Goal: Contribute content: Contribute content

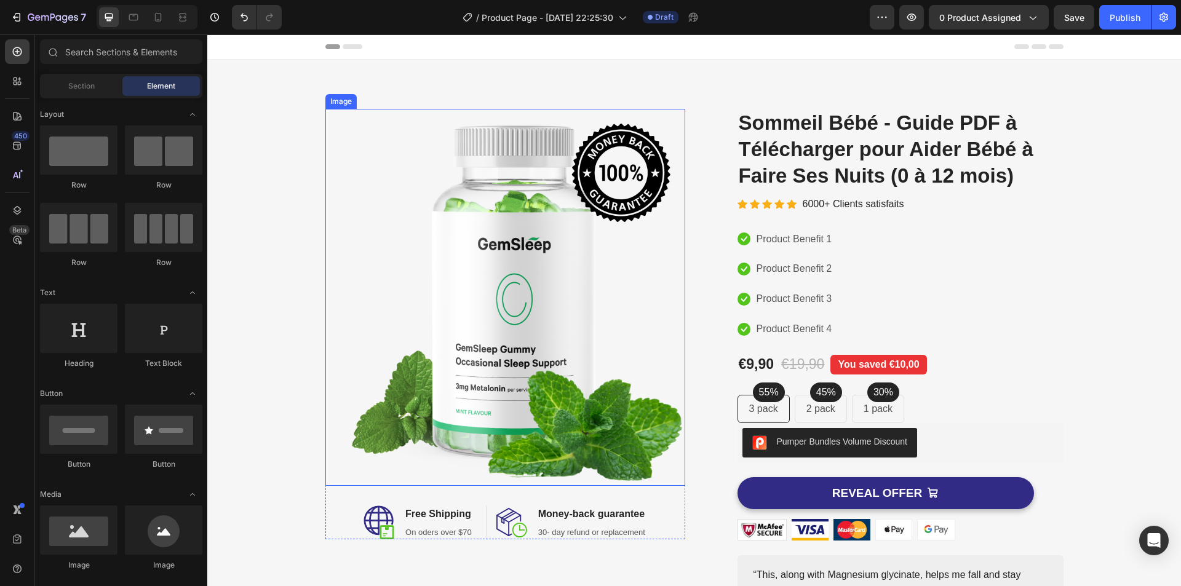
click at [557, 272] on img at bounding box center [505, 297] width 360 height 377
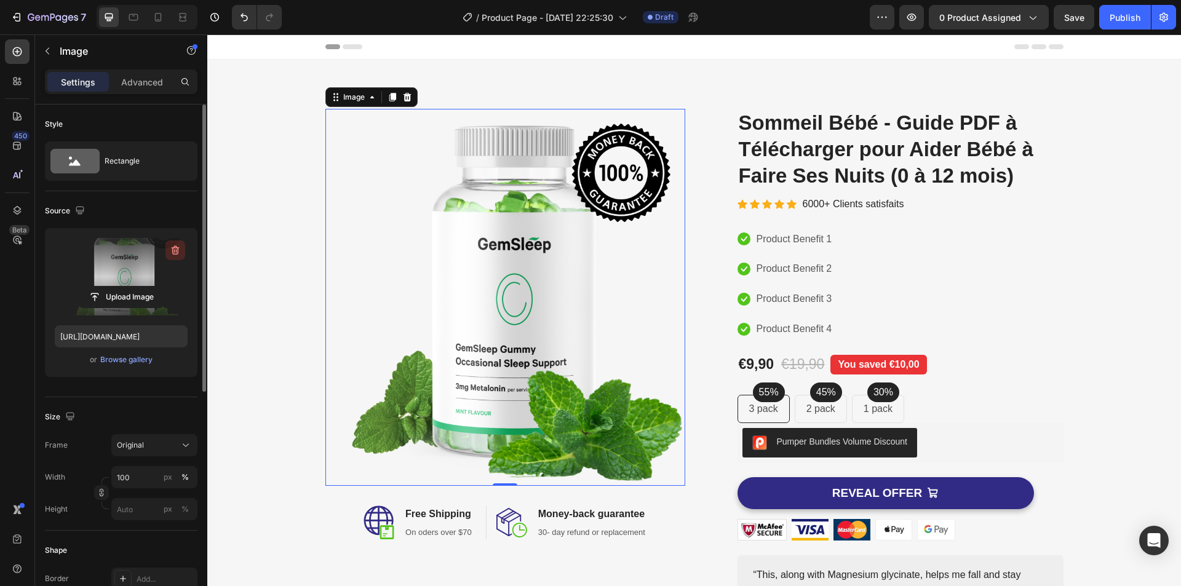
click at [173, 250] on icon "button" at bounding box center [175, 250] width 12 height 12
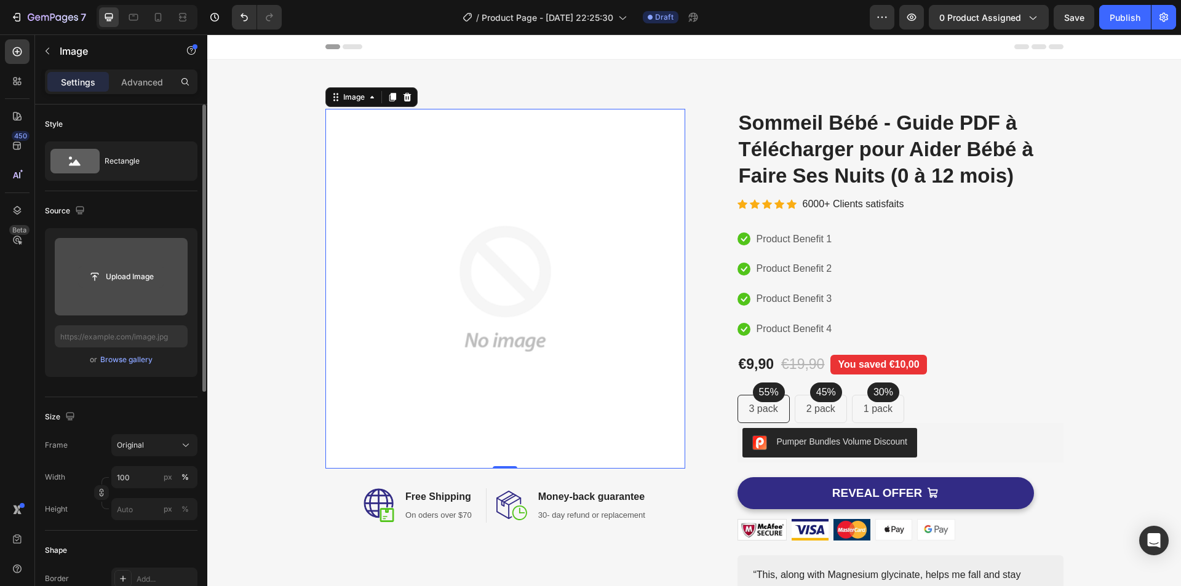
click at [120, 277] on input "file" at bounding box center [121, 276] width 85 height 21
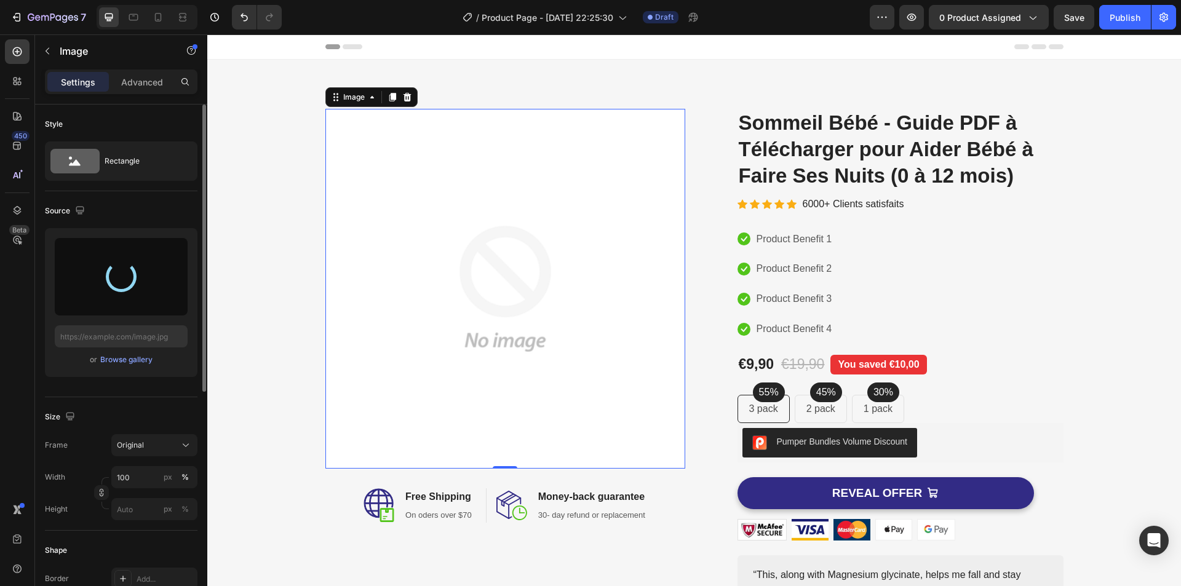
click at [386, 71] on div "Image 0 Image Free Shipping Heading On oders over $70 Text block Row Image Mone…" at bounding box center [693, 384] width 973 height 648
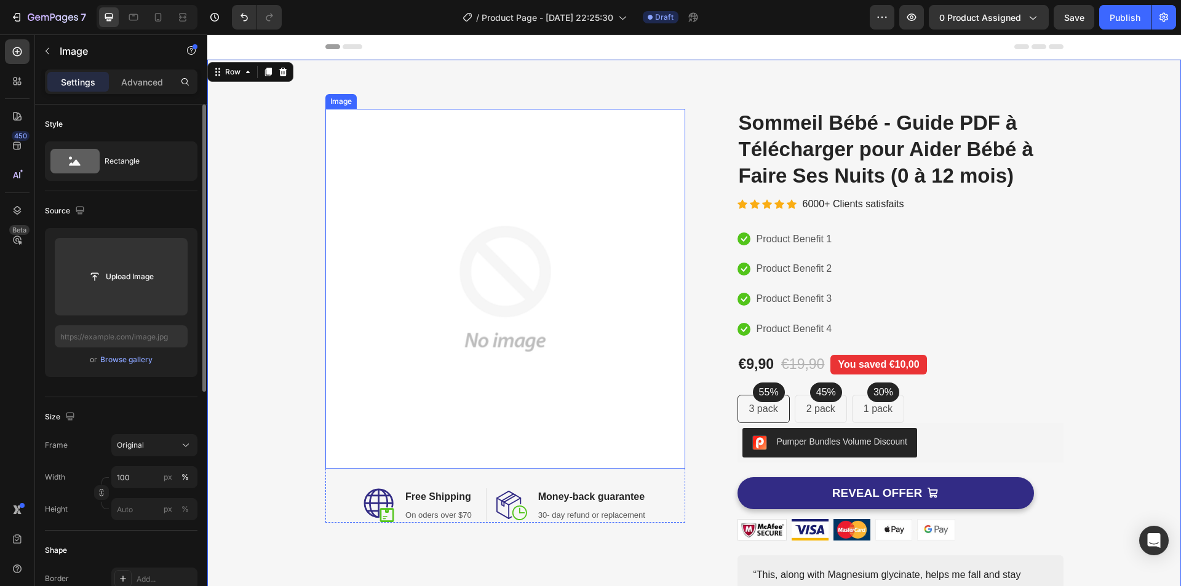
click at [354, 259] on img at bounding box center [505, 289] width 360 height 360
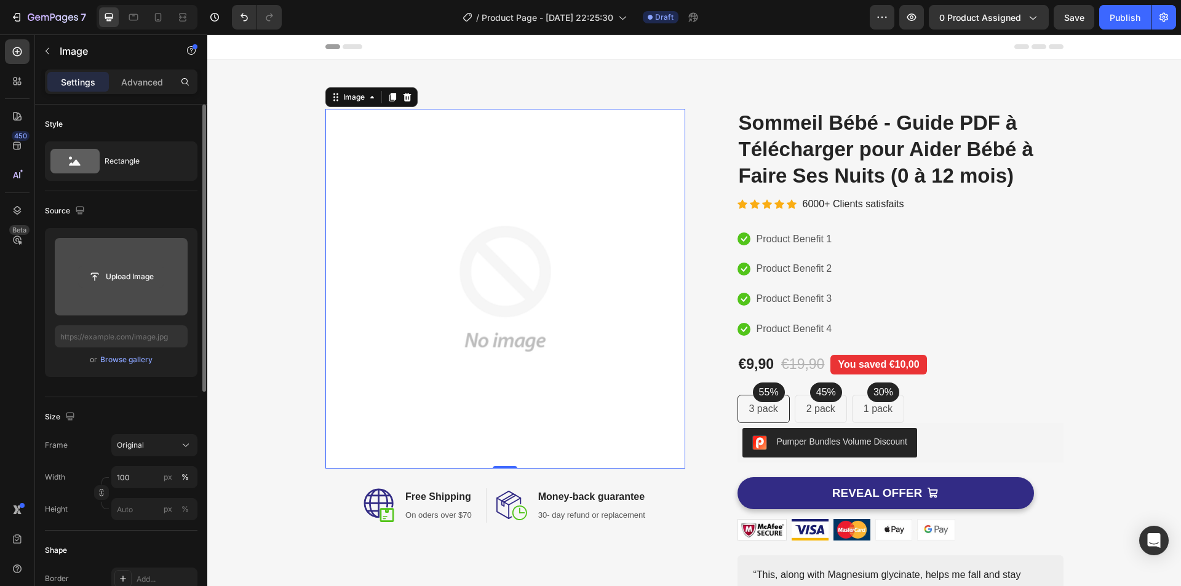
click at [124, 278] on input "file" at bounding box center [121, 276] width 85 height 21
click at [231, 351] on div "Image 0 Image Free Shipping Heading On oders over $70 Text block Row Image Mone…" at bounding box center [693, 383] width 955 height 549
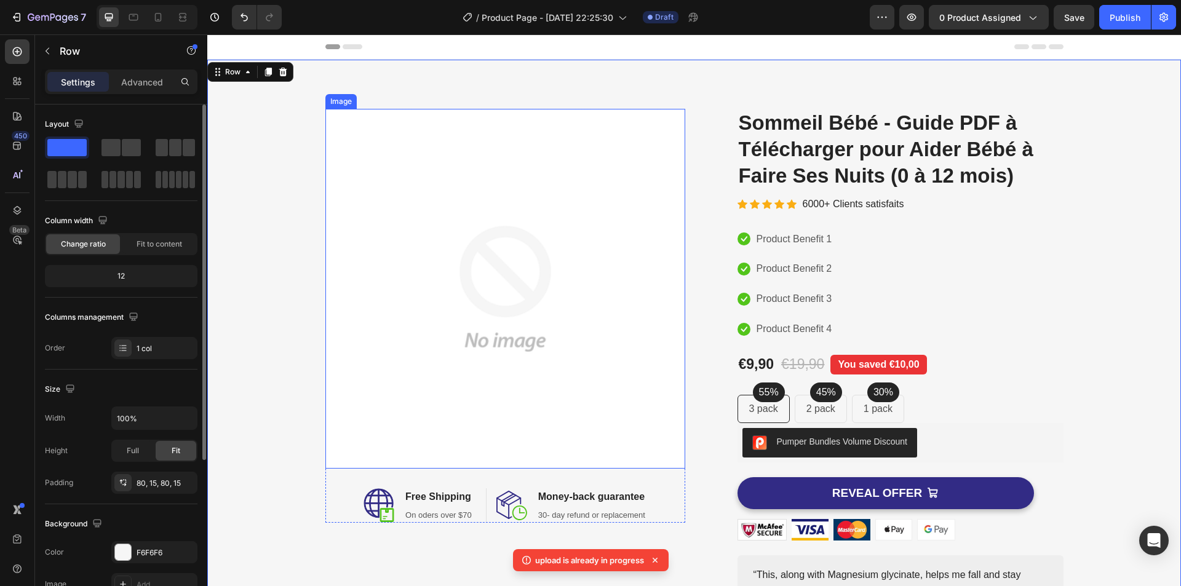
click at [390, 294] on img at bounding box center [505, 289] width 360 height 360
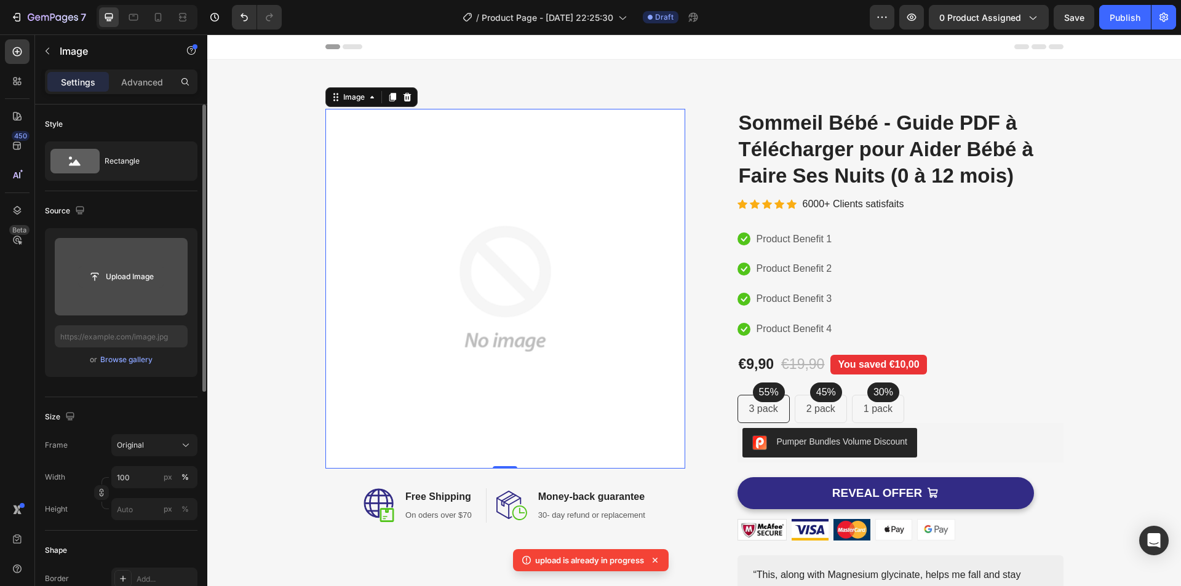
click at [143, 284] on input "file" at bounding box center [121, 276] width 85 height 21
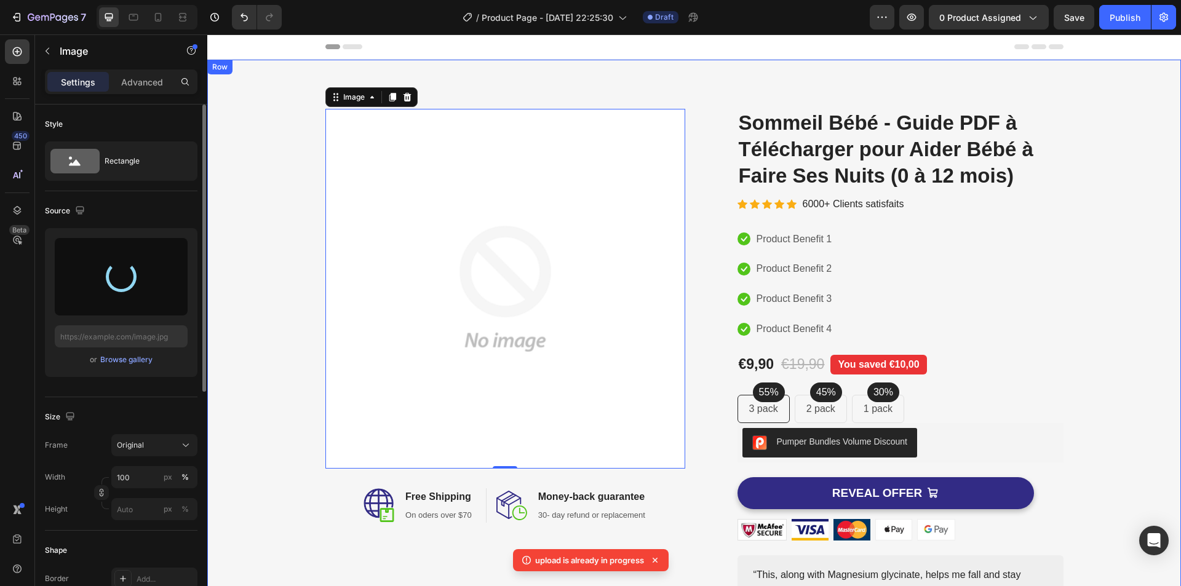
type input "[URL][DOMAIN_NAME]"
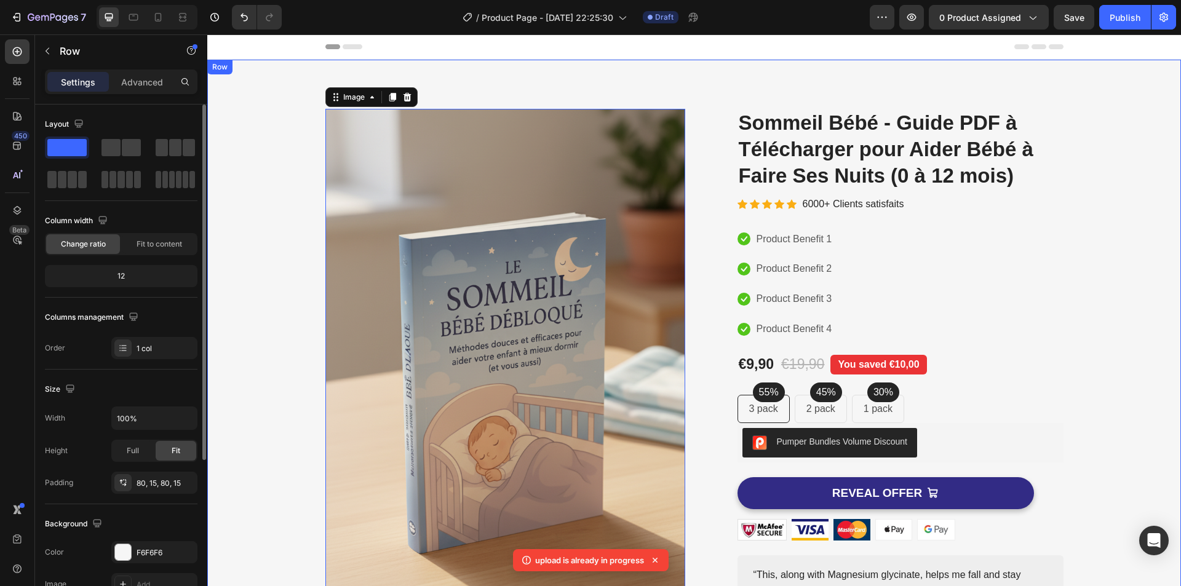
click at [268, 201] on div "Image 0 Image Free Shipping Heading On oders over $70 Text block Row Image Mone…" at bounding box center [693, 405] width 955 height 593
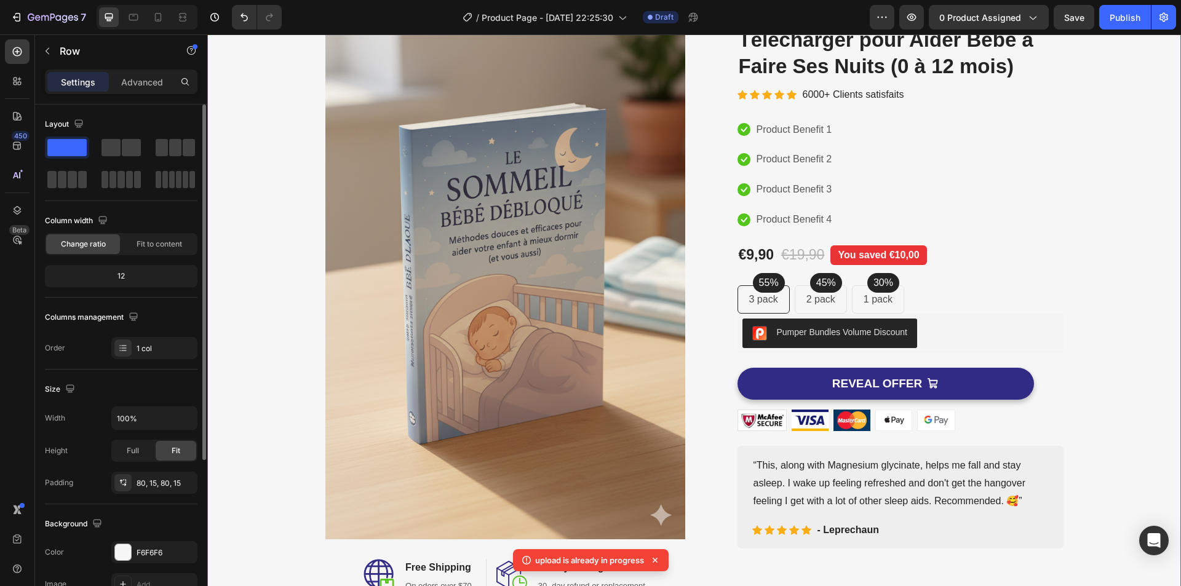
scroll to position [184, 0]
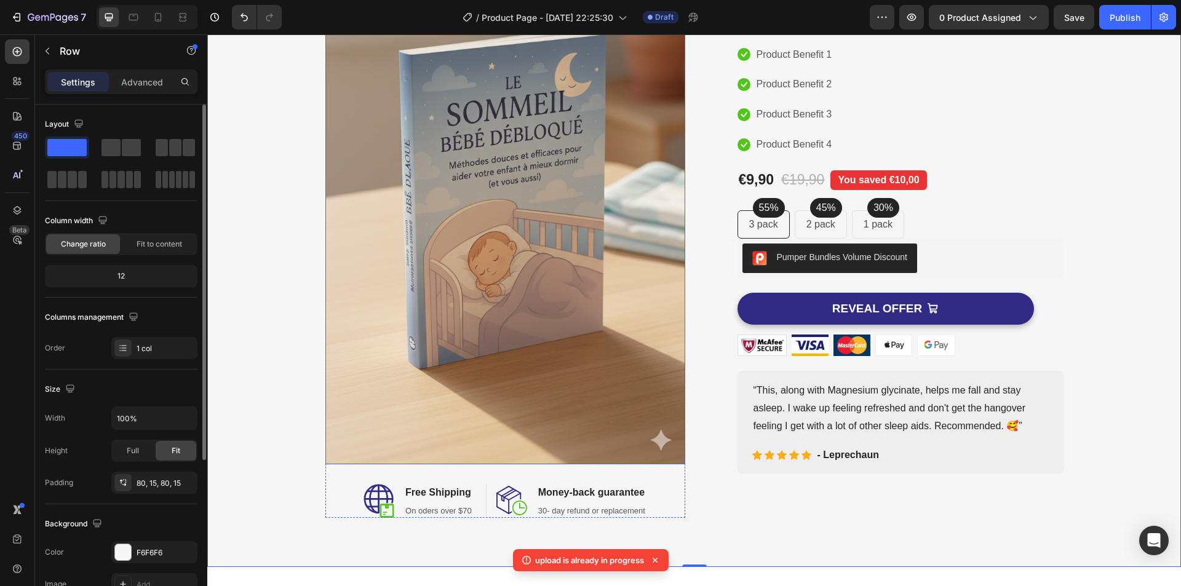
click at [427, 255] on img at bounding box center [505, 194] width 360 height 540
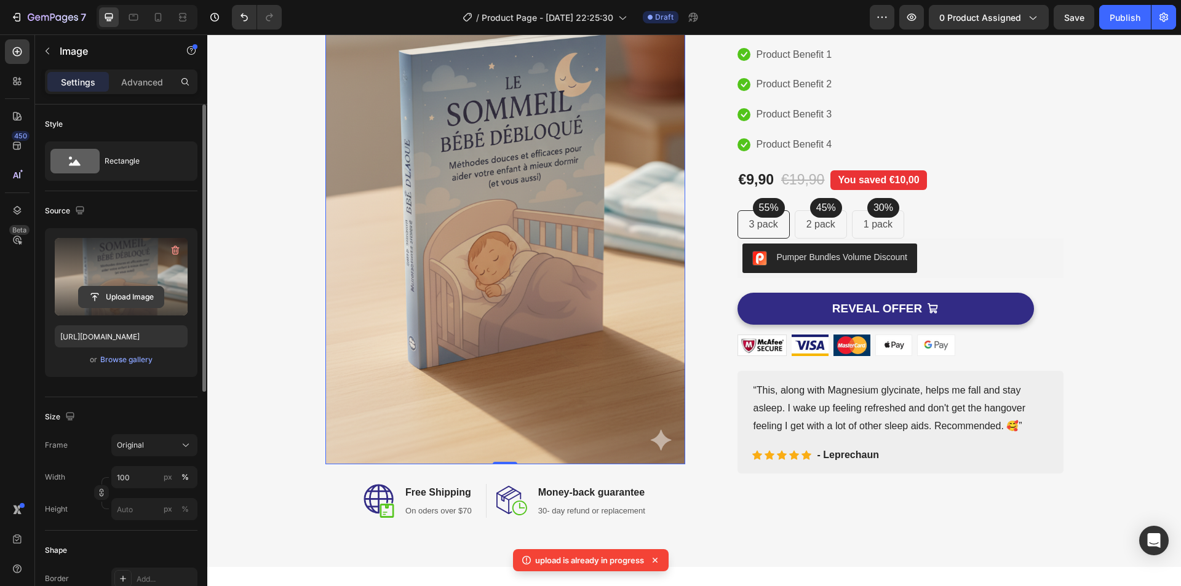
click at [130, 295] on input "file" at bounding box center [121, 297] width 85 height 21
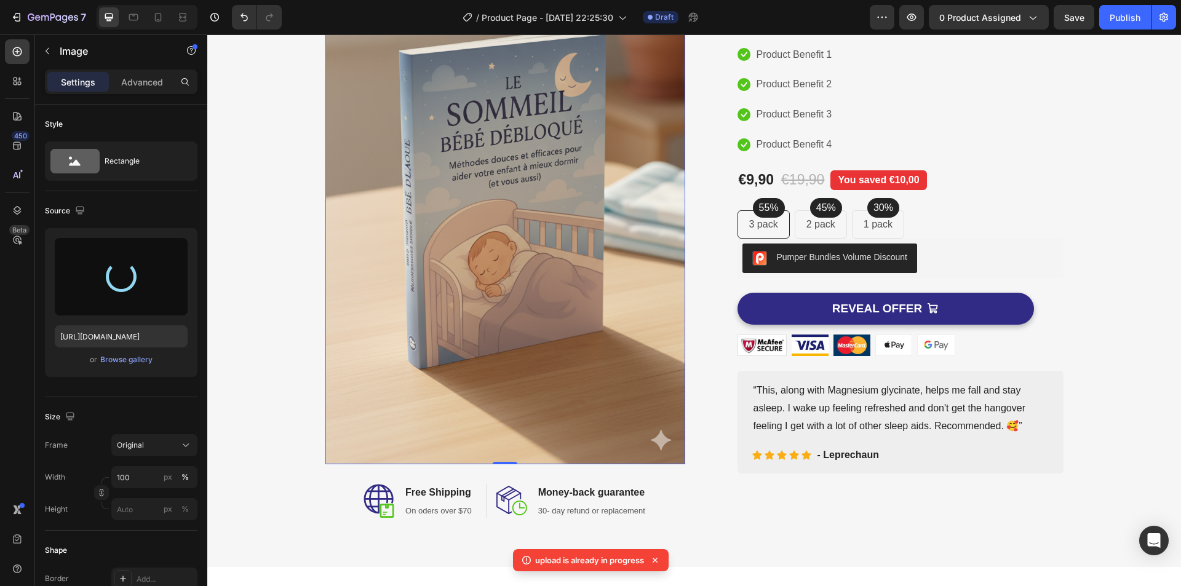
type input "[URL][DOMAIN_NAME]"
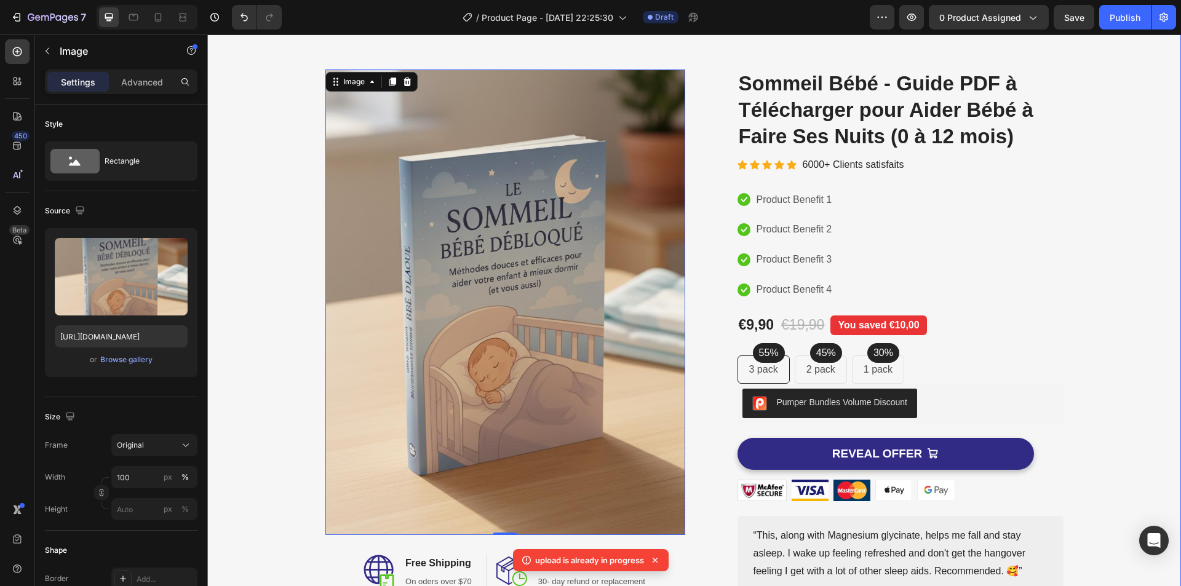
scroll to position [61, 0]
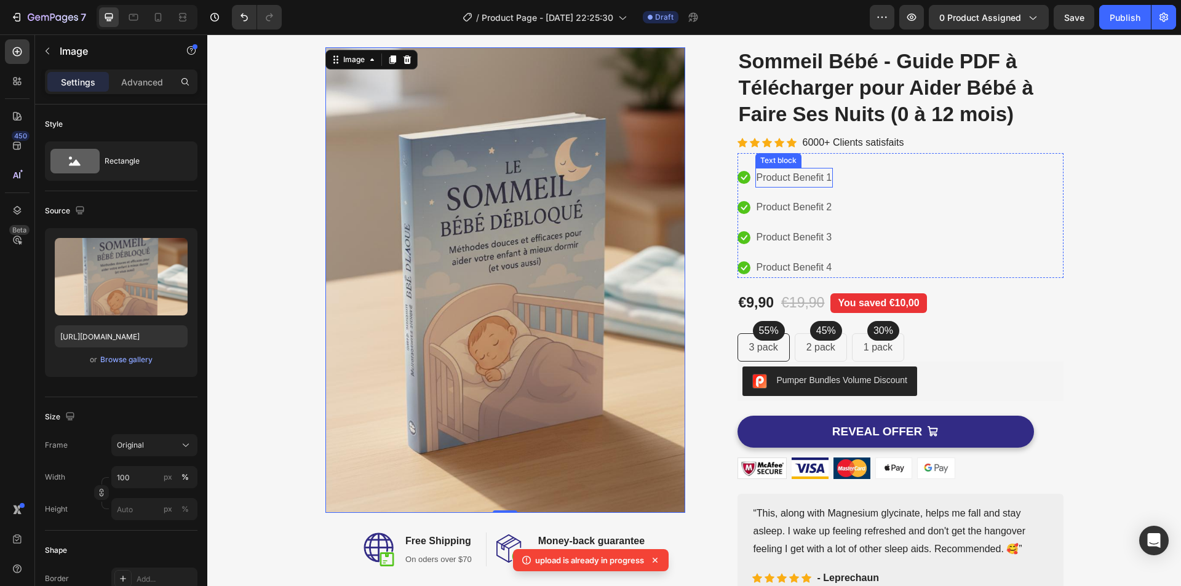
click at [772, 180] on p "Product Benefit 1" at bounding box center [794, 178] width 76 height 18
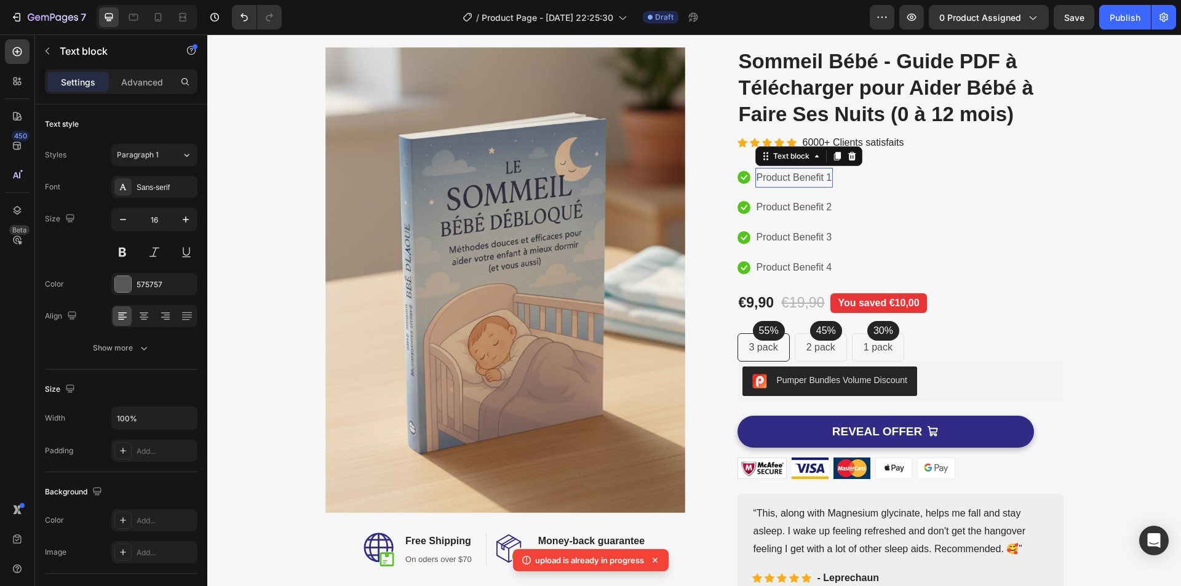
click at [772, 180] on p "Product Benefit 1" at bounding box center [794, 178] width 76 height 18
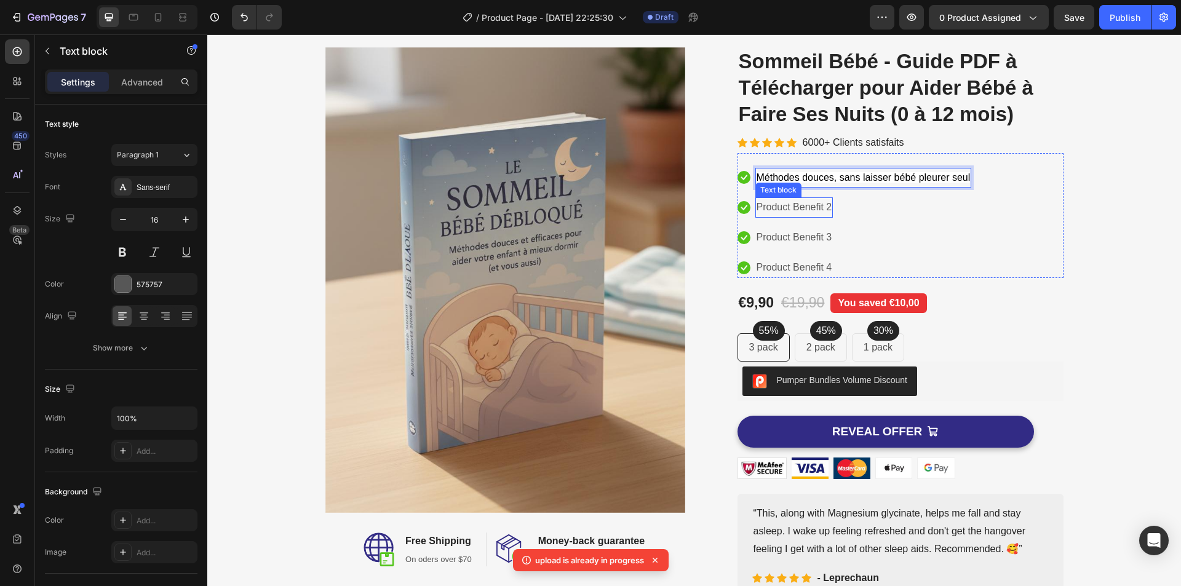
click at [784, 205] on p "Product Benefit 2" at bounding box center [794, 208] width 76 height 18
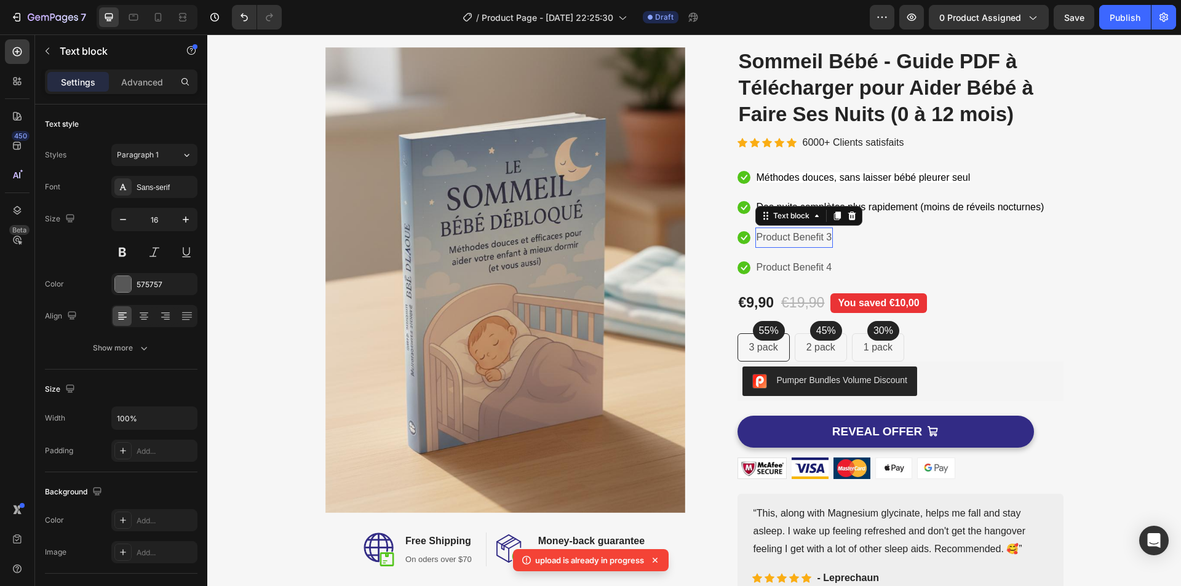
click at [767, 235] on p "Product Benefit 3" at bounding box center [794, 238] width 76 height 18
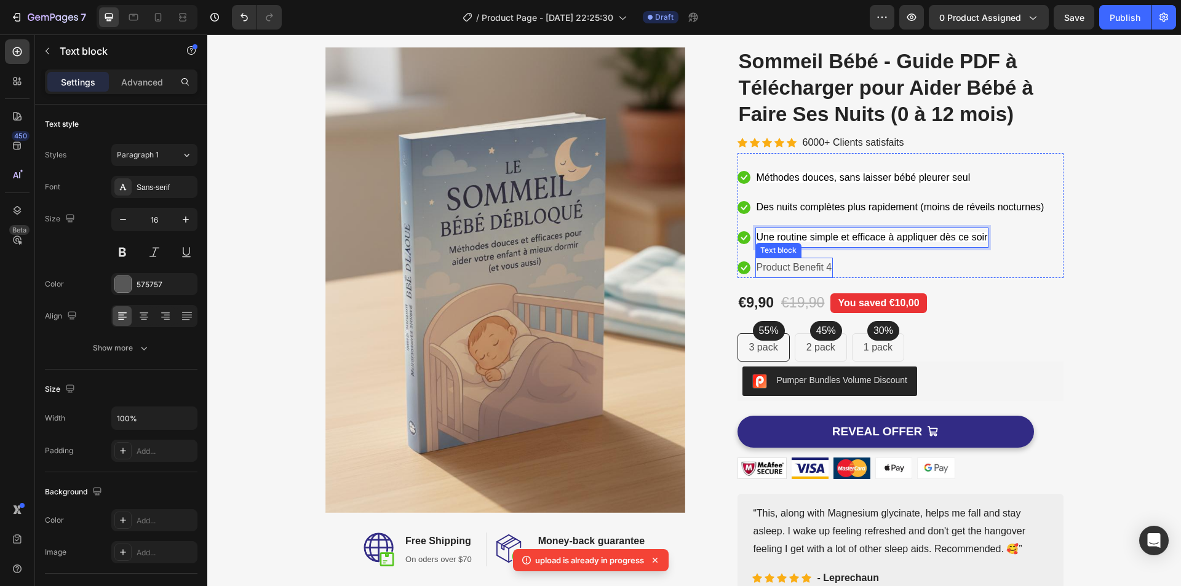
click at [776, 266] on p "Product Benefit 4" at bounding box center [794, 268] width 76 height 18
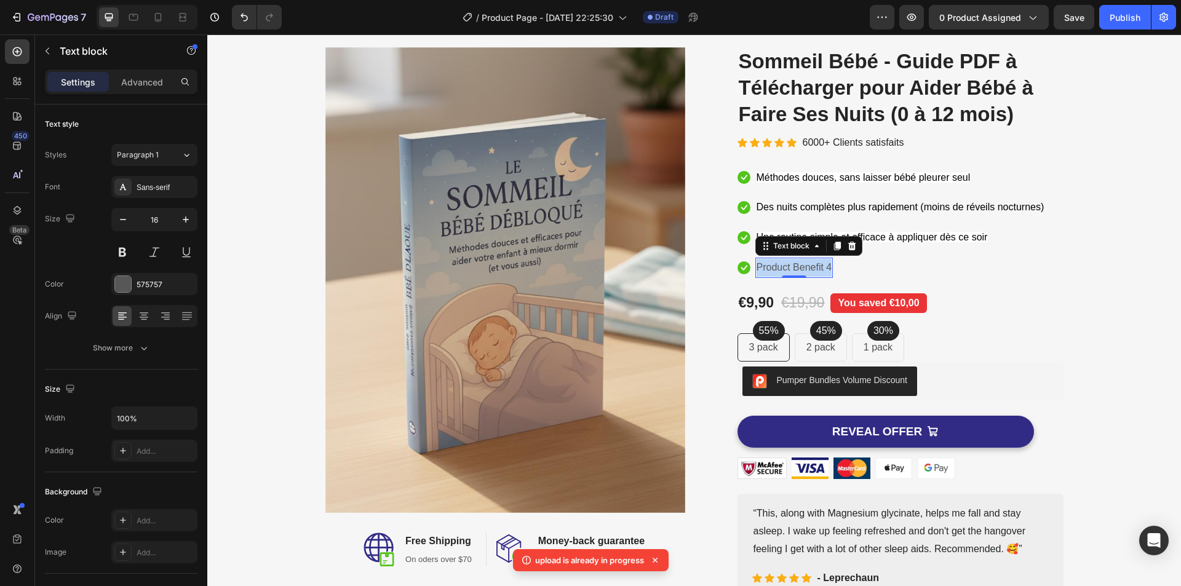
click at [776, 266] on p "Product Benefit 4" at bounding box center [794, 268] width 76 height 18
click at [1099, 303] on div "Image Image Free Shipping Heading On oders over $70 Text block Row Image Money-…" at bounding box center [693, 321] width 955 height 549
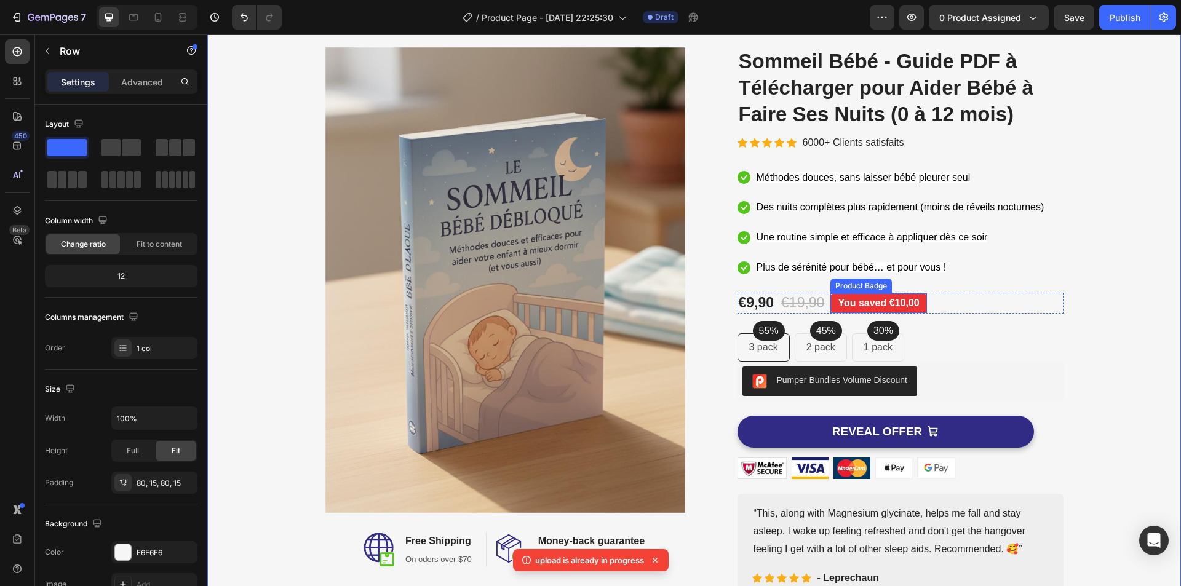
click at [863, 305] on pre "You saved €10,00" at bounding box center [878, 303] width 96 height 20
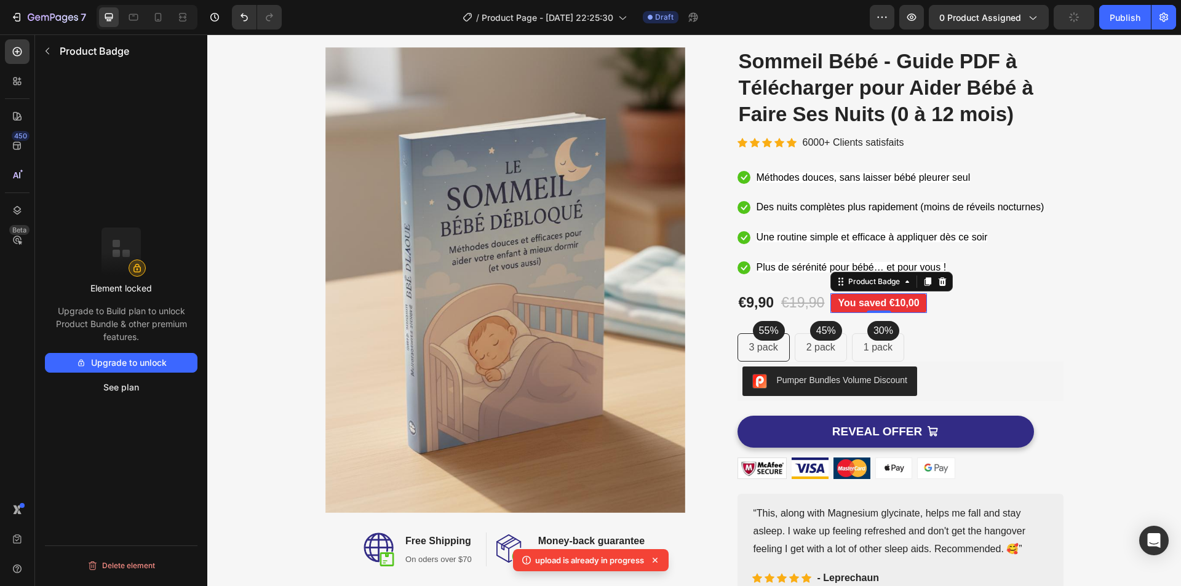
click at [863, 295] on pre "You saved €10,00" at bounding box center [878, 303] width 96 height 20
click at [865, 299] on pre "You saved €10,00" at bounding box center [878, 303] width 96 height 20
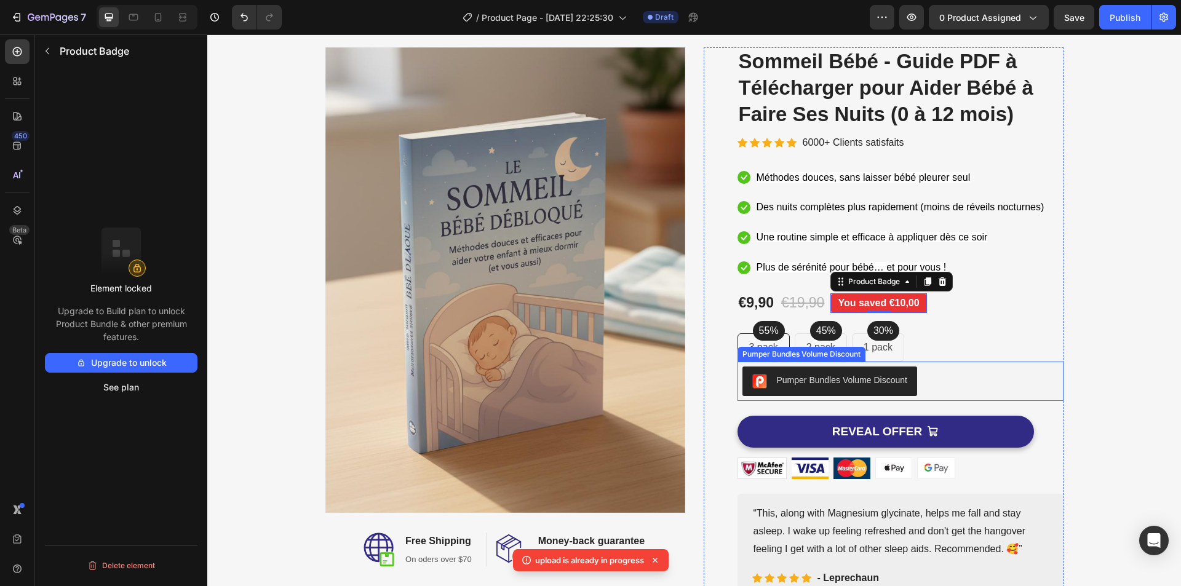
click at [926, 379] on div "Pumper Bundles Volume Discount" at bounding box center [900, 382] width 316 height 30
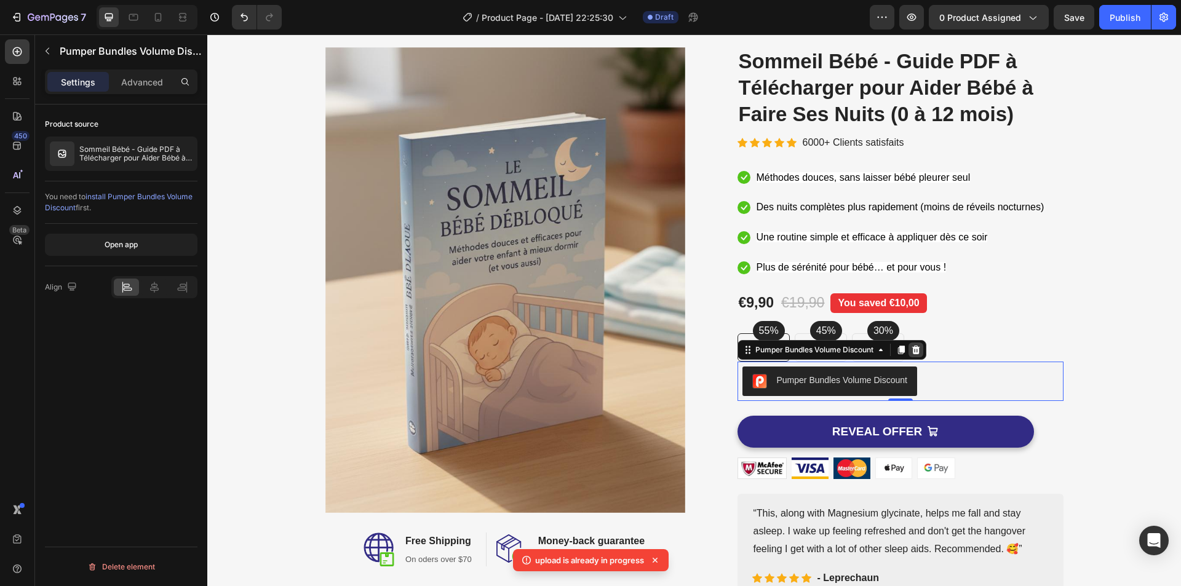
click at [911, 351] on icon at bounding box center [915, 349] width 8 height 9
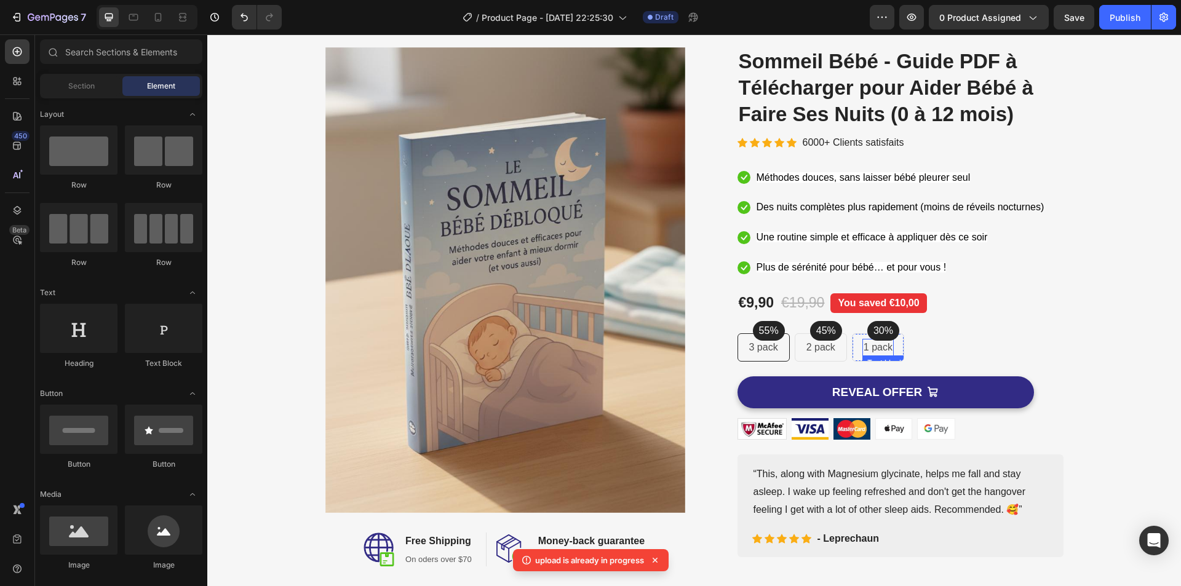
click at [880, 346] on p "1 pack" at bounding box center [877, 347] width 29 height 15
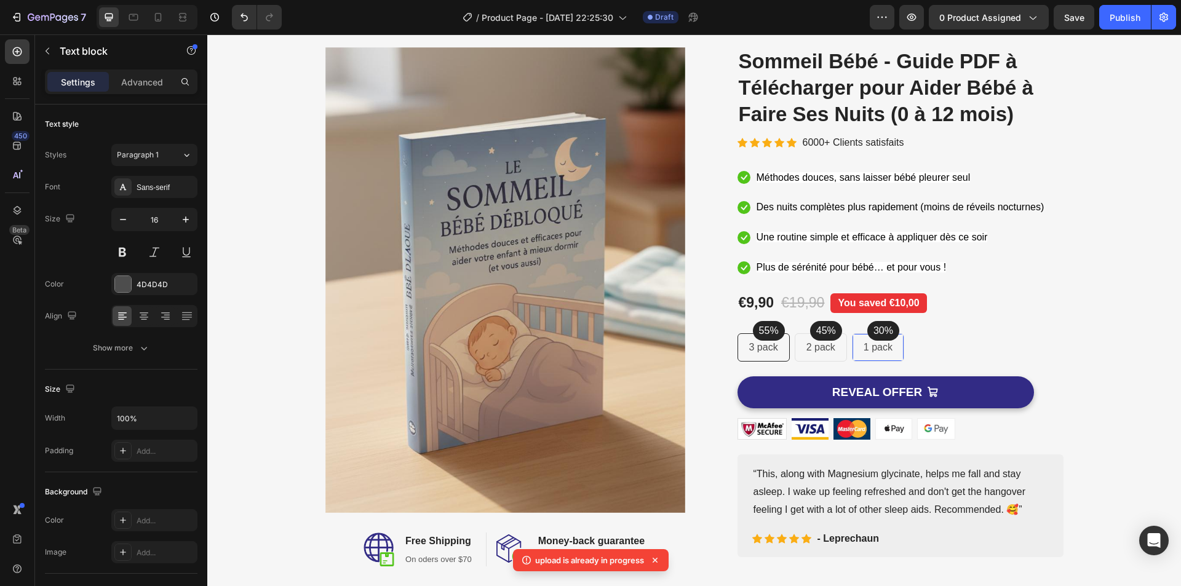
click at [894, 351] on div "1 pack Text block Row 0" at bounding box center [878, 347] width 52 height 28
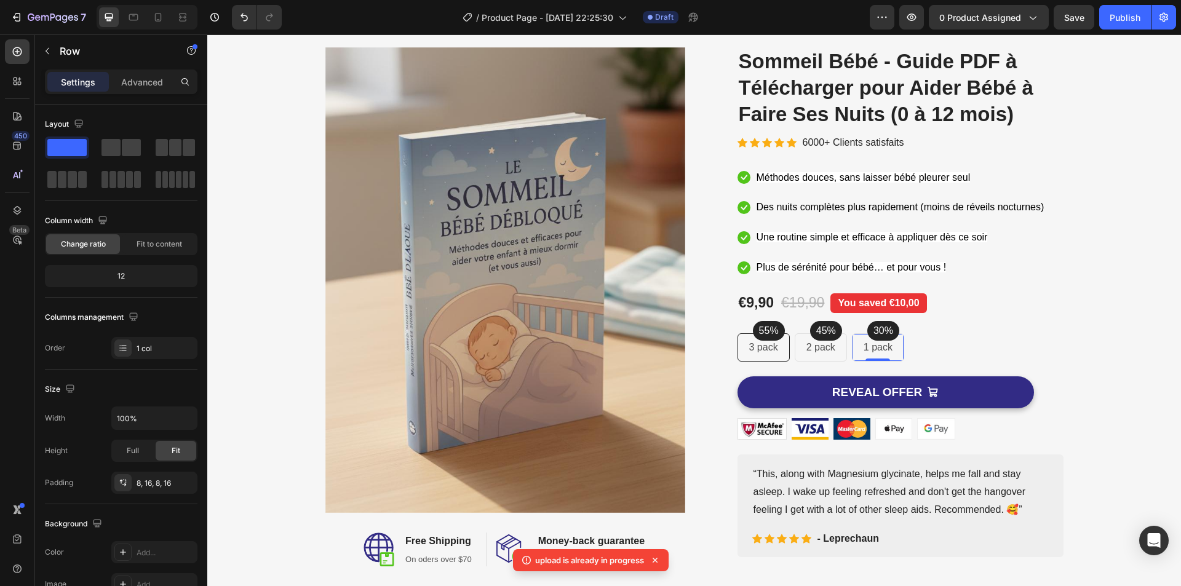
click at [894, 350] on div "1 pack Text block Row 0" at bounding box center [878, 347] width 52 height 28
click at [887, 333] on p "30%" at bounding box center [883, 330] width 20 height 15
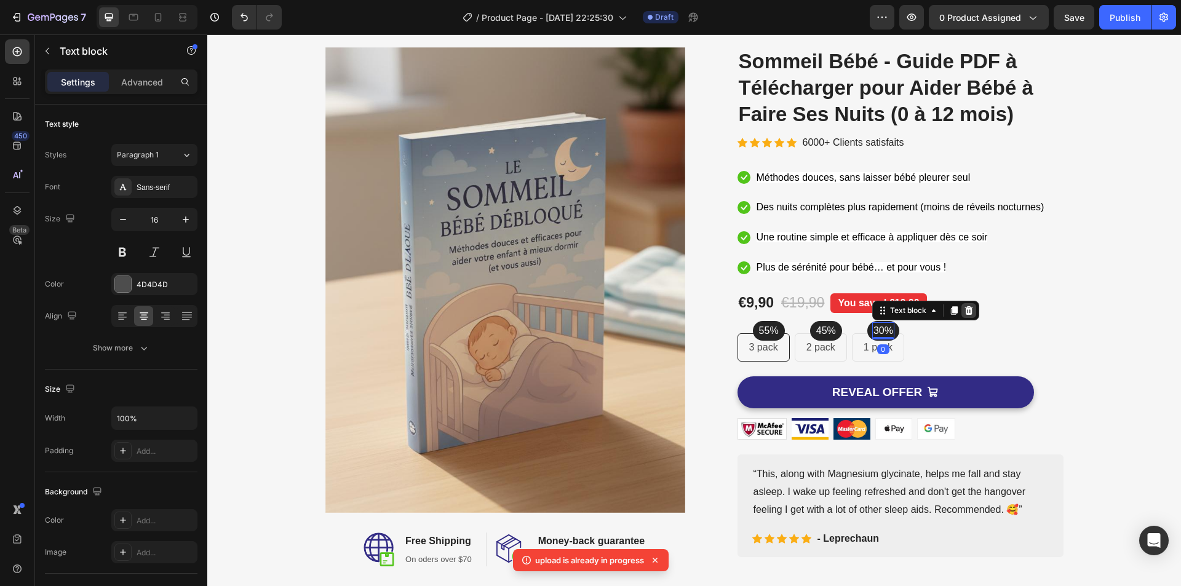
click at [964, 311] on icon at bounding box center [968, 310] width 8 height 9
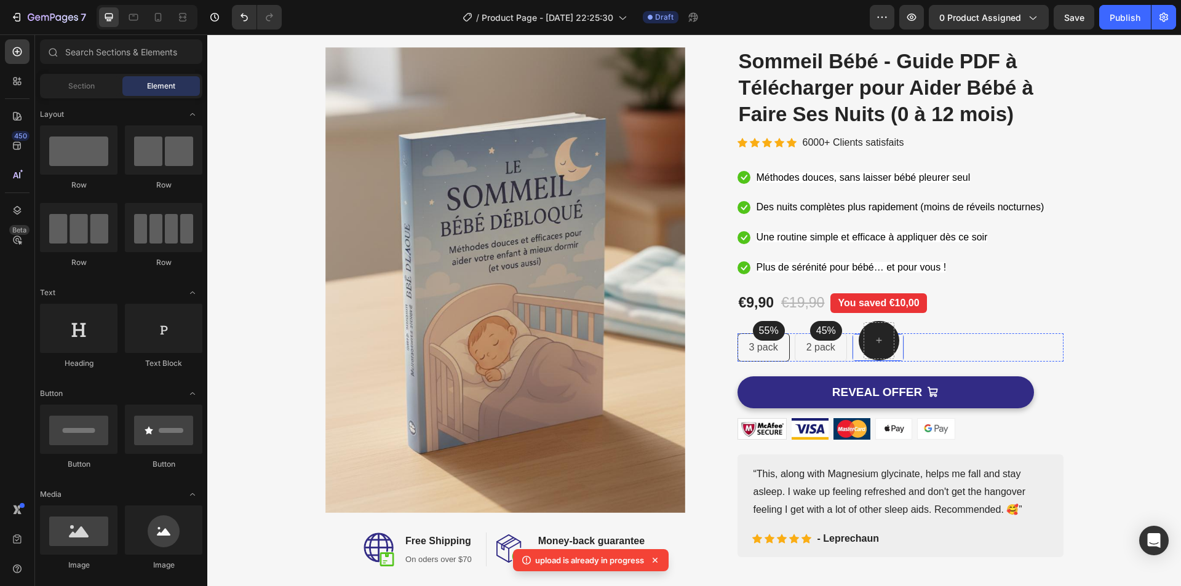
click at [893, 356] on div "1 pack Text block Row" at bounding box center [878, 347] width 52 height 28
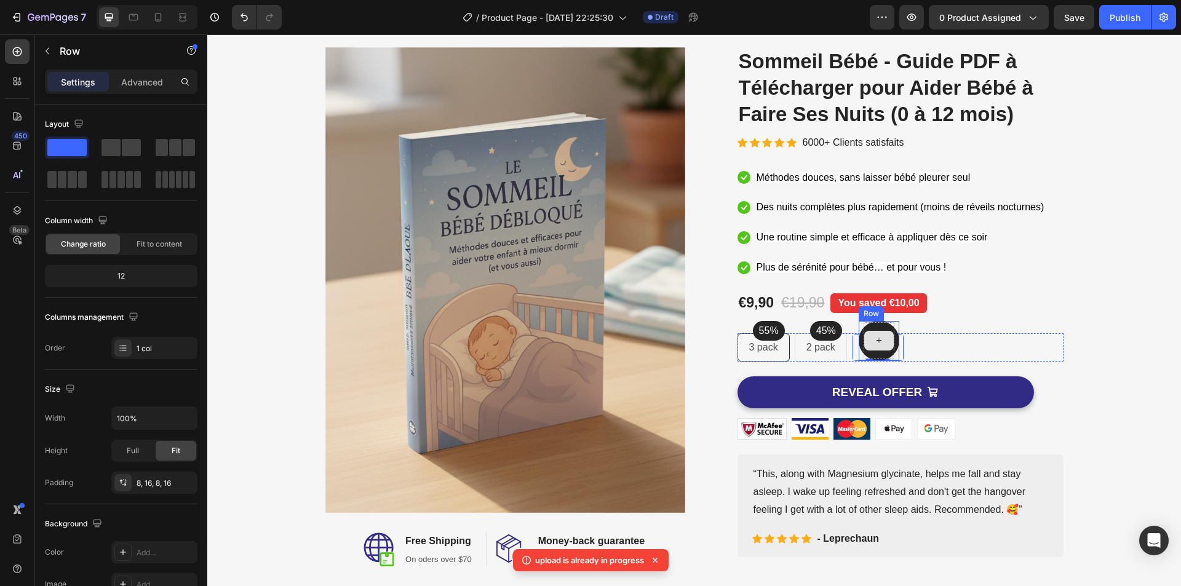
click at [882, 332] on div at bounding box center [879, 341] width 30 height 20
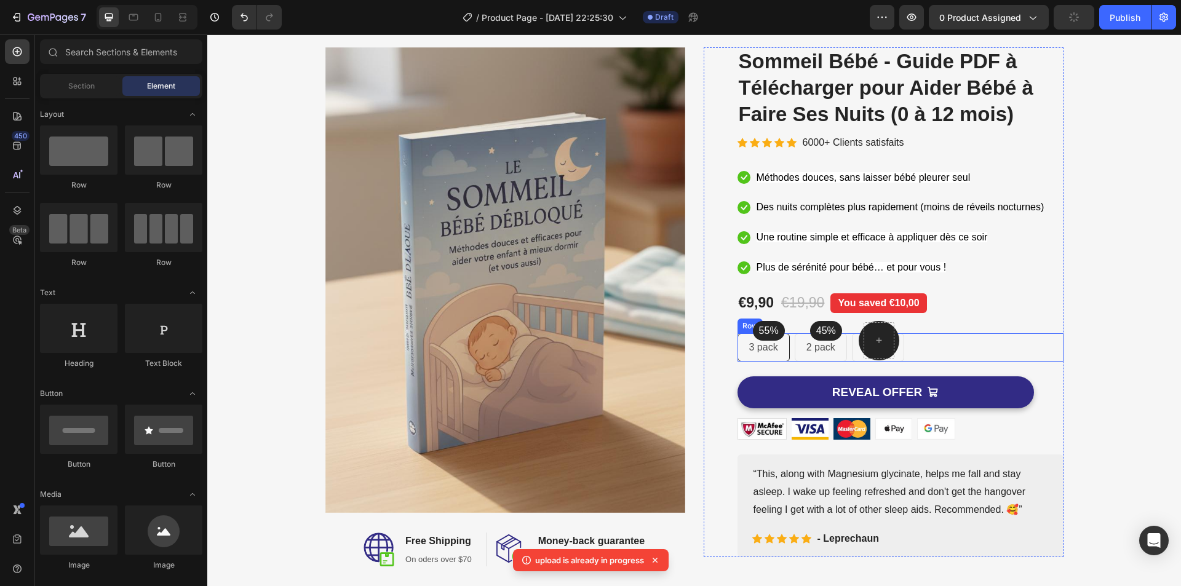
click at [951, 344] on div "55% Text block Row 3 pack Text block Row 45% Text block Row 2 pack Text block R…" at bounding box center [900, 347] width 326 height 28
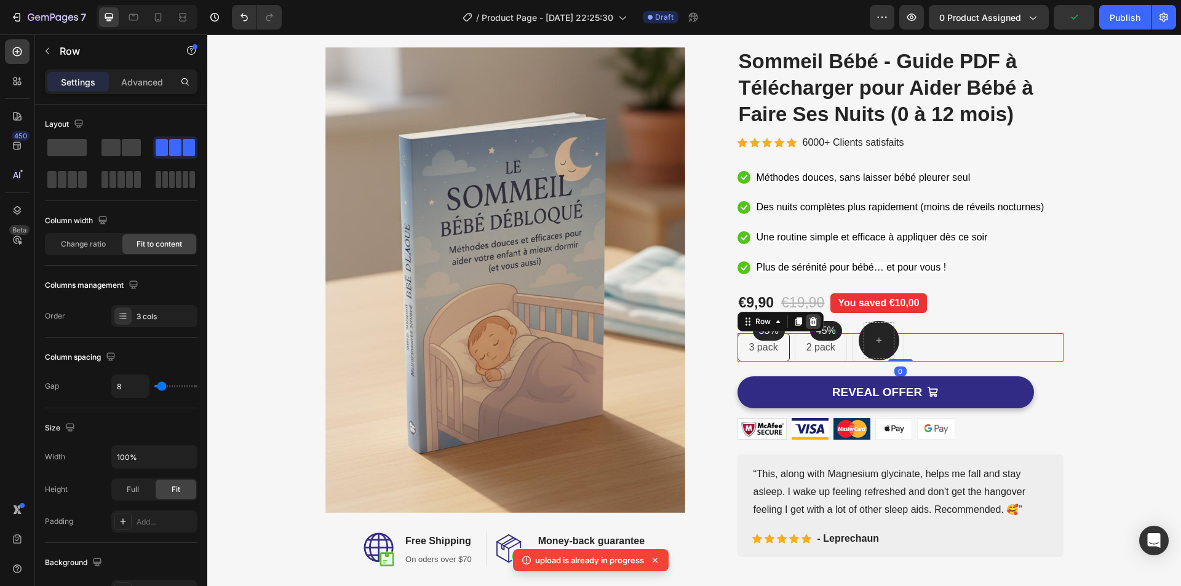
click at [812, 326] on icon at bounding box center [813, 322] width 10 height 10
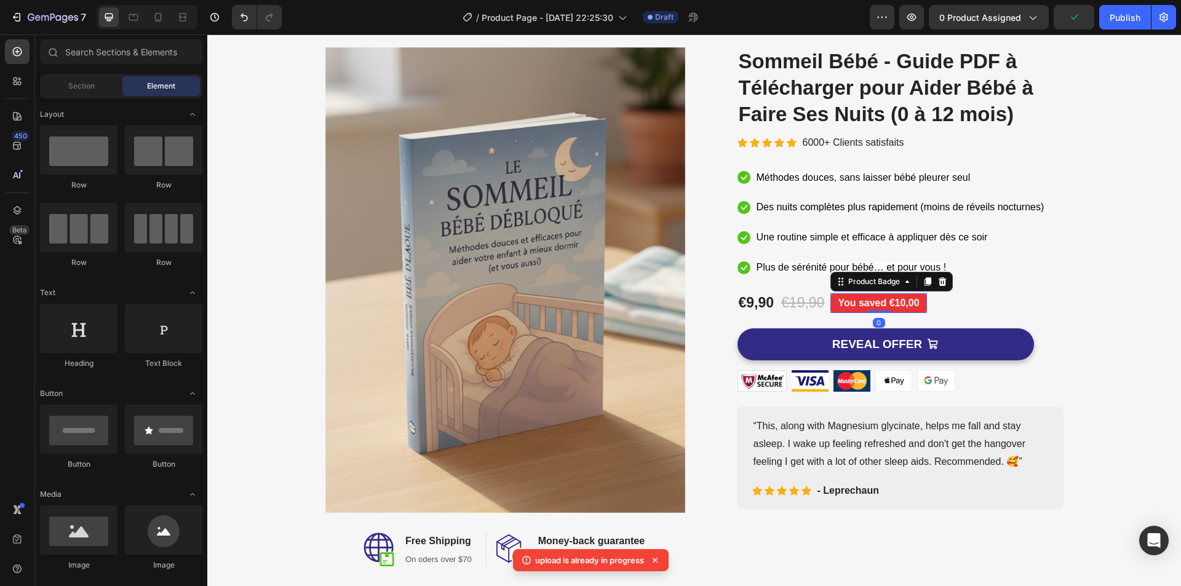
click at [882, 304] on pre "You saved €10,00" at bounding box center [878, 303] width 96 height 20
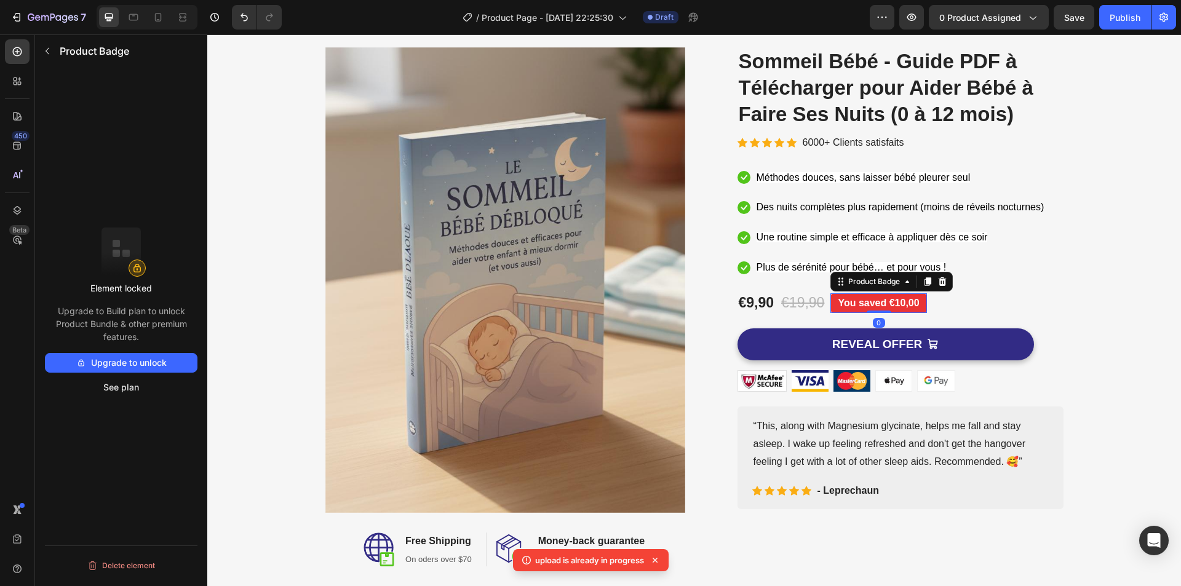
click at [882, 304] on pre "You saved €10,00" at bounding box center [878, 303] width 96 height 20
click at [894, 301] on pre "You saved €10,00" at bounding box center [878, 303] width 96 height 20
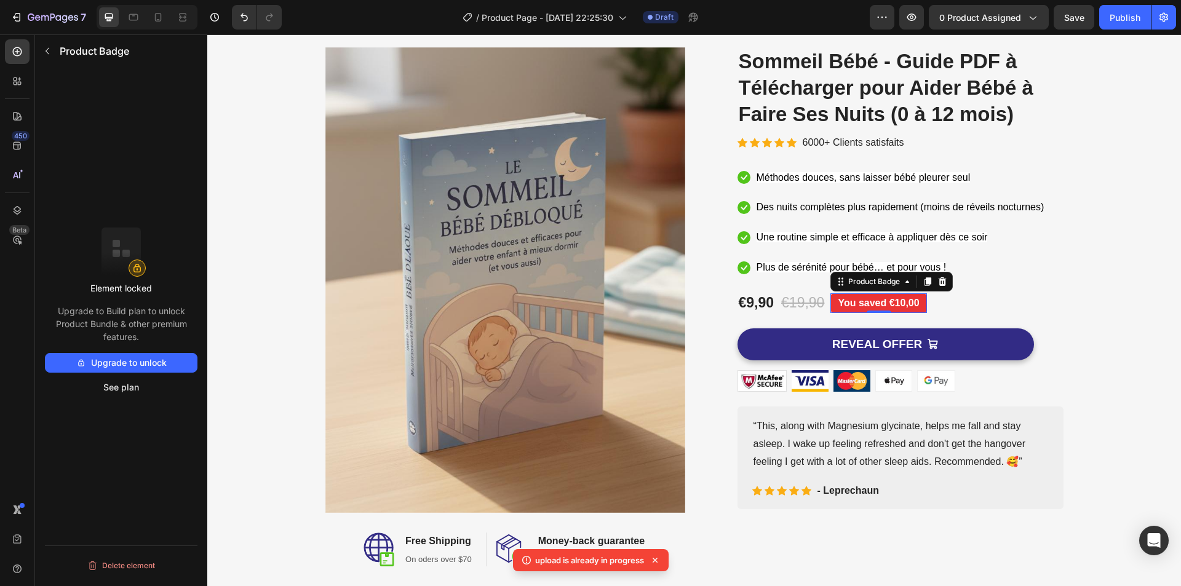
click at [894, 301] on pre "You saved €10,00" at bounding box center [878, 303] width 96 height 20
click at [1099, 301] on div "Image Image Free Shipping Heading On oders over $70 Text block Row Image Money-…" at bounding box center [693, 306] width 955 height 519
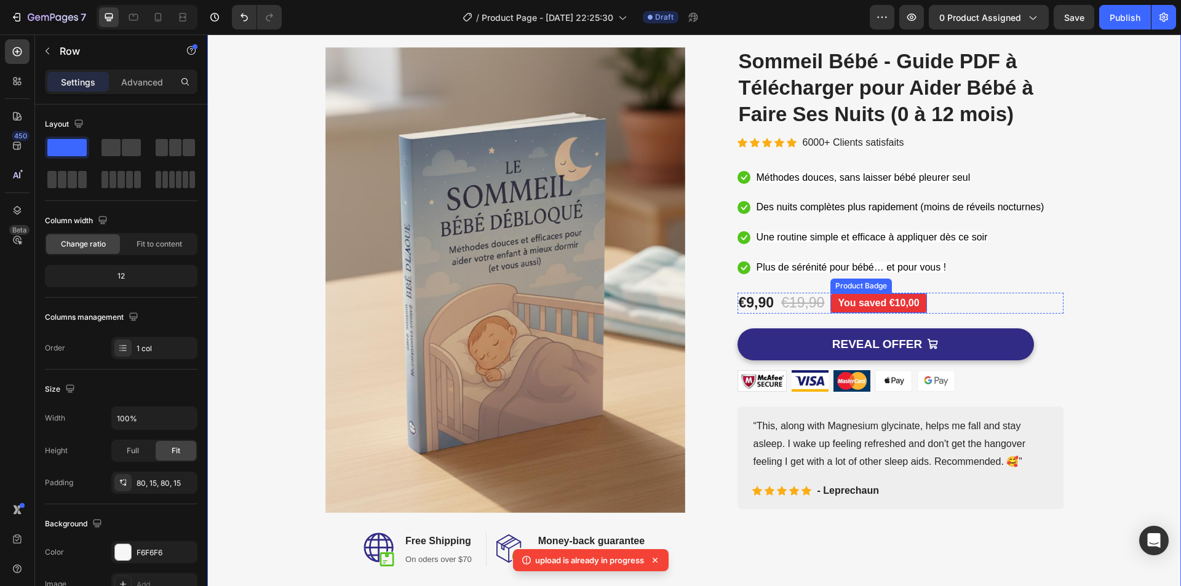
click at [901, 303] on pre "You saved €10,00" at bounding box center [878, 303] width 96 height 20
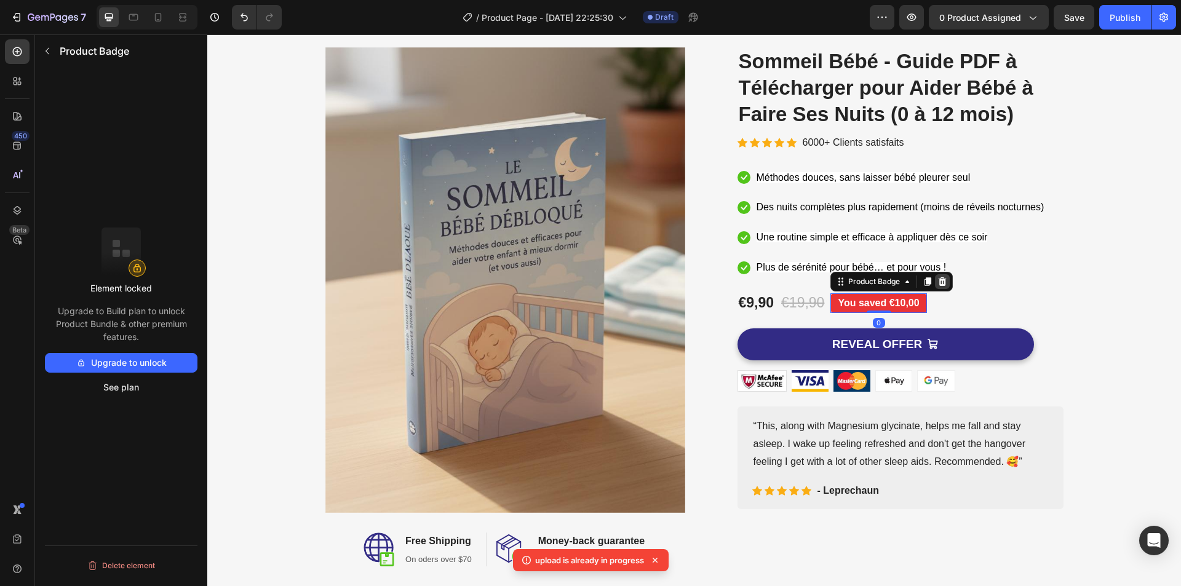
click at [941, 282] on icon at bounding box center [942, 281] width 8 height 9
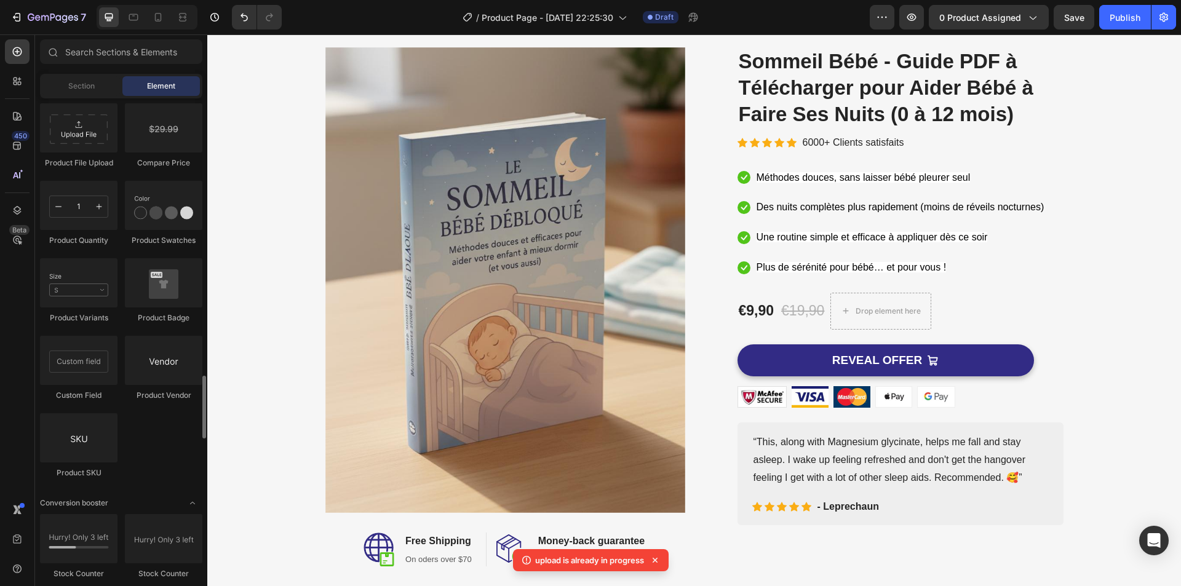
scroll to position [2072, 0]
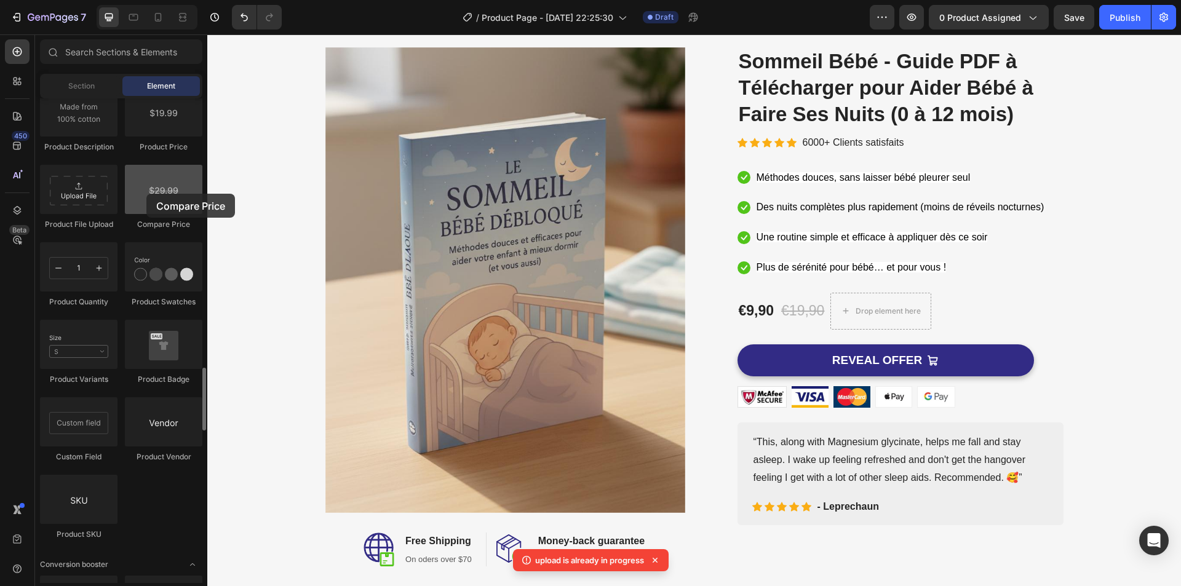
click at [146, 194] on div at bounding box center [163, 189] width 77 height 49
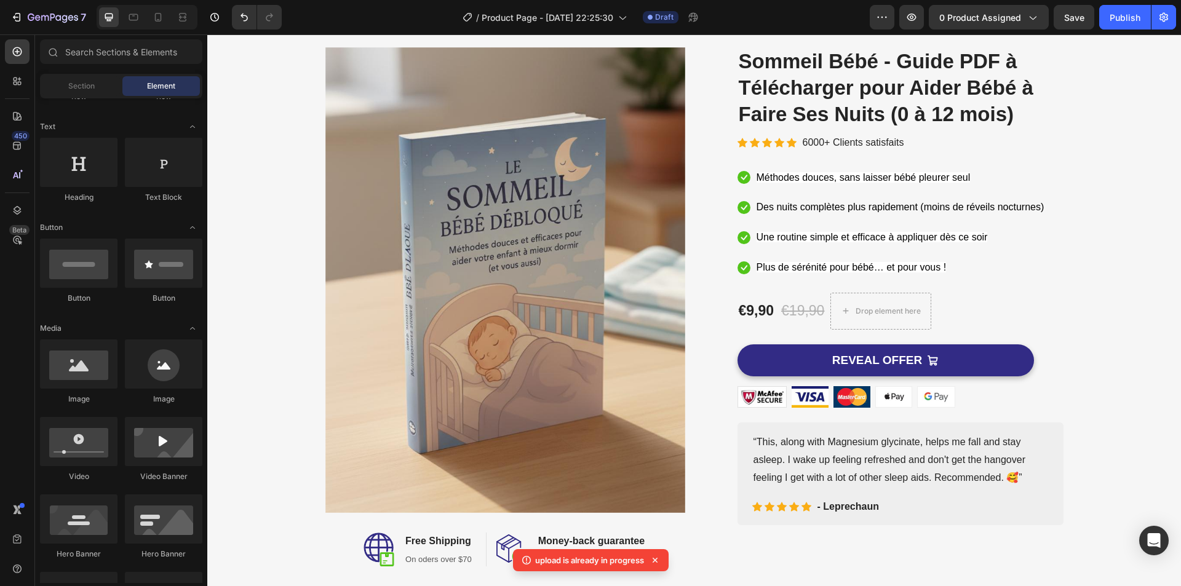
scroll to position [0, 0]
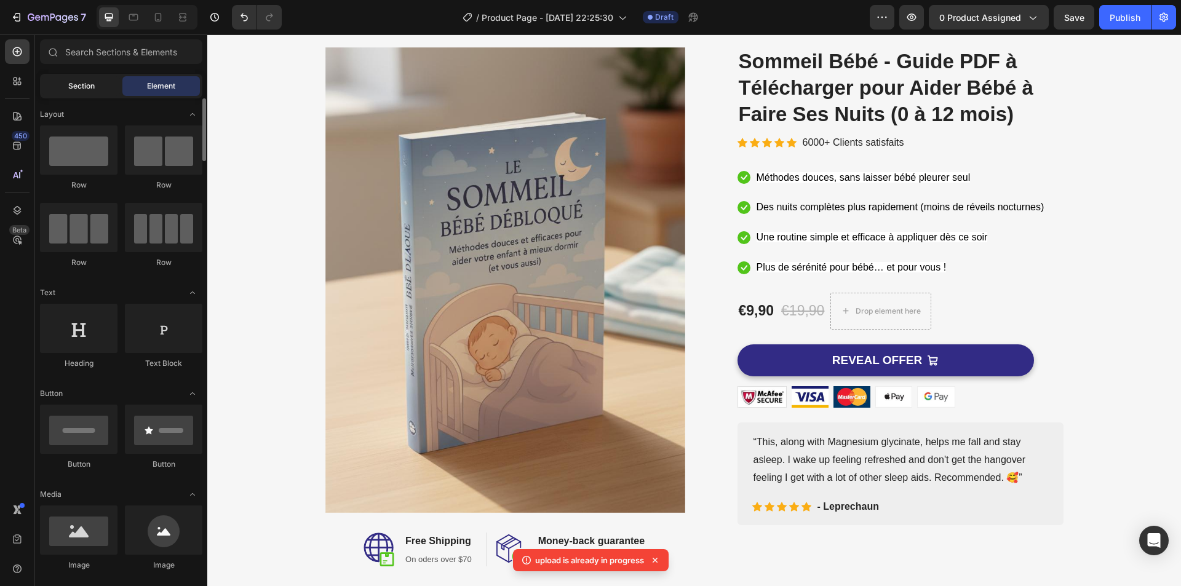
click at [100, 95] on div "Section" at bounding box center [80, 86] width 77 height 20
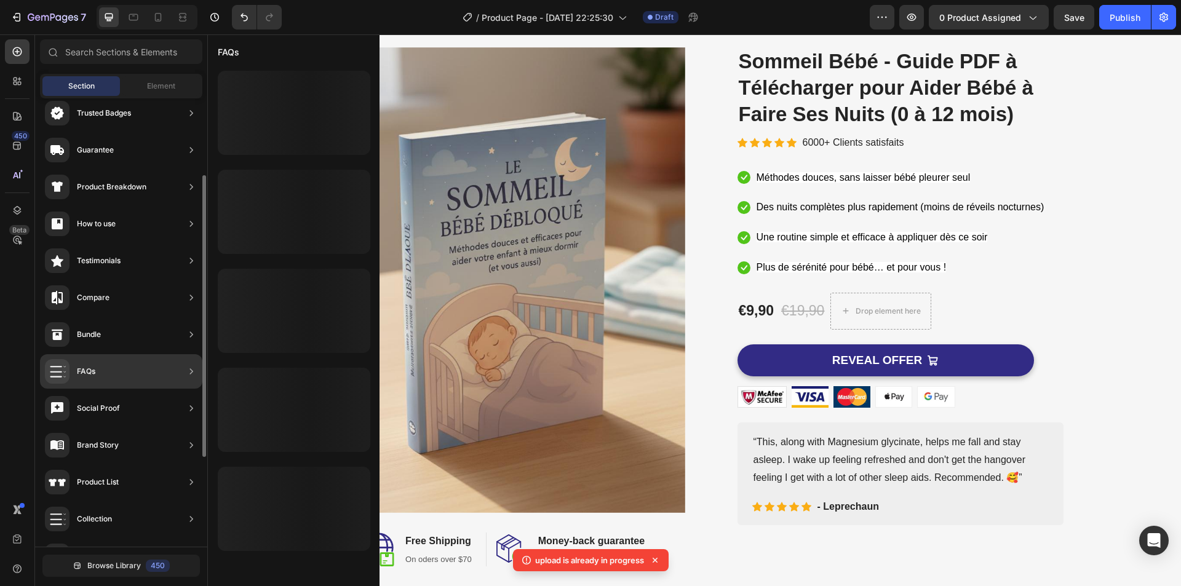
scroll to position [184, 0]
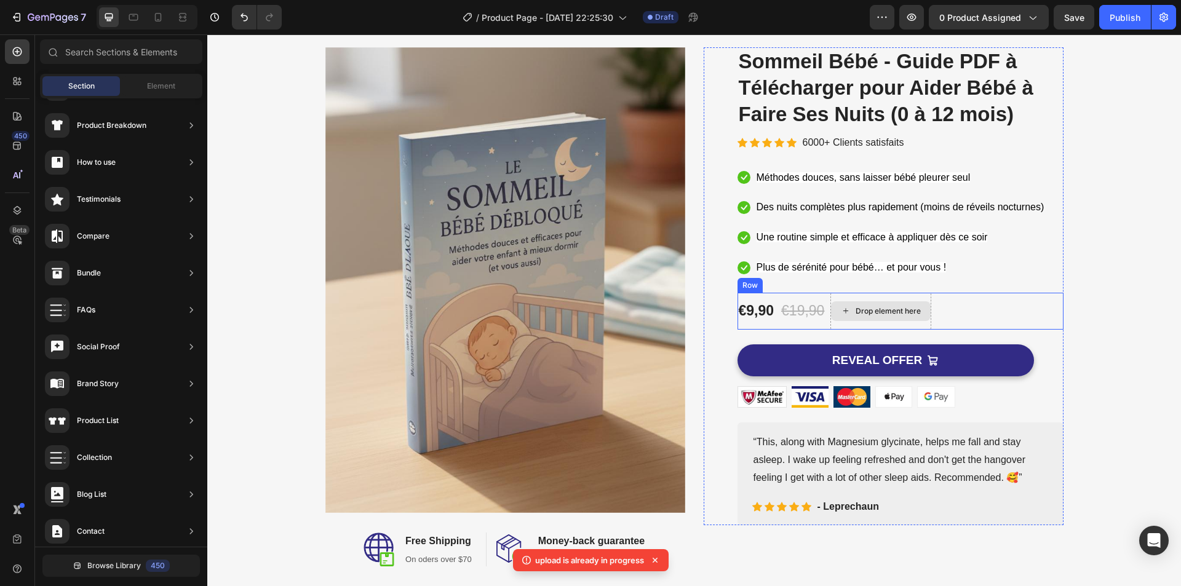
click at [909, 325] on div "Drop element here" at bounding box center [880, 311] width 101 height 37
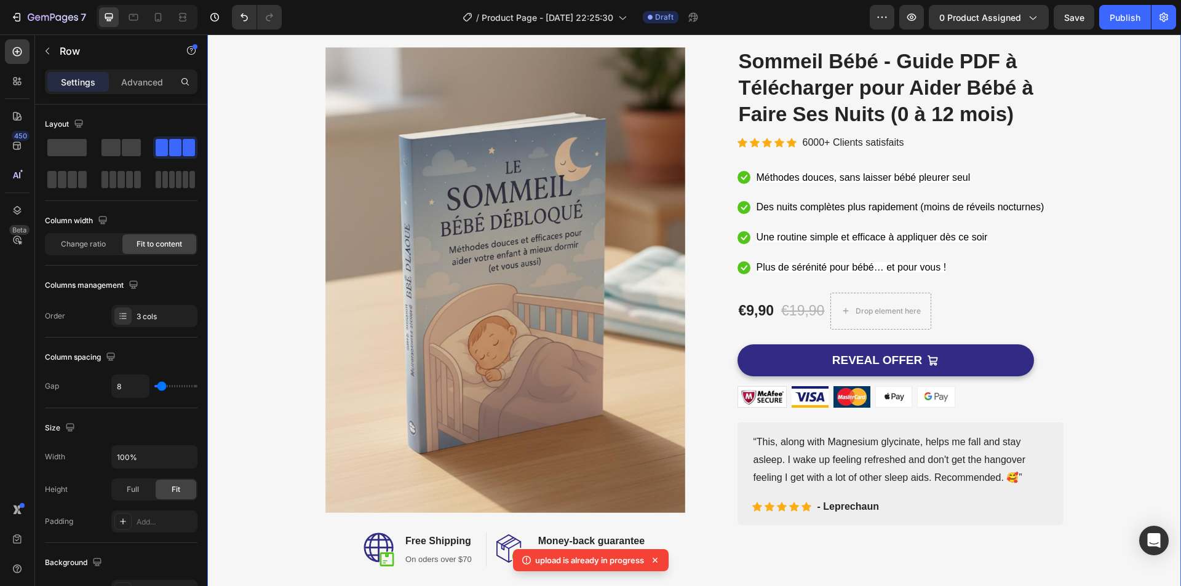
click at [1107, 260] on div "Image Image Free Shipping Heading On oders over $70 Text block Row Image Money-…" at bounding box center [693, 306] width 955 height 519
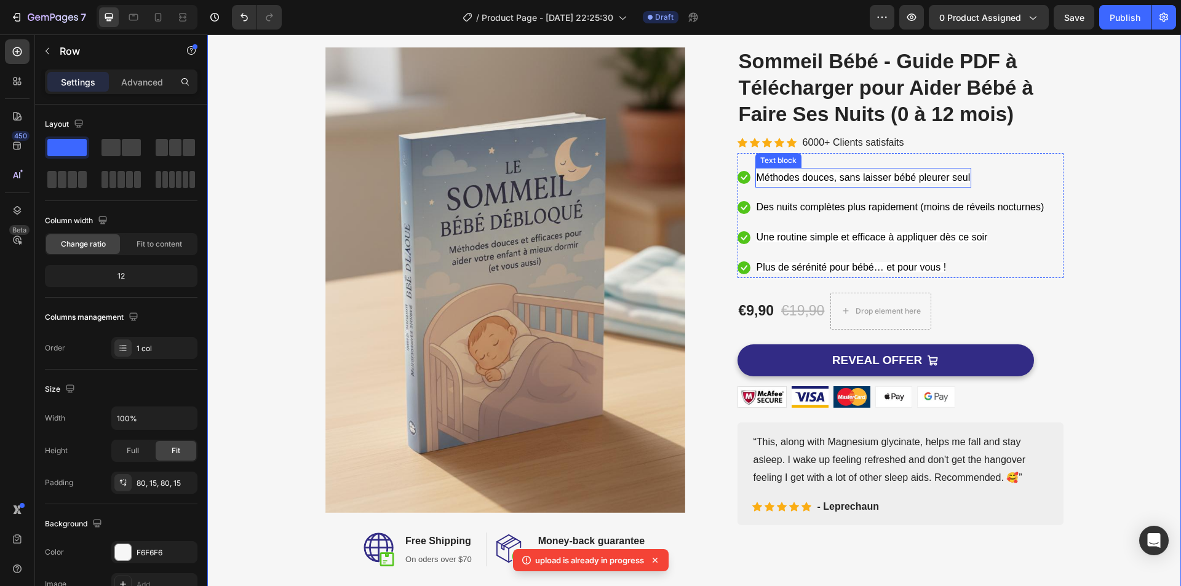
click at [850, 176] on span "Méthodes douces, sans laisser bébé pleurer seul" at bounding box center [863, 177] width 214 height 10
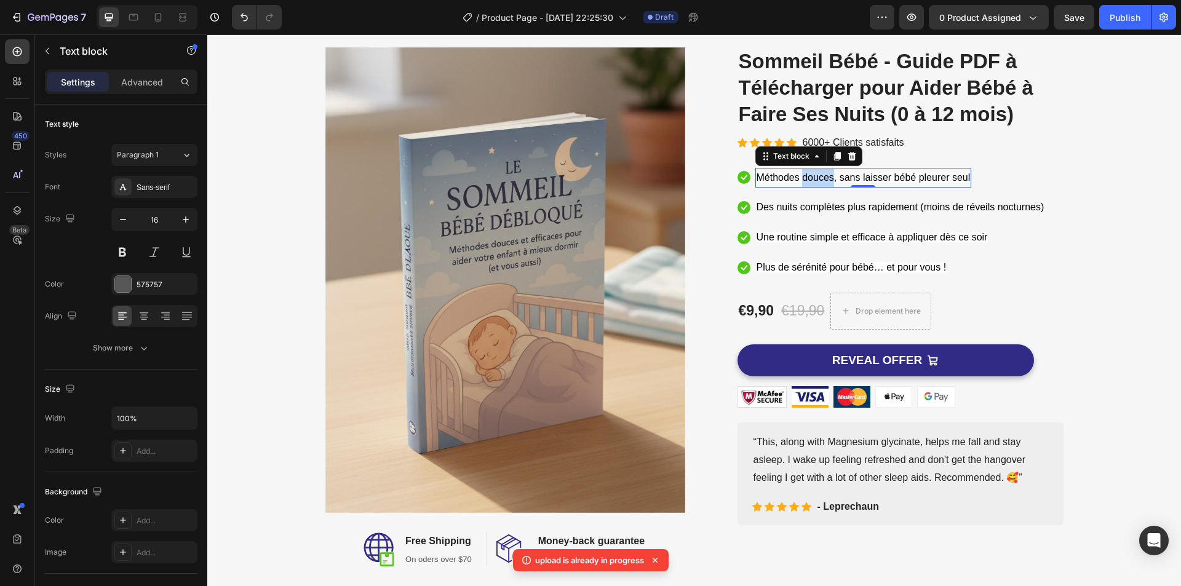
click at [817, 173] on span "Méthodes douces, sans laisser bébé pleurer seul" at bounding box center [863, 177] width 214 height 10
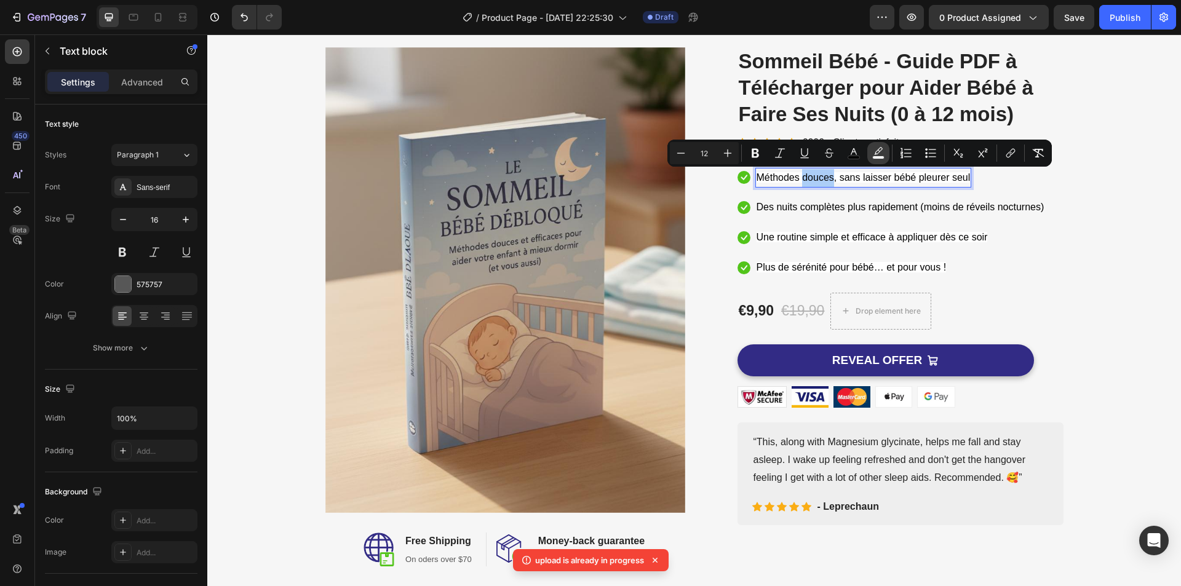
click at [878, 154] on icon "Editor contextual toolbar" at bounding box center [878, 150] width 9 height 7
type input "FFFFFF"
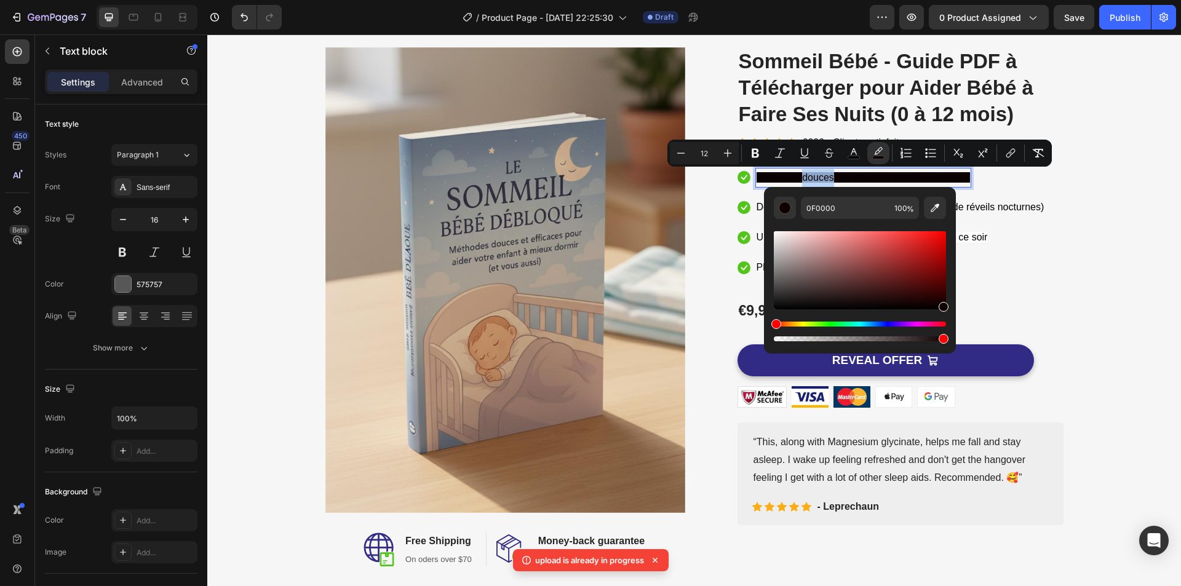
drag, startPoint x: 776, startPoint y: 232, endPoint x: 941, endPoint y: 304, distance: 180.4
click at [941, 304] on div "Editor contextual toolbar" at bounding box center [943, 307] width 10 height 10
drag, startPoint x: 944, startPoint y: 305, endPoint x: 930, endPoint y: 311, distance: 15.2
click at [930, 311] on div "Editor contextual toolbar" at bounding box center [931, 307] width 10 height 10
type input "000000"
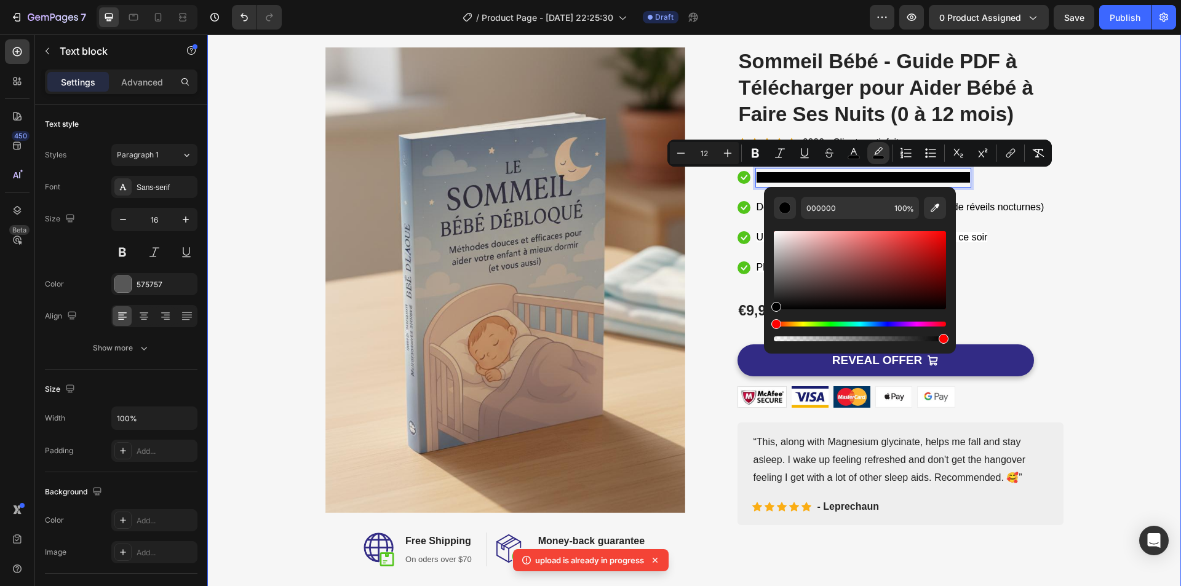
click at [1105, 234] on div "Image Image Free Shipping Heading On oders over $70 Text block Row Image Money-…" at bounding box center [693, 306] width 955 height 519
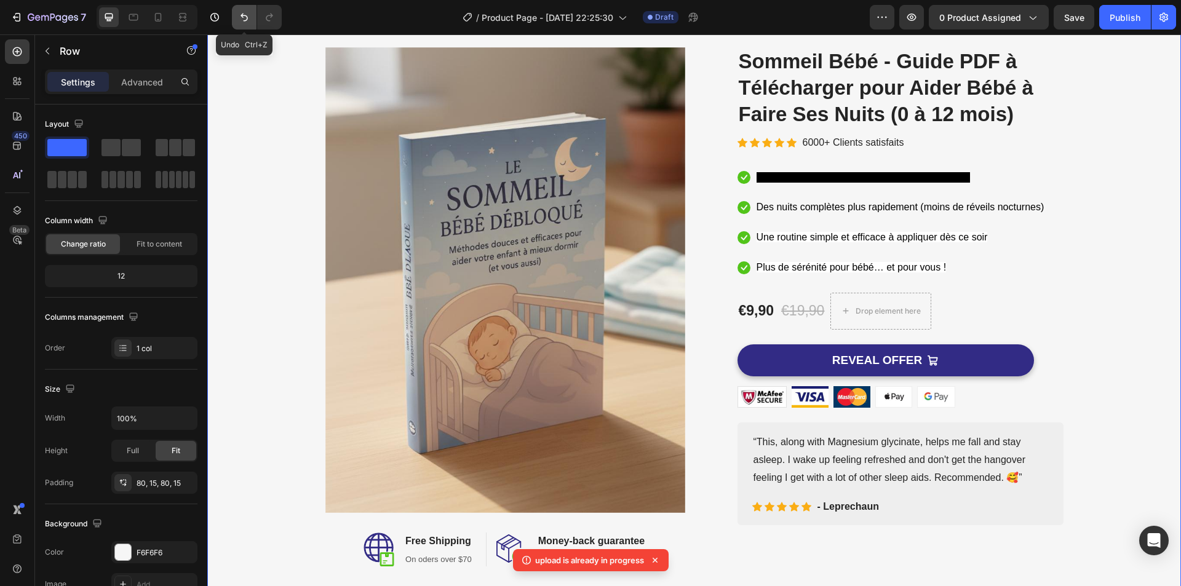
click at [254, 14] on button "Undo/Redo" at bounding box center [244, 17] width 25 height 25
click at [249, 16] on icon "Undo/Redo" at bounding box center [244, 17] width 12 height 12
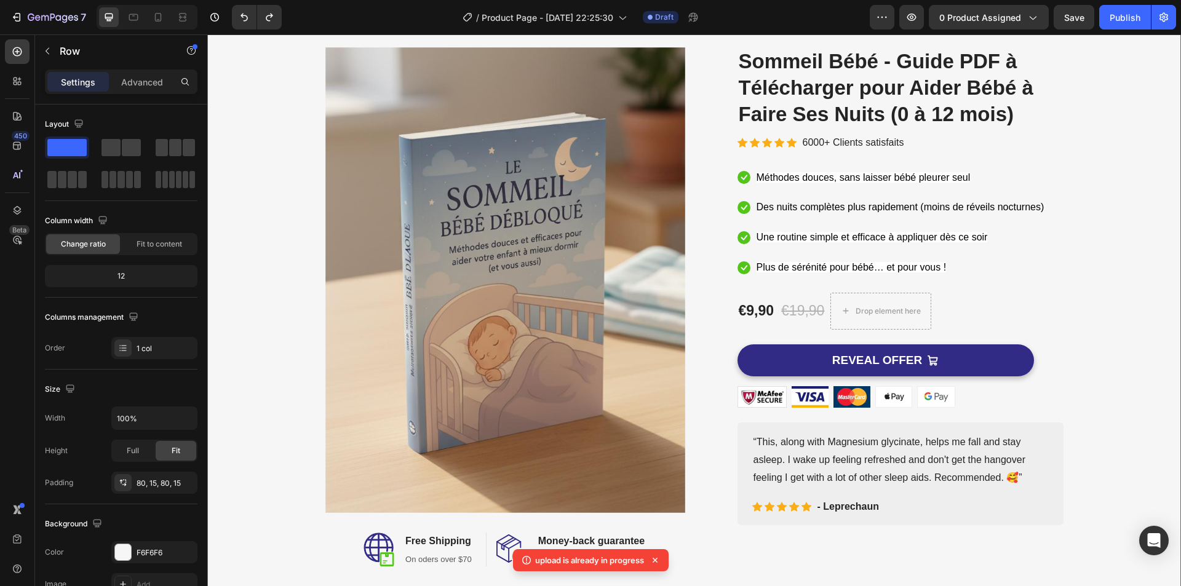
click at [1117, 236] on div "Image Image Free Shipping Heading On oders over $70 Text block Row Image Money-…" at bounding box center [693, 306] width 955 height 519
click at [857, 176] on span "Méthodes douces, sans laisser bébé pleurer seul" at bounding box center [863, 177] width 214 height 10
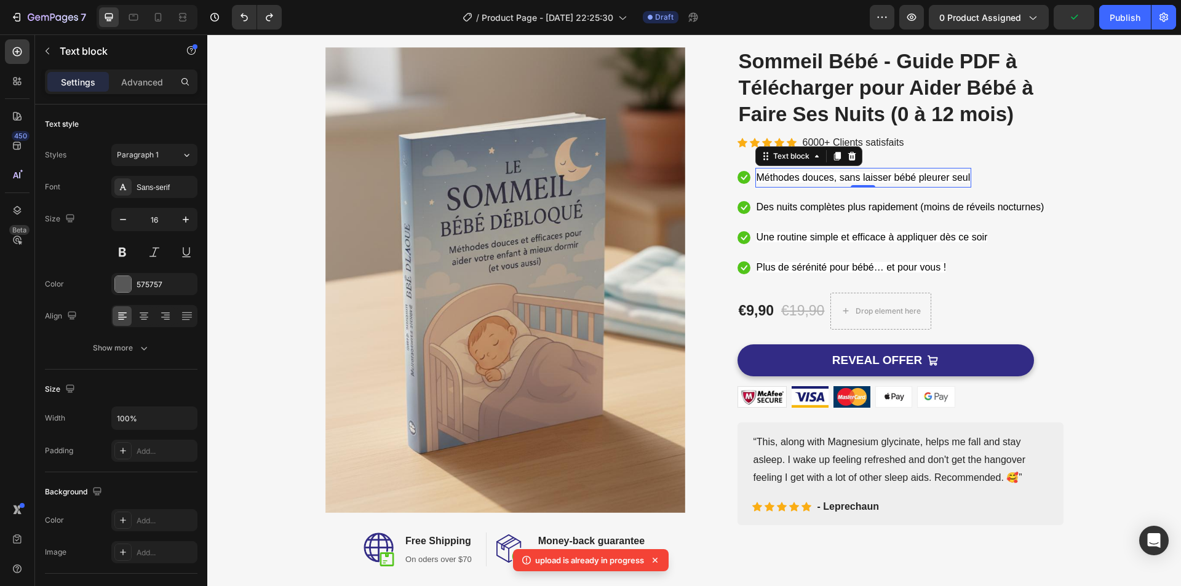
click at [857, 176] on span "Méthodes douces, sans laisser bébé pleurer seul" at bounding box center [863, 177] width 214 height 10
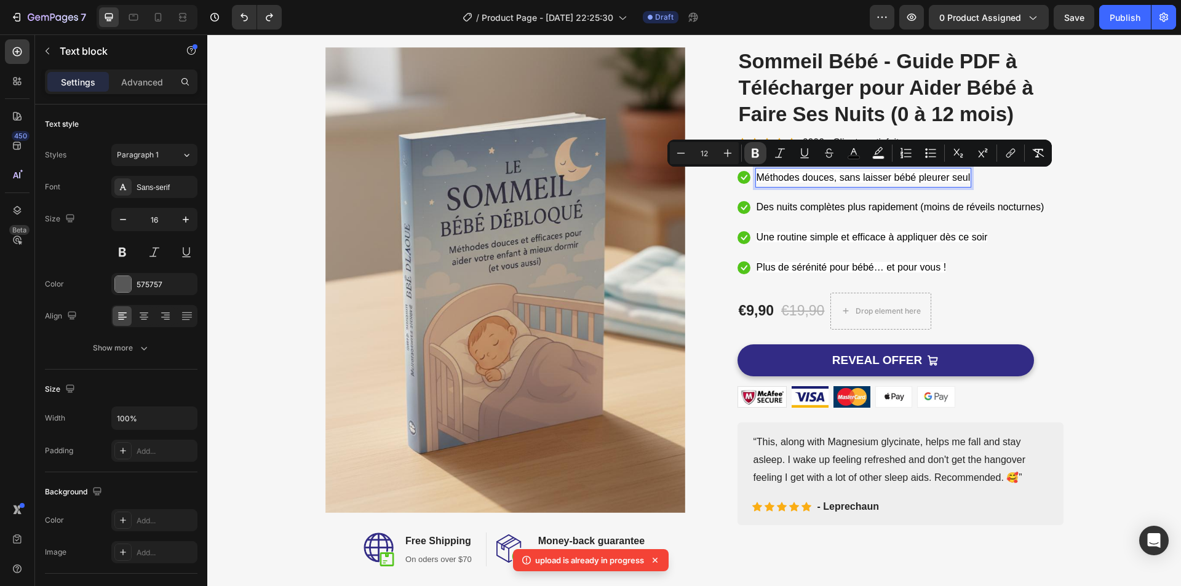
click at [759, 151] on icon "Editor contextual toolbar" at bounding box center [755, 153] width 12 height 12
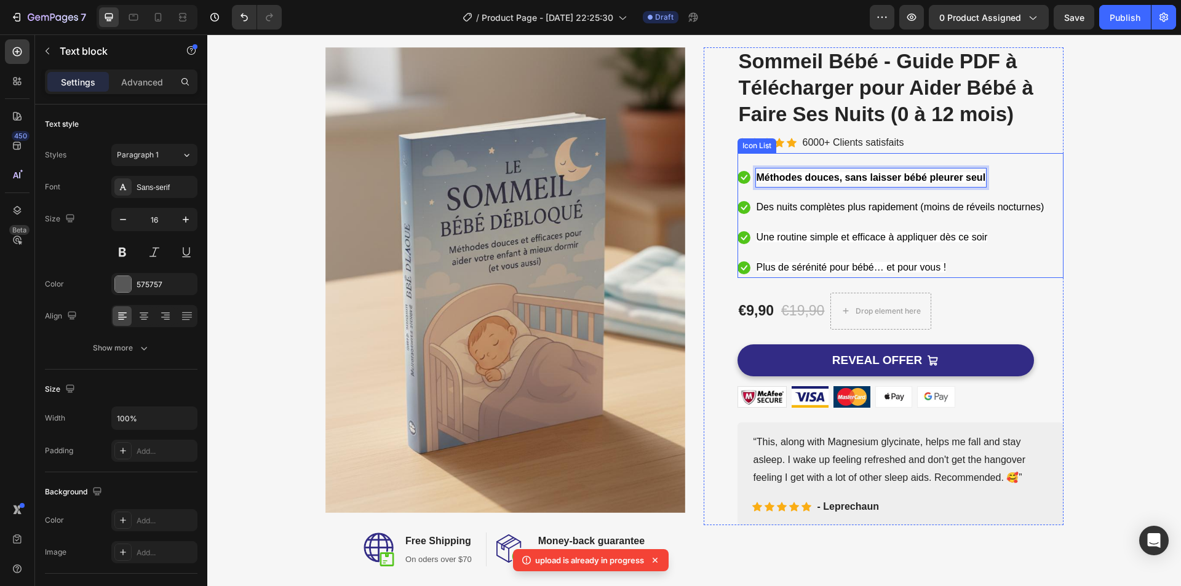
click at [783, 200] on p "Des nuits complètes plus rapidement (moins de réveils nocturnes)" at bounding box center [900, 208] width 288 height 18
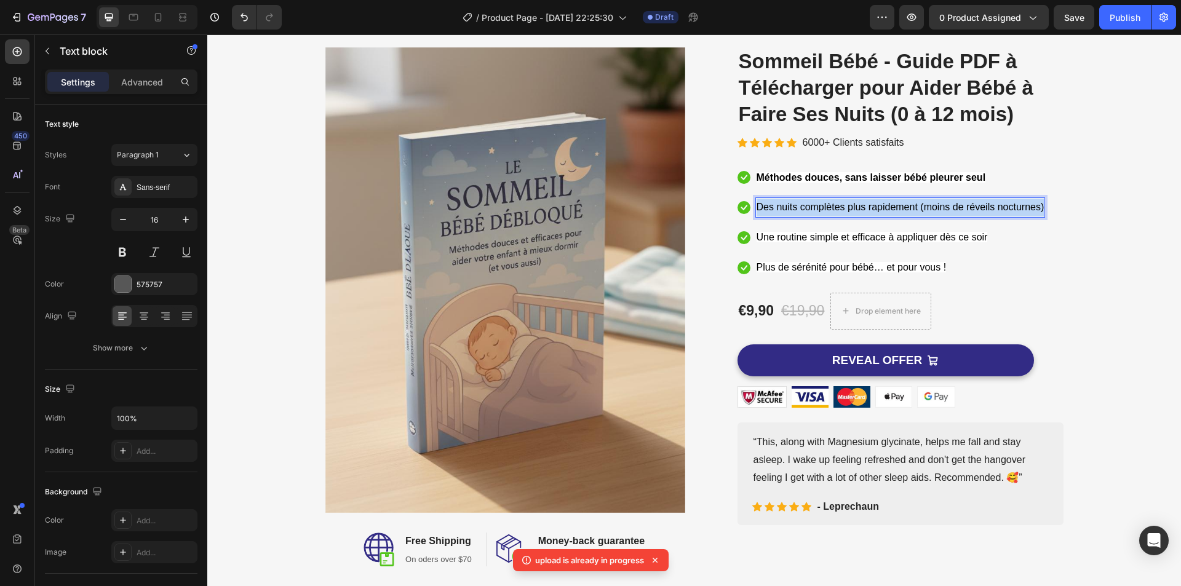
click at [783, 200] on p "Des nuits complètes plus rapidement (moins de réveils nocturnes)" at bounding box center [900, 208] width 288 height 18
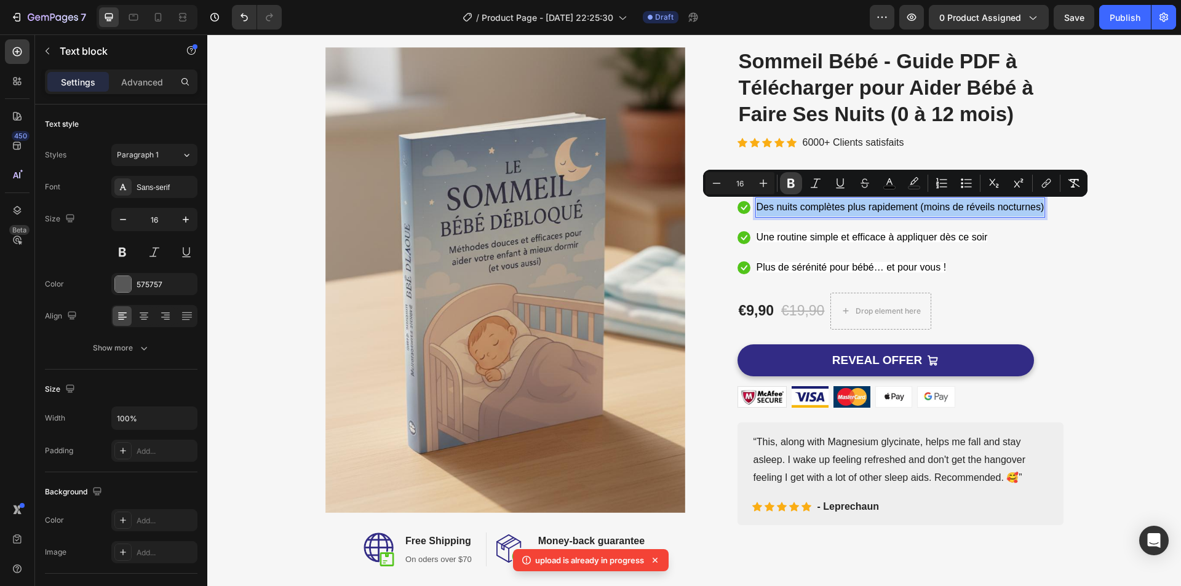
click at [788, 187] on icon "Editor contextual toolbar" at bounding box center [790, 183] width 7 height 9
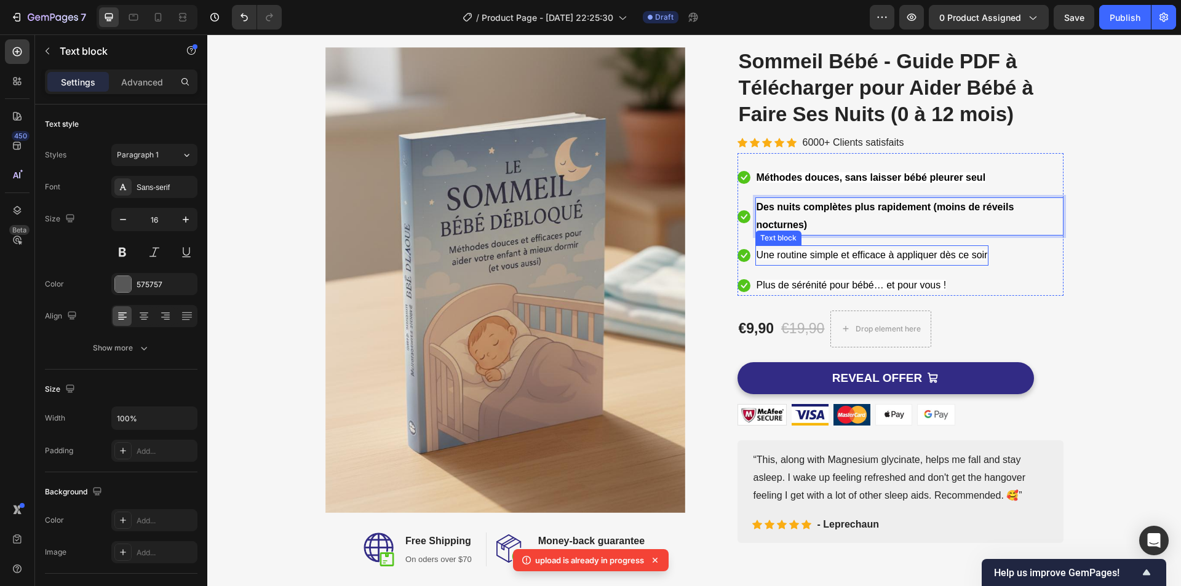
click at [788, 254] on span "Une routine simple et efficace à appliquer dès ce soir" at bounding box center [871, 255] width 231 height 10
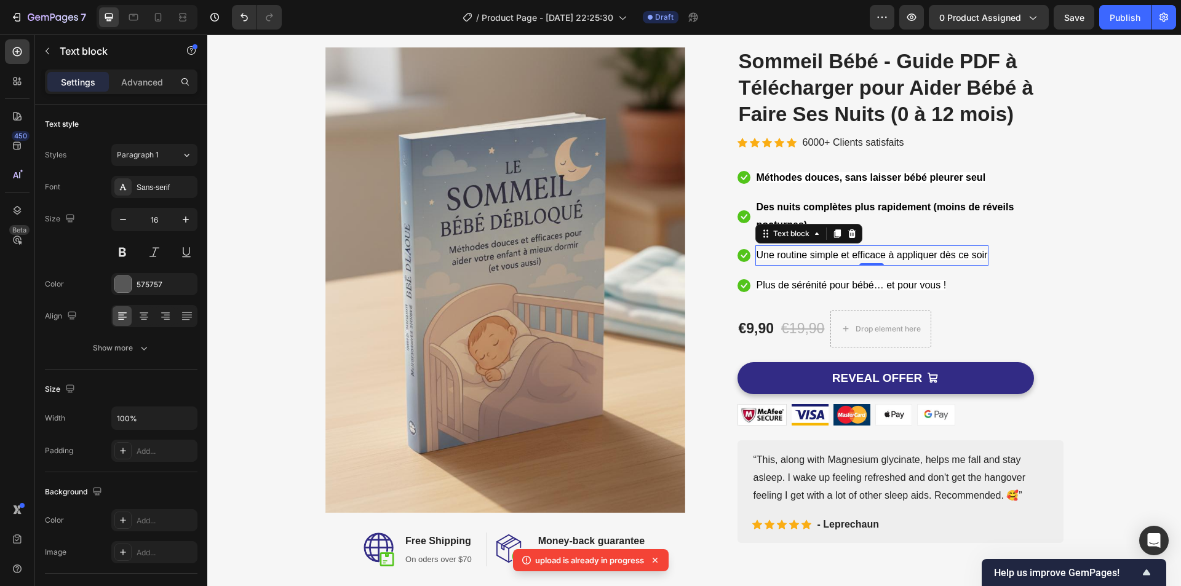
click at [788, 254] on span "Une routine simple et efficace à appliquer dès ce soir" at bounding box center [871, 255] width 231 height 10
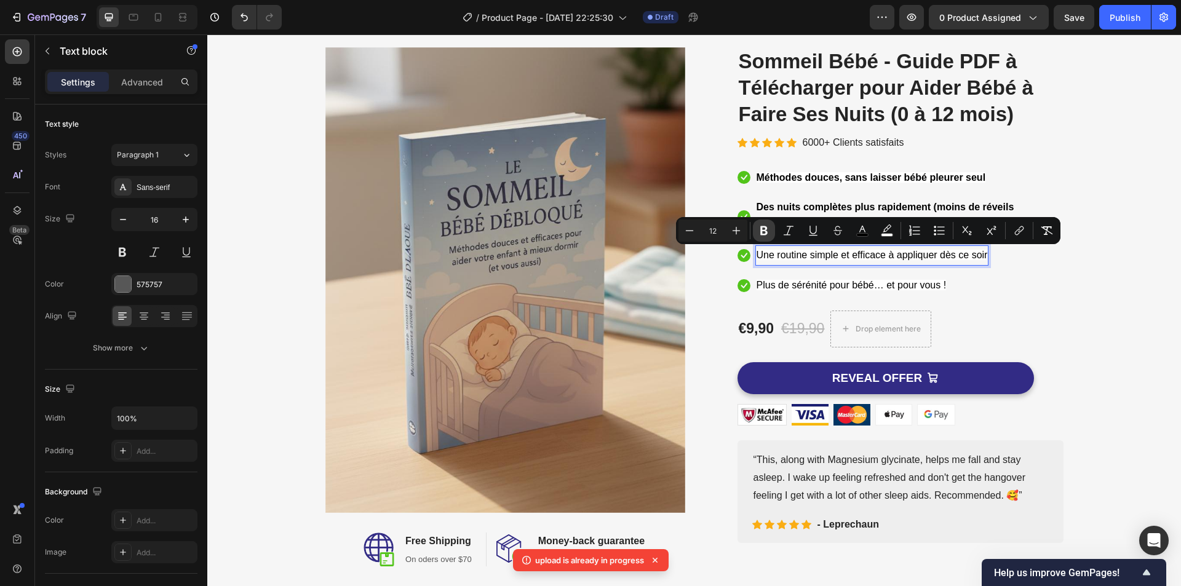
click at [770, 227] on button "Bold" at bounding box center [764, 231] width 22 height 22
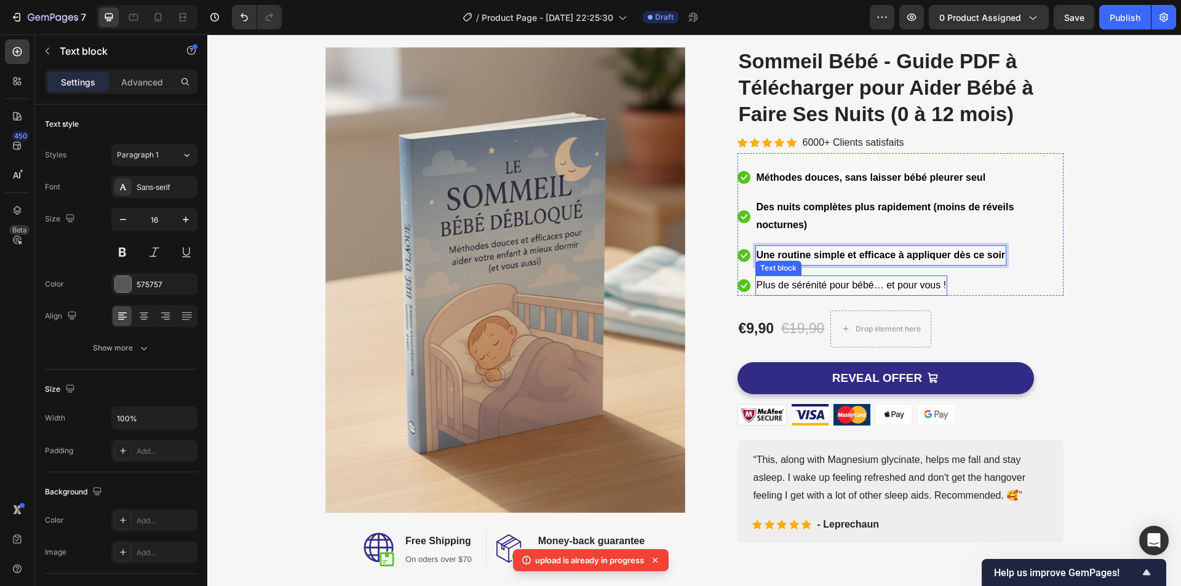
click at [795, 280] on span "Plus de sérénité pour bébé… et pour vous !" at bounding box center [851, 285] width 190 height 10
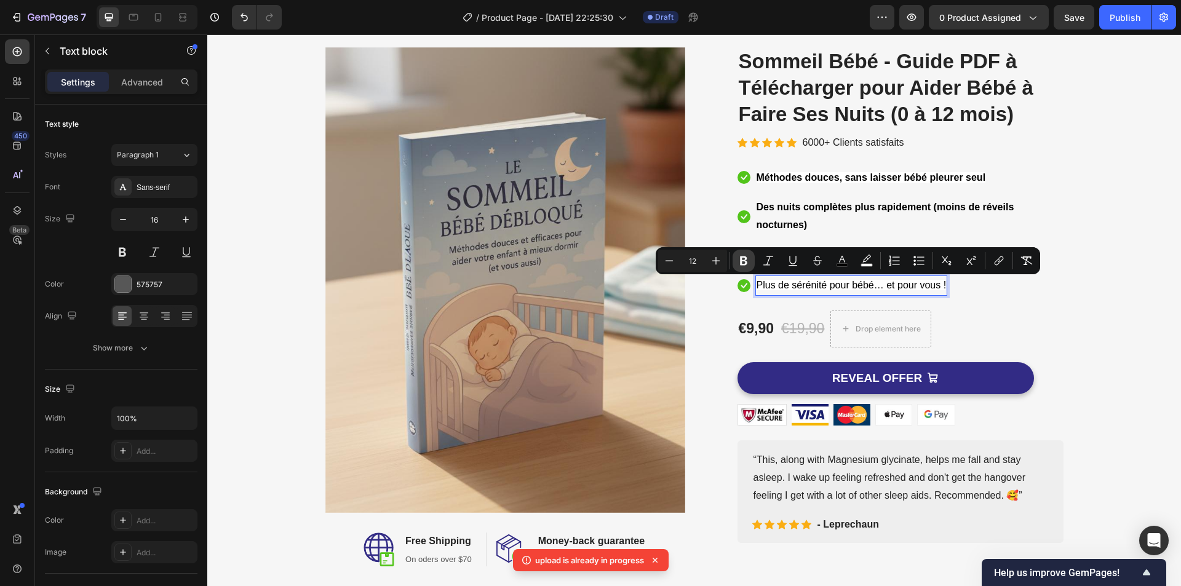
click at [744, 259] on icon "Editor contextual toolbar" at bounding box center [743, 261] width 12 height 12
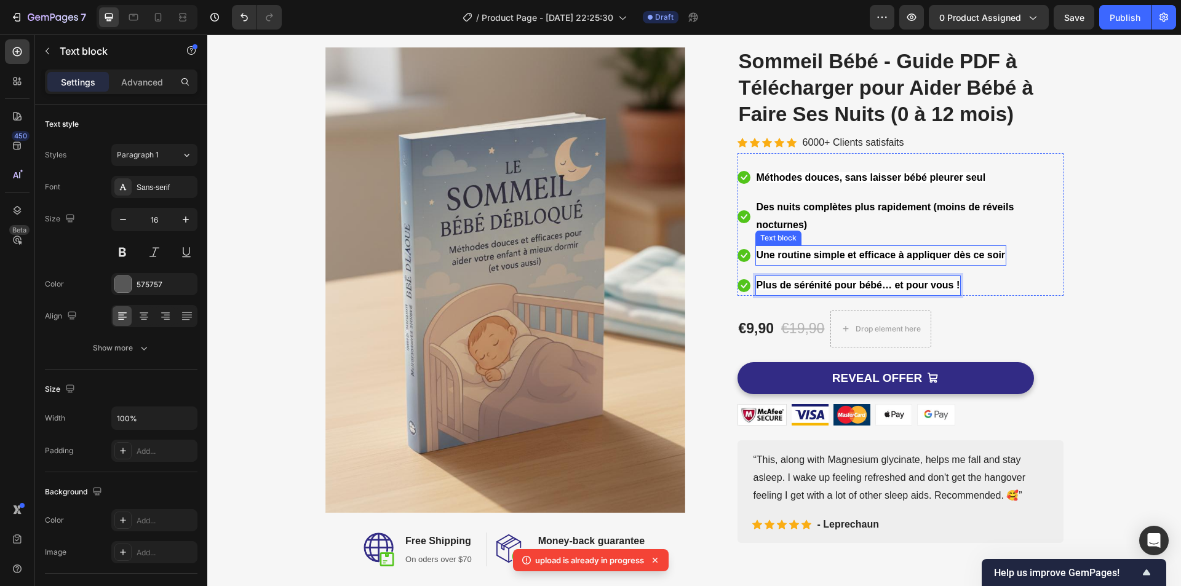
click at [767, 262] on p "Une routine simple et efficace à appliquer dès ce soir" at bounding box center [880, 256] width 249 height 18
click at [780, 285] on strong "Plus de sérénité pour bébé… et pour vous !" at bounding box center [858, 285] width 204 height 10
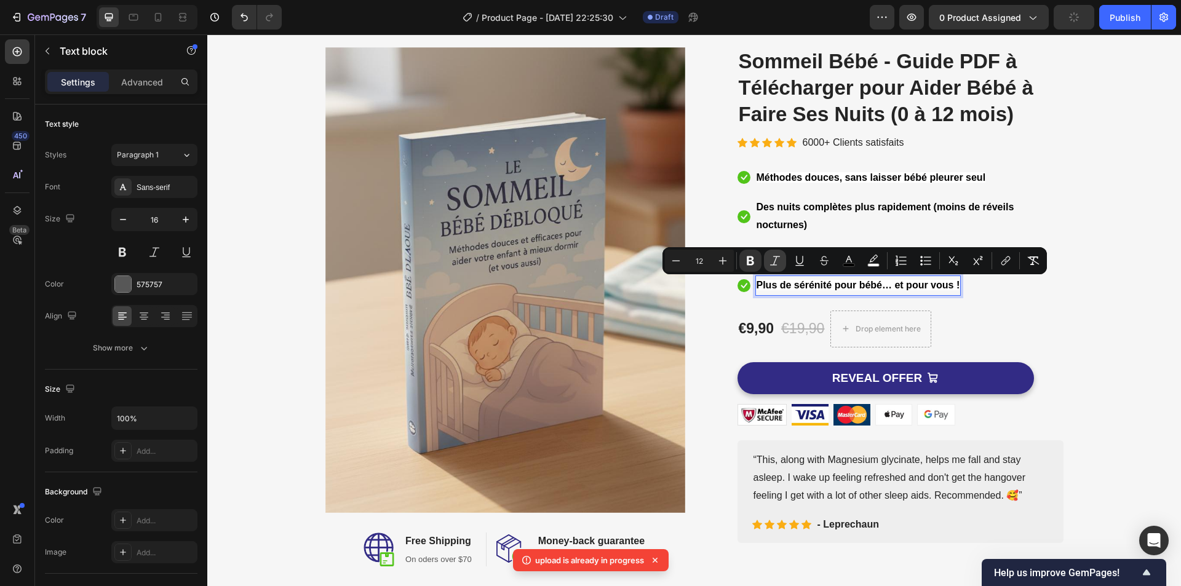
click at [780, 259] on icon "Editor contextual toolbar" at bounding box center [775, 261] width 12 height 12
click at [788, 183] on div "Text block" at bounding box center [778, 190] width 46 height 15
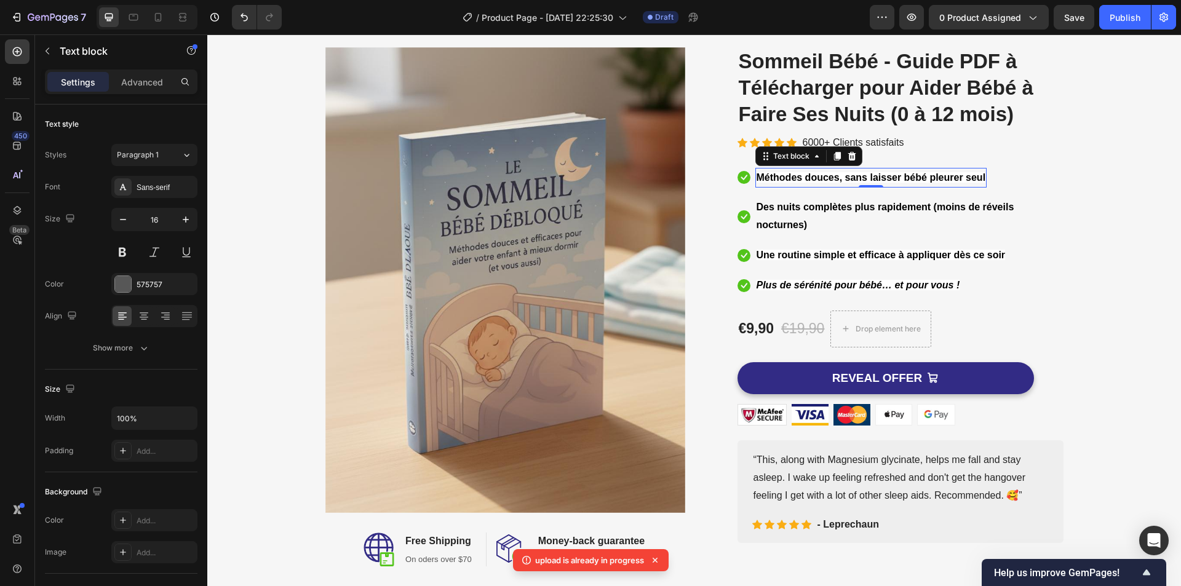
click at [864, 179] on strong "Méthodes douces, sans laisser bébé pleurer seul" at bounding box center [870, 177] width 229 height 10
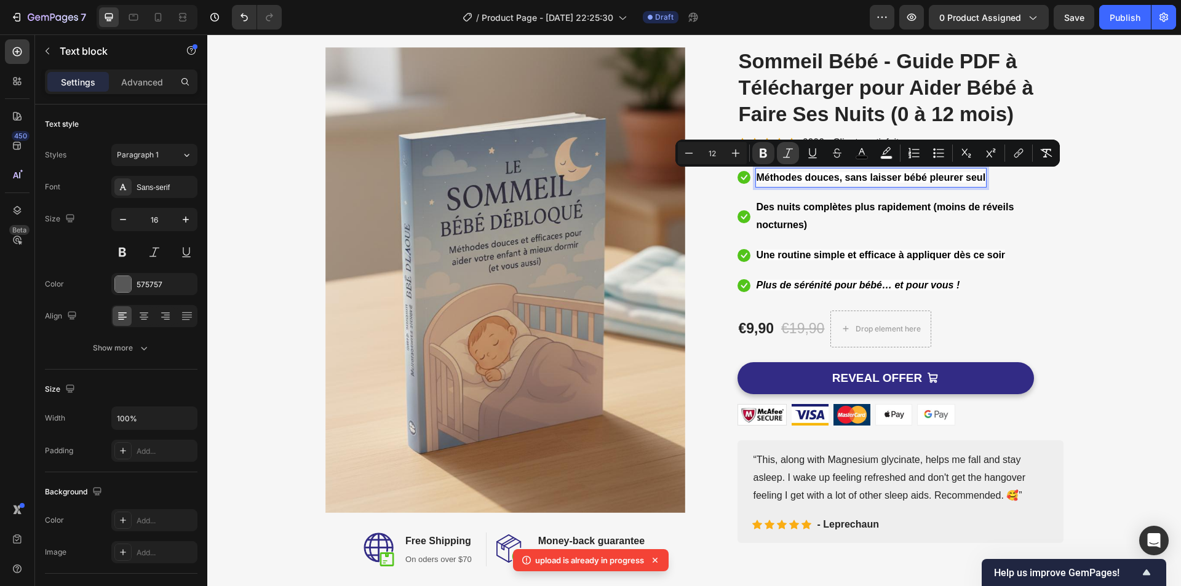
click at [792, 153] on icon "Editor contextual toolbar" at bounding box center [788, 153] width 12 height 12
click at [804, 207] on strong "Des nuits complètes plus rapidement (moins de réveils nocturnes)" at bounding box center [885, 216] width 258 height 28
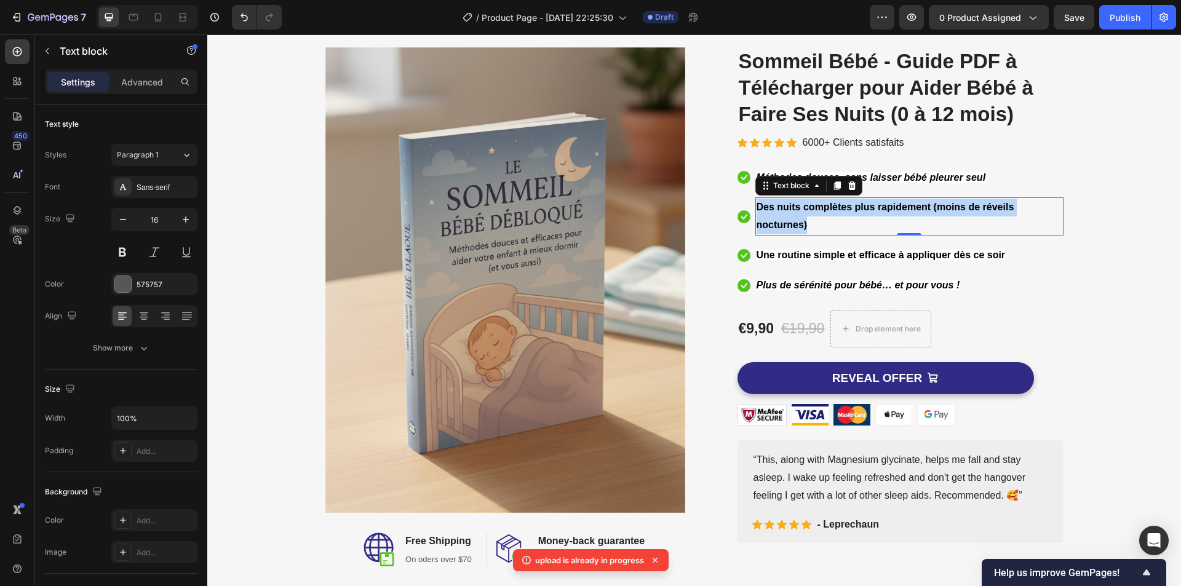
click at [804, 207] on strong "Des nuits complètes plus rapidement (moins de réveils nocturnes)" at bounding box center [885, 216] width 258 height 28
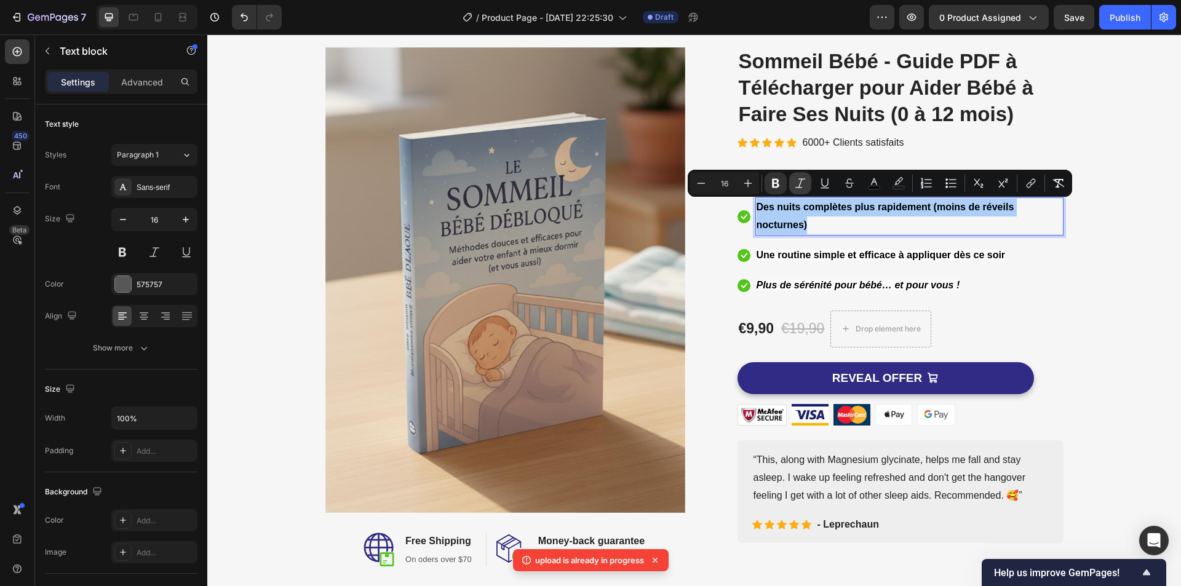
click at [807, 180] on button "Italic" at bounding box center [800, 183] width 22 height 22
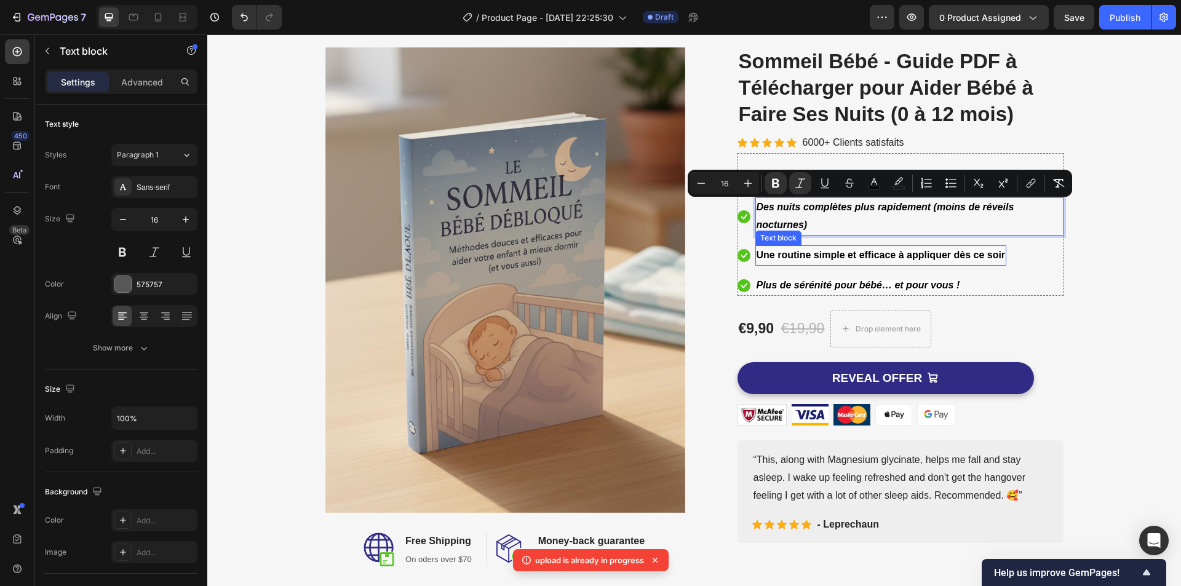
click at [807, 254] on strong "Une routine simple et efficace à appliquer dès ce soir" at bounding box center [880, 255] width 249 height 10
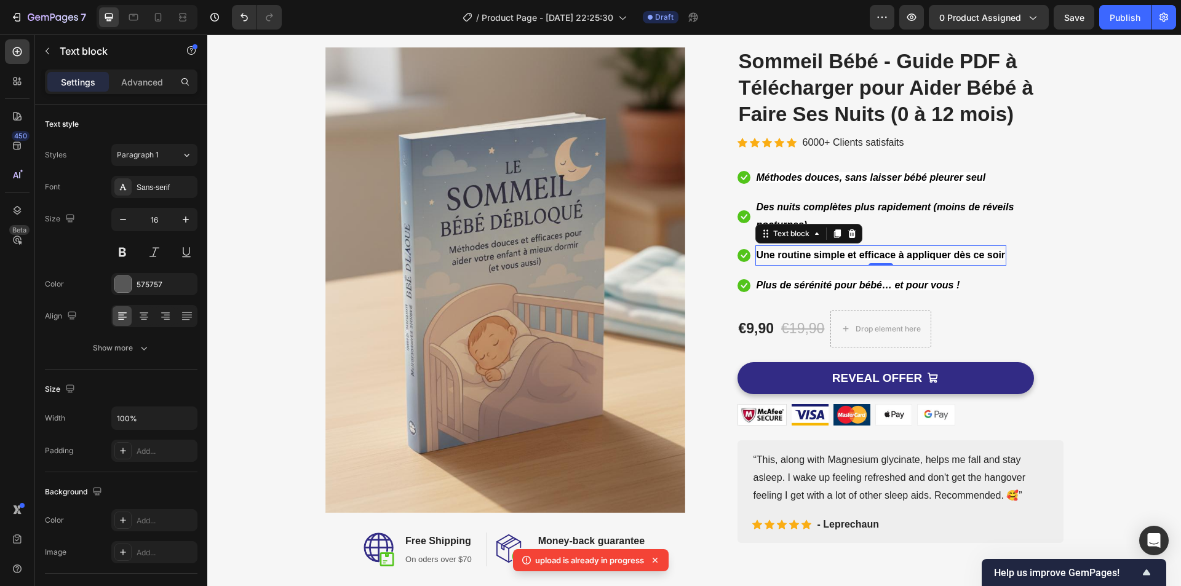
click at [807, 254] on strong "Une routine simple et efficace à appliquer dès ce soir" at bounding box center [880, 255] width 249 height 10
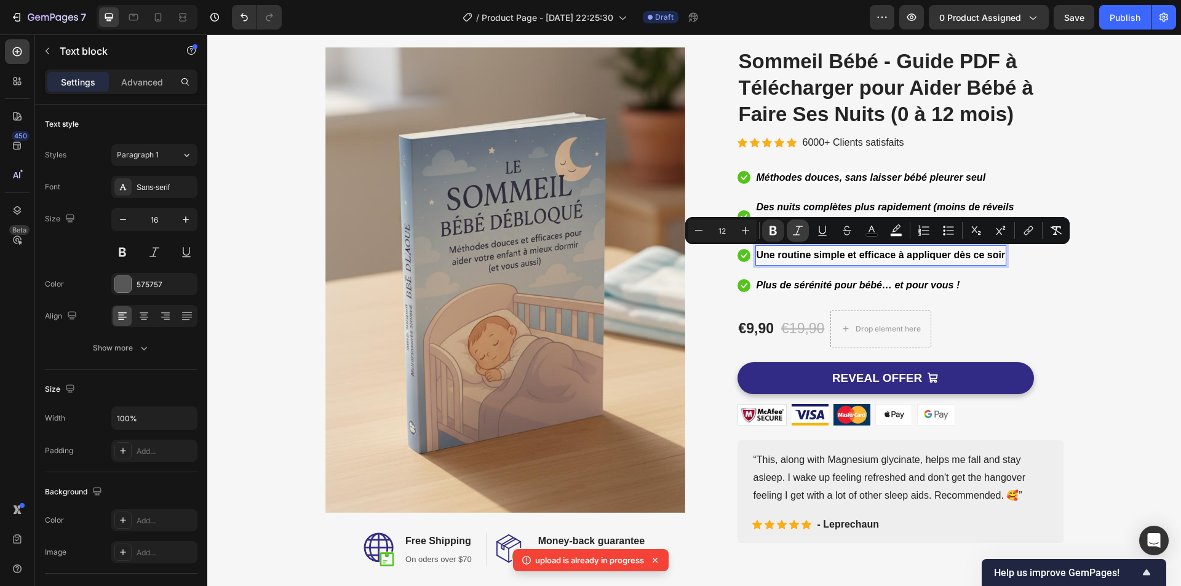
click at [801, 226] on icon "Editor contextual toolbar" at bounding box center [798, 230] width 10 height 9
click at [1070, 258] on div "Image Image Free Shipping Heading On oders over $70 Text block Row Image Money-…" at bounding box center [693, 306] width 955 height 519
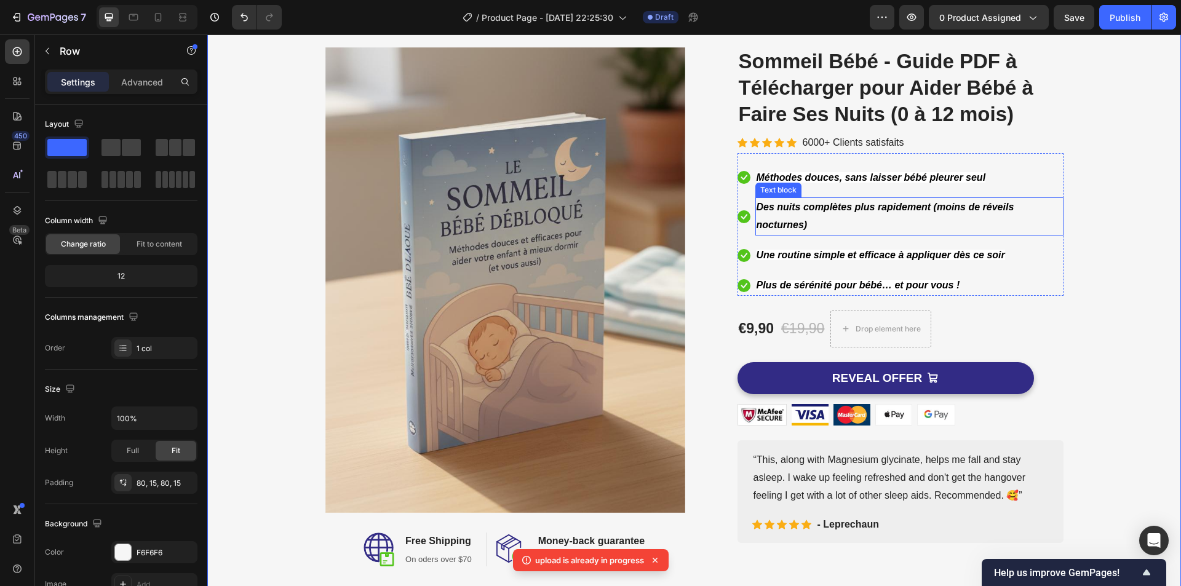
click at [782, 210] on strong "Des nuits complètes plus rapidement (moins de réveils nocturnes)" at bounding box center [885, 216] width 258 height 28
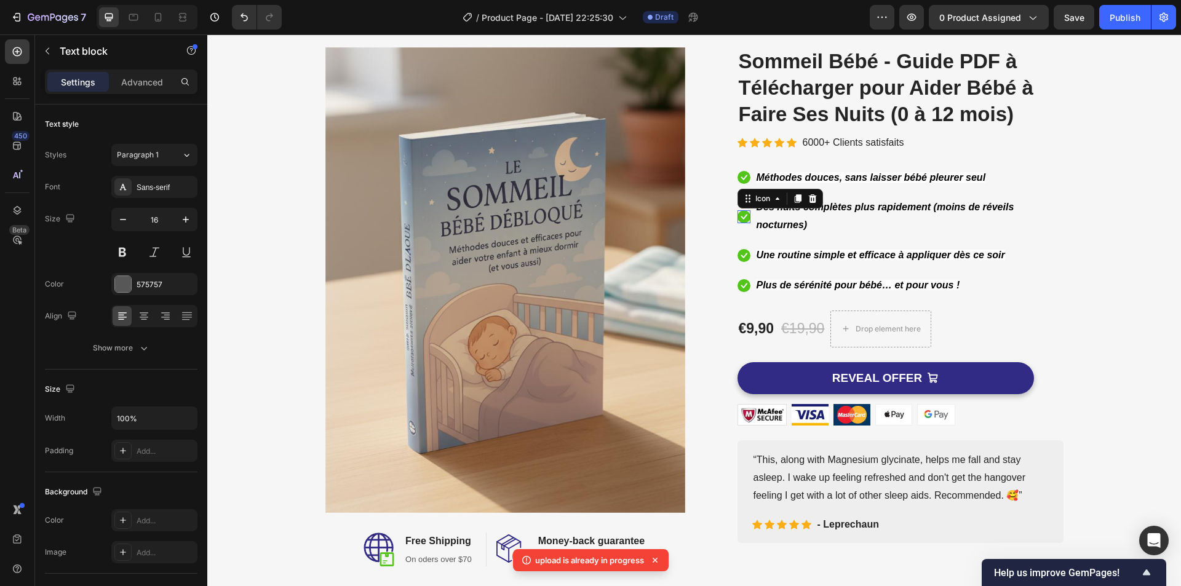
click at [741, 218] on div "Icon 0" at bounding box center [743, 216] width 13 height 13
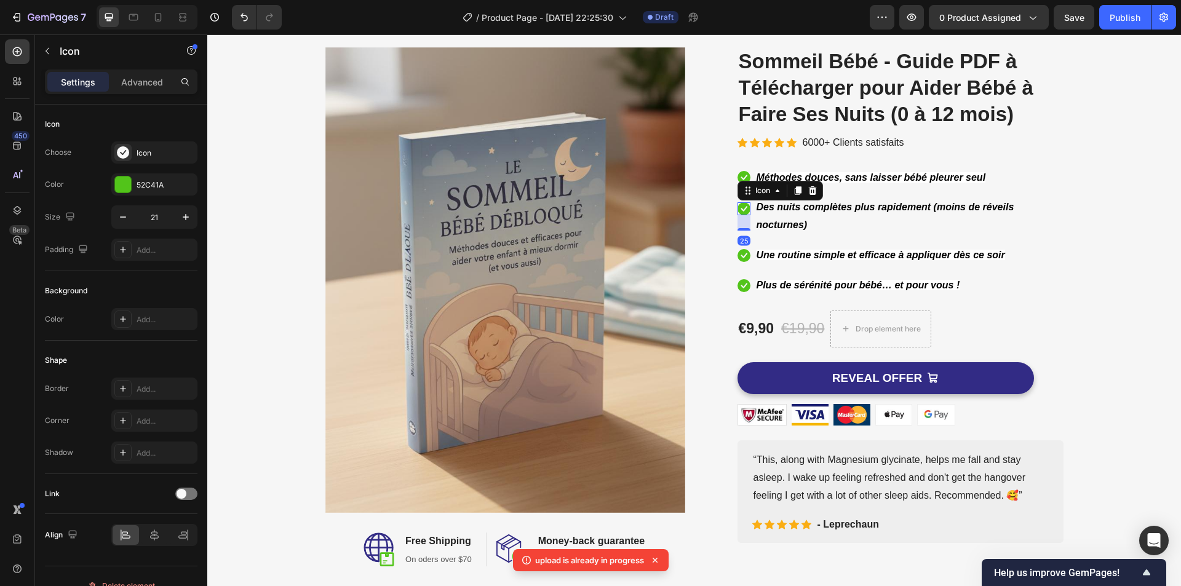
drag, startPoint x: 740, startPoint y: 220, endPoint x: 741, endPoint y: 236, distance: 15.4
click at [741, 215] on div "25" at bounding box center [743, 215] width 13 height 0
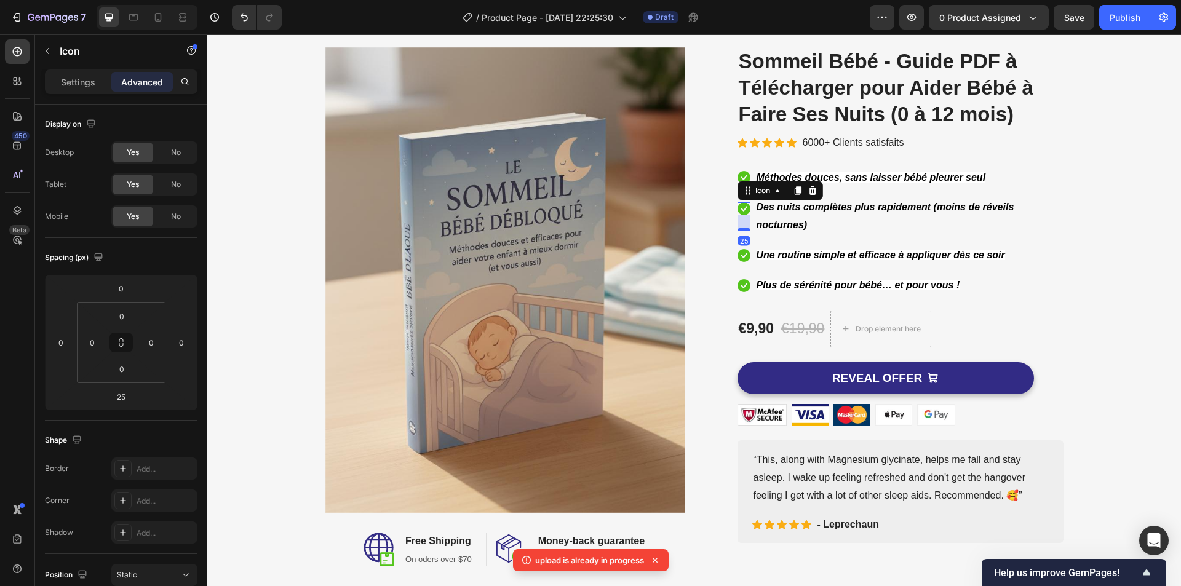
click at [804, 223] on p "Des nuits complètes plus rapidement (moins de réveils nocturnes)" at bounding box center [909, 217] width 306 height 36
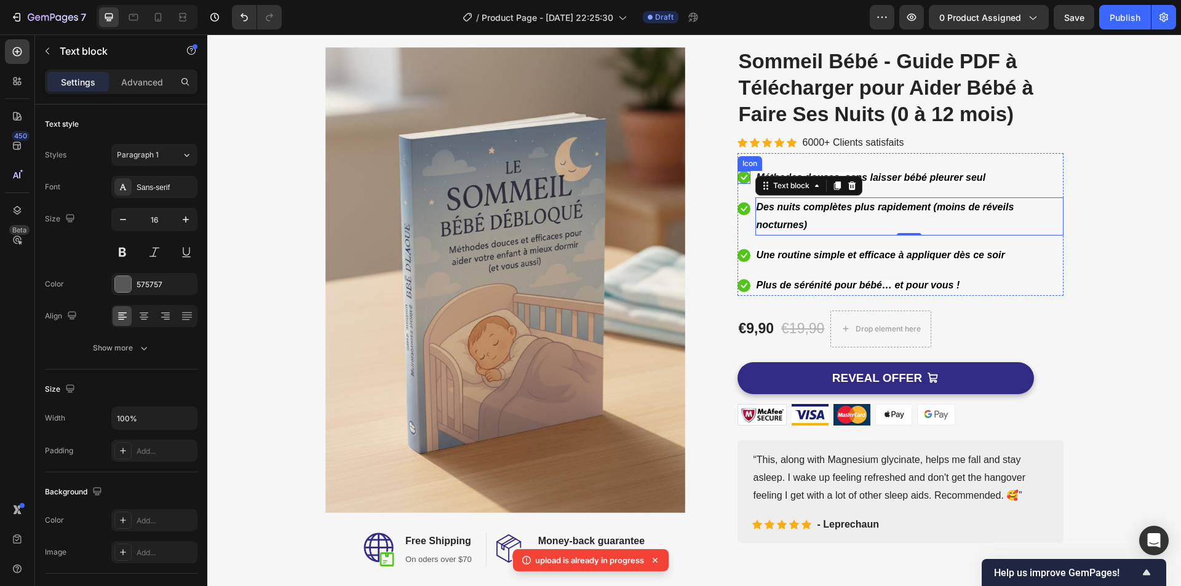
click at [741, 181] on div "Icon" at bounding box center [743, 177] width 13 height 13
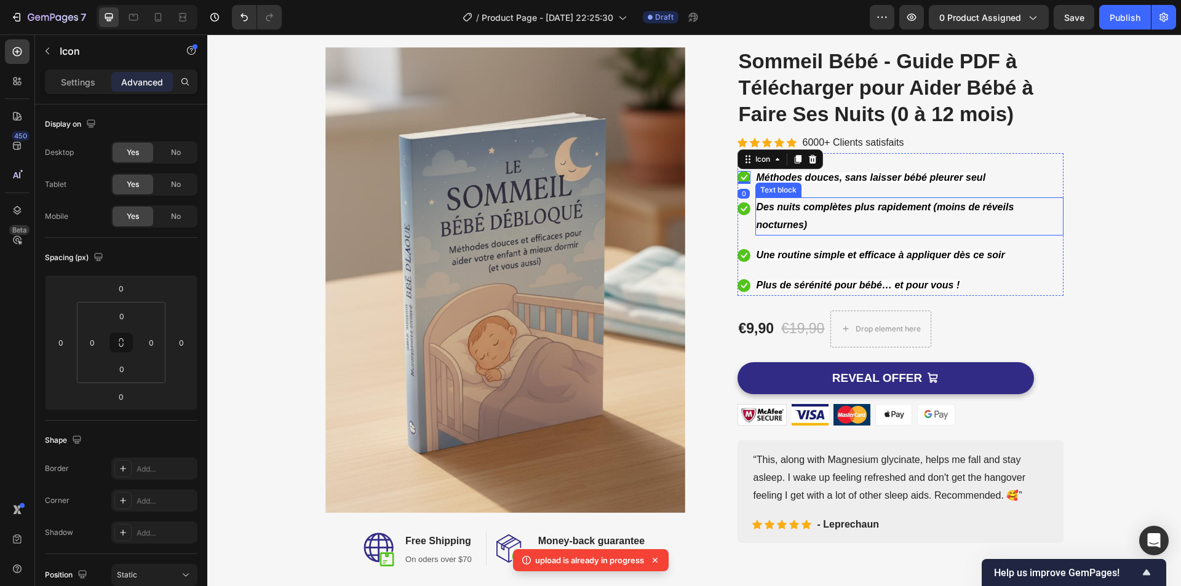
click at [823, 197] on div "Des nuits complètes plus rapidement (moins de réveils nocturnes)" at bounding box center [909, 216] width 308 height 38
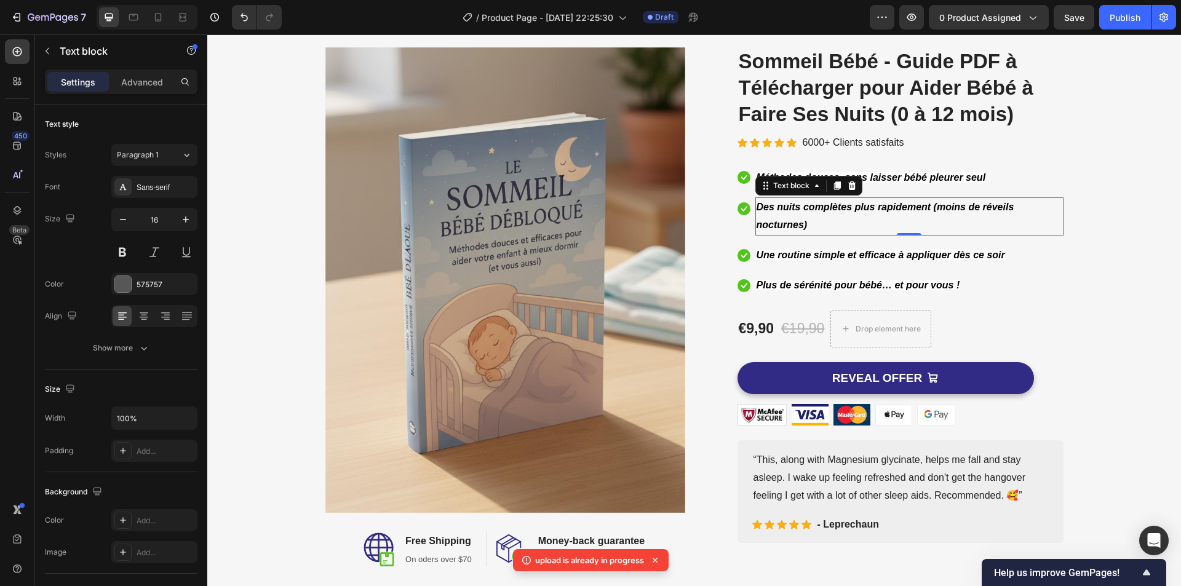
click at [1095, 186] on div "Image Image Free Shipping Heading On oders over $70 Text block Row Image Money-…" at bounding box center [693, 306] width 955 height 519
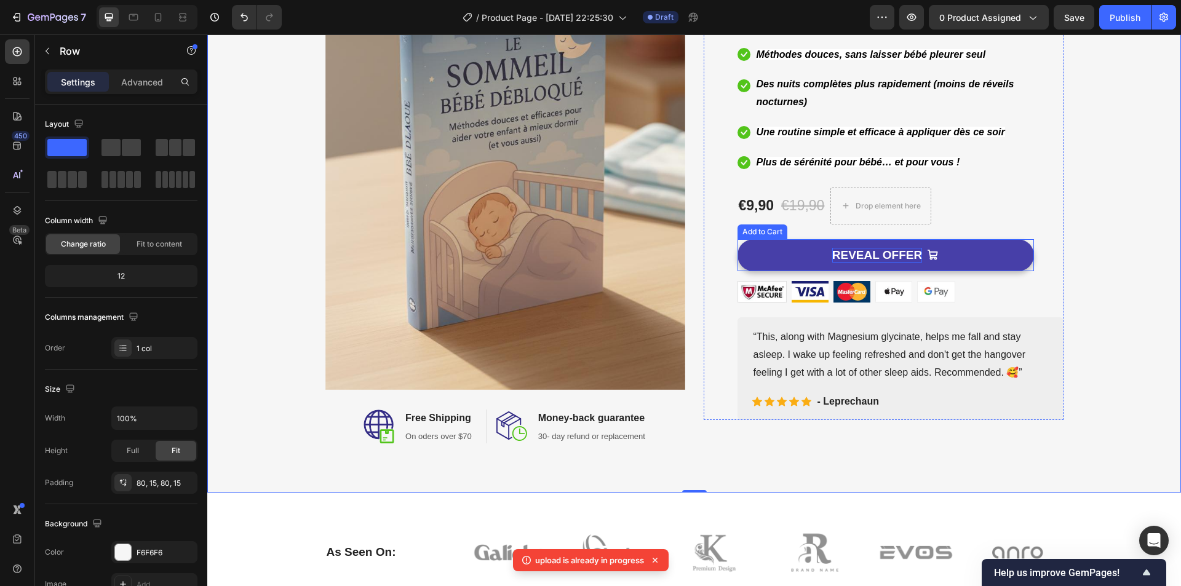
click at [873, 257] on div "REVEAL OFFER" at bounding box center [877, 255] width 90 height 15
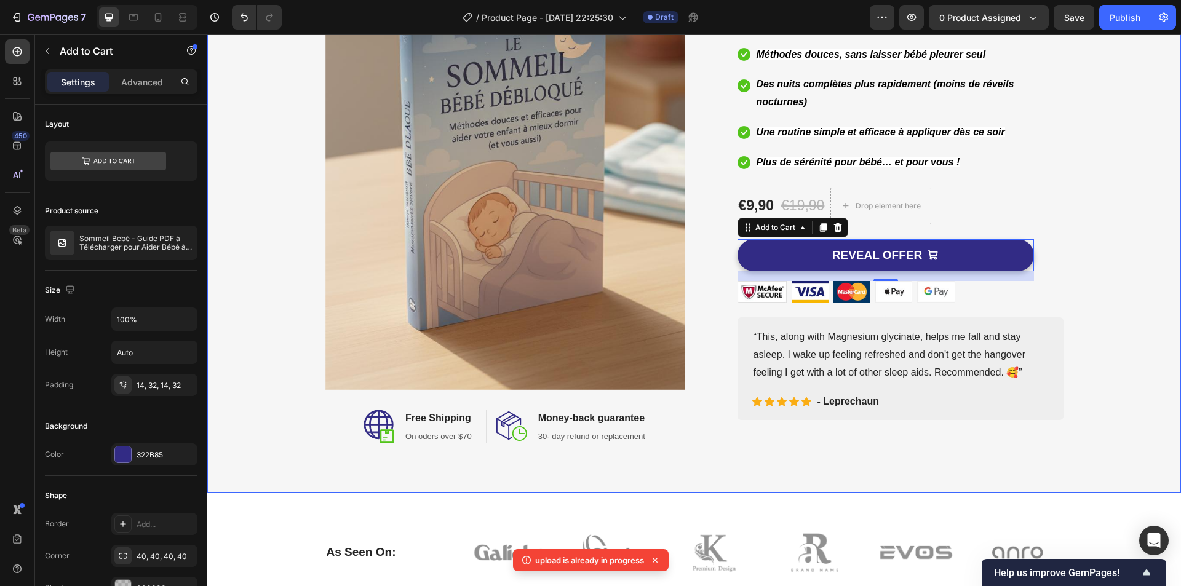
click at [1085, 277] on div "Image Image Free Shipping Heading On oders over $70 Text block Row Image Money-…" at bounding box center [693, 183] width 955 height 519
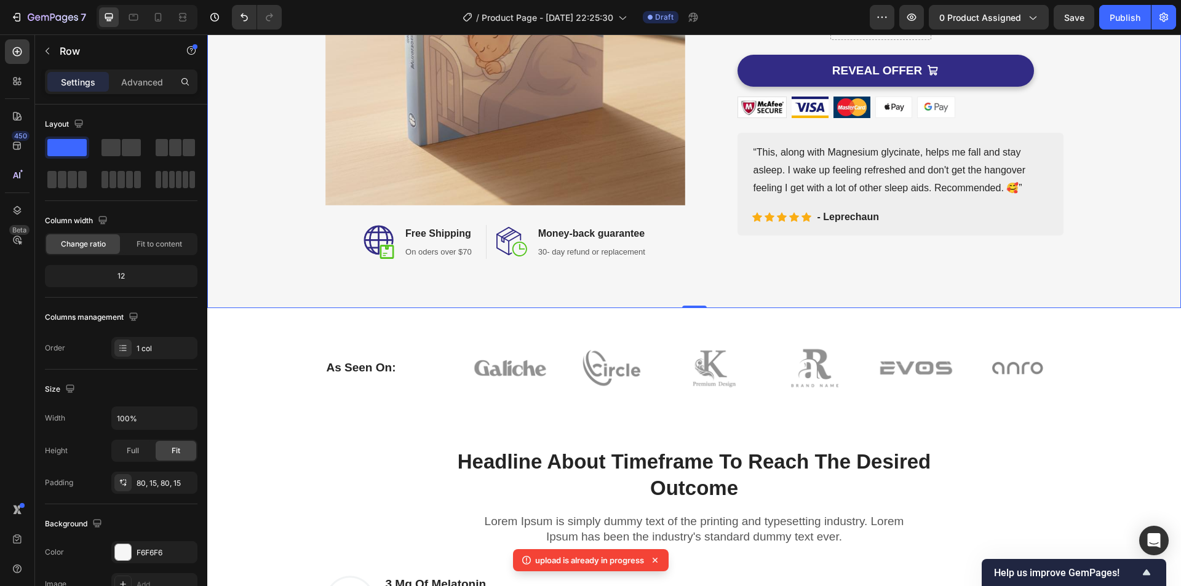
scroll to position [430, 0]
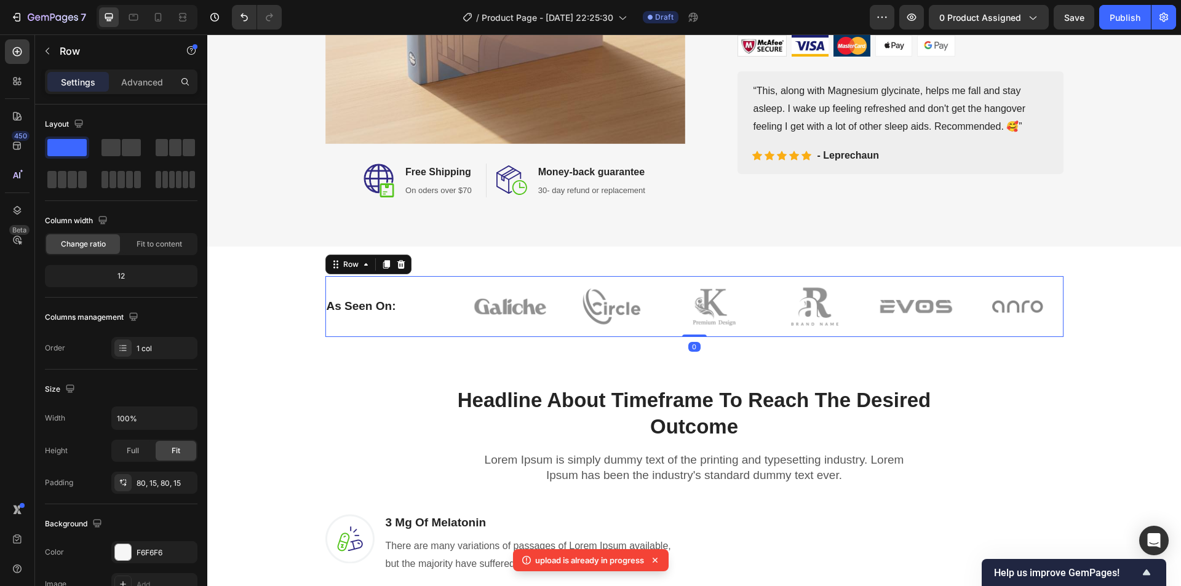
click at [443, 289] on div "As Seen On: Heading Image Image Image Image Image Image Row Row 0" at bounding box center [694, 306] width 738 height 61
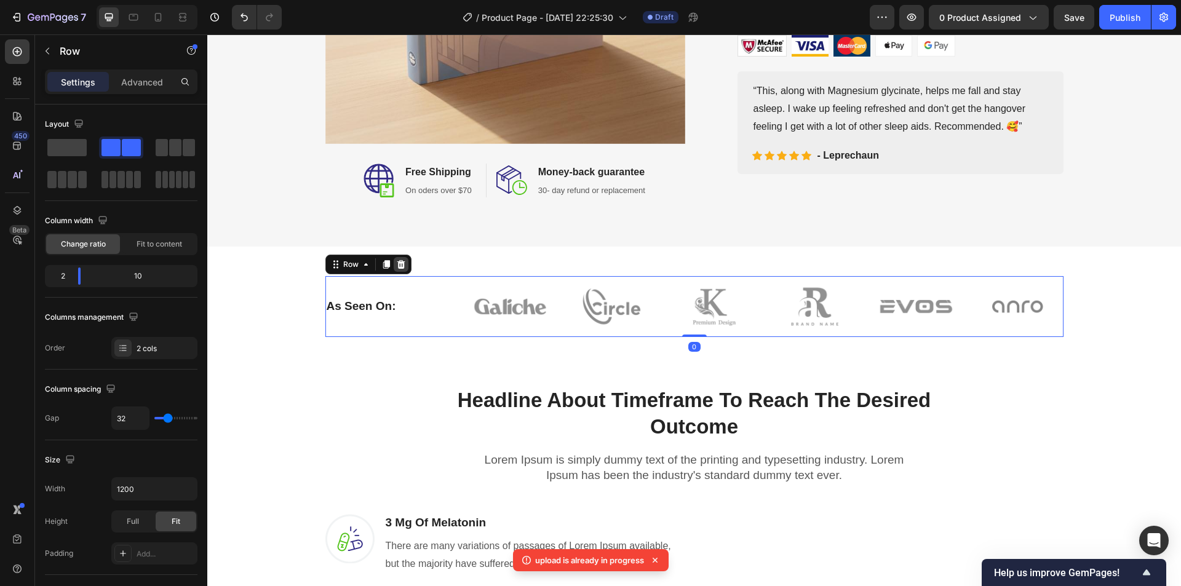
click at [396, 268] on icon at bounding box center [401, 265] width 10 height 10
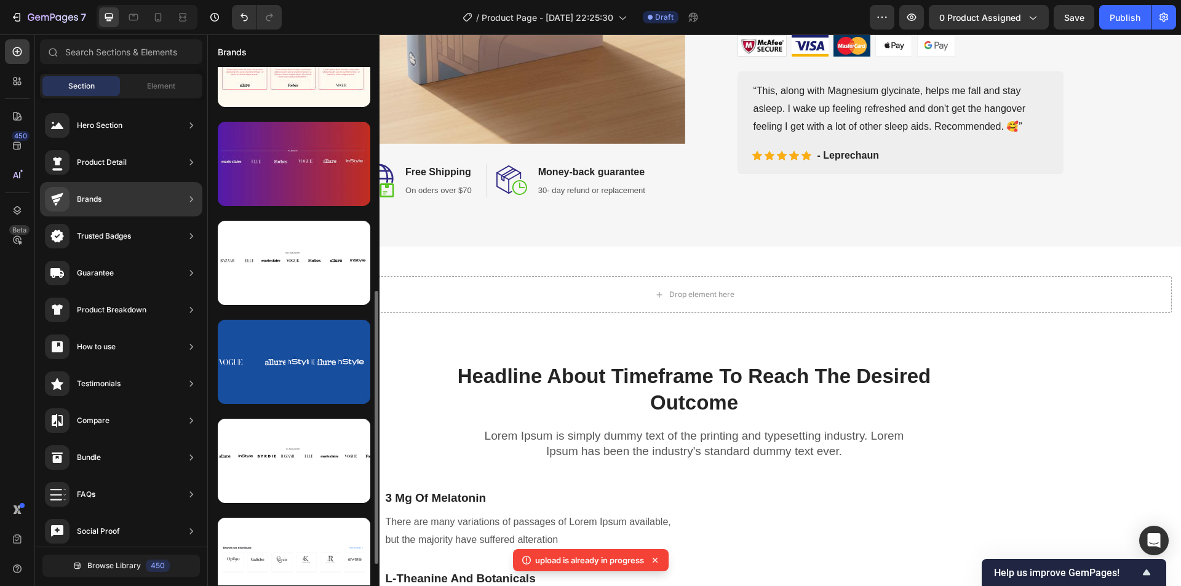
scroll to position [307, 0]
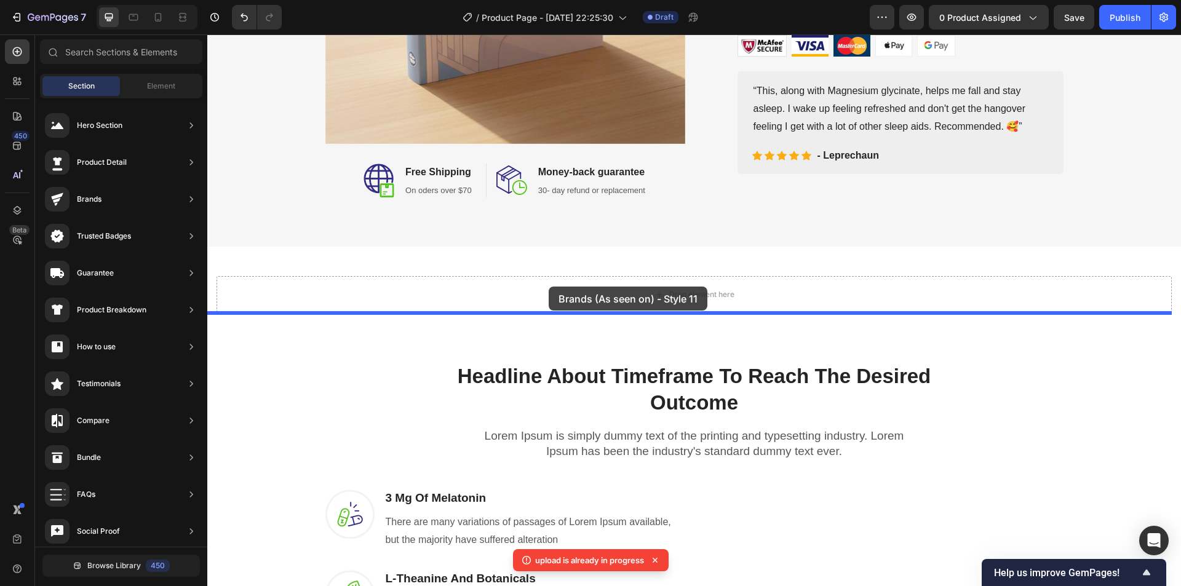
drag, startPoint x: 478, startPoint y: 438, endPoint x: 549, endPoint y: 287, distance: 166.7
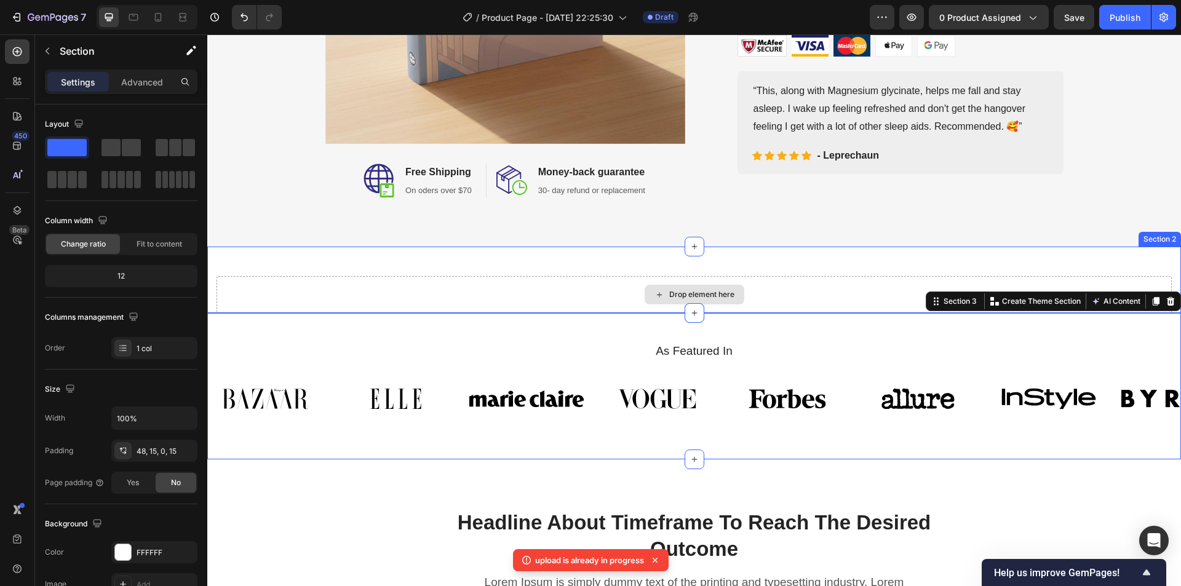
click at [799, 287] on div "Drop element here" at bounding box center [693, 294] width 955 height 37
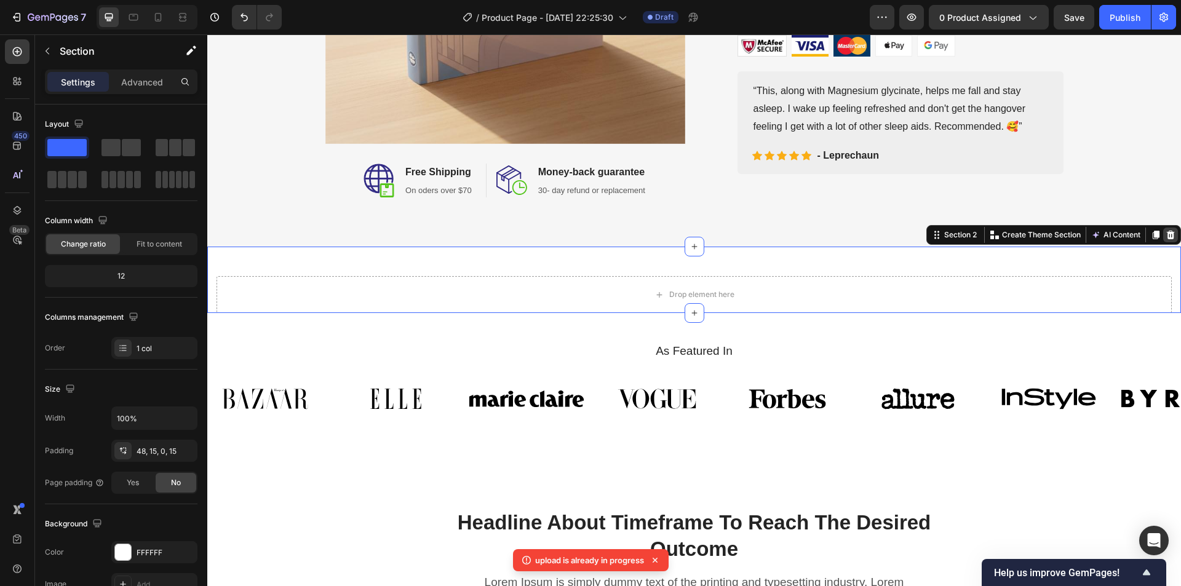
click at [1165, 234] on icon at bounding box center [1170, 235] width 10 height 10
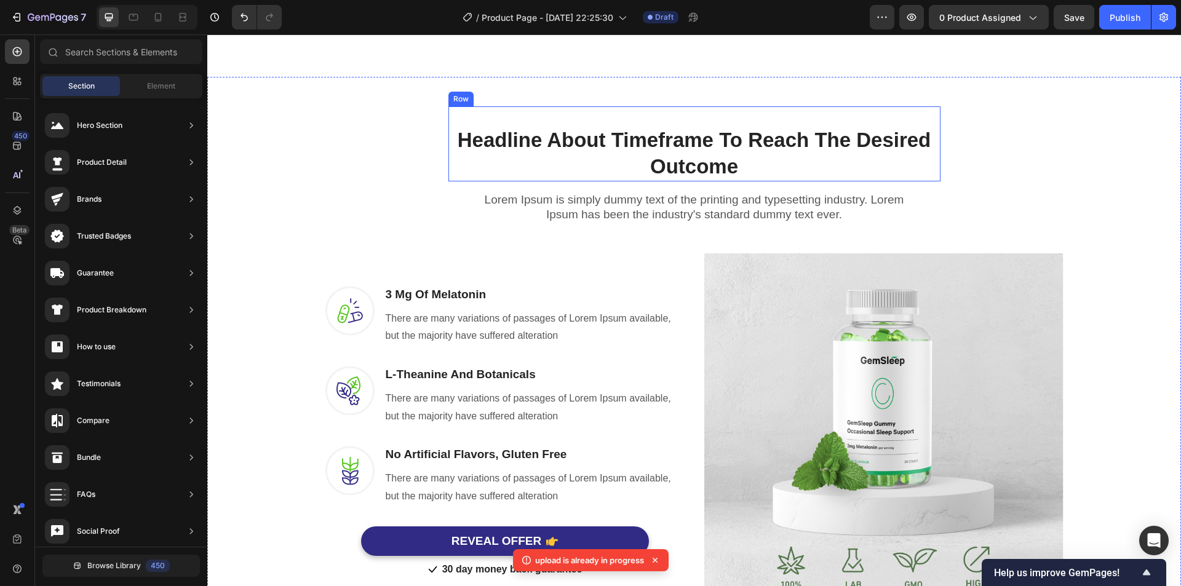
scroll to position [861, 0]
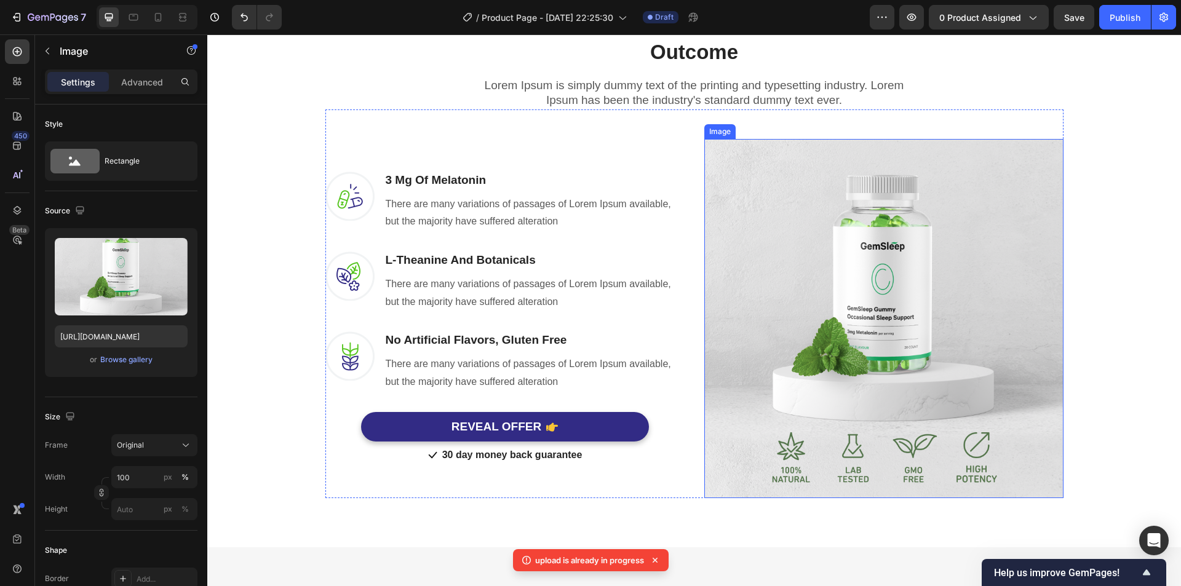
click at [830, 299] on img at bounding box center [883, 318] width 359 height 359
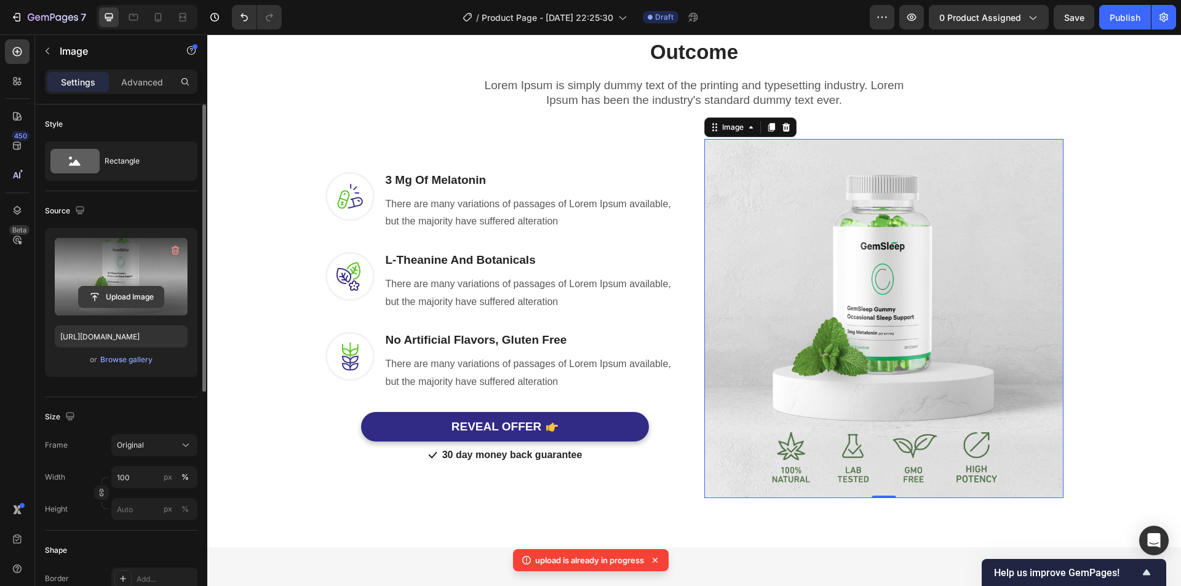
click at [138, 293] on input "file" at bounding box center [121, 297] width 85 height 21
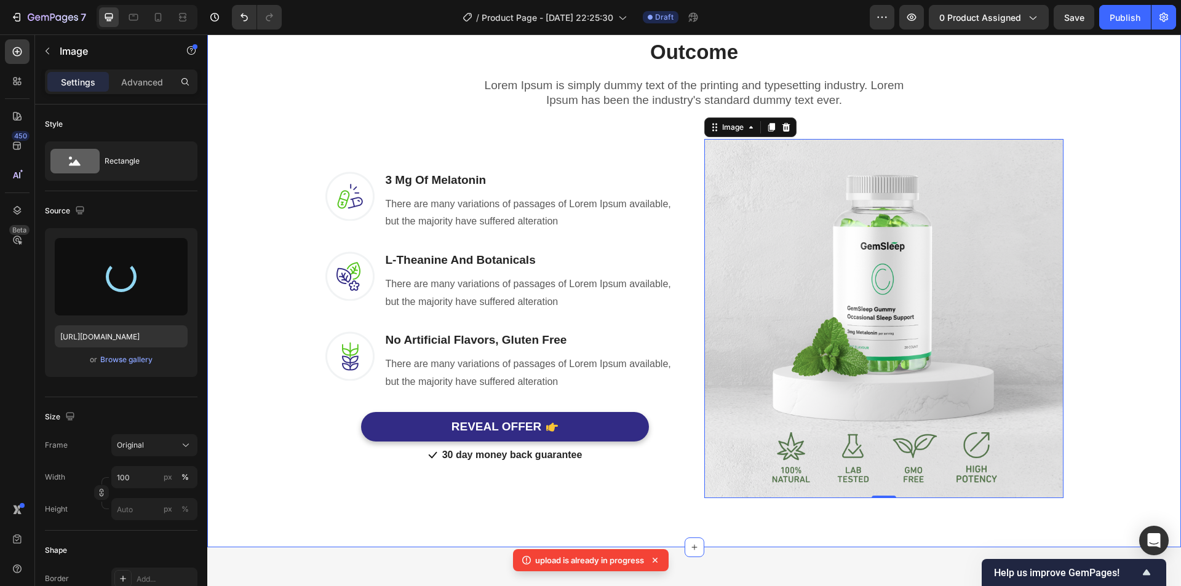
type input "[URL][DOMAIN_NAME]"
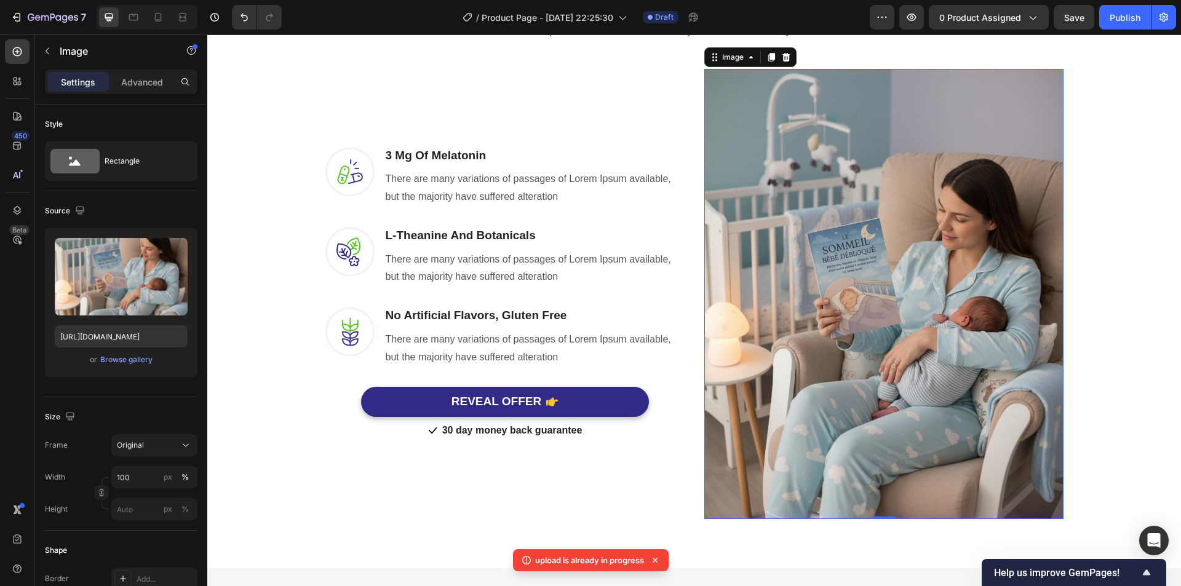
scroll to position [922, 0]
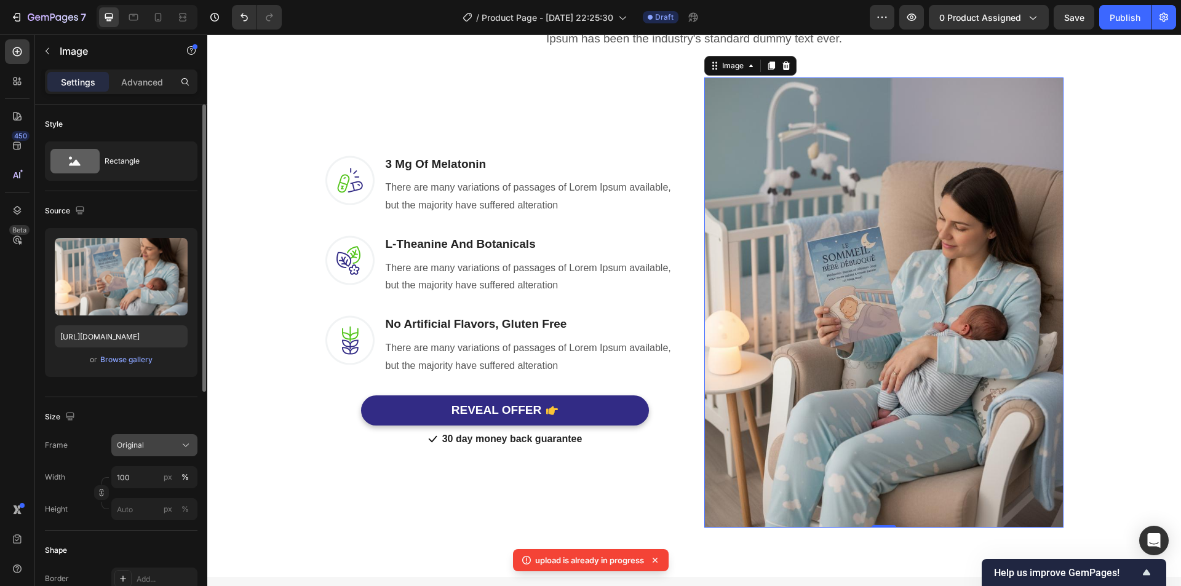
click at [162, 442] on div "Original" at bounding box center [147, 445] width 60 height 11
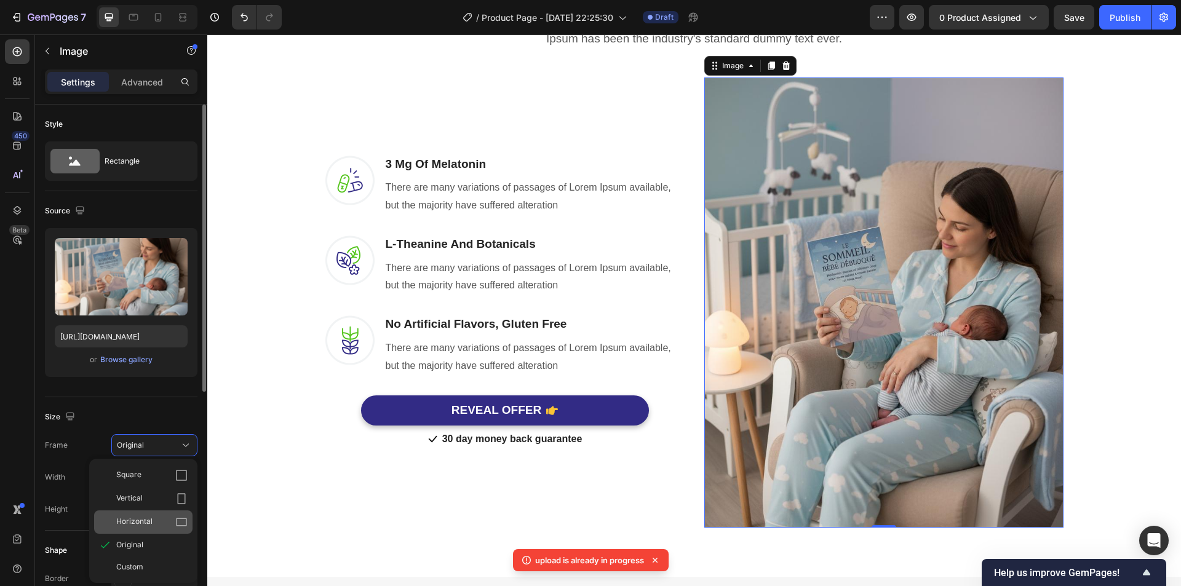
click at [166, 514] on div "Horizontal" at bounding box center [143, 521] width 98 height 23
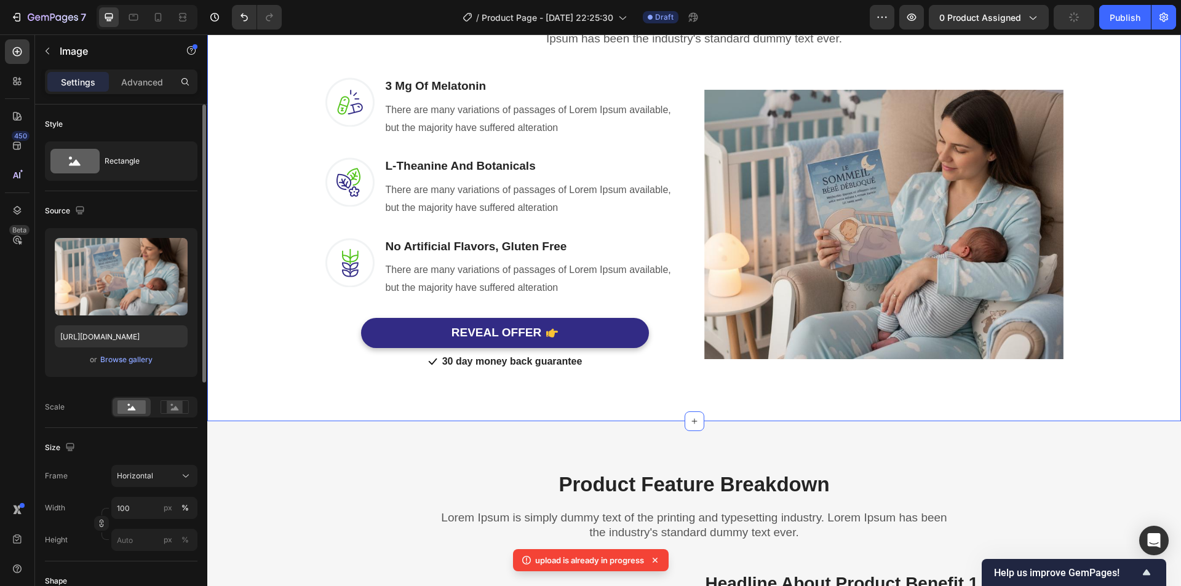
click at [1112, 236] on div "Headline About Timeframe To Reach The Desired Outcome Heading Row Lorem Ipsum i…" at bounding box center [693, 152] width 955 height 442
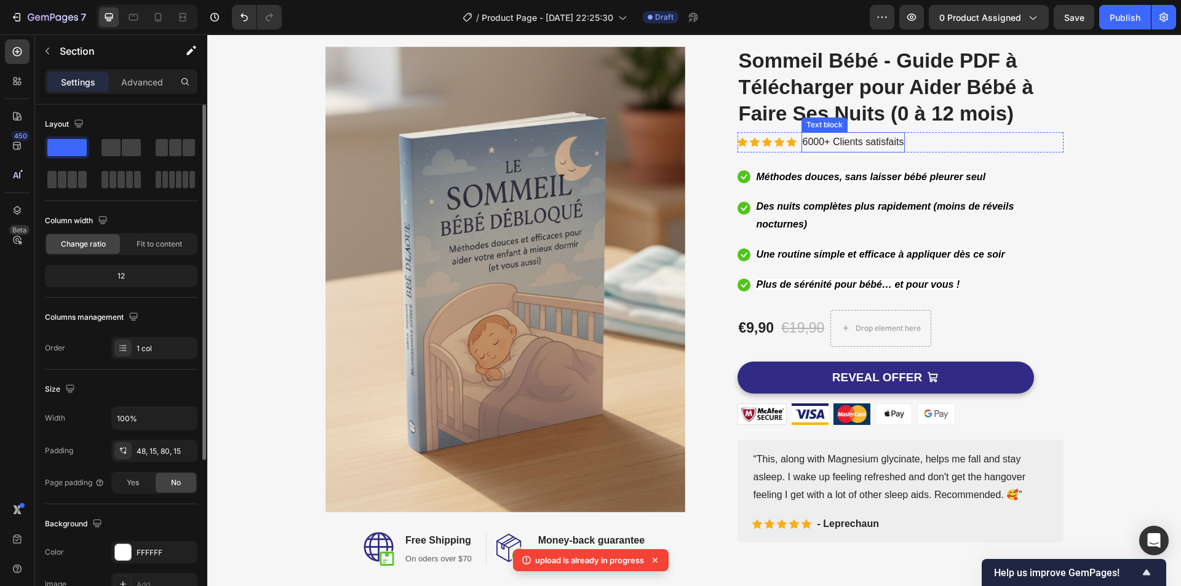
scroll to position [61, 0]
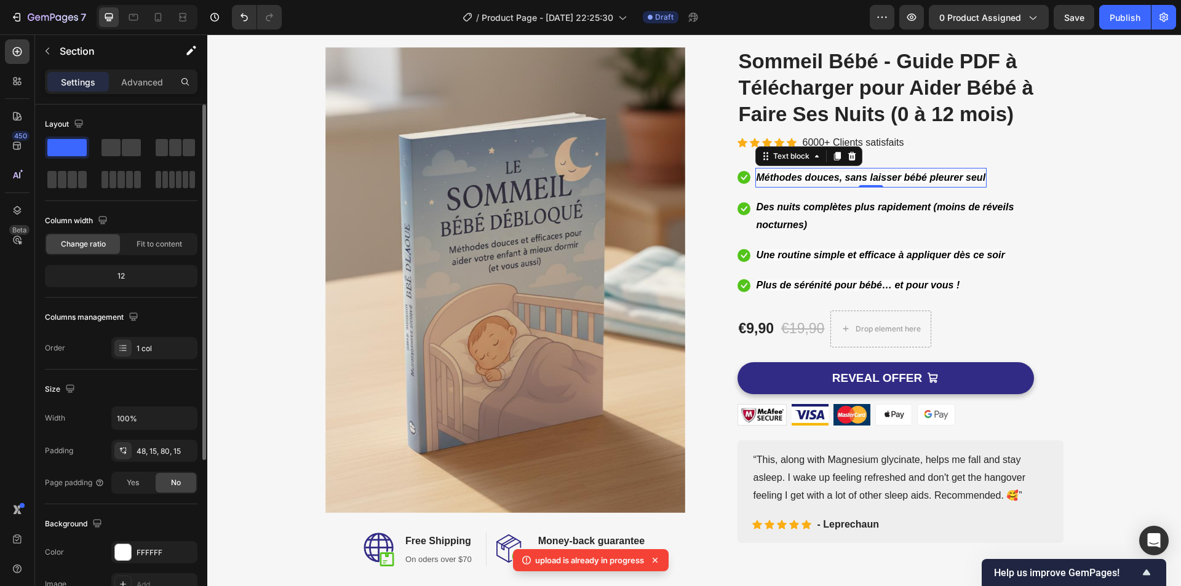
click at [775, 178] on strong "Méthodes douces, sans laisser bébé pleurer seul" at bounding box center [870, 177] width 229 height 10
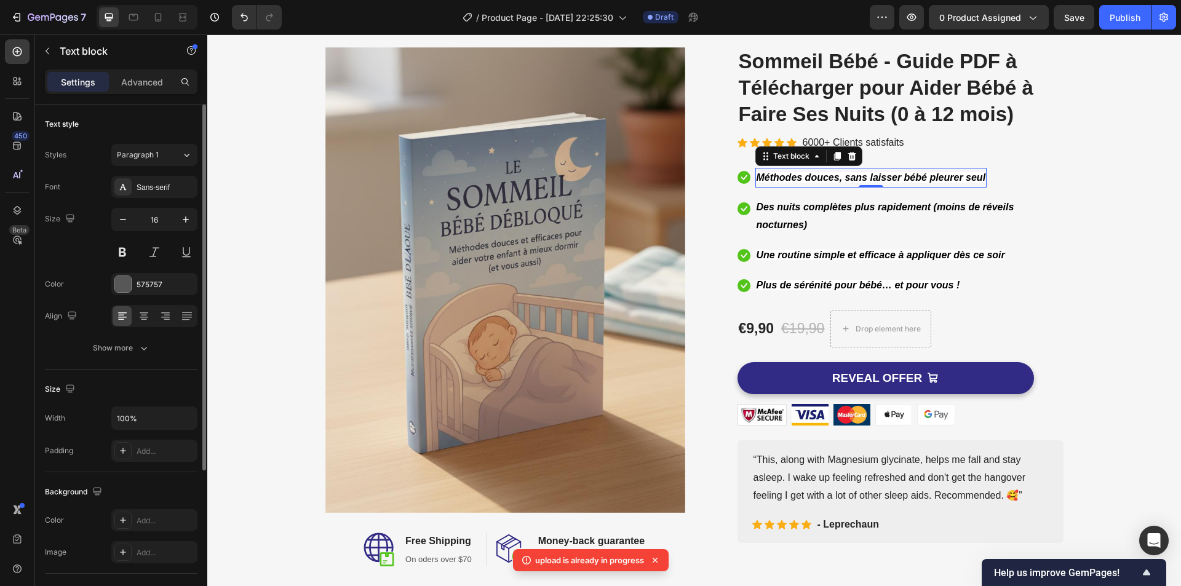
click at [775, 178] on strong "Méthodes douces, sans laisser bébé pleurer seul" at bounding box center [870, 177] width 229 height 10
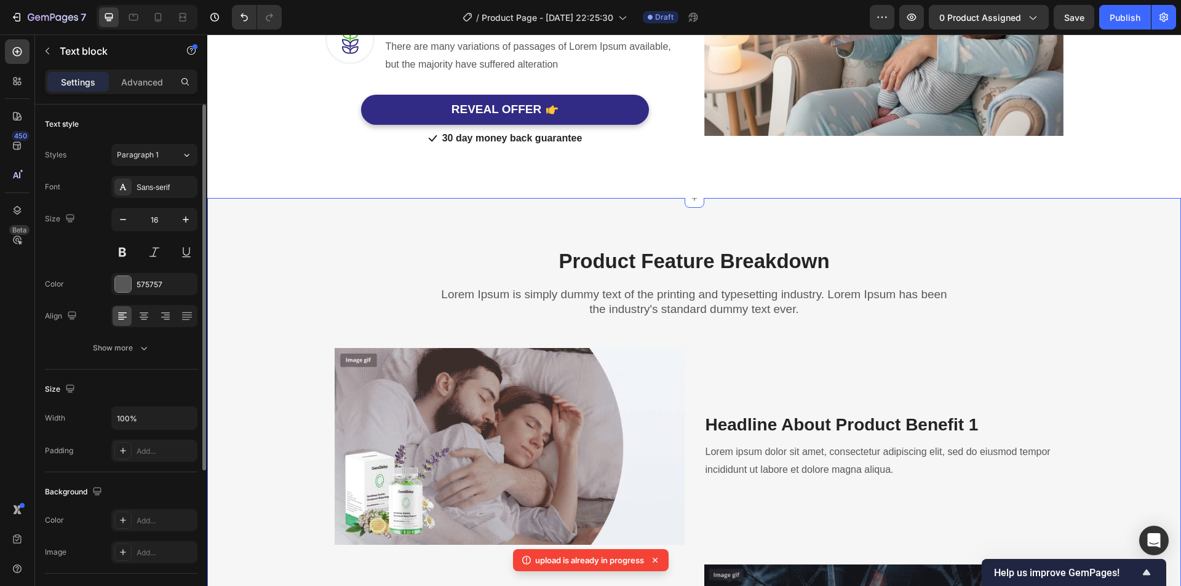
scroll to position [1291, 0]
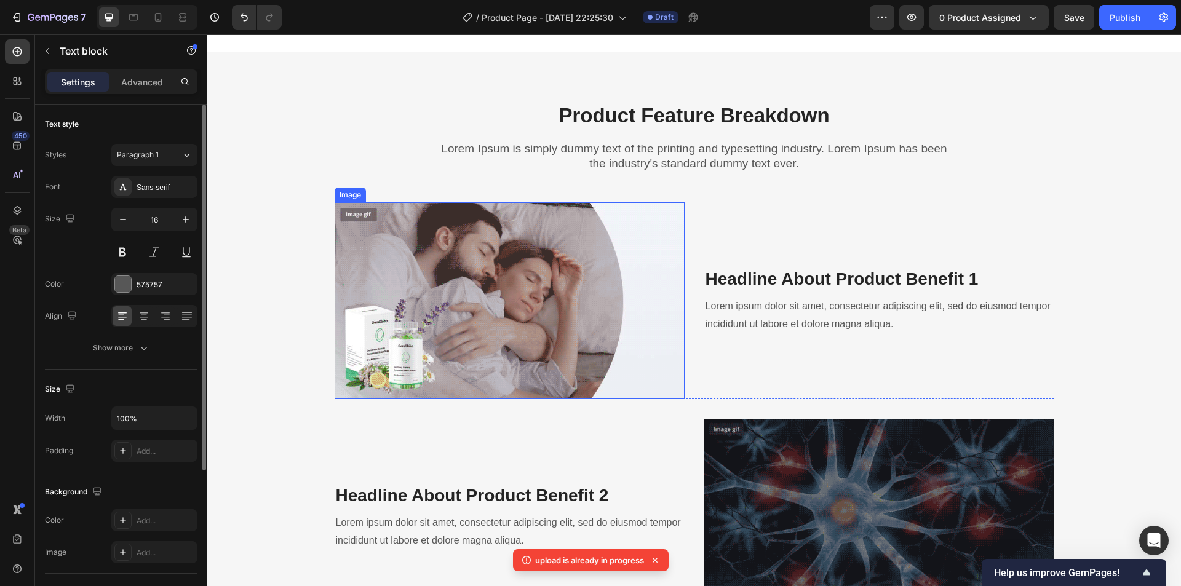
click at [515, 294] on img at bounding box center [510, 300] width 350 height 197
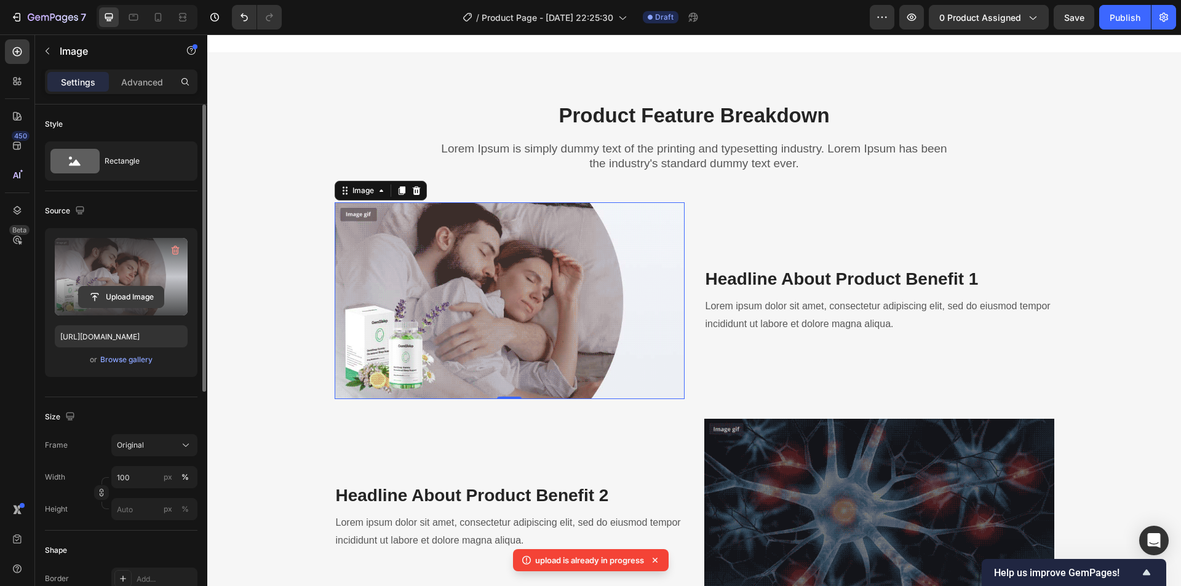
click at [119, 287] on input "file" at bounding box center [121, 297] width 85 height 21
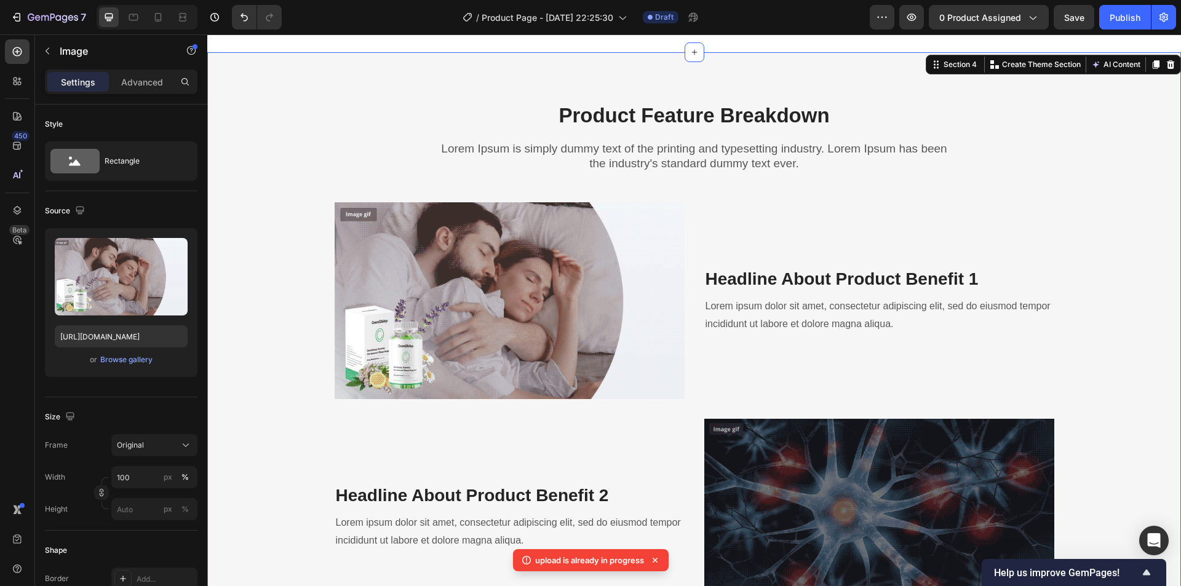
click at [389, 74] on div "Product Feature Breakdown Heading Lorem Ipsum is simply dummy text of the print…" at bounding box center [693, 510] width 973 height 916
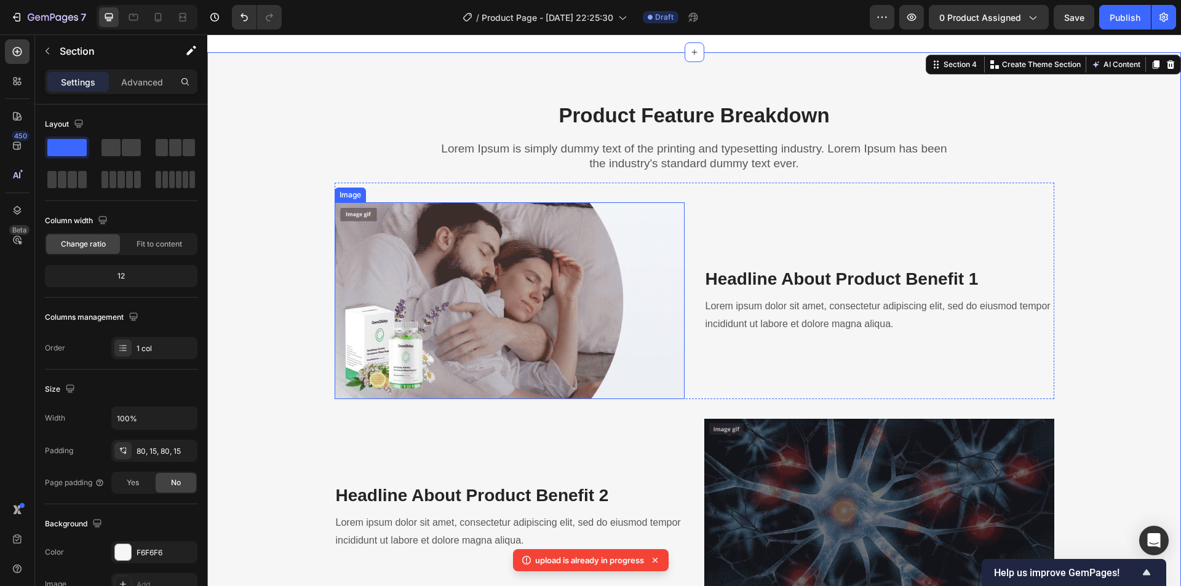
click at [408, 289] on img at bounding box center [510, 300] width 350 height 197
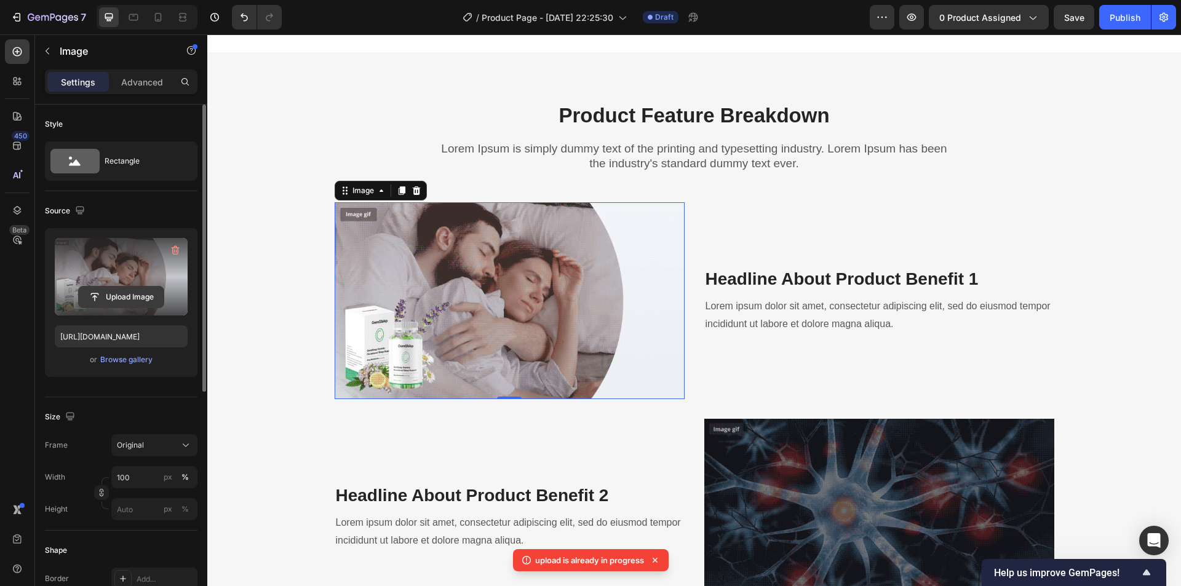
click at [106, 297] on input "file" at bounding box center [121, 297] width 85 height 21
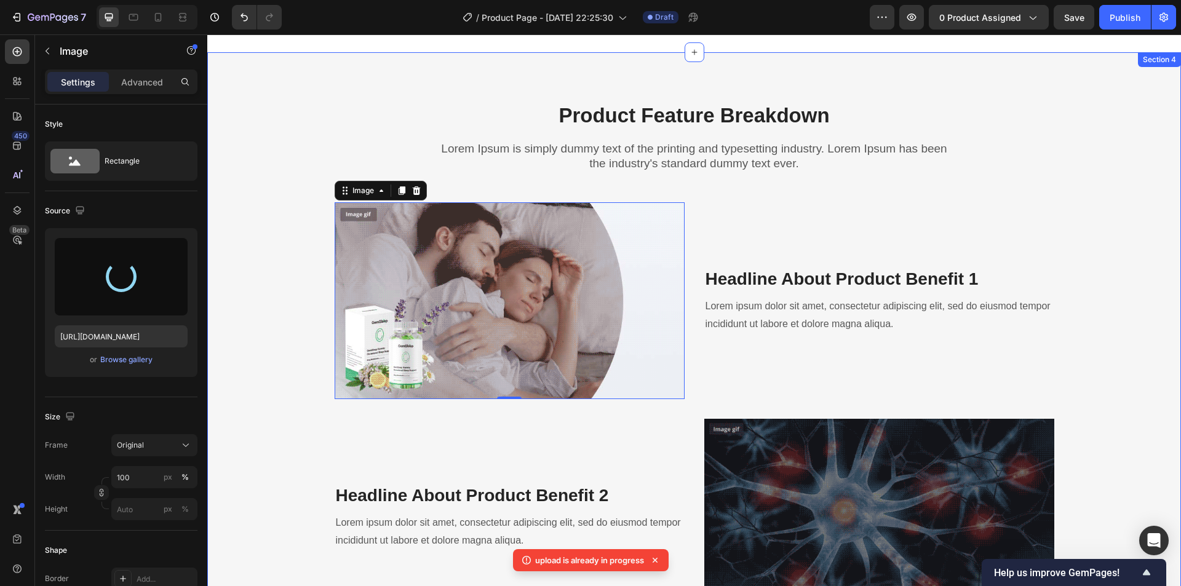
type input "[URL][DOMAIN_NAME]"
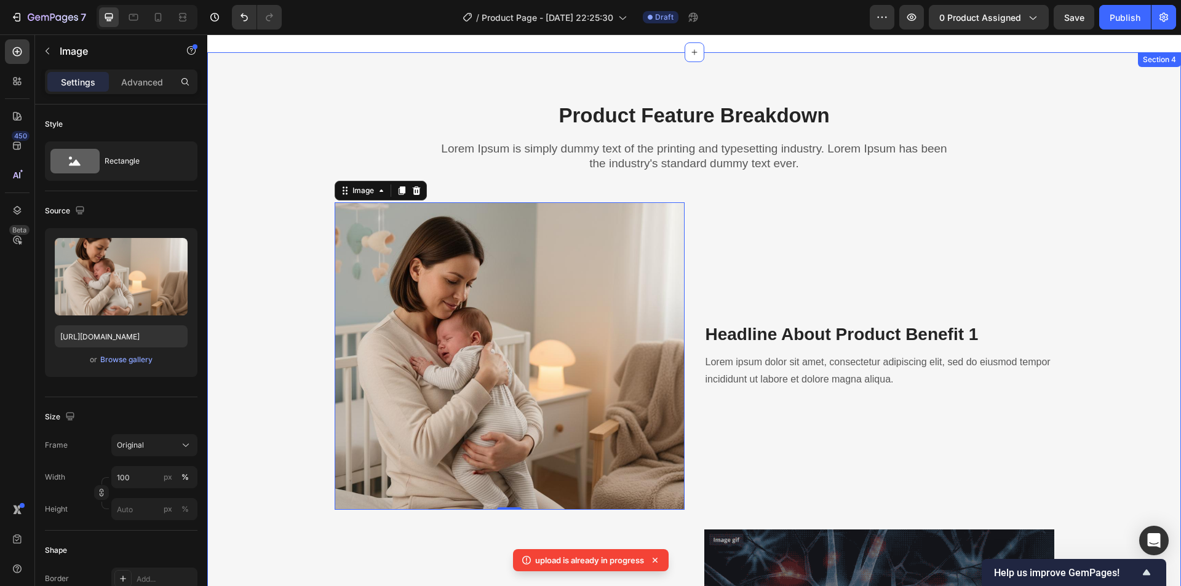
click at [1111, 267] on div "Product Feature Breakdown Heading Lorem Ipsum is simply dummy text of the print…" at bounding box center [693, 565] width 955 height 929
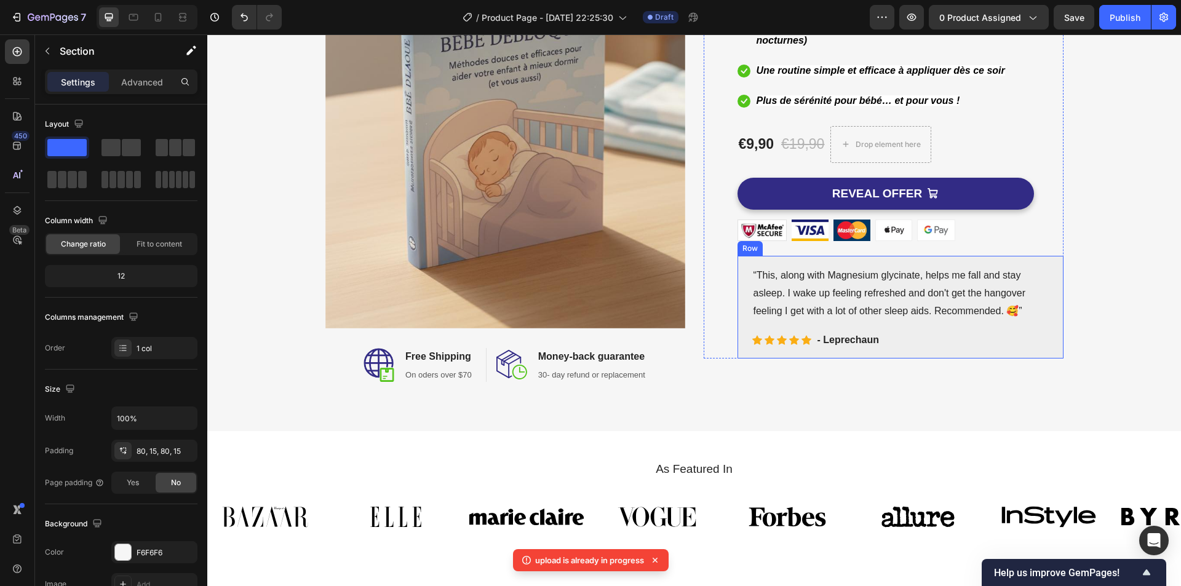
scroll to position [0, 0]
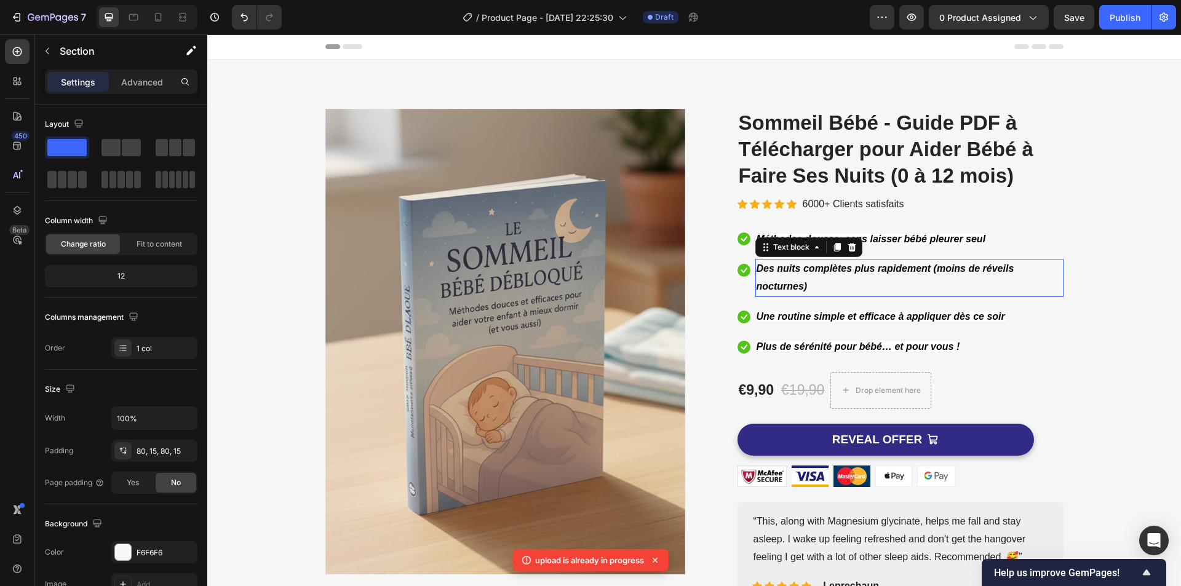
click at [801, 266] on strong "Des nuits complètes plus rapidement (moins de réveils nocturnes)" at bounding box center [885, 277] width 258 height 28
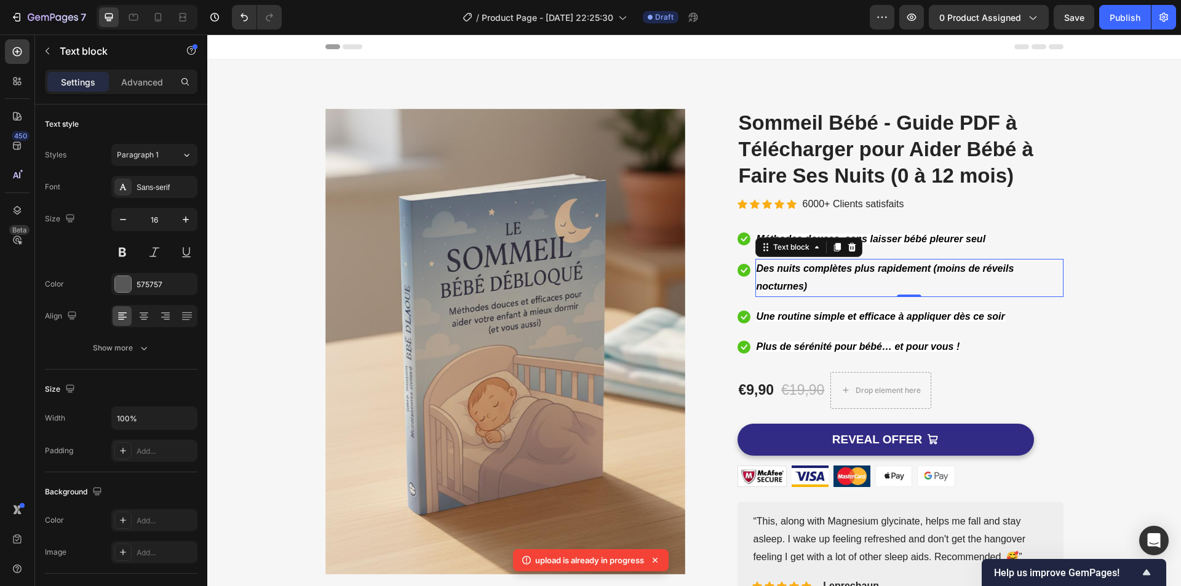
click at [801, 266] on strong "Des nuits complètes plus rapidement (moins de réveils nocturnes)" at bounding box center [885, 277] width 258 height 28
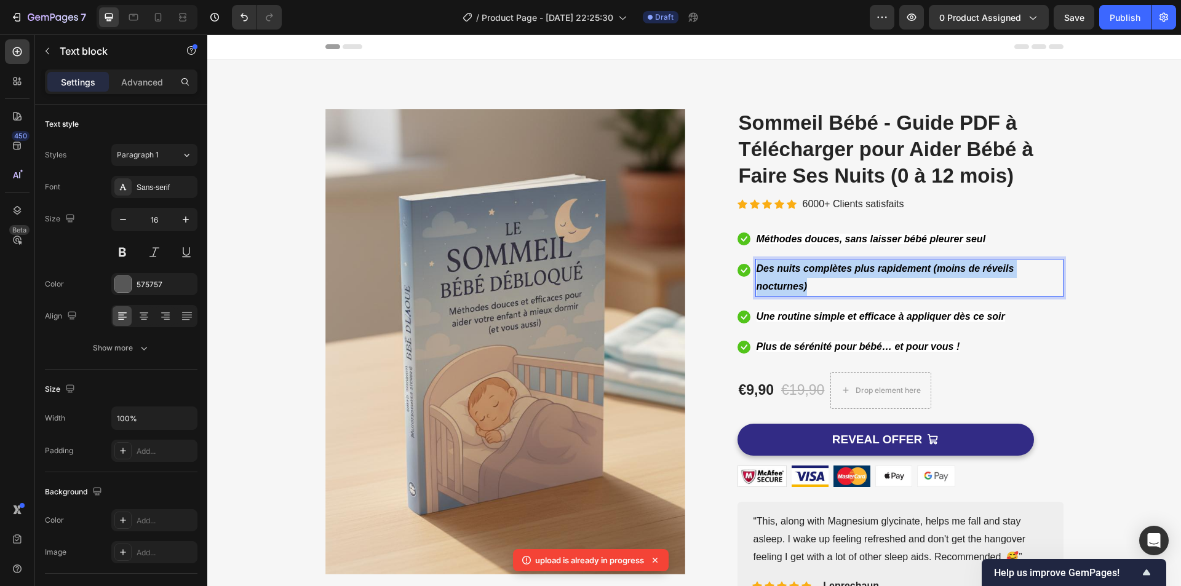
click at [801, 266] on strong "Des nuits complètes plus rapidement (moins de réveils nocturnes)" at bounding box center [885, 277] width 258 height 28
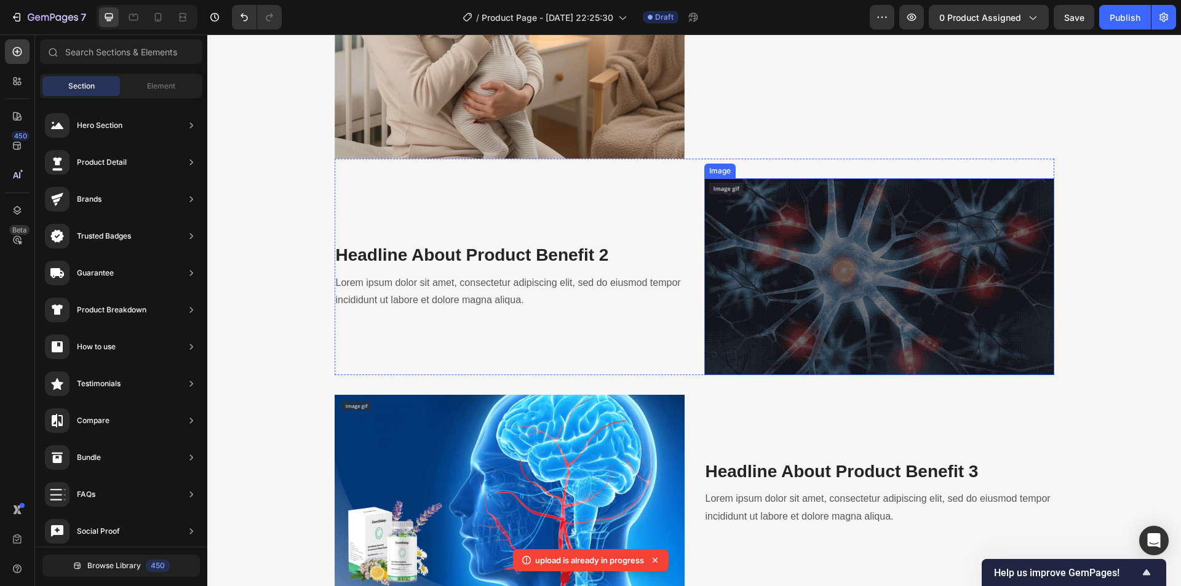
scroll to position [1660, 0]
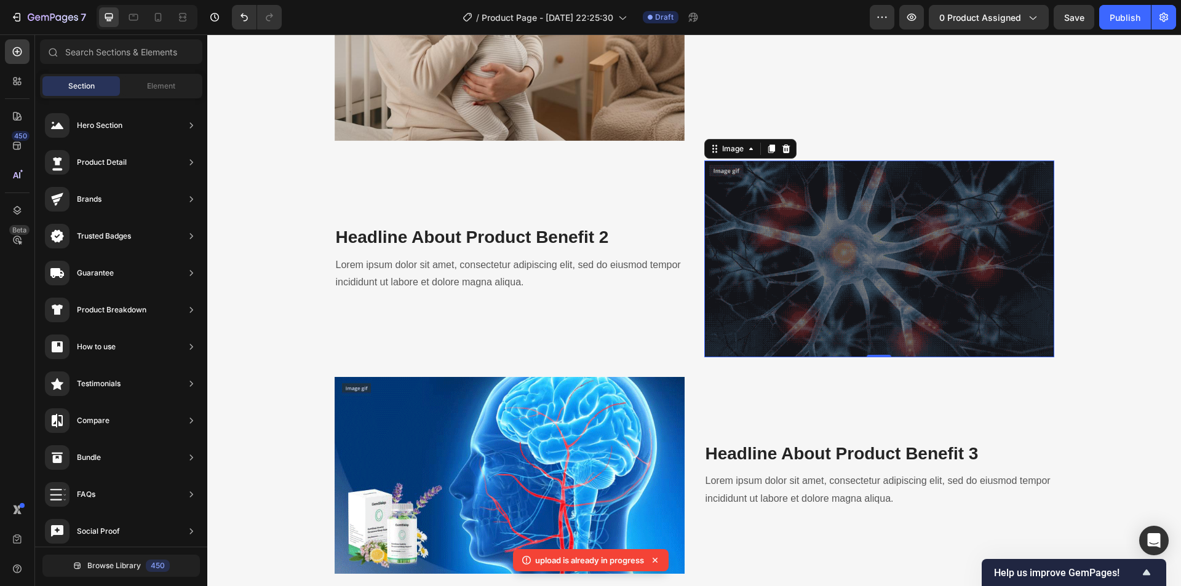
click at [796, 272] on img at bounding box center [879, 258] width 350 height 197
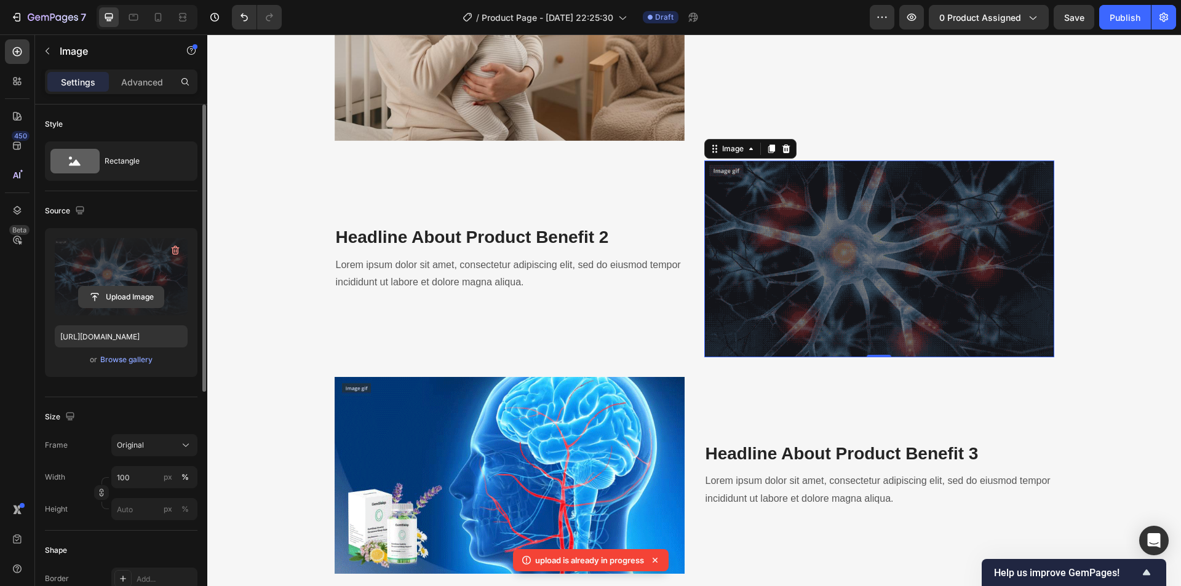
click at [118, 295] on input "file" at bounding box center [121, 297] width 85 height 21
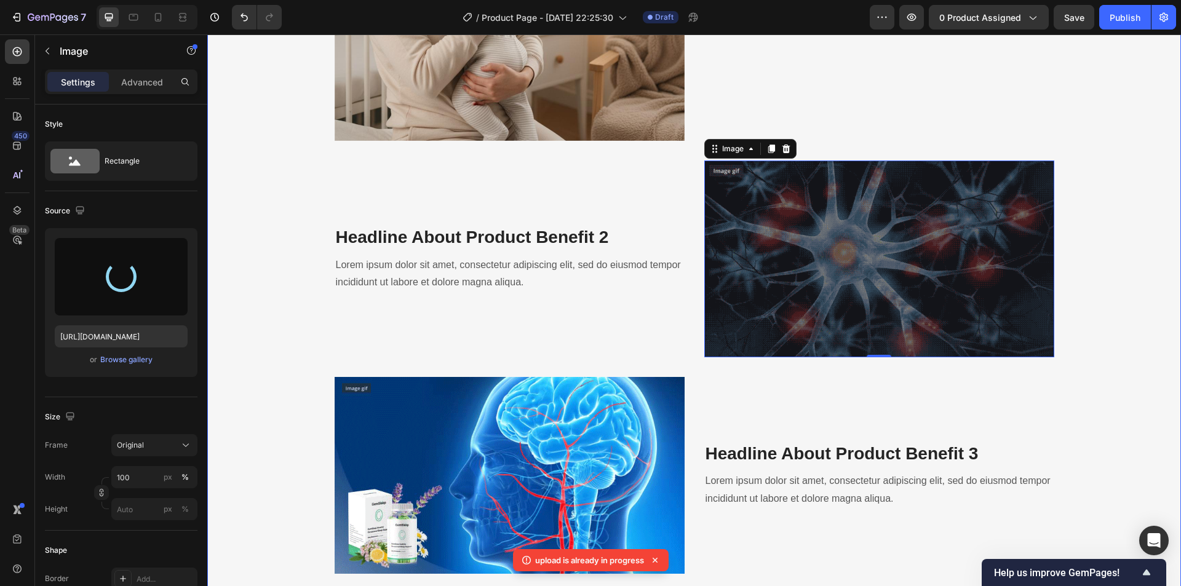
type input "[URL][DOMAIN_NAME]"
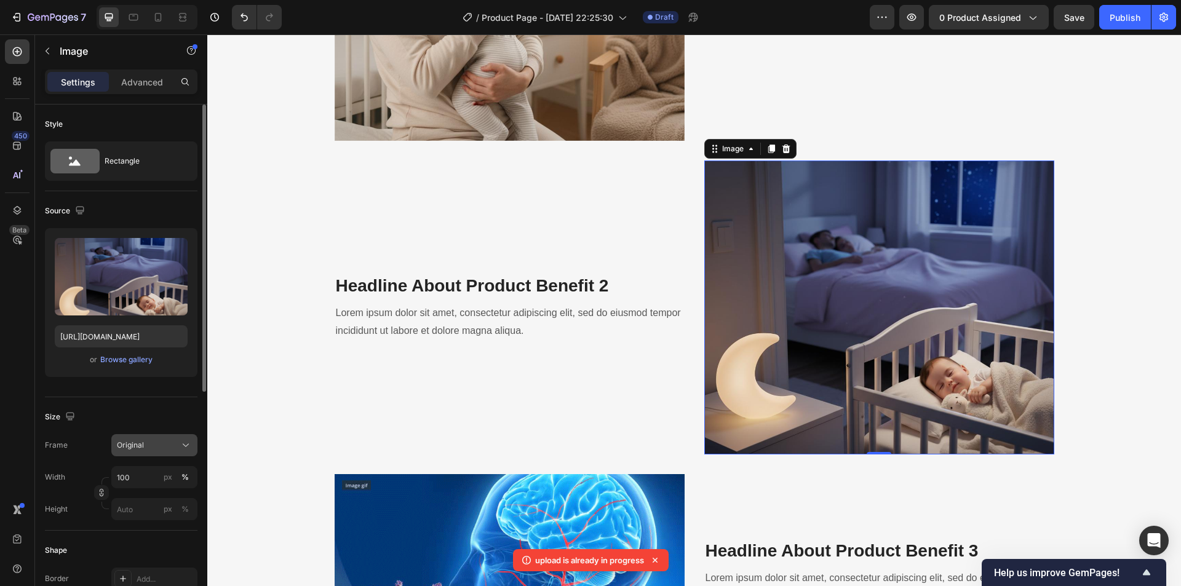
click at [149, 453] on button "Original" at bounding box center [154, 445] width 86 height 22
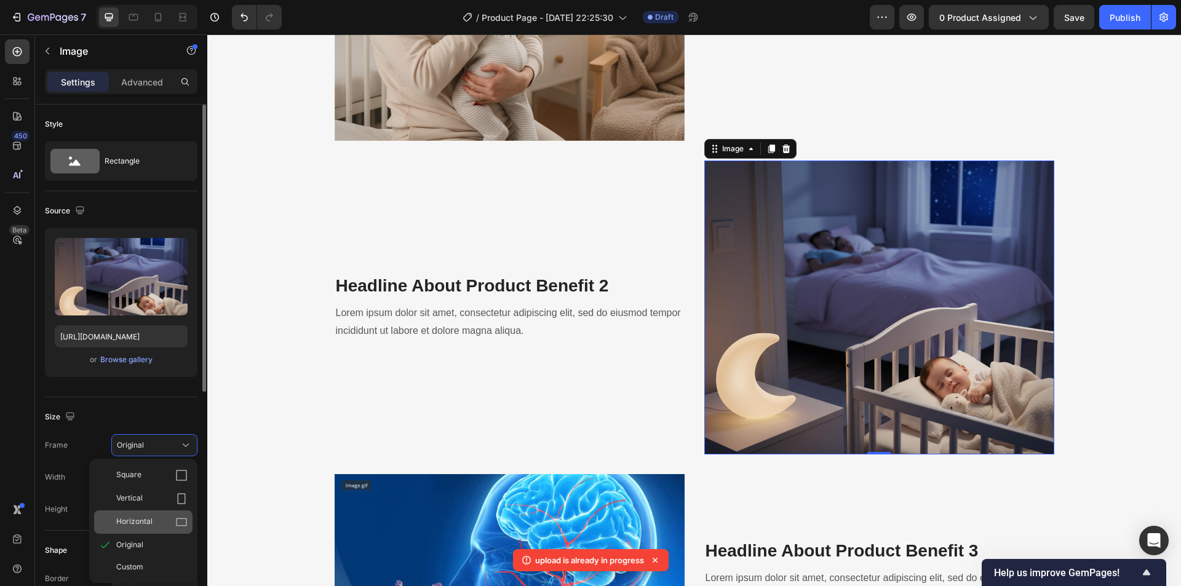
click at [156, 515] on div "Horizontal" at bounding box center [143, 521] width 98 height 23
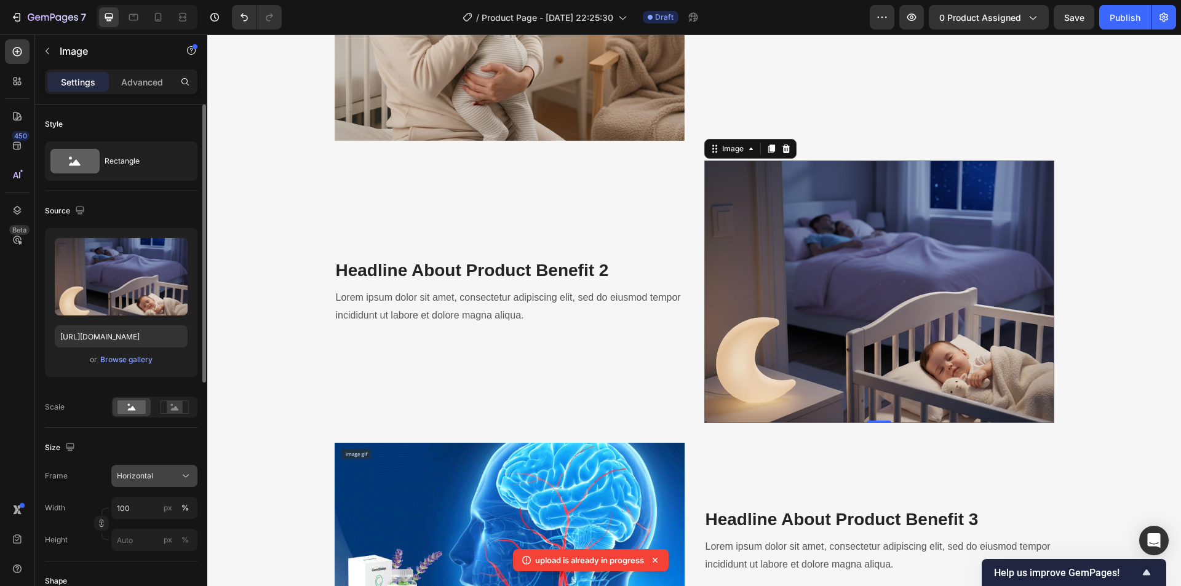
click at [160, 481] on div "Horizontal" at bounding box center [147, 475] width 60 height 11
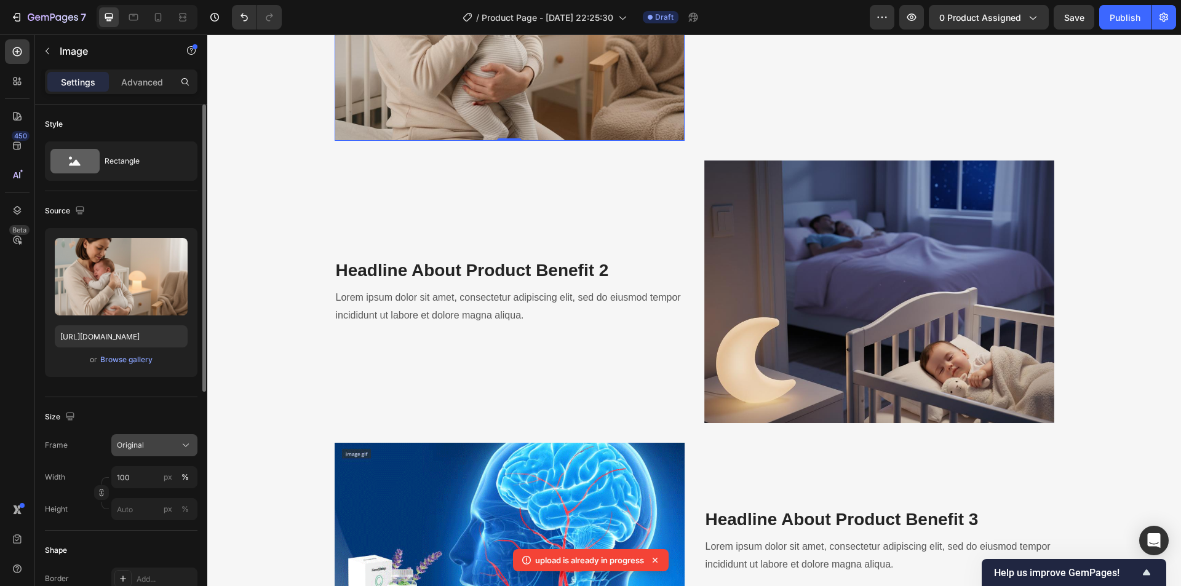
click at [150, 450] on div "Original" at bounding box center [147, 445] width 60 height 11
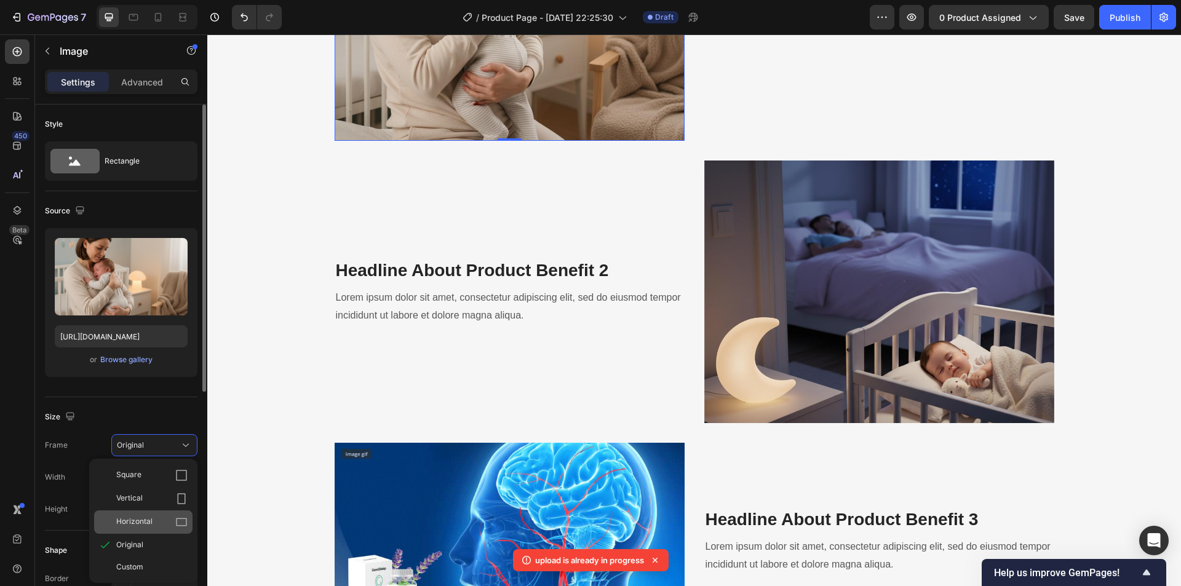
click at [153, 513] on div "Horizontal" at bounding box center [143, 521] width 98 height 23
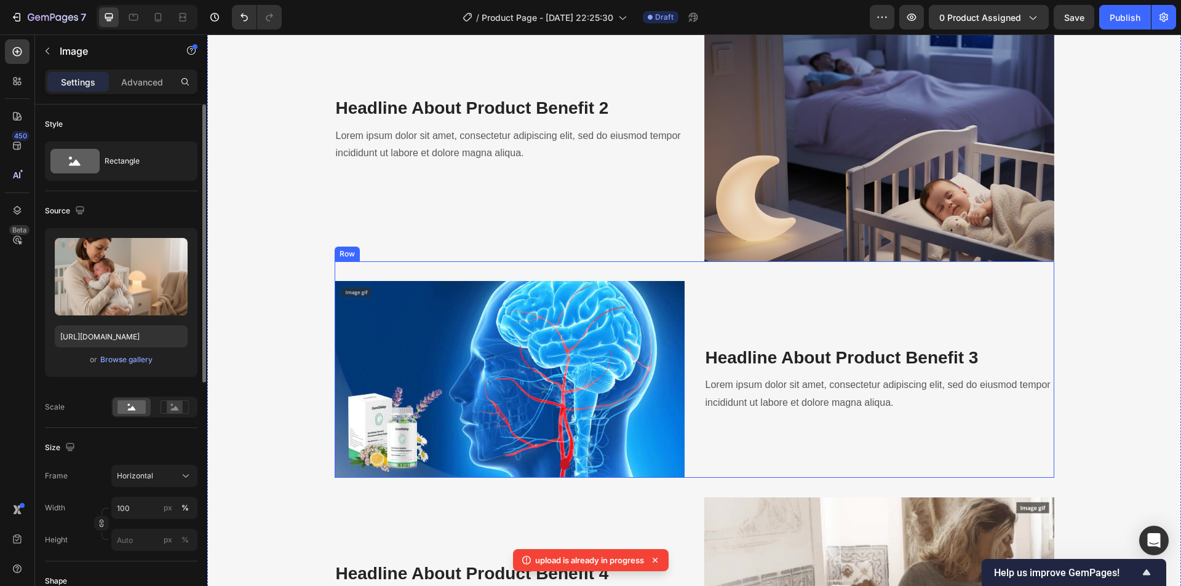
scroll to position [1845, 0]
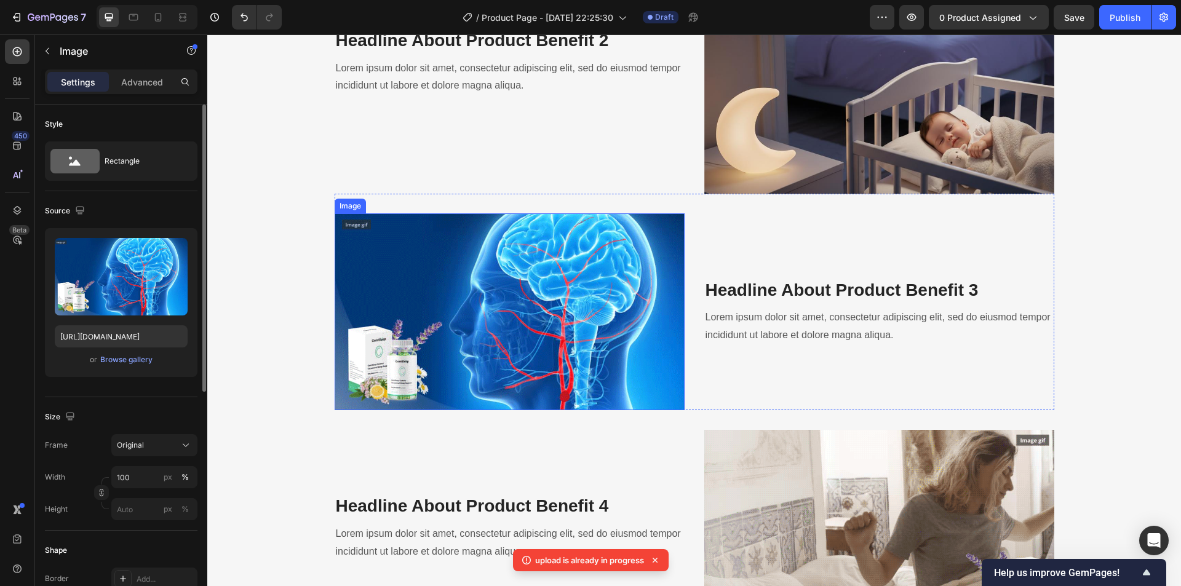
click at [597, 309] on img at bounding box center [510, 311] width 350 height 197
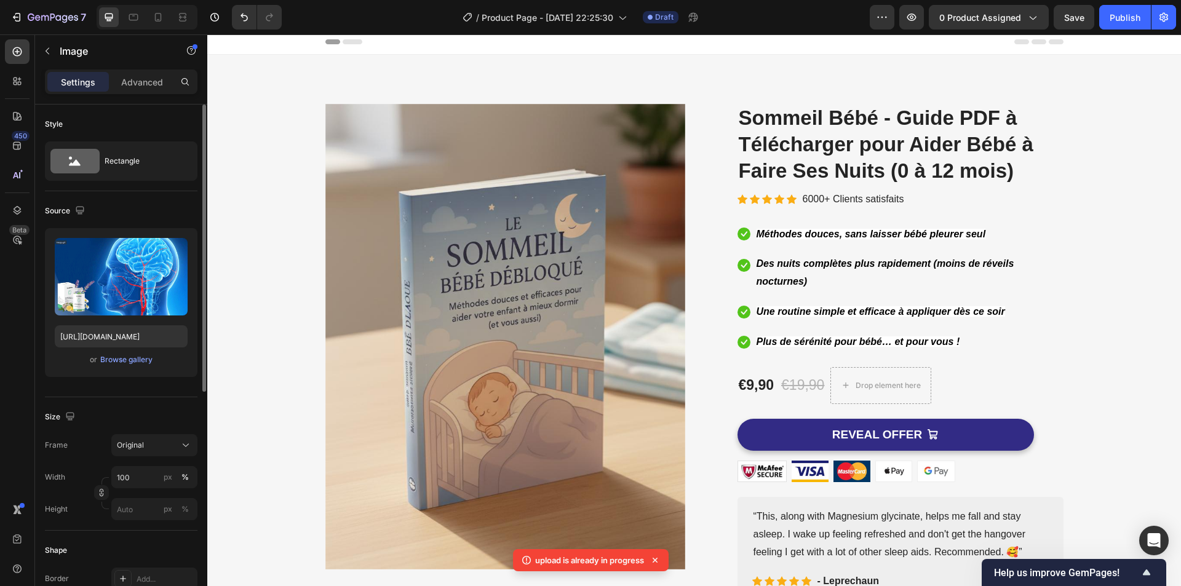
scroll to position [0, 0]
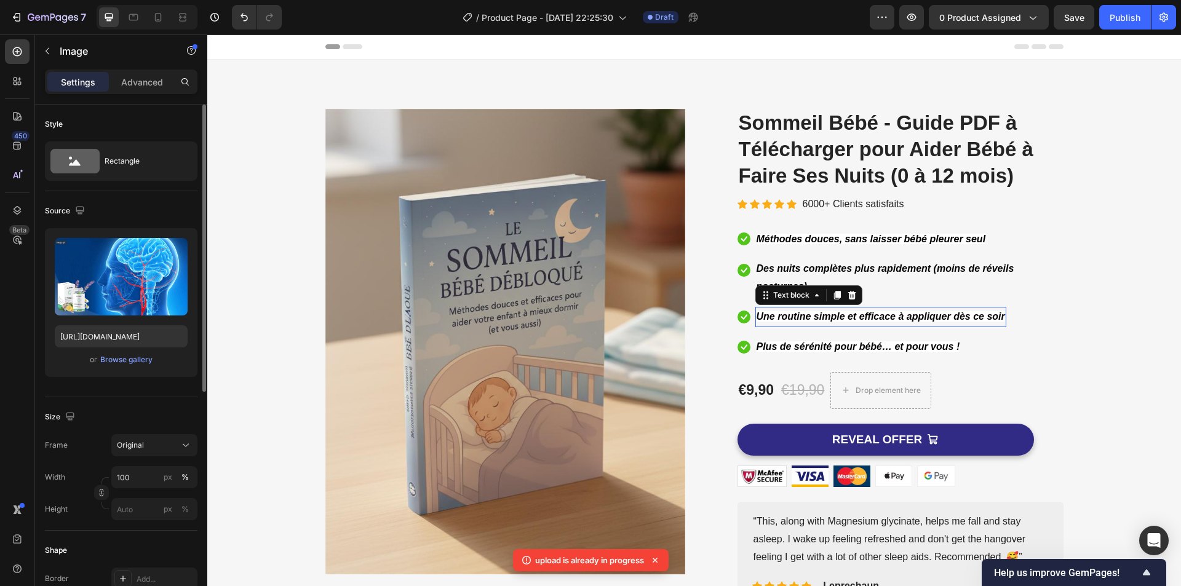
click at [759, 319] on strong "Une routine simple et efficace à appliquer dès ce soir" at bounding box center [880, 316] width 248 height 10
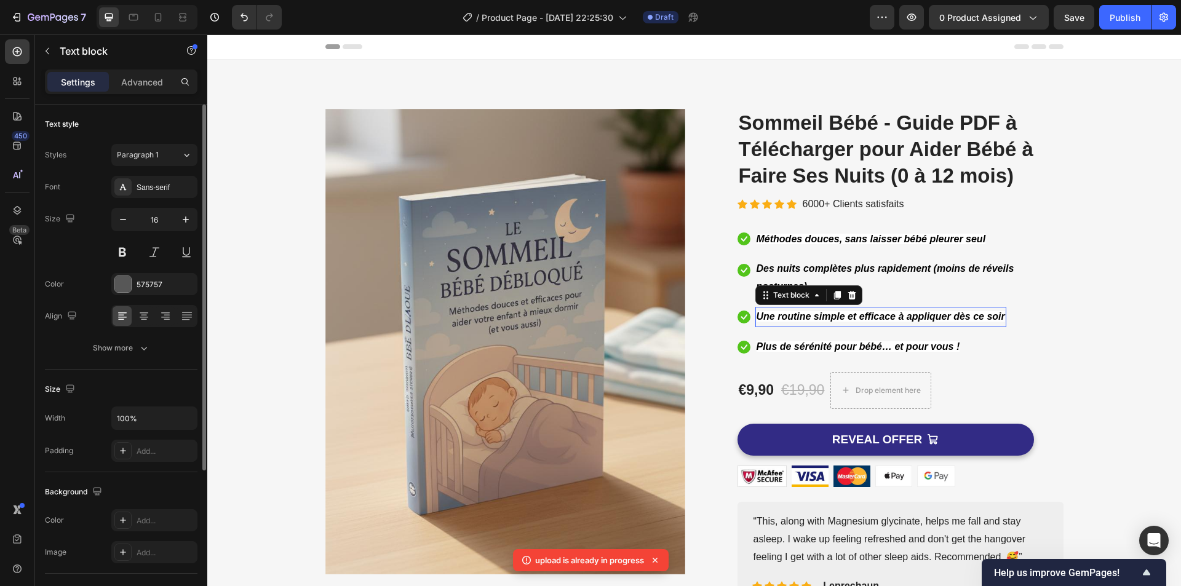
click at [759, 319] on strong "Une routine simple et efficace à appliquer dès ce soir" at bounding box center [880, 316] width 248 height 10
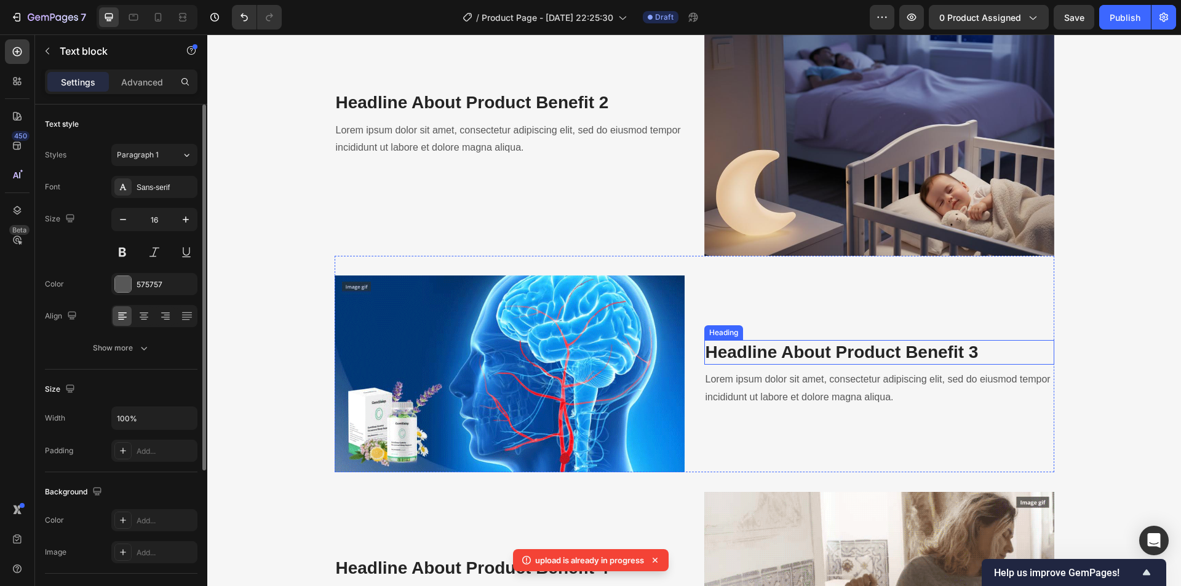
scroll to position [1783, 0]
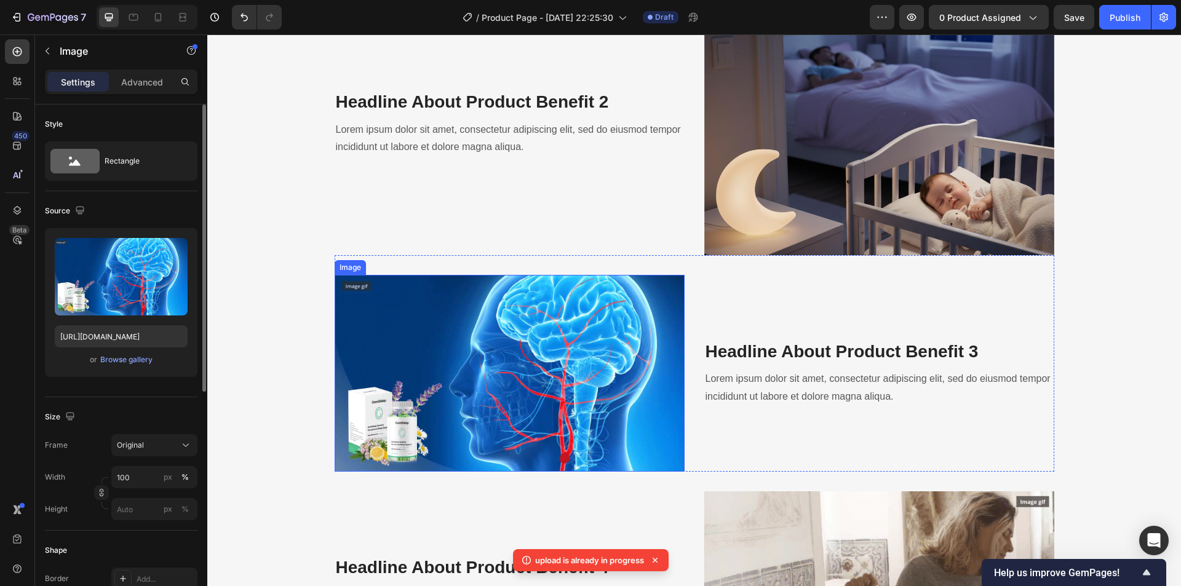
click at [563, 397] on img at bounding box center [510, 373] width 350 height 197
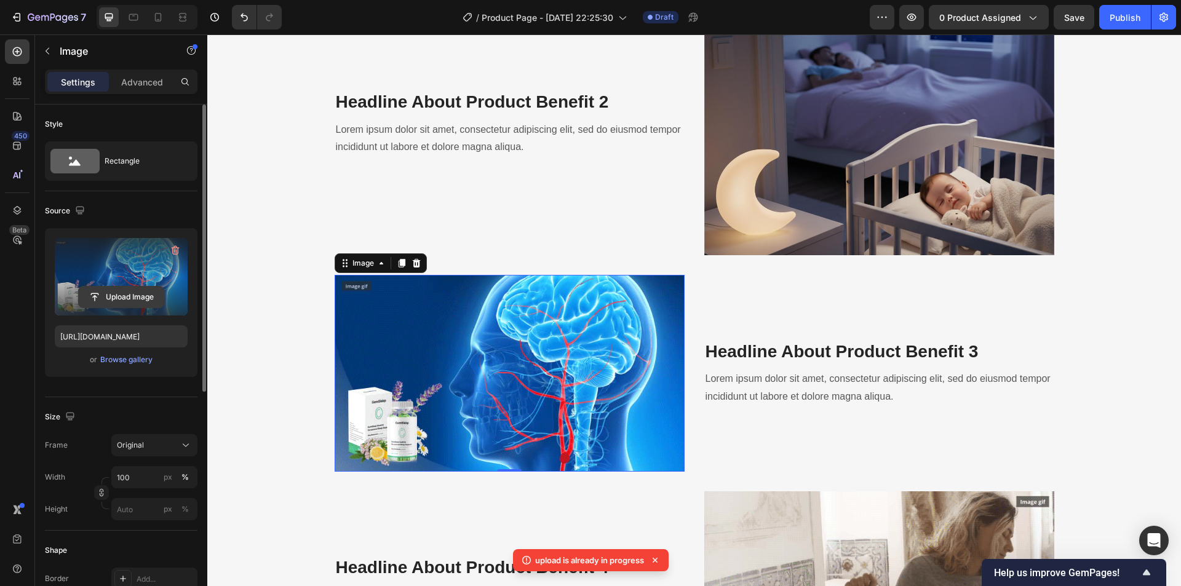
click at [110, 296] on input "file" at bounding box center [121, 297] width 85 height 21
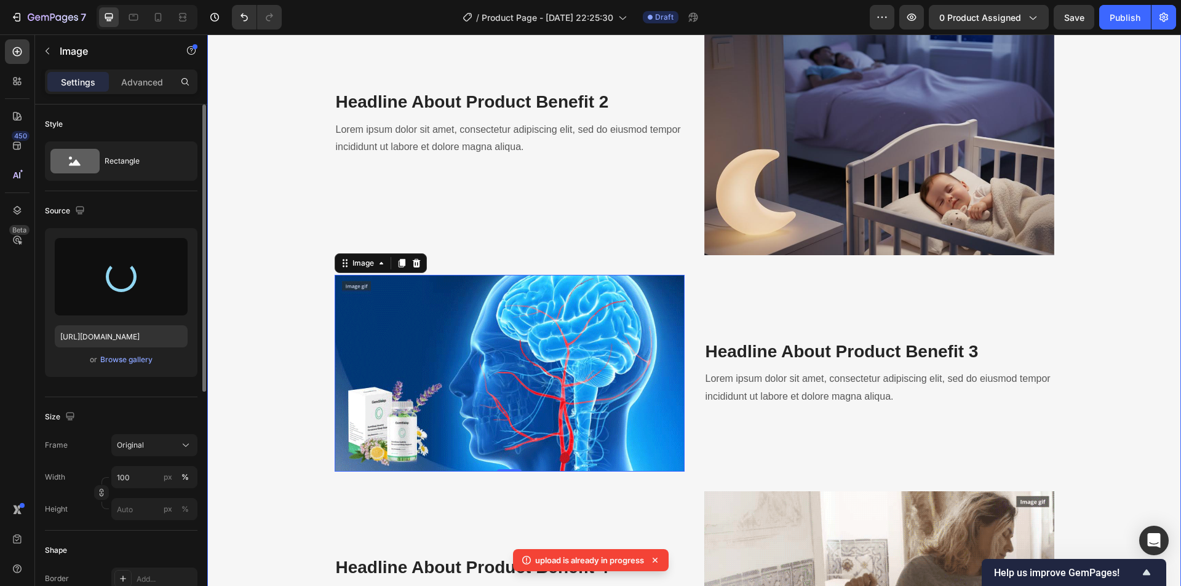
type input "[URL][DOMAIN_NAME]"
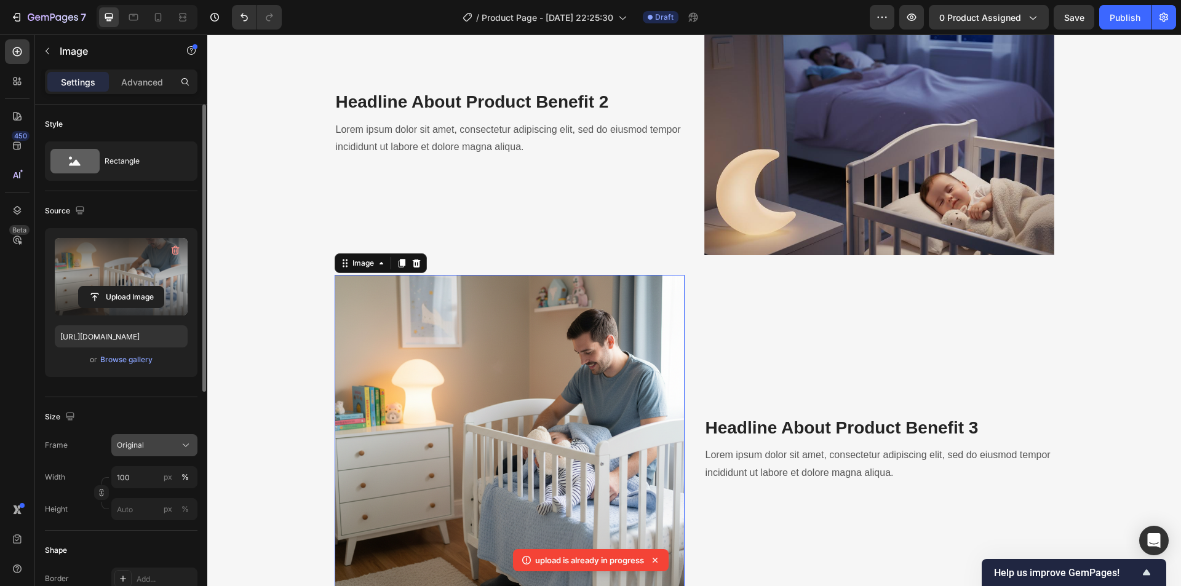
click at [150, 450] on div "Original" at bounding box center [147, 445] width 60 height 11
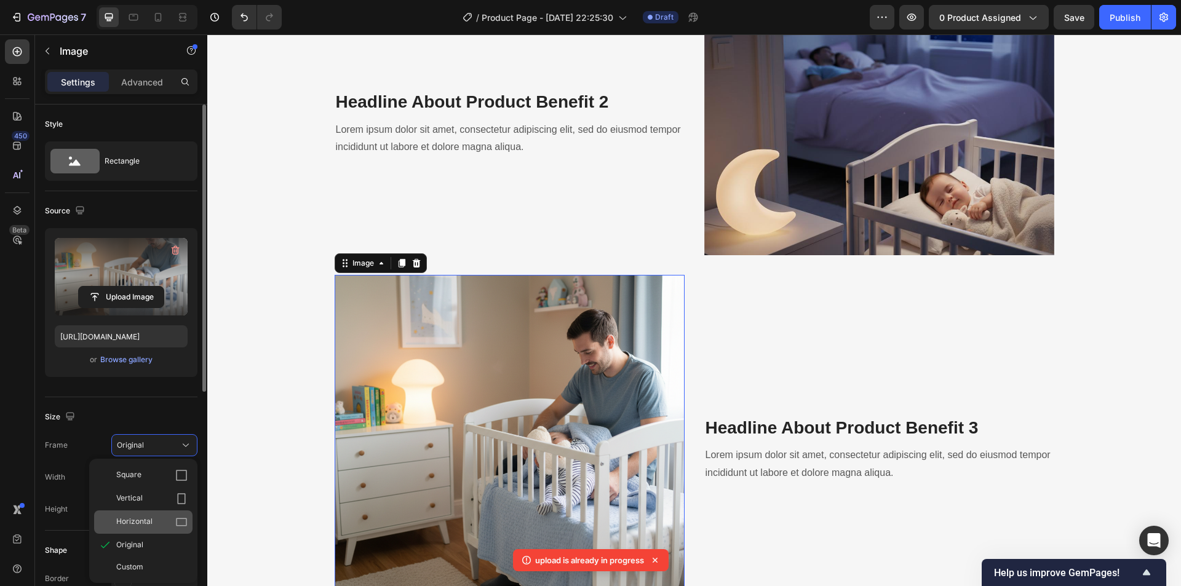
click at [150, 514] on div "Horizontal" at bounding box center [143, 521] width 98 height 23
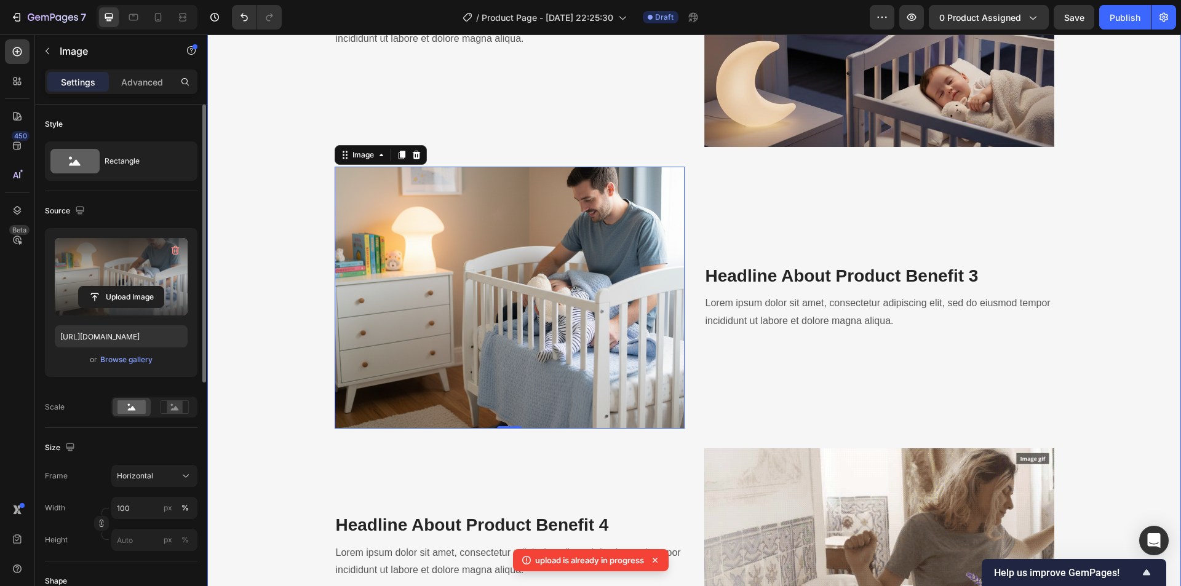
scroll to position [1906, 0]
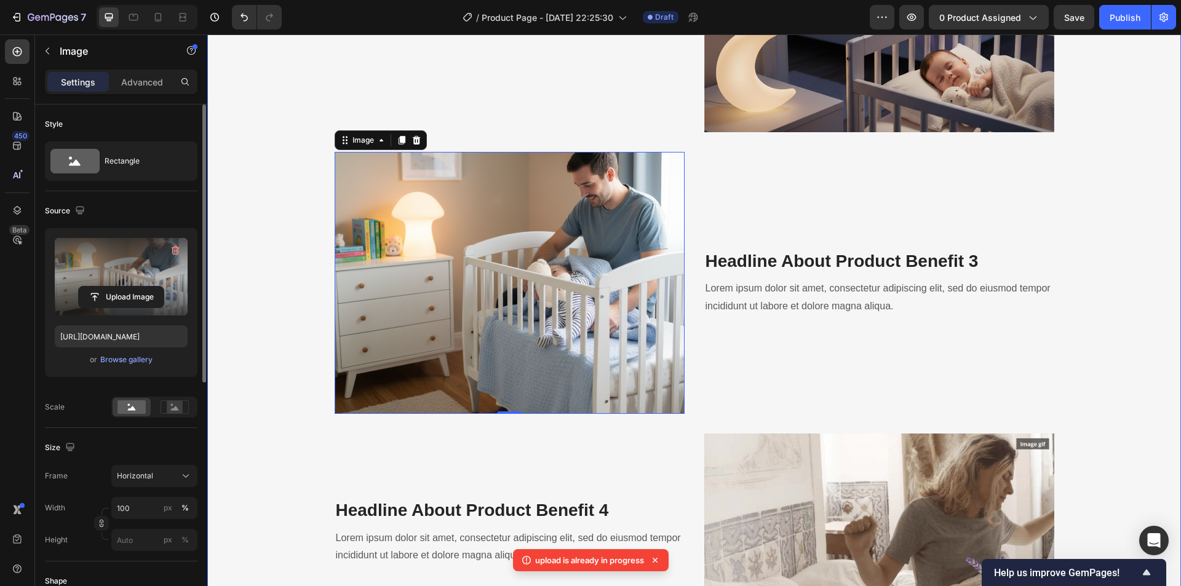
click at [1158, 234] on div "Product Feature Breakdown Heading Lorem Ipsum is simply dummy text of the print…" at bounding box center [693, 59] width 955 height 1144
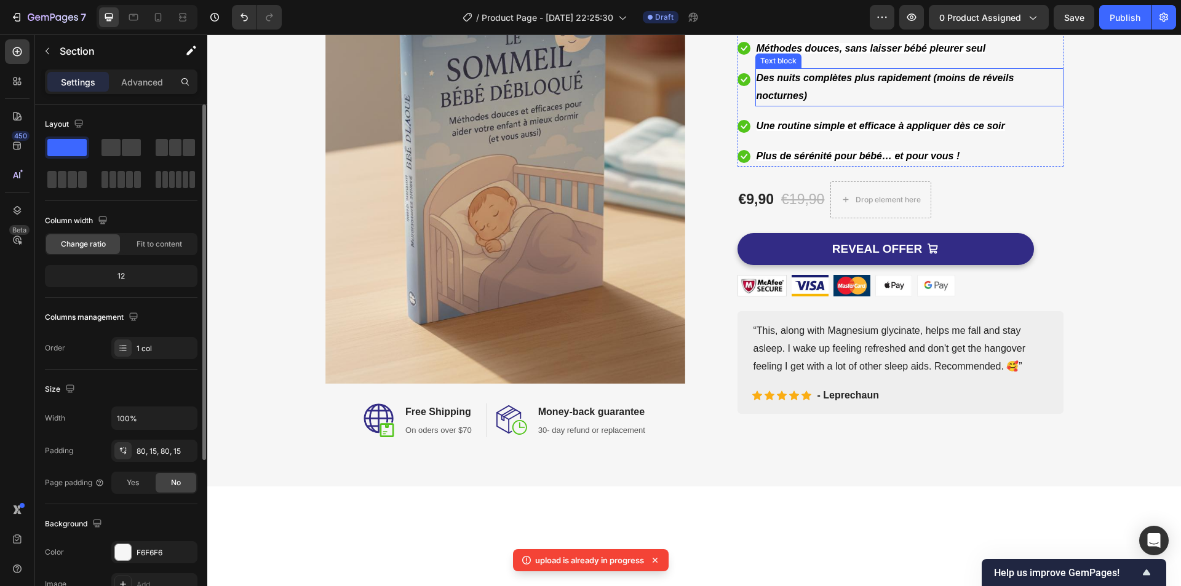
scroll to position [0, 0]
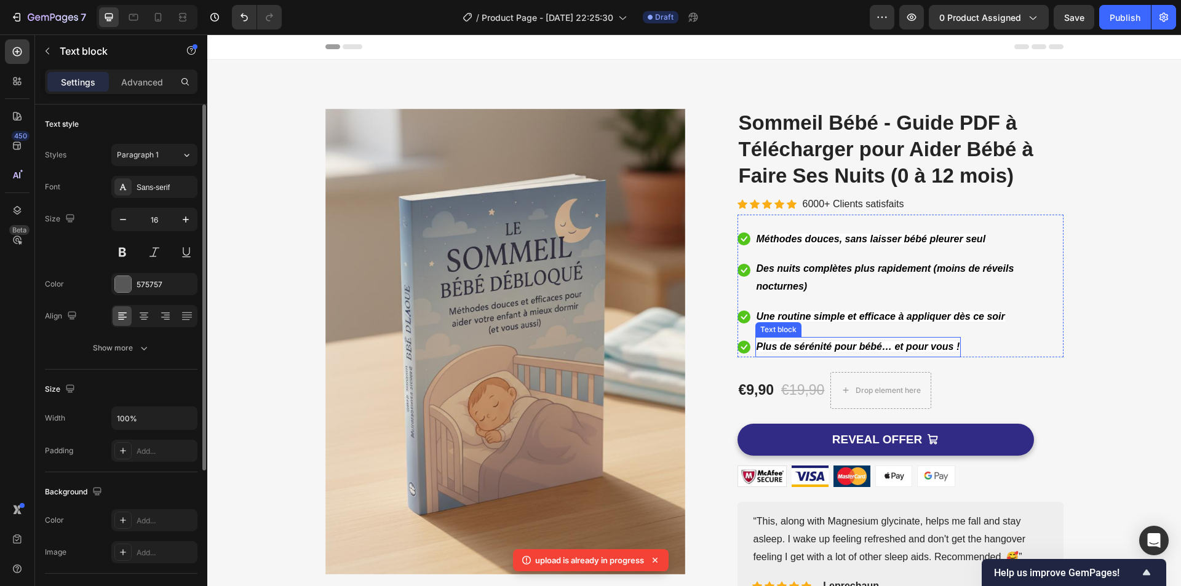
click at [783, 347] on strong "Plus de sérénité pour bébé… et pour vous !" at bounding box center [858, 346] width 204 height 10
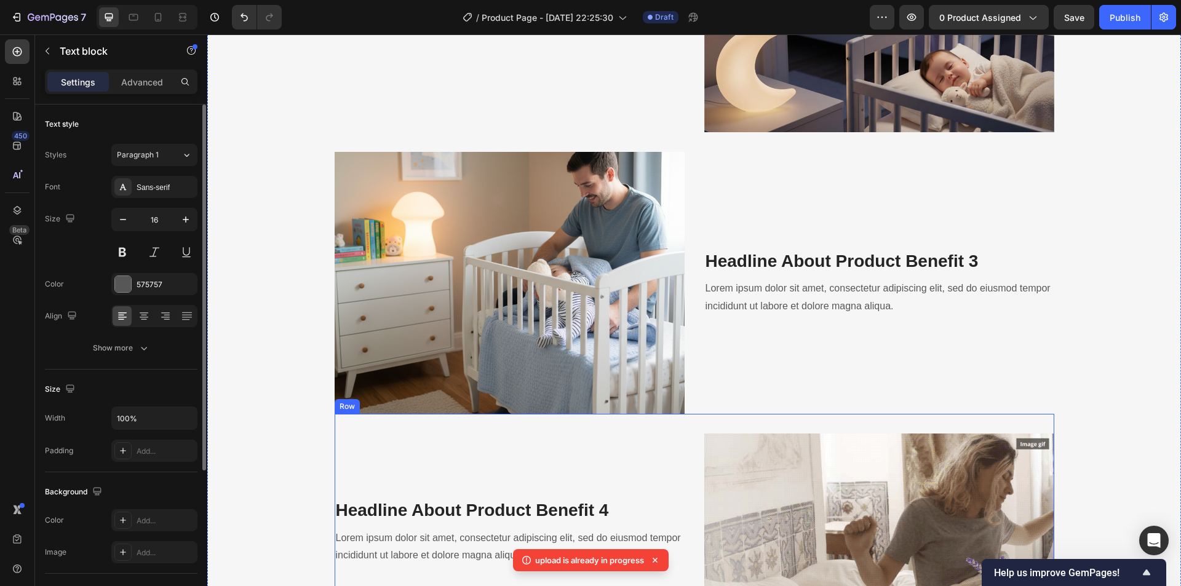
scroll to position [2214, 0]
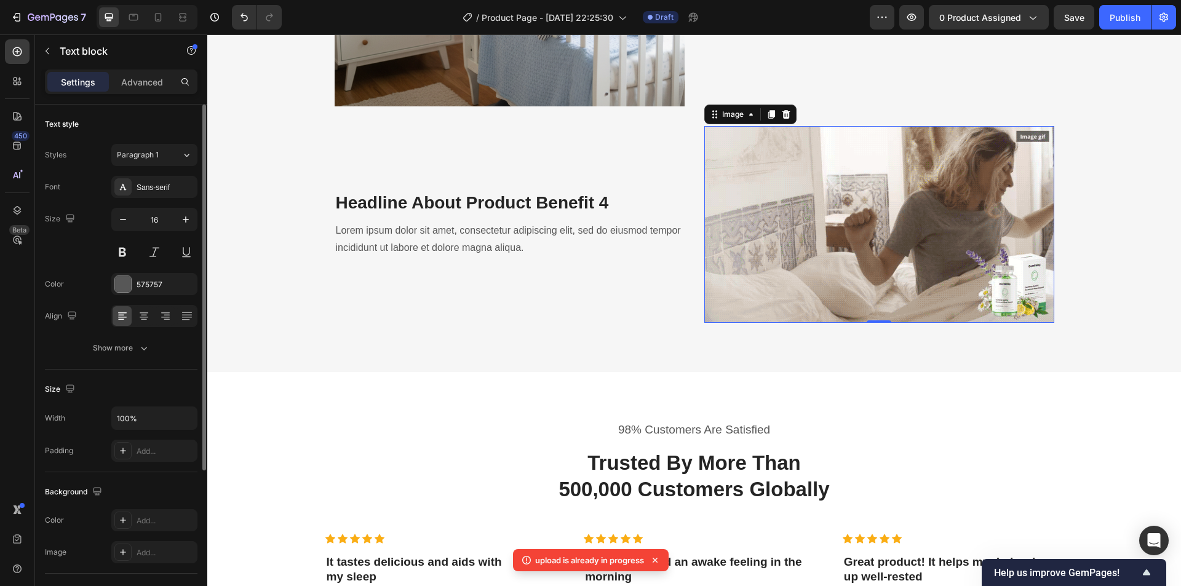
click at [783, 224] on img at bounding box center [879, 224] width 350 height 197
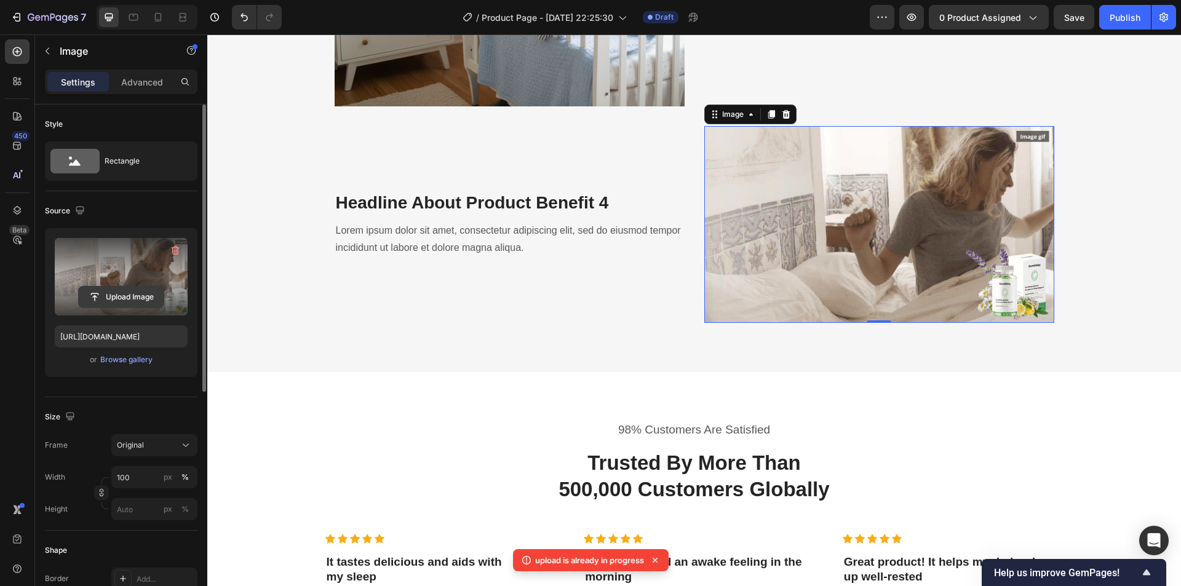
click at [121, 294] on input "file" at bounding box center [121, 297] width 85 height 21
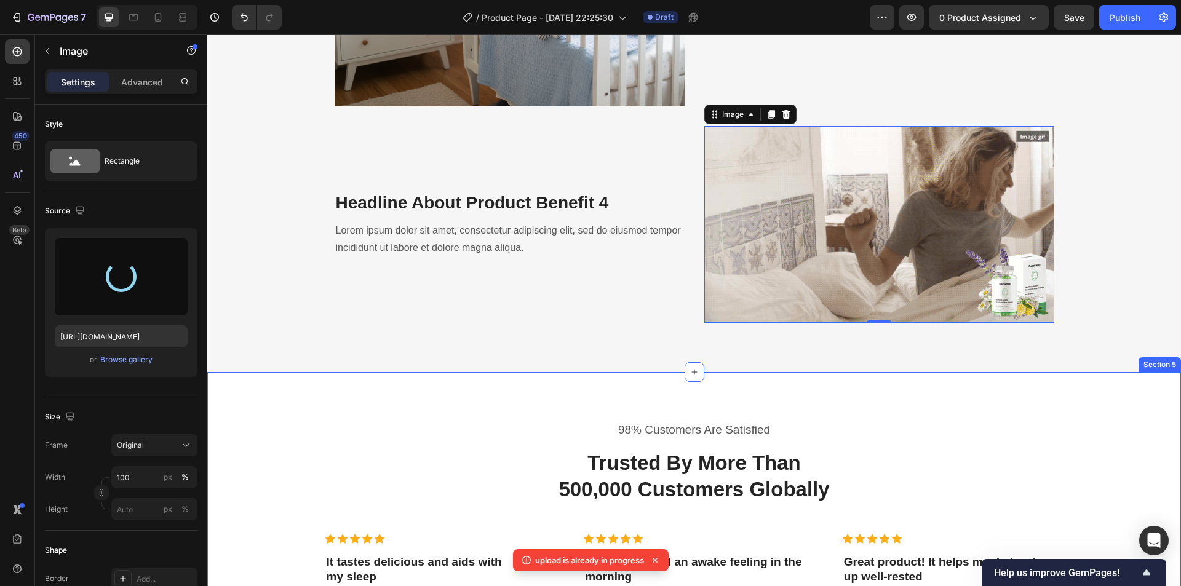
type input "[URL][DOMAIN_NAME]"
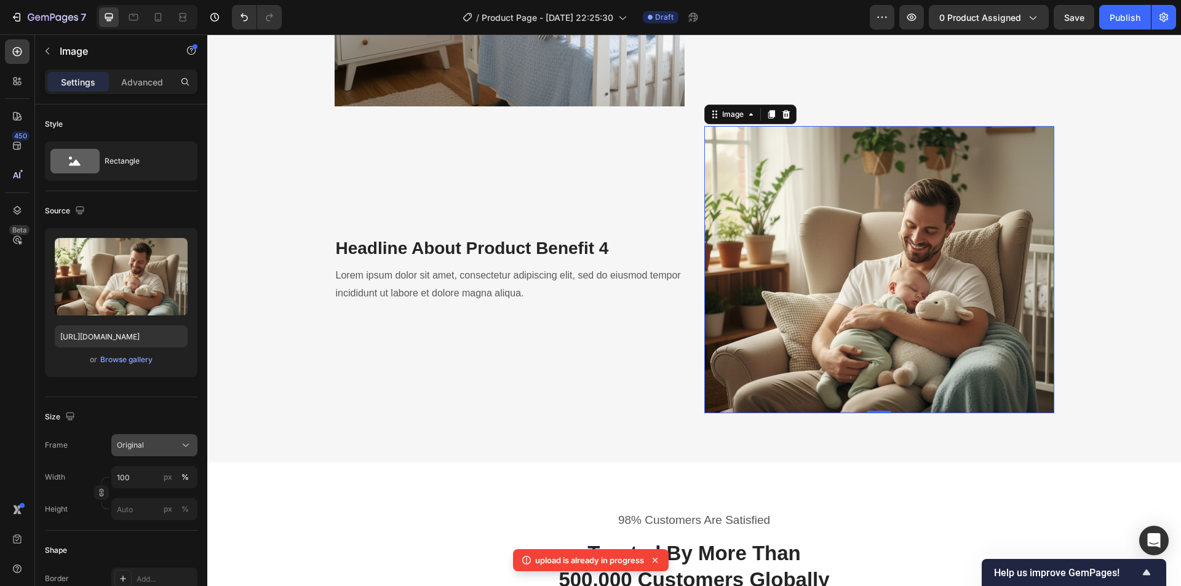
click at [178, 443] on div "Original" at bounding box center [154, 445] width 75 height 12
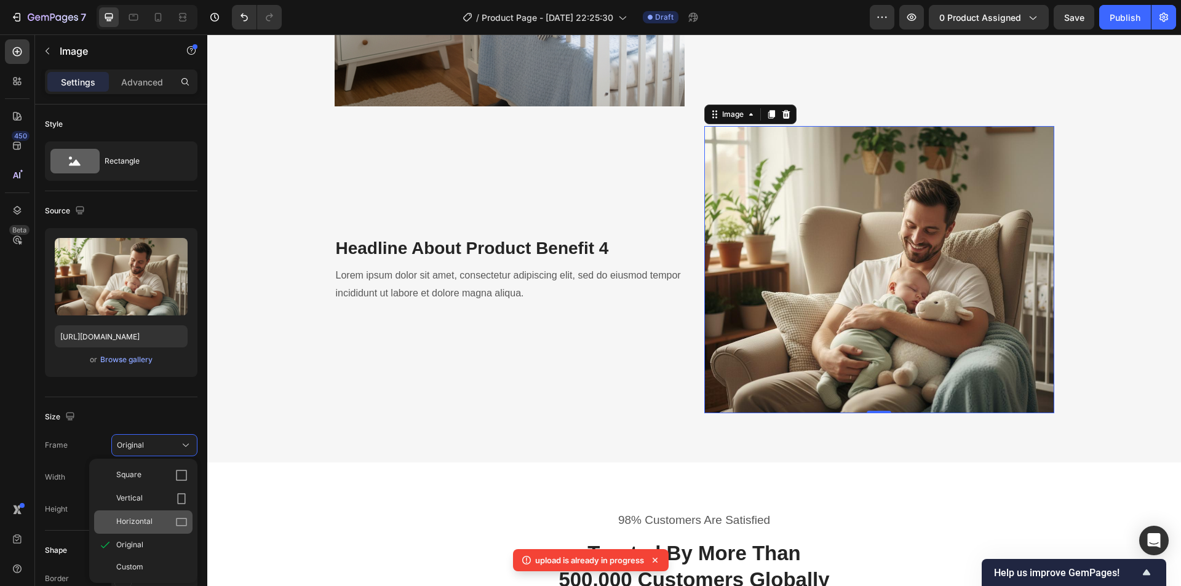
click at [149, 512] on div "Horizontal" at bounding box center [143, 521] width 98 height 23
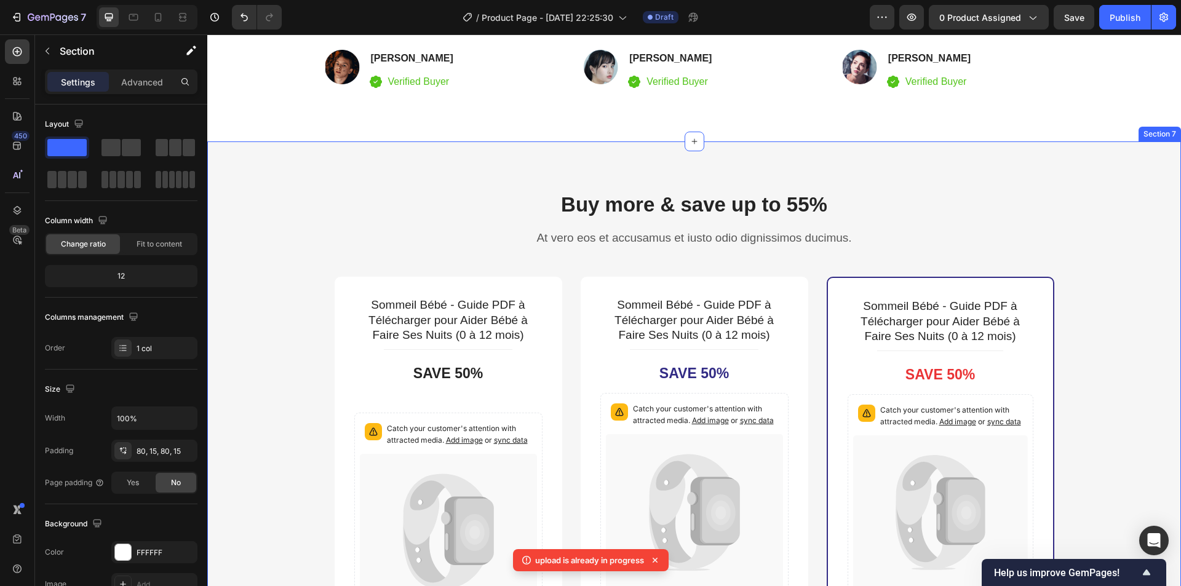
scroll to position [3013, 0]
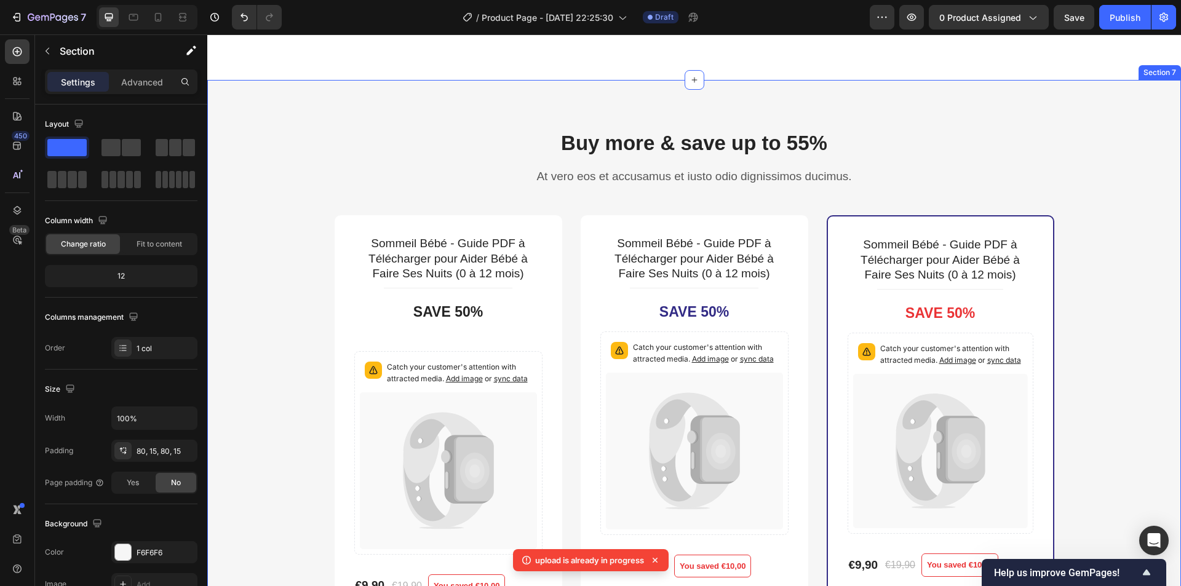
click at [923, 109] on div "Buy more & save up to 55% Heading At vero eos et accusamus et iusto odio dignis…" at bounding box center [693, 490] width 973 height 821
click at [1165, 69] on icon at bounding box center [1170, 68] width 10 height 10
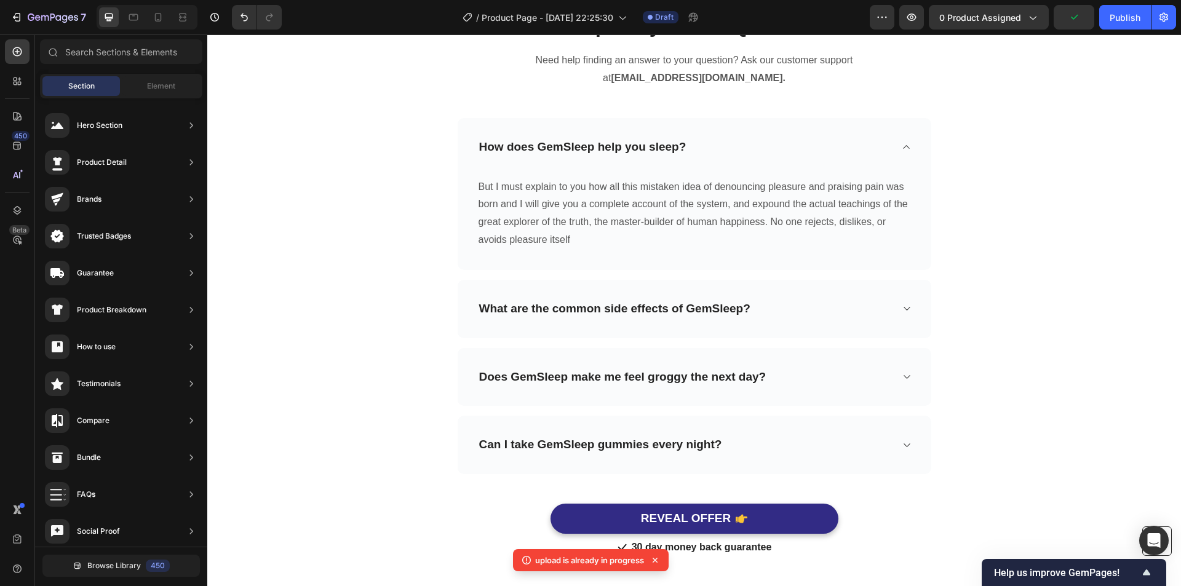
scroll to position [4319, 0]
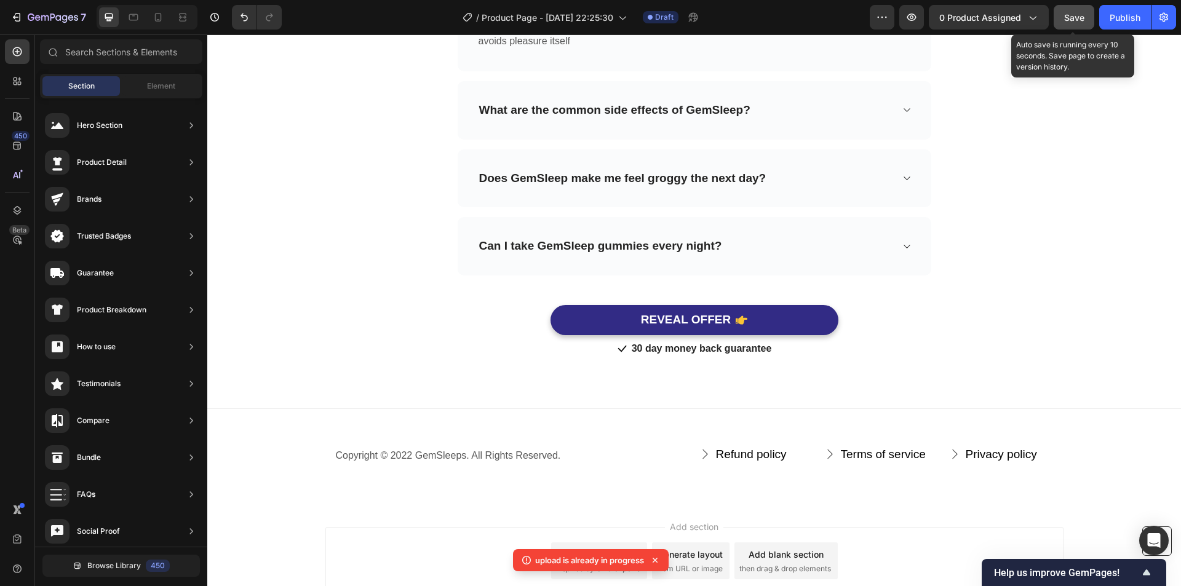
click at [1073, 17] on span "Save" at bounding box center [1074, 17] width 20 height 10
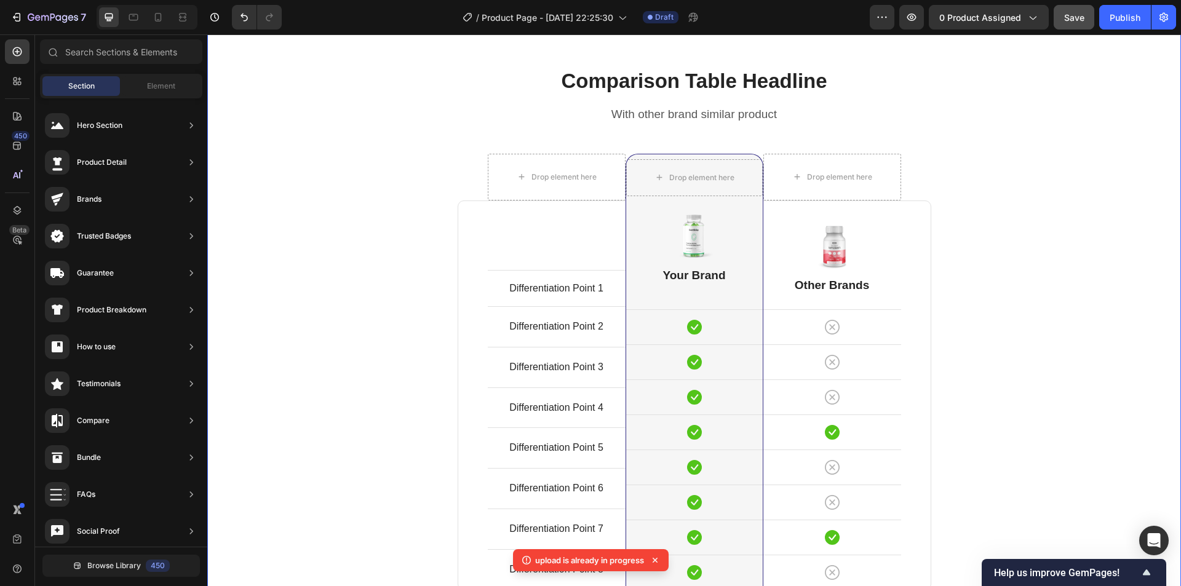
scroll to position [3048, 0]
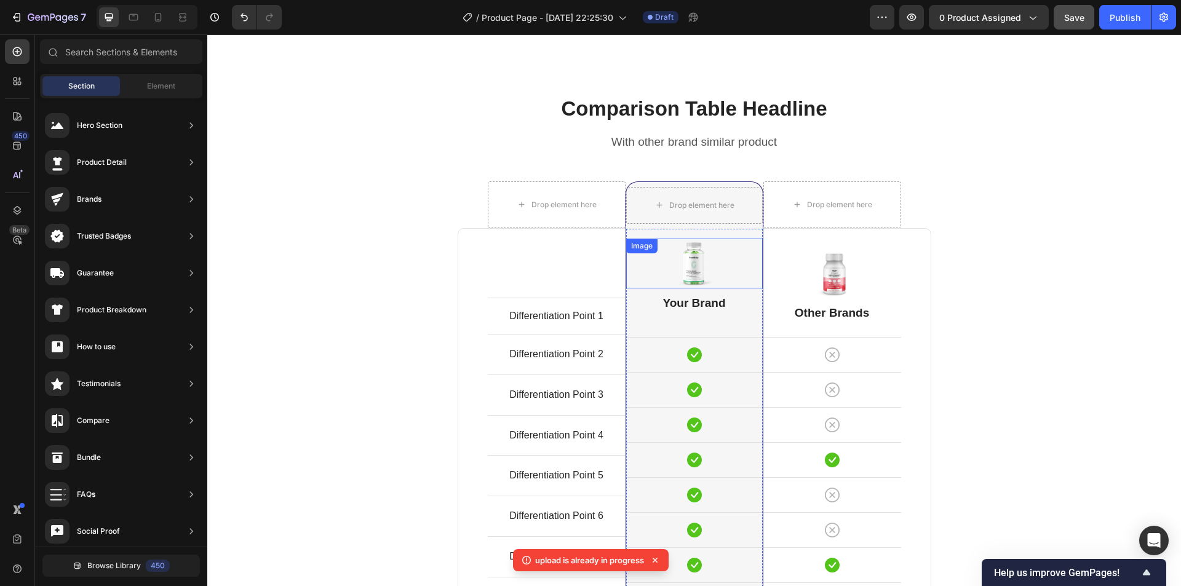
click at [699, 257] on div "Image" at bounding box center [694, 264] width 137 height 50
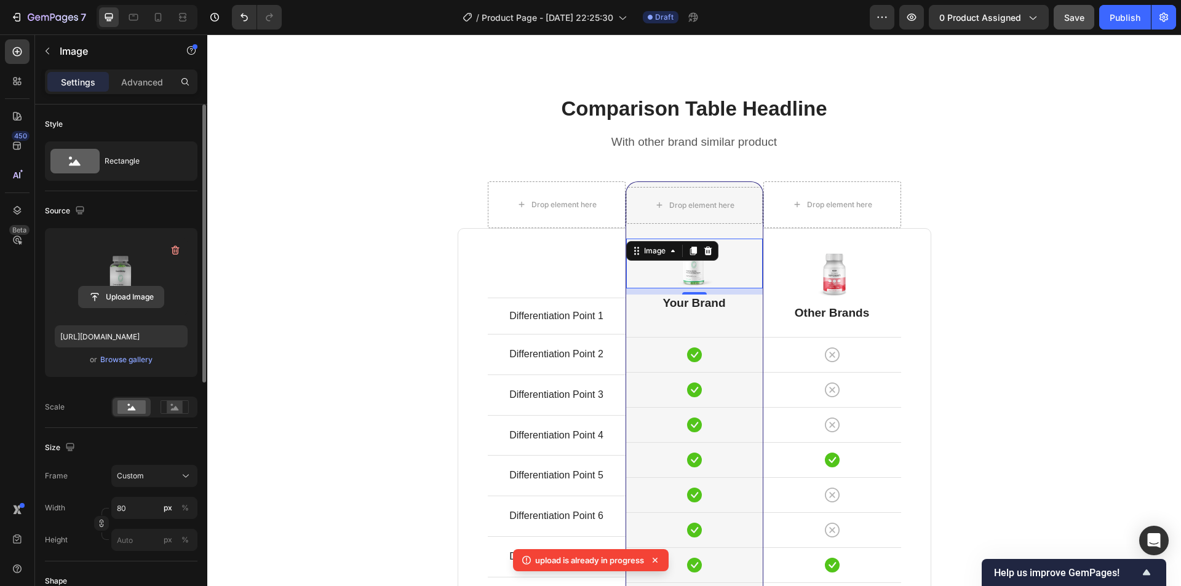
click at [124, 298] on input "file" at bounding box center [121, 297] width 85 height 21
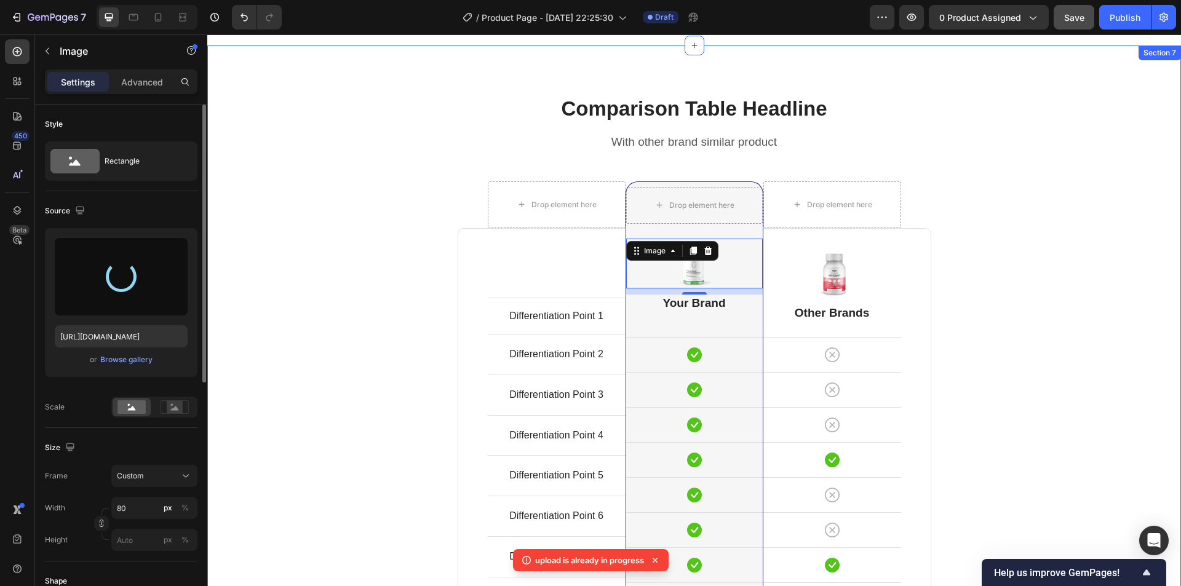
type input "[URL][DOMAIN_NAME]"
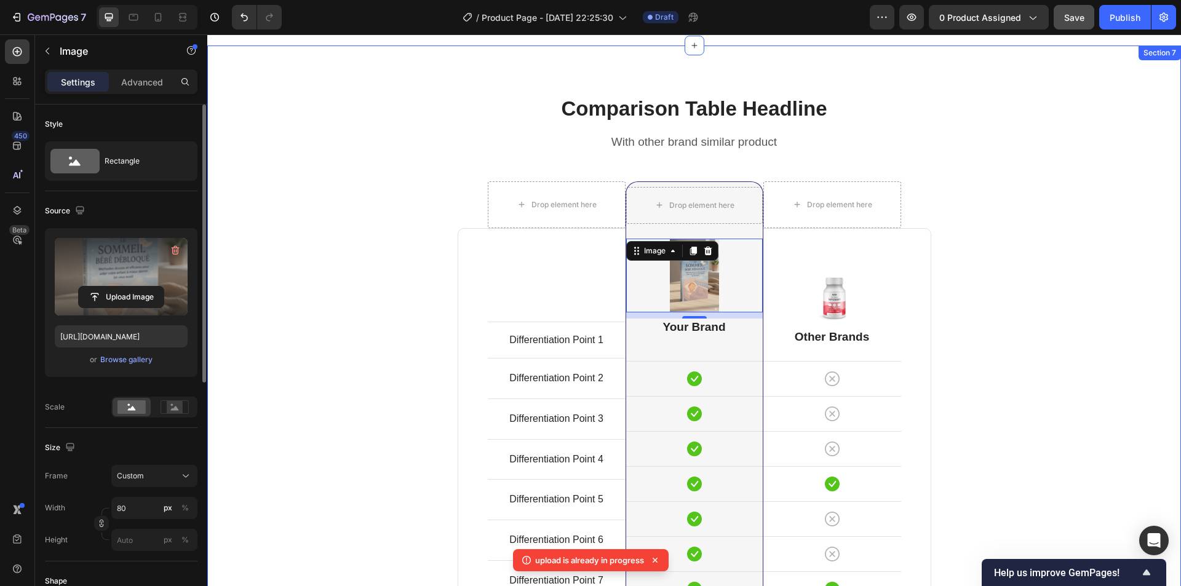
click at [333, 286] on div "Comparison Table Headline Heading With other brand similar product Text block R…" at bounding box center [693, 434] width 955 height 679
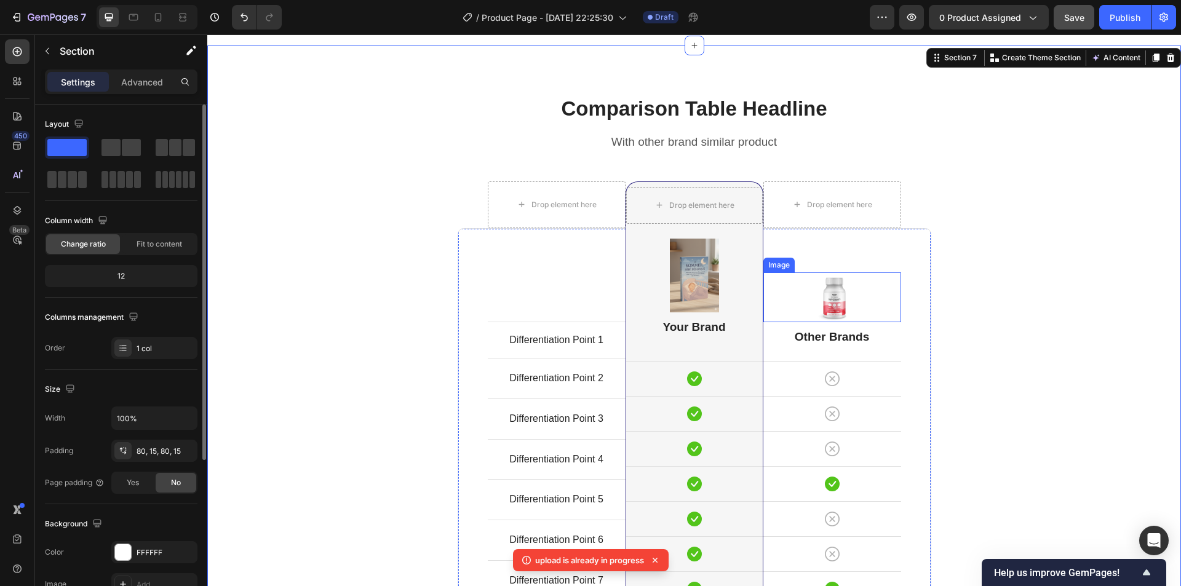
click at [830, 293] on img at bounding box center [831, 297] width 49 height 50
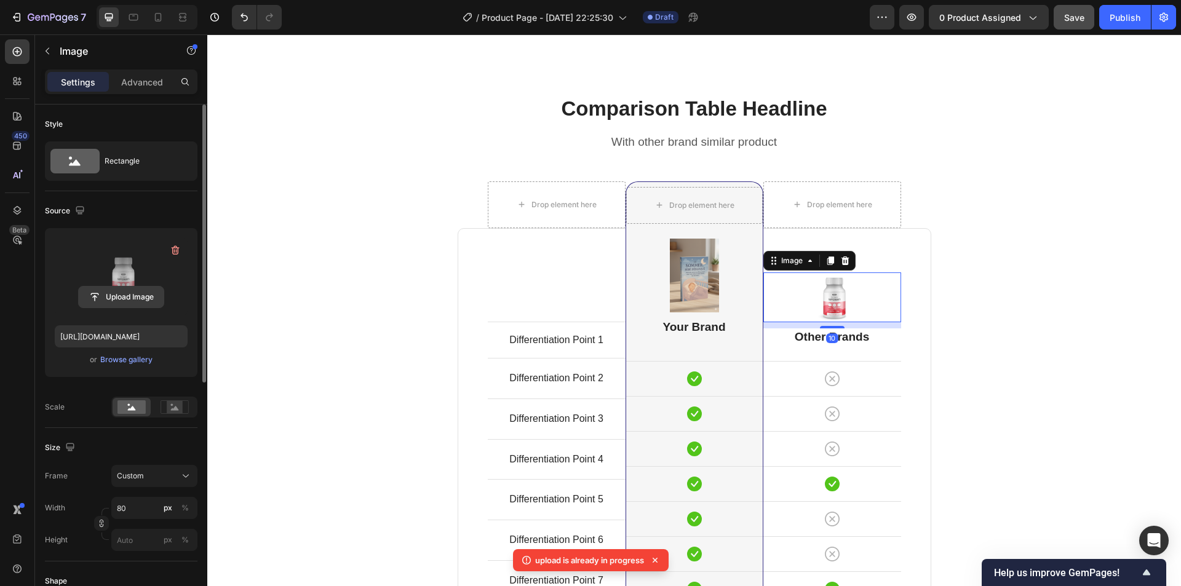
click at [129, 298] on input "file" at bounding box center [121, 297] width 85 height 21
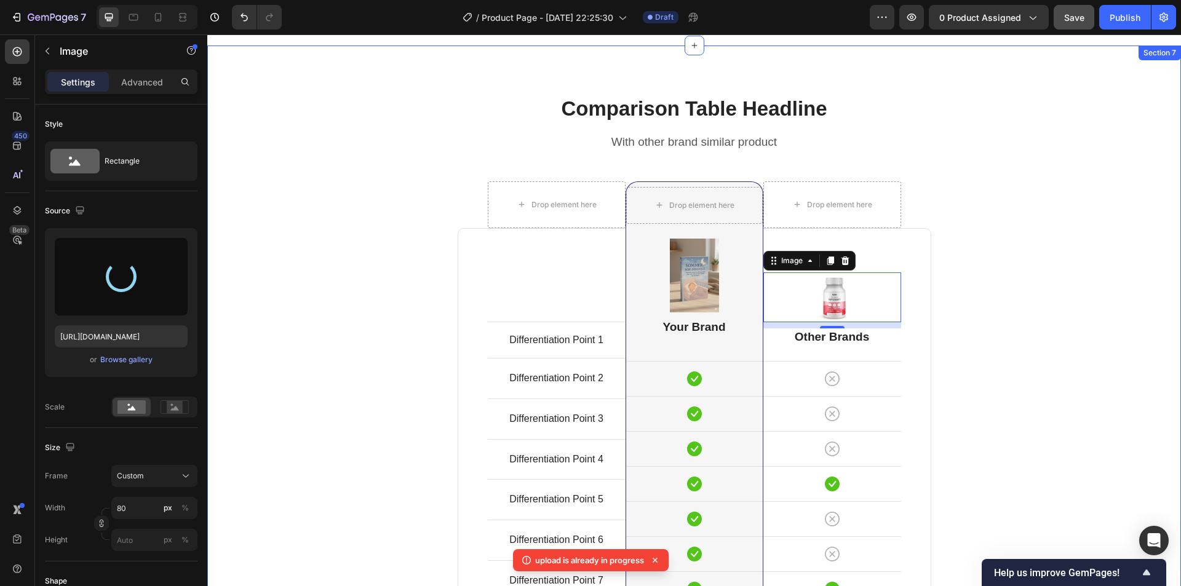
type input "[URL][DOMAIN_NAME]"
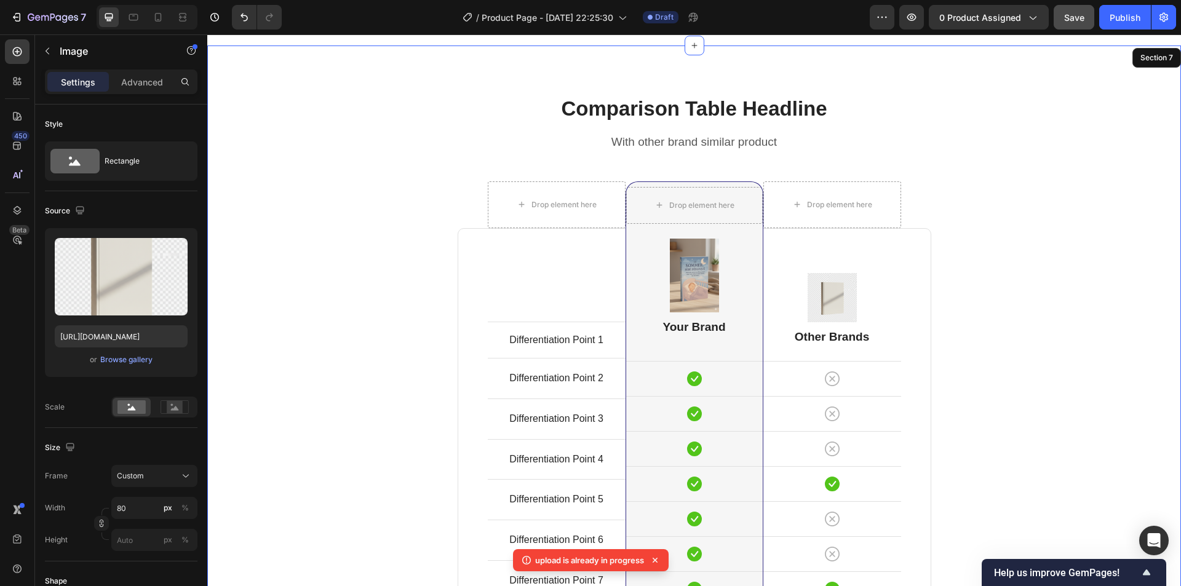
click at [1084, 298] on div "Comparison Table Headline Heading With other brand similar product Text block R…" at bounding box center [693, 434] width 955 height 679
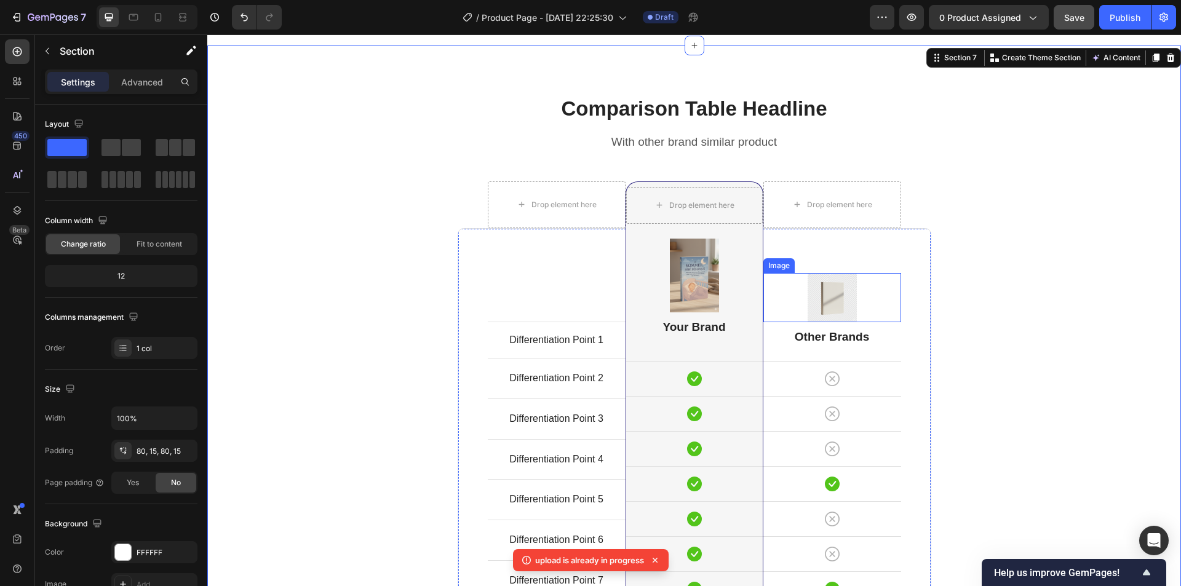
click at [830, 306] on img at bounding box center [831, 297] width 49 height 49
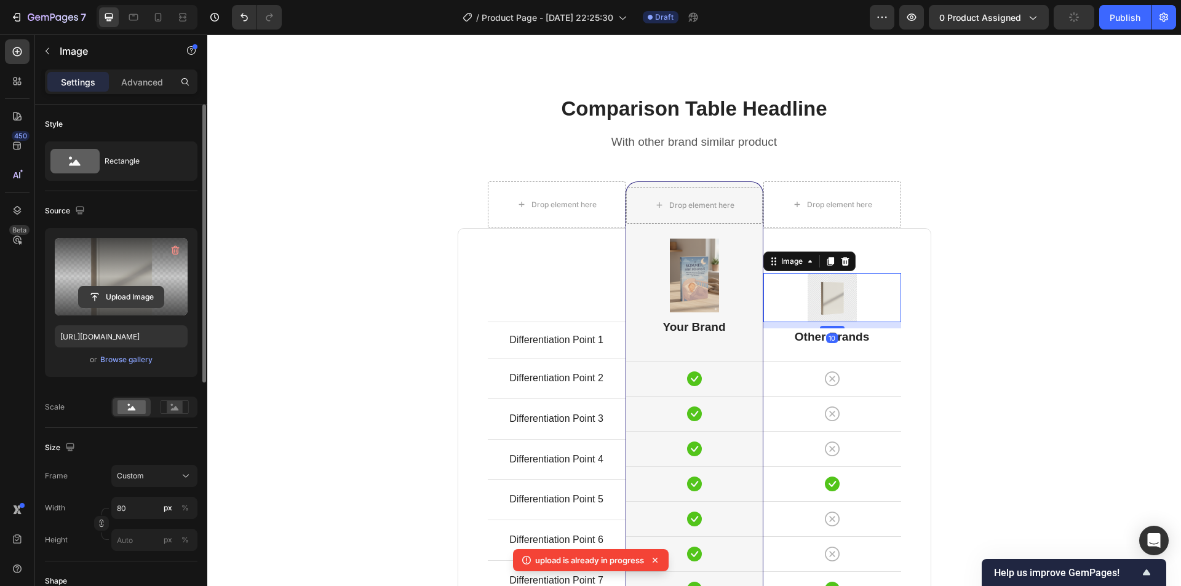
click at [119, 296] on input "file" at bounding box center [121, 297] width 85 height 21
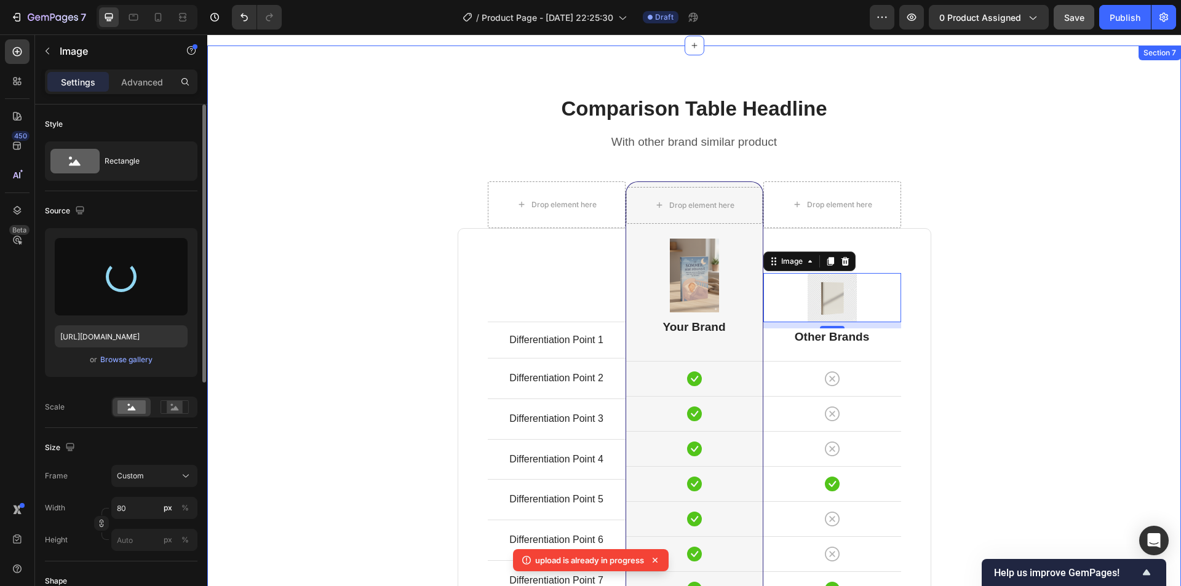
type input "[URL][DOMAIN_NAME]"
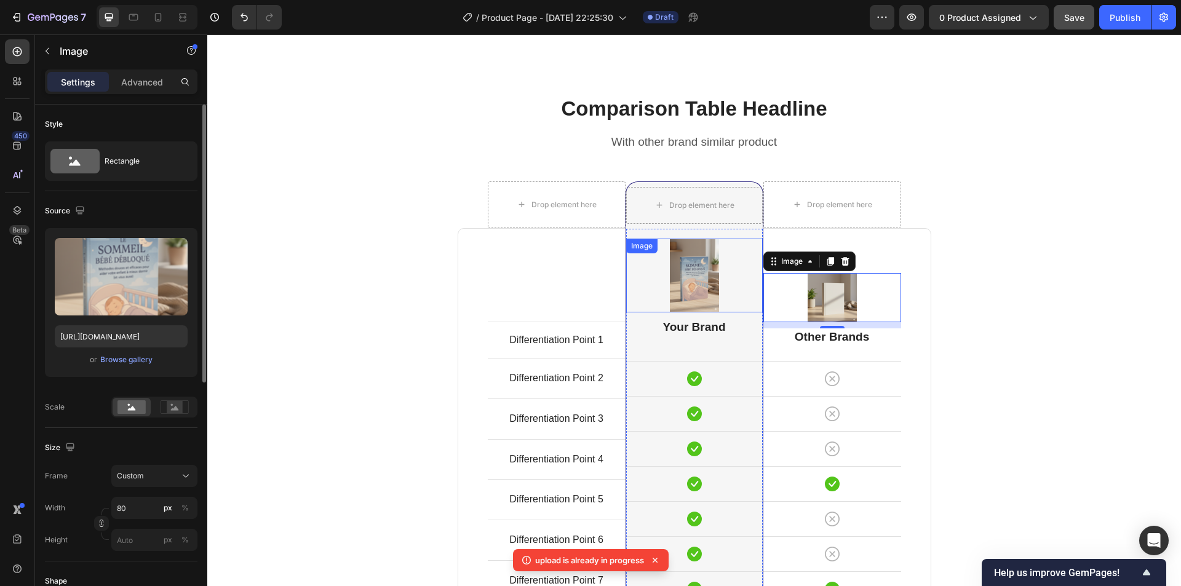
click at [688, 296] on img at bounding box center [694, 276] width 49 height 74
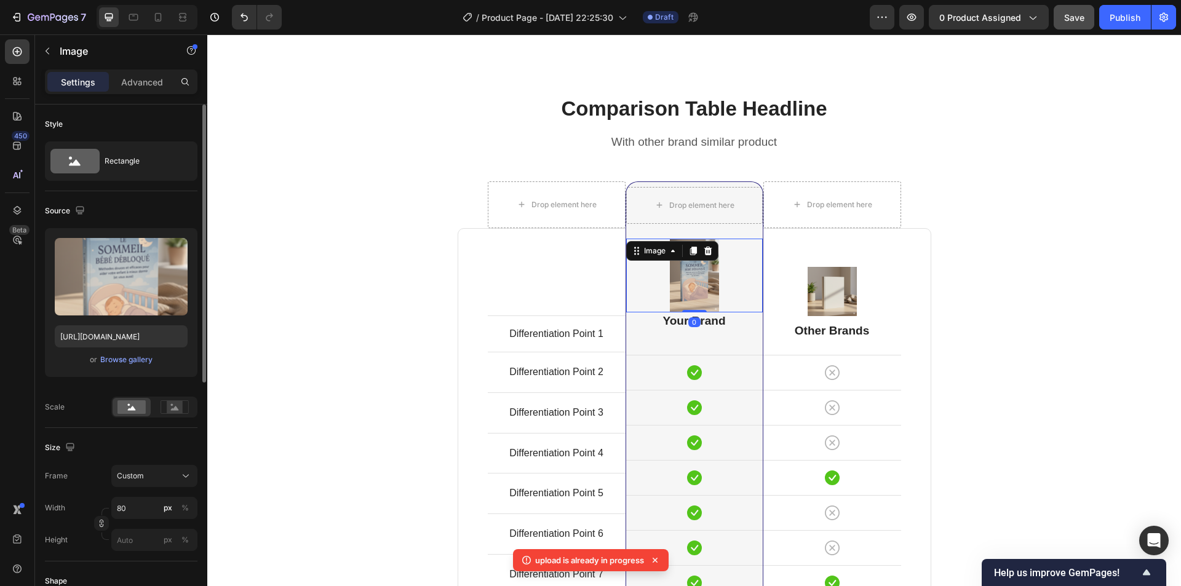
drag, startPoint x: 688, startPoint y: 317, endPoint x: 685, endPoint y: 301, distance: 16.3
click at [685, 301] on div "Image 0" at bounding box center [694, 276] width 137 height 74
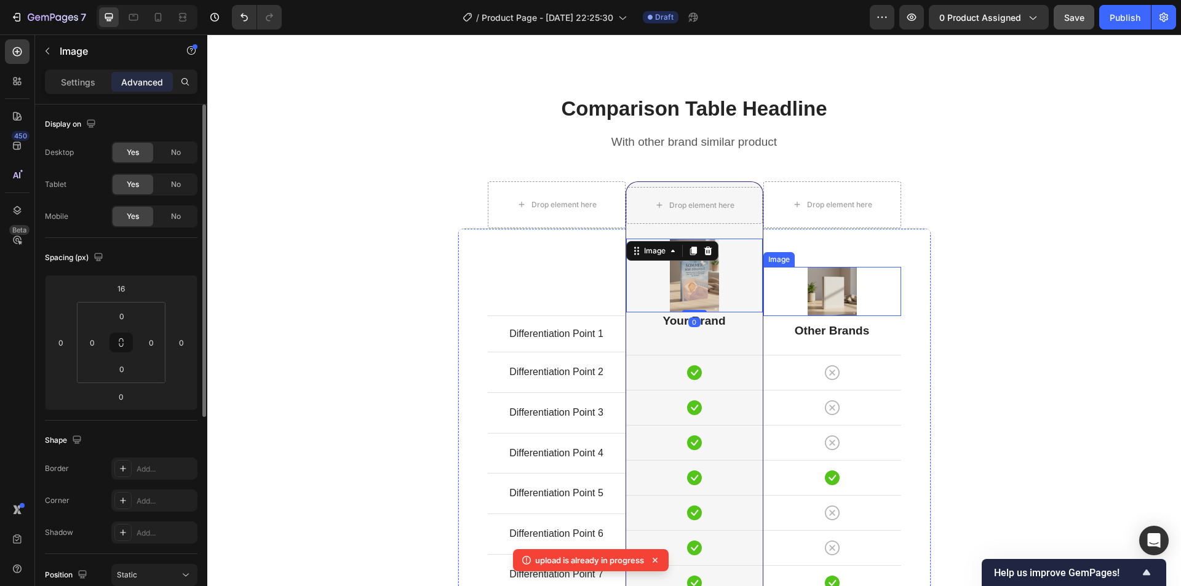
click at [841, 291] on img at bounding box center [831, 291] width 49 height 49
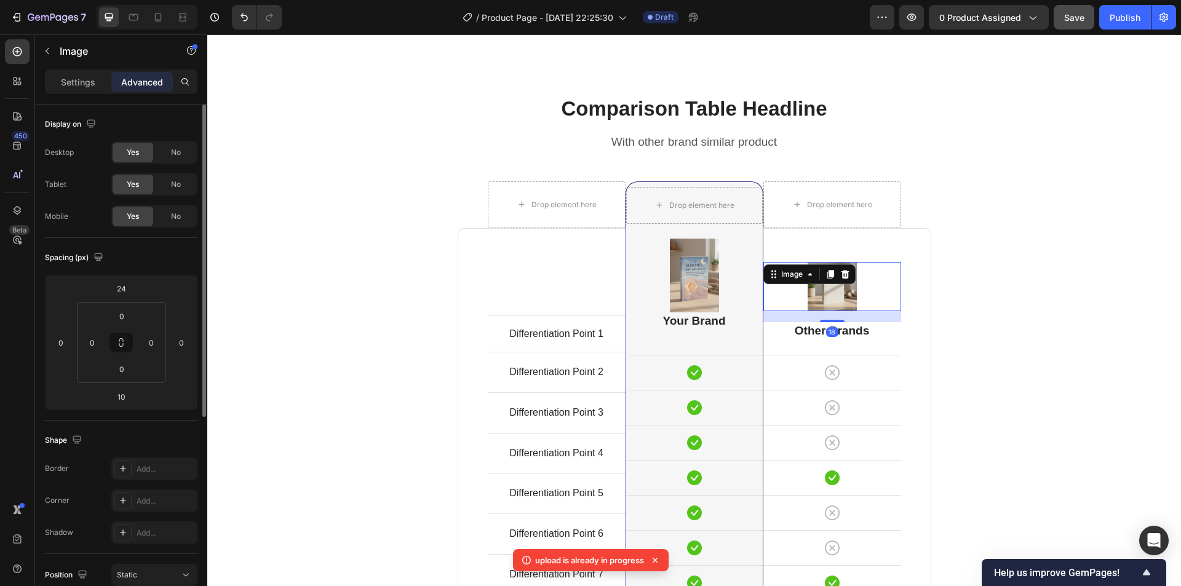
click at [826, 311] on div "18" at bounding box center [832, 311] width 138 height 0
type input "18"
click at [862, 285] on div at bounding box center [832, 286] width 138 height 49
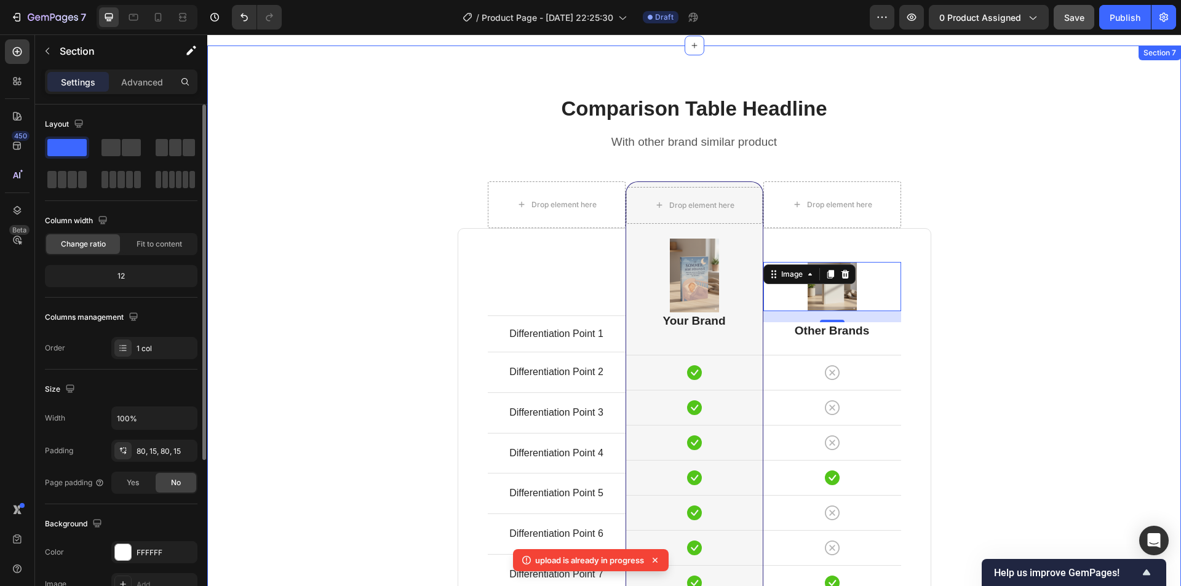
click at [969, 287] on div "Comparison Table Headline Heading With other brand similar product Text block R…" at bounding box center [693, 431] width 955 height 673
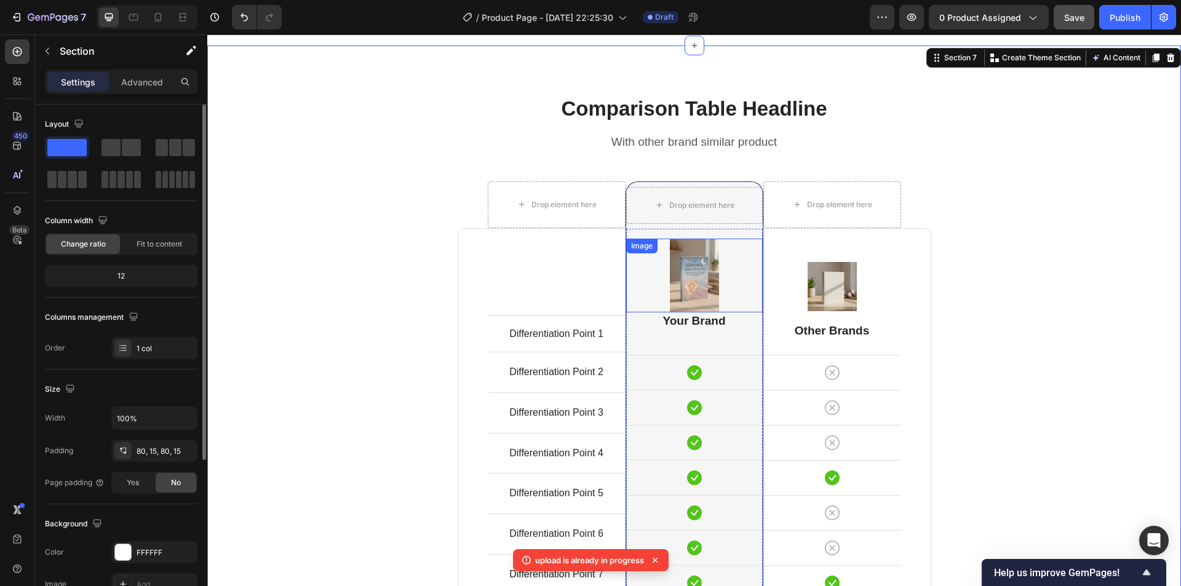
click at [710, 274] on img at bounding box center [694, 276] width 49 height 74
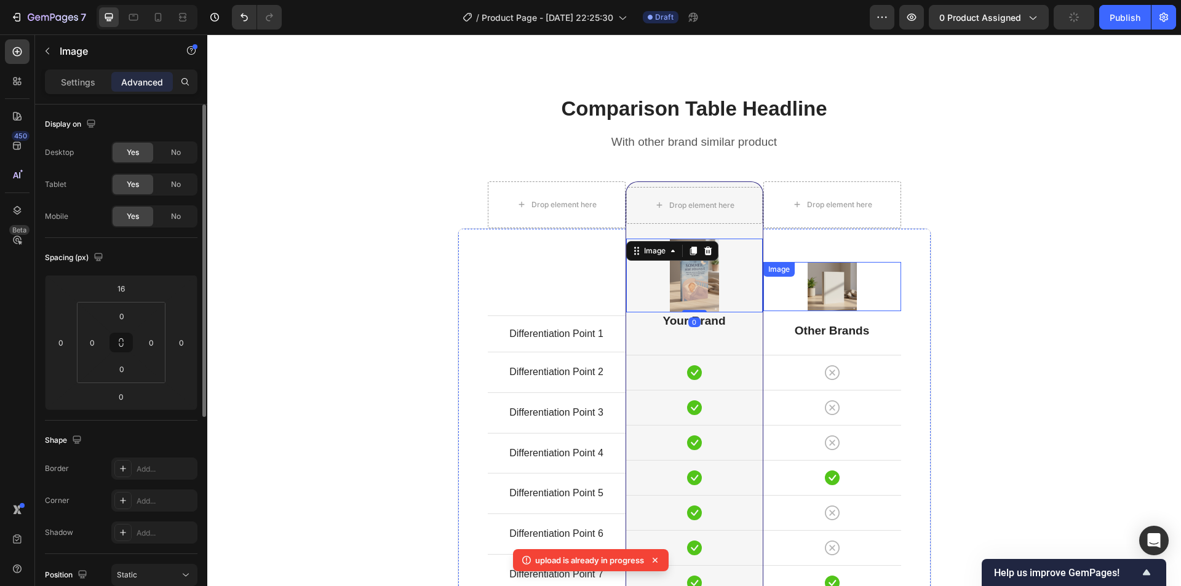
click at [848, 289] on img at bounding box center [831, 286] width 49 height 49
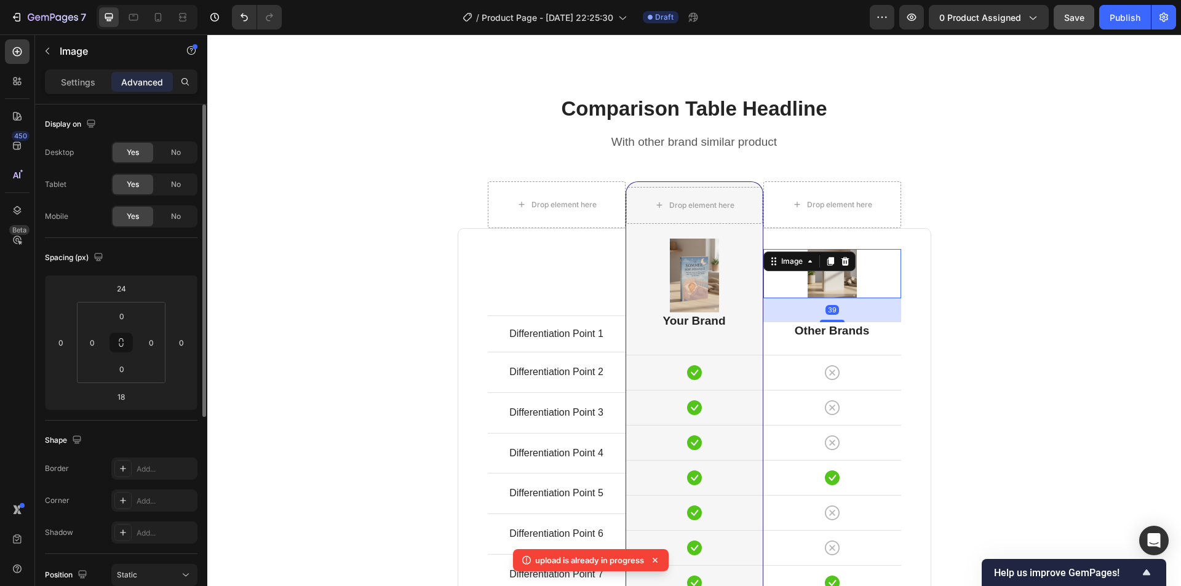
drag, startPoint x: 834, startPoint y: 320, endPoint x: 831, endPoint y: 333, distance: 13.4
click at [831, 333] on div "Image 39 Other Brands Heading Icon Row Icon Row Icon Row Icon Row Icon Row Icon…" at bounding box center [832, 432] width 138 height 406
type input "39"
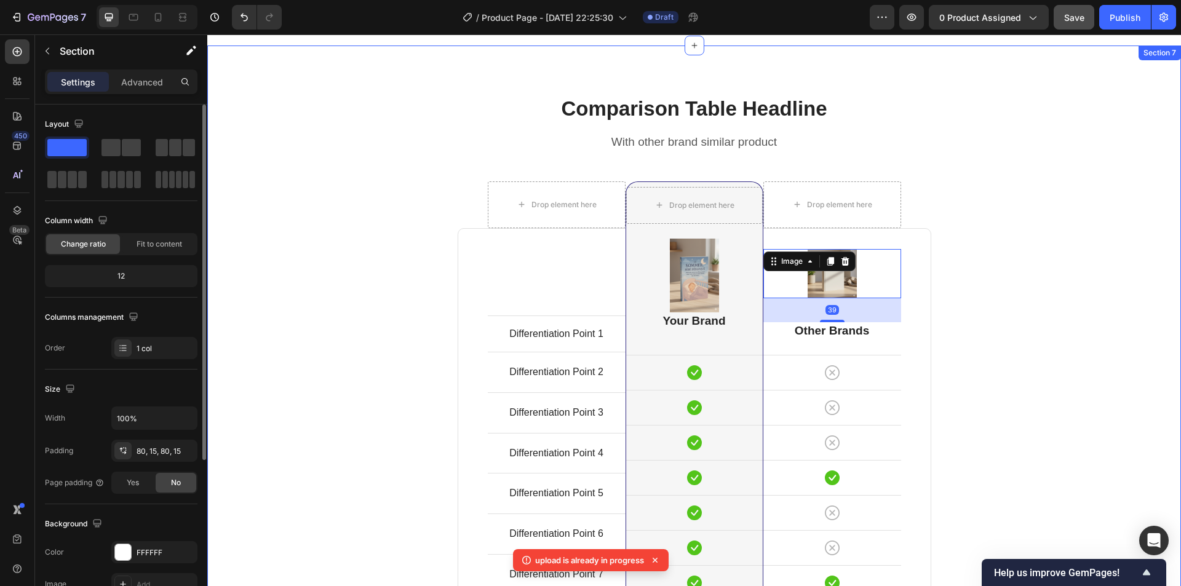
click at [1147, 330] on div "Comparison Table Headline Heading With other brand similar product Text block R…" at bounding box center [693, 431] width 955 height 673
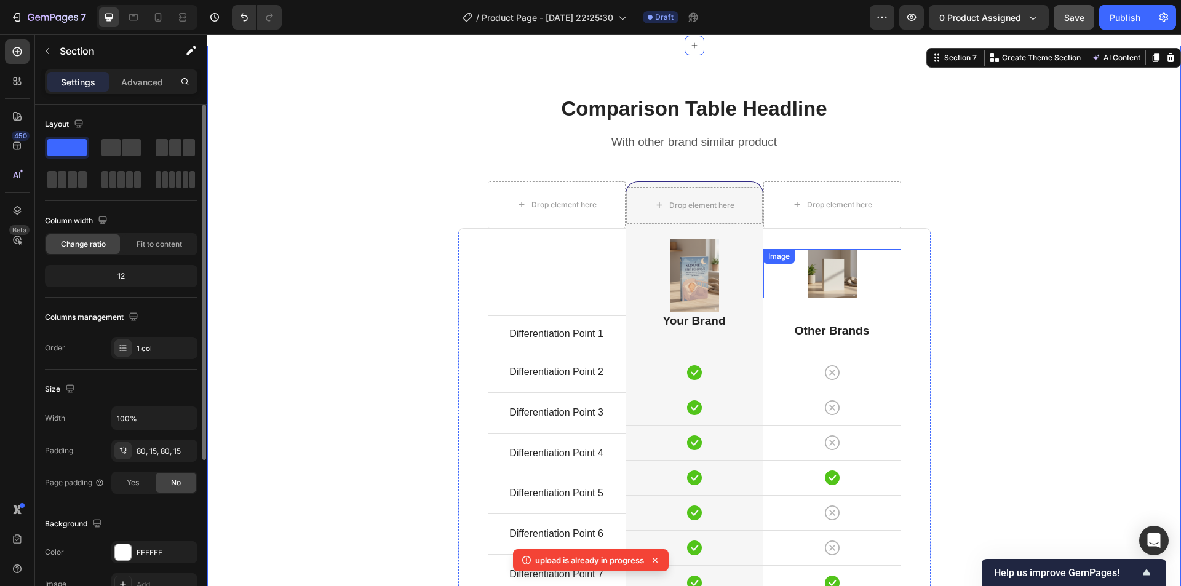
click at [827, 283] on img at bounding box center [831, 273] width 49 height 49
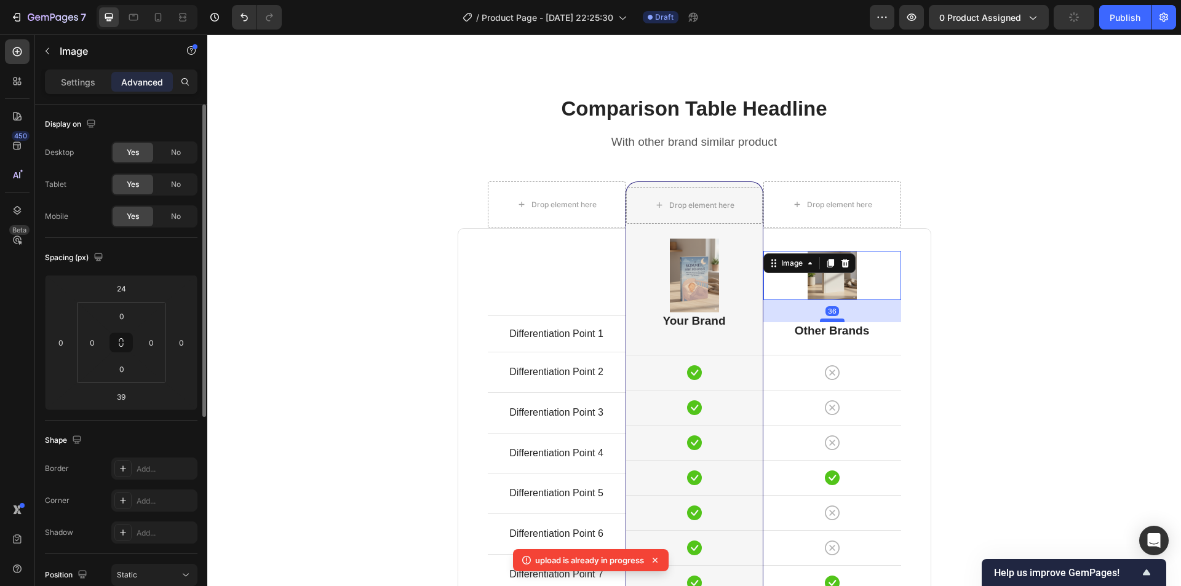
click at [829, 319] on div at bounding box center [832, 321] width 25 height 4
type input "36"
click at [969, 273] on div "Comparison Table Headline Heading With other brand similar product Text block R…" at bounding box center [693, 431] width 955 height 673
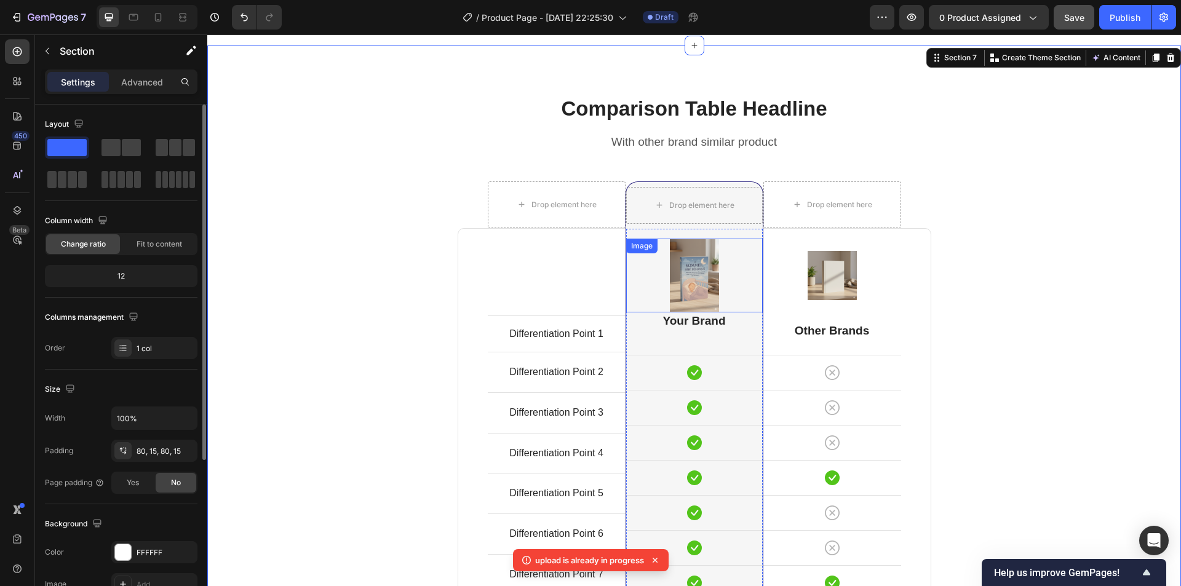
click at [676, 280] on img at bounding box center [694, 276] width 49 height 74
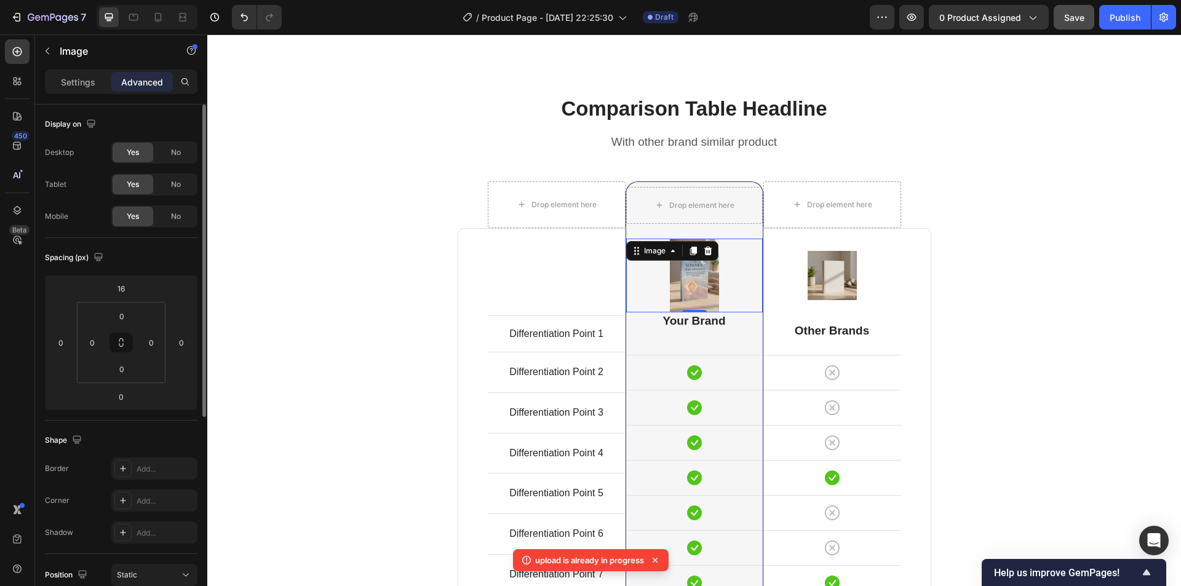
click at [691, 287] on img at bounding box center [694, 276] width 49 height 74
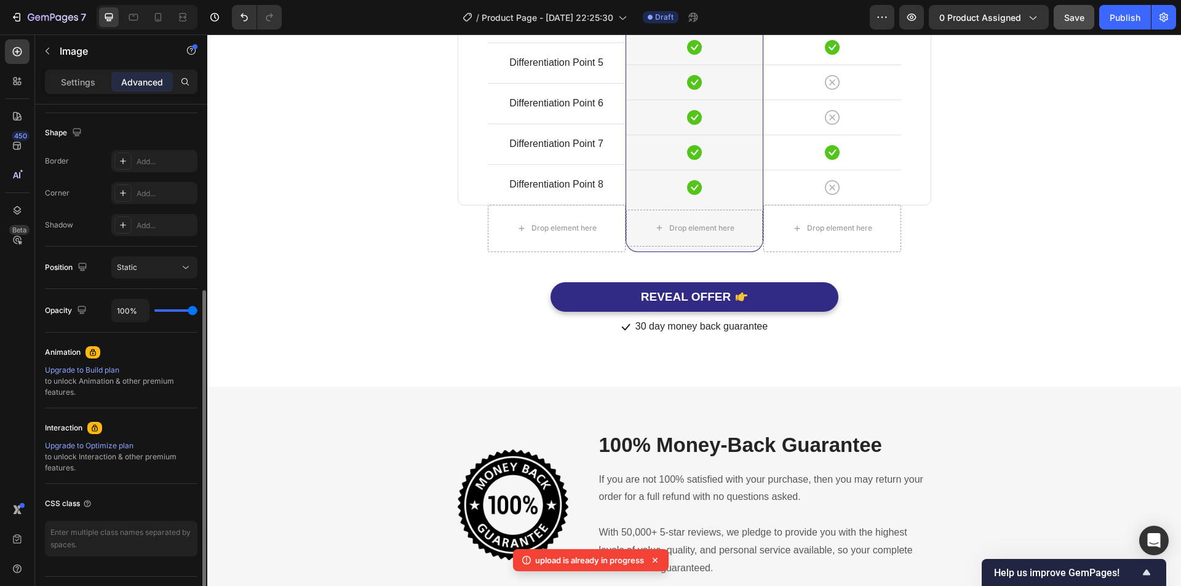
scroll to position [0, 0]
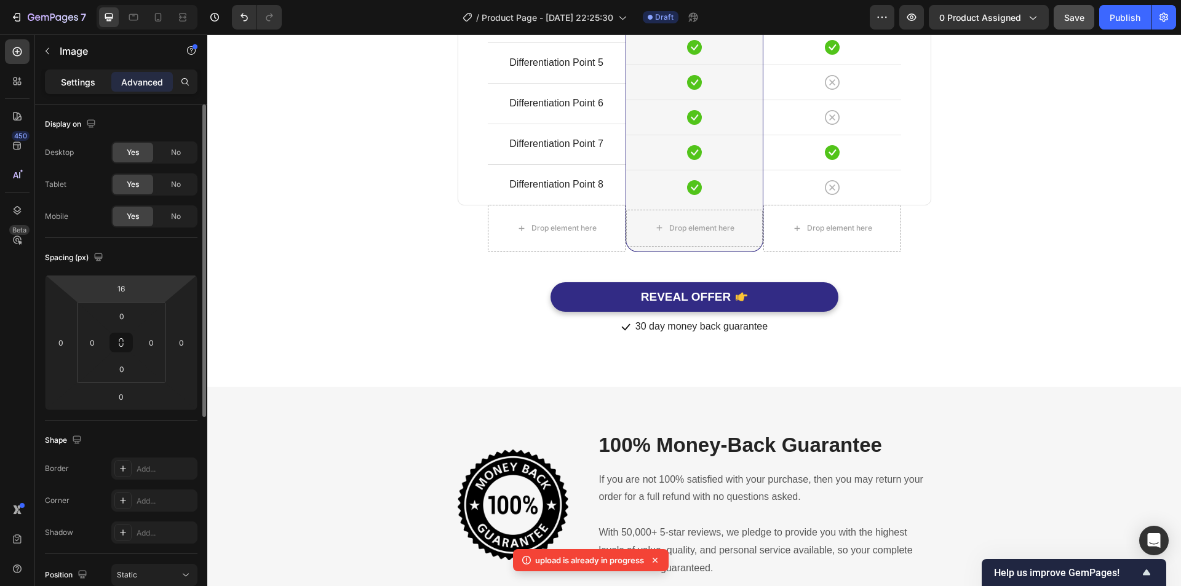
click at [89, 84] on p "Settings" at bounding box center [78, 82] width 34 height 13
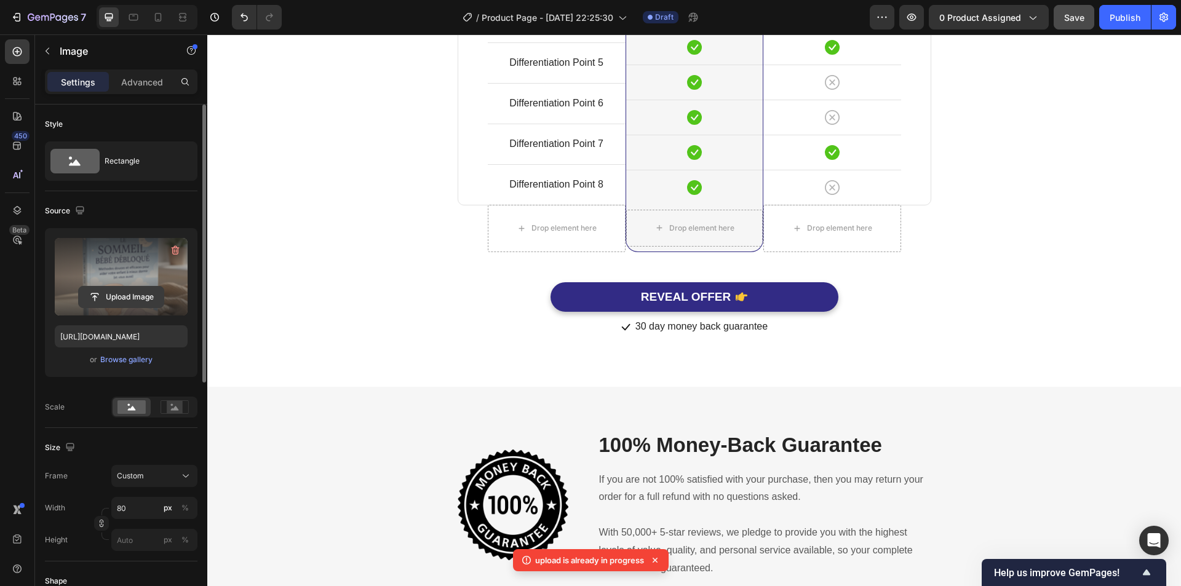
click at [131, 296] on input "file" at bounding box center [121, 297] width 85 height 21
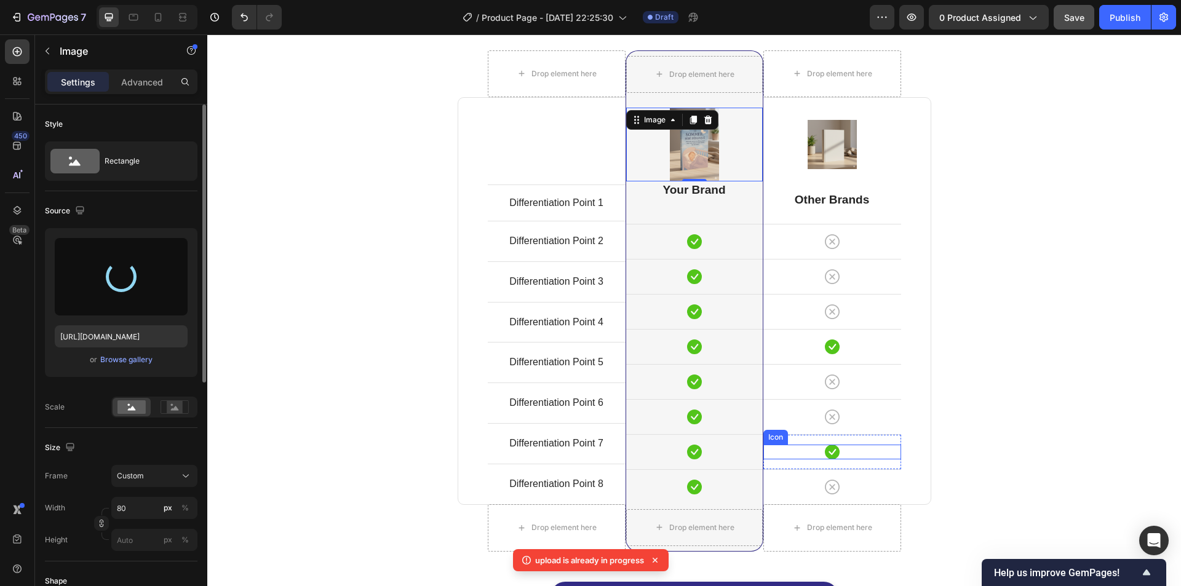
scroll to position [3171, 0]
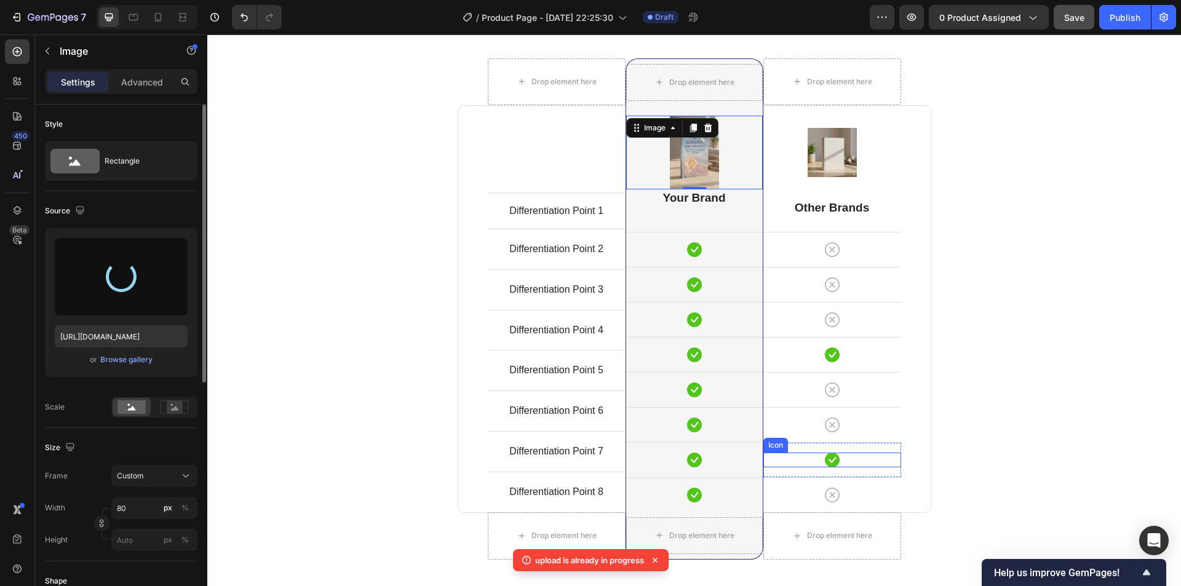
type input "[URL][DOMAIN_NAME]"
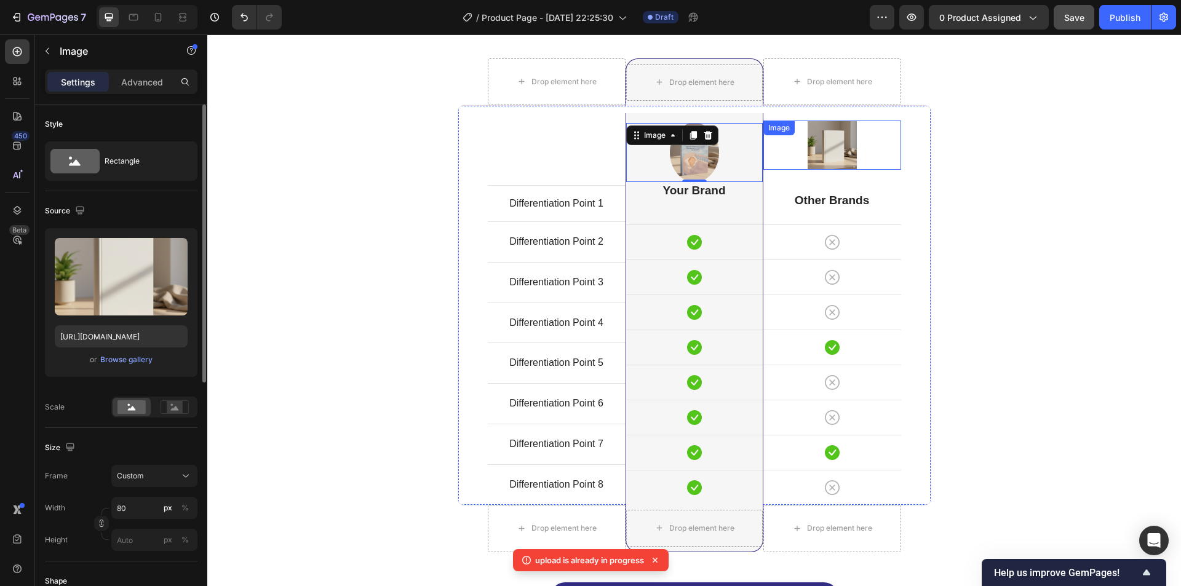
click at [845, 149] on img at bounding box center [831, 145] width 49 height 49
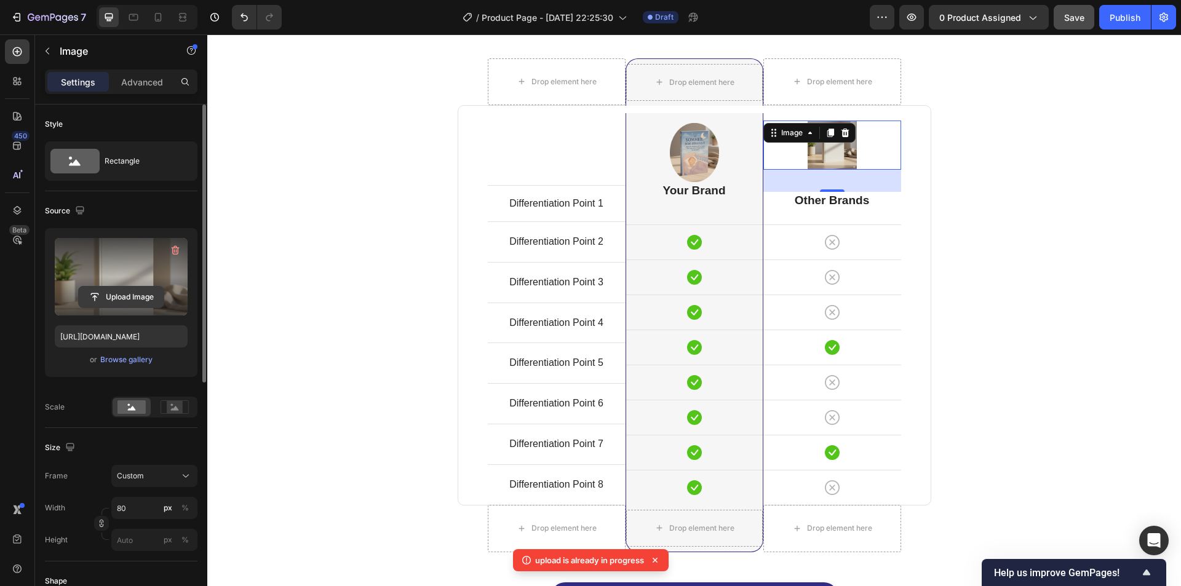
click at [103, 297] on input "file" at bounding box center [121, 297] width 85 height 21
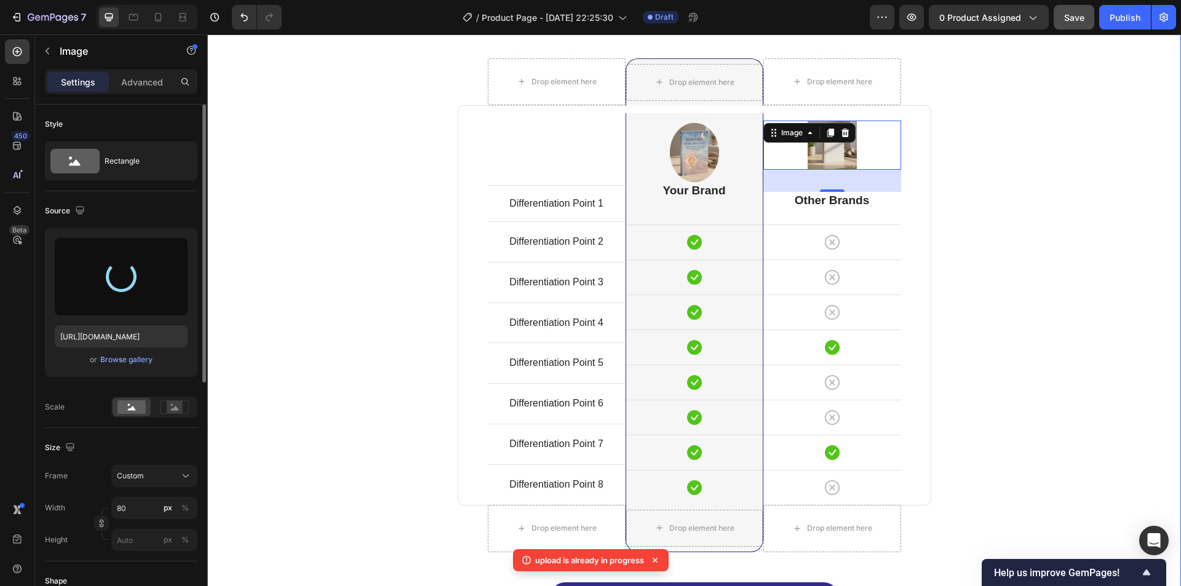
type input "[URL][DOMAIN_NAME]"
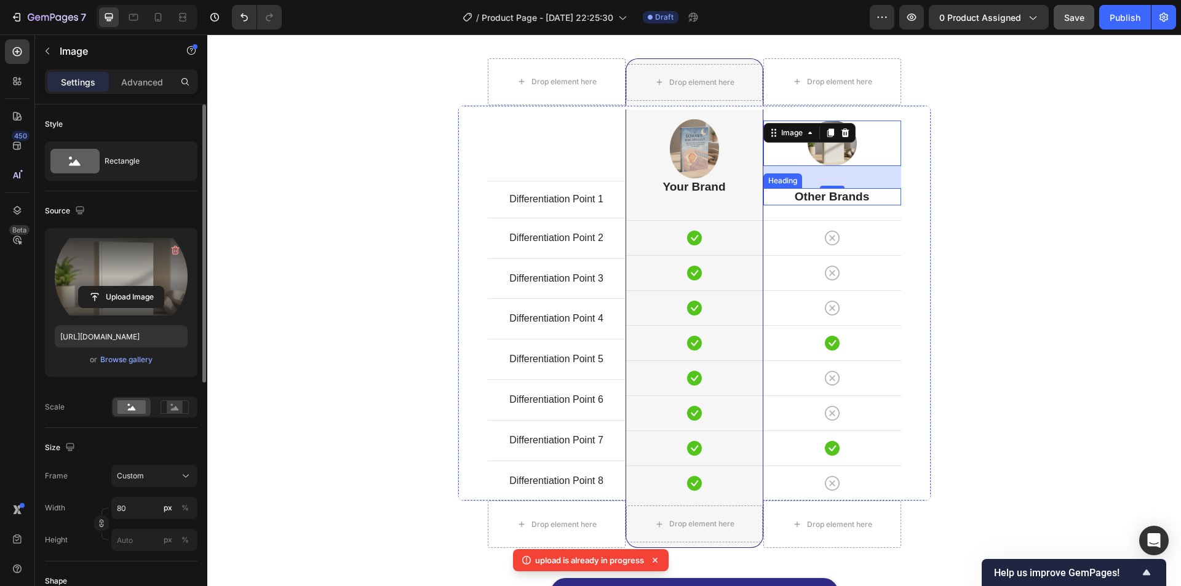
drag, startPoint x: 831, startPoint y: 183, endPoint x: 833, endPoint y: 196, distance: 13.0
click at [833, 200] on div "Image 36 Other Brands Heading Icon Row Icon Row Icon Row Icon Row Icon Row Icon…" at bounding box center [832, 303] width 138 height 395
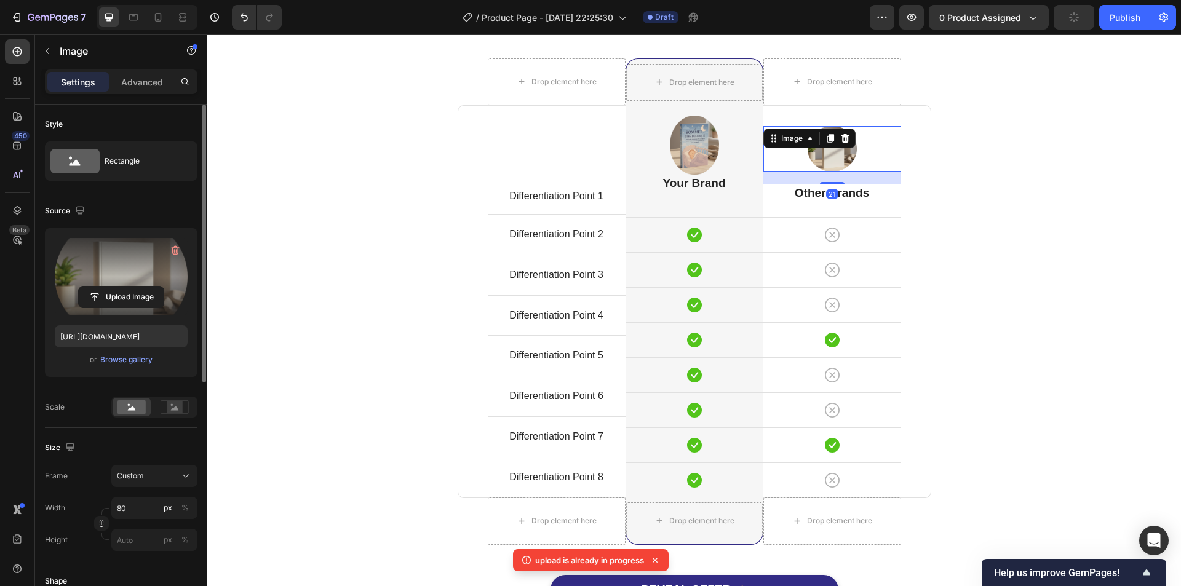
drag, startPoint x: 832, startPoint y: 184, endPoint x: 838, endPoint y: 175, distance: 10.8
click at [838, 172] on div "21" at bounding box center [832, 172] width 138 height 0
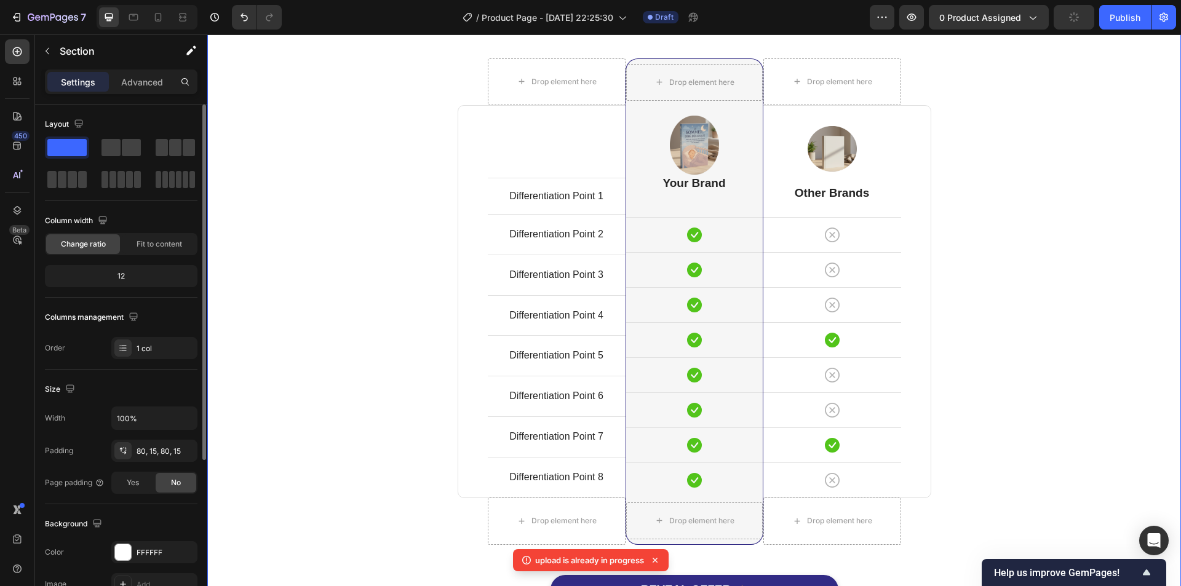
click at [1029, 172] on div "Comparison Table Headline Heading With other brand similar product Text block R…" at bounding box center [693, 301] width 955 height 658
click at [702, 146] on img at bounding box center [694, 145] width 49 height 59
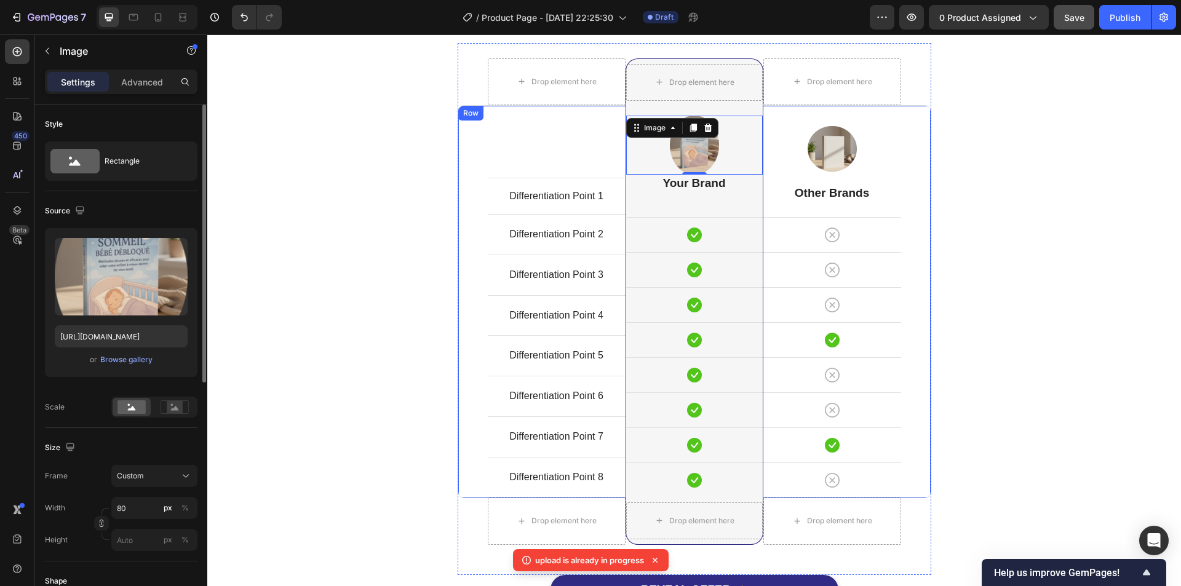
click at [464, 155] on div "Differentiation Point 1 Text block Row Differentiation Point 2 Text block Row D…" at bounding box center [695, 301] width 474 height 393
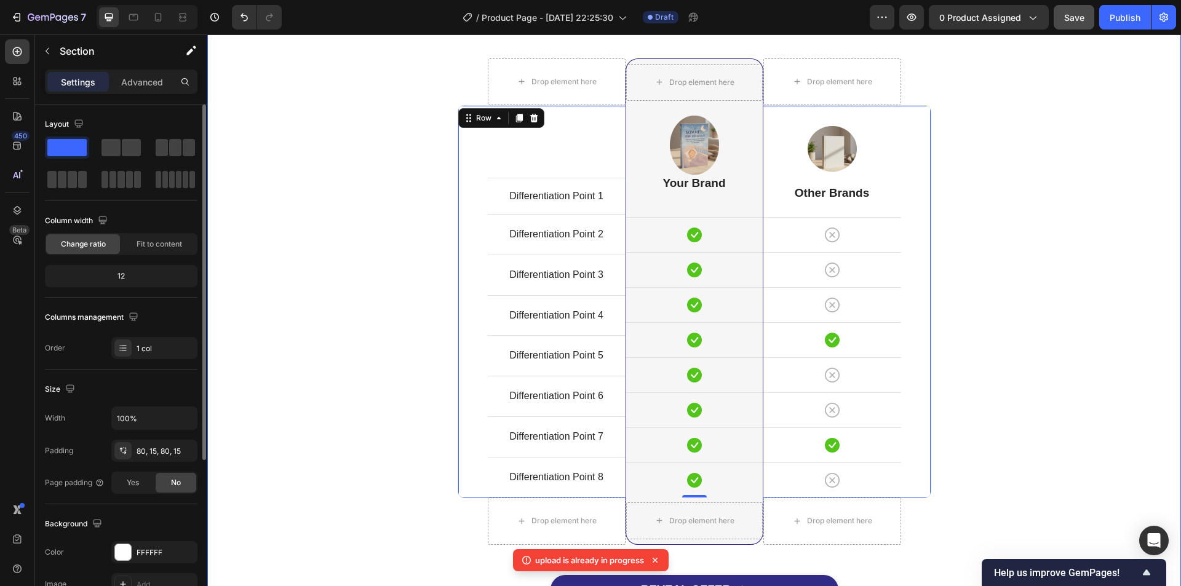
click at [360, 168] on div "Comparison Table Headline Heading With other brand similar product Text block R…" at bounding box center [693, 301] width 955 height 658
click at [672, 192] on div "Image Your Brand Heading Icon Row Icon Row Icon Row Icon Row Icon Row Icon Row …" at bounding box center [694, 302] width 137 height 392
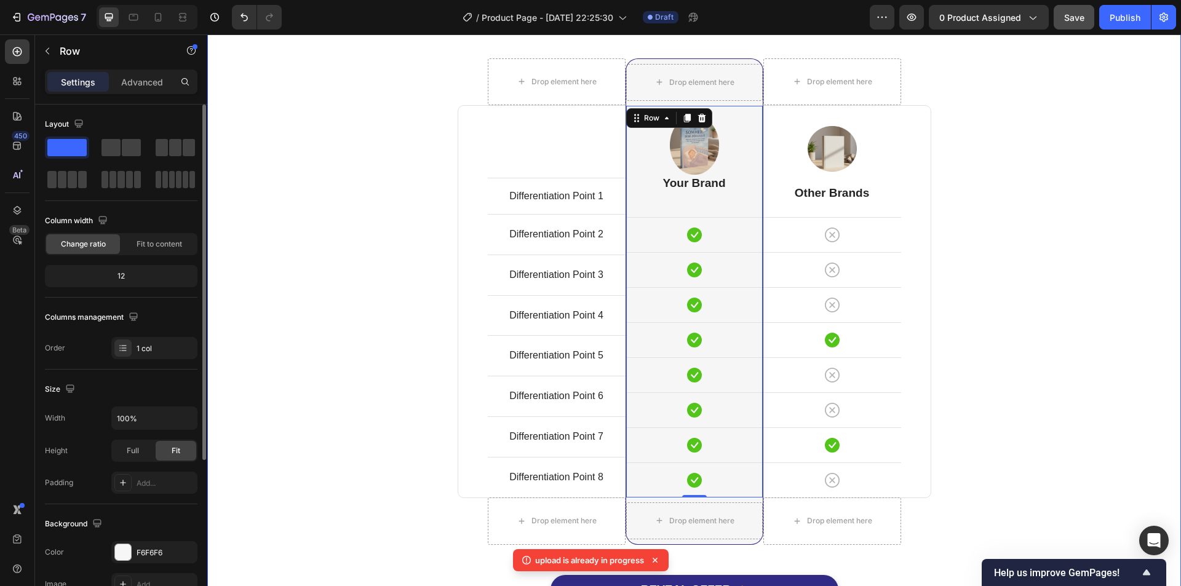
click at [996, 373] on div "Comparison Table Headline Heading With other brand similar product Text block R…" at bounding box center [693, 301] width 955 height 658
click at [688, 202] on div "Image Your Brand Heading Icon Row Icon Row Icon Row Icon Row Icon Row Icon Row …" at bounding box center [694, 302] width 137 height 392
drag, startPoint x: 693, startPoint y: 496, endPoint x: 701, endPoint y: 449, distance: 48.0
click at [698, 472] on div "Image Your Brand Heading Icon Row Icon Row Icon Row Icon Row Icon Row Icon Row …" at bounding box center [694, 302] width 138 height 392
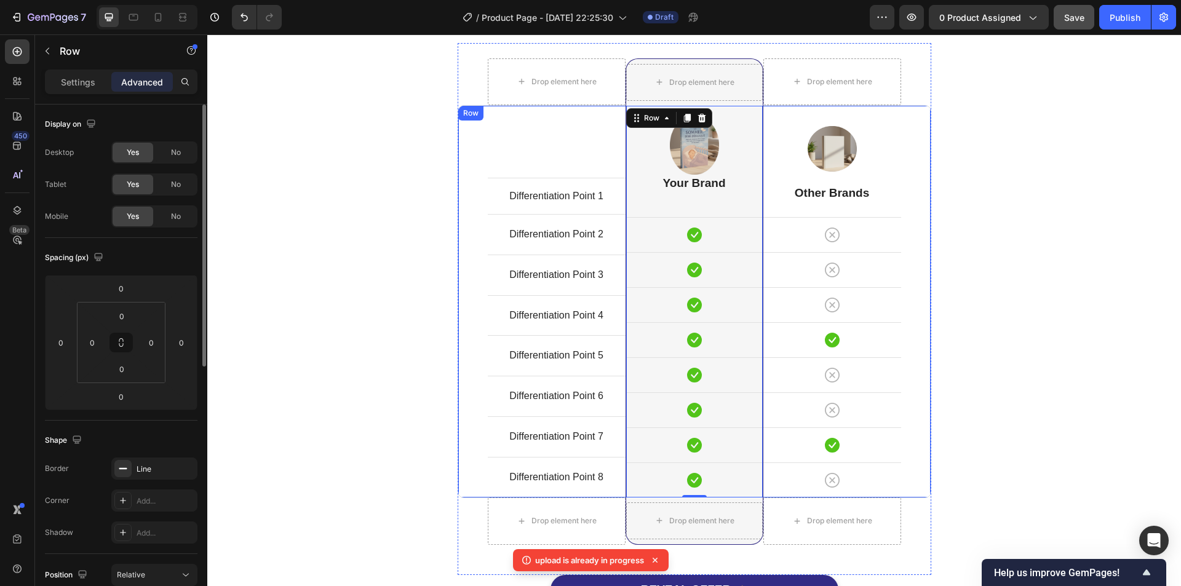
click at [870, 119] on div "Image Other Brands Heading Icon Row Icon Row Icon Row Icon Row Icon Row Icon Ro…" at bounding box center [832, 302] width 138 height 392
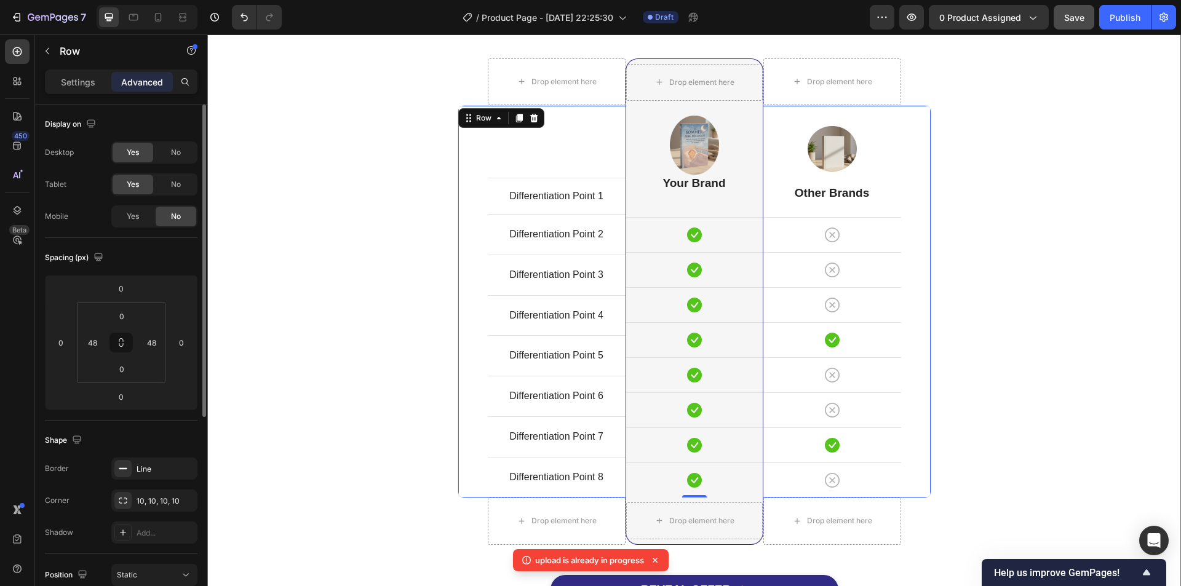
click at [974, 104] on div "Comparison Table Headline Heading With other brand similar product Text block R…" at bounding box center [693, 301] width 955 height 658
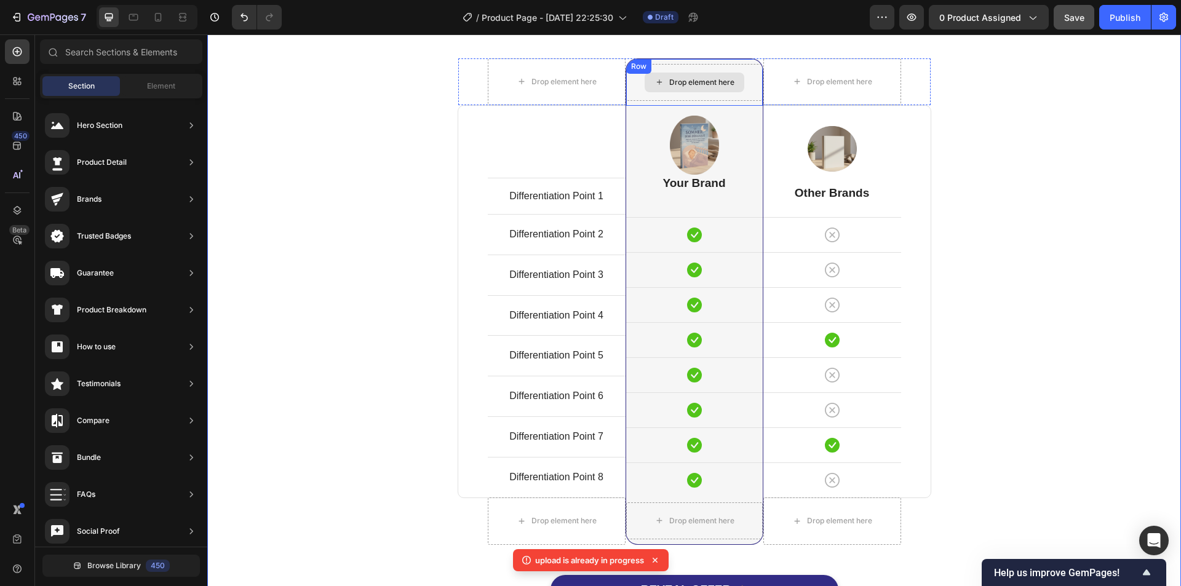
click at [694, 90] on div "Drop element here" at bounding box center [694, 83] width 100 height 20
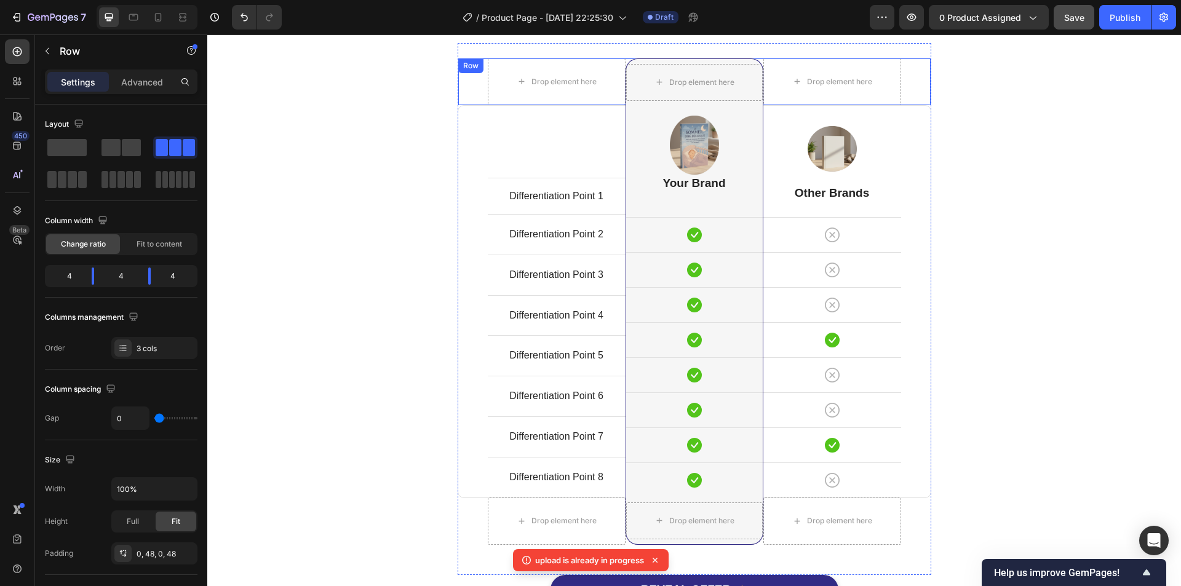
click at [470, 77] on div "Drop element here Drop element here Row Drop element here Row" at bounding box center [695, 82] width 474 height 48
click at [474, 87] on div "Drop element here Drop element here Row Drop element here Row -1" at bounding box center [695, 82] width 474 height 48
click at [529, 73] on icon at bounding box center [533, 70] width 8 height 9
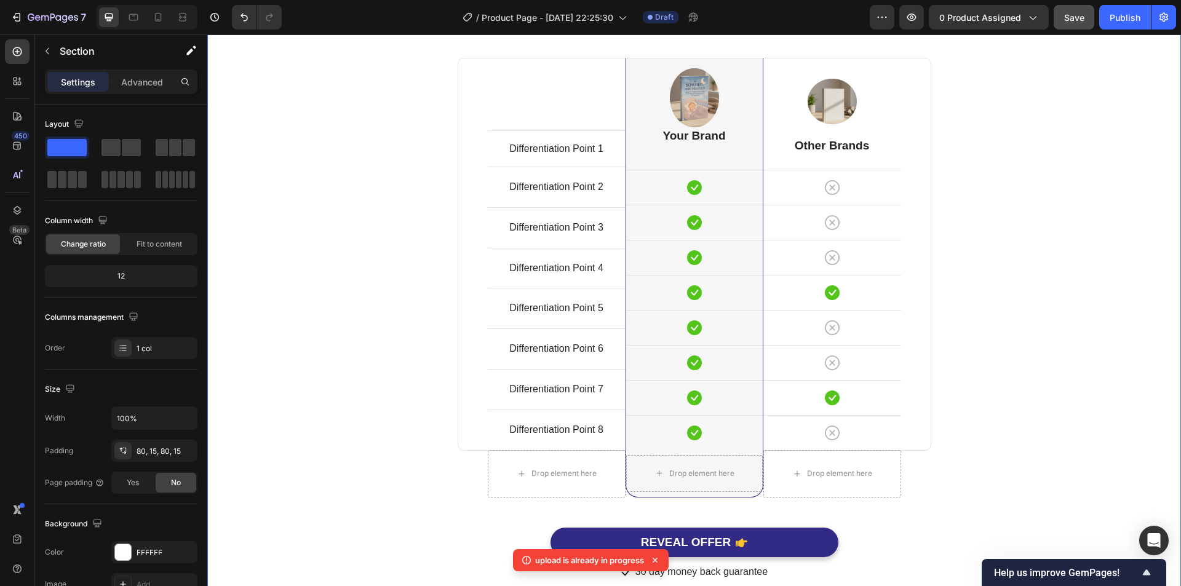
click at [1020, 119] on div "Comparison Table Headline Heading With other brand similar product Text block R…" at bounding box center [693, 277] width 955 height 611
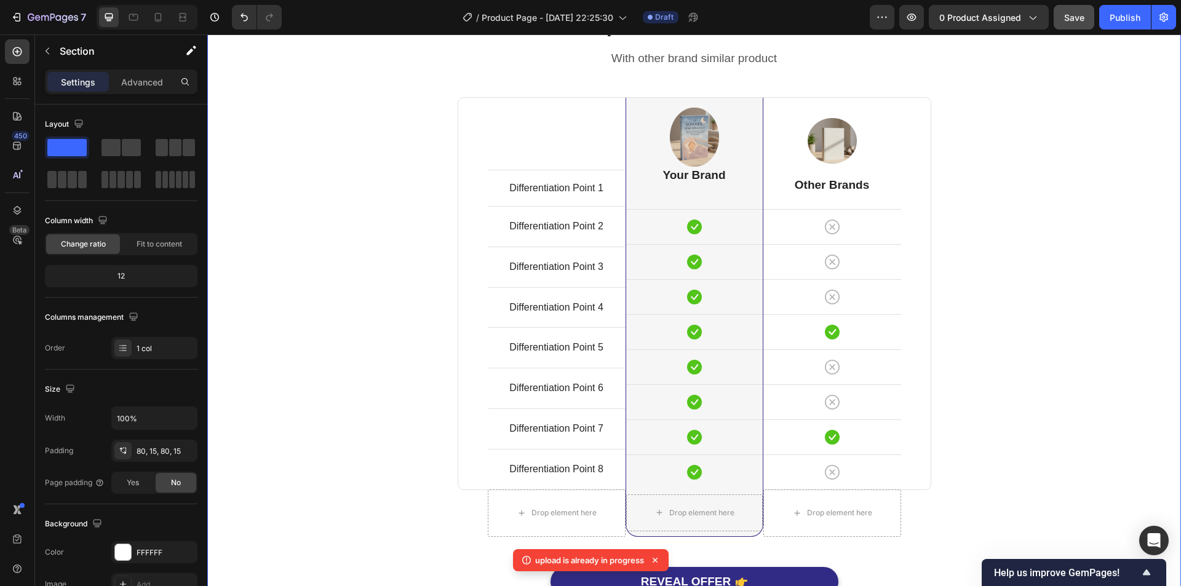
scroll to position [3109, 0]
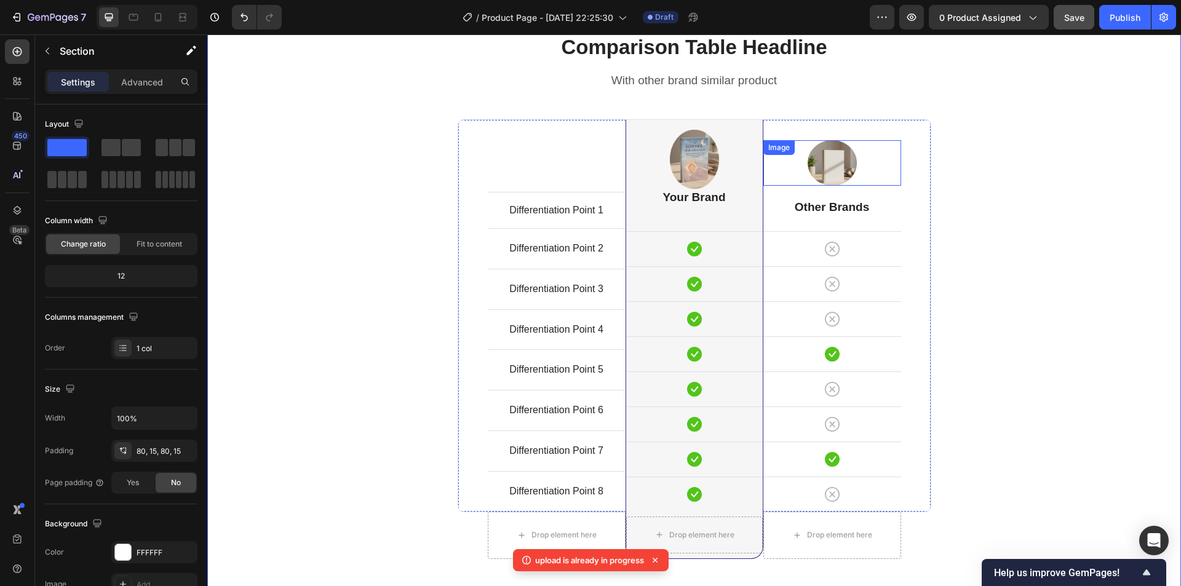
click at [852, 172] on div at bounding box center [832, 163] width 138 height 46
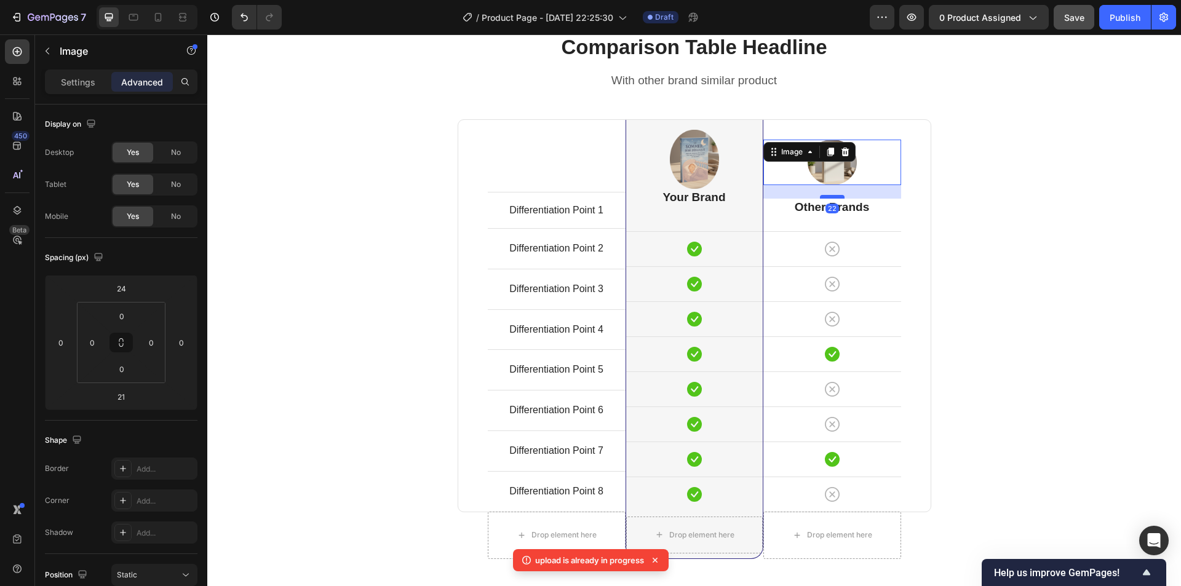
click at [828, 198] on div at bounding box center [832, 197] width 25 height 4
type input "22"
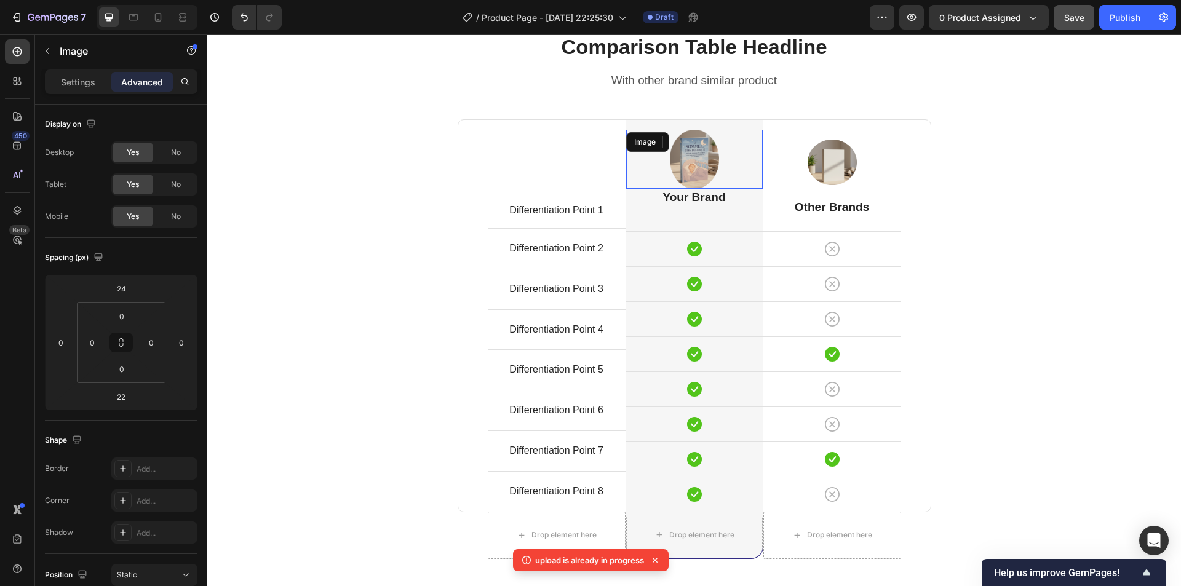
click at [683, 160] on img at bounding box center [694, 159] width 49 height 59
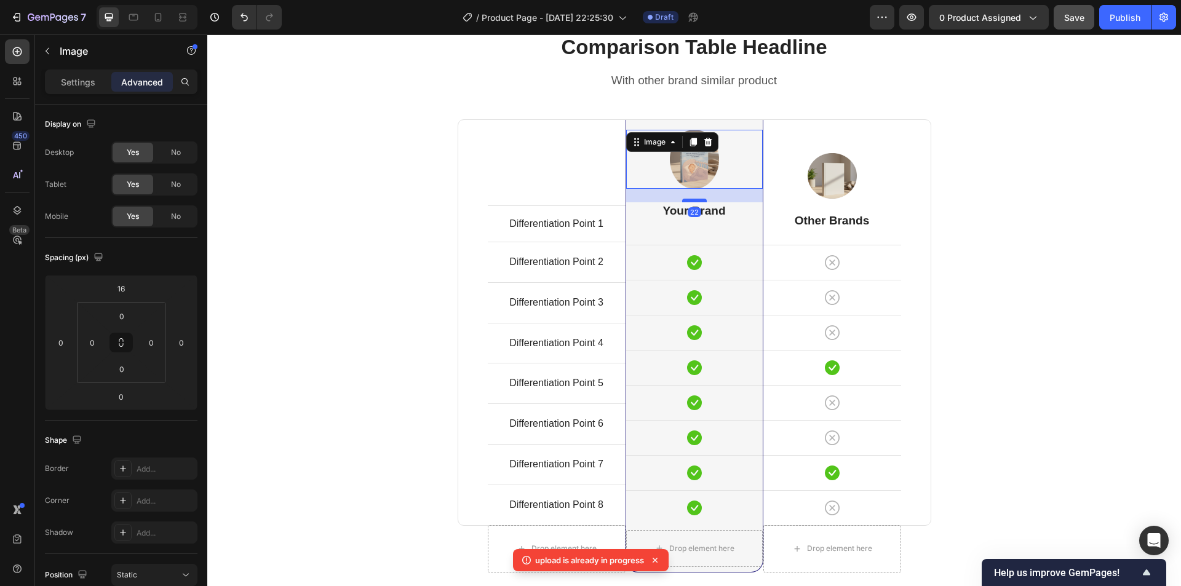
drag, startPoint x: 693, startPoint y: 188, endPoint x: 689, endPoint y: 202, distance: 14.2
click at [689, 202] on div at bounding box center [694, 201] width 25 height 4
type input "22"
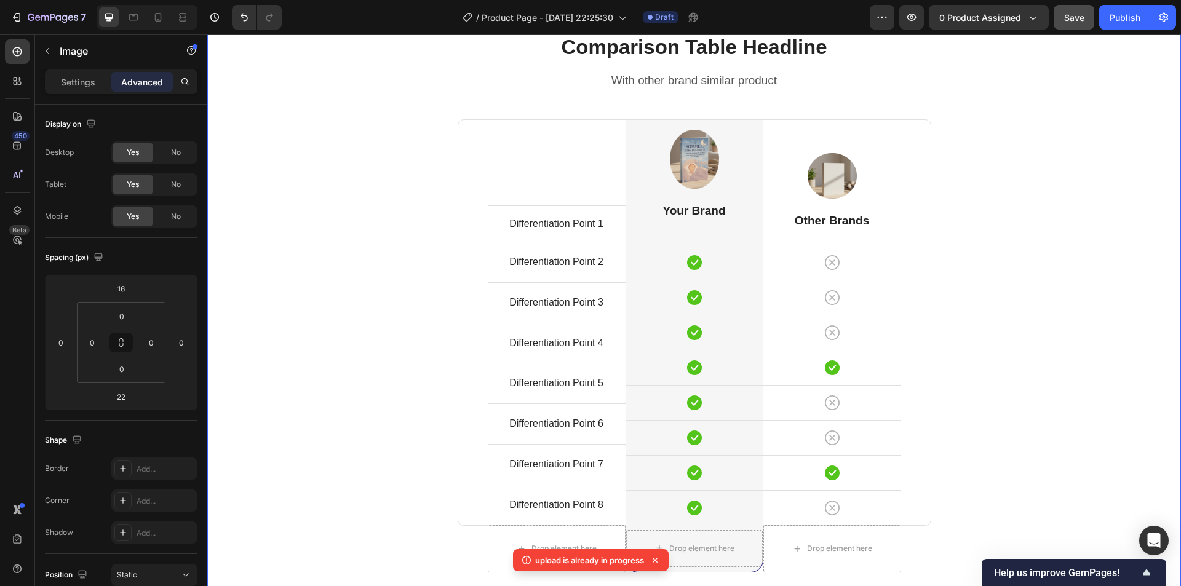
click at [975, 170] on div "Comparison Table Headline Heading With other brand similar product Text block R…" at bounding box center [693, 345] width 955 height 624
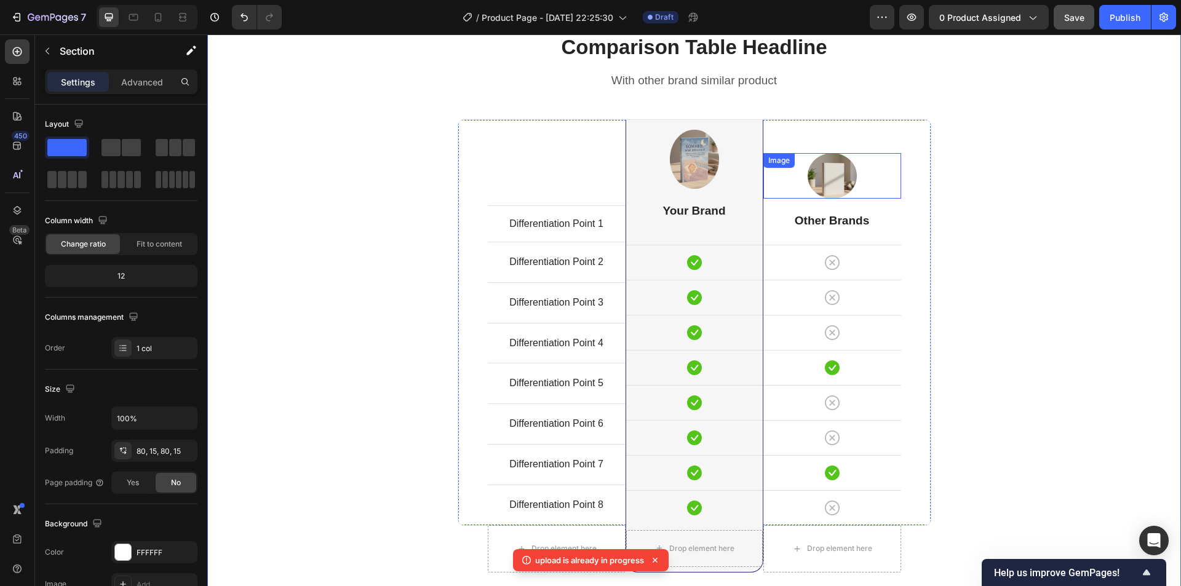
click at [818, 181] on img at bounding box center [831, 176] width 49 height 46
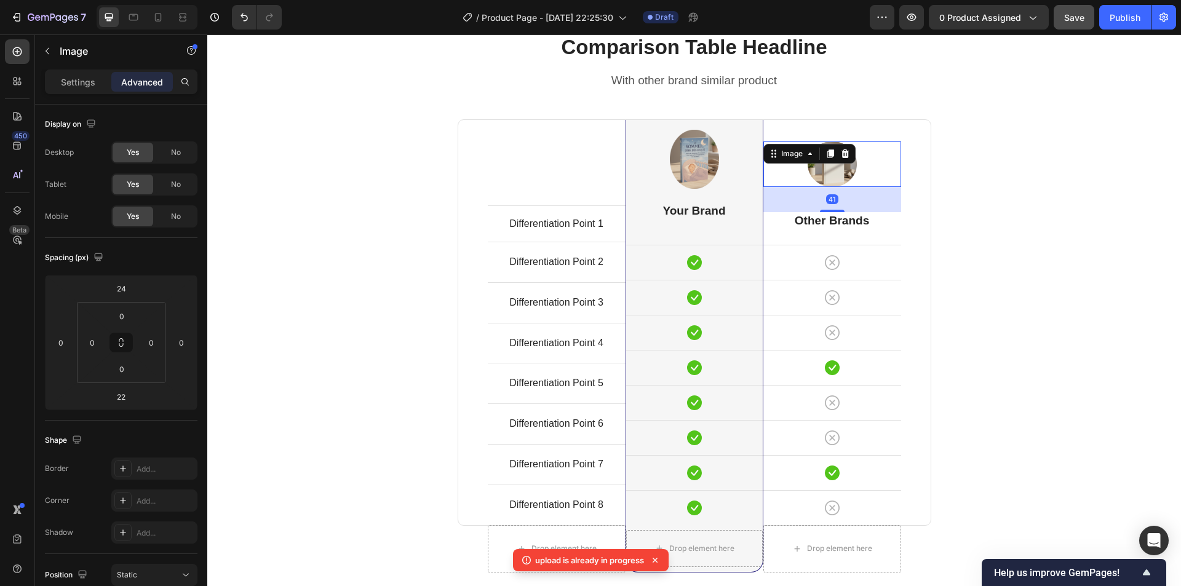
drag, startPoint x: 836, startPoint y: 210, endPoint x: 833, endPoint y: 221, distance: 11.9
click at [833, 221] on div "Image 41 Other Brands Heading Icon Row Icon Row Icon Row Icon Row Icon Row Icon…" at bounding box center [832, 322] width 138 height 405
type input "41"
click at [964, 180] on div "Comparison Table Headline Heading With other brand similar product Text block R…" at bounding box center [693, 345] width 955 height 624
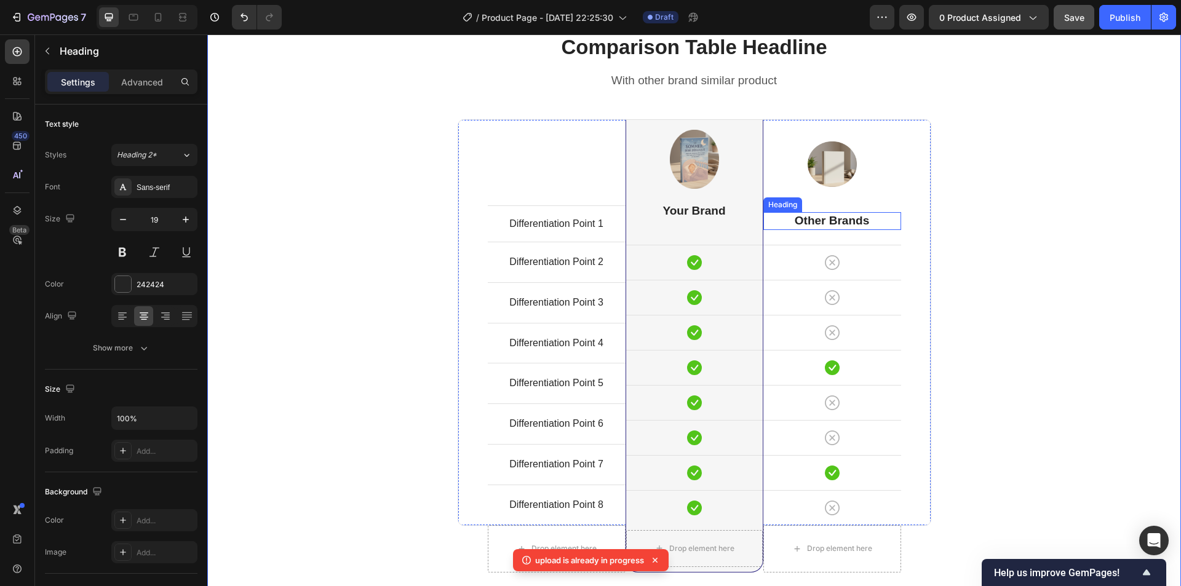
click at [817, 221] on p "Other Brands" at bounding box center [831, 220] width 135 height 15
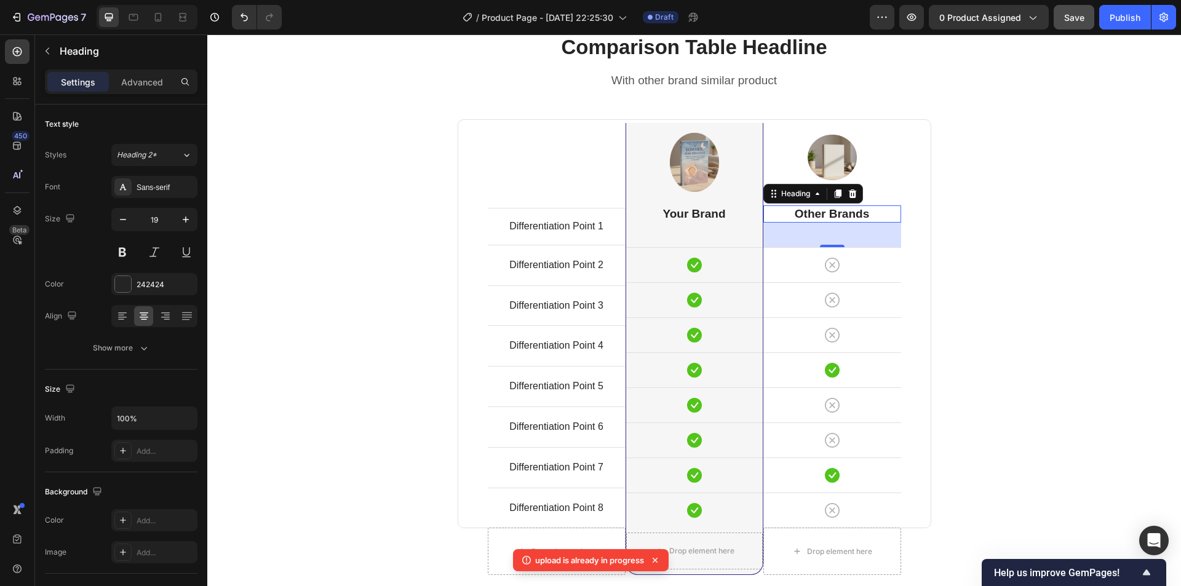
drag, startPoint x: 832, startPoint y: 244, endPoint x: 833, endPoint y: 253, distance: 9.9
click at [833, 253] on div "Image Other Brands Heading 40 Icon Row Icon Row Icon Row Icon Row Icon Row Icon…" at bounding box center [832, 324] width 138 height 408
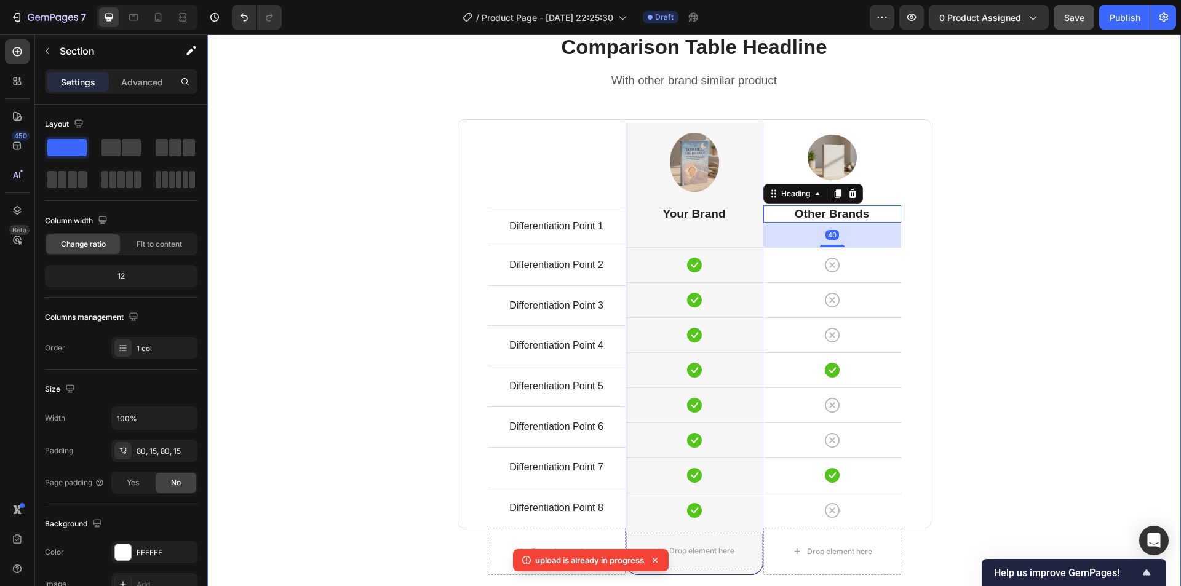
click at [1018, 205] on div "Comparison Table Headline Heading With other brand similar product Text block R…" at bounding box center [693, 346] width 955 height 627
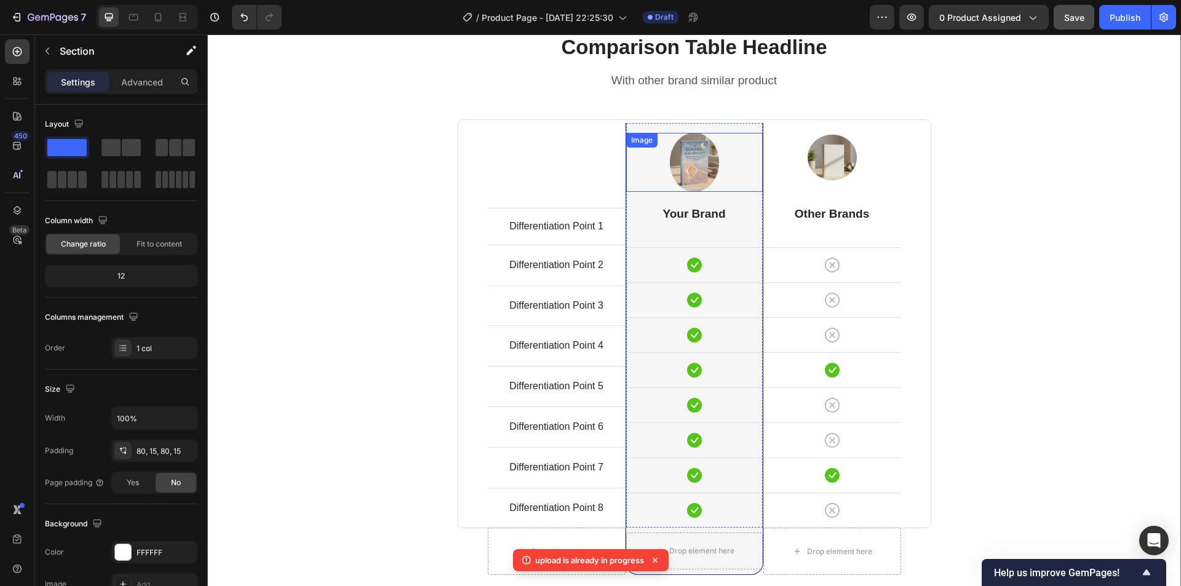
click at [683, 173] on img at bounding box center [694, 162] width 49 height 59
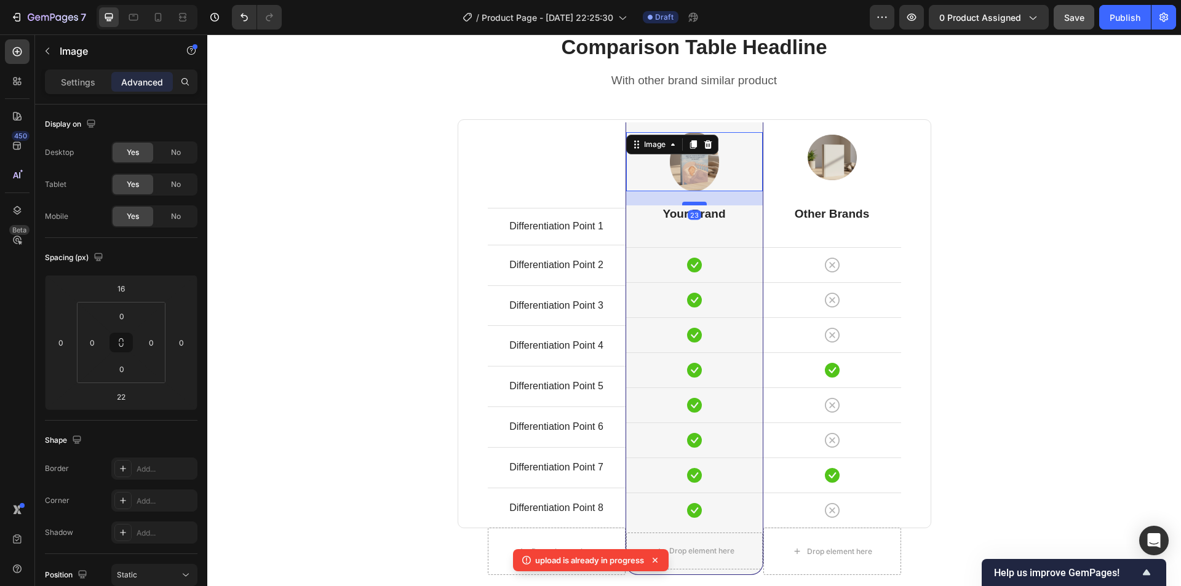
click at [699, 203] on div at bounding box center [694, 204] width 25 height 4
type input "23"
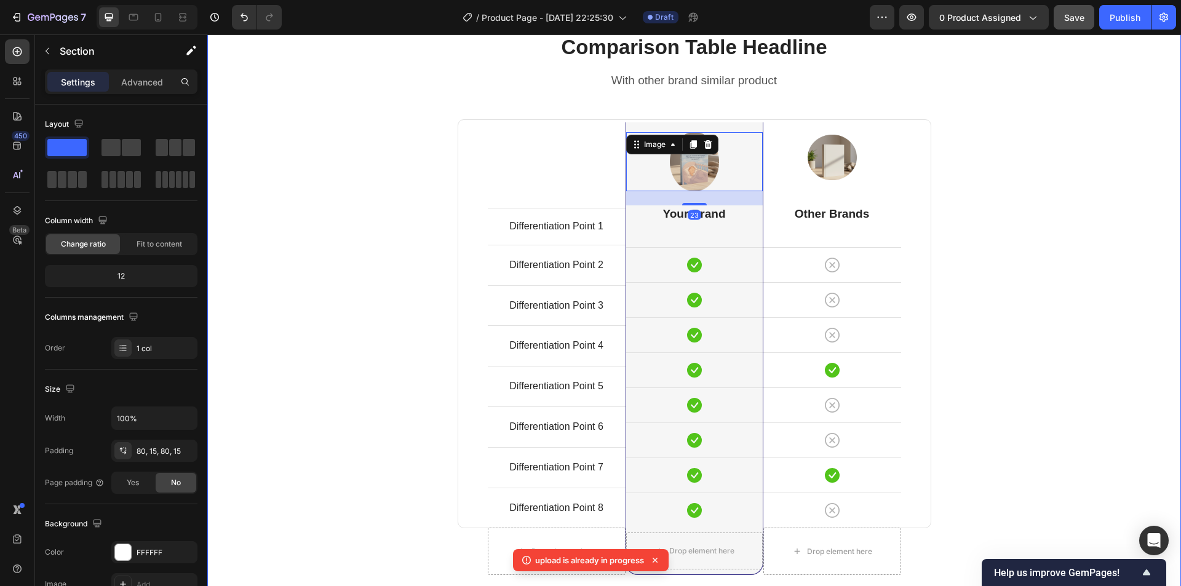
click at [1038, 149] on div "Comparison Table Headline Heading With other brand similar product Text block R…" at bounding box center [693, 346] width 955 height 627
click at [845, 155] on div "Image" at bounding box center [832, 158] width 138 height 46
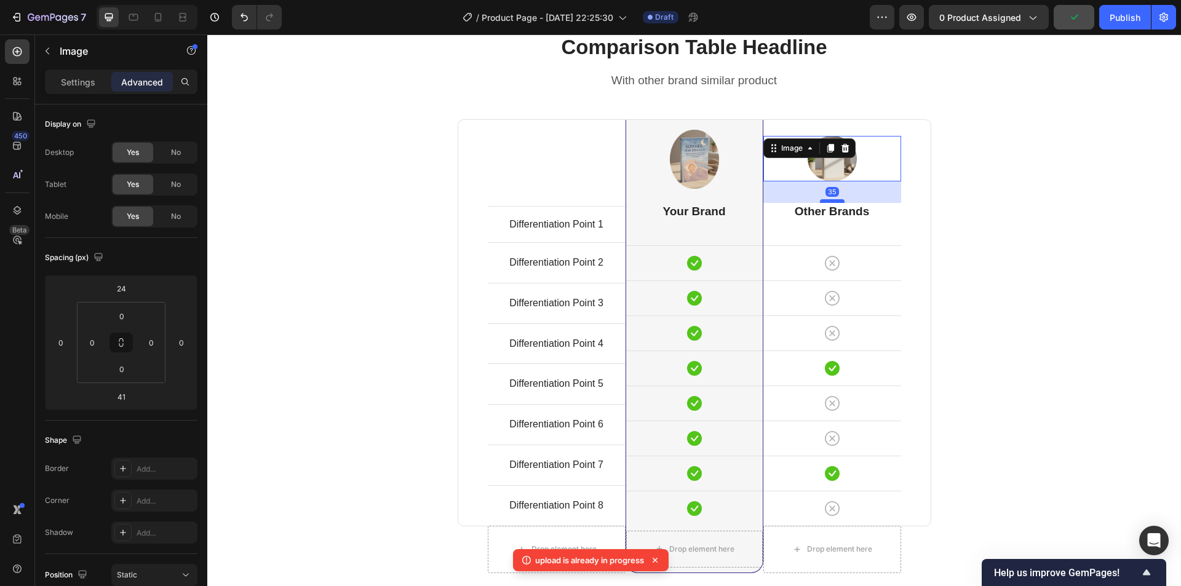
click at [832, 200] on div at bounding box center [832, 201] width 25 height 4
type input "35"
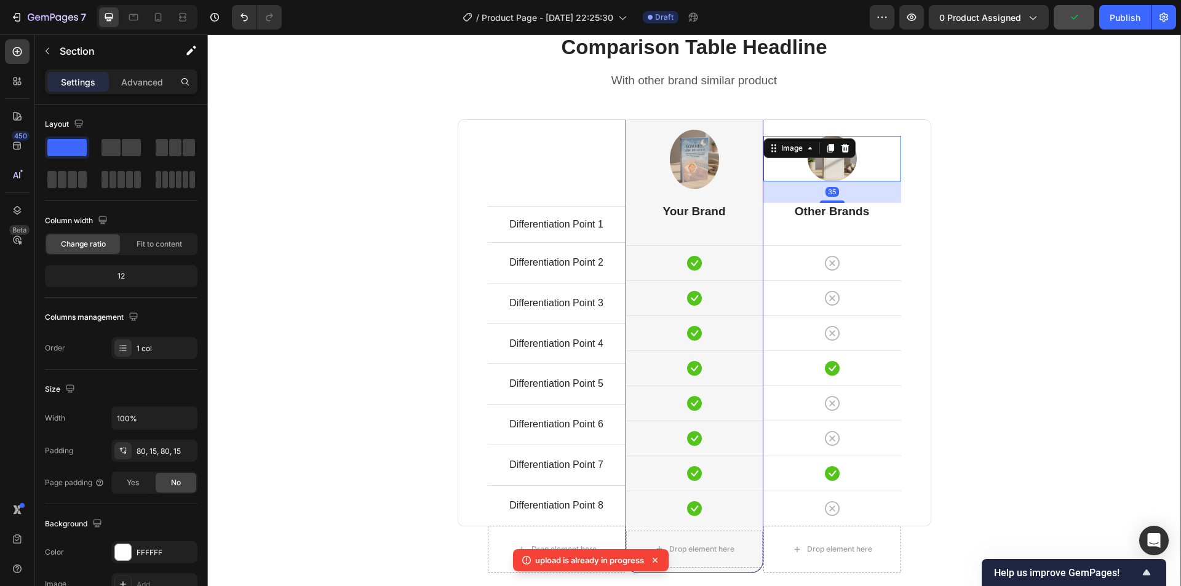
click at [969, 172] on div "Comparison Table Headline Heading With other brand similar product Text block R…" at bounding box center [693, 345] width 955 height 625
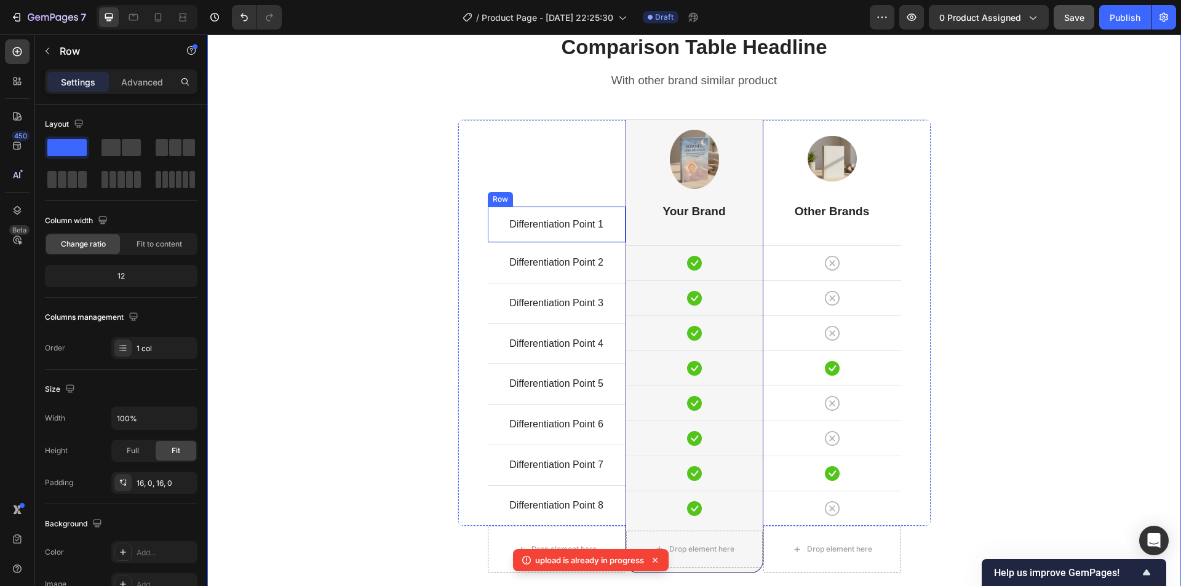
click at [571, 235] on div "Differentiation Point 1 Text block Row" at bounding box center [557, 224] width 138 height 36
drag, startPoint x: 558, startPoint y: 241, endPoint x: 554, endPoint y: 231, distance: 11.1
click at [554, 231] on div "Differentiation Point 1 Text block Row 0" at bounding box center [557, 224] width 138 height 36
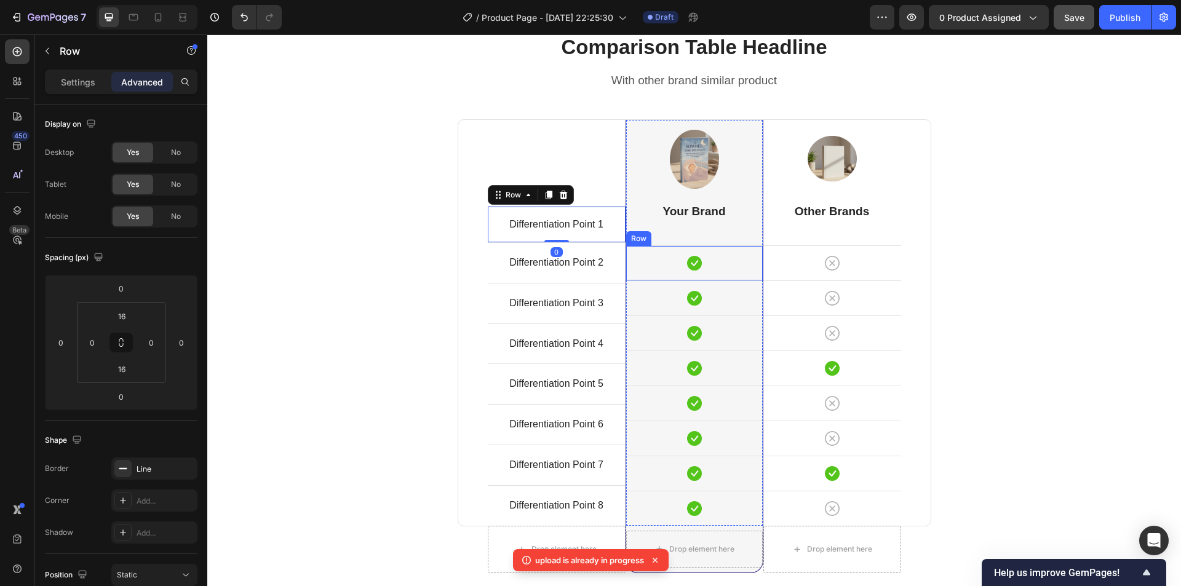
click at [643, 255] on div "Icon Row" at bounding box center [694, 262] width 137 height 35
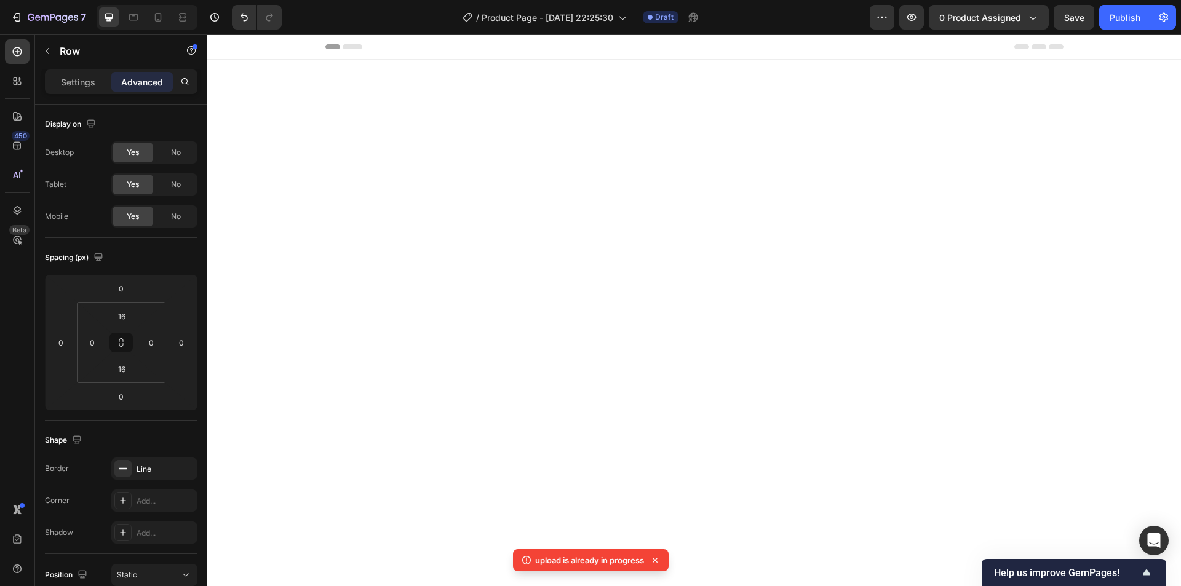
scroll to position [3109, 0]
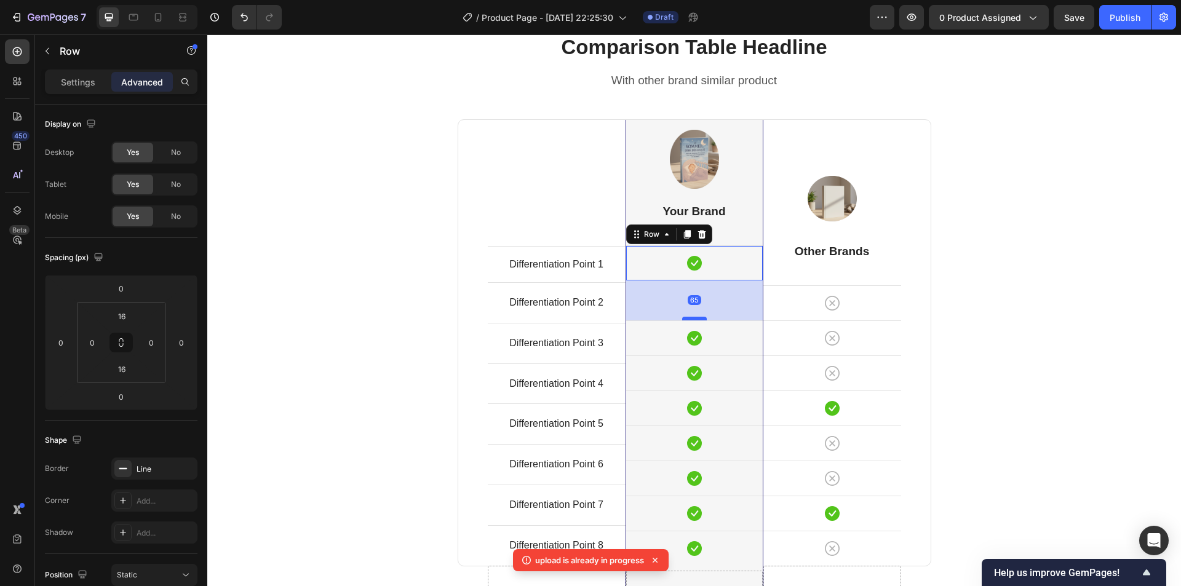
drag, startPoint x: 694, startPoint y: 279, endPoint x: 695, endPoint y: 315, distance: 36.3
click at [694, 318] on div at bounding box center [694, 319] width 25 height 4
click at [686, 317] on div at bounding box center [694, 319] width 25 height 4
type input "65"
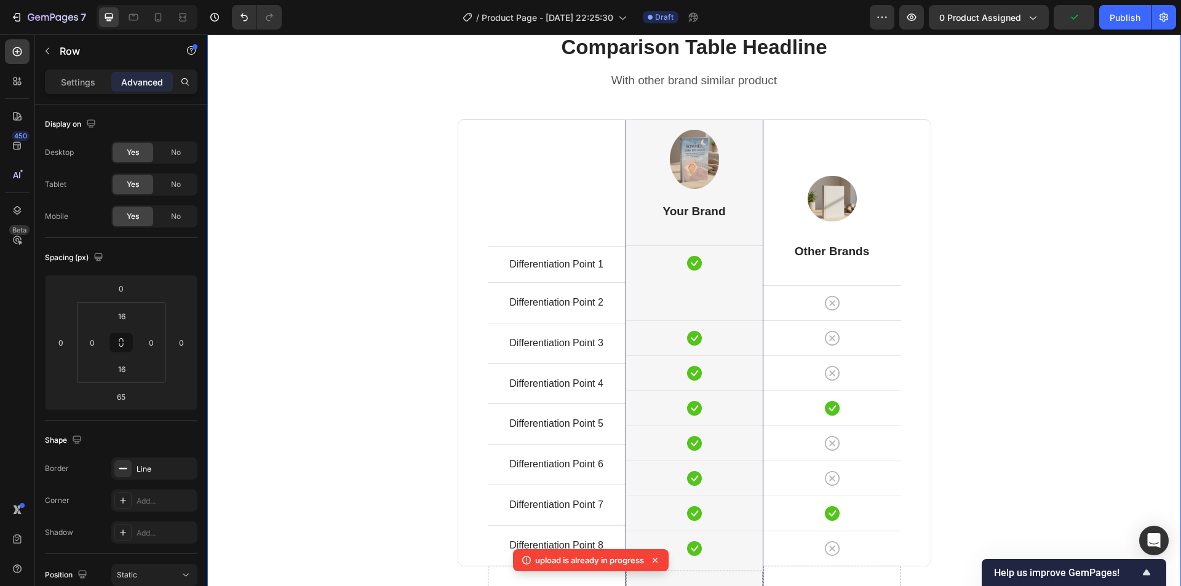
click at [1029, 239] on div "Comparison Table Headline Heading With other brand similar product Text block R…" at bounding box center [693, 365] width 955 height 665
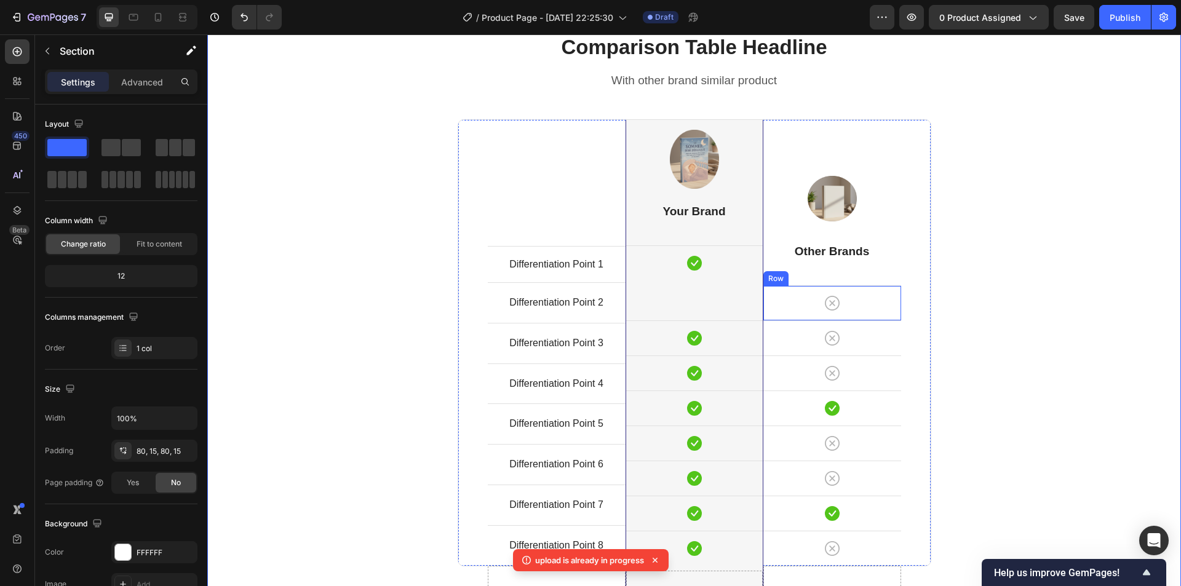
click at [812, 310] on div "Icon" at bounding box center [832, 303] width 138 height 15
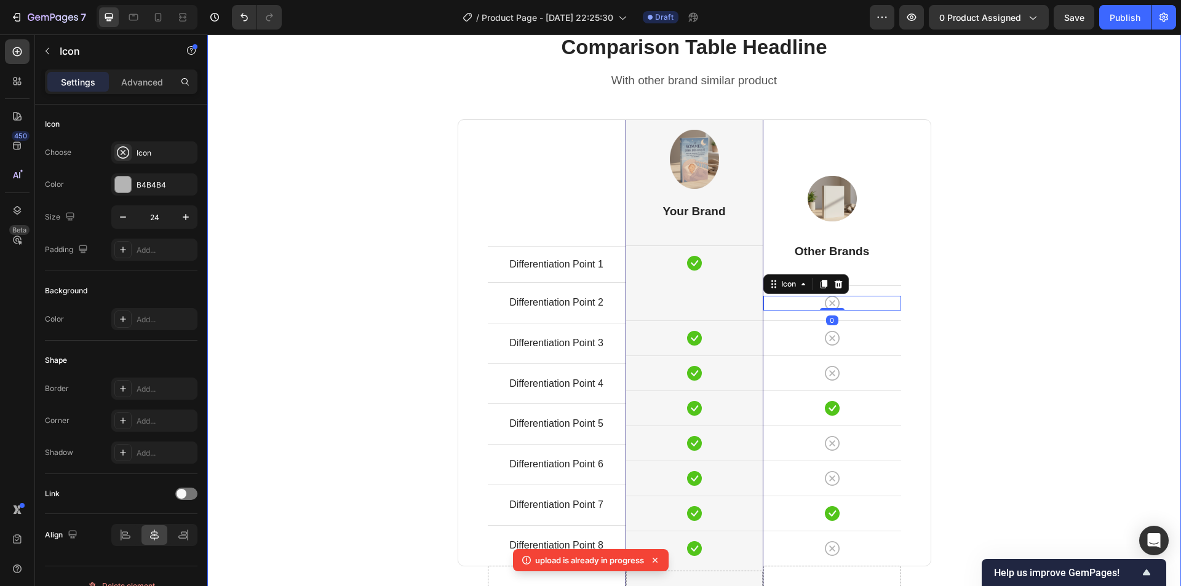
click at [962, 285] on div "Comparison Table Headline Heading With other brand similar product Text block R…" at bounding box center [693, 365] width 955 height 665
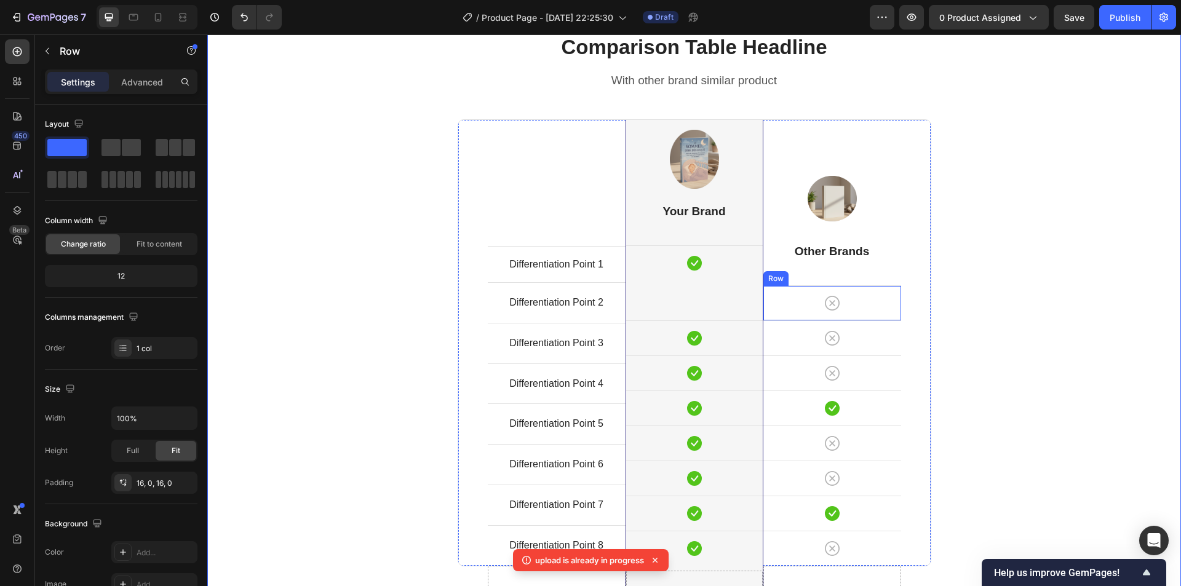
click at [867, 312] on div "Icon Row" at bounding box center [832, 302] width 138 height 35
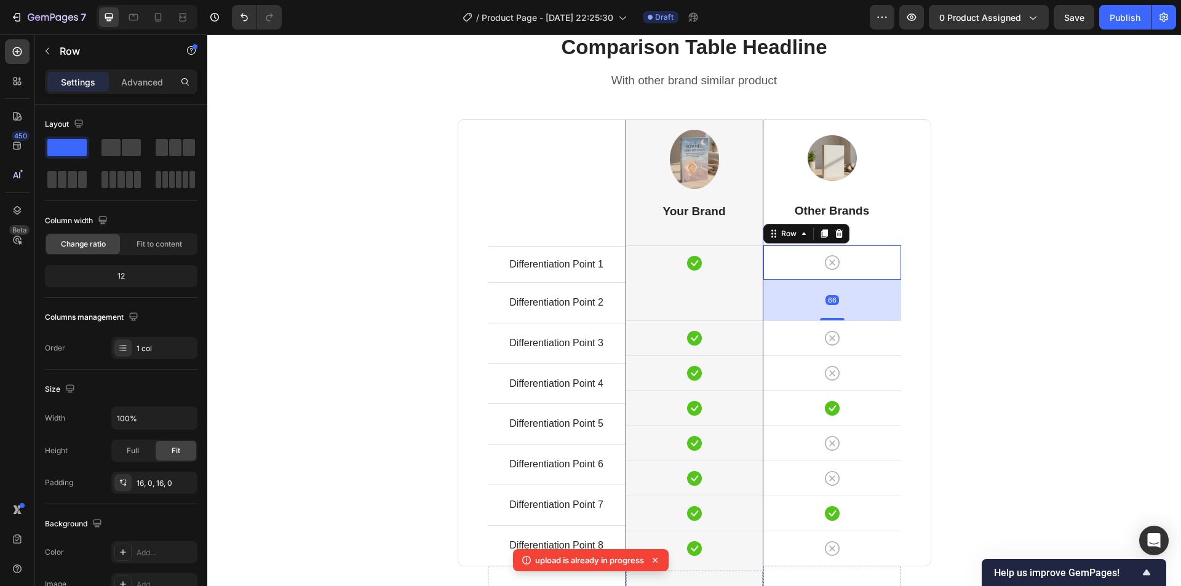
drag, startPoint x: 830, startPoint y: 317, endPoint x: 833, endPoint y: 358, distance: 40.8
click at [833, 358] on div "Image Other Brands Heading Icon Row 66 Icon Row Icon Row Icon Row Icon Row Icon…" at bounding box center [832, 343] width 138 height 446
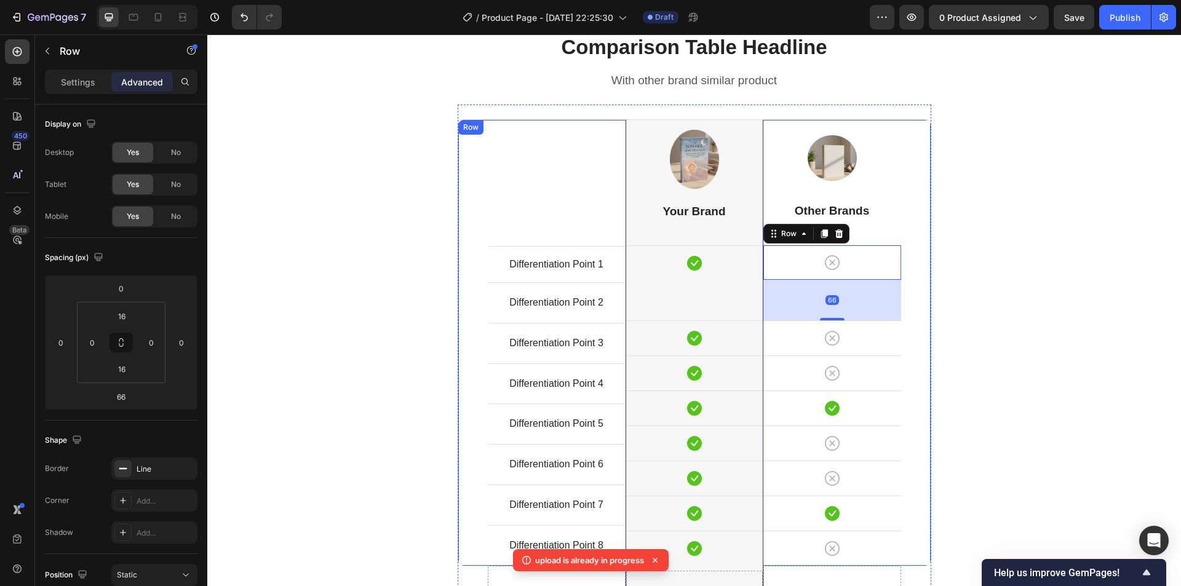
click at [1031, 279] on div "Comparison Table Headline Heading With other brand similar product Text block R…" at bounding box center [693, 365] width 955 height 665
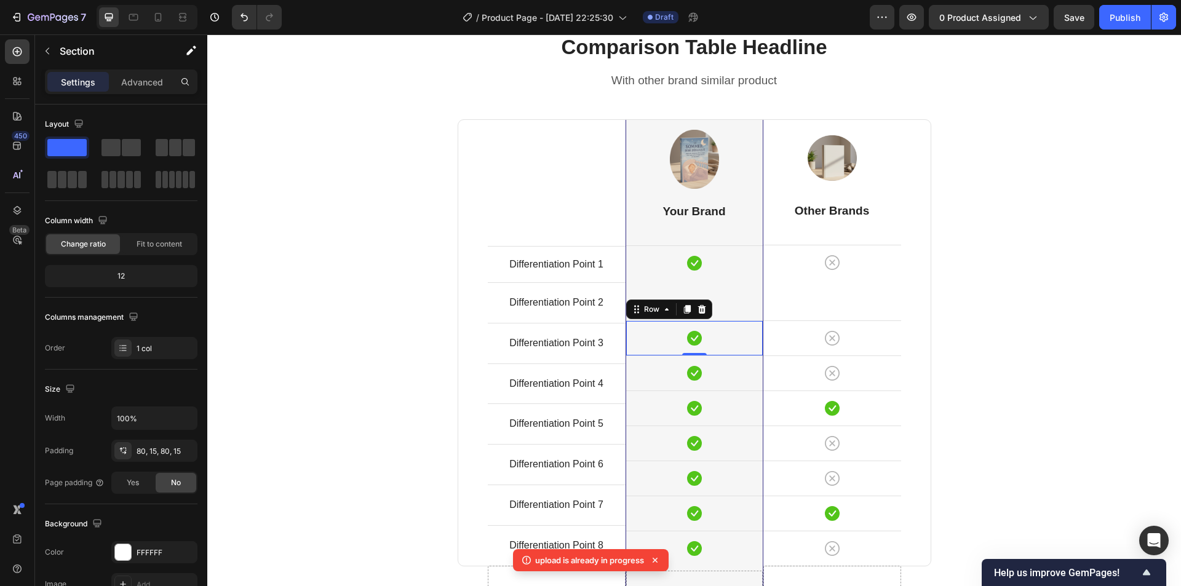
click at [649, 349] on div "Icon Row 0" at bounding box center [694, 337] width 137 height 35
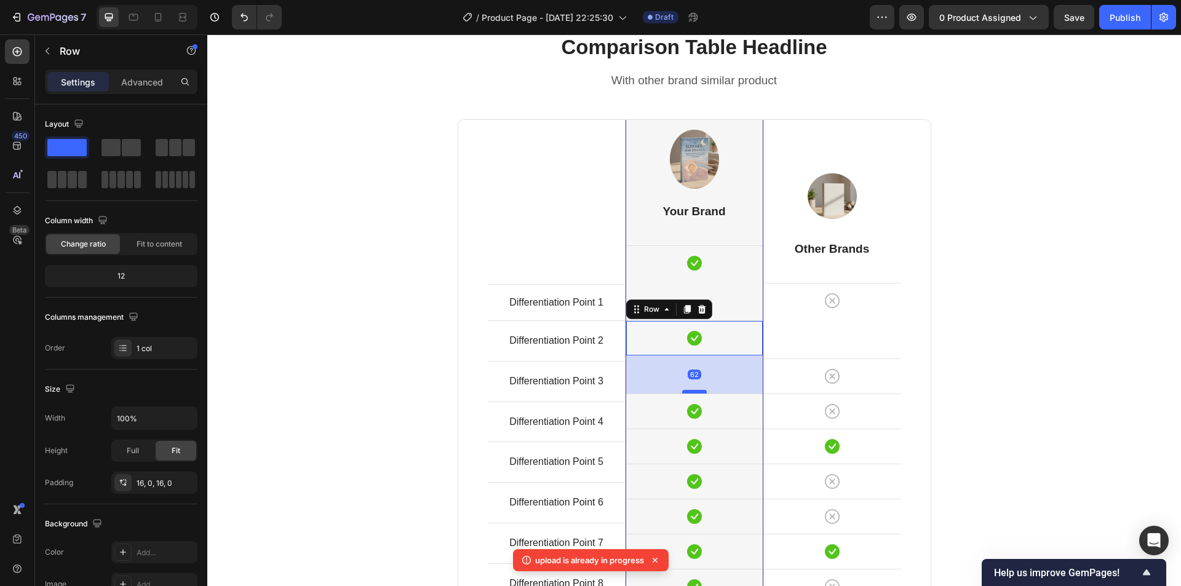
drag, startPoint x: 684, startPoint y: 354, endPoint x: 683, endPoint y: 392, distance: 38.1
click at [683, 392] on div at bounding box center [694, 392] width 25 height 4
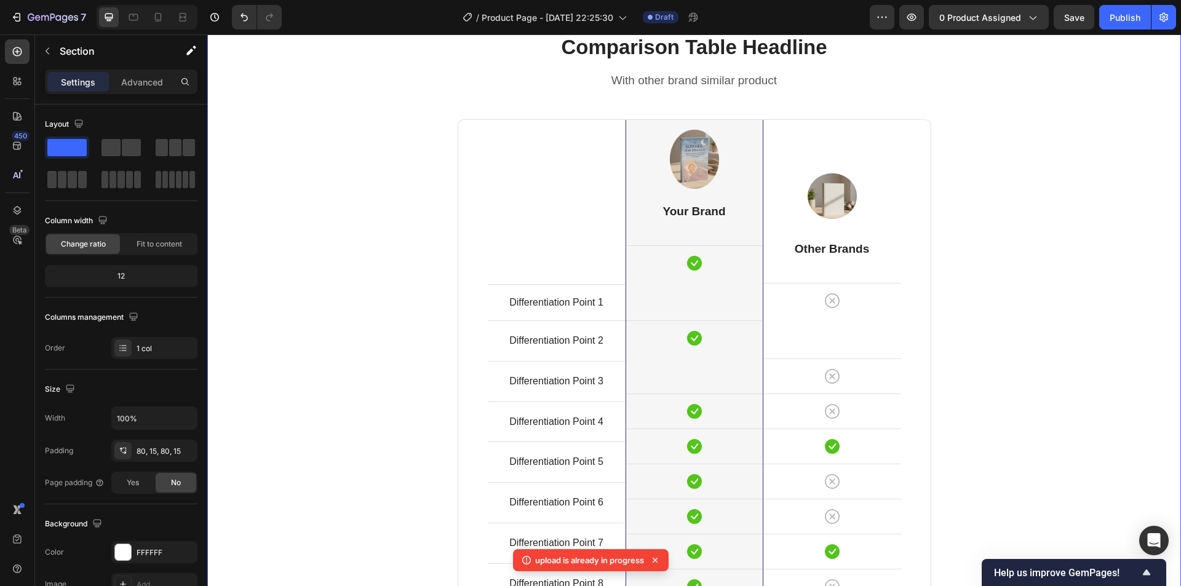
click at [1010, 323] on div "Comparison Table Headline Heading With other brand similar product Text block R…" at bounding box center [693, 384] width 955 height 703
click at [785, 391] on div "Icon Row" at bounding box center [832, 376] width 138 height 35
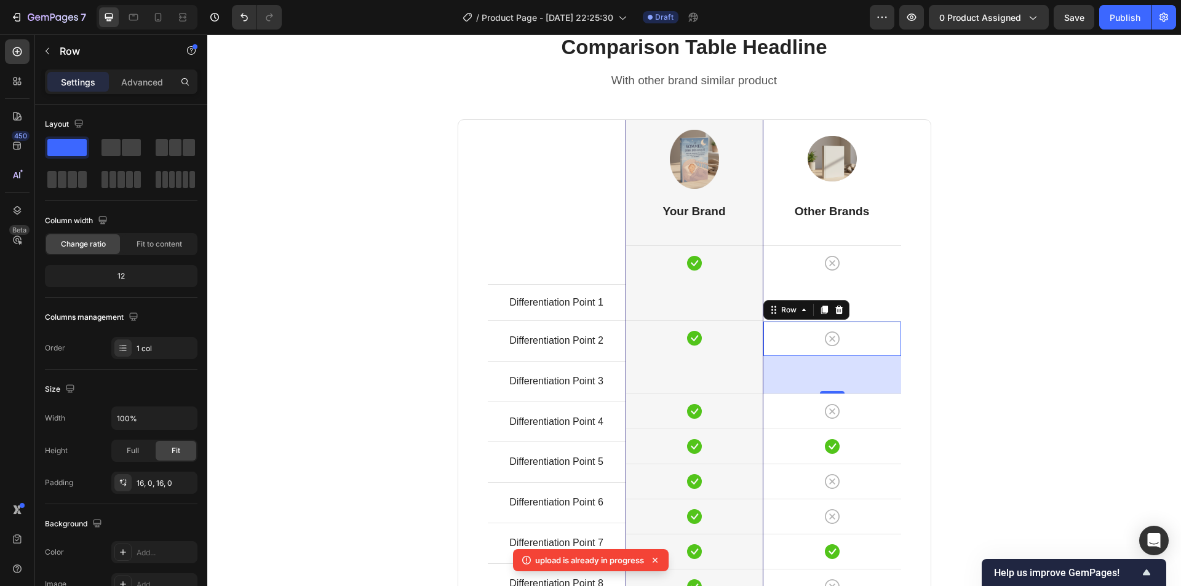
drag, startPoint x: 819, startPoint y: 392, endPoint x: 815, endPoint y: 426, distance: 34.7
click at [814, 427] on div "Image Other Brands Heading Icon Row Icon Row 61 Icon Row Icon Row Icon Row Icon…" at bounding box center [832, 362] width 138 height 484
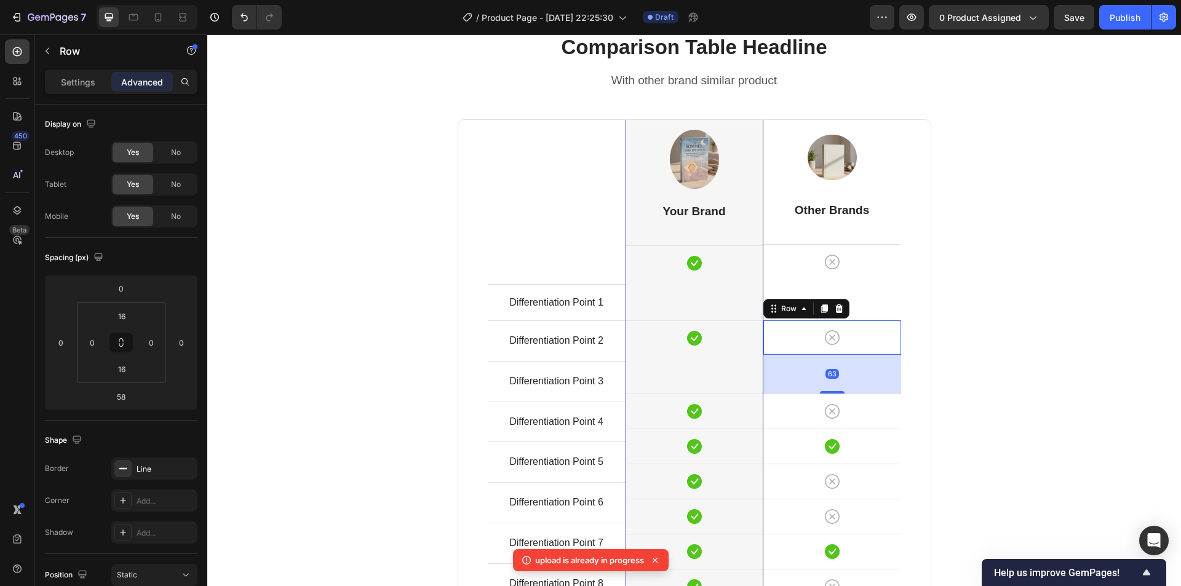
click at [835, 395] on div "Image Other Brands Heading Icon Row Icon Row 63 Icon Row Icon Row Icon Row Icon…" at bounding box center [832, 362] width 138 height 484
type input "63"
click at [989, 314] on div "Comparison Table Headline Heading With other brand similar product Text block R…" at bounding box center [693, 384] width 955 height 703
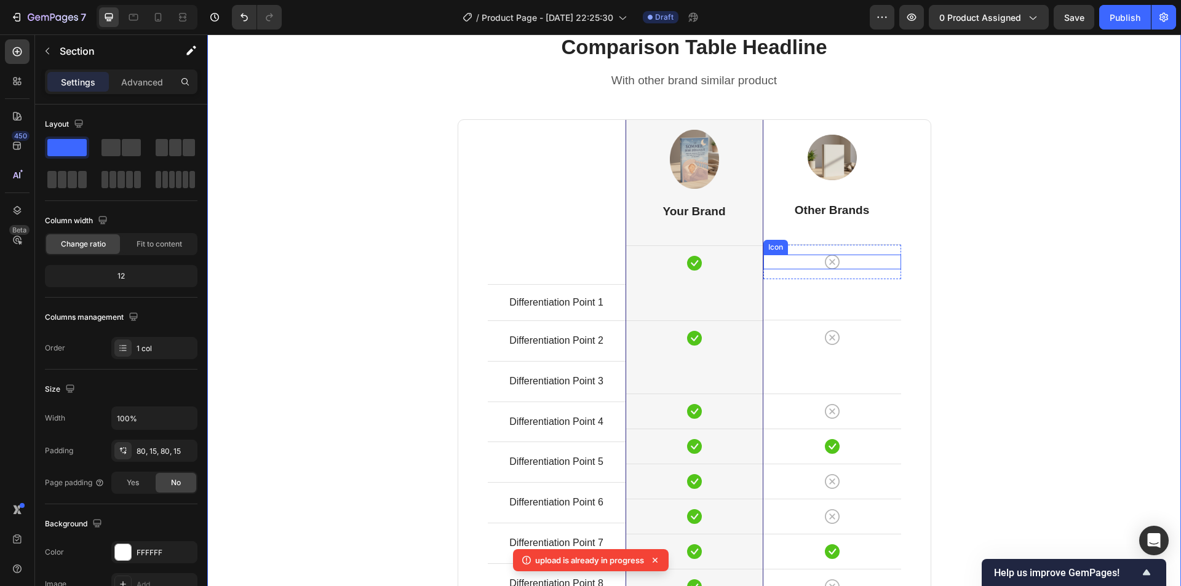
click at [791, 264] on div "Icon" at bounding box center [832, 262] width 138 height 15
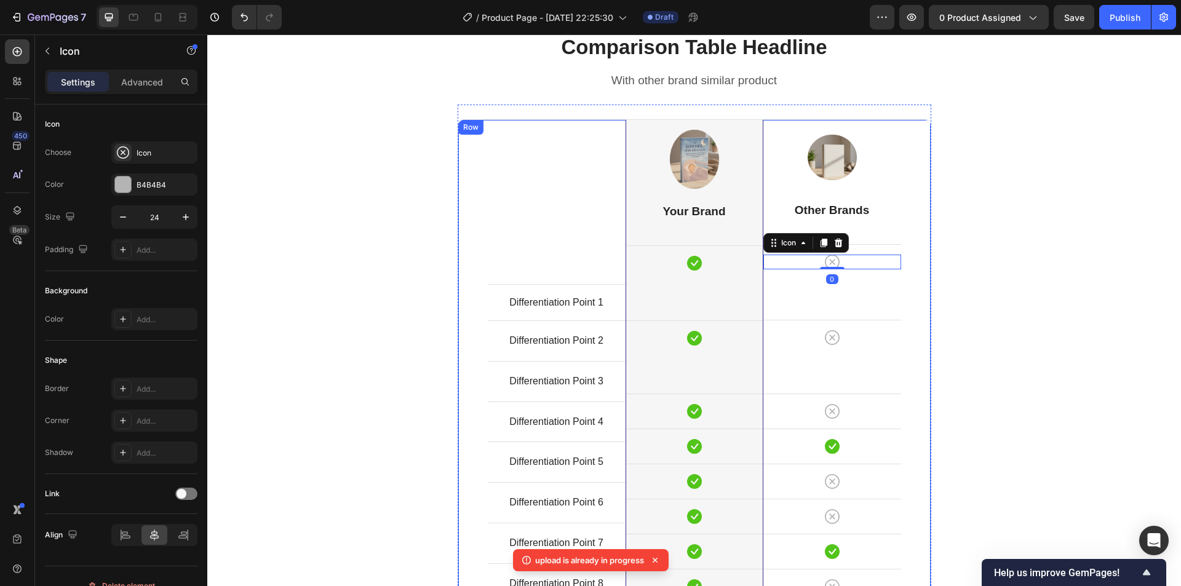
click at [851, 295] on div "Image Other Brands Heading Icon 0 Row Icon Row Icon Row Icon Row Icon Row Icon …" at bounding box center [832, 362] width 138 height 484
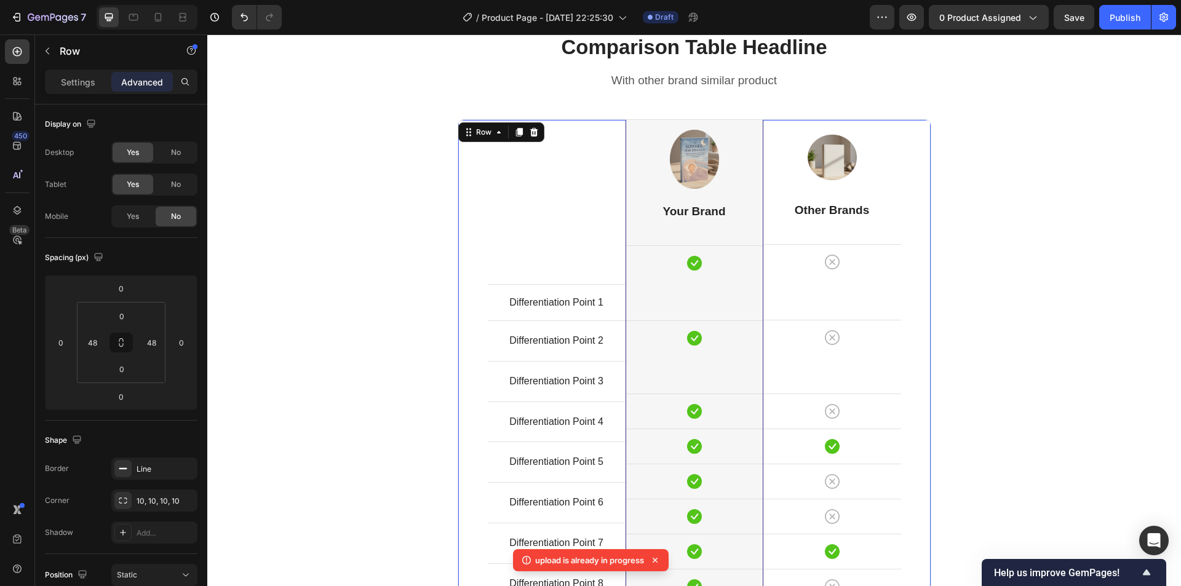
click at [852, 303] on div "Image Other Brands Heading Icon Row Icon Row Icon Row Icon Row Icon Row Icon Ro…" at bounding box center [832, 362] width 138 height 484
click at [789, 303] on div "Image Other Brands Heading Icon Row Icon Row Icon Row Icon Row Icon Row Icon Ro…" at bounding box center [832, 362] width 138 height 484
click at [805, 246] on div "Icon Row" at bounding box center [832, 261] width 138 height 35
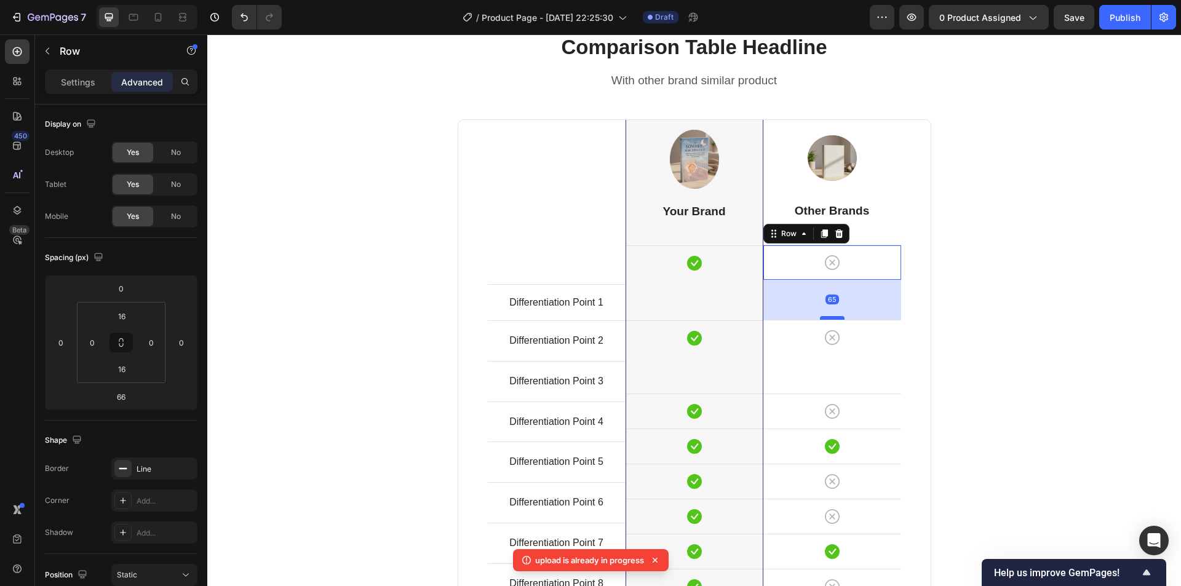
click at [830, 318] on div at bounding box center [832, 318] width 25 height 4
type input "65"
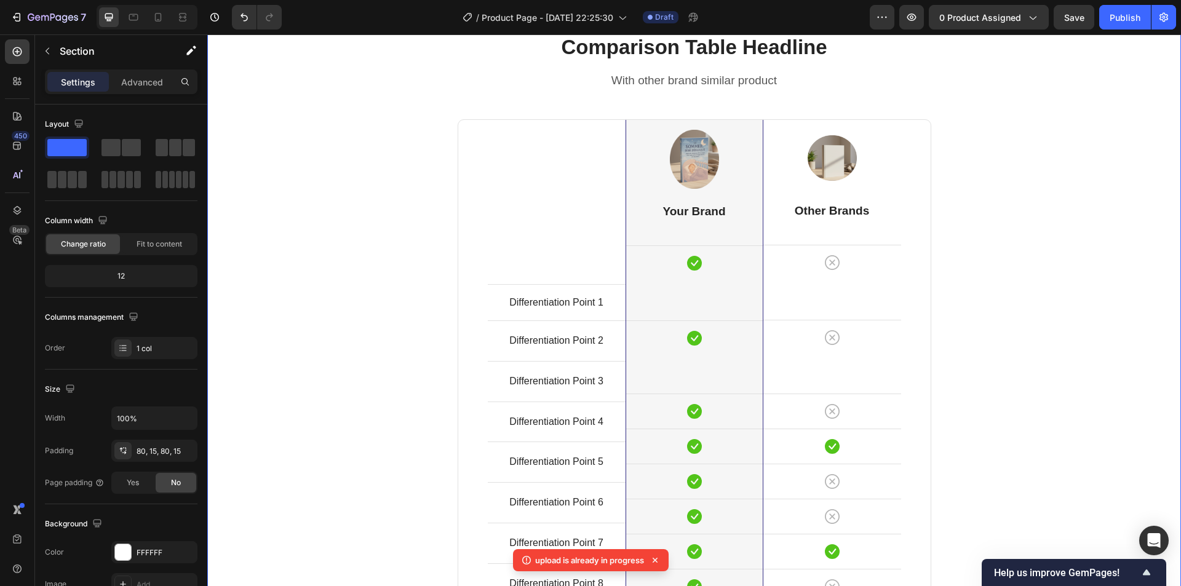
click at [1027, 261] on div "Comparison Table Headline Heading With other brand similar product Text block R…" at bounding box center [693, 384] width 955 height 703
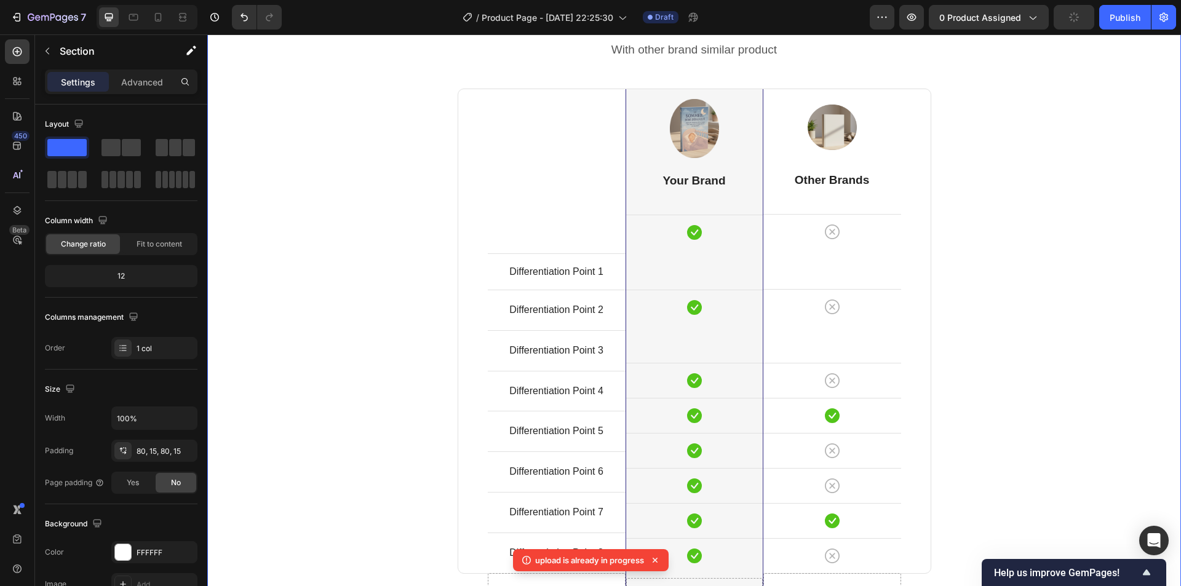
scroll to position [3232, 0]
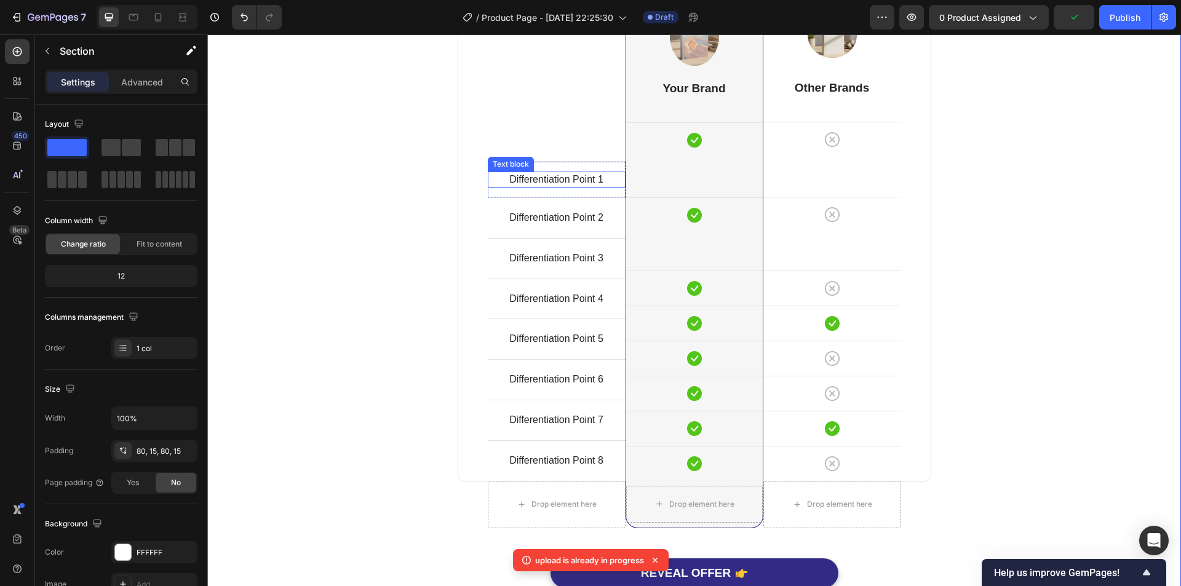
click at [569, 192] on div "Differentiation Point 1 Text block Row" at bounding box center [557, 179] width 138 height 36
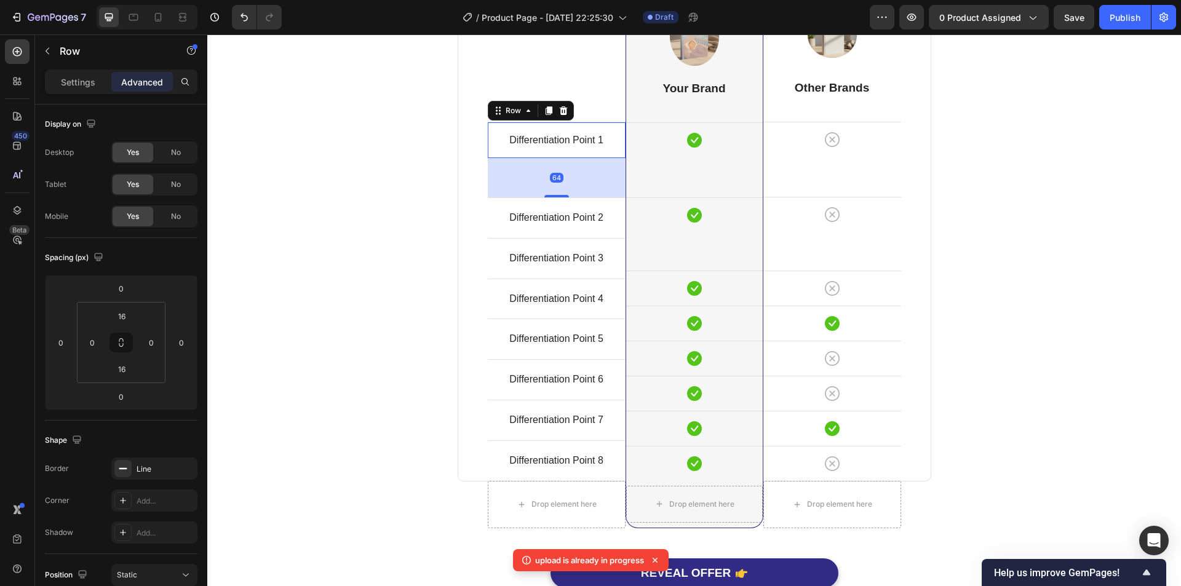
drag, startPoint x: 558, startPoint y: 196, endPoint x: 557, endPoint y: 235, distance: 39.4
click at [557, 235] on div "Differentiation Point 1 Text block Row 64 Differentiation Point 2 Text block Ro…" at bounding box center [557, 239] width 138 height 484
type input "64"
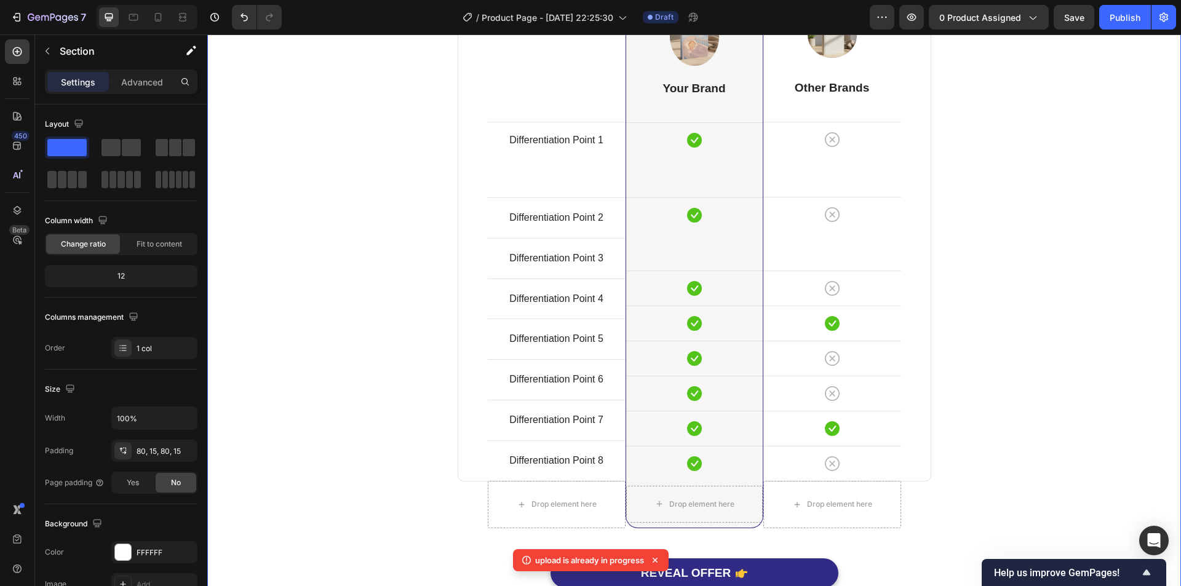
click at [325, 200] on div "Comparison Table Headline Heading With other brand similar product Text block R…" at bounding box center [693, 261] width 955 height 703
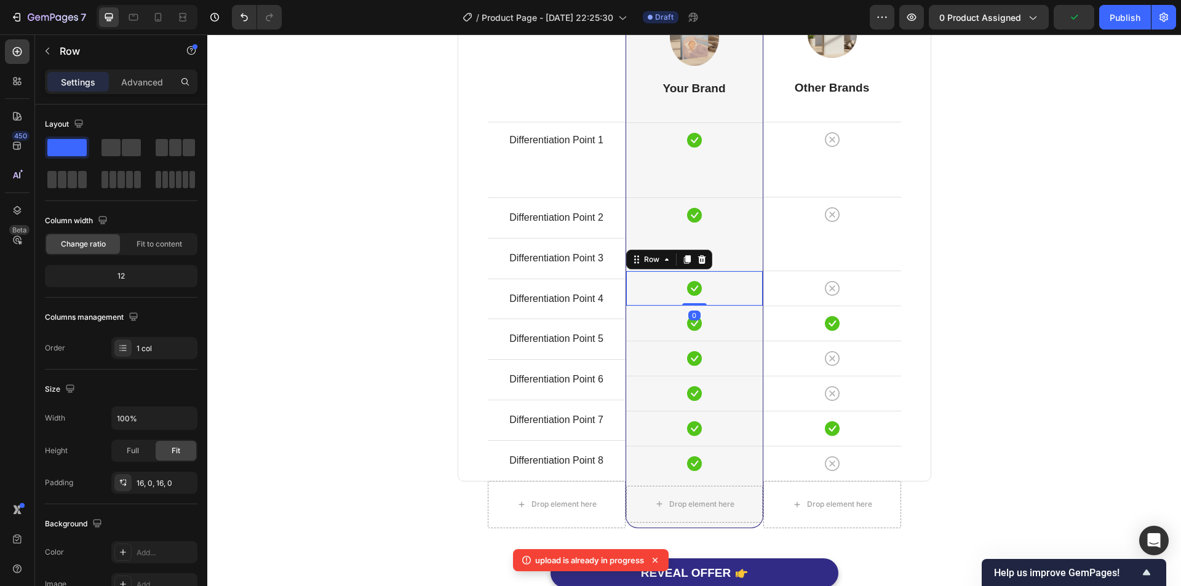
click at [722, 303] on div "Icon Row 0" at bounding box center [694, 288] width 137 height 35
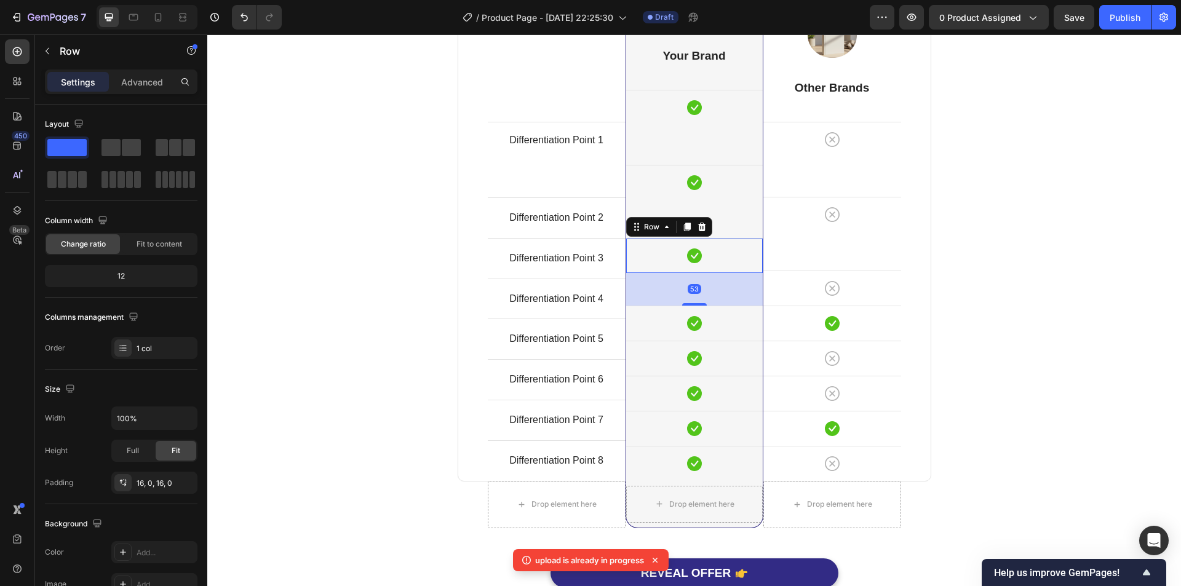
scroll to position [3265, 0]
drag, startPoint x: 688, startPoint y: 304, endPoint x: 694, endPoint y: 338, distance: 33.7
click at [694, 338] on div "Image Your Brand Heading Icon Row Icon Row Icon Row 54 Icon Row Icon Row Icon R…" at bounding box center [694, 222] width 137 height 517
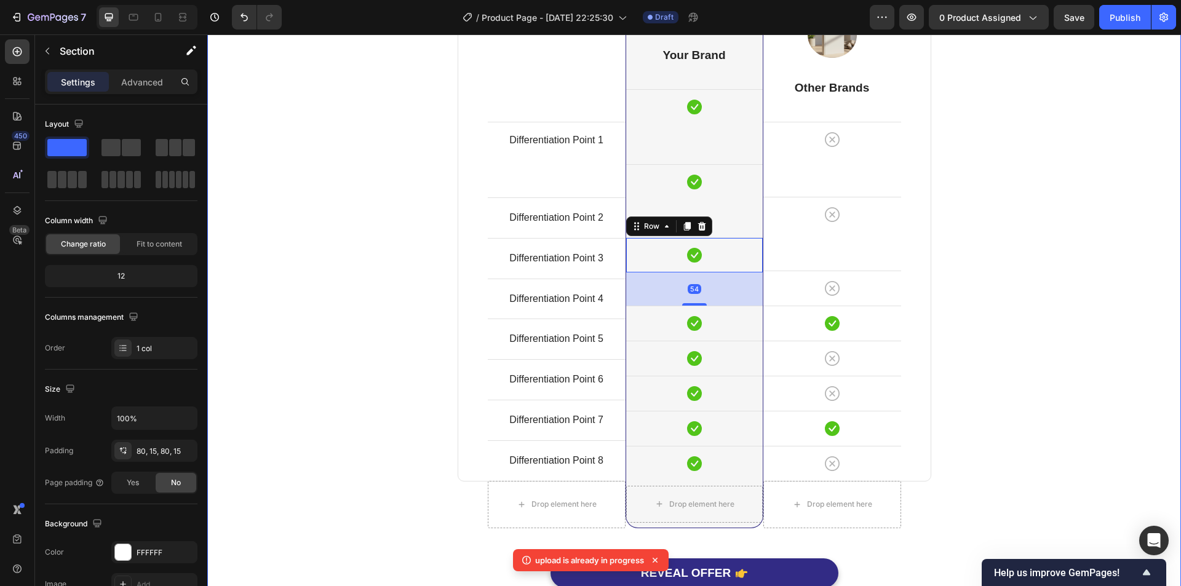
click at [991, 263] on div "Comparison Table Headline Heading With other brand similar product Text block R…" at bounding box center [693, 245] width 955 height 736
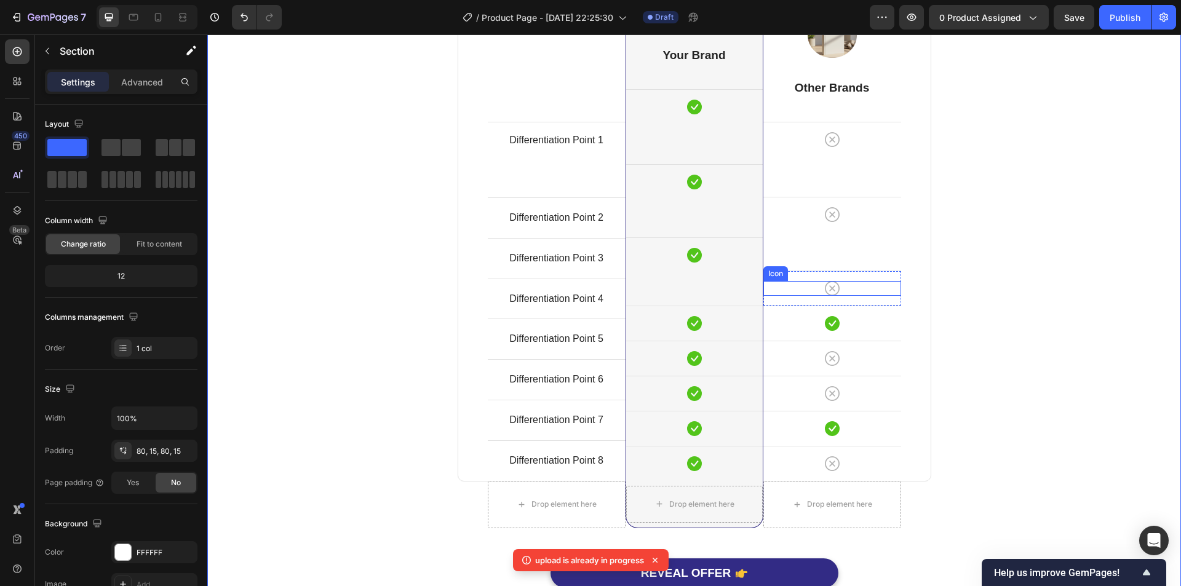
click at [795, 282] on div "Icon" at bounding box center [832, 288] width 138 height 15
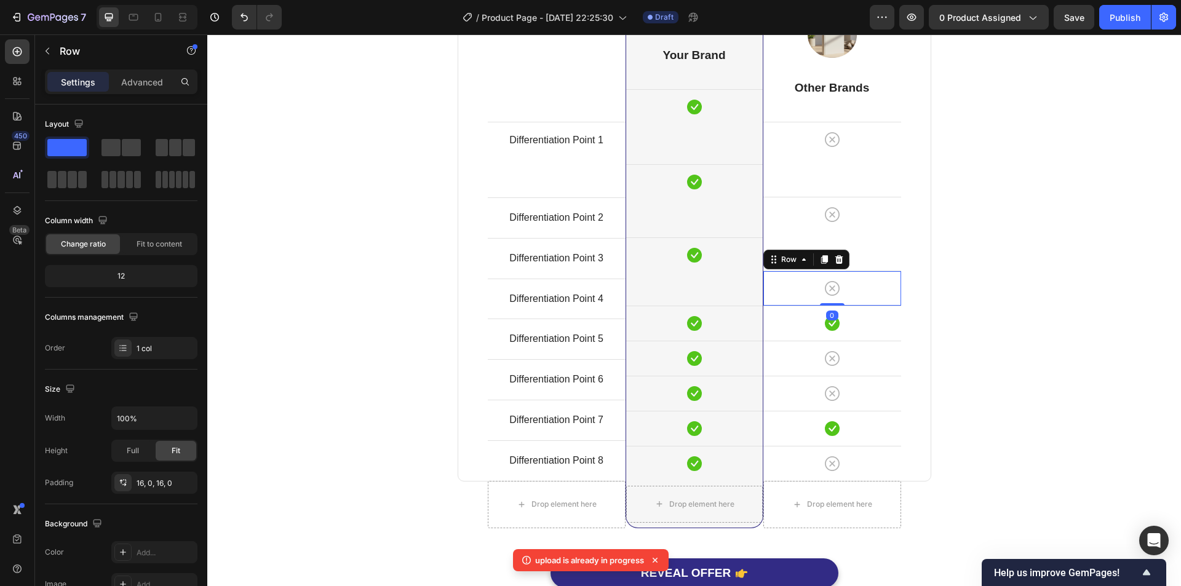
click at [877, 304] on div "Icon Row 0" at bounding box center [832, 288] width 138 height 35
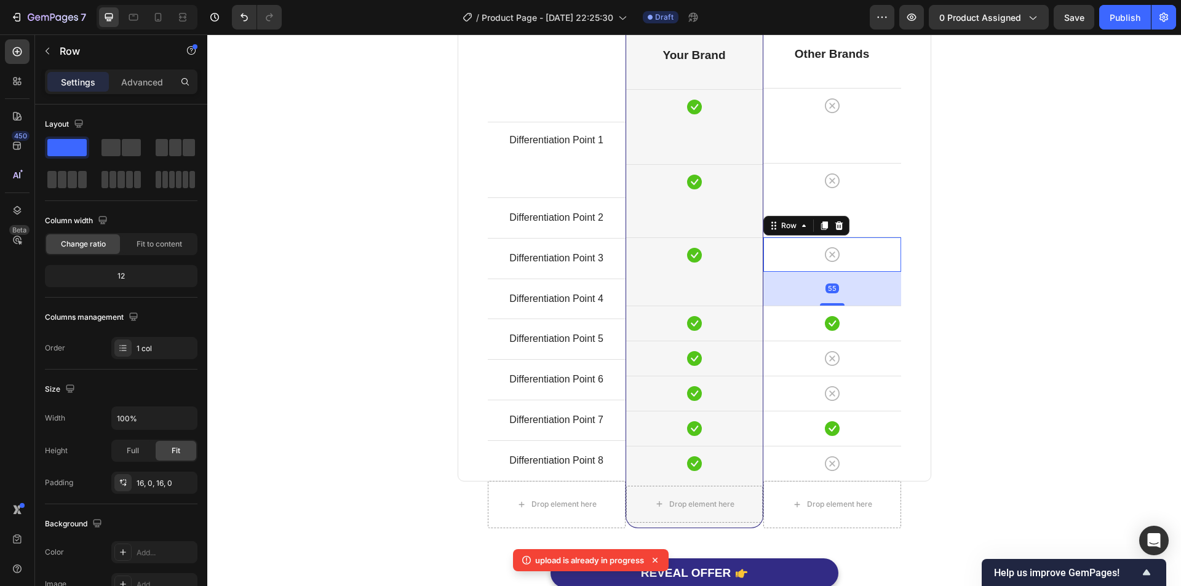
drag, startPoint x: 833, startPoint y: 304, endPoint x: 839, endPoint y: 338, distance: 34.3
click at [839, 338] on div "Image Other Brands Heading Icon Row Icon Row Icon Row 55 Icon Row Icon Row Icon…" at bounding box center [832, 222] width 138 height 517
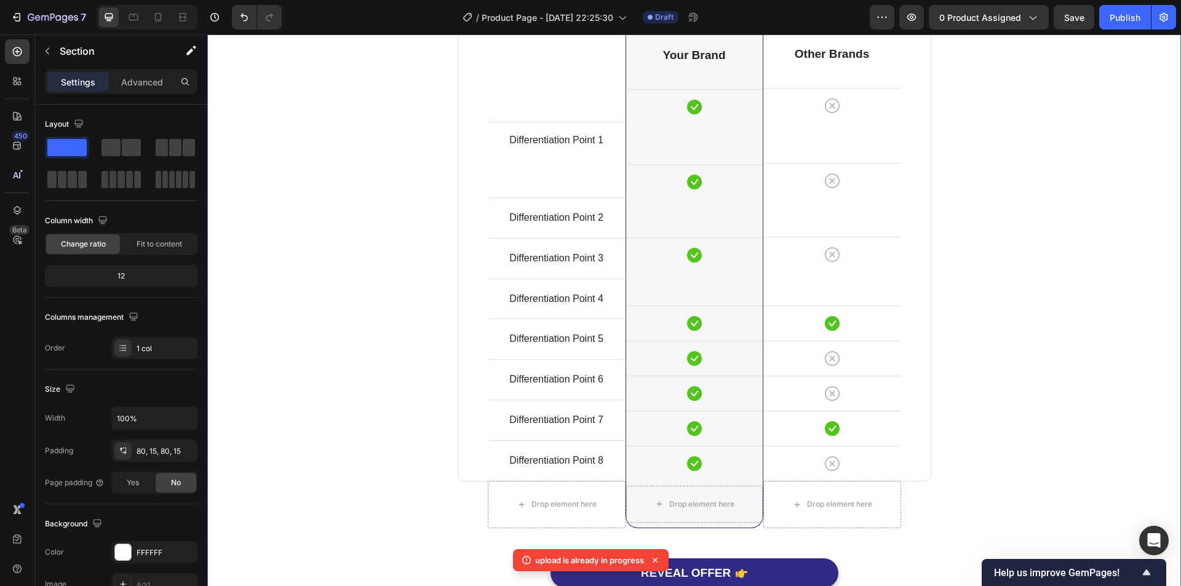
click at [1002, 259] on div "Comparison Table Headline Heading With other brand similar product Text block R…" at bounding box center [693, 245] width 955 height 736
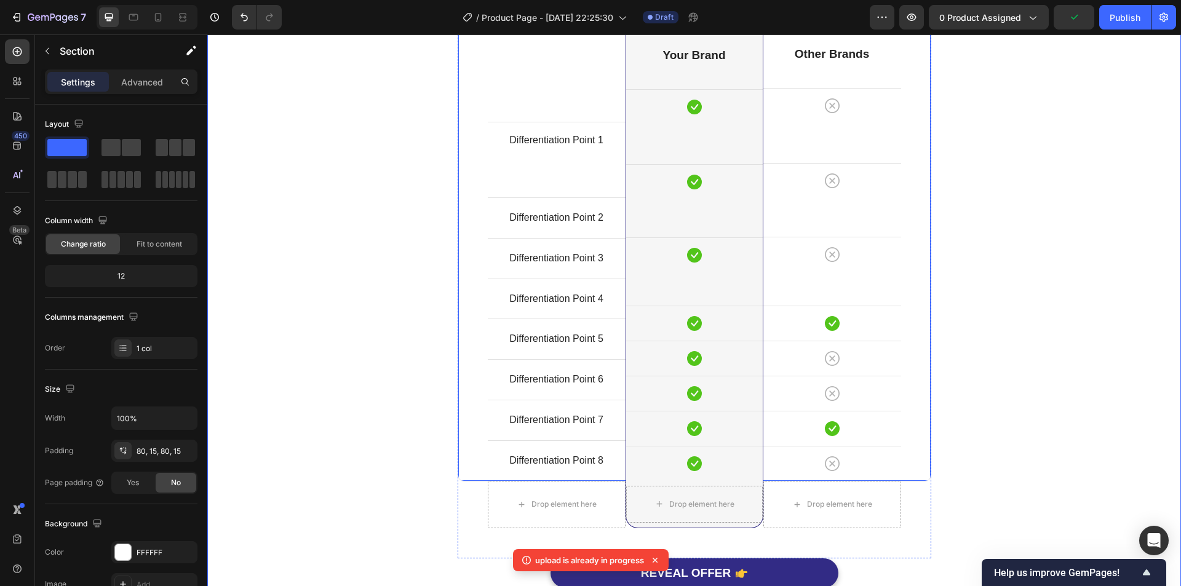
click at [790, 279] on div "Image Other Brands Heading Icon Row Icon Row Icon Row Icon Row Icon Row Icon Ro…" at bounding box center [832, 222] width 138 height 517
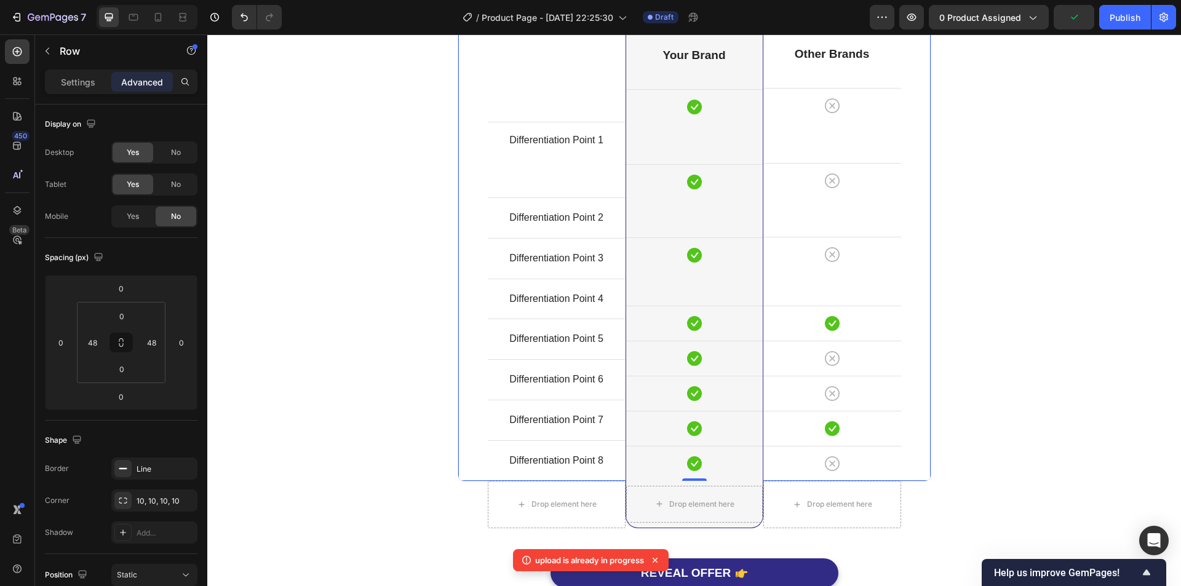
click at [789, 283] on div "Image Other Brands Heading Icon Row Icon Row Icon Row Icon Row Icon Row Icon Ro…" at bounding box center [832, 222] width 138 height 517
click at [856, 286] on div "Image Other Brands Heading Icon Row Icon Row Icon Row Icon Row Icon Row Icon Ro…" at bounding box center [832, 222] width 138 height 517
click at [884, 256] on div "Icon" at bounding box center [832, 254] width 138 height 15
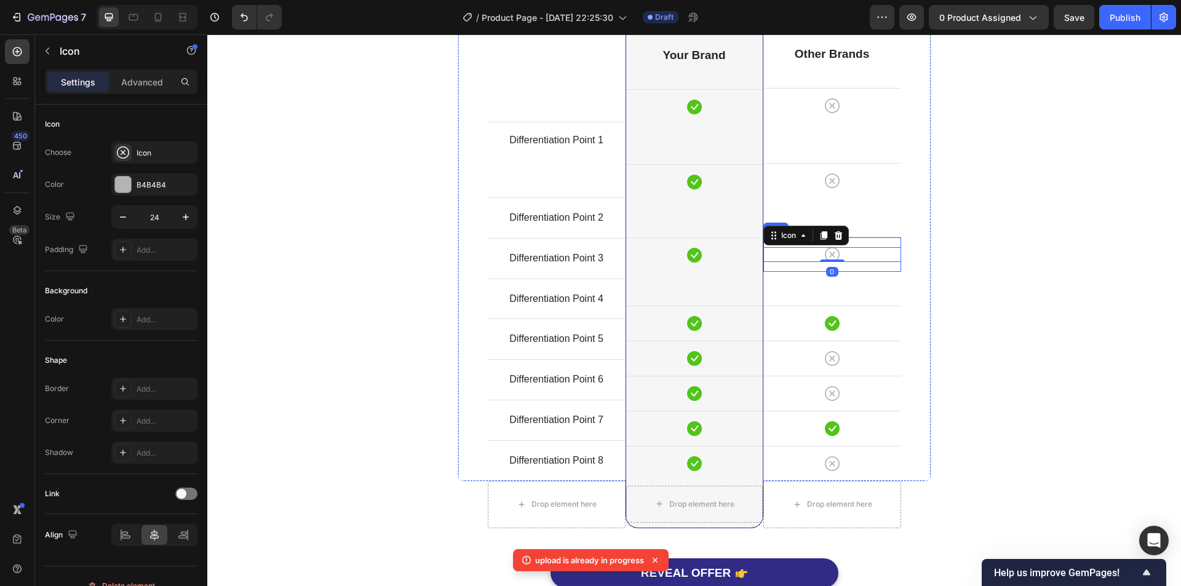
click at [884, 279] on div "Image Other Brands Heading Icon Row Icon Row Icon 0 Row Icon Row Icon Row Icon …" at bounding box center [832, 222] width 138 height 517
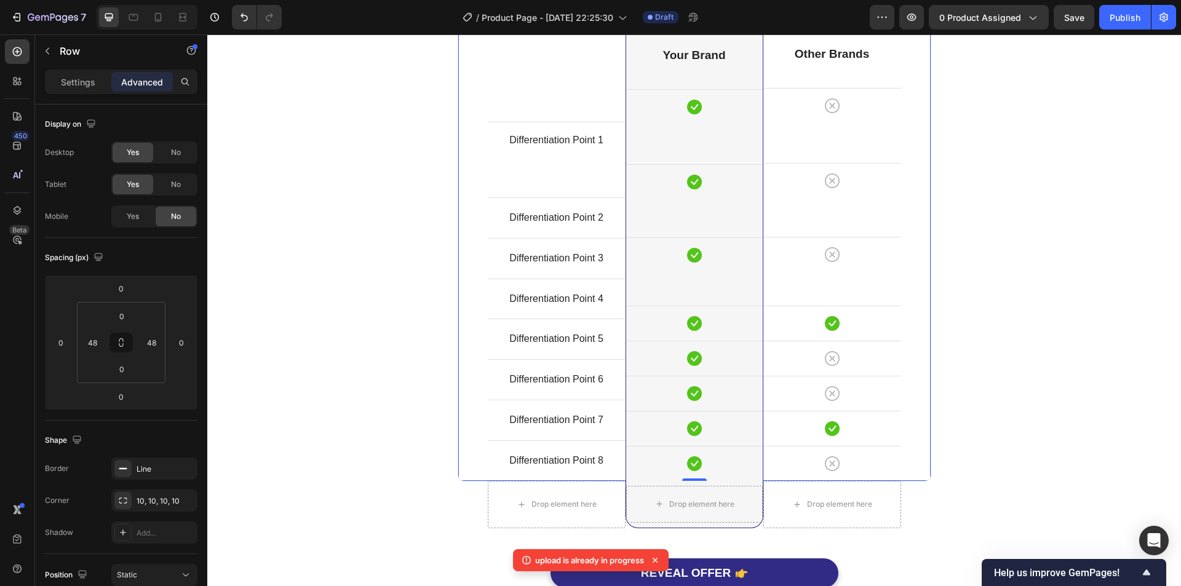
click at [857, 300] on div "Image Other Brands Heading Icon Row Icon Row Icon Row Icon Row Icon Row Icon Ro…" at bounding box center [832, 222] width 138 height 517
click at [839, 302] on div "Image Other Brands Heading Icon Row Icon Row Icon Row Icon Row Icon Row Icon Ro…" at bounding box center [832, 222] width 138 height 517
click at [831, 302] on div "Image Other Brands Heading Icon Row Icon Row Icon Row Icon Row Icon Row Icon Ro…" at bounding box center [832, 222] width 138 height 517
click at [805, 265] on div "Icon Row" at bounding box center [832, 254] width 138 height 35
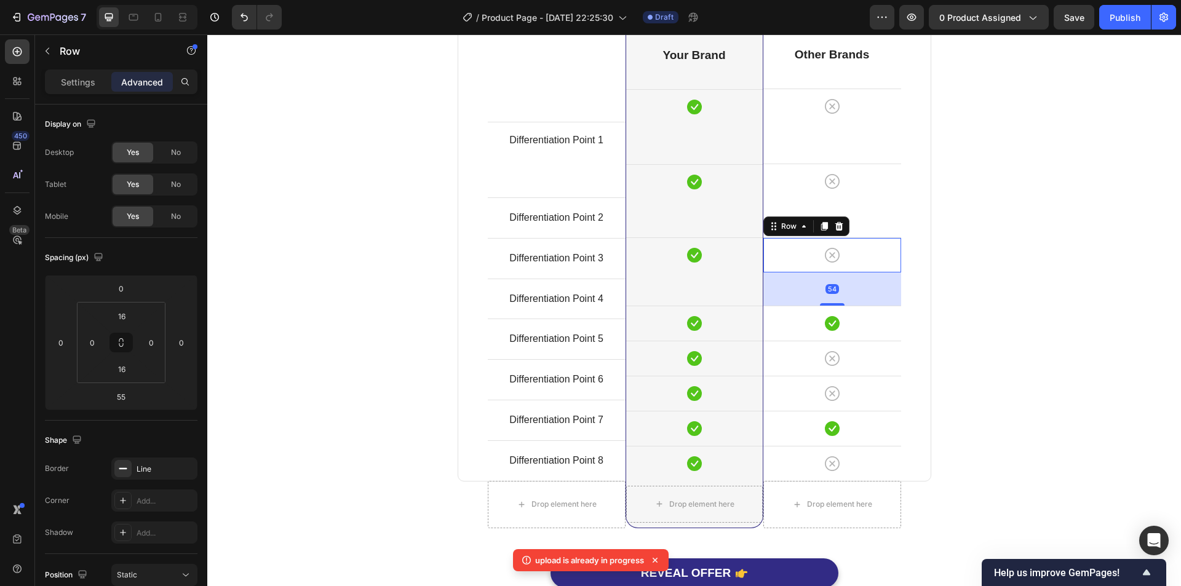
click at [820, 272] on div "54" at bounding box center [832, 272] width 138 height 0
type input "54"
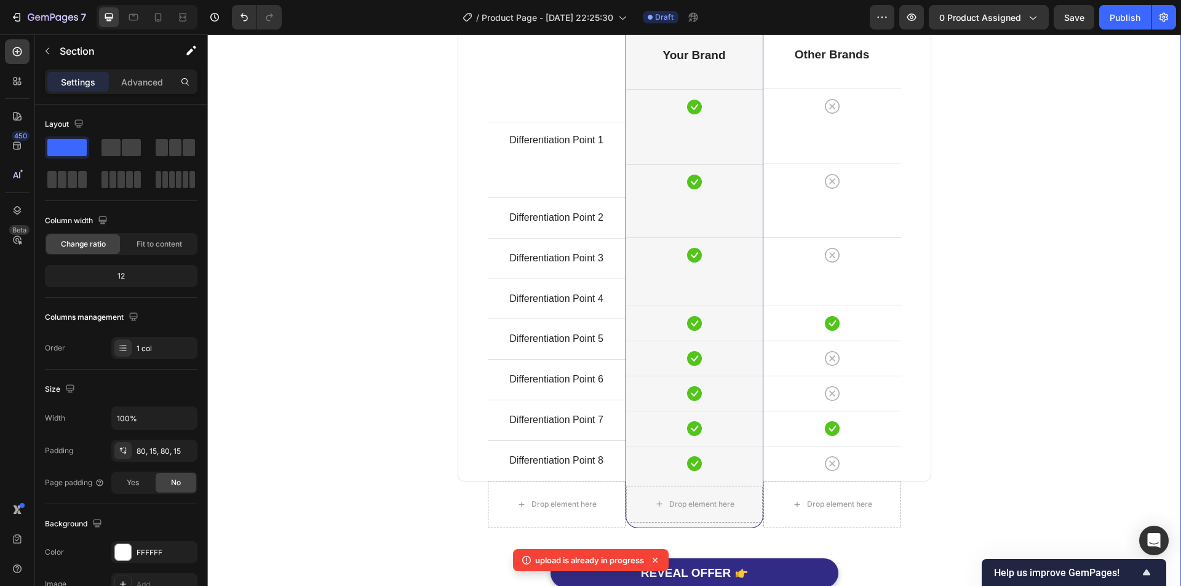
click at [1025, 239] on div "Comparison Table Headline Heading With other brand similar product Text block R…" at bounding box center [693, 245] width 955 height 736
click at [657, 334] on div "Icon Row" at bounding box center [694, 323] width 137 height 35
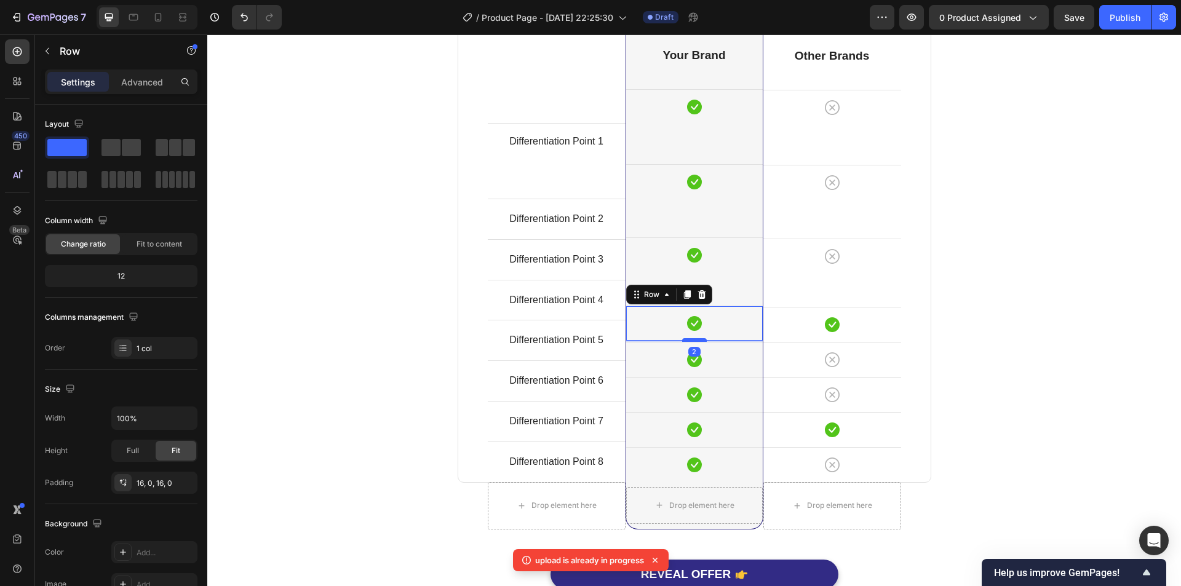
scroll to position [3267, 0]
click at [682, 340] on div at bounding box center [694, 339] width 25 height 4
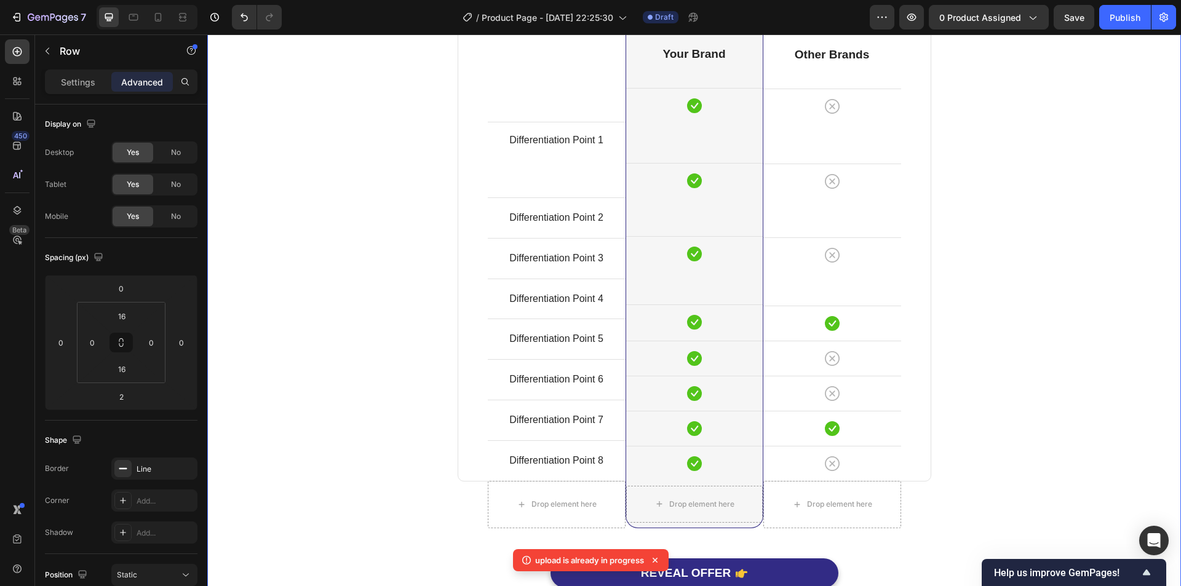
click at [1093, 292] on div "Comparison Table Headline Heading With other brand similar product Text block R…" at bounding box center [693, 244] width 955 height 737
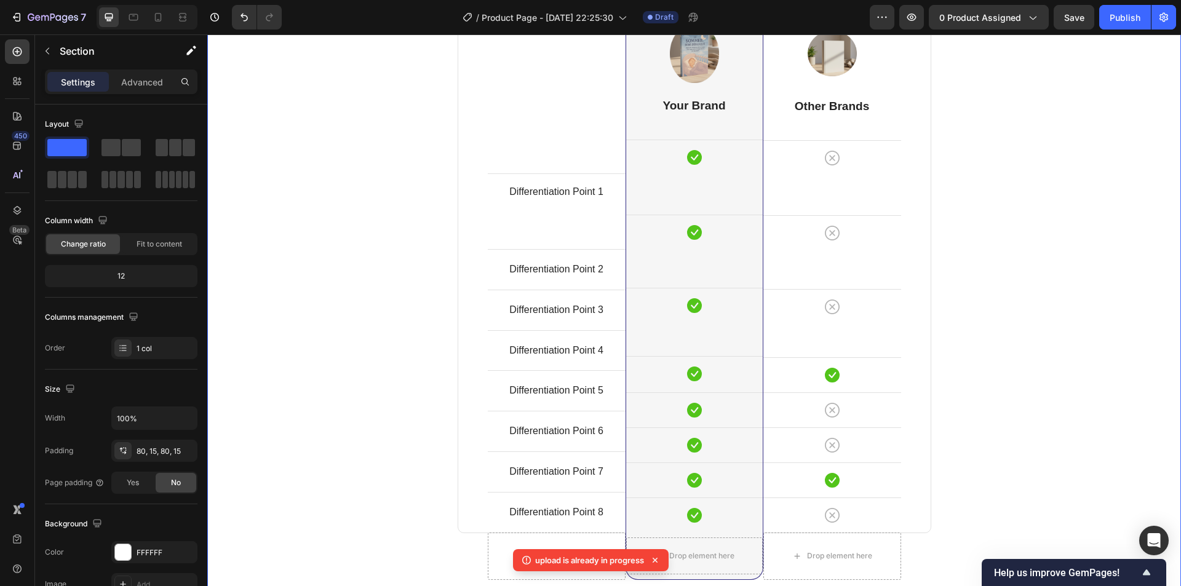
scroll to position [3144, 0]
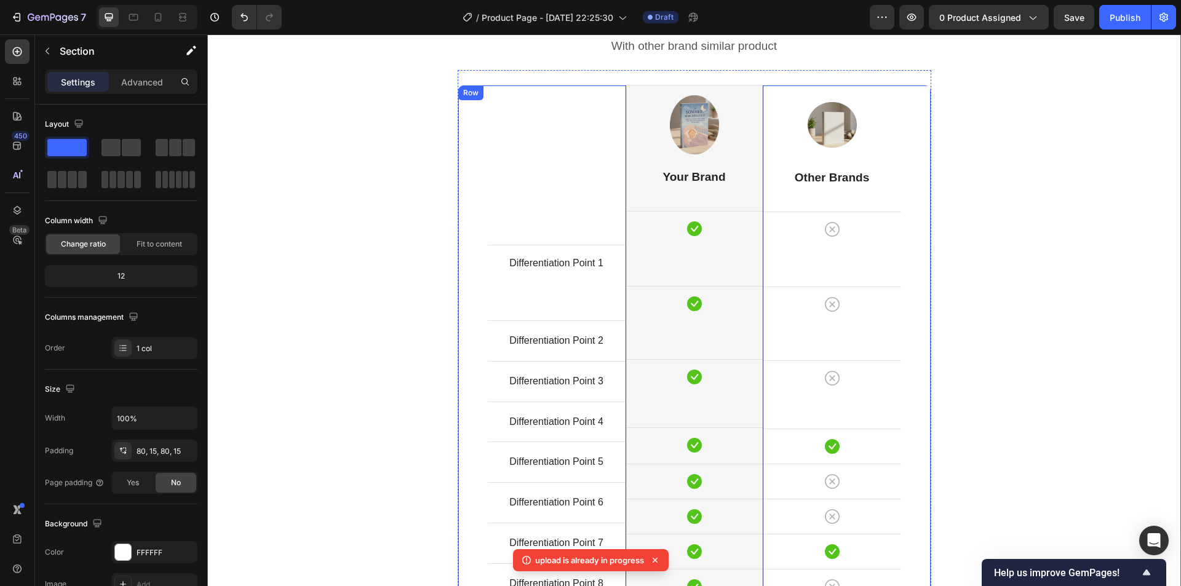
click at [553, 301] on div "Differentiation Point 1 Text block Row Differentiation Point 2 Text block Row D…" at bounding box center [557, 344] width 138 height 518
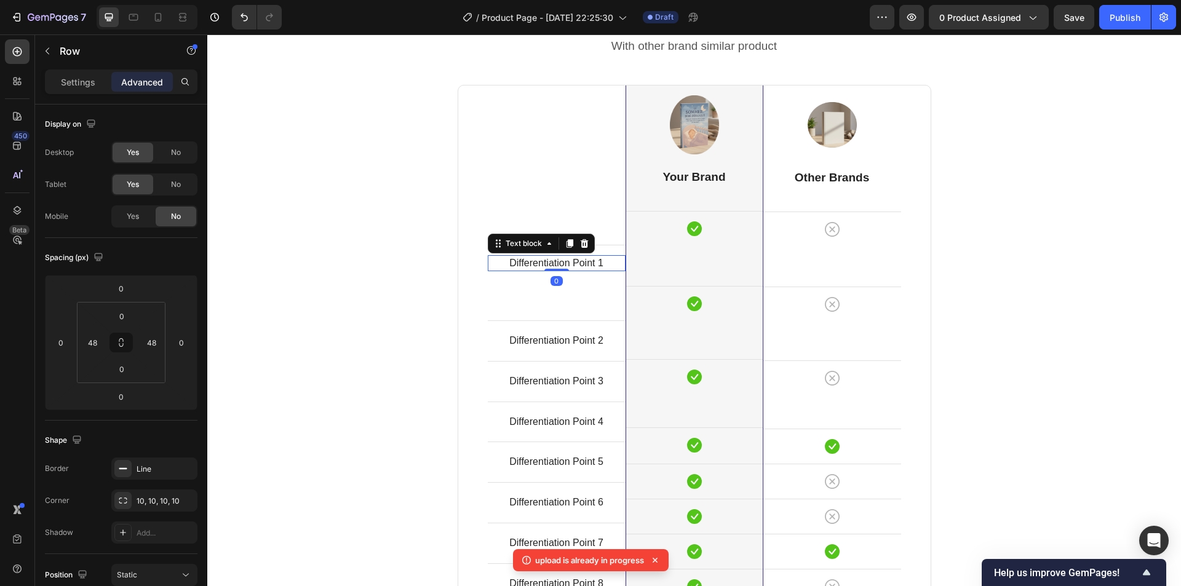
click at [547, 269] on div "Differentiation Point 1 Text block 0" at bounding box center [557, 263] width 138 height 16
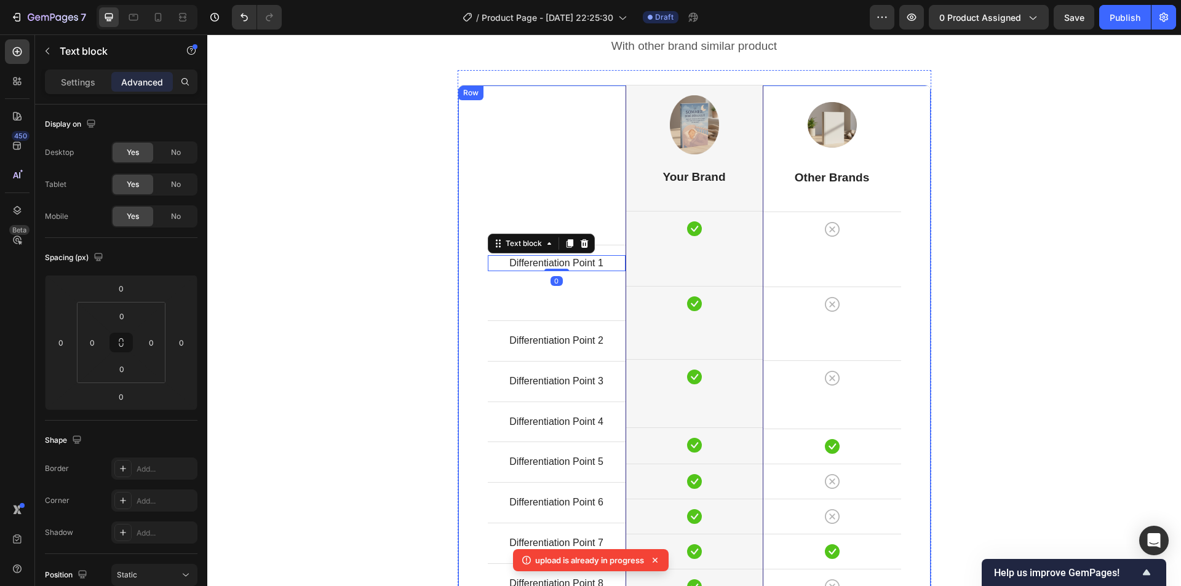
click at [542, 291] on div "Differentiation Point 1 Text block 0 Row Differentiation Point 2 Text block Row…" at bounding box center [557, 344] width 138 height 518
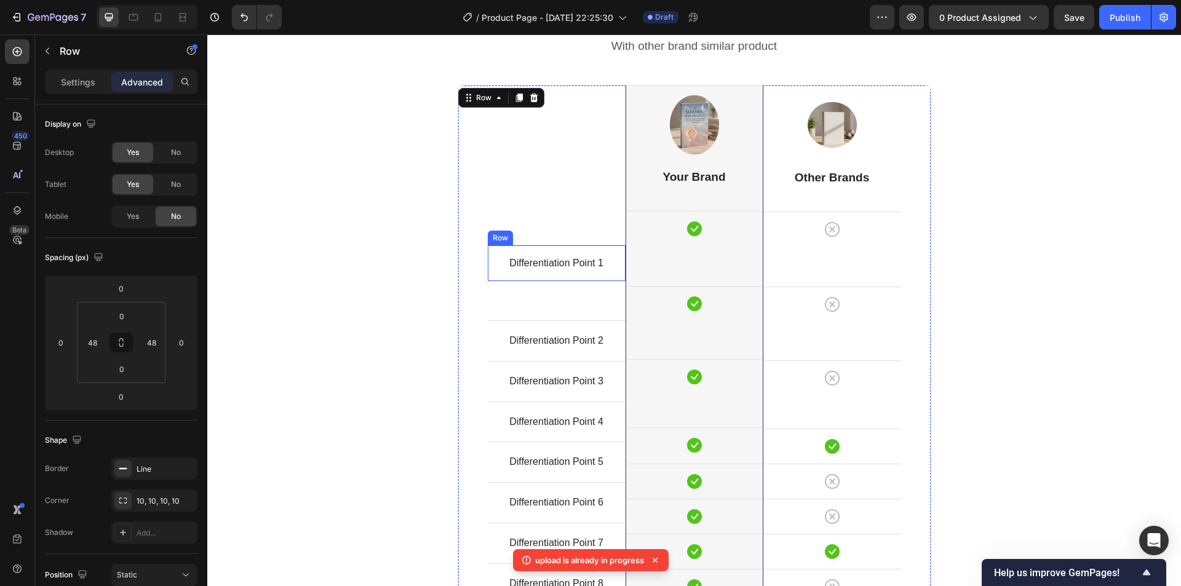
click at [547, 275] on div "Differentiation Point 1 Text block Row" at bounding box center [557, 263] width 138 height 36
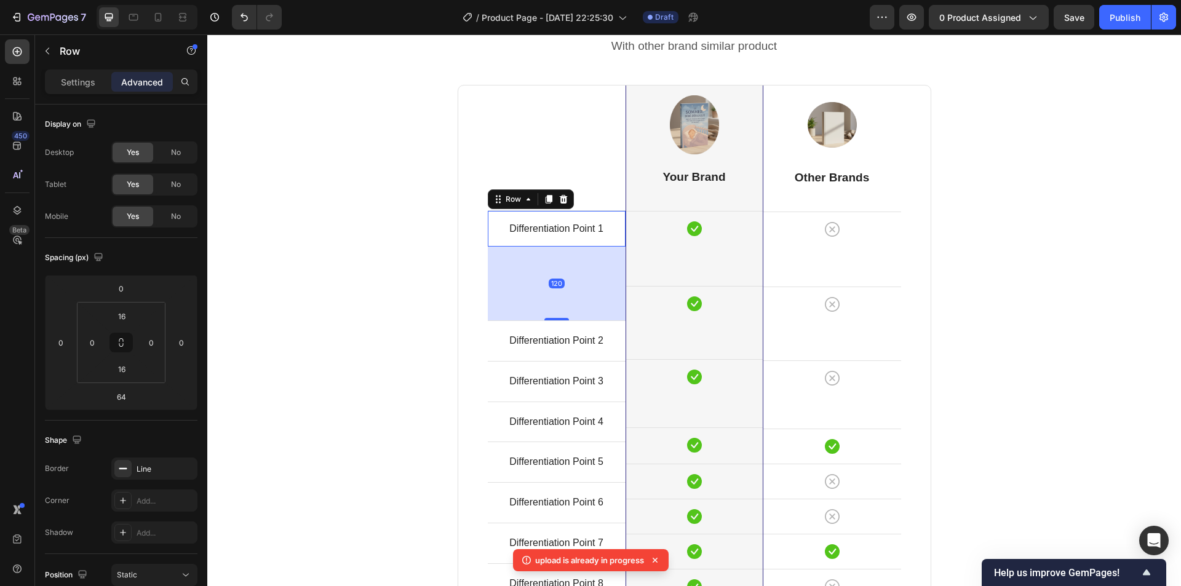
drag, startPoint x: 552, startPoint y: 320, endPoint x: 553, endPoint y: 354, distance: 34.5
click at [553, 354] on div "Differentiation Point 1 Text block Row 120 Differentiation Point 2 Text block R…" at bounding box center [557, 344] width 138 height 518
type input "120"
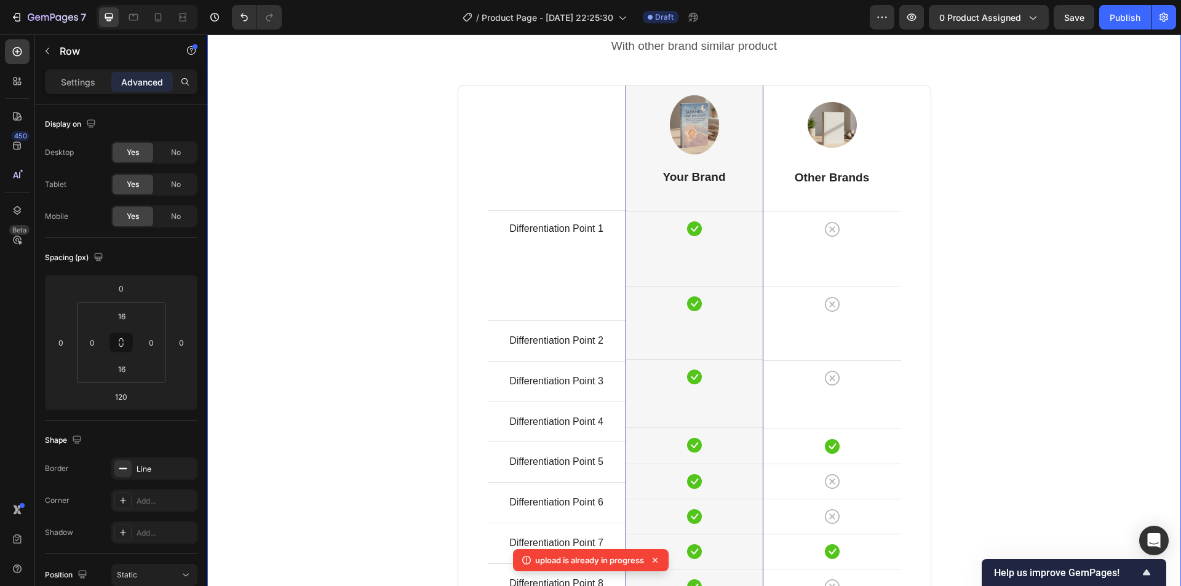
click at [414, 322] on div "Comparison Table Headline Heading With other brand similar product Text block R…" at bounding box center [693, 367] width 955 height 737
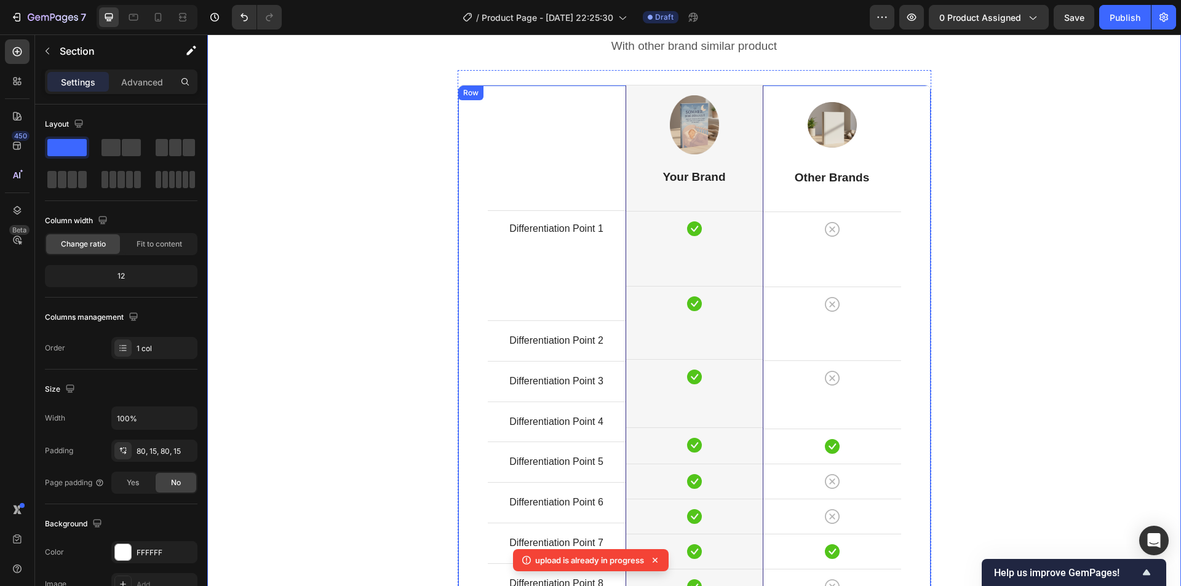
click at [550, 277] on div "Differentiation Point 1 Text block Row Differentiation Point 2 Text block Row D…" at bounding box center [557, 344] width 138 height 518
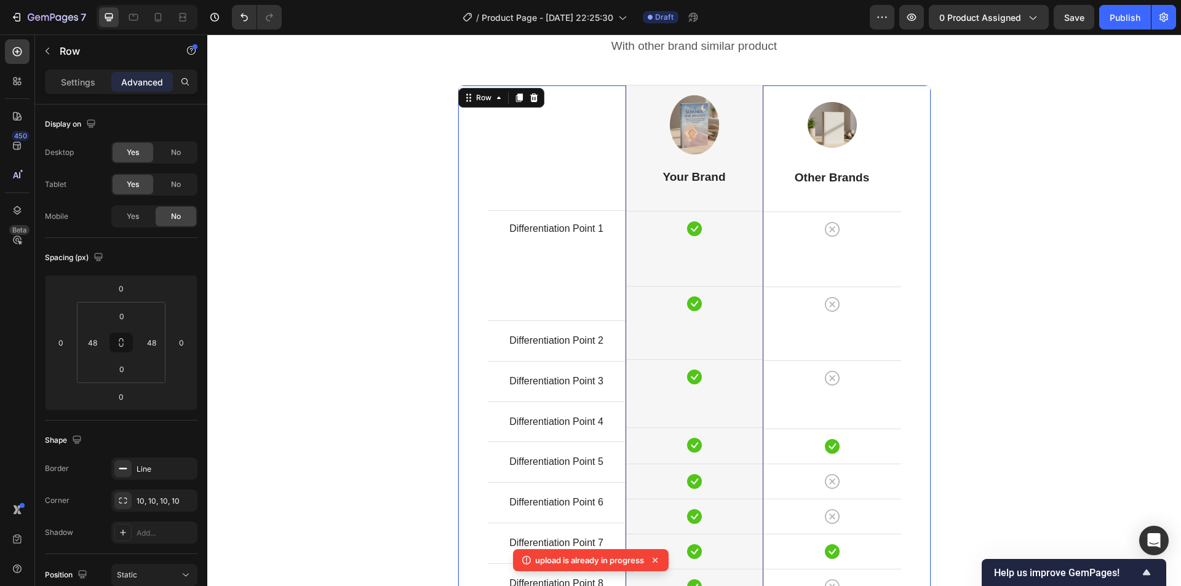
click at [491, 251] on div "Differentiation Point 1 Text block Row Differentiation Point 2 Text block Row D…" at bounding box center [557, 344] width 138 height 518
click at [501, 297] on div "Differentiation Point 1 Text block Row Differentiation Point 2 Text block Row D…" at bounding box center [557, 344] width 138 height 518
click at [558, 312] on div "Differentiation Point 1 Text block Row Differentiation Point 2 Text block Row D…" at bounding box center [557, 344] width 138 height 518
click at [558, 213] on div "Differentiation Point 1 Text block Row" at bounding box center [557, 228] width 138 height 36
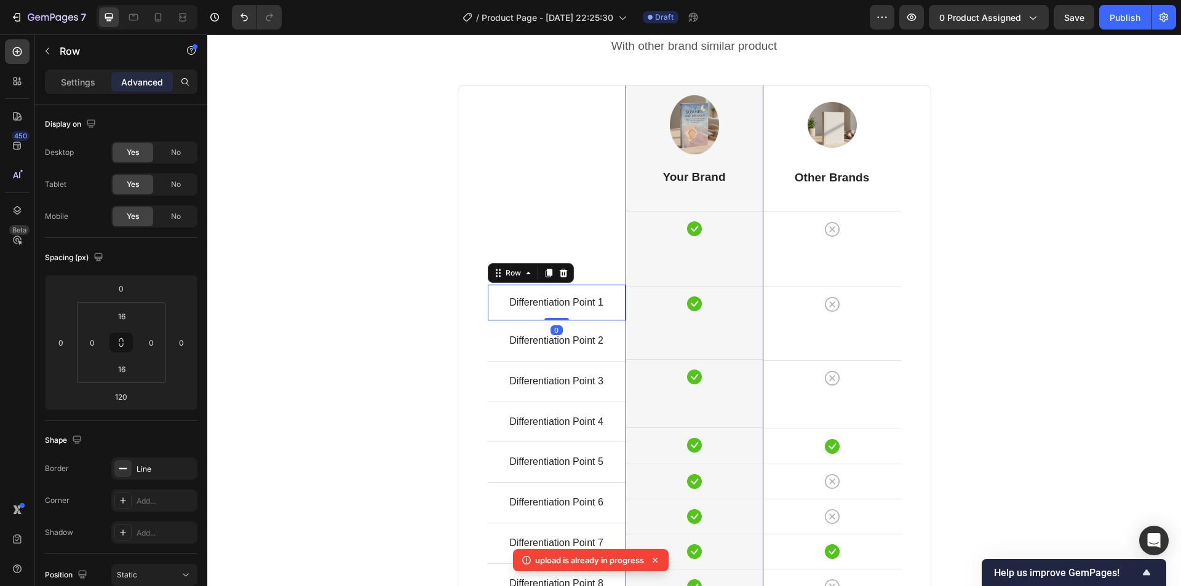
drag, startPoint x: 551, startPoint y: 318, endPoint x: 555, endPoint y: 232, distance: 86.2
click at [554, 235] on div "Differentiation Point 1 Text block Row 0 Differentiation Point 2 Text block Row…" at bounding box center [557, 344] width 138 height 518
type input "0"
click at [1021, 249] on div "Comparison Table Headline Heading With other brand similar product Text block R…" at bounding box center [693, 367] width 955 height 737
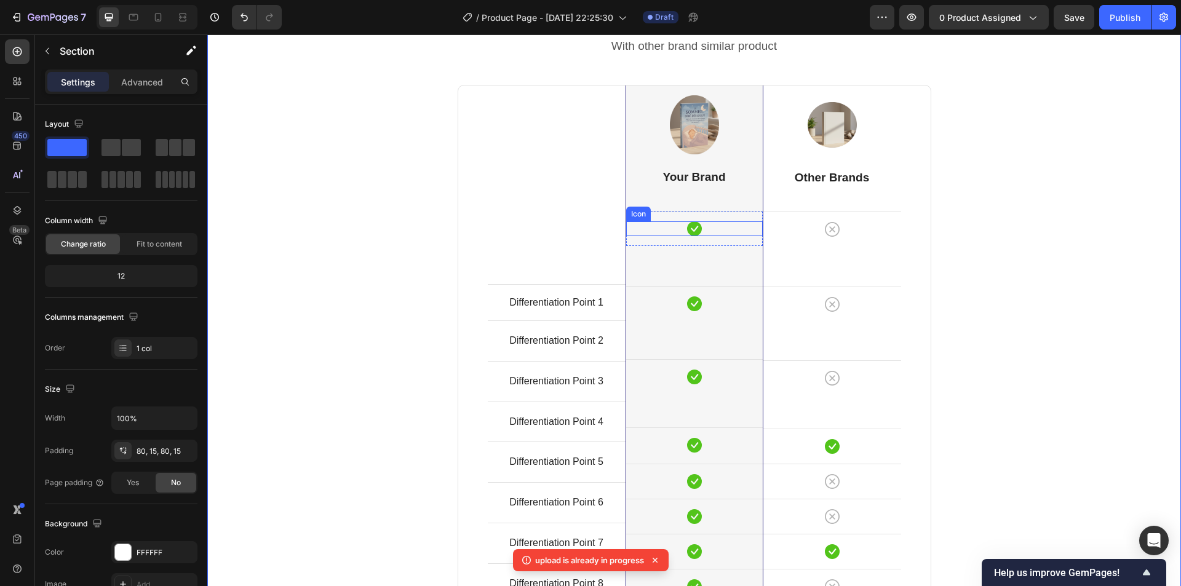
click at [694, 246] on div "Image Your Brand Heading Icon Row Icon Row Icon Row Icon Row Icon Row Icon Row …" at bounding box center [694, 344] width 137 height 518
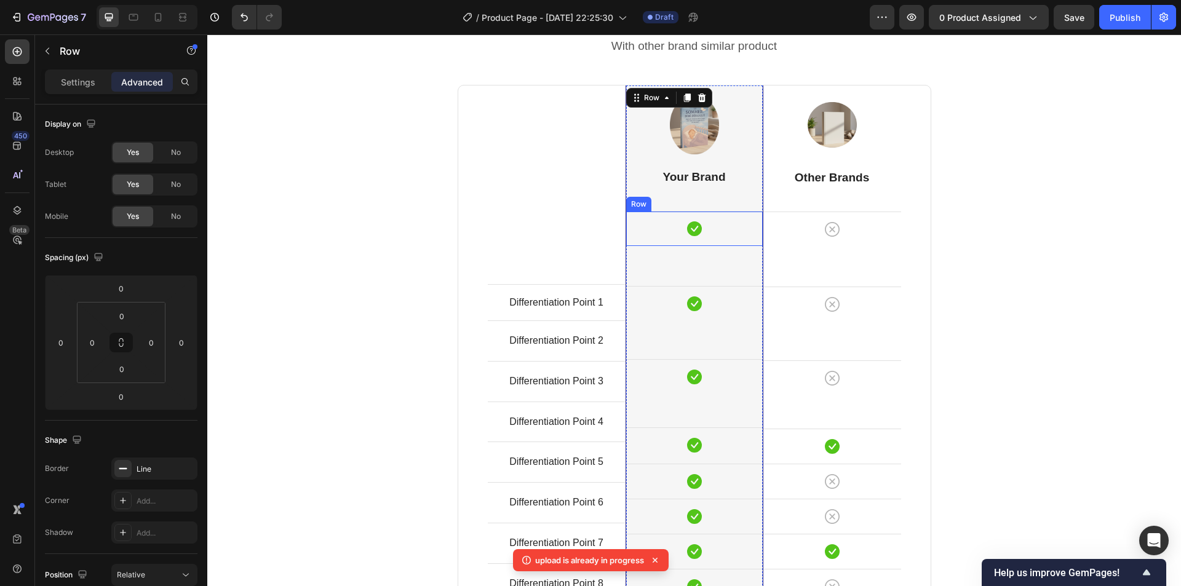
click at [710, 222] on div "Icon" at bounding box center [694, 228] width 137 height 15
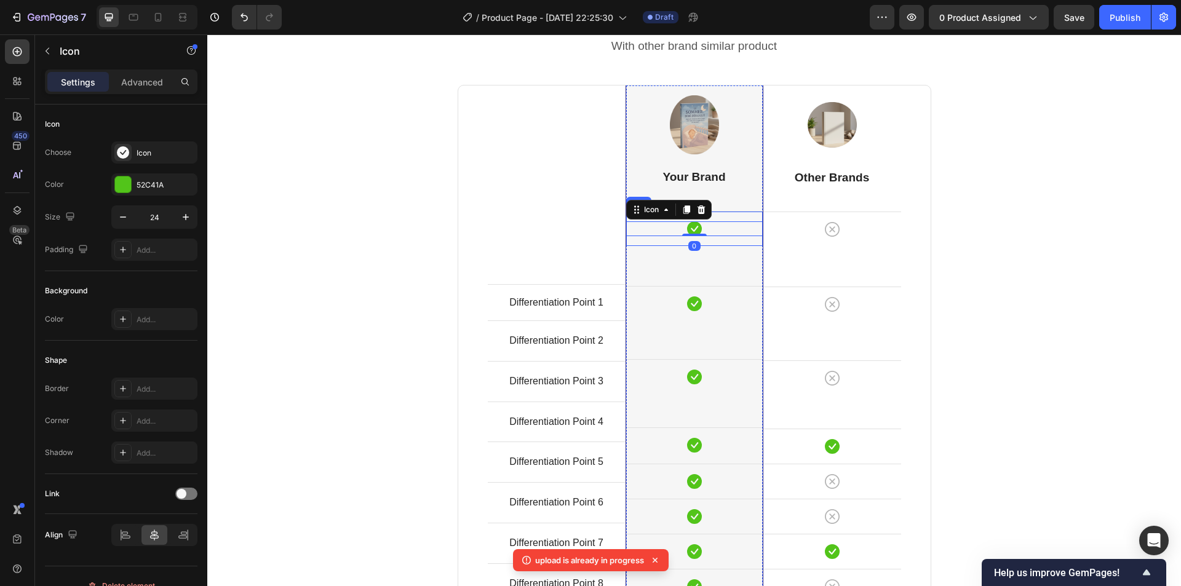
click at [693, 236] on div "Icon 0 Row" at bounding box center [694, 228] width 137 height 35
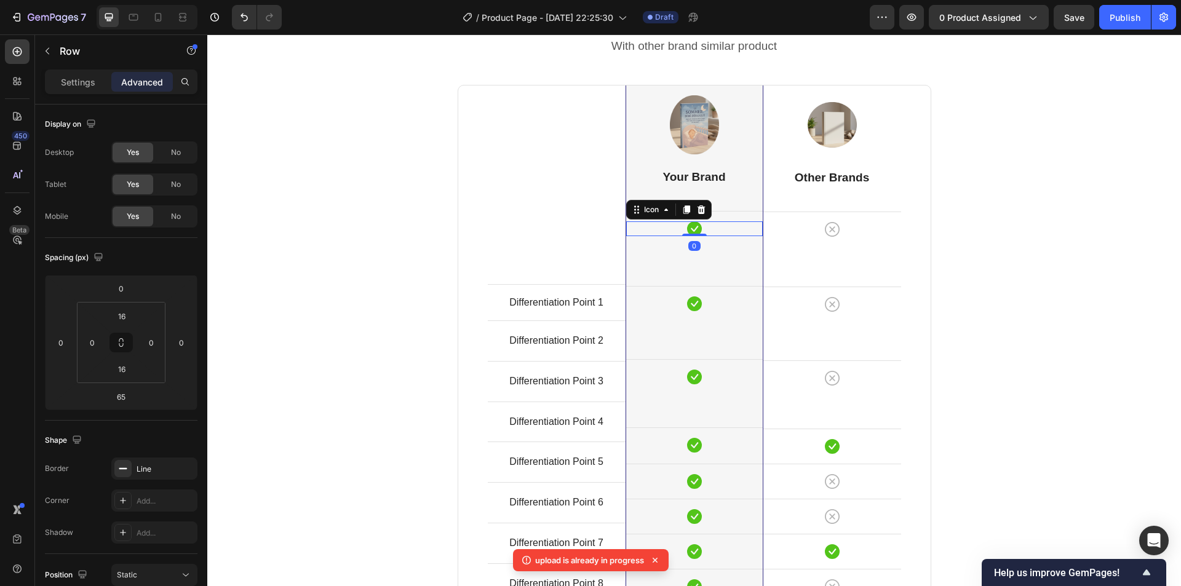
click at [716, 229] on div "Icon 0" at bounding box center [694, 228] width 137 height 15
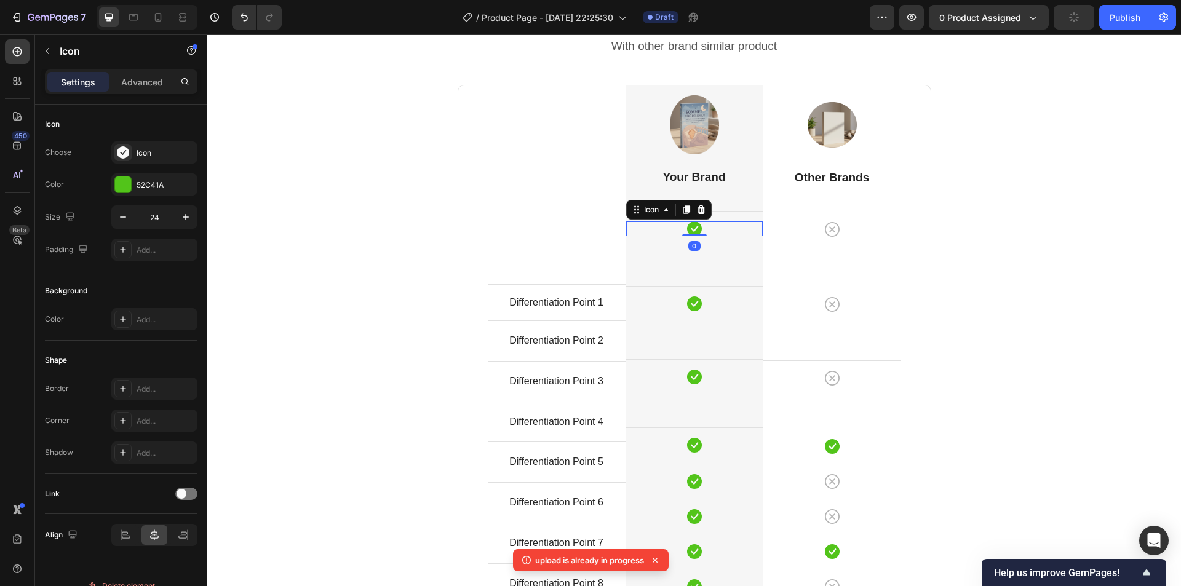
drag, startPoint x: 688, startPoint y: 235, endPoint x: 684, endPoint y: 221, distance: 14.2
click at [684, 221] on div "Icon 0" at bounding box center [694, 228] width 137 height 15
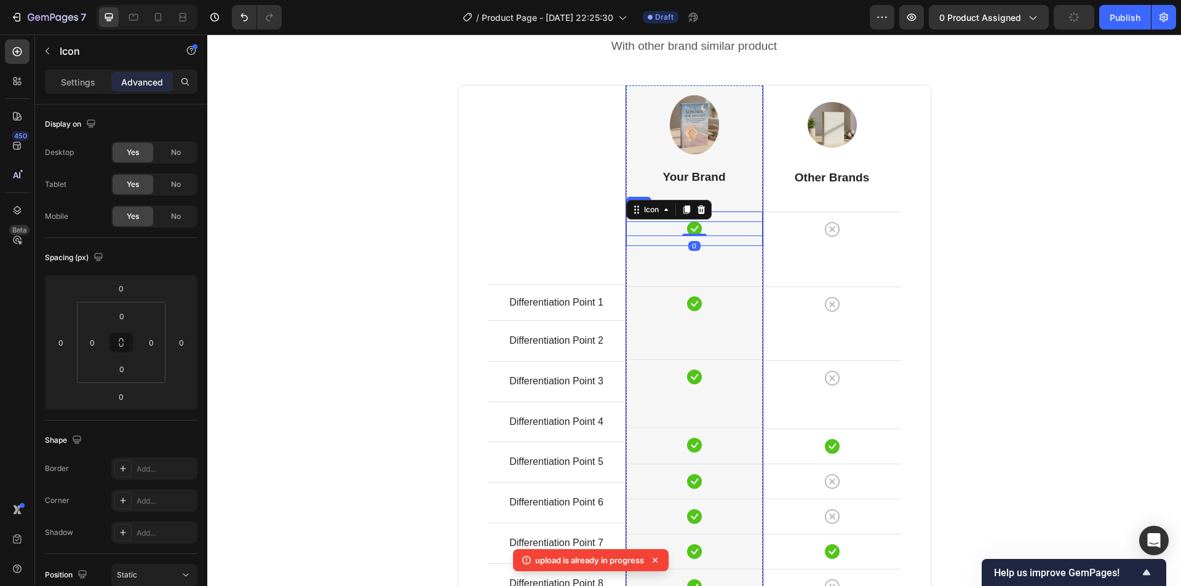
click at [737, 260] on div "Image Your Brand Heading Icon 0 Row Icon Row Icon Row Icon Row Icon Row Icon Ro…" at bounding box center [694, 344] width 137 height 518
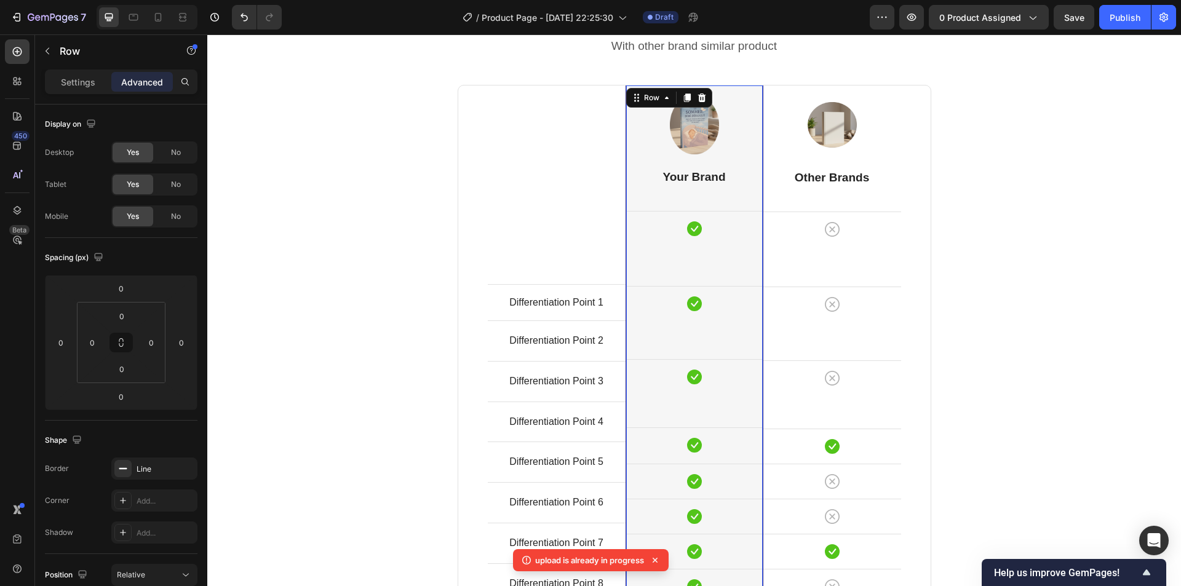
click at [710, 271] on div "Image Your Brand Heading Icon Row Icon Row Icon Row Icon Row Icon Row Icon Row …" at bounding box center [694, 344] width 137 height 518
click at [688, 288] on div "Icon Row" at bounding box center [694, 303] width 137 height 35
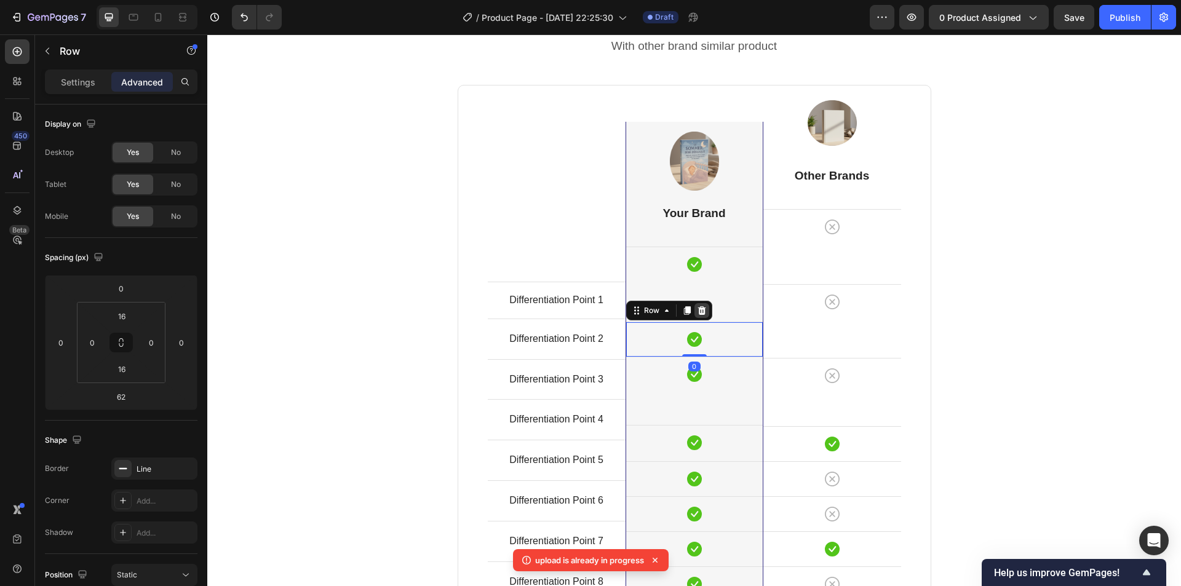
drag, startPoint x: 691, startPoint y: 358, endPoint x: 697, endPoint y: 309, distance: 49.5
click at [694, 322] on div "Icon Row 0" at bounding box center [694, 339] width 137 height 35
type input "0"
click at [722, 267] on div "Icon" at bounding box center [694, 264] width 137 height 15
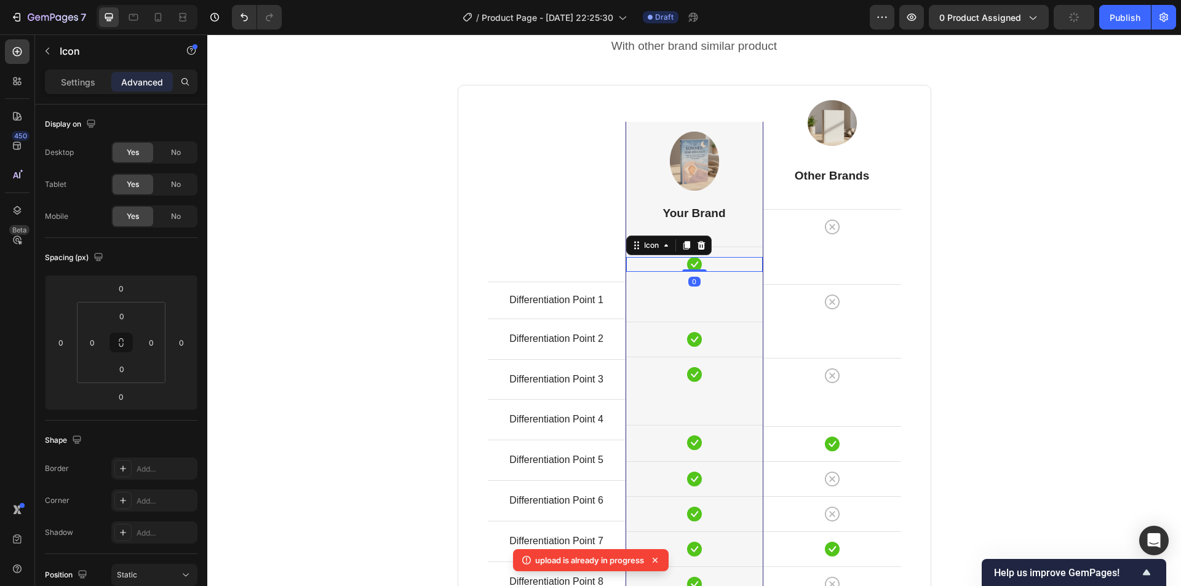
drag, startPoint x: 692, startPoint y: 272, endPoint x: 701, endPoint y: 265, distance: 10.9
click at [694, 261] on div "Icon 0" at bounding box center [694, 264] width 137 height 15
click at [703, 285] on div "Image Your Brand Heading Icon 0 Row Icon Row Icon Row Icon Row Icon Row Icon Ro…" at bounding box center [694, 362] width 137 height 480
click at [707, 277] on div "Icon Row" at bounding box center [694, 264] width 137 height 35
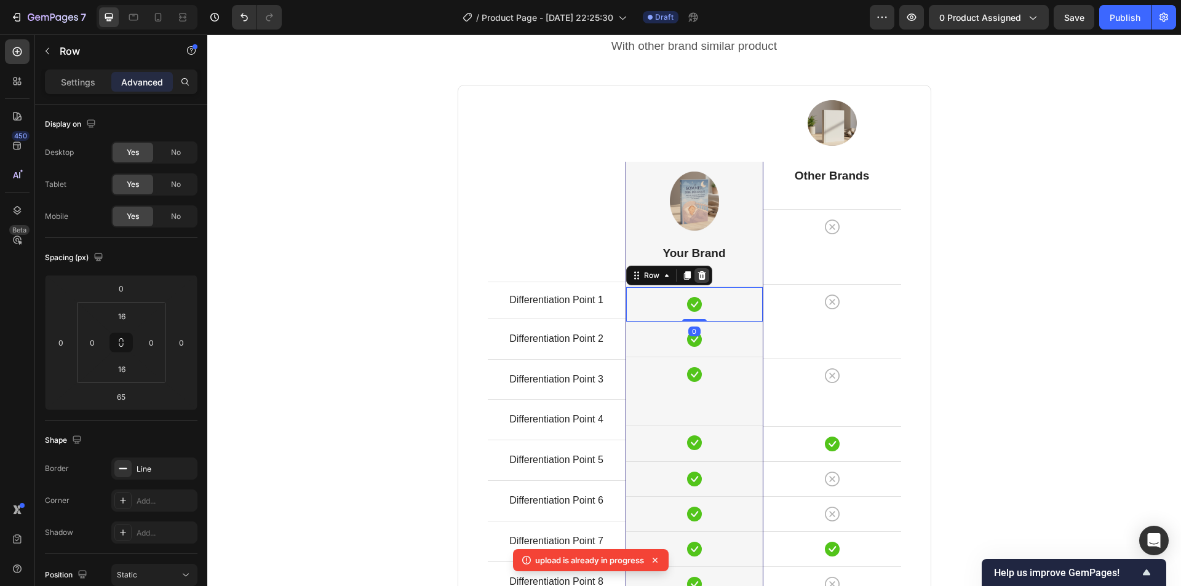
drag, startPoint x: 691, startPoint y: 318, endPoint x: 692, endPoint y: 270, distance: 48.0
click at [692, 287] on div "Icon Row 0" at bounding box center [694, 304] width 137 height 35
type input "0"
click at [390, 266] on div "Comparison Table Headline Heading With other brand similar product Text block R…" at bounding box center [693, 366] width 955 height 735
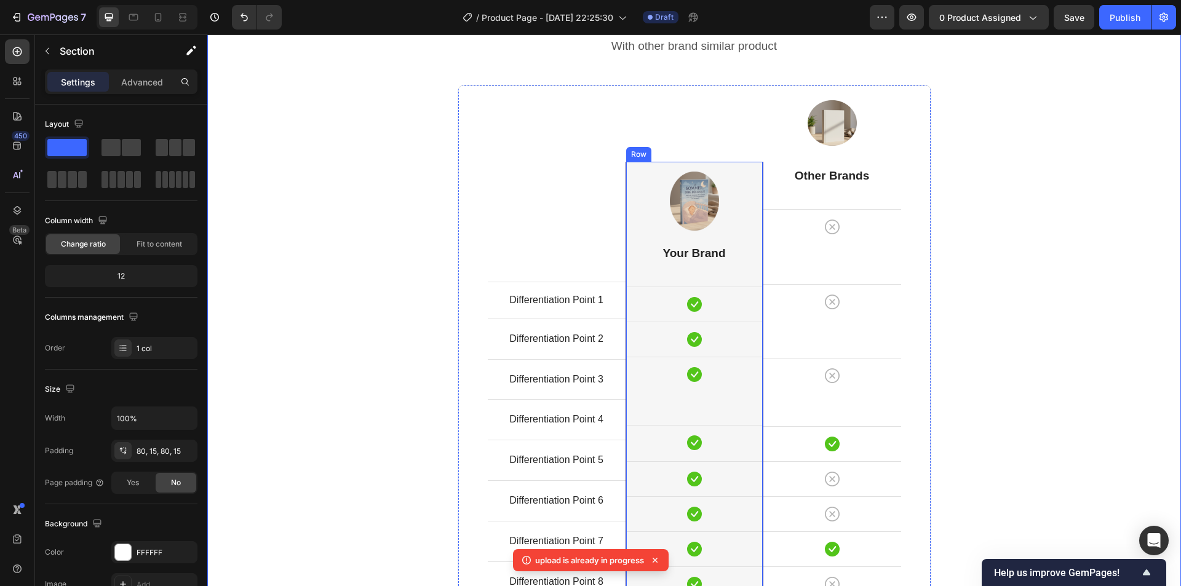
click at [646, 275] on div "Image Your Brand Heading Icon Row Icon Row Icon Row Icon Row Icon Row Icon Row …" at bounding box center [694, 382] width 137 height 440
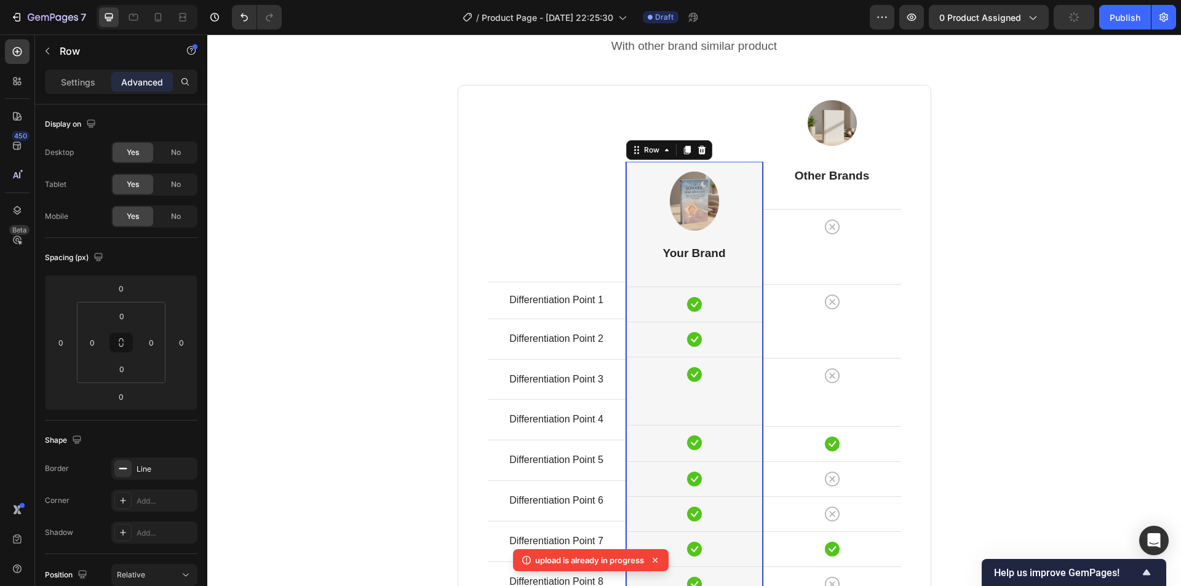
click at [747, 197] on div at bounding box center [694, 201] width 137 height 59
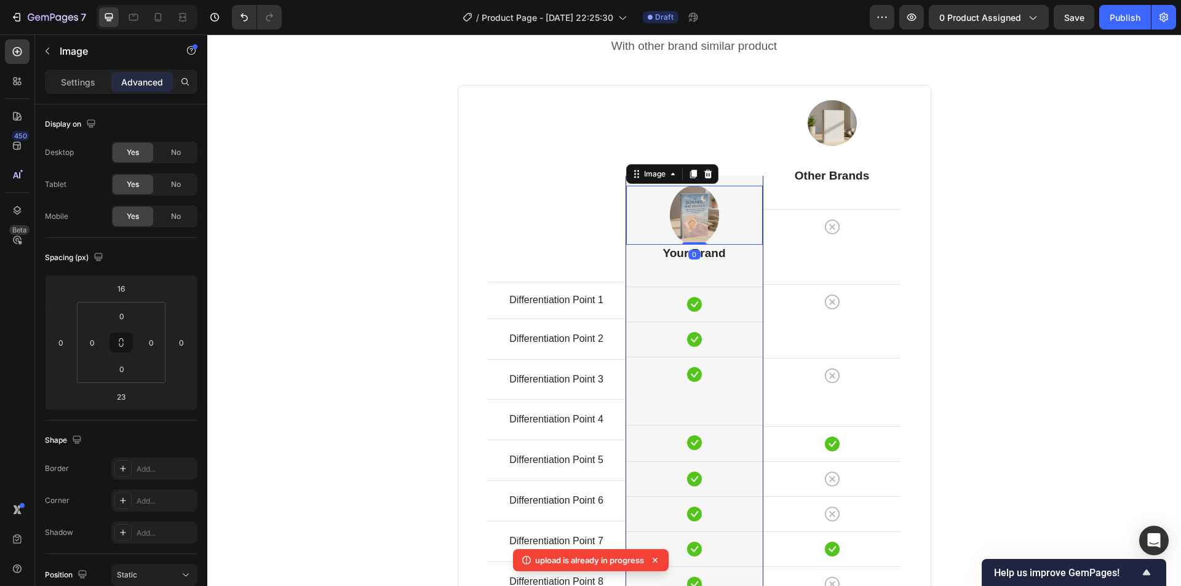
drag, startPoint x: 691, startPoint y: 244, endPoint x: 692, endPoint y: 230, distance: 14.2
click at [692, 230] on div "Image 0" at bounding box center [694, 215] width 137 height 59
type input "0"
click at [685, 265] on div "Image 0 Your Brand Heading Icon Row Icon Row Icon Row Icon Row Icon Row Icon Ro…" at bounding box center [694, 389] width 137 height 426
click at [670, 269] on div "Image Your Brand Heading Icon Row Icon Row Icon Row Icon Row Icon Row Icon Row …" at bounding box center [694, 389] width 137 height 426
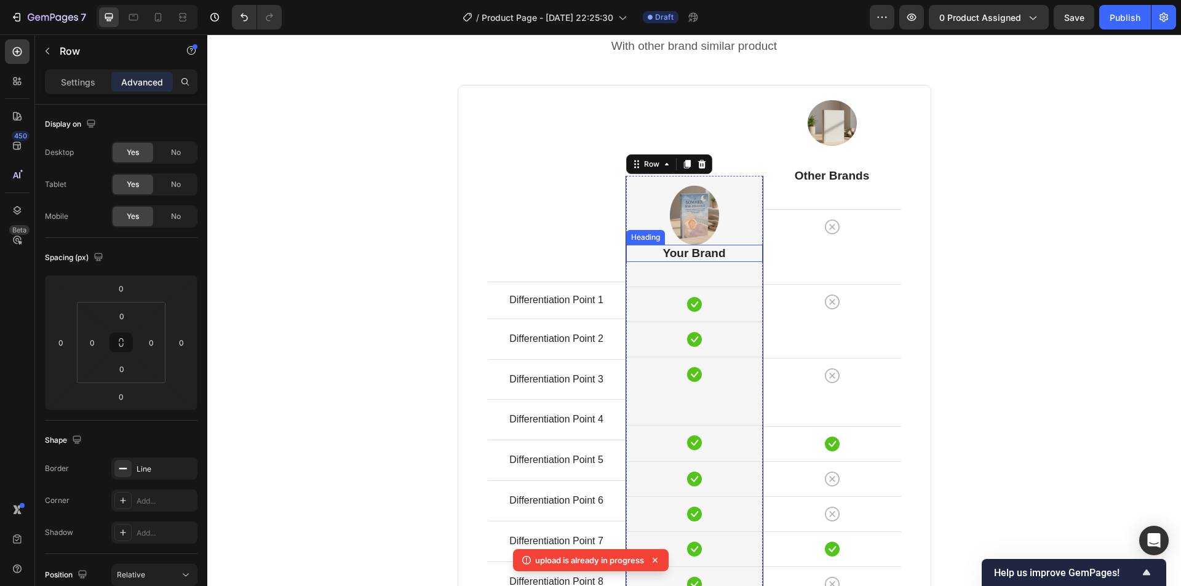
click at [676, 250] on p "Your Brand" at bounding box center [694, 253] width 134 height 15
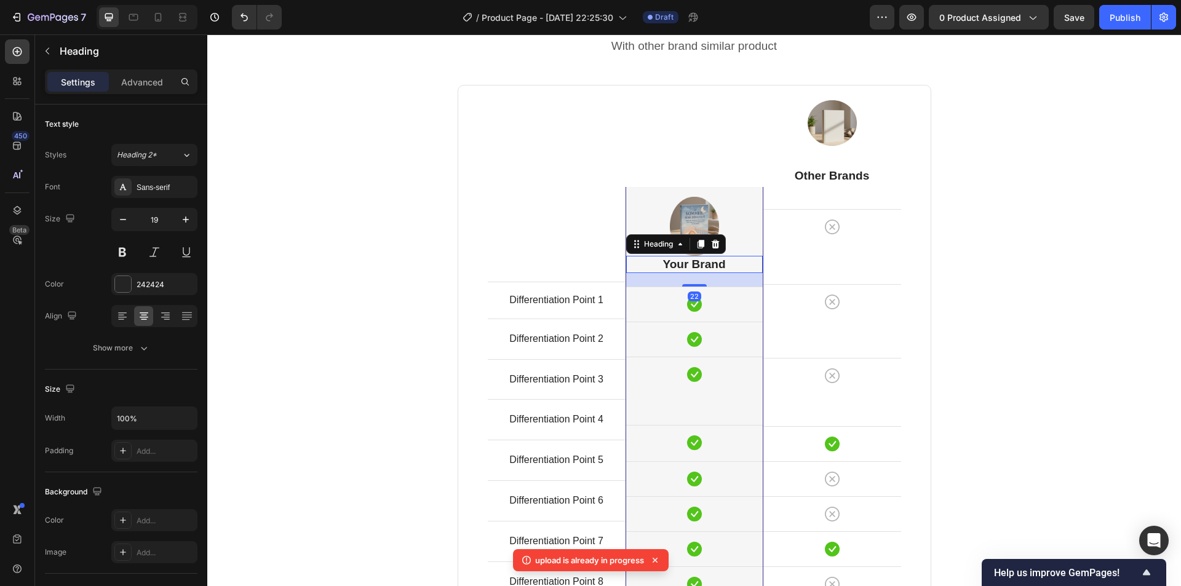
drag, startPoint x: 695, startPoint y: 285, endPoint x: 696, endPoint y: 274, distance: 11.1
click at [696, 273] on div "22" at bounding box center [694, 273] width 137 height 0
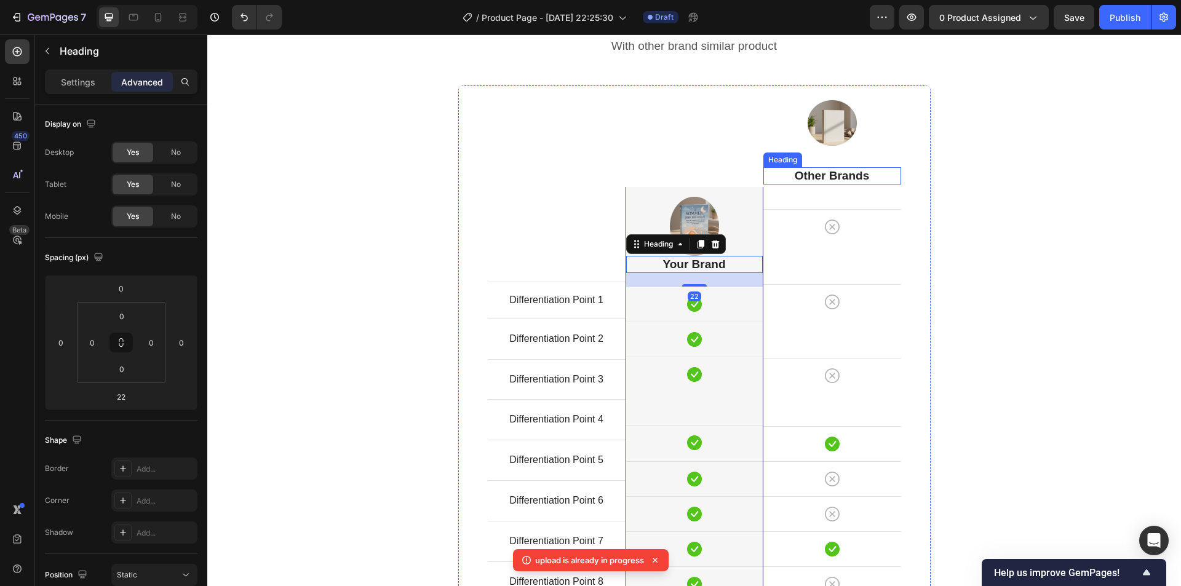
click at [816, 180] on p "Other Brands" at bounding box center [831, 175] width 135 height 15
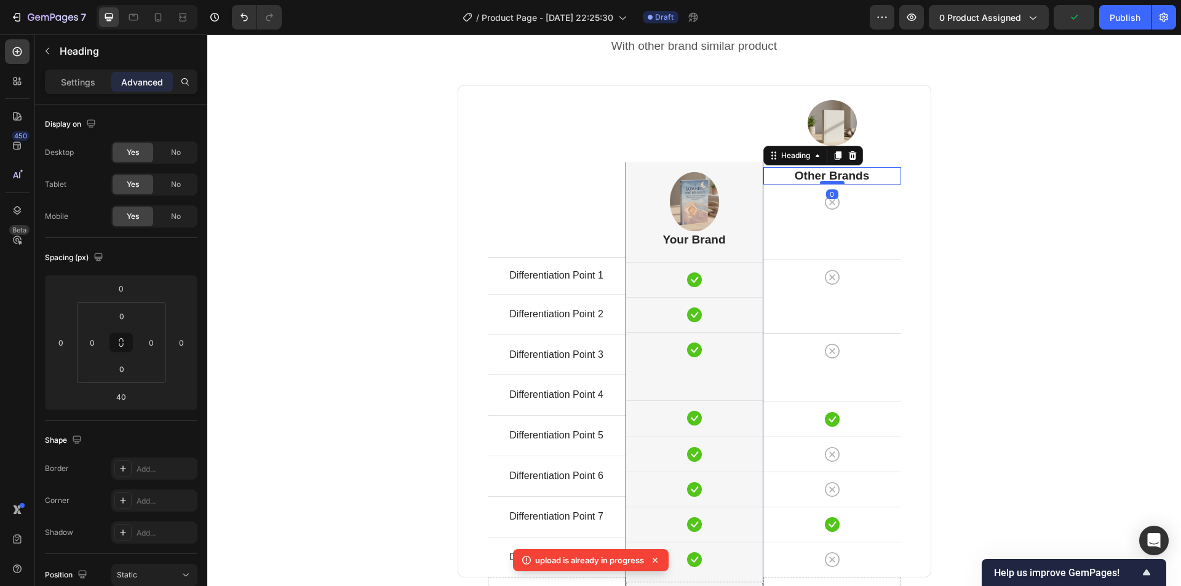
drag, startPoint x: 823, startPoint y: 209, endPoint x: 822, endPoint y: 184, distance: 24.6
click at [822, 184] on div at bounding box center [832, 183] width 25 height 4
type input "0"
click at [823, 131] on img at bounding box center [831, 123] width 49 height 46
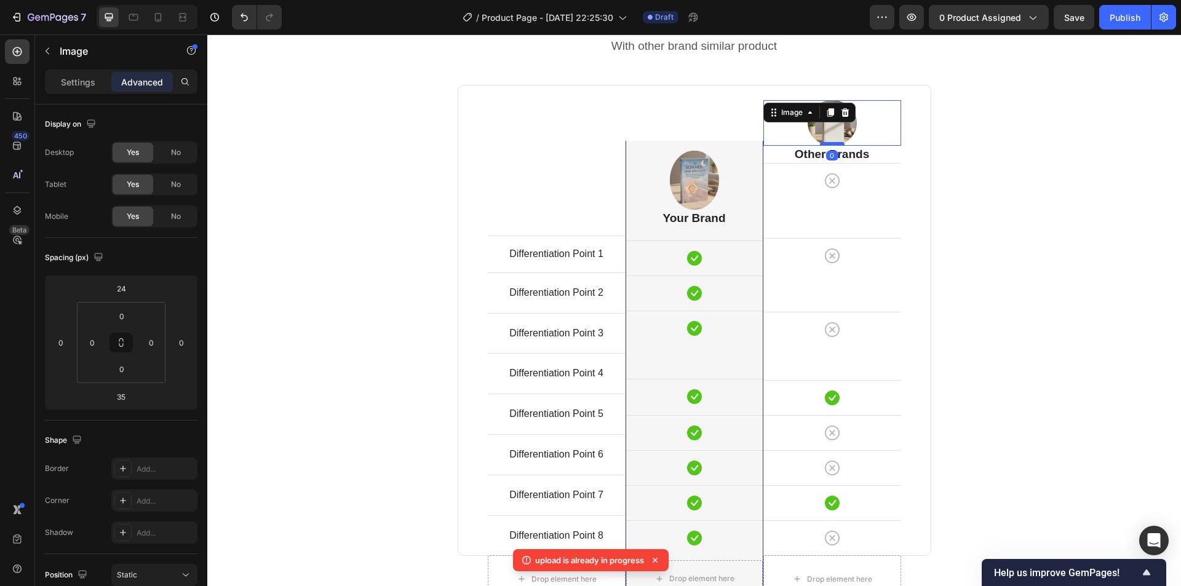
drag, startPoint x: 834, startPoint y: 165, endPoint x: 832, endPoint y: 143, distance: 22.8
click at [832, 143] on div at bounding box center [832, 144] width 25 height 4
type input "0"
click at [871, 156] on p "Other Brands" at bounding box center [831, 154] width 135 height 15
drag, startPoint x: 834, startPoint y: 160, endPoint x: 829, endPoint y: 155, distance: 7.8
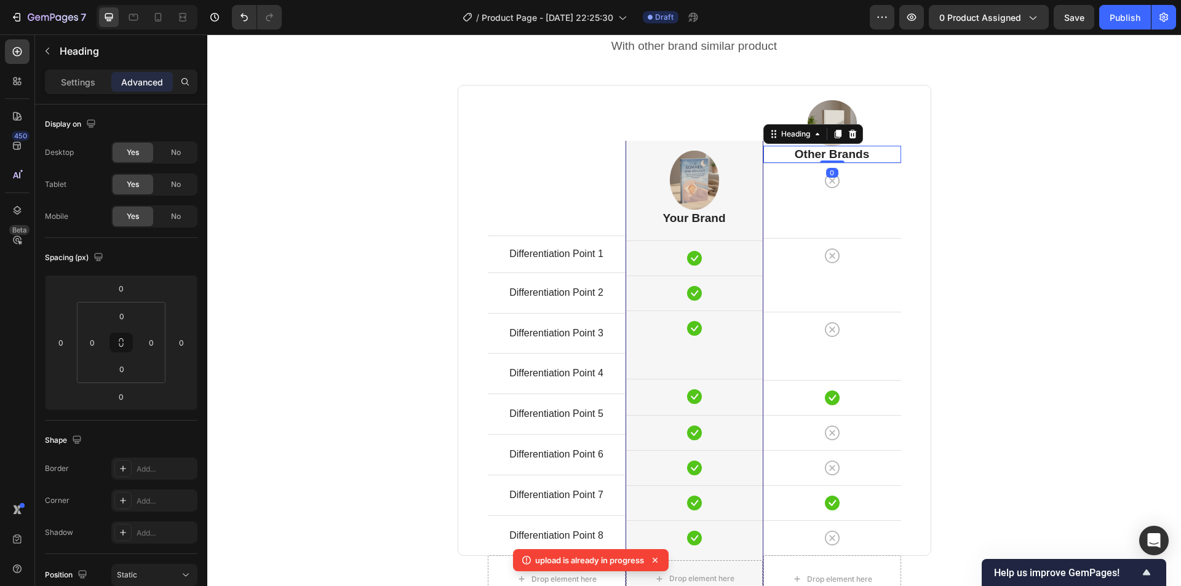
click at [829, 155] on div "Other Brands Heading 0" at bounding box center [832, 155] width 138 height 18
click at [840, 200] on div "Image Other Brands Heading 0 Icon Row Icon Row Icon Row Icon Row Icon Row Icon …" at bounding box center [832, 320] width 138 height 470
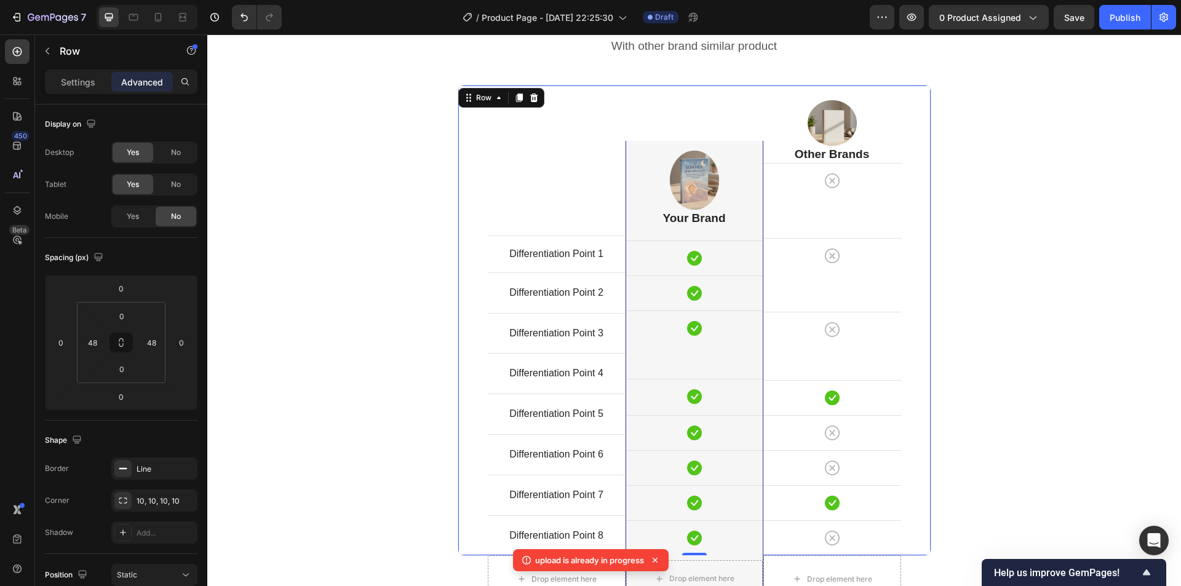
click at [836, 224] on div "Image Other Brands Heading Icon Row Icon Row Icon Row Icon Row Icon Row Icon Ro…" at bounding box center [832, 320] width 138 height 470
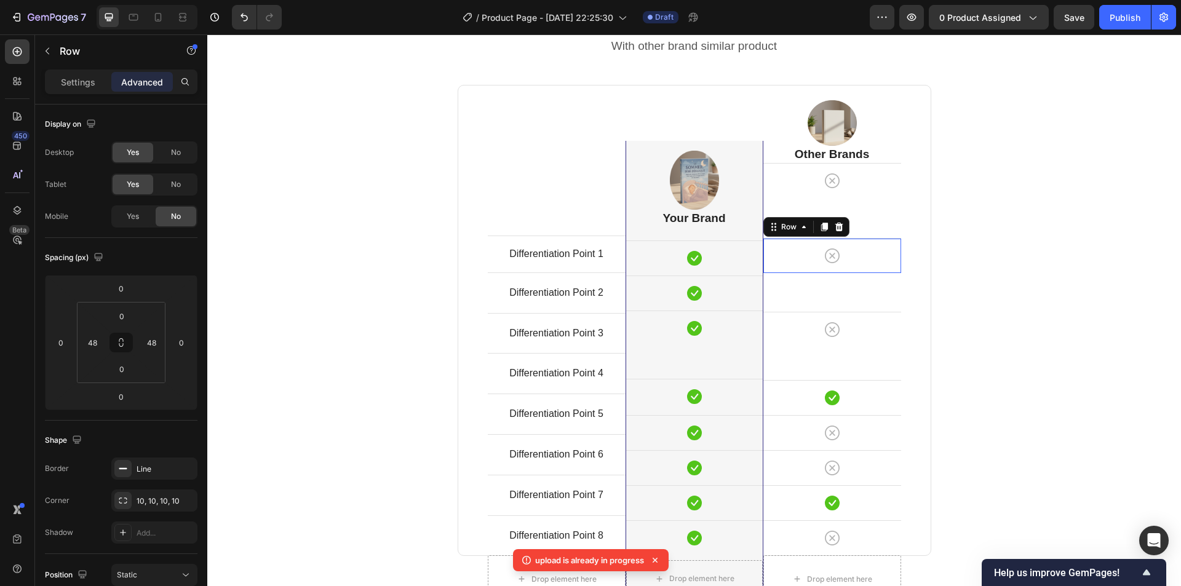
click at [833, 239] on div "Icon Row 0" at bounding box center [832, 255] width 138 height 35
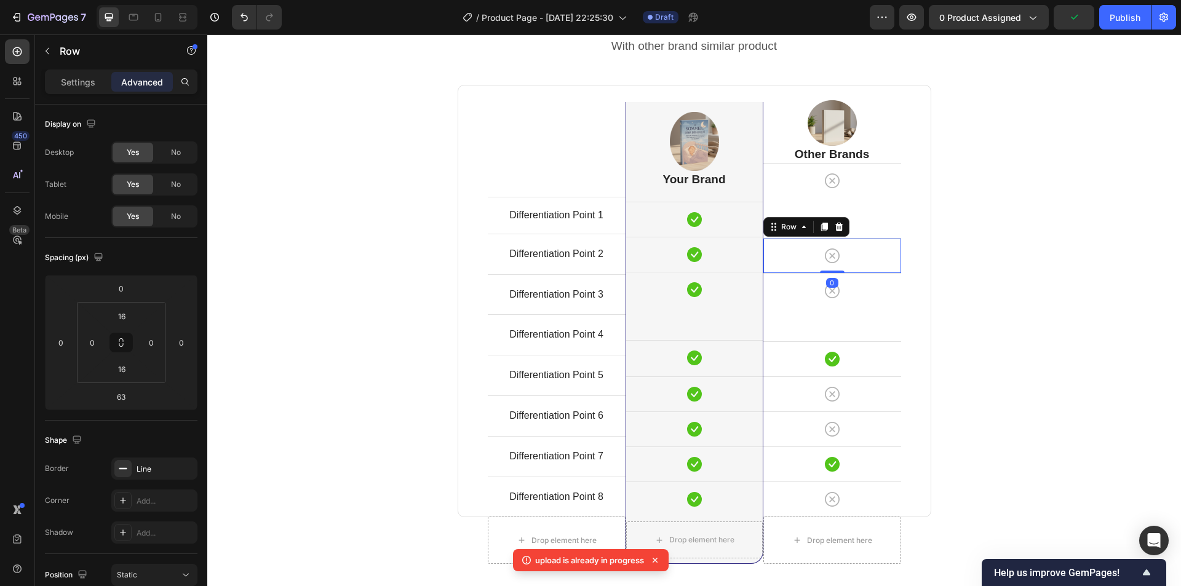
drag, startPoint x: 825, startPoint y: 309, endPoint x: 826, endPoint y: 267, distance: 41.8
click at [826, 267] on div "Icon Row 0" at bounding box center [832, 255] width 138 height 35
type input "0"
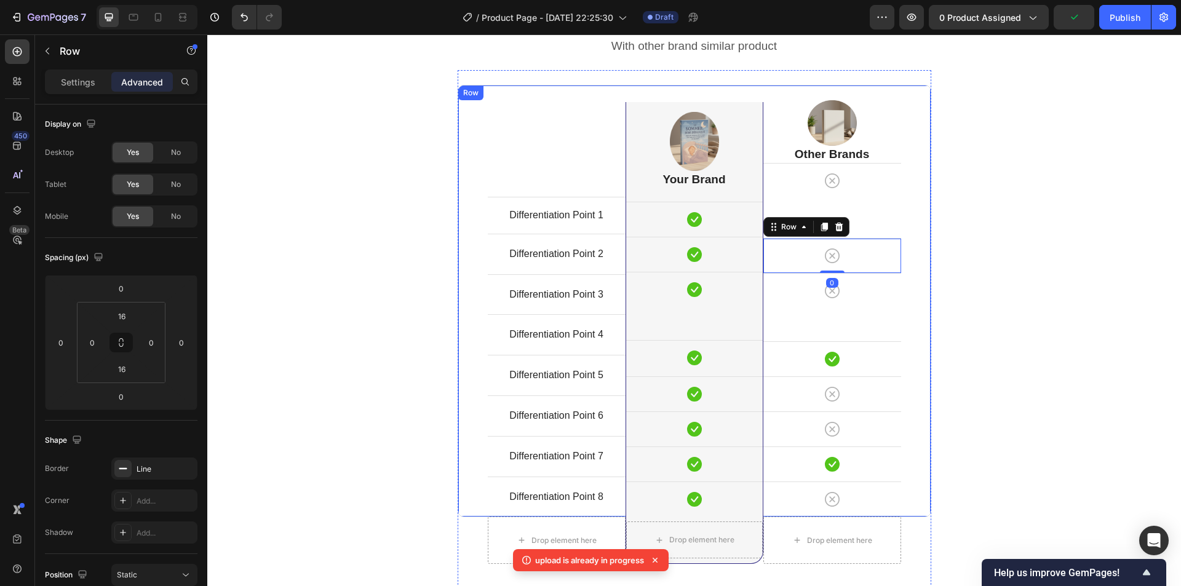
click at [862, 221] on div "Image Other Brands Heading Icon Row Icon Row 0 Icon Row Icon Row Icon Row Icon …" at bounding box center [832, 300] width 138 height 431
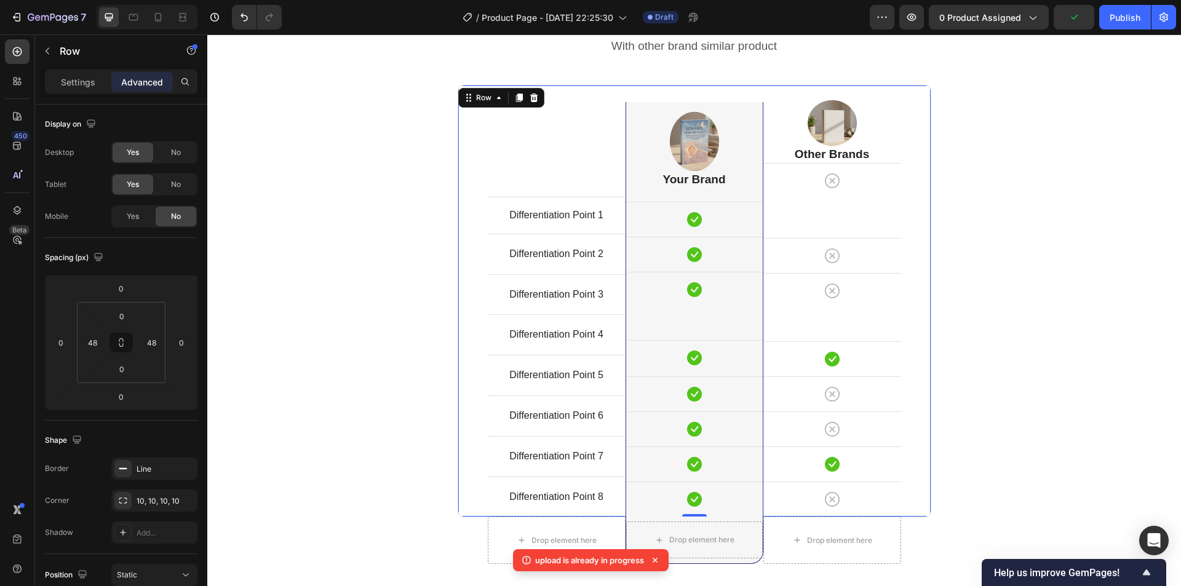
click at [838, 223] on div "Image Other Brands Heading Icon Row Icon Row Icon Row Icon Row Icon Row Icon Ro…" at bounding box center [832, 300] width 138 height 431
click at [829, 193] on div "Icon Row" at bounding box center [832, 180] width 138 height 35
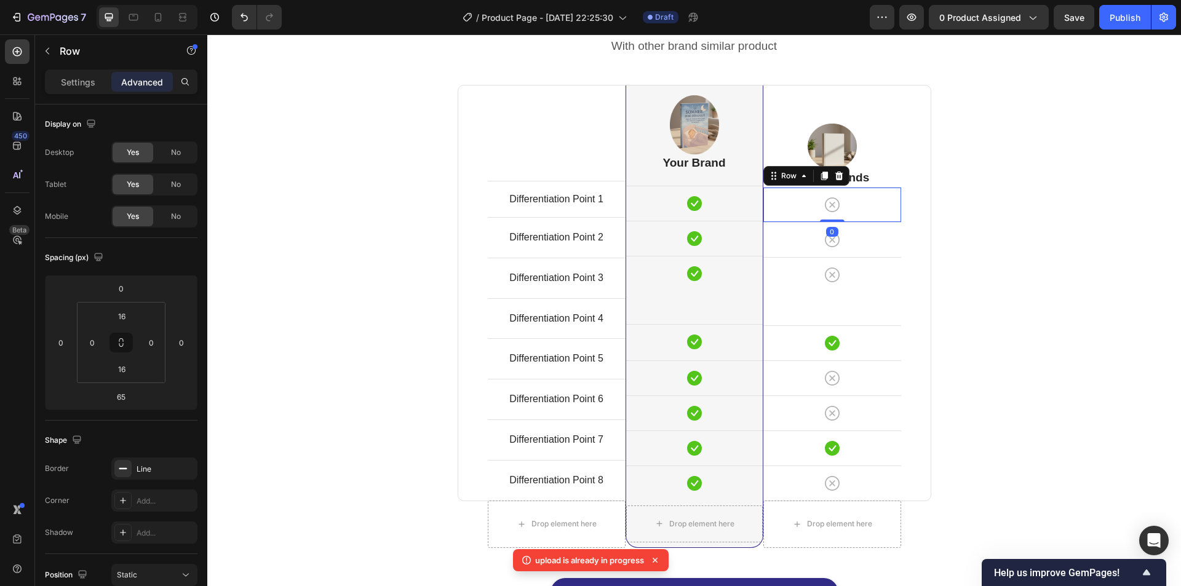
drag, startPoint x: 826, startPoint y: 237, endPoint x: 829, endPoint y: 189, distance: 48.0
click at [828, 189] on div "Icon Row 0" at bounding box center [832, 204] width 138 height 35
type input "0"
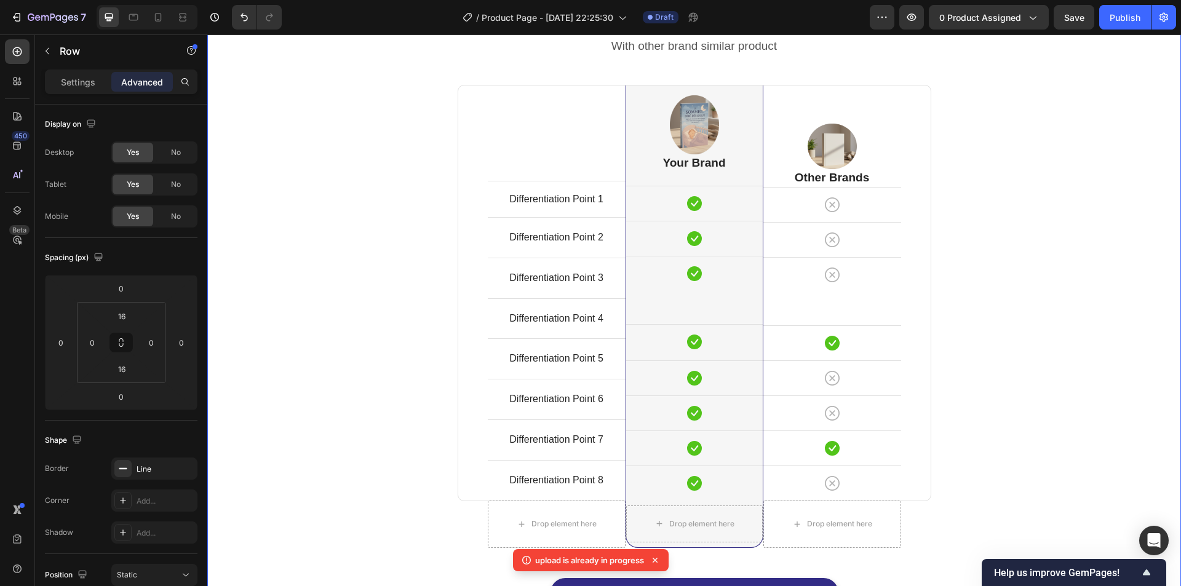
click at [984, 188] on div "Comparison Table Headline Heading With other brand similar product Text block R…" at bounding box center [693, 316] width 955 height 634
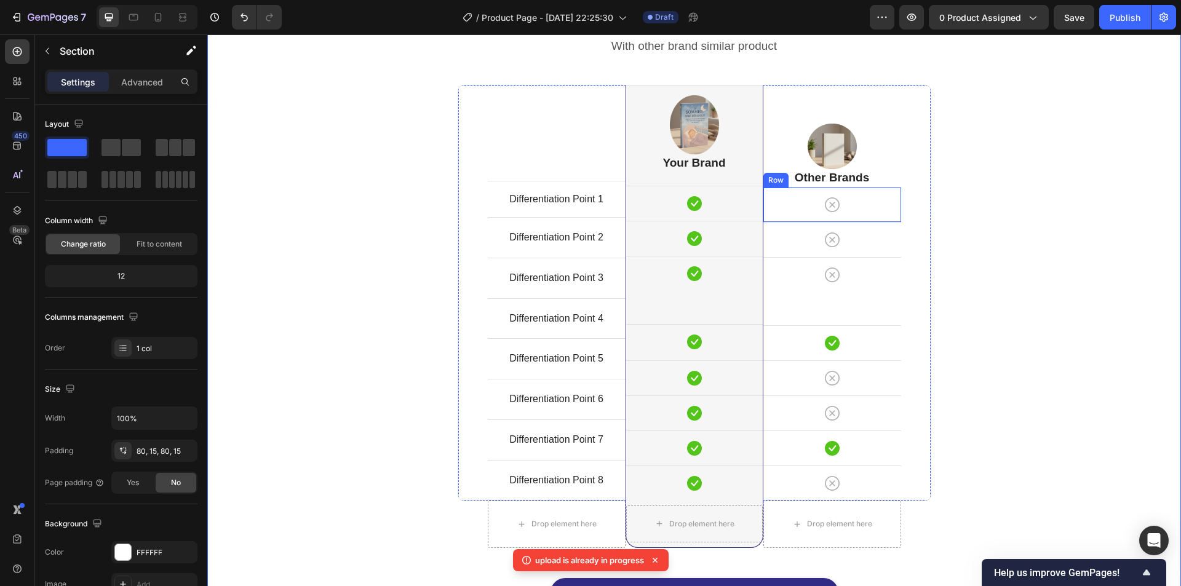
click at [862, 220] on div "Icon Row" at bounding box center [832, 204] width 138 height 35
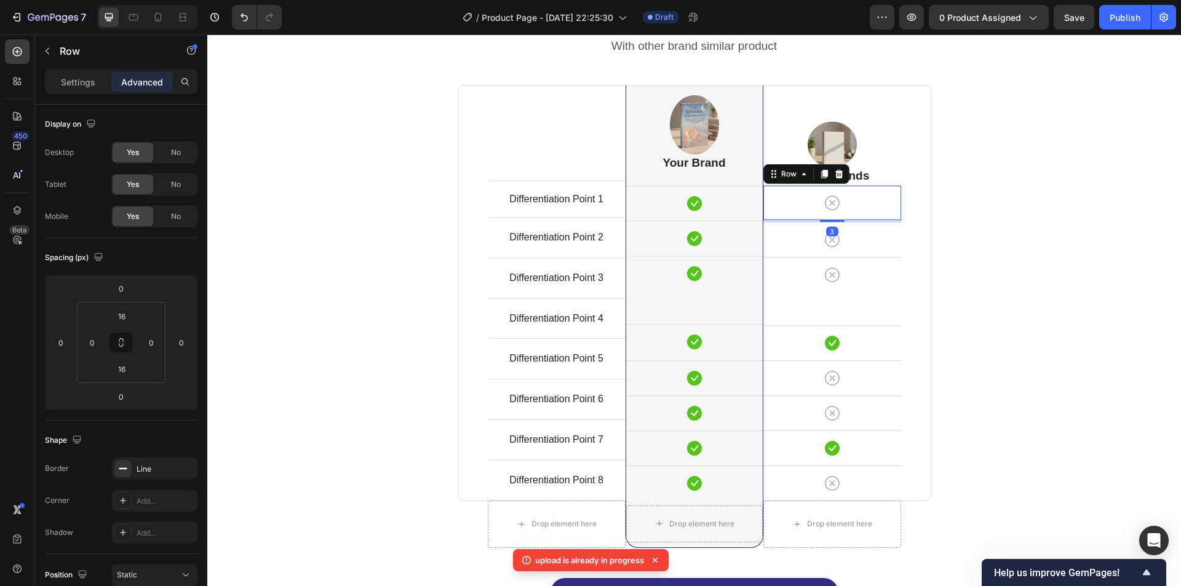
click at [837, 222] on div "Image Other Brands Heading Icon Row 3 Icon Row Icon Row Icon Row Icon Row Icon …" at bounding box center [832, 292] width 138 height 415
type input "3"
click at [1037, 180] on div "Comparison Table Headline Heading With other brand similar product Text block R…" at bounding box center [693, 316] width 955 height 634
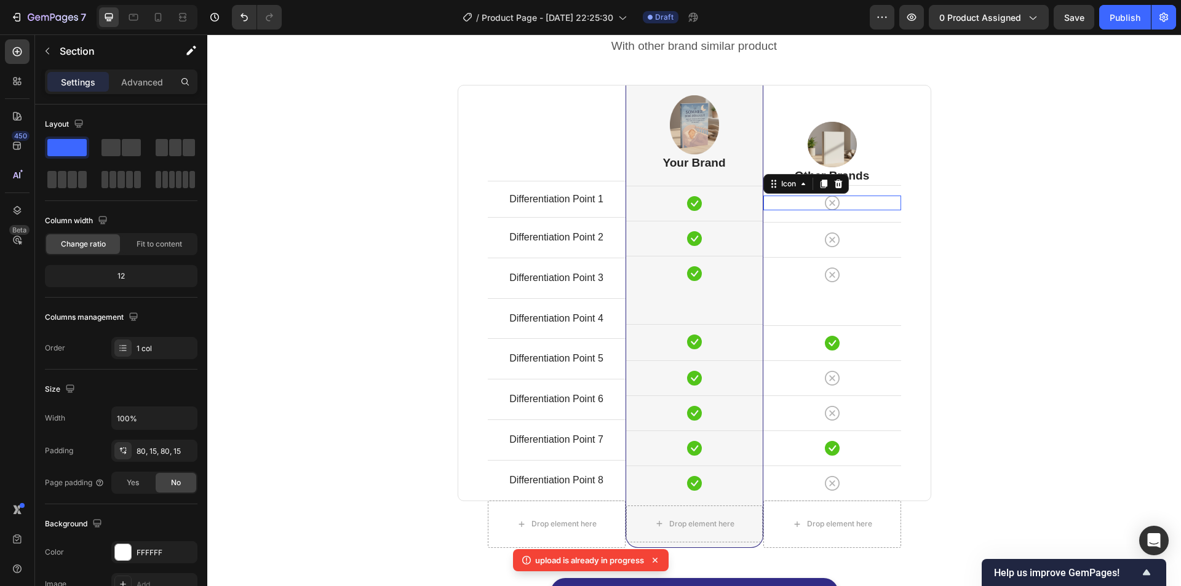
click at [860, 204] on div "Icon 0" at bounding box center [832, 203] width 138 height 15
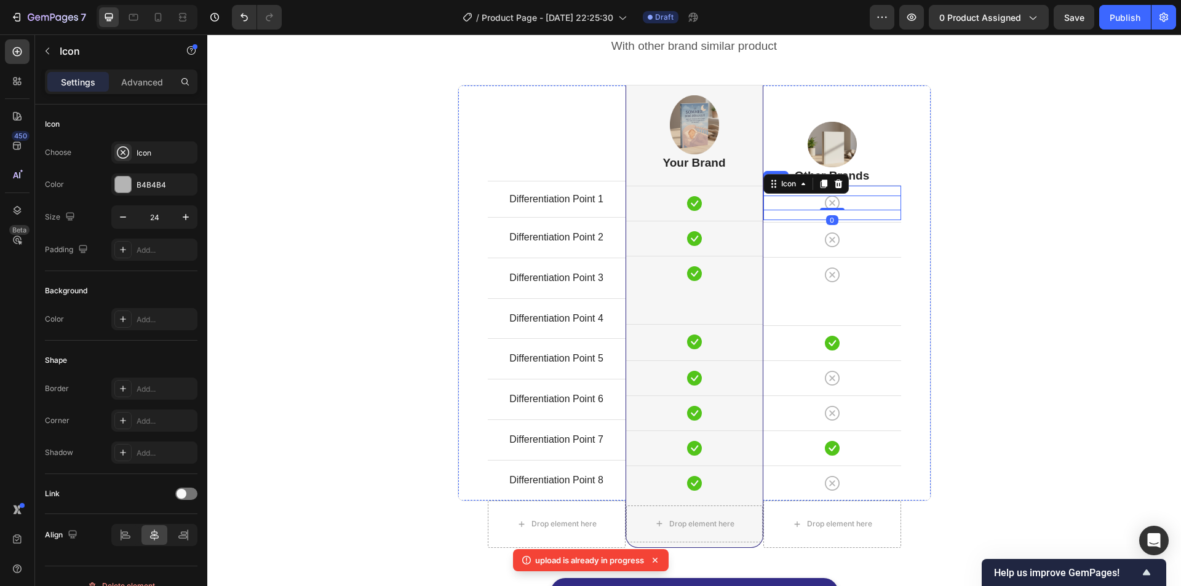
click at [864, 215] on div "Icon 0 Row" at bounding box center [832, 202] width 138 height 35
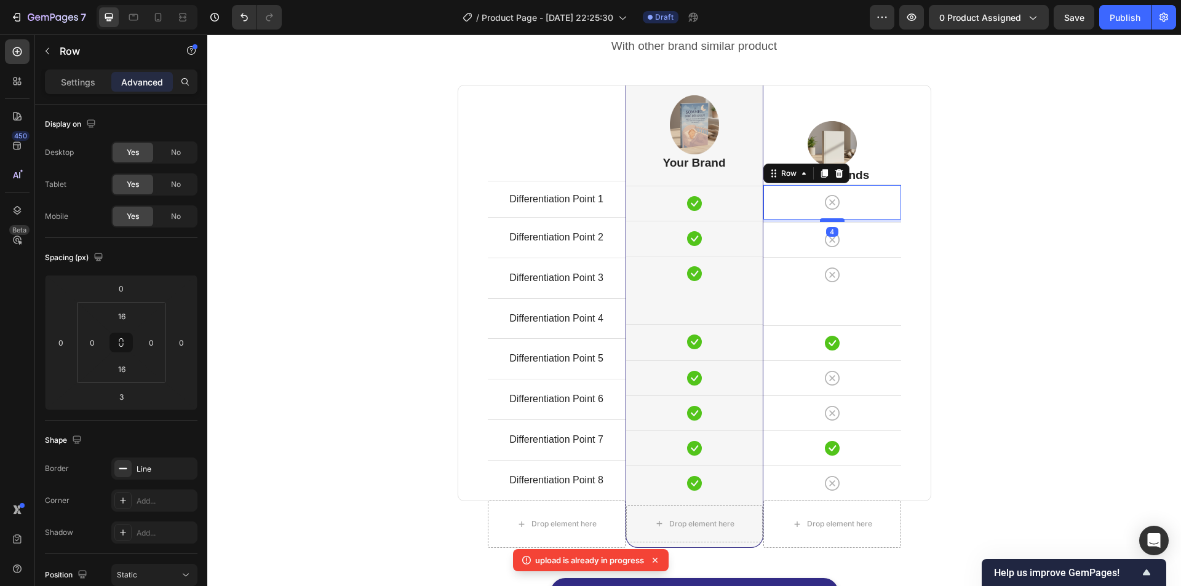
click at [836, 221] on div at bounding box center [832, 220] width 25 height 4
type input "4"
click at [961, 196] on div "Comparison Table Headline Heading With other brand similar product Text block R…" at bounding box center [693, 316] width 955 height 634
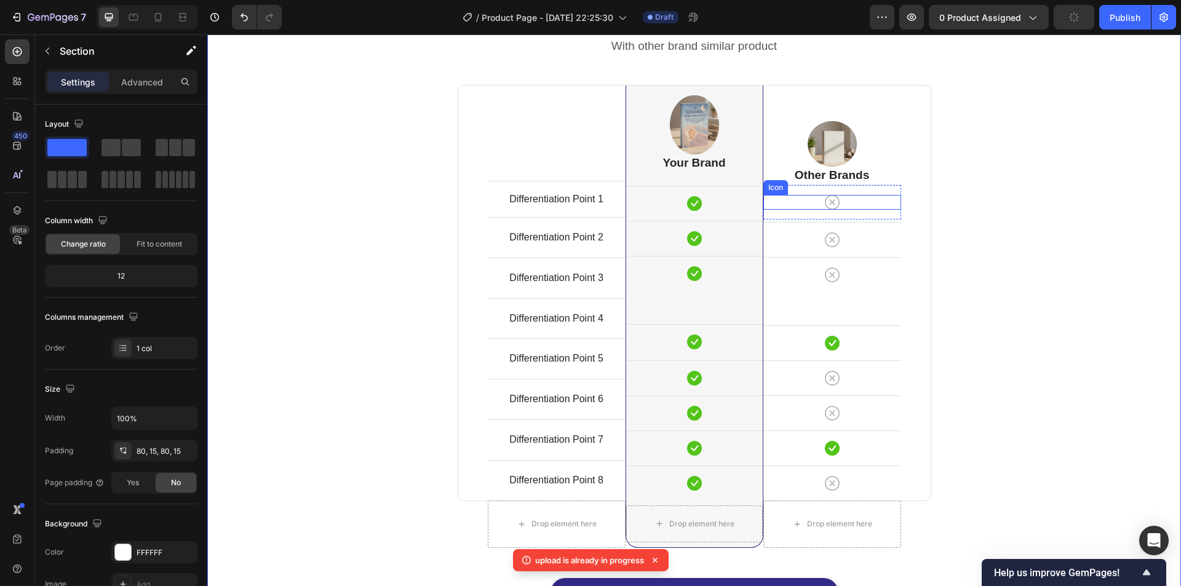
click at [843, 208] on div "Icon" at bounding box center [832, 202] width 138 height 15
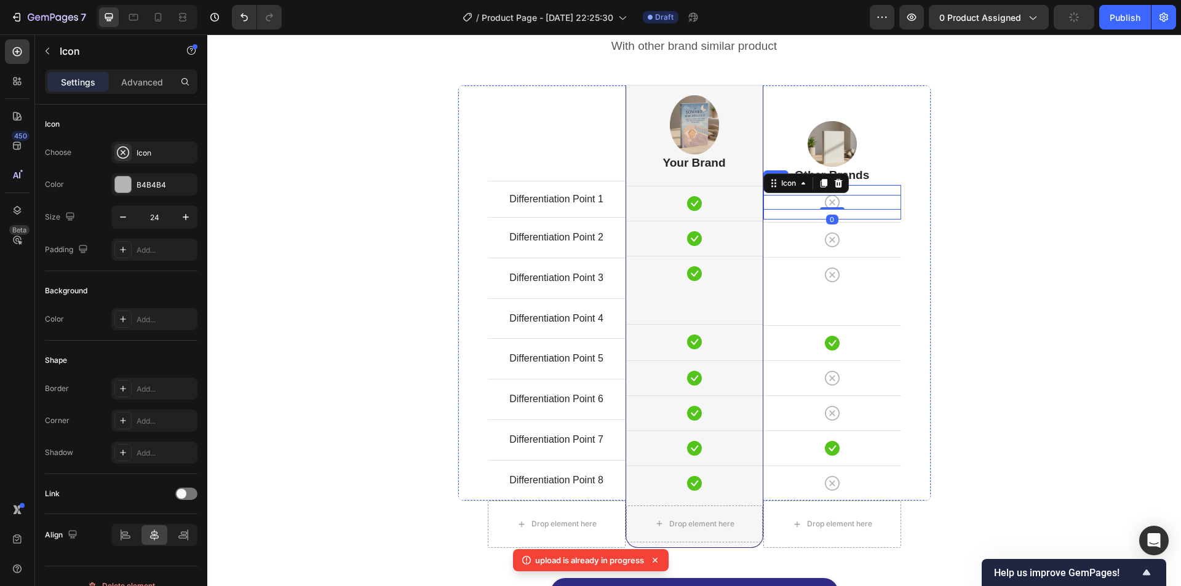
click at [845, 215] on div "Icon 0 Row" at bounding box center [832, 201] width 138 height 35
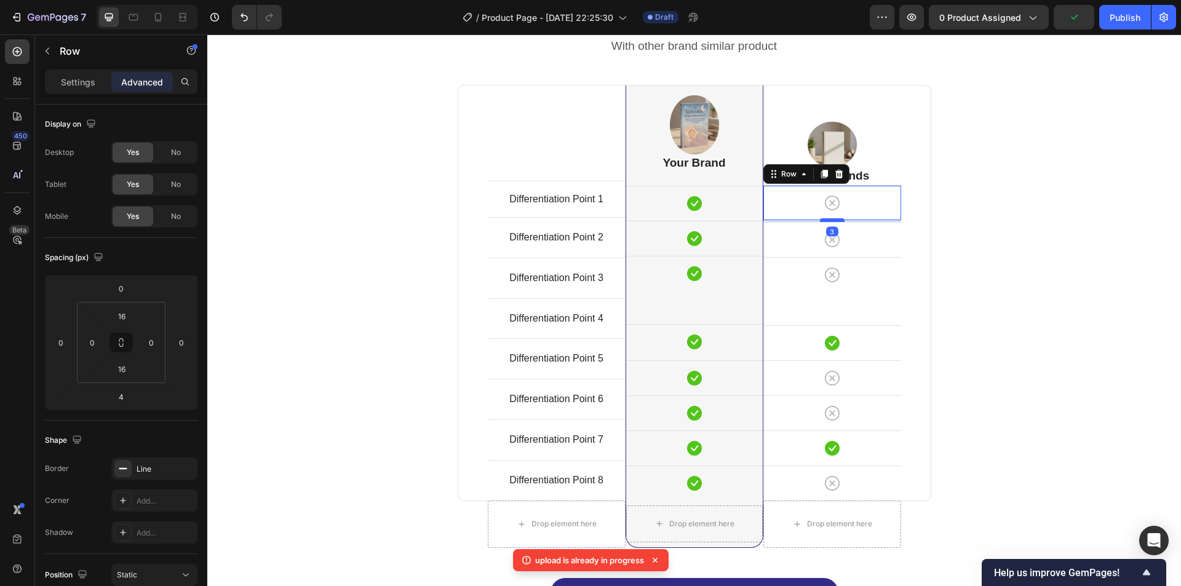
click at [836, 220] on div at bounding box center [832, 220] width 25 height 4
type input "3"
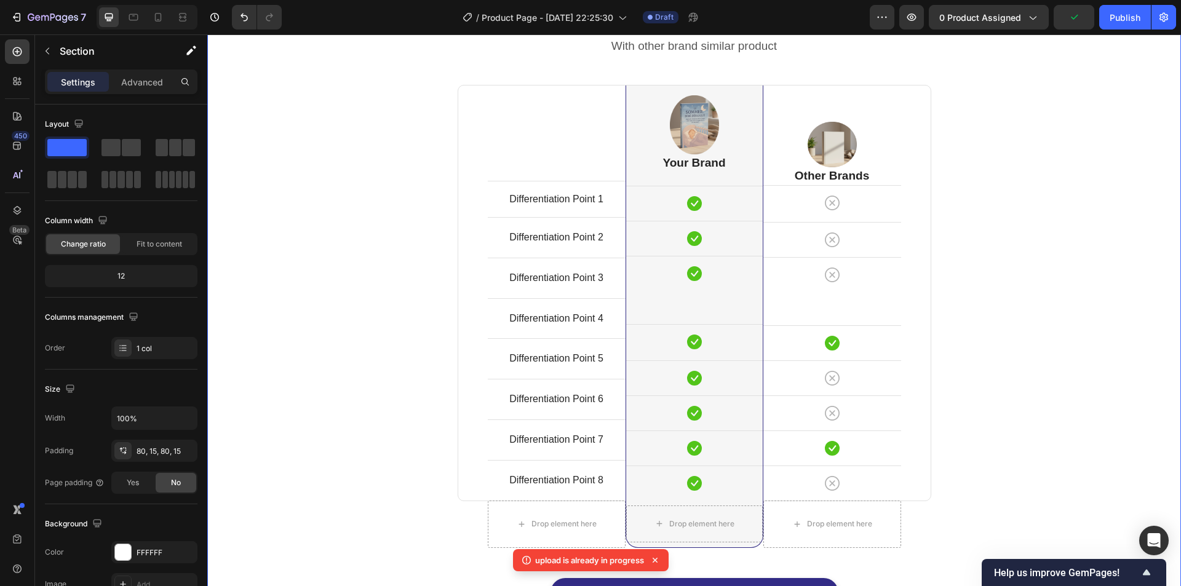
click at [995, 201] on div "Comparison Table Headline Heading With other brand similar product Text block R…" at bounding box center [693, 316] width 955 height 634
click at [884, 215] on div "Icon Row" at bounding box center [832, 202] width 138 height 35
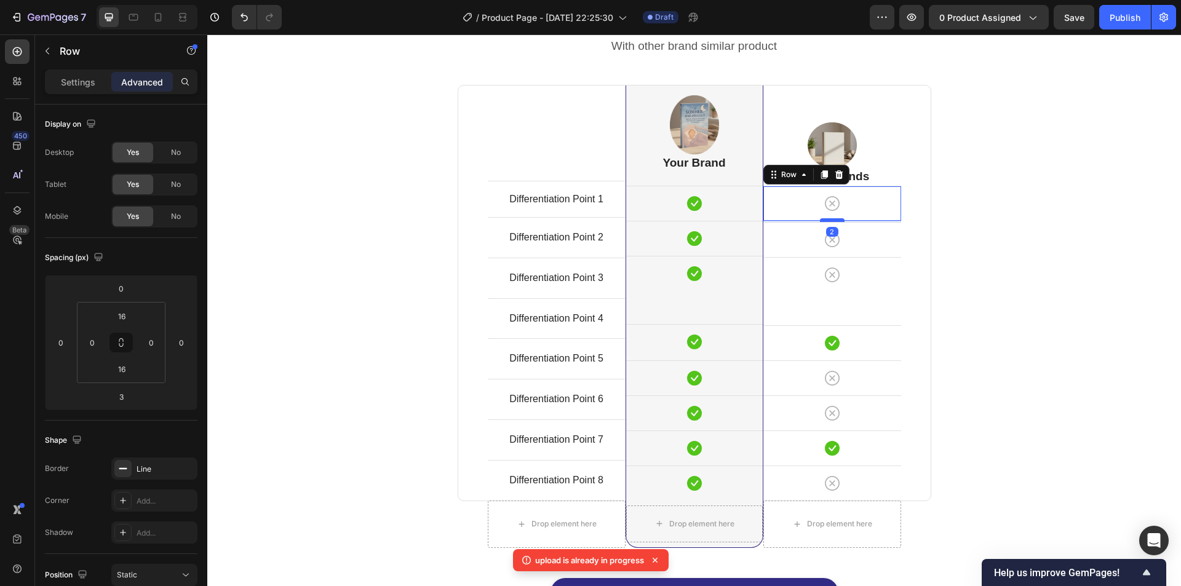
click at [835, 220] on div at bounding box center [832, 220] width 25 height 4
type input "2"
click at [959, 210] on div "Comparison Table Headline Heading With other brand similar product Text block R…" at bounding box center [693, 316] width 955 height 634
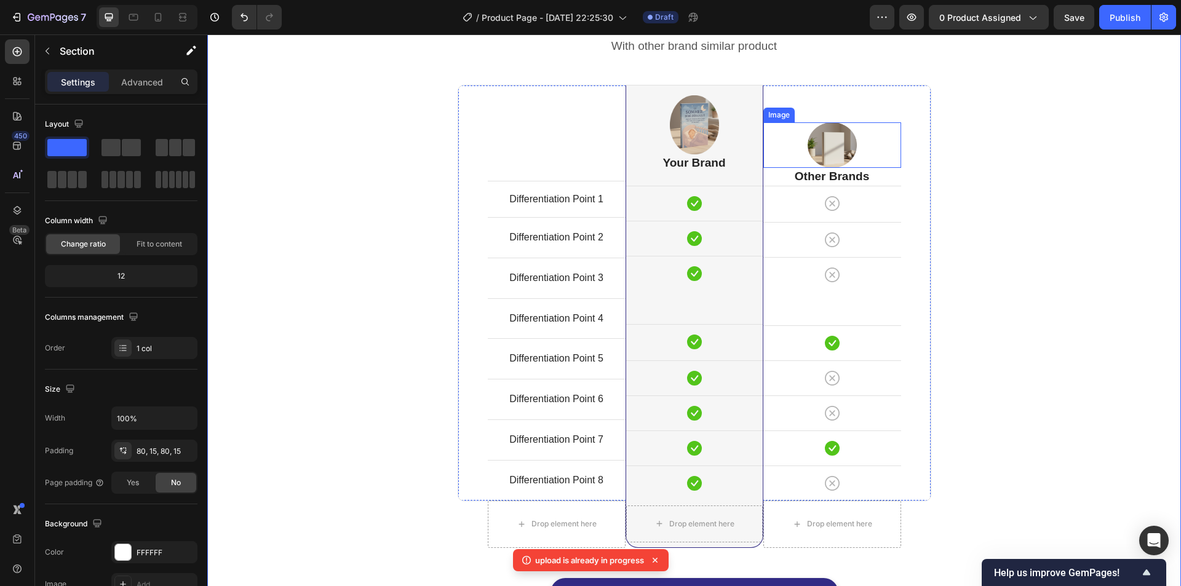
click at [834, 148] on img at bounding box center [831, 145] width 49 height 46
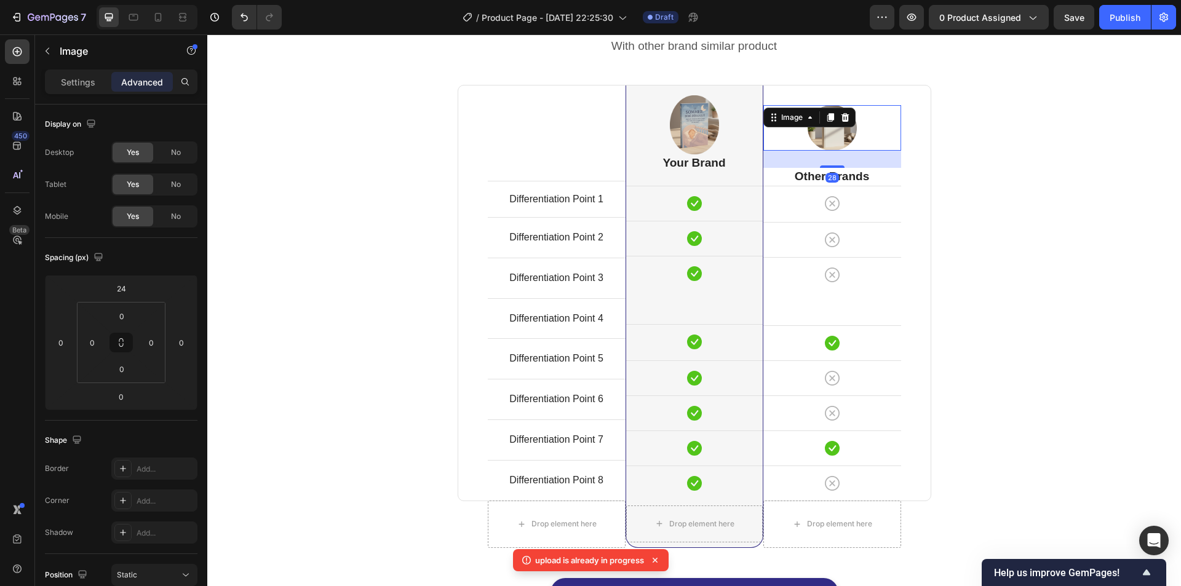
drag, startPoint x: 831, startPoint y: 167, endPoint x: 836, endPoint y: 184, distance: 17.7
click at [836, 184] on div "Image 28 Other Brands Heading Icon Row Icon Row Icon Row Icon Row Icon Row Icon…" at bounding box center [832, 292] width 138 height 415
type input "28"
click at [1064, 162] on div "Comparison Table Headline Heading With other brand similar product Text block R…" at bounding box center [693, 316] width 955 height 634
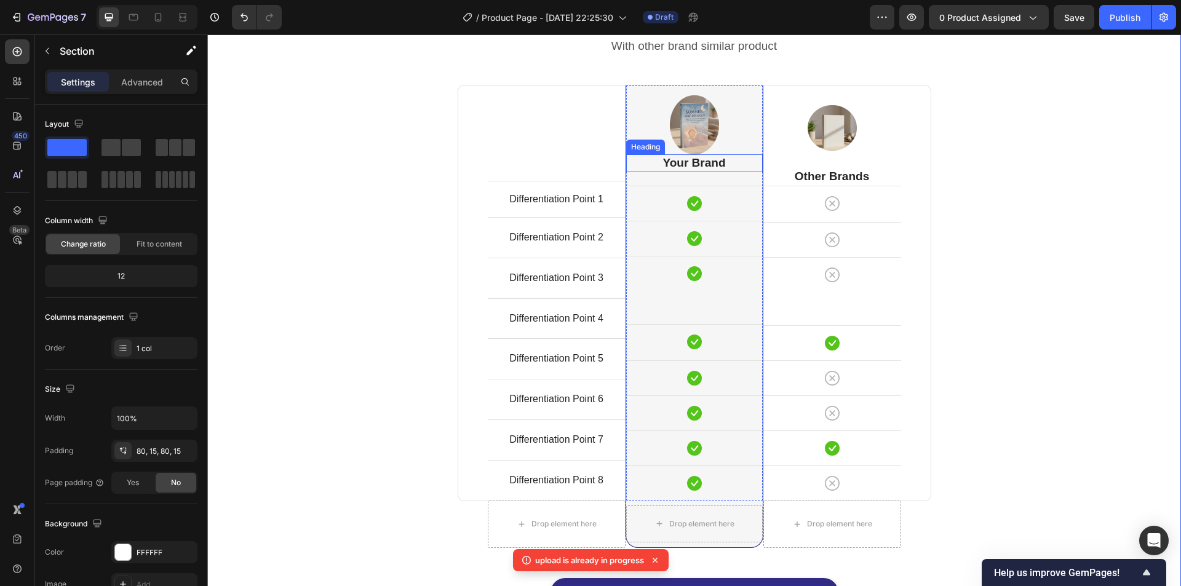
click at [716, 165] on p "Your Brand" at bounding box center [694, 163] width 134 height 15
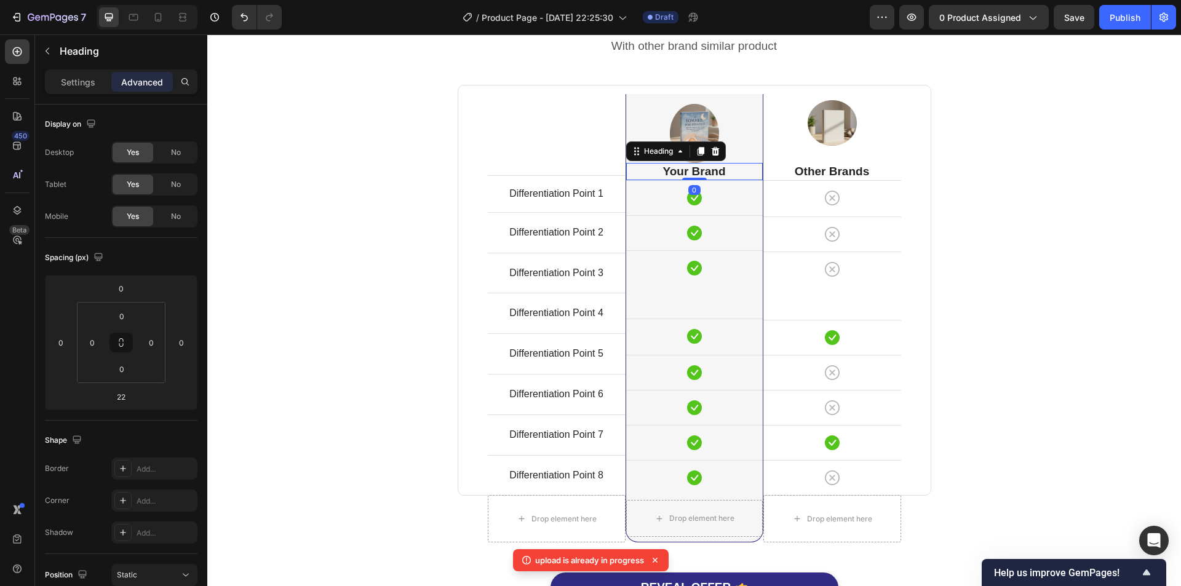
drag, startPoint x: 696, startPoint y: 183, endPoint x: 715, endPoint y: 168, distance: 23.6
click at [703, 168] on div "Your Brand Heading 0" at bounding box center [694, 172] width 137 height 18
type input "0"
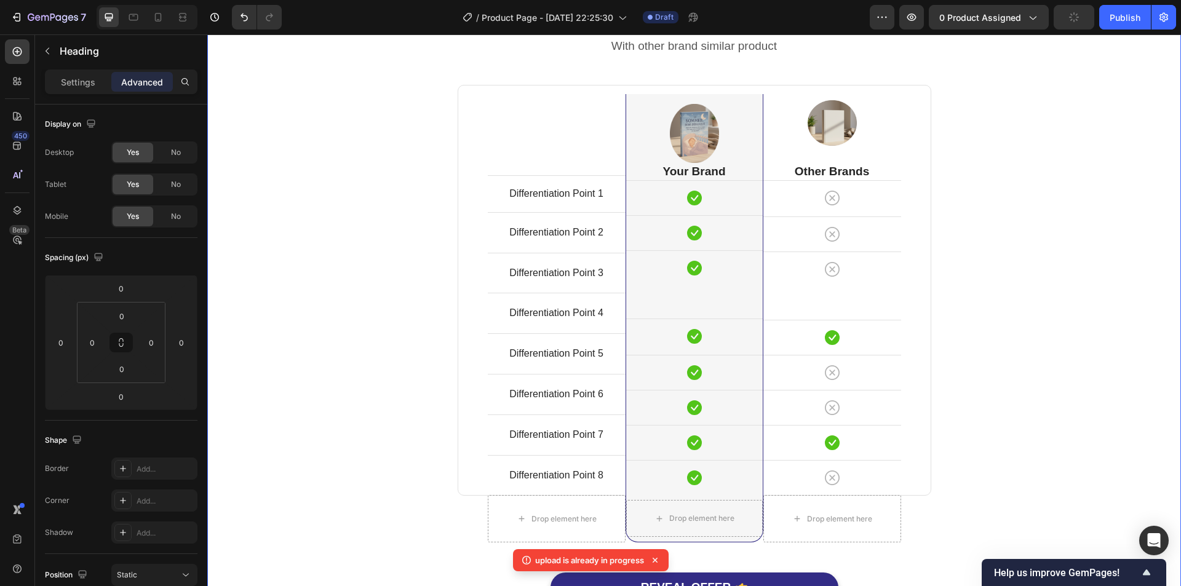
click at [1104, 152] on div "Comparison Table Headline Heading With other brand similar product Text block R…" at bounding box center [693, 313] width 955 height 629
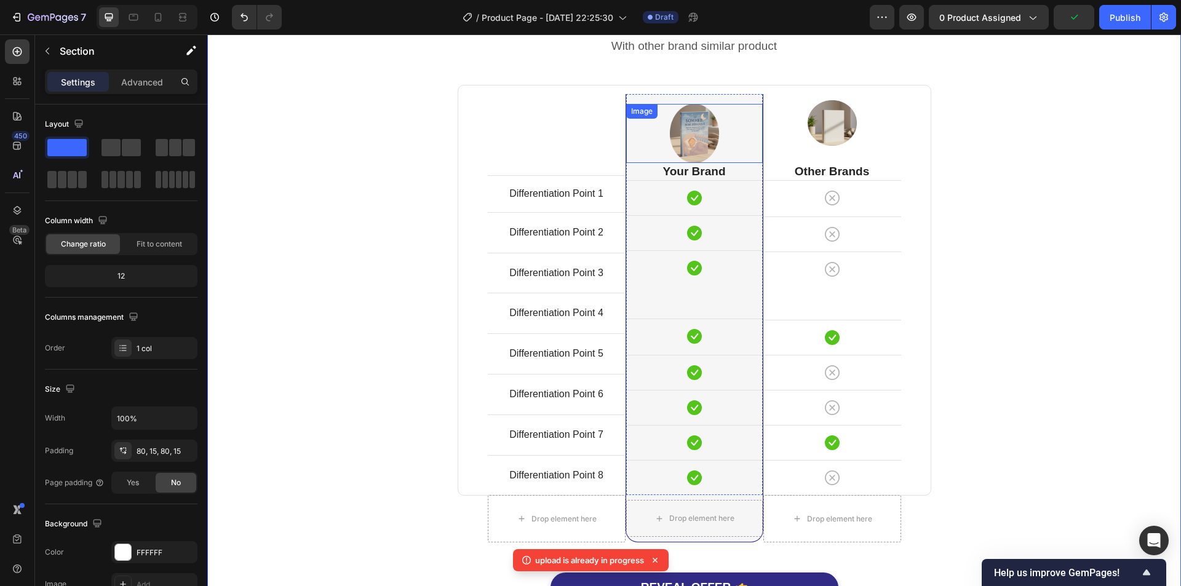
click at [710, 142] on img at bounding box center [694, 133] width 49 height 59
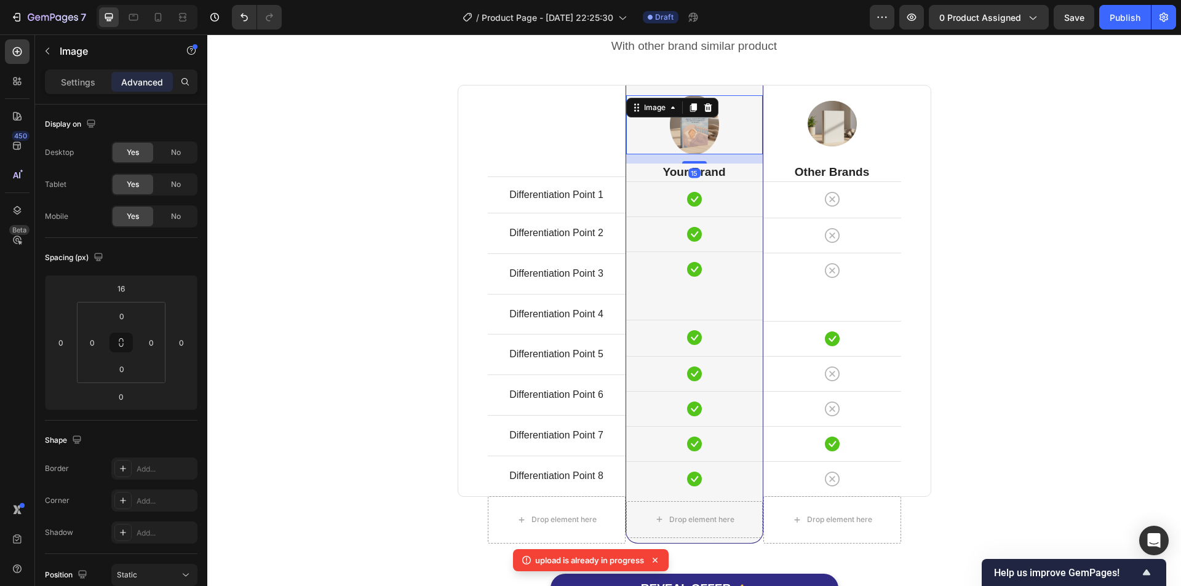
drag, startPoint x: 699, startPoint y: 160, endPoint x: 703, endPoint y: 169, distance: 9.9
click at [703, 169] on div "Image 15 Your Brand Heading Icon Row Icon Row Icon Row Icon Row Icon Row Icon R…" at bounding box center [694, 290] width 137 height 411
type input "15"
click at [1138, 124] on div "Comparison Table Headline Heading With other brand similar product Text block R…" at bounding box center [693, 314] width 955 height 630
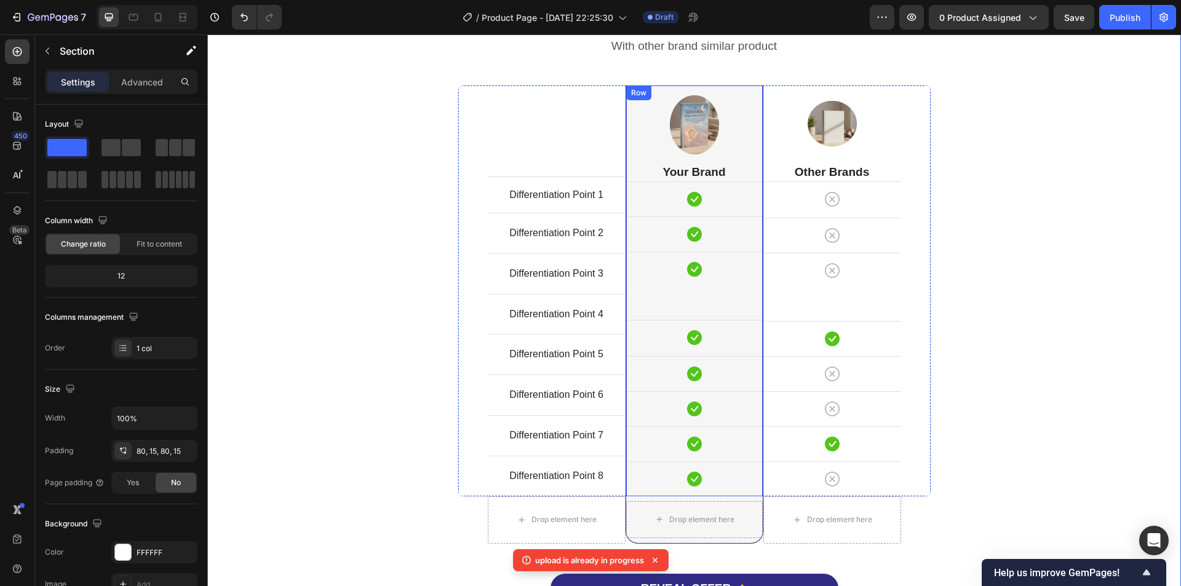
click at [720, 298] on div "Image Your Brand Heading Icon Row Icon Row Icon Row Icon Row Icon Row Icon Row …" at bounding box center [694, 290] width 137 height 411
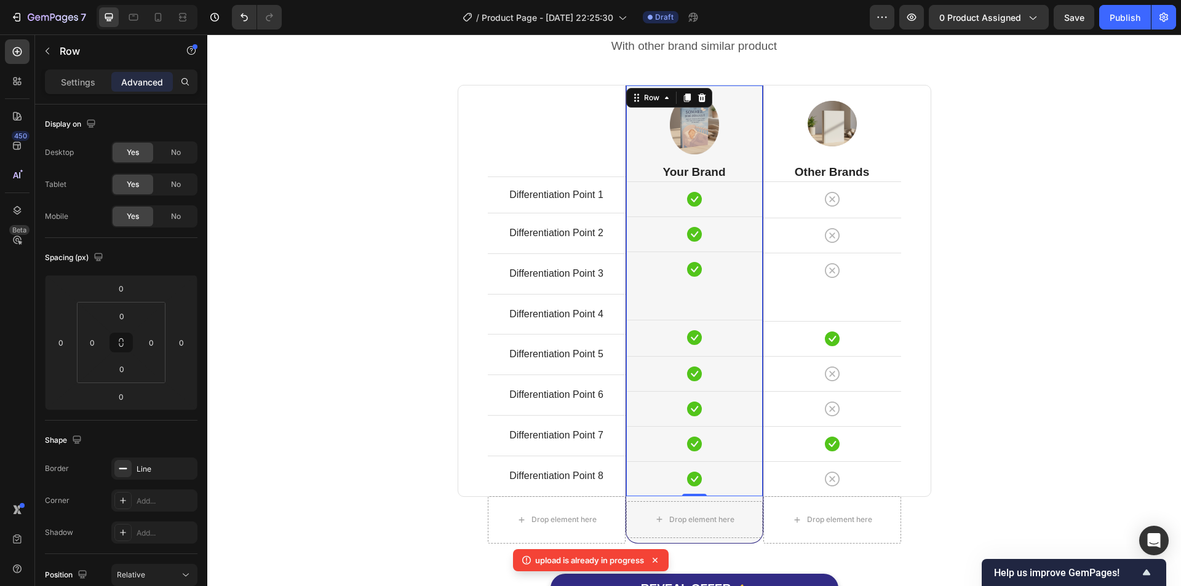
click at [687, 311] on div "Image Your Brand Heading Icon Row Icon Row Icon Row Icon Row Icon Row Icon Row …" at bounding box center [694, 290] width 137 height 411
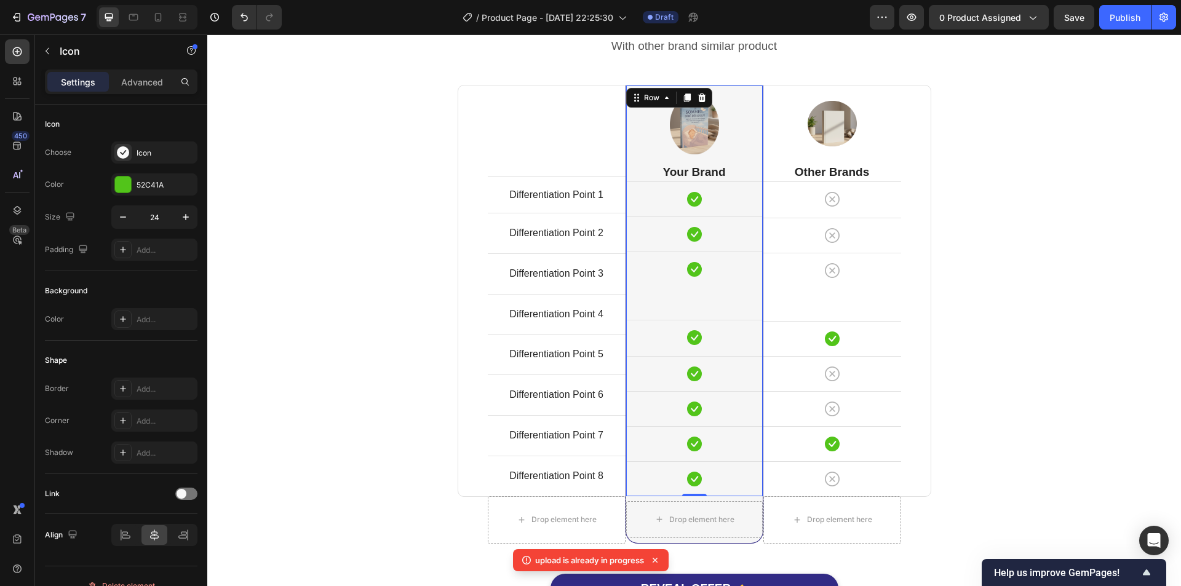
click at [670, 274] on div "Icon" at bounding box center [694, 269] width 137 height 15
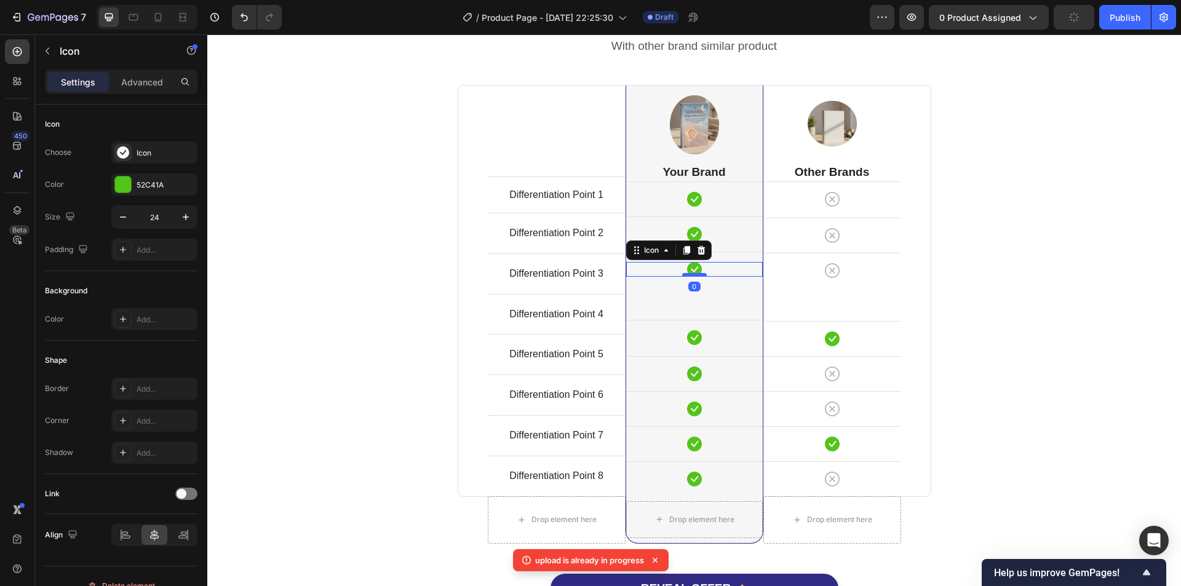
click at [686, 273] on div at bounding box center [694, 275] width 25 height 4
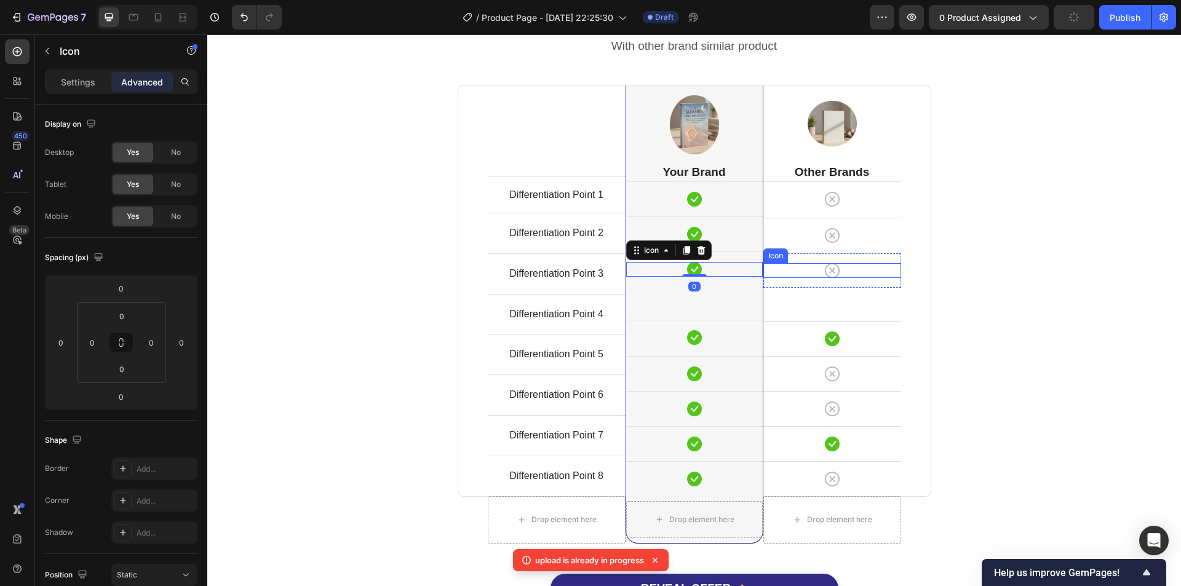
click at [978, 274] on div "Comparison Table Headline Heading With other brand similar product Text block R…" at bounding box center [693, 314] width 955 height 630
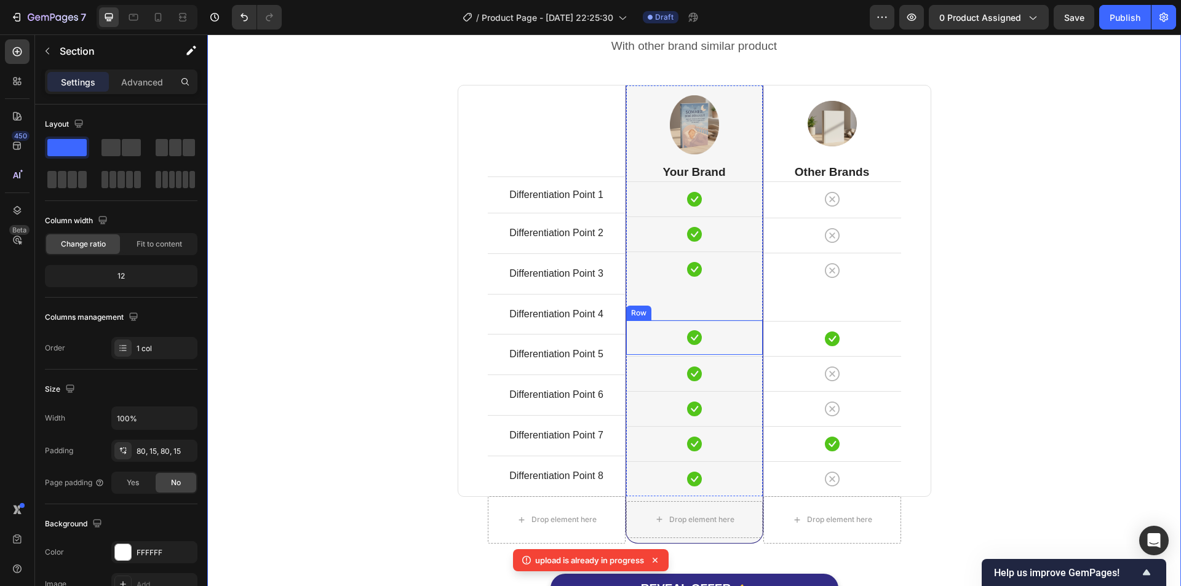
click at [695, 320] on div "Icon Row" at bounding box center [694, 337] width 137 height 35
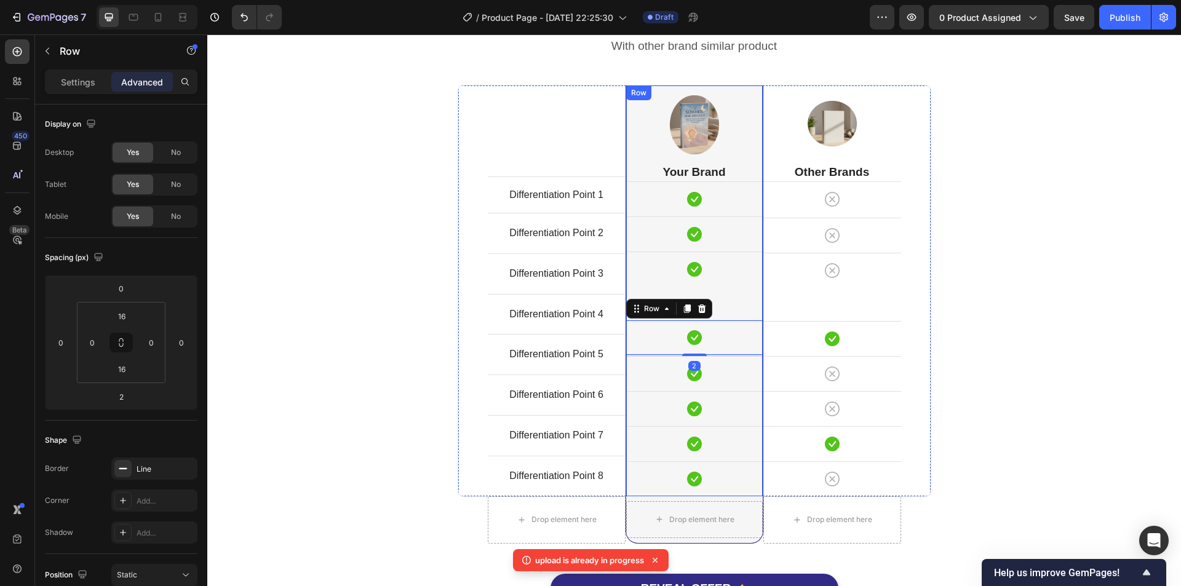
click at [735, 306] on div "Image Your Brand Heading Icon Row Icon Row Icon Row Icon Row 2 Icon Row Icon Ro…" at bounding box center [694, 290] width 137 height 411
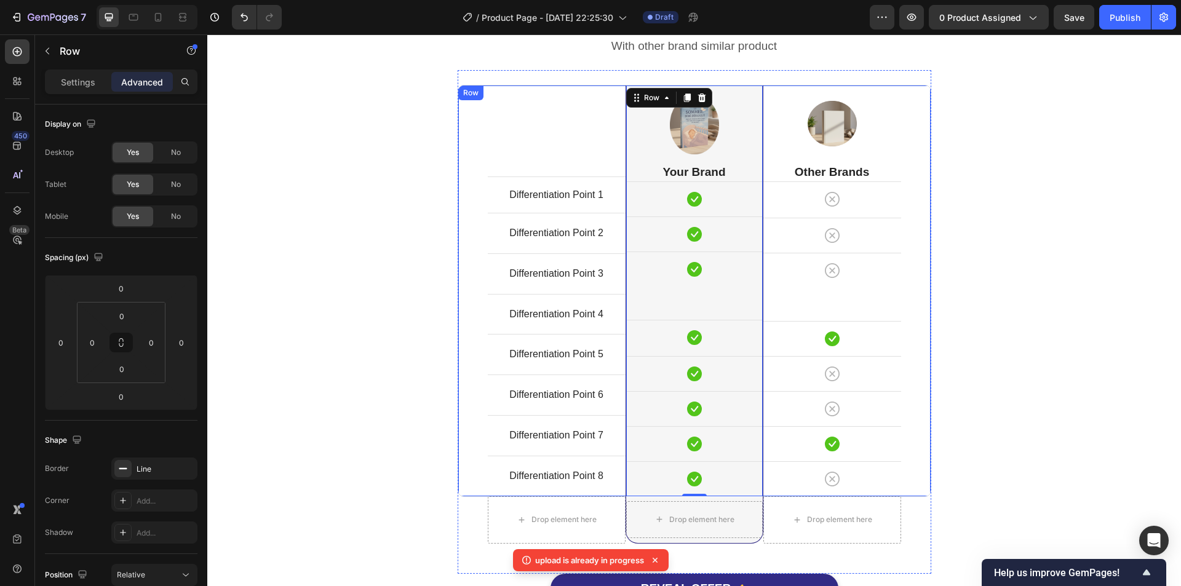
click at [834, 293] on div "Image Other Brands Heading Icon Row Icon Row Icon Row Icon Row Icon Row Icon Ro…" at bounding box center [832, 290] width 138 height 411
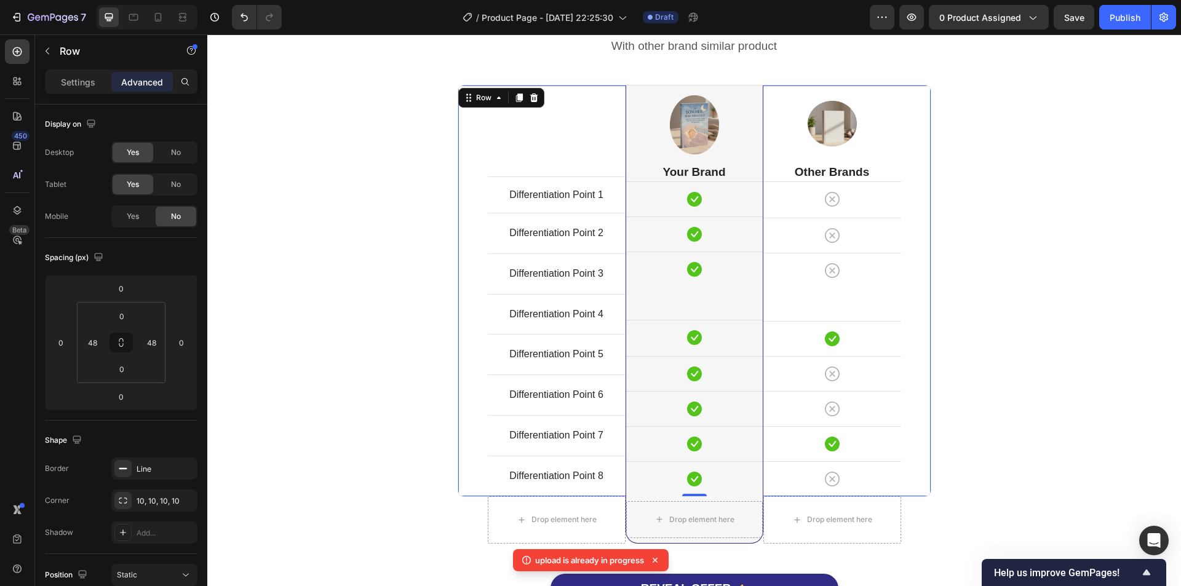
click at [857, 306] on div "Image Other Brands Heading Icon Row Icon Row Icon Row Icon Row Icon Row Icon Ro…" at bounding box center [832, 290] width 138 height 411
click at [707, 308] on div "Image Your Brand Heading Icon Row Icon Row Icon Row Icon Row Icon Row Icon Row …" at bounding box center [694, 290] width 137 height 411
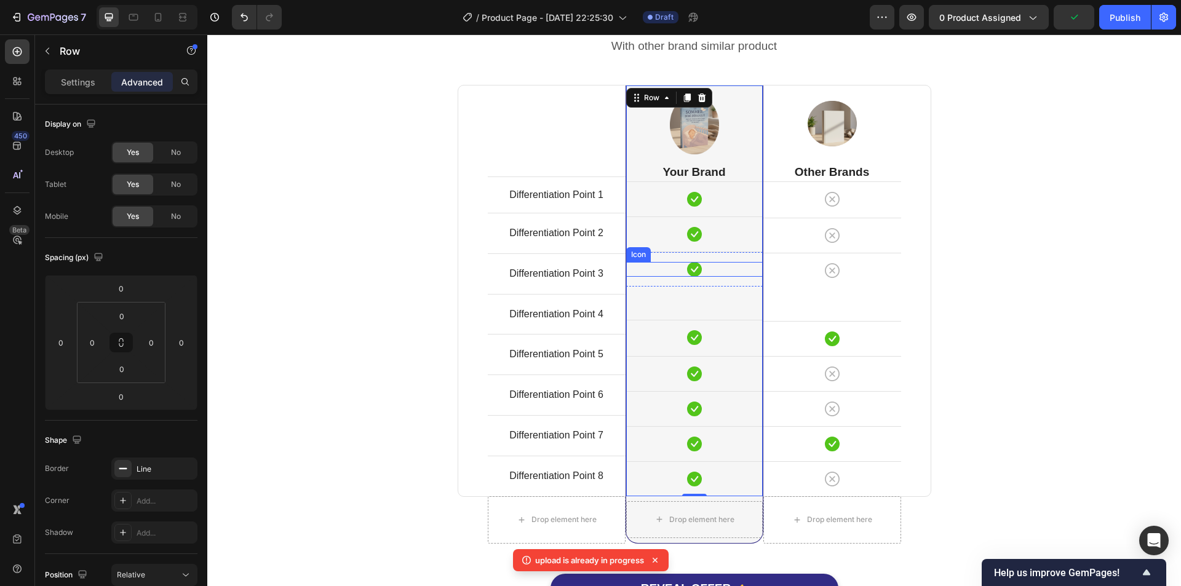
click at [728, 275] on div "Icon" at bounding box center [694, 269] width 137 height 15
click at [737, 256] on div "Icon 0 Row" at bounding box center [694, 269] width 137 height 35
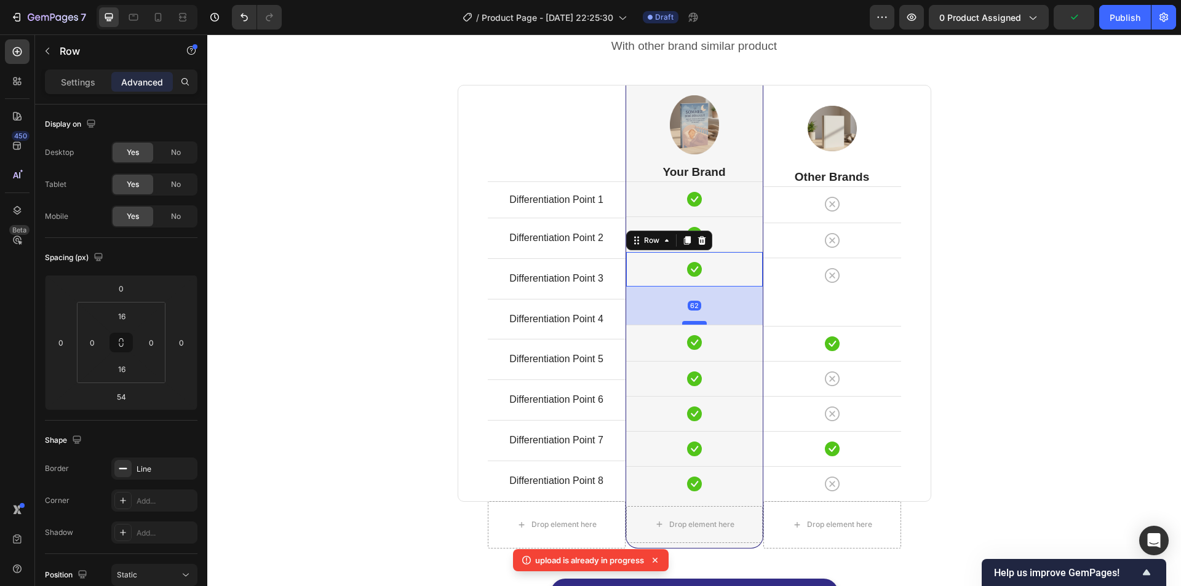
click at [682, 322] on div at bounding box center [694, 323] width 25 height 4
type input "62"
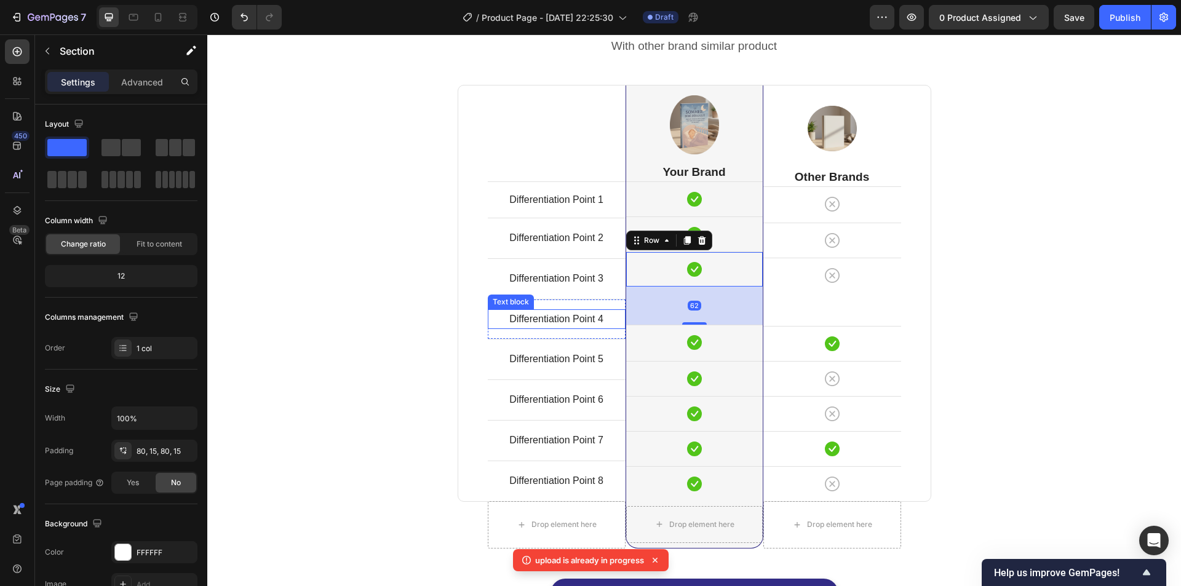
click at [330, 283] on div "Comparison Table Headline Heading With other brand similar product Text block R…" at bounding box center [693, 316] width 955 height 635
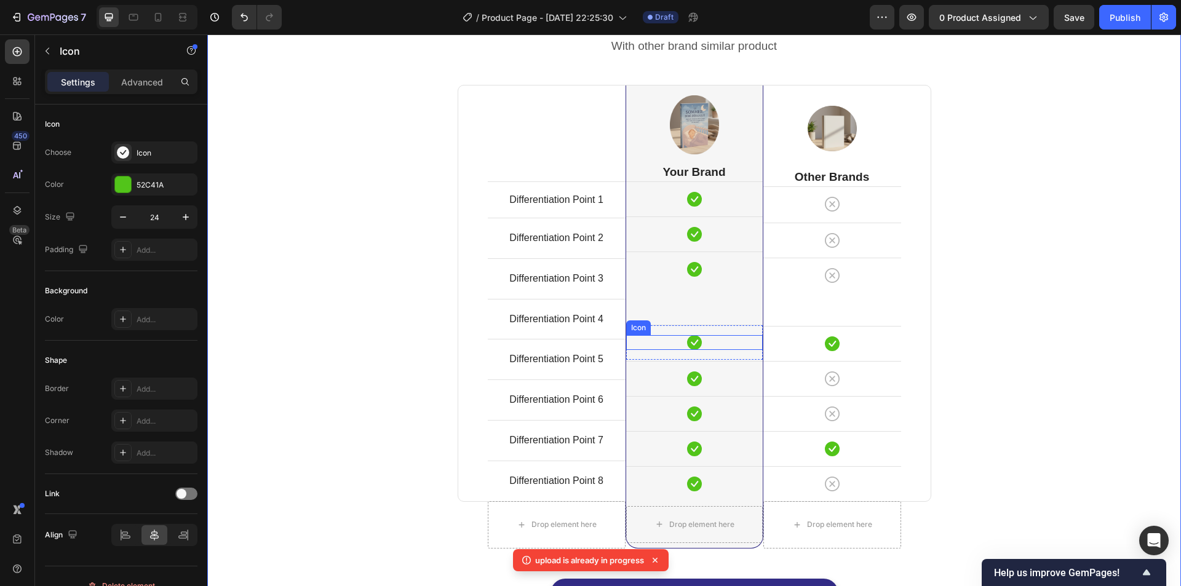
click at [647, 338] on div "Icon" at bounding box center [694, 342] width 137 height 15
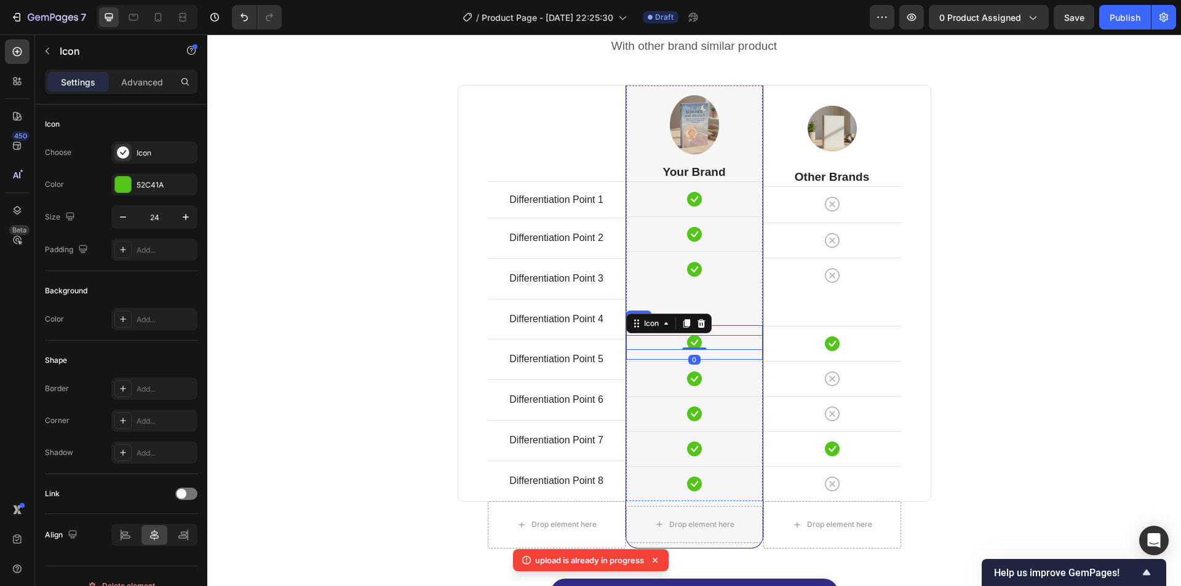
click at [656, 355] on div "Icon 0 Row" at bounding box center [694, 342] width 137 height 35
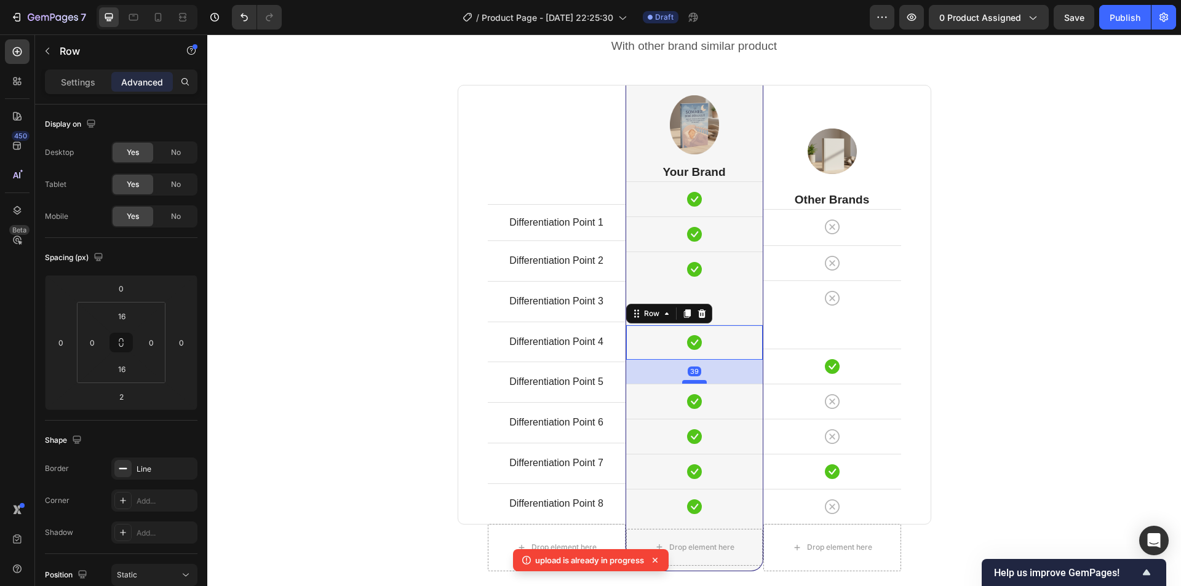
drag, startPoint x: 698, startPoint y: 360, endPoint x: 689, endPoint y: 383, distance: 24.6
click at [689, 383] on div at bounding box center [694, 382] width 25 height 4
type input "39"
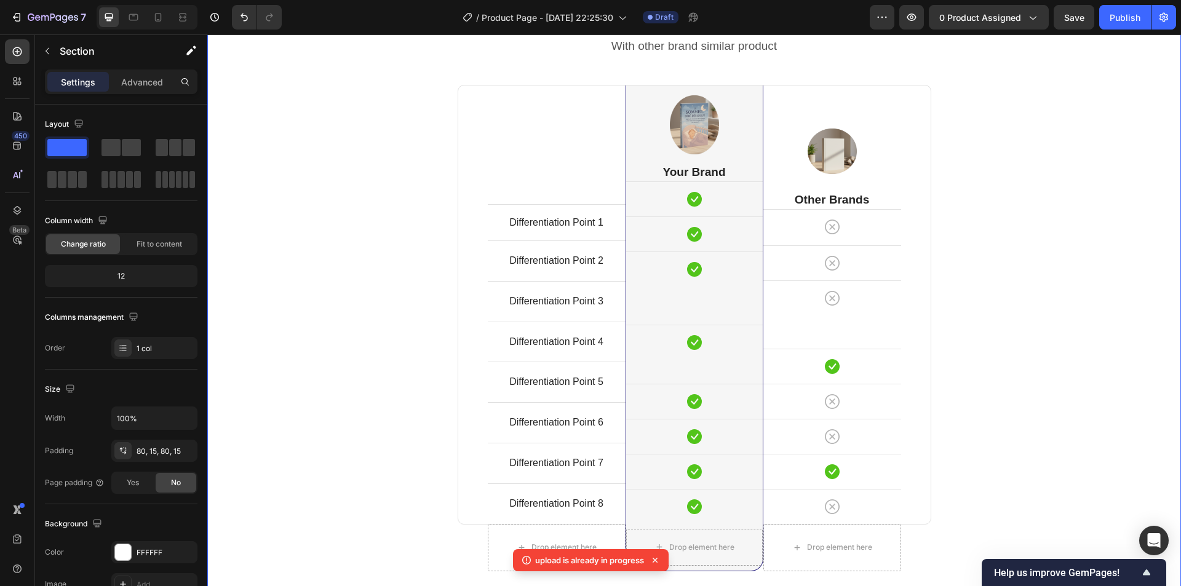
click at [1114, 272] on div "Comparison Table Headline Heading With other brand similar product Text block R…" at bounding box center [693, 327] width 955 height 657
click at [240, 16] on icon "Undo/Redo" at bounding box center [244, 17] width 12 height 12
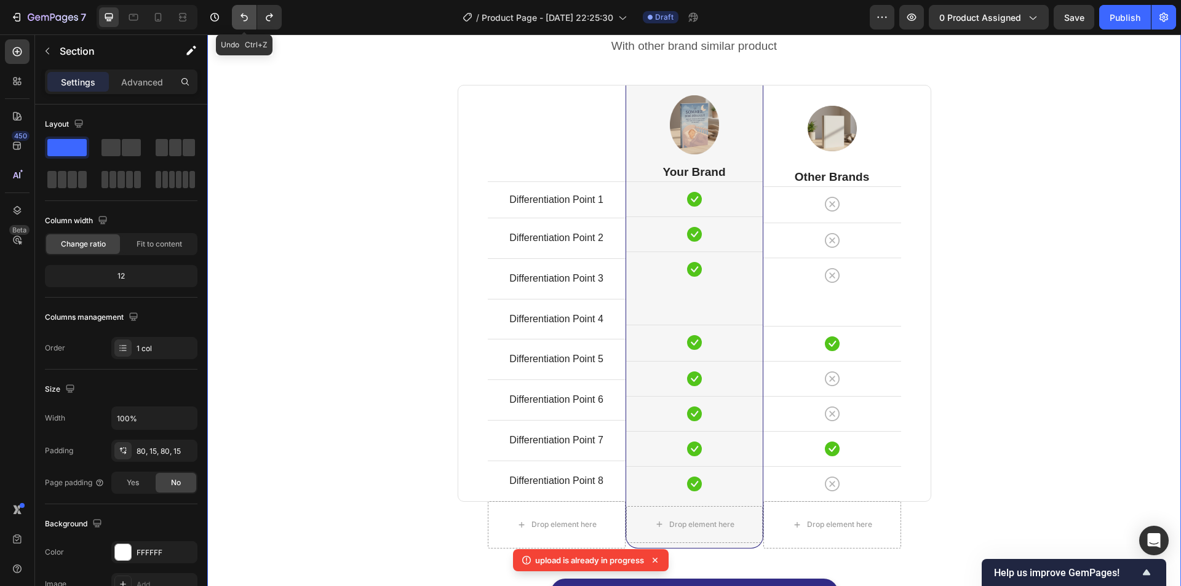
click at [240, 16] on icon "Undo/Redo" at bounding box center [244, 17] width 12 height 12
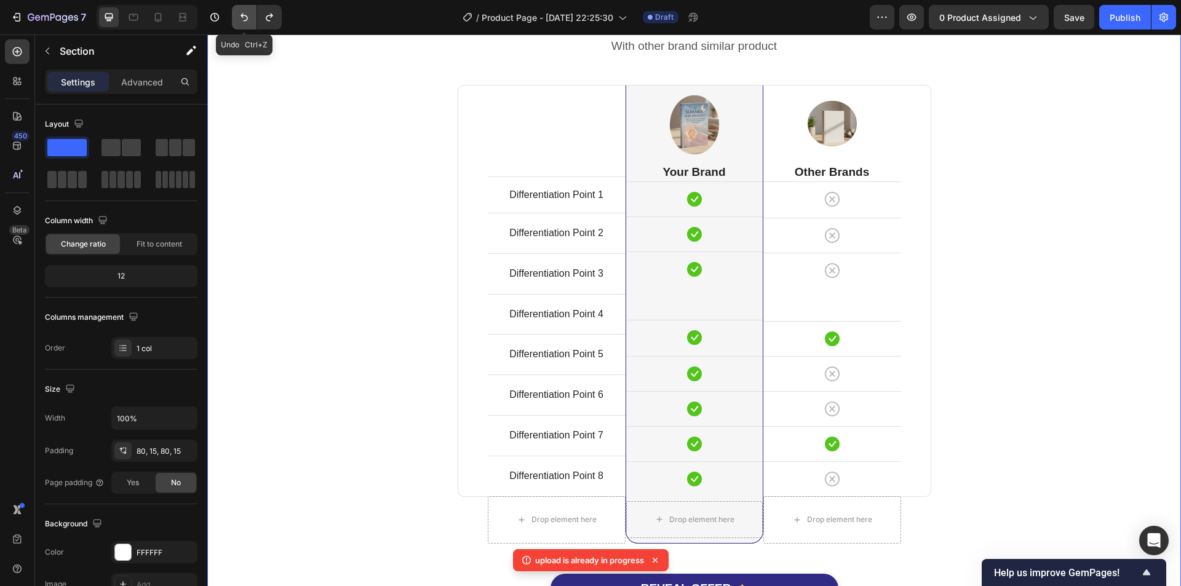
click at [240, 16] on icon "Undo/Redo" at bounding box center [244, 17] width 12 height 12
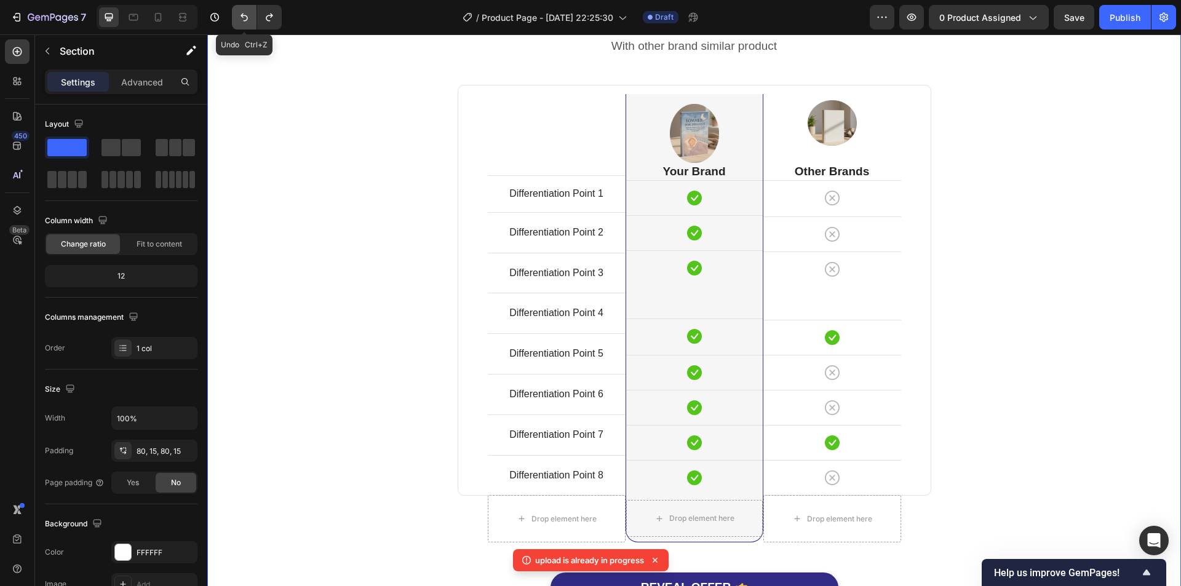
click at [240, 16] on icon "Undo/Redo" at bounding box center [244, 17] width 12 height 12
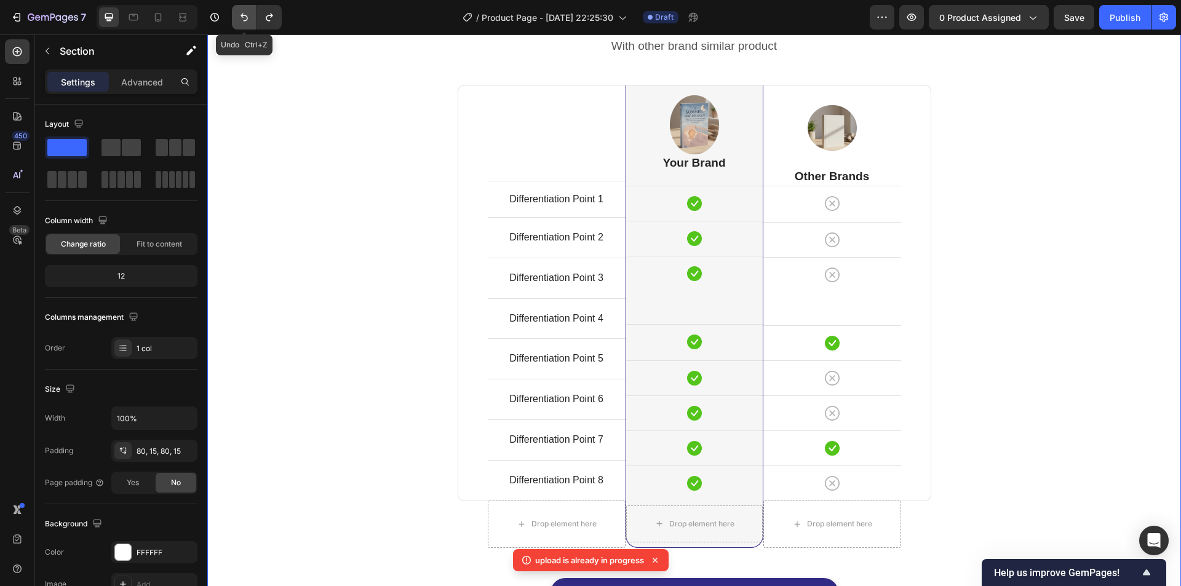
click at [240, 16] on icon "Undo/Redo" at bounding box center [244, 17] width 12 height 12
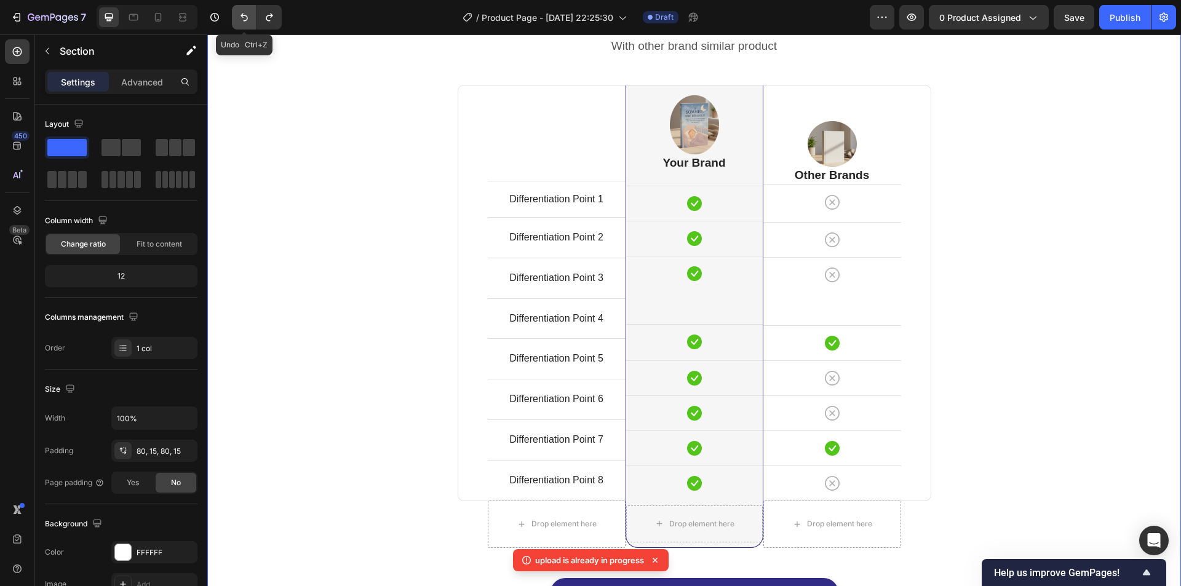
click at [240, 16] on icon "Undo/Redo" at bounding box center [244, 17] width 12 height 12
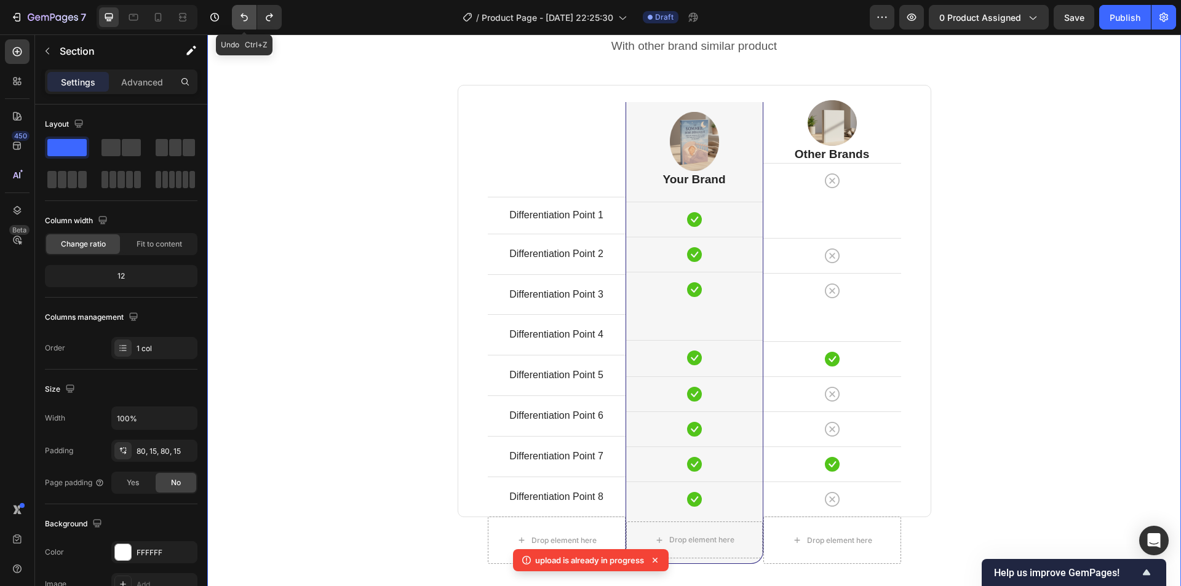
click at [240, 16] on icon "Undo/Redo" at bounding box center [244, 17] width 12 height 12
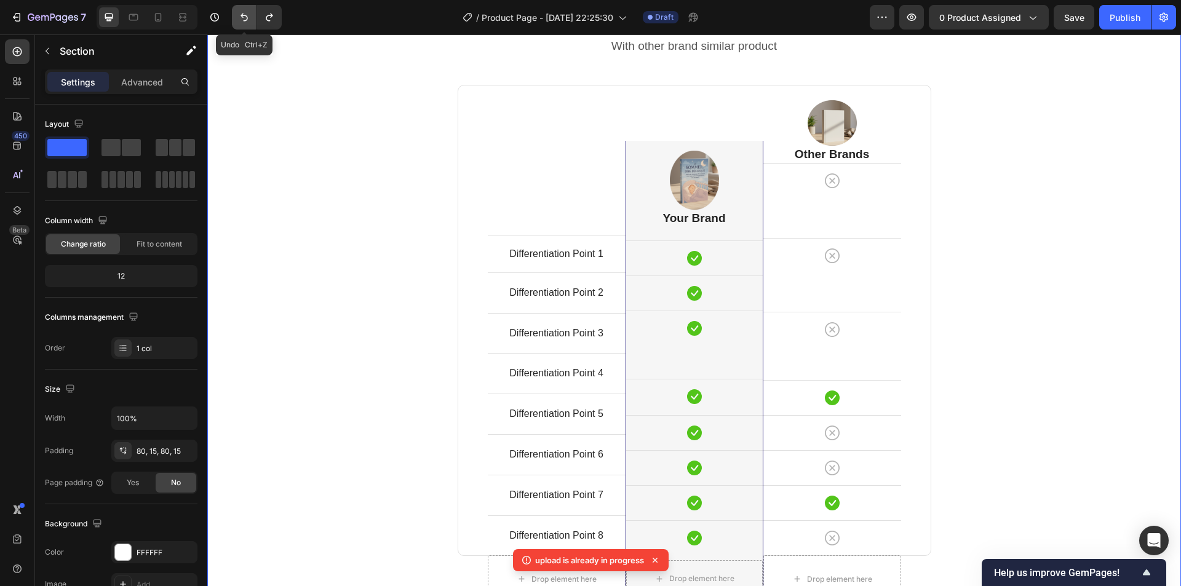
click at [240, 16] on icon "Undo/Redo" at bounding box center [244, 17] width 12 height 12
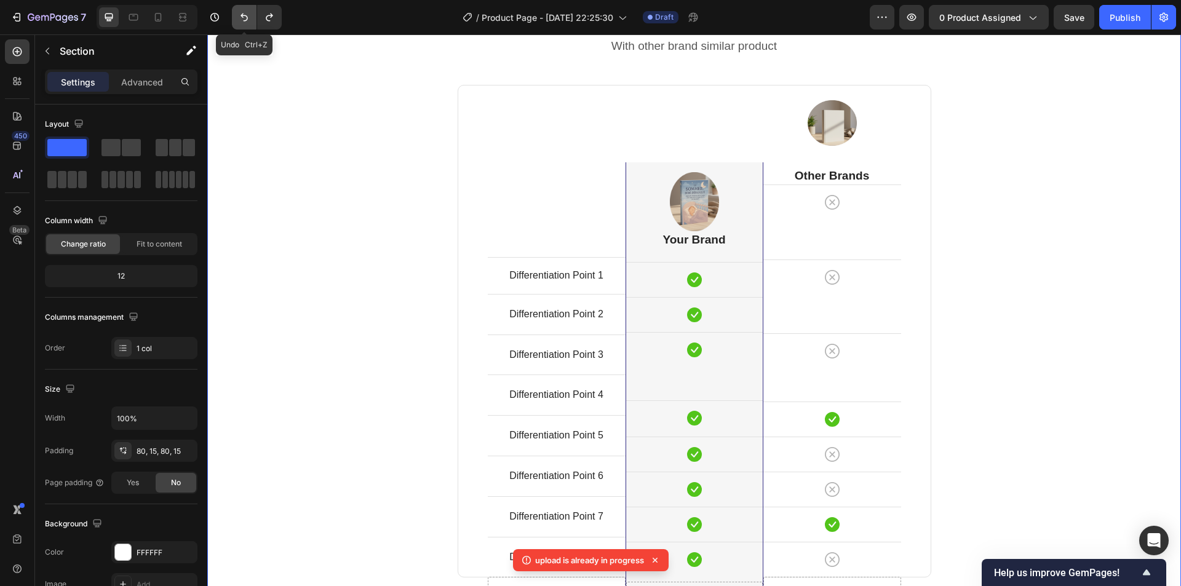
click at [240, 16] on icon "Undo/Redo" at bounding box center [244, 17] width 12 height 12
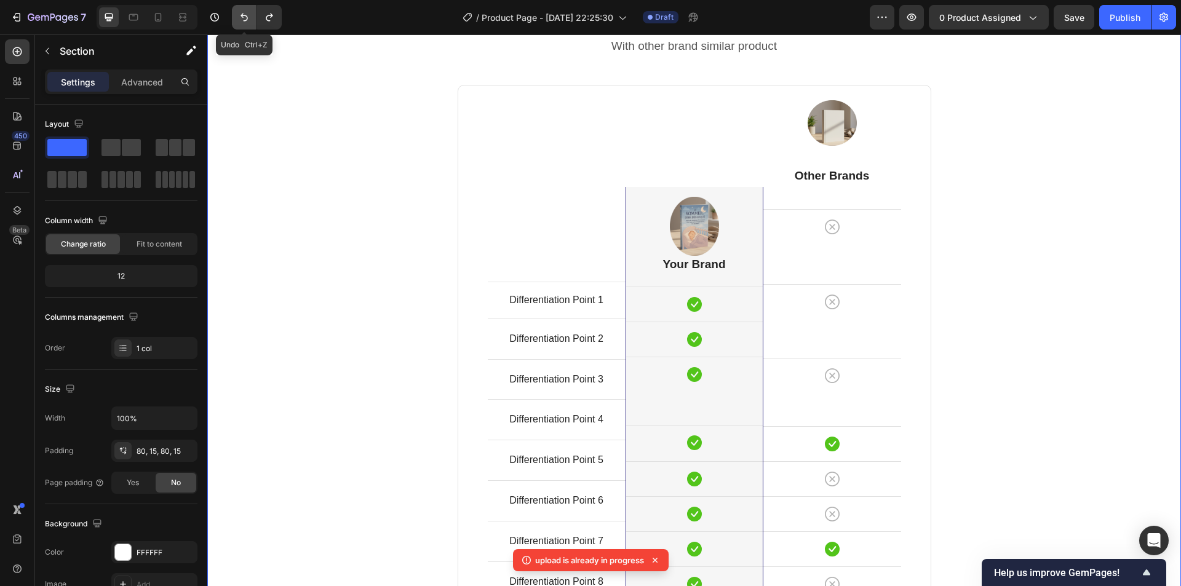
click at [240, 16] on icon "Undo/Redo" at bounding box center [244, 17] width 12 height 12
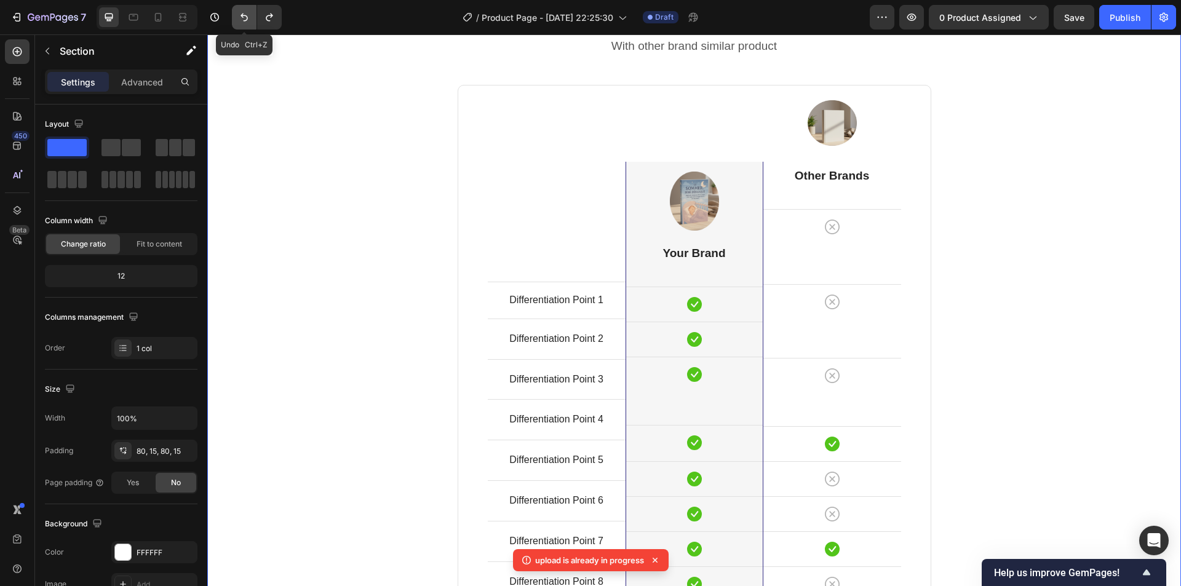
click at [240, 16] on icon "Undo/Redo" at bounding box center [244, 17] width 12 height 12
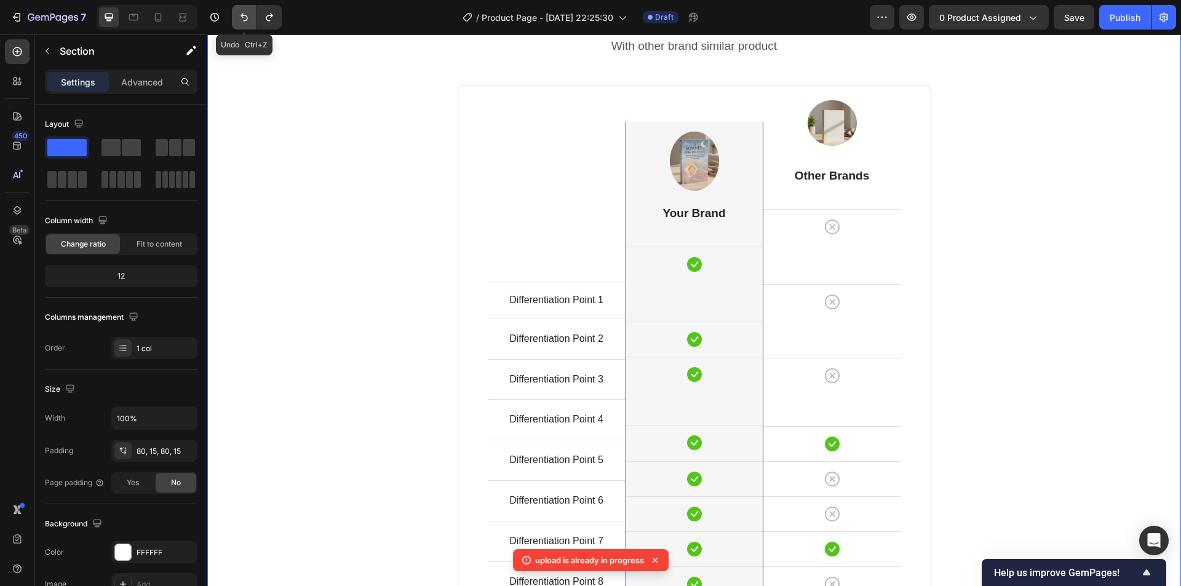
click at [240, 16] on icon "Undo/Redo" at bounding box center [244, 17] width 12 height 12
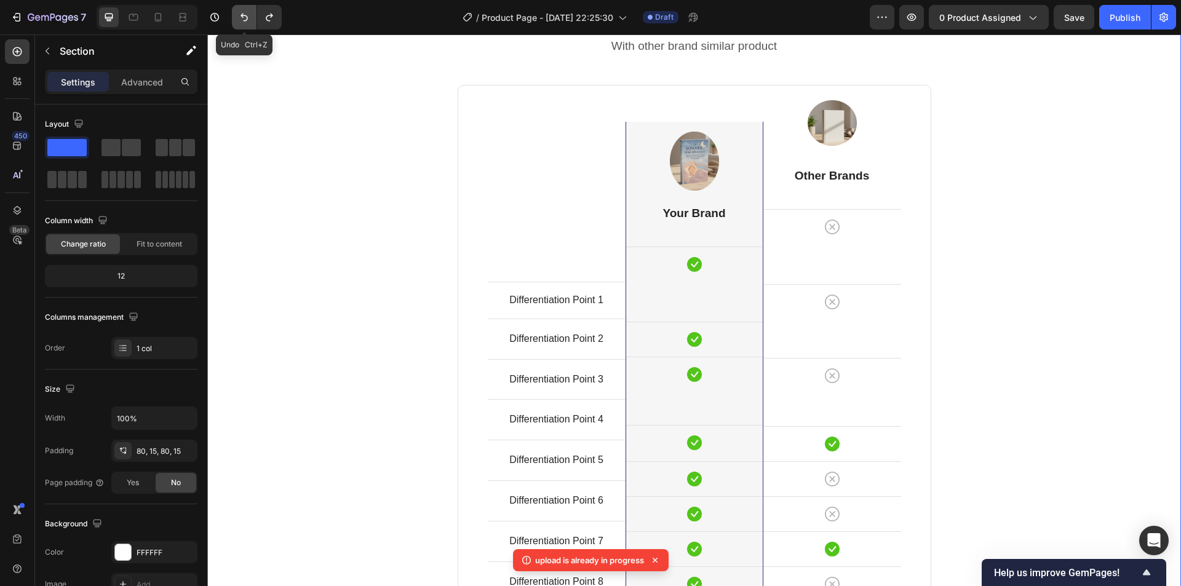
click at [240, 16] on icon "Undo/Redo" at bounding box center [244, 17] width 12 height 12
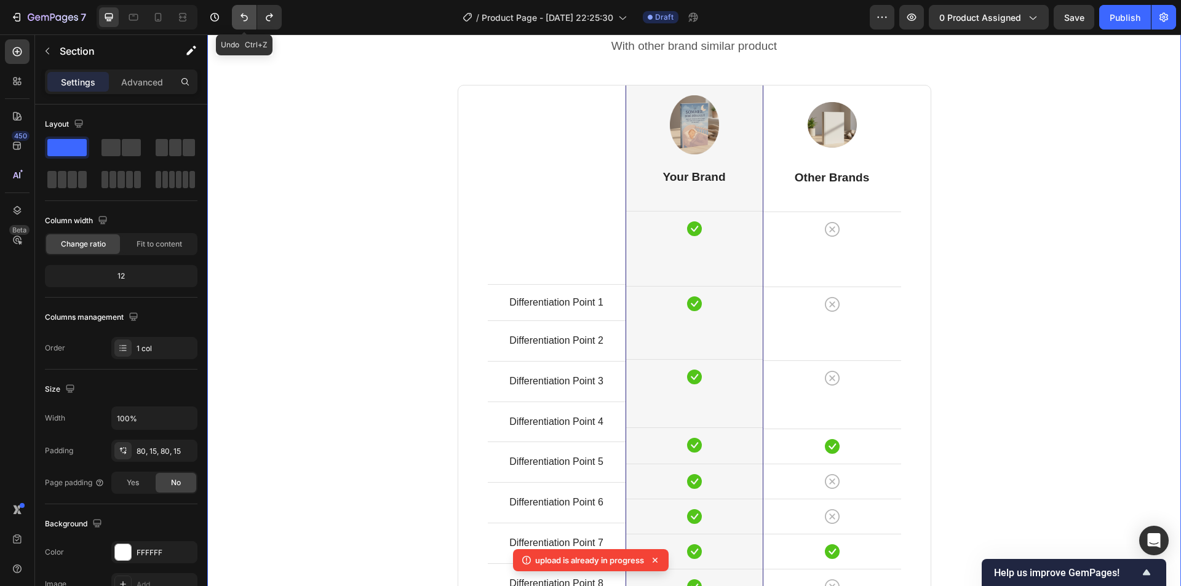
click at [240, 16] on icon "Undo/Redo" at bounding box center [244, 17] width 12 height 12
click at [285, 217] on div "Comparison Table Headline Heading With other brand similar product Text block R…" at bounding box center [693, 367] width 955 height 737
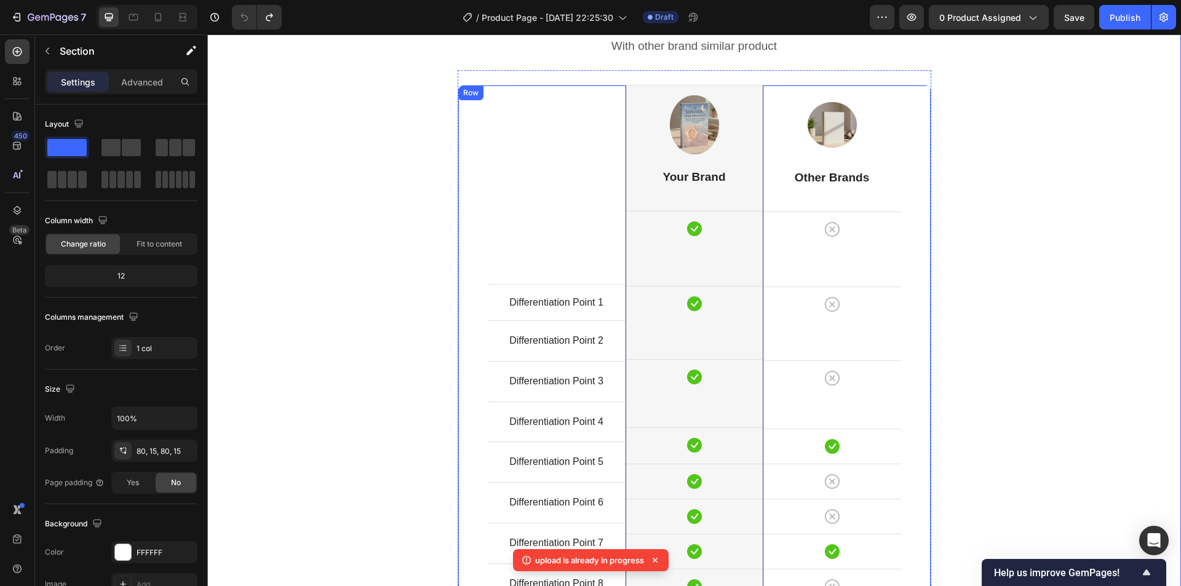
click at [543, 193] on div "Differentiation Point 1 Text block Row Differentiation Point 2 Text block Row D…" at bounding box center [557, 344] width 138 height 518
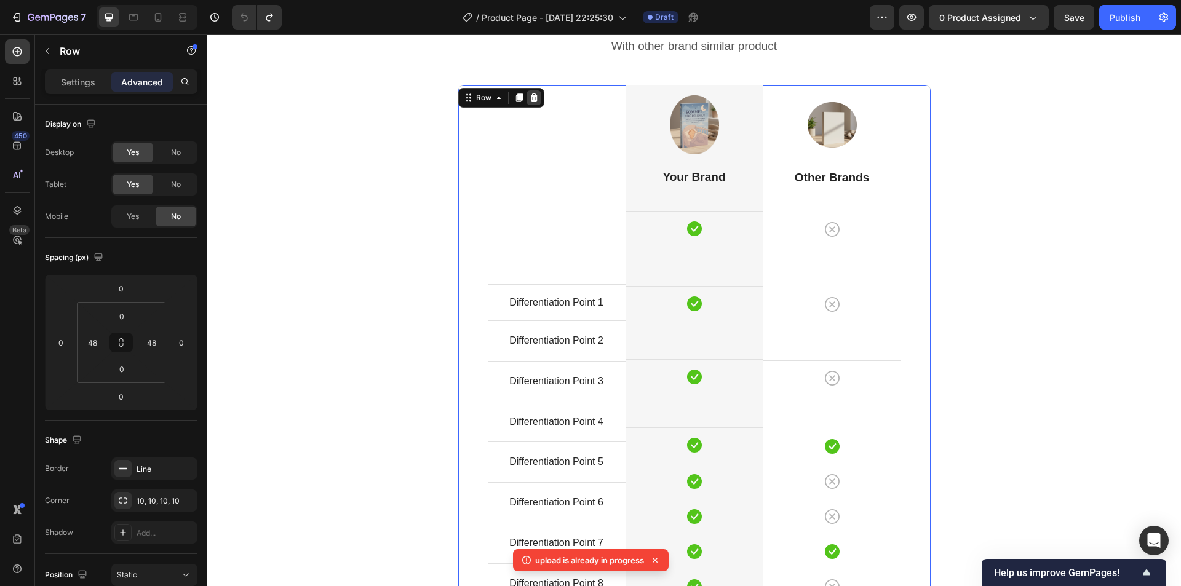
click at [529, 99] on icon at bounding box center [534, 98] width 10 height 10
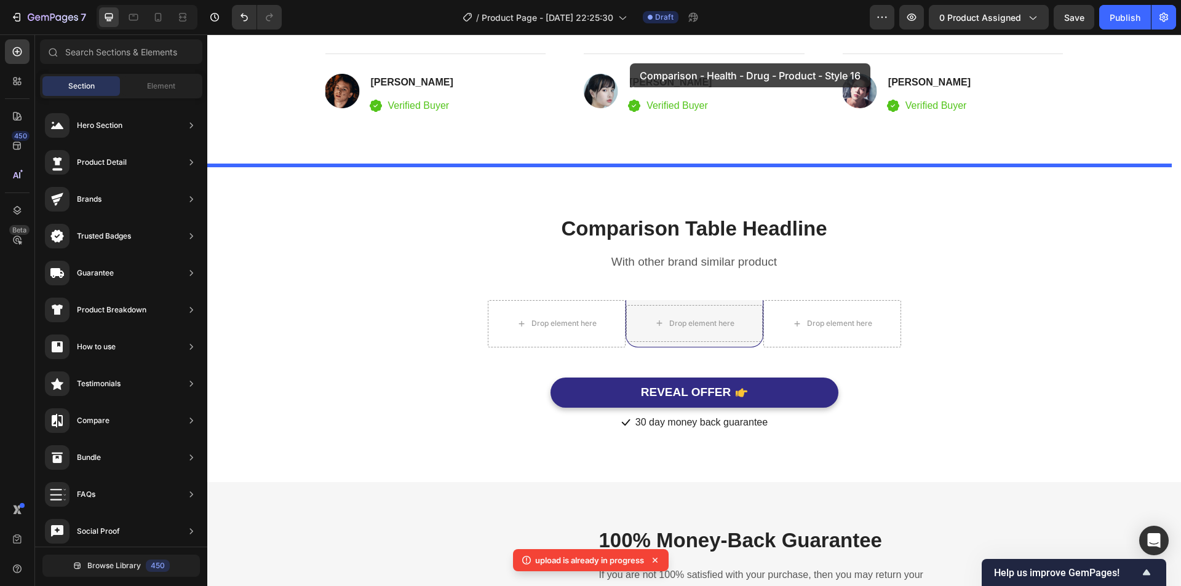
scroll to position [2900, 0]
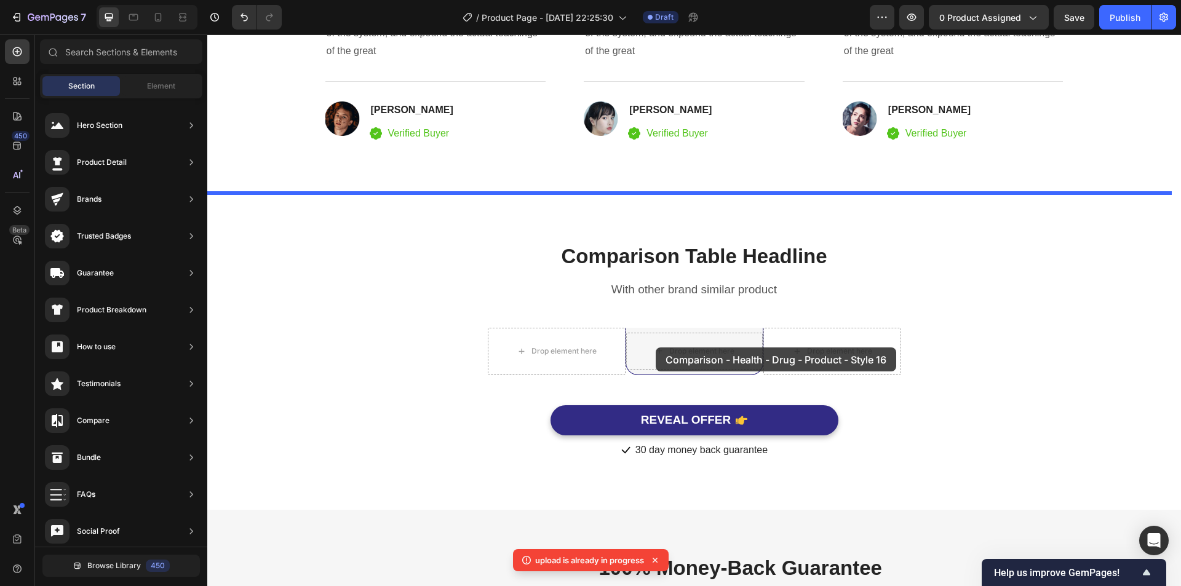
drag, startPoint x: 516, startPoint y: 350, endPoint x: 656, endPoint y: 347, distance: 139.6
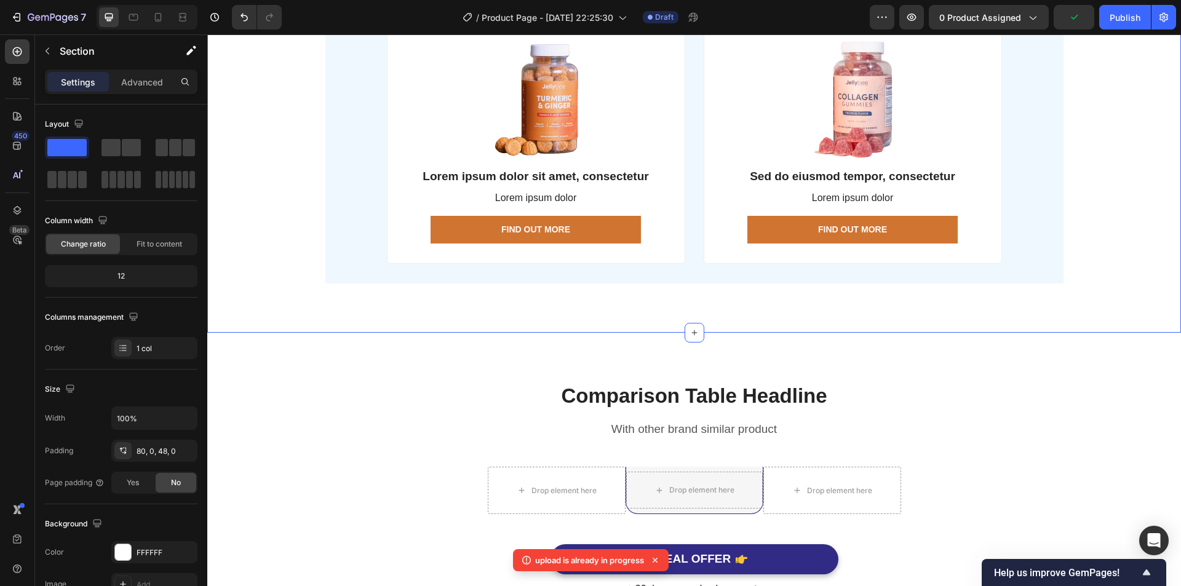
scroll to position [3754, 0]
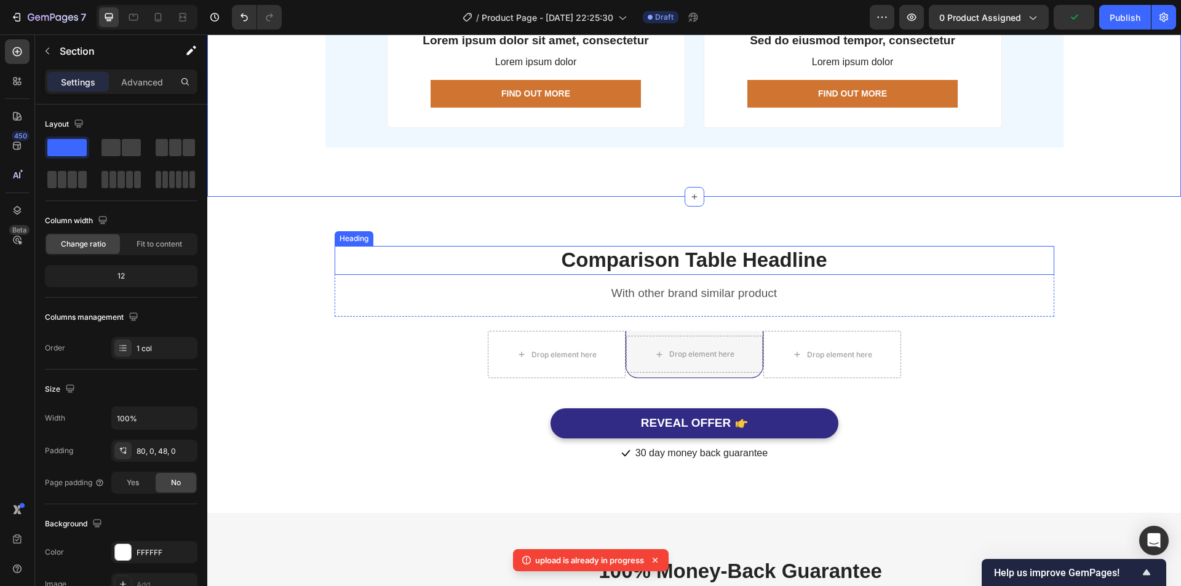
click at [661, 259] on p "Comparison Table Headline" at bounding box center [694, 260] width 717 height 26
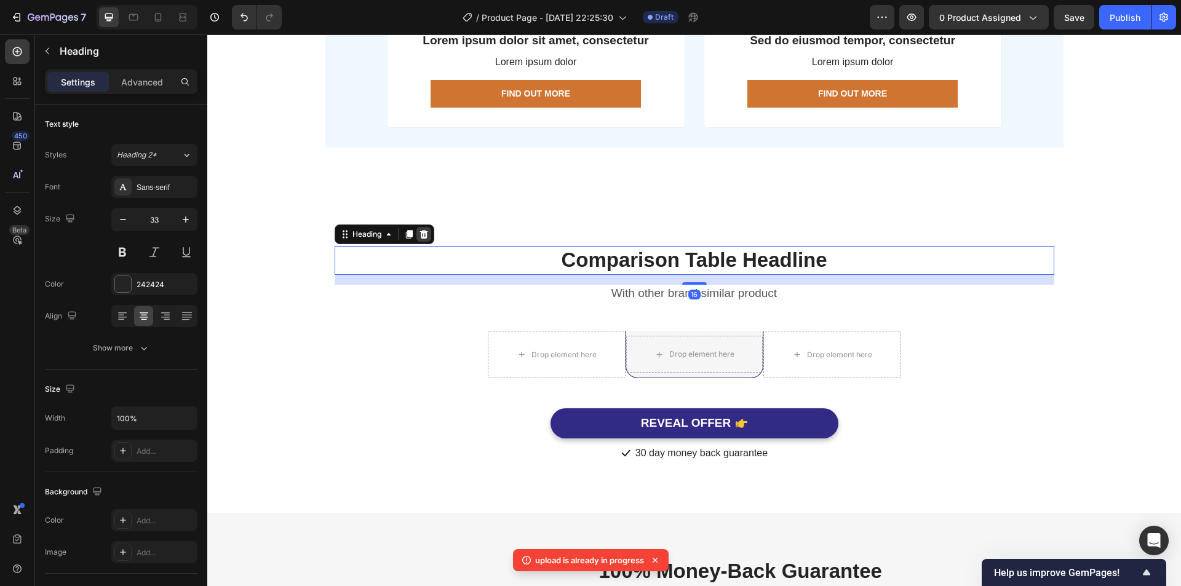
click at [419, 232] on icon at bounding box center [423, 234] width 8 height 9
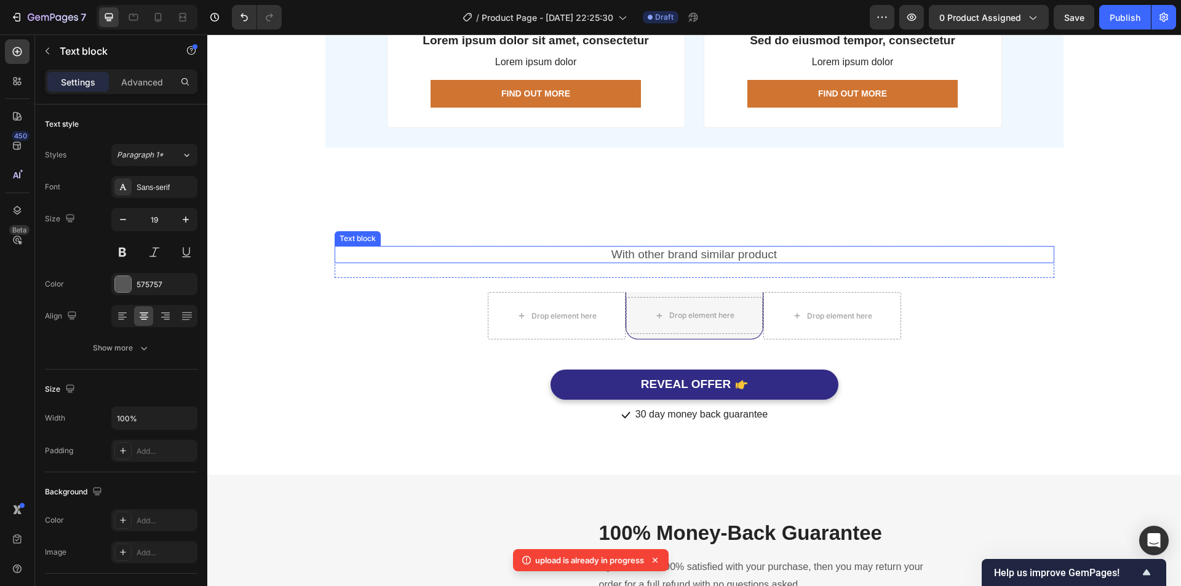
click at [639, 255] on p "With other brand similar product" at bounding box center [694, 254] width 717 height 15
click at [427, 232] on icon at bounding box center [431, 234] width 8 height 9
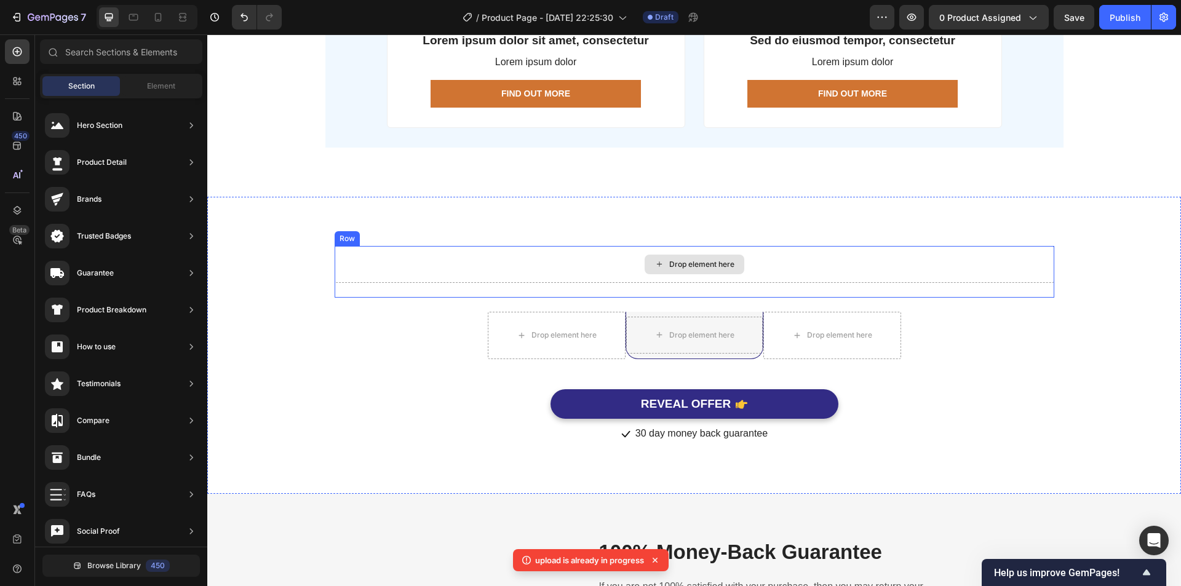
click at [454, 255] on div "Drop element here" at bounding box center [694, 264] width 719 height 37
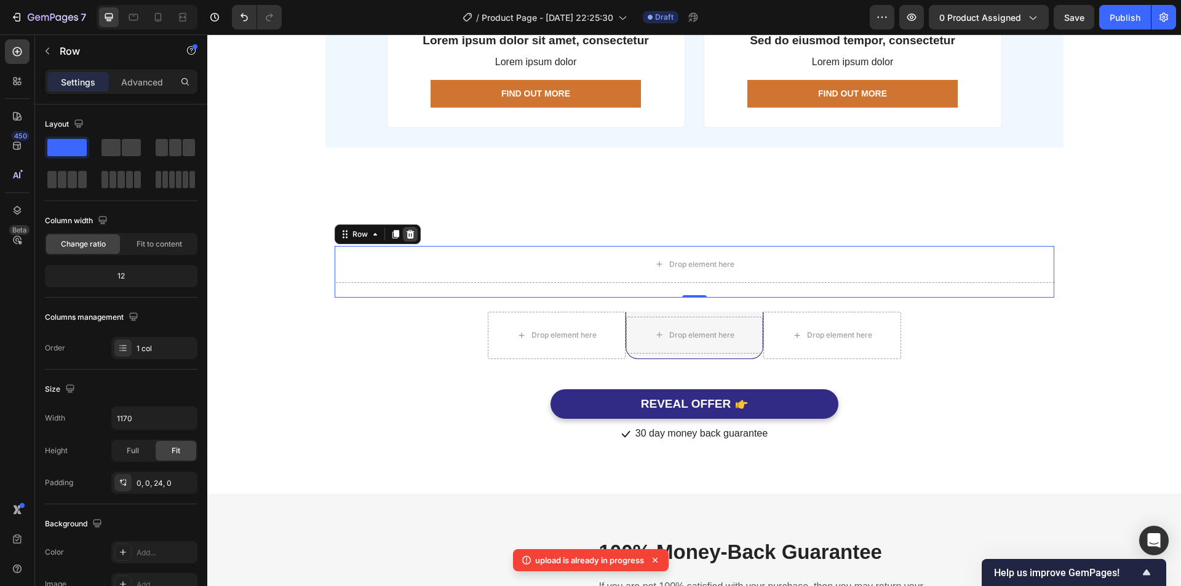
click at [406, 232] on icon at bounding box center [410, 234] width 8 height 9
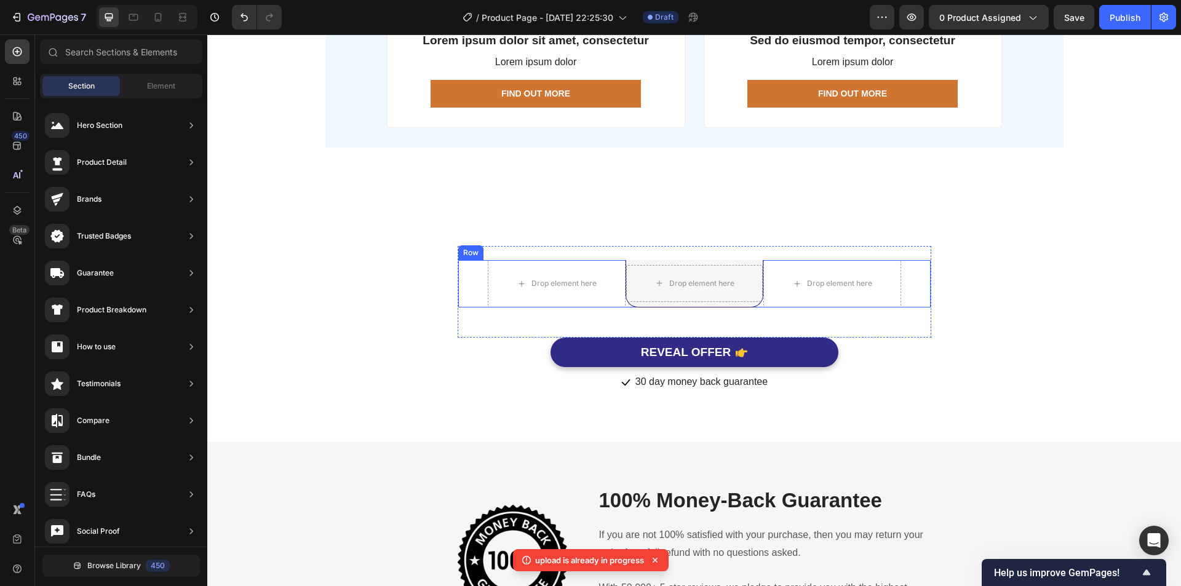
click at [473, 271] on div "Drop element here Drop element here Row Drop element here Row" at bounding box center [695, 284] width 474 height 49
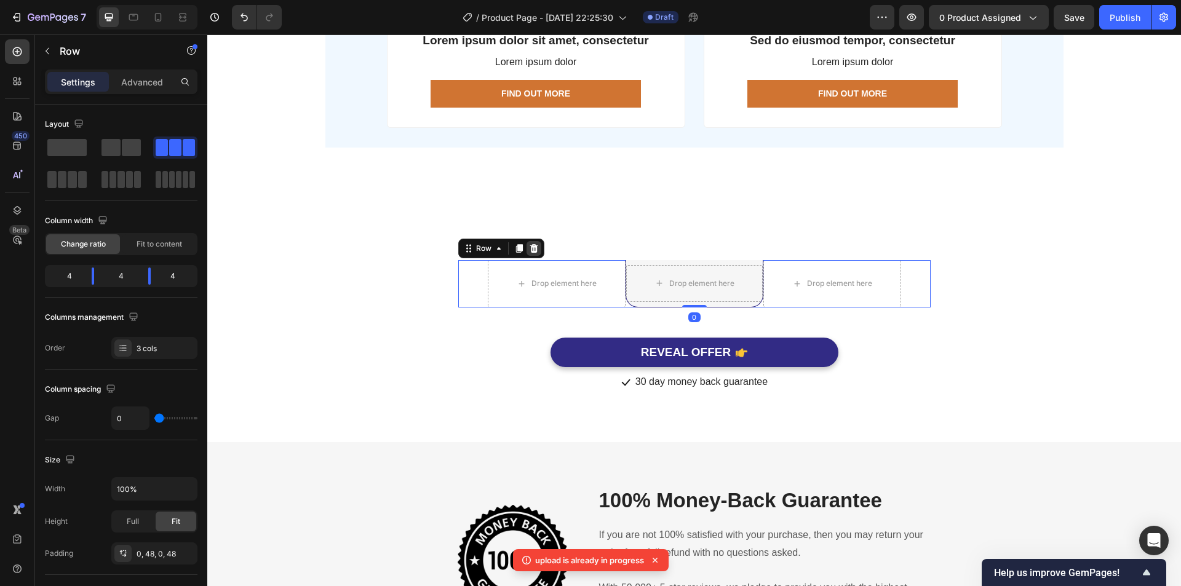
click at [529, 252] on icon at bounding box center [533, 248] width 8 height 9
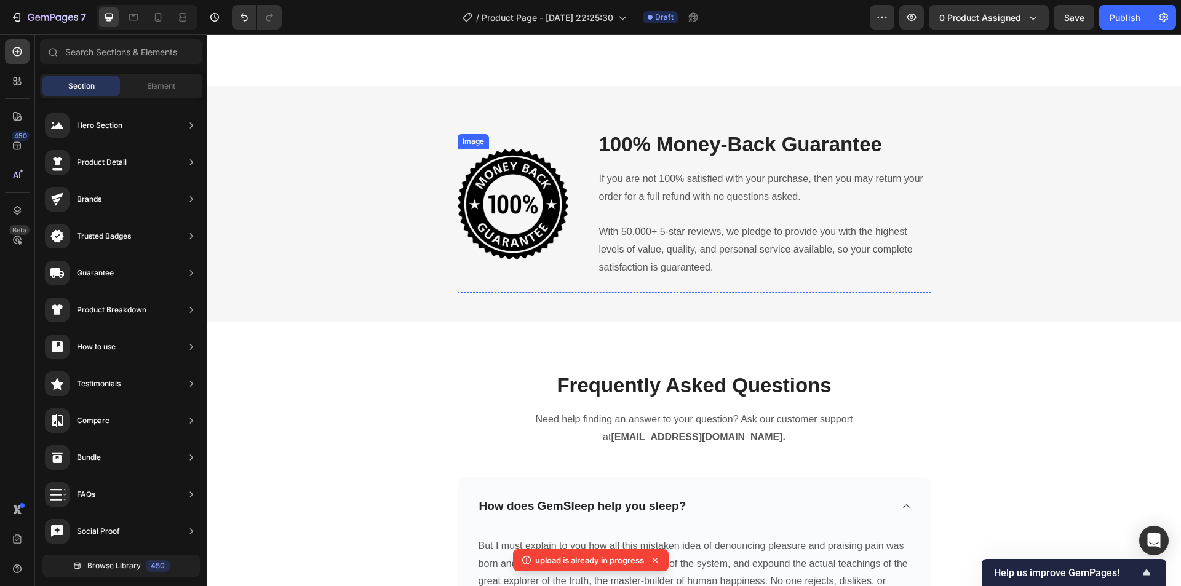
scroll to position [4123, 0]
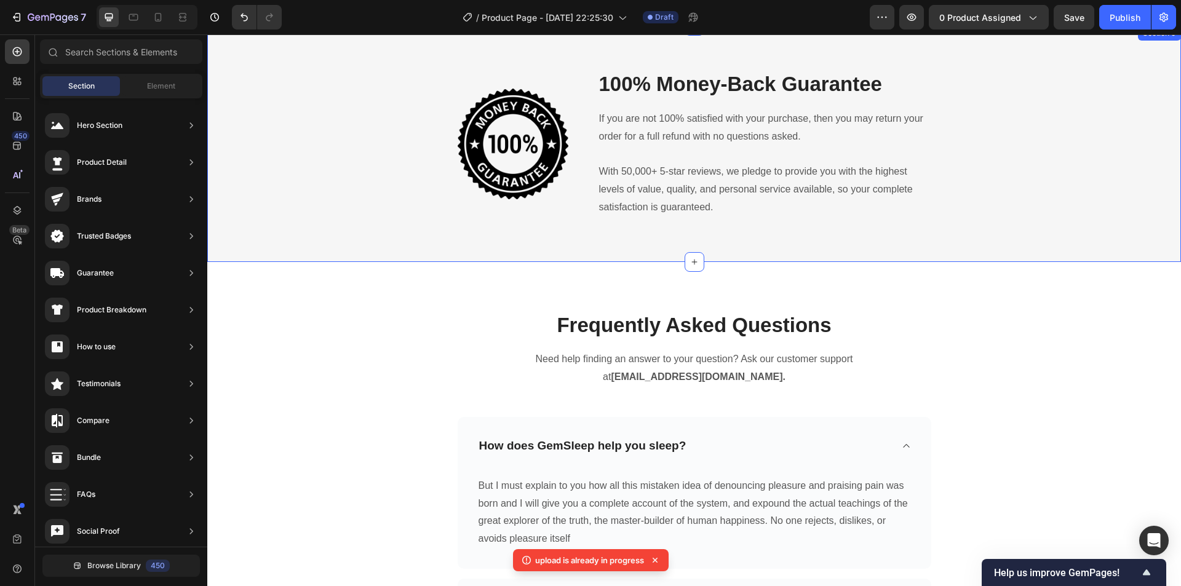
click at [408, 236] on div "Image 100% Money-Back Guarantee Heading If you are not 100% satisfied with your…" at bounding box center [693, 144] width 973 height 236
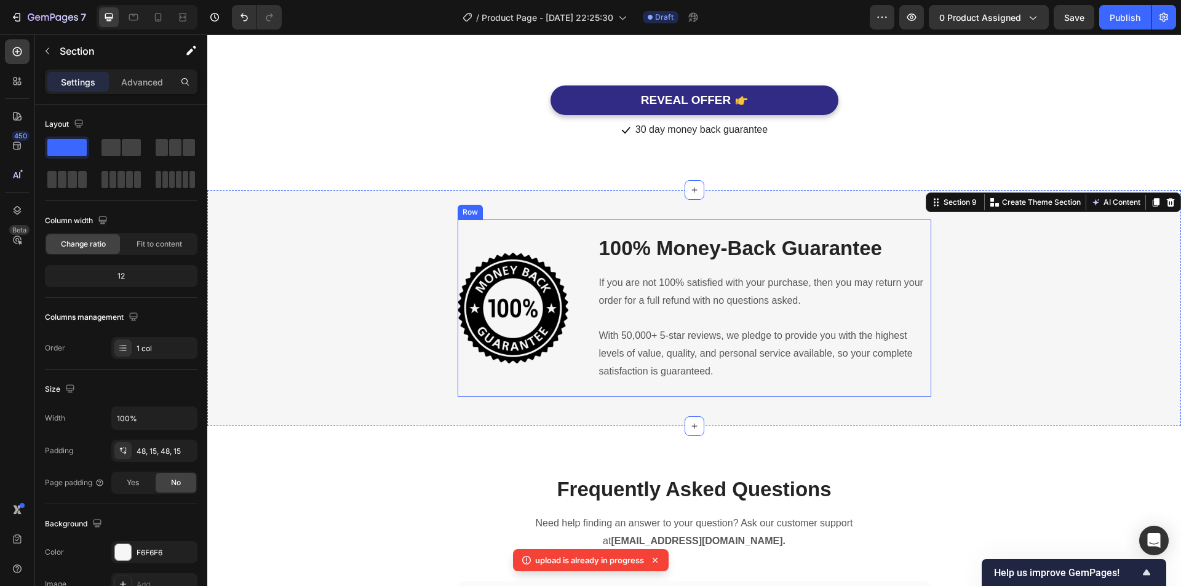
scroll to position [3938, 0]
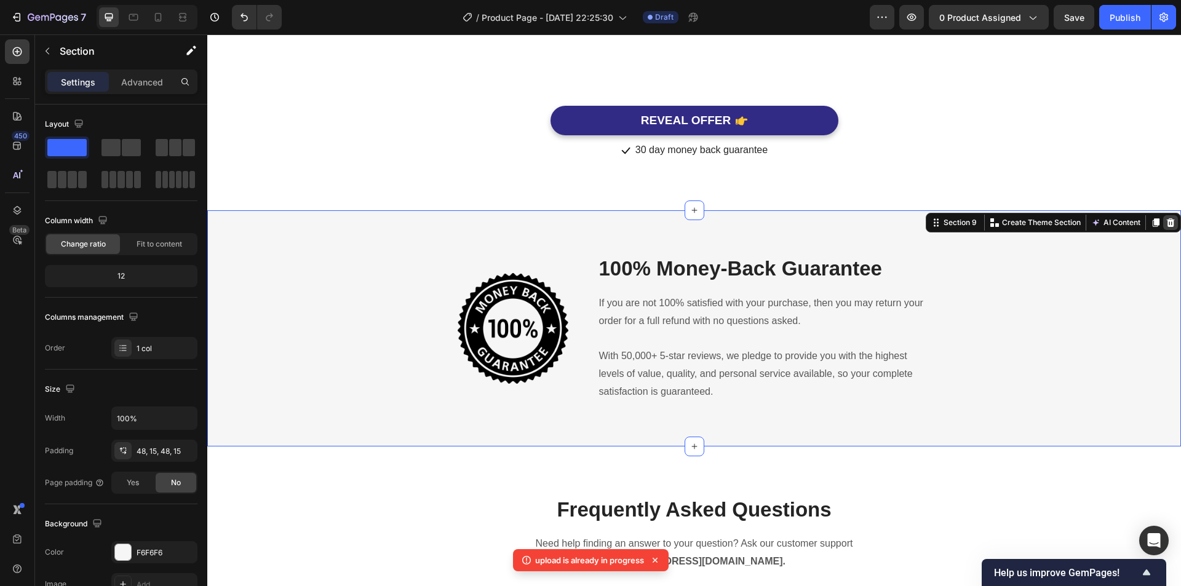
click at [1167, 221] on icon at bounding box center [1171, 222] width 8 height 9
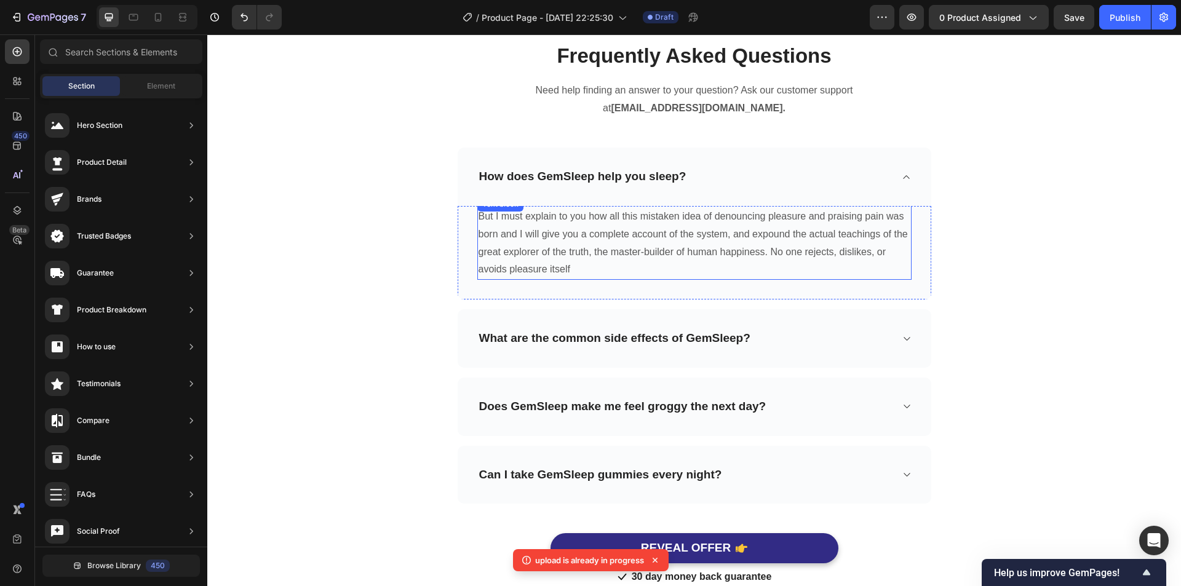
scroll to position [4048, 0]
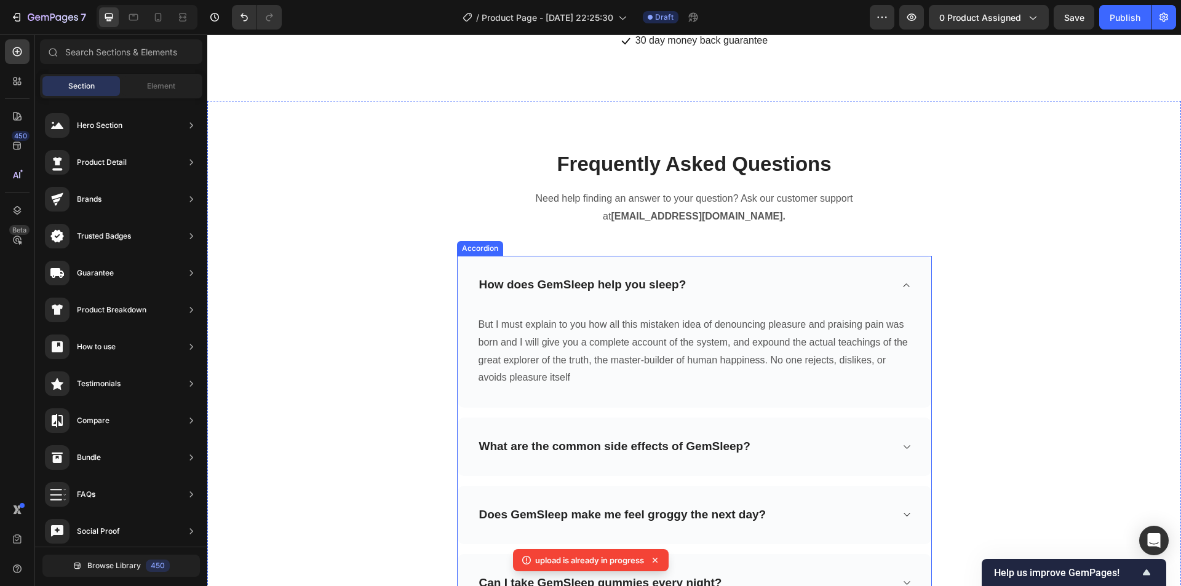
click at [901, 285] on icon at bounding box center [905, 285] width 9 height 10
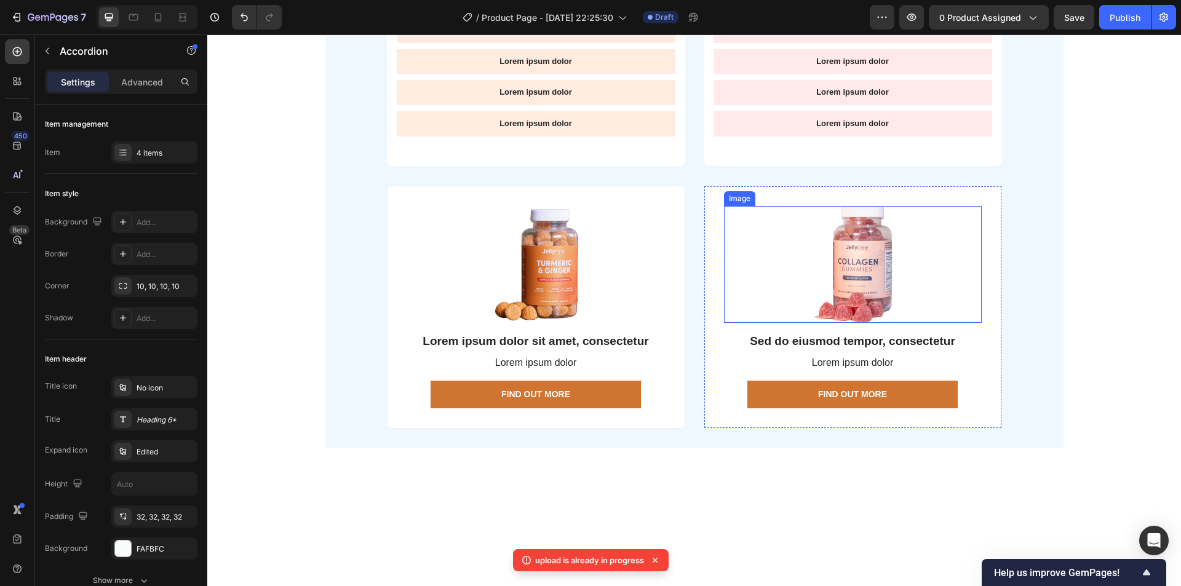
scroll to position [3433, 0]
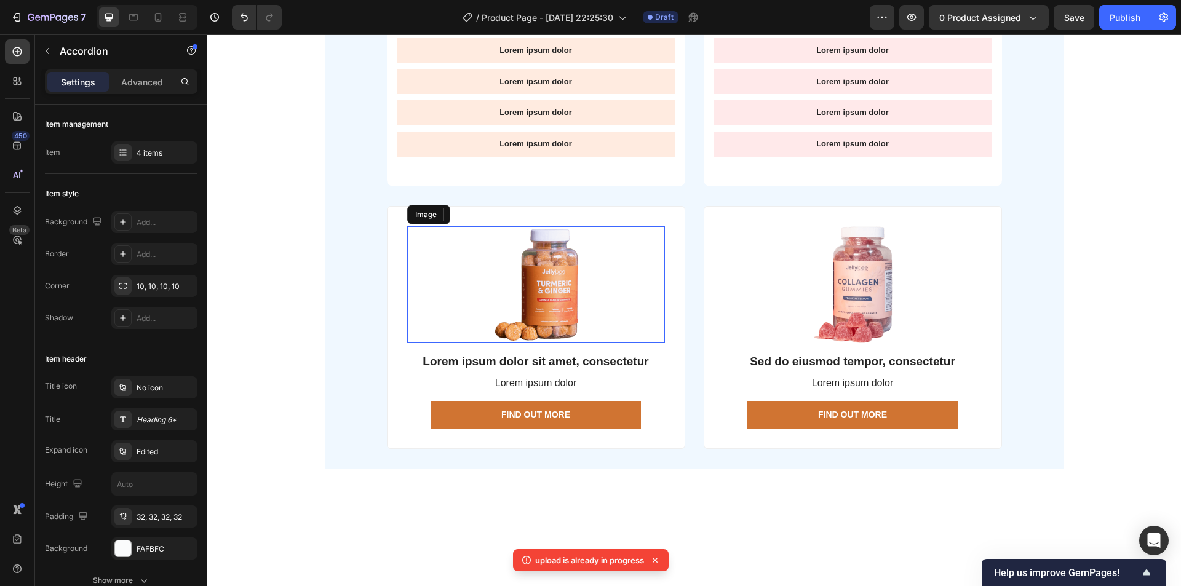
click at [560, 293] on img at bounding box center [536, 284] width 97 height 117
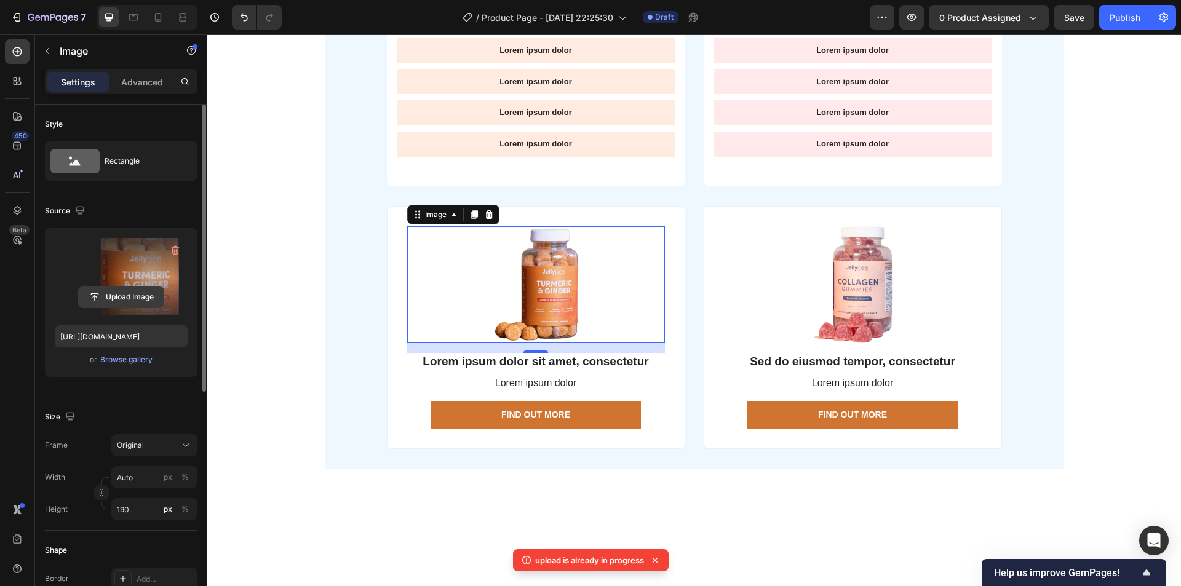
click at [127, 298] on input "file" at bounding box center [121, 297] width 85 height 21
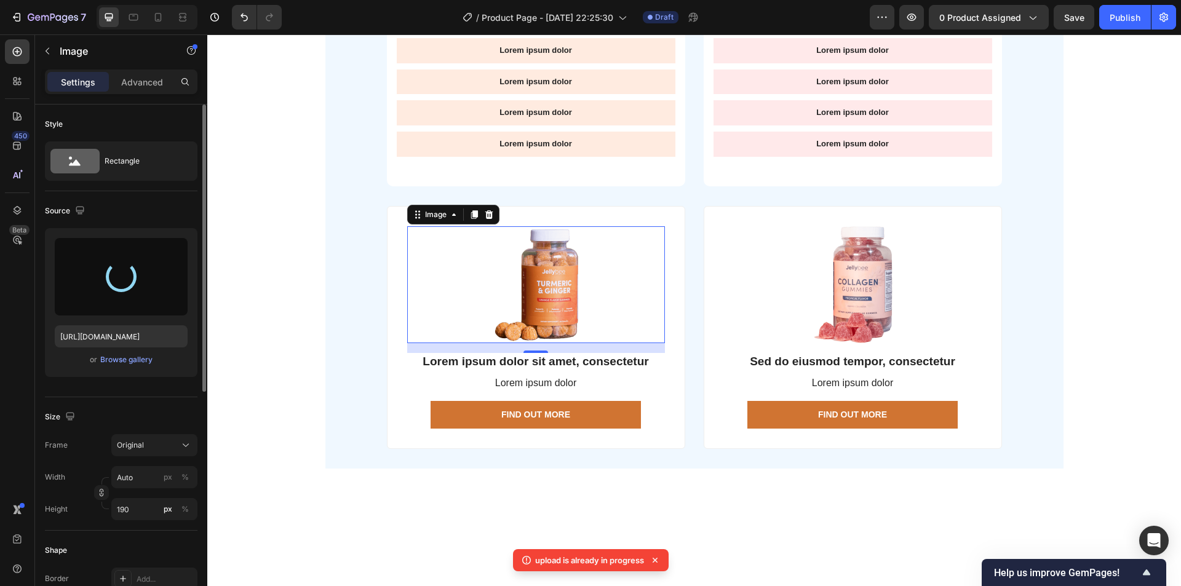
type input "[URL][DOMAIN_NAME]"
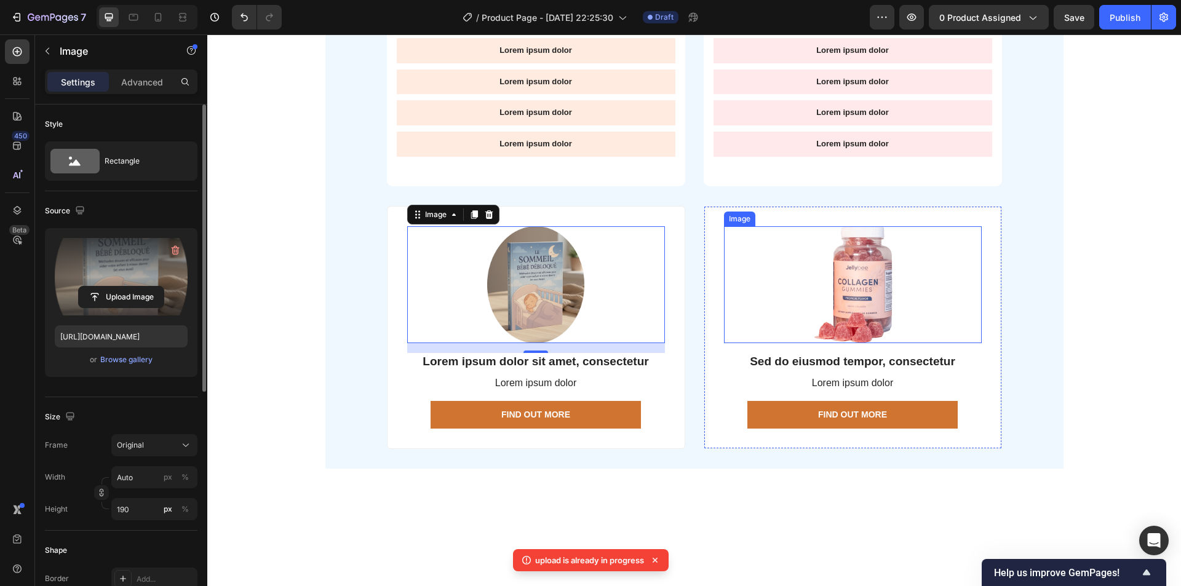
click at [825, 277] on img at bounding box center [852, 284] width 80 height 117
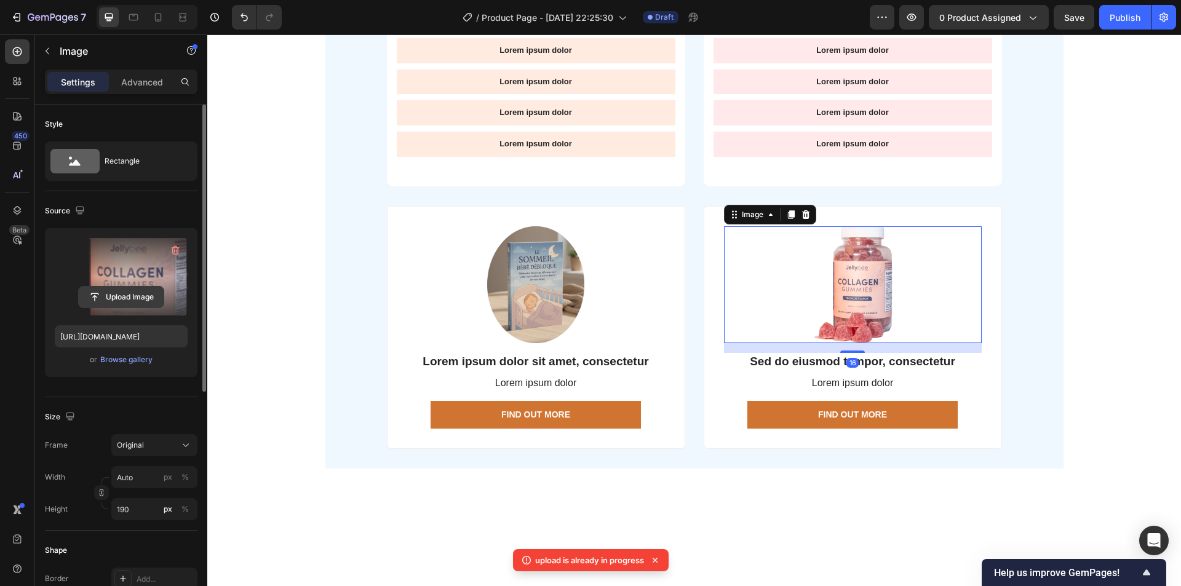
click at [119, 288] on input "file" at bounding box center [121, 297] width 85 height 21
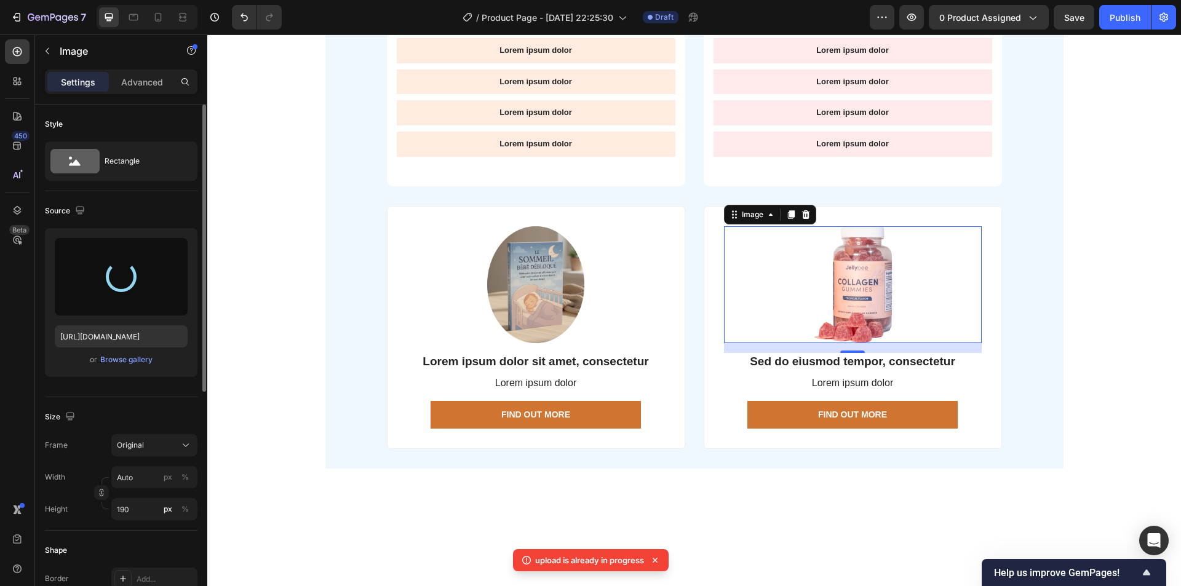
type input "[URL][DOMAIN_NAME]"
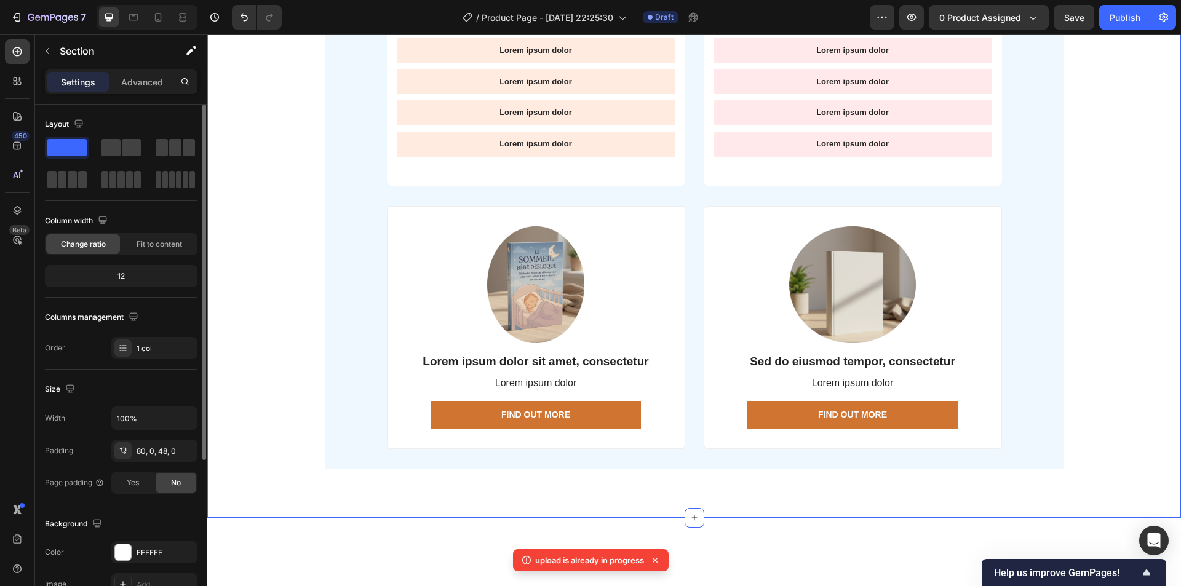
click at [1104, 292] on div "Lorem ipsum dolor sit amet consectetur Heading Lorem ipsum dolor sit amet, cons…" at bounding box center [693, 99] width 973 height 778
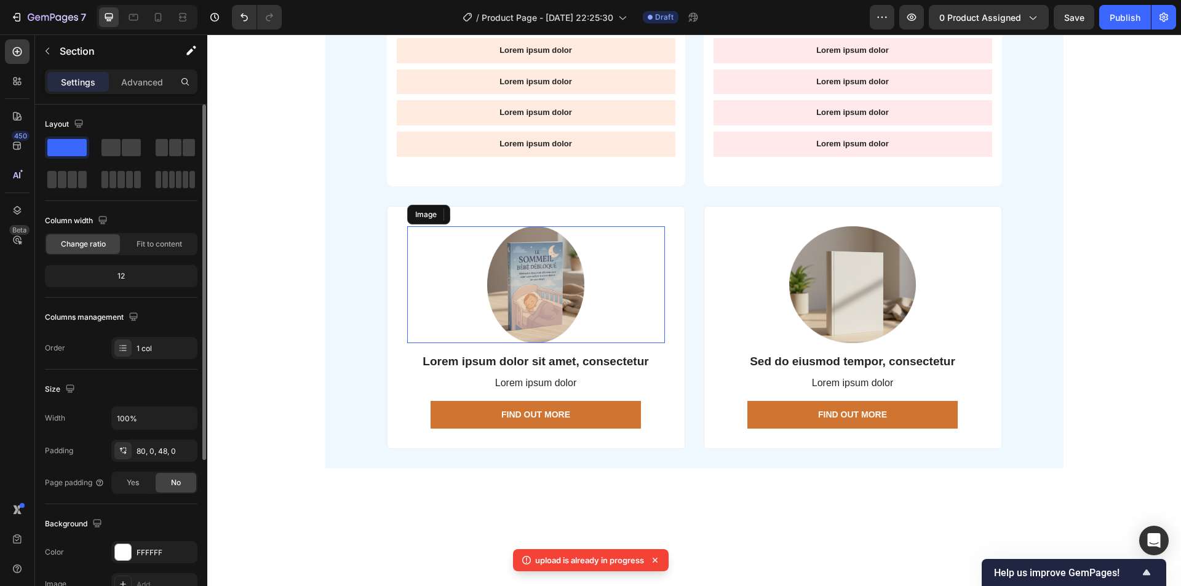
click at [555, 293] on img at bounding box center [535, 284] width 97 height 117
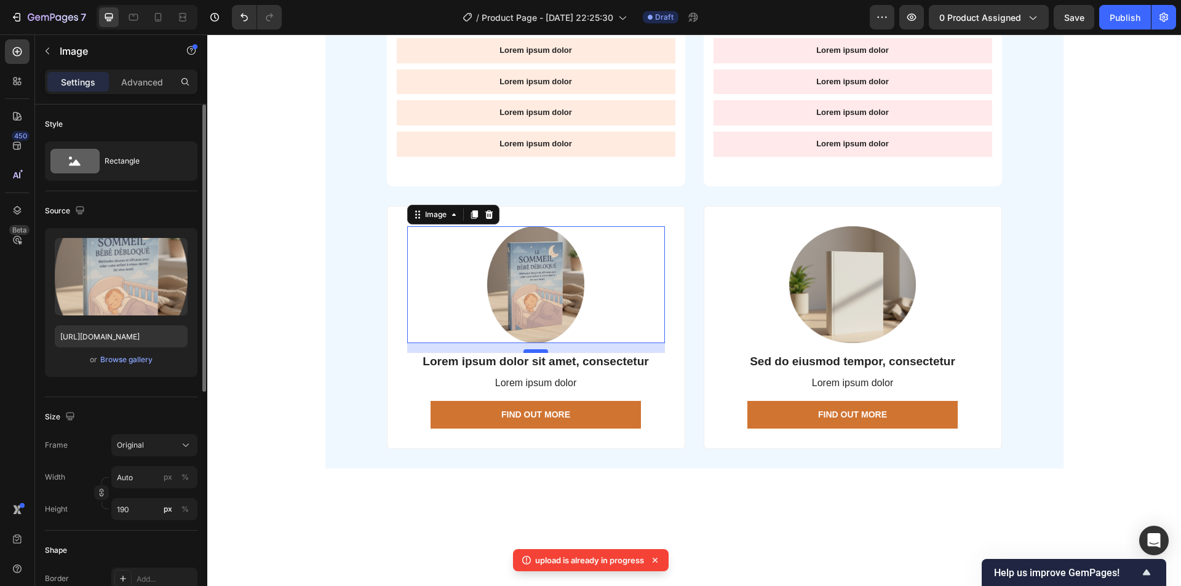
click at [535, 352] on div at bounding box center [535, 351] width 25 height 4
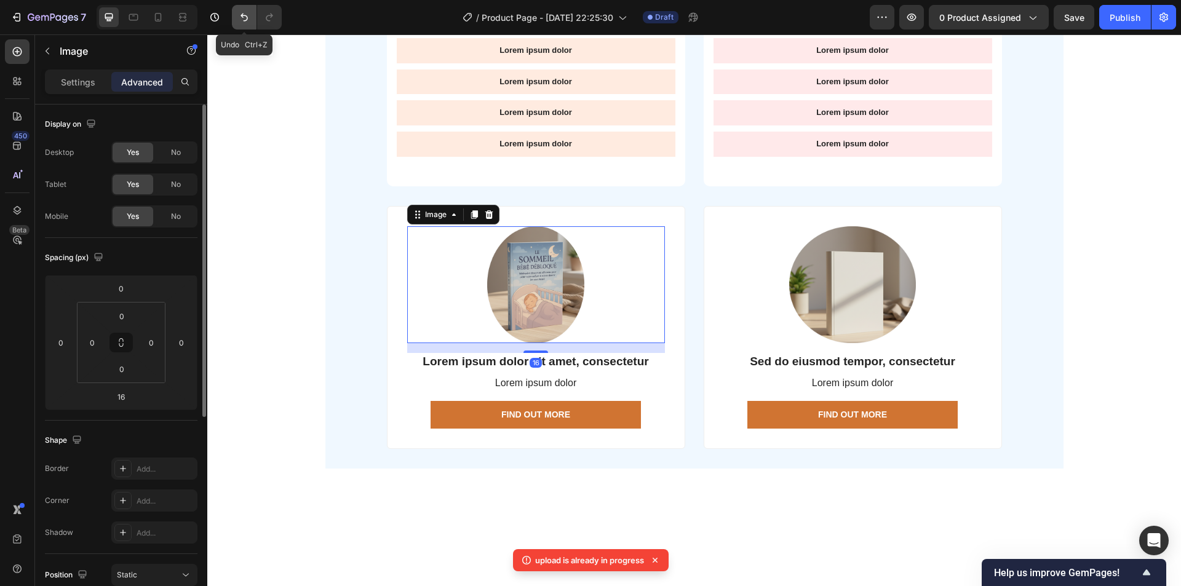
click at [239, 22] on icon "Undo/Redo" at bounding box center [244, 17] width 12 height 12
click at [241, 20] on icon "Undo/Redo" at bounding box center [244, 17] width 12 height 12
click at [242, 20] on icon "Undo/Redo" at bounding box center [244, 17] width 12 height 12
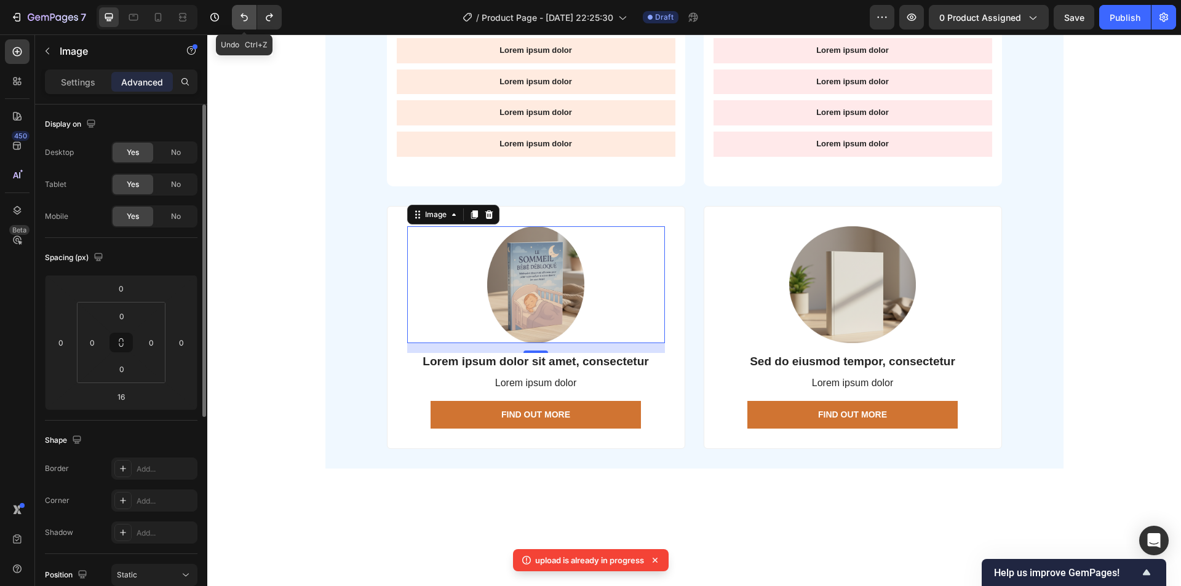
click at [242, 20] on icon "Undo/Redo" at bounding box center [244, 17] width 12 height 12
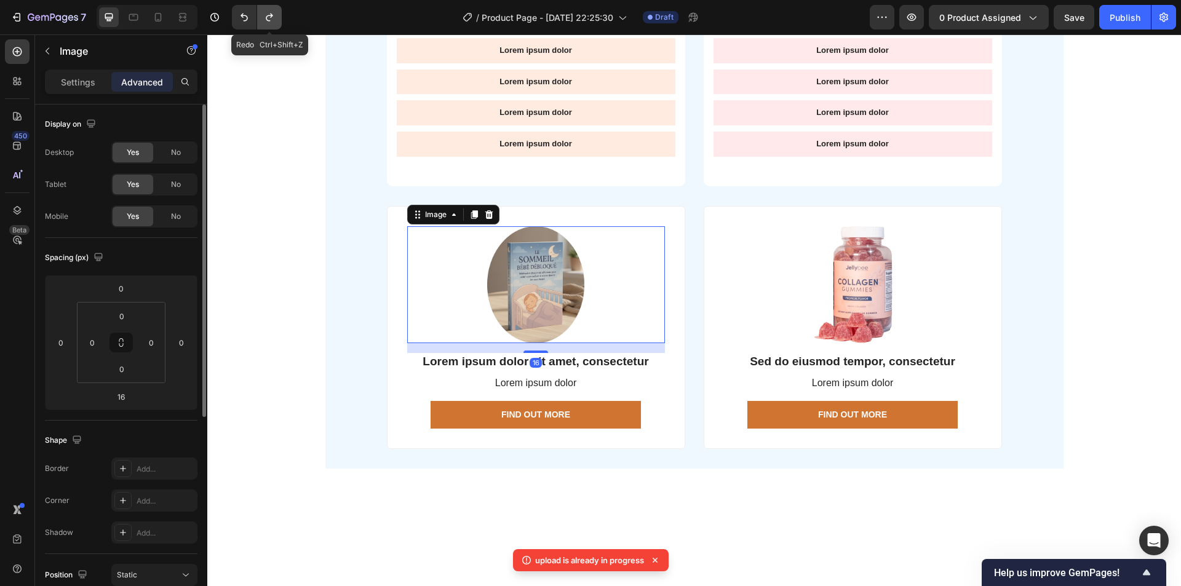
click at [266, 19] on icon "Undo/Redo" at bounding box center [269, 18] width 7 height 8
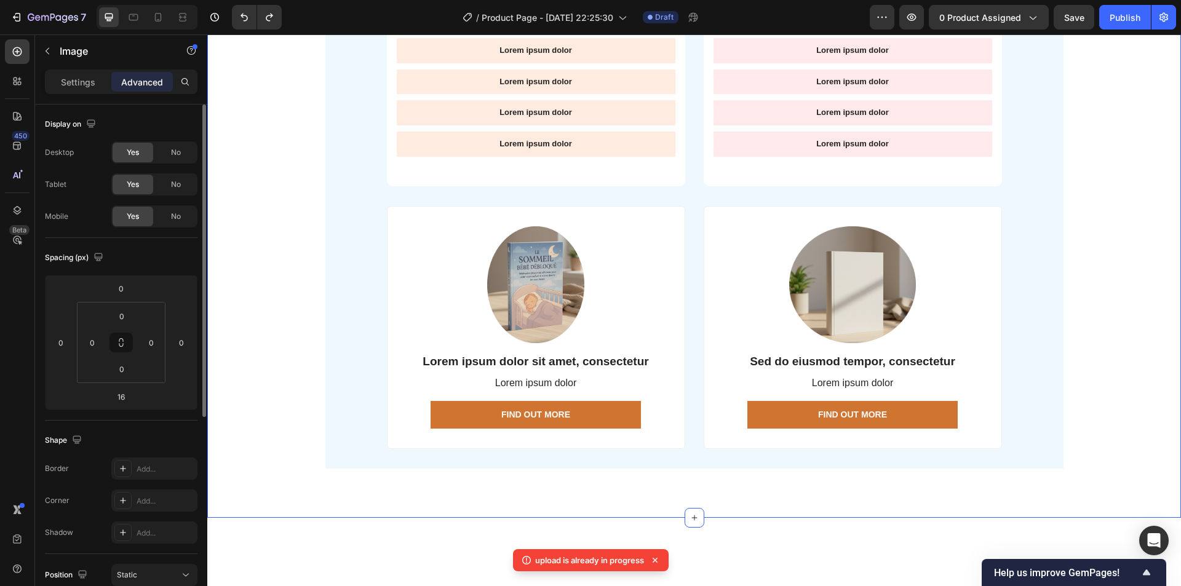
click at [281, 173] on div "Lorem ipsum dolor sit amet consectetur Heading Lorem ipsum dolor sit amet, cons…" at bounding box center [693, 99] width 973 height 778
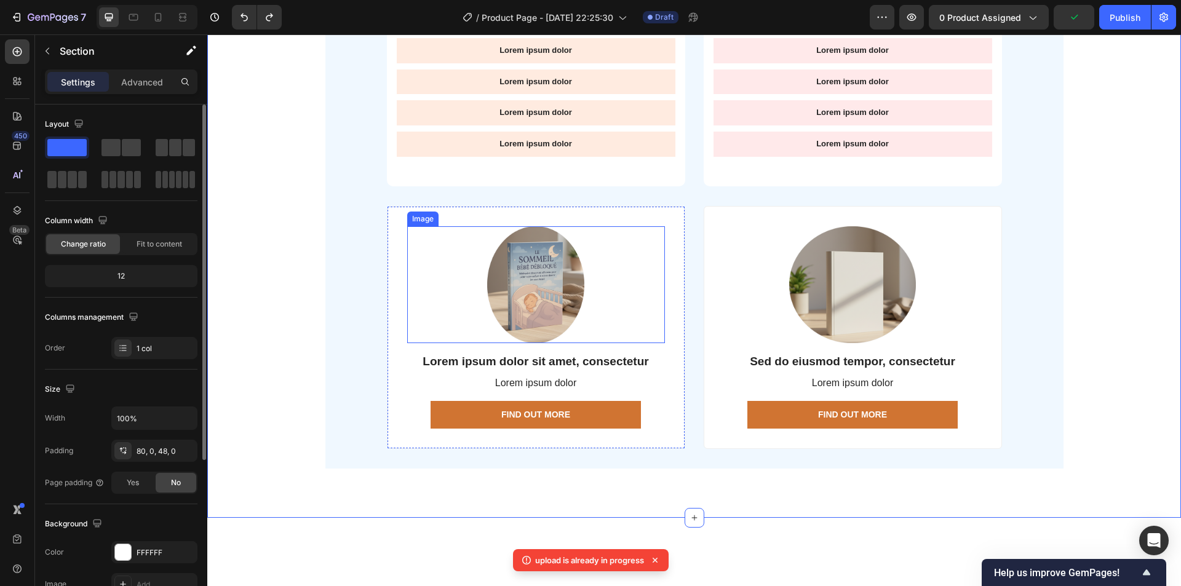
click at [507, 301] on img at bounding box center [535, 284] width 97 height 117
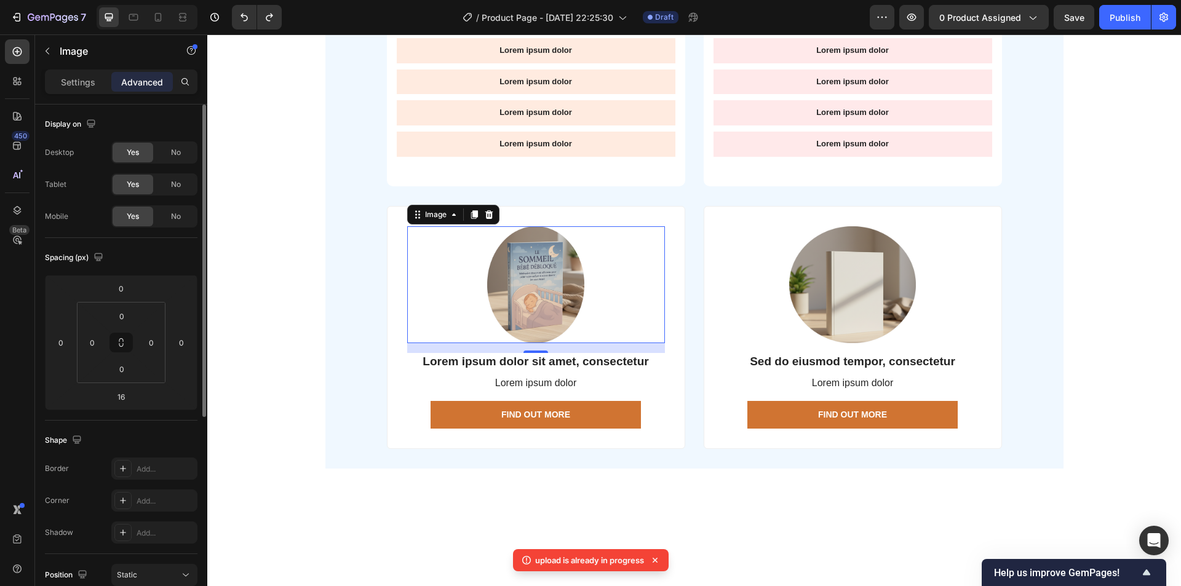
scroll to position [184, 0]
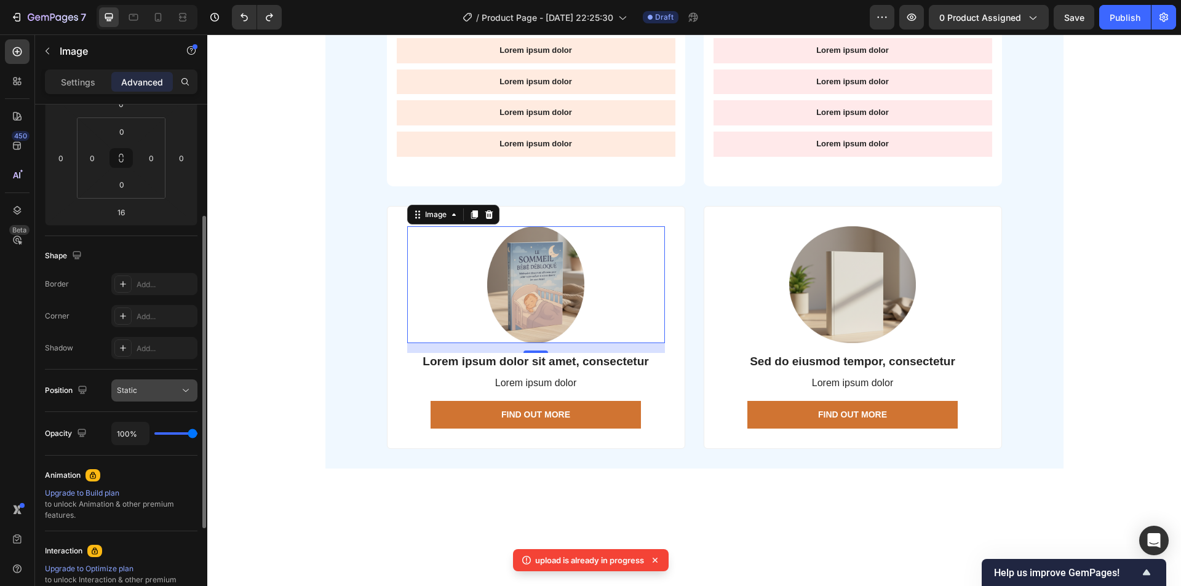
click at [153, 393] on div "Static" at bounding box center [148, 390] width 63 height 11
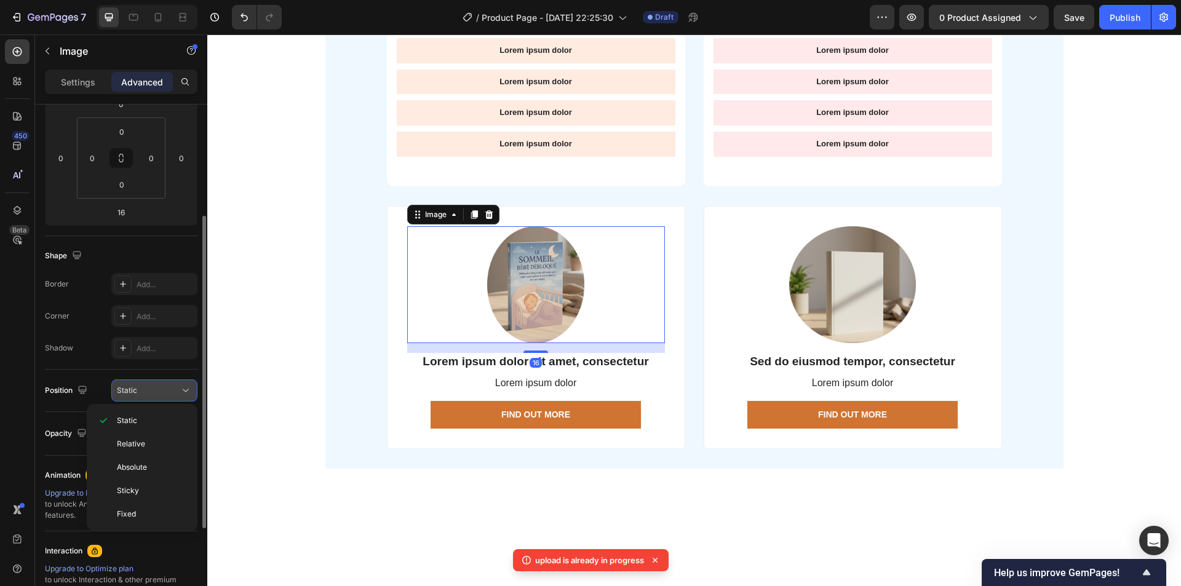
click at [153, 393] on div "Static" at bounding box center [148, 390] width 63 height 11
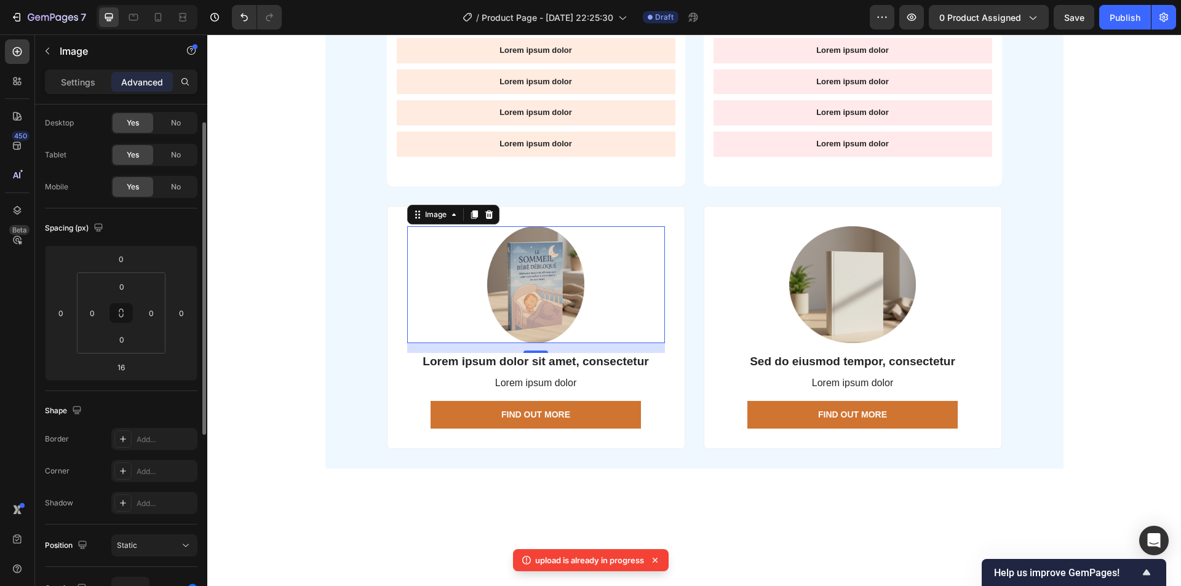
scroll to position [0, 0]
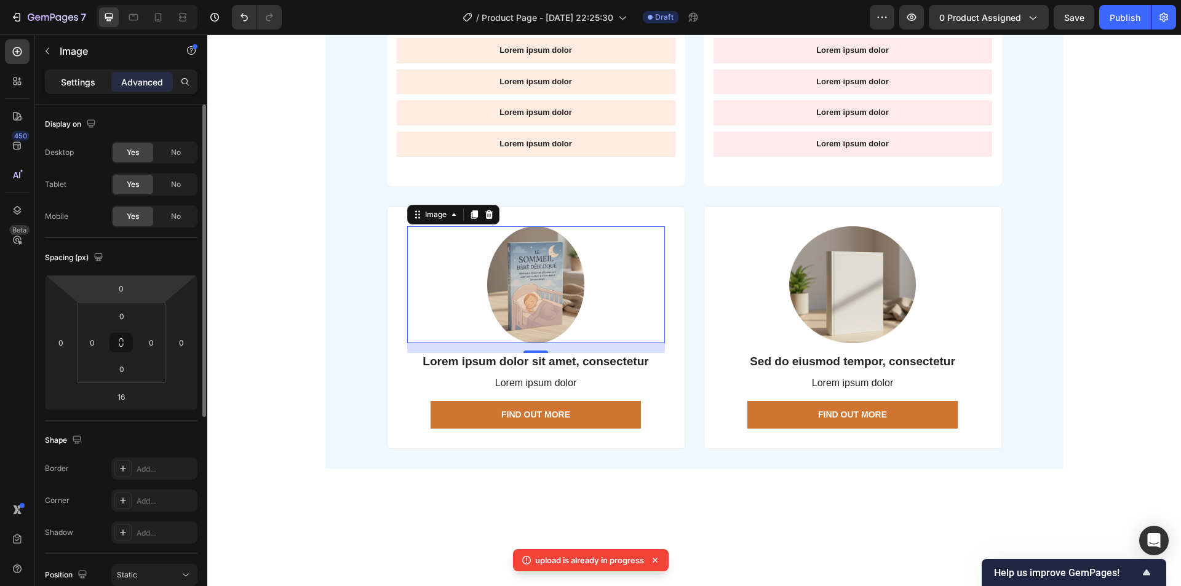
click at [85, 86] on p "Settings" at bounding box center [78, 82] width 34 height 13
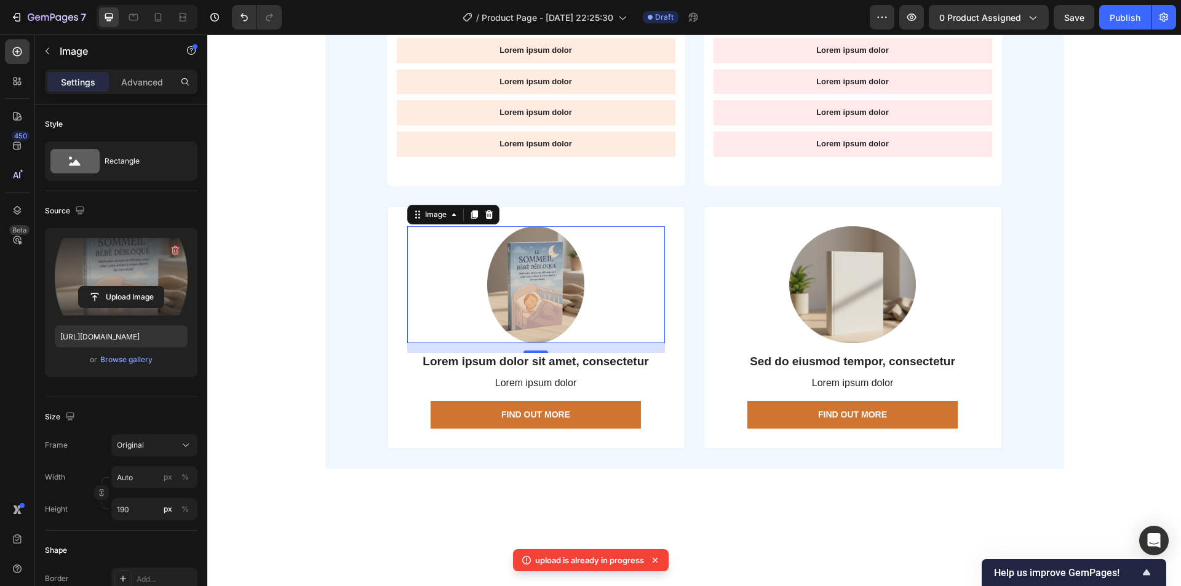
scroll to position [61, 0]
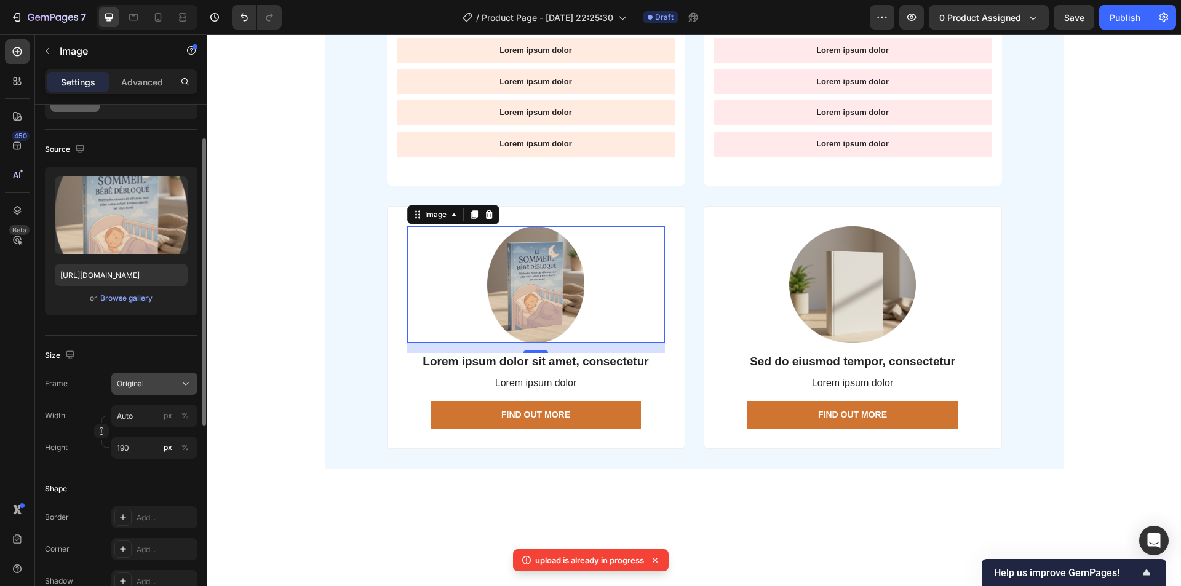
click at [162, 387] on div "Original" at bounding box center [147, 383] width 60 height 11
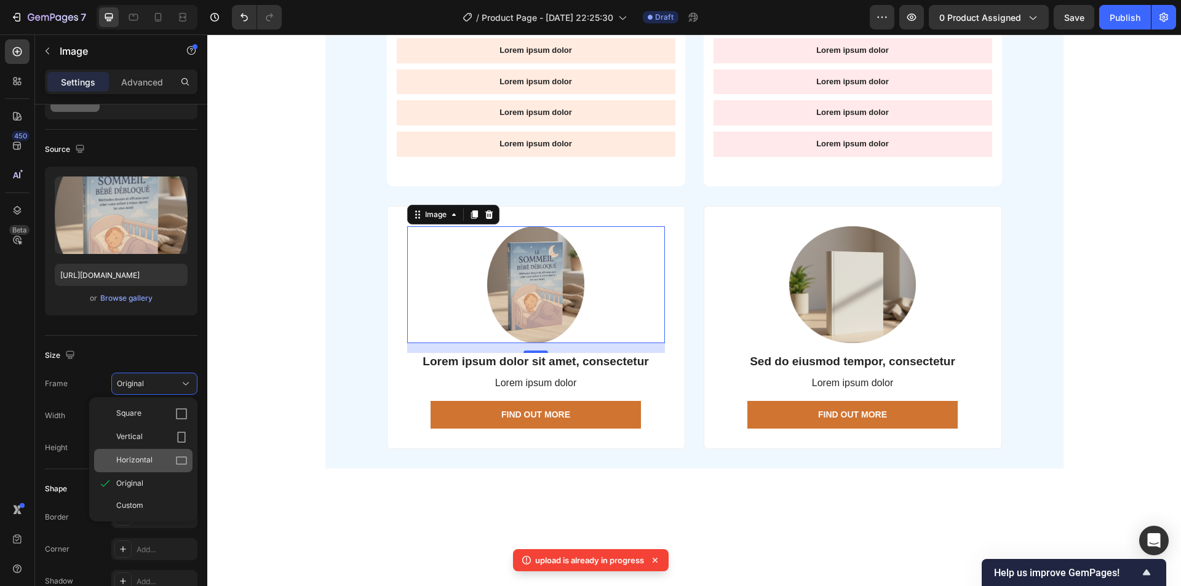
click at [150, 453] on div "Horizontal" at bounding box center [143, 460] width 98 height 23
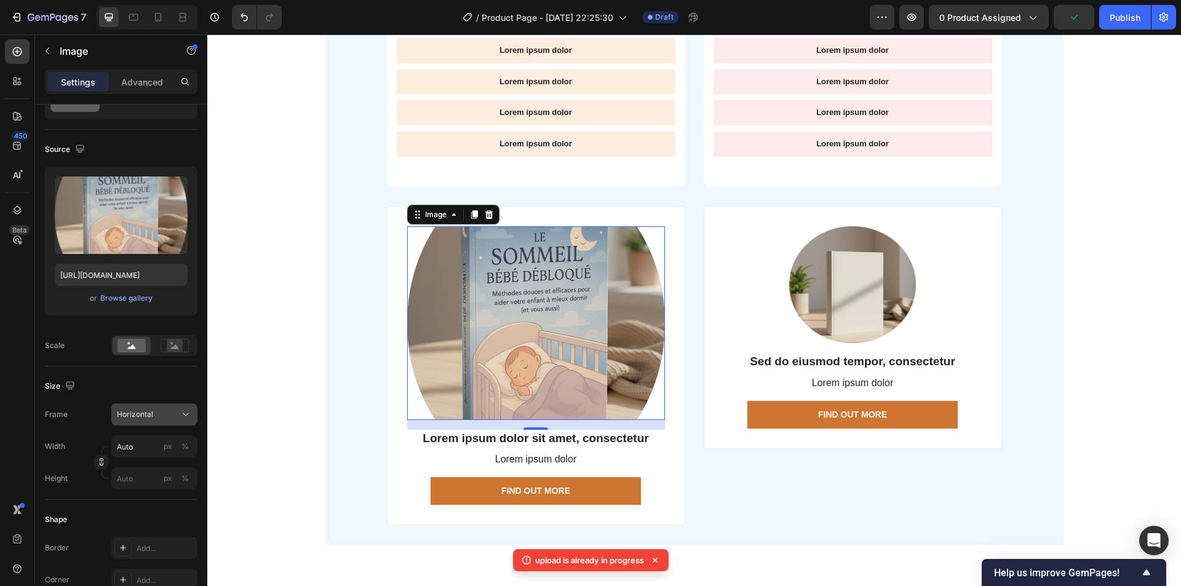
click at [154, 412] on div "Horizontal" at bounding box center [147, 414] width 60 height 11
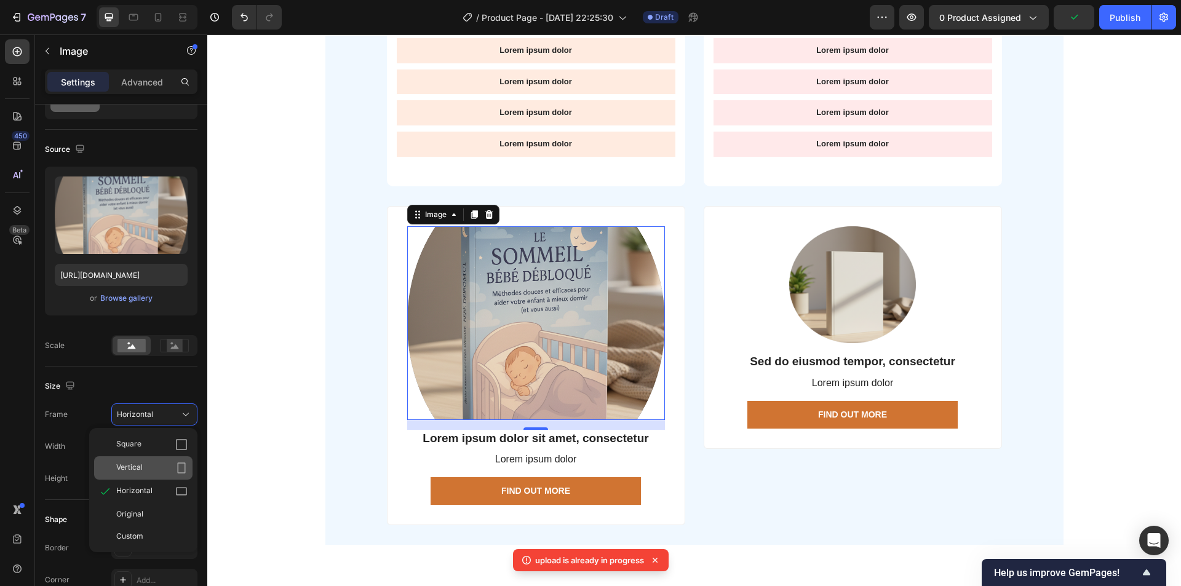
click at [148, 464] on div "Vertical" at bounding box center [151, 468] width 71 height 12
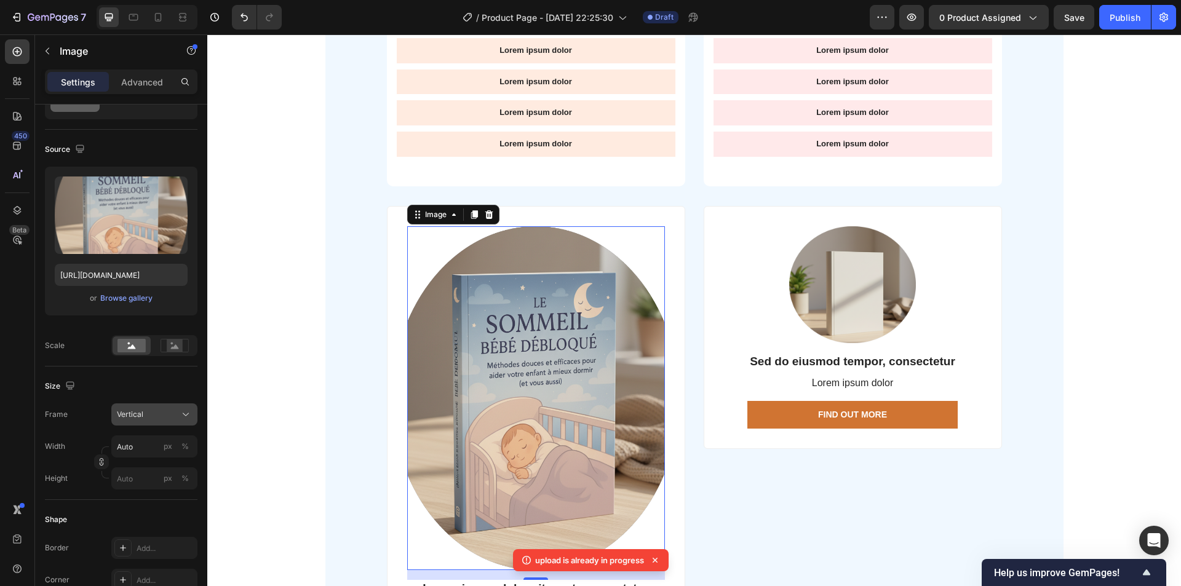
click at [157, 419] on div "Vertical" at bounding box center [147, 414] width 60 height 11
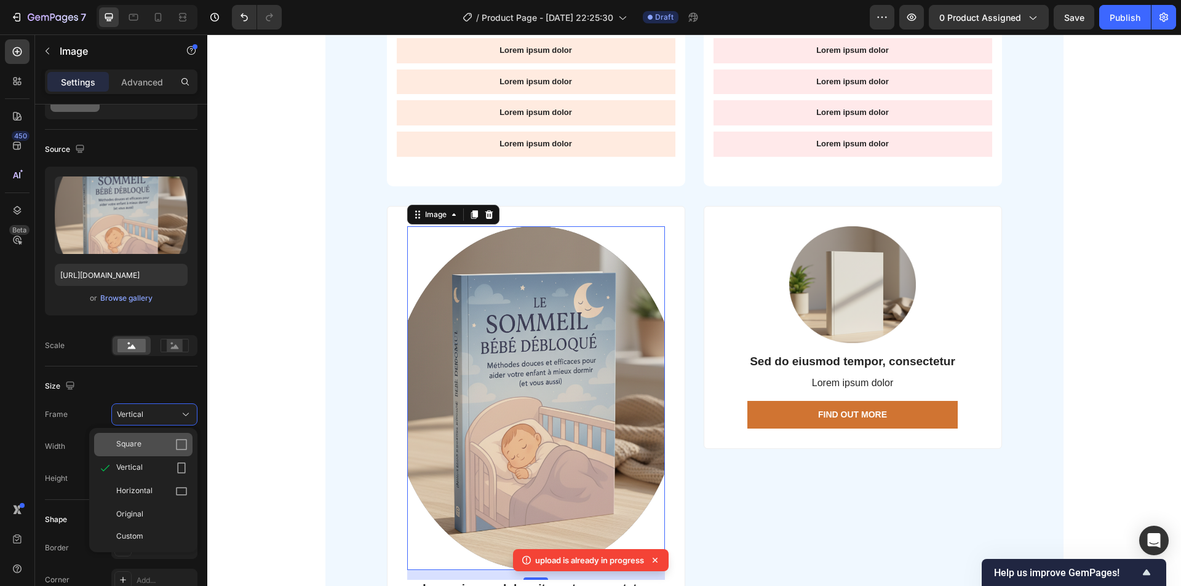
click at [154, 448] on div "Square" at bounding box center [151, 444] width 71 height 12
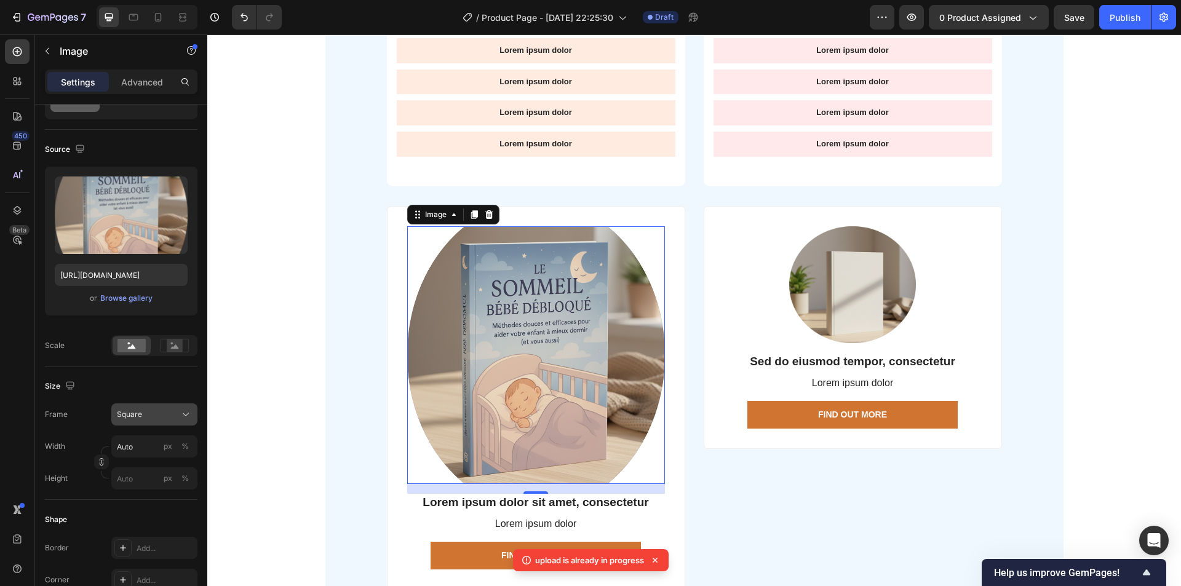
click at [159, 418] on div "Square" at bounding box center [147, 414] width 60 height 11
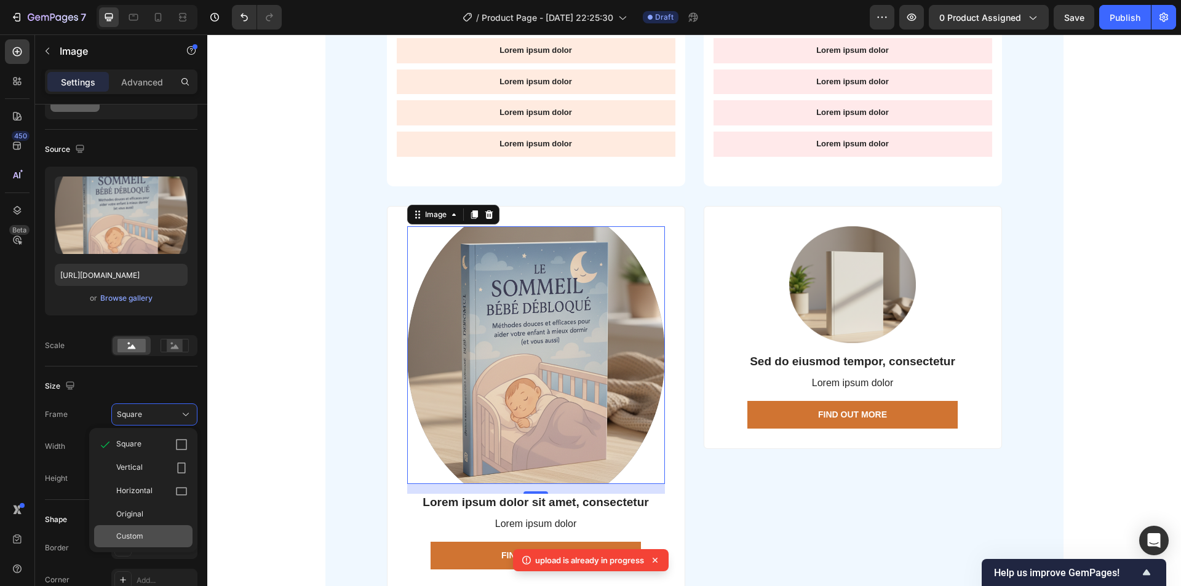
click at [137, 534] on span "Custom" at bounding box center [129, 536] width 27 height 11
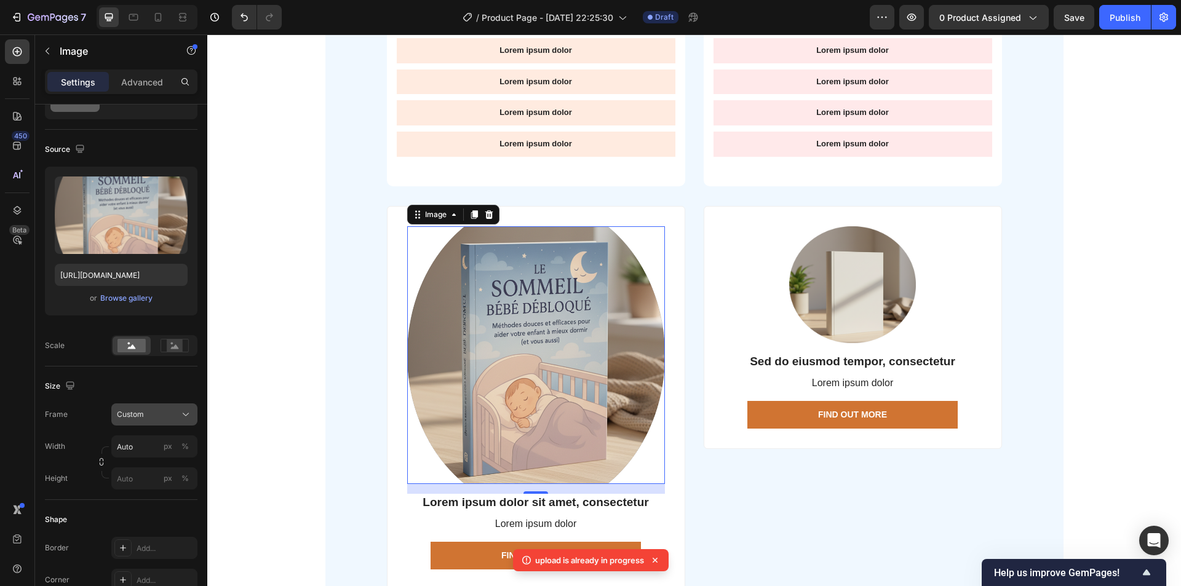
click at [153, 416] on div "Custom" at bounding box center [147, 414] width 60 height 11
click at [147, 508] on div "Original" at bounding box center [143, 514] width 98 height 22
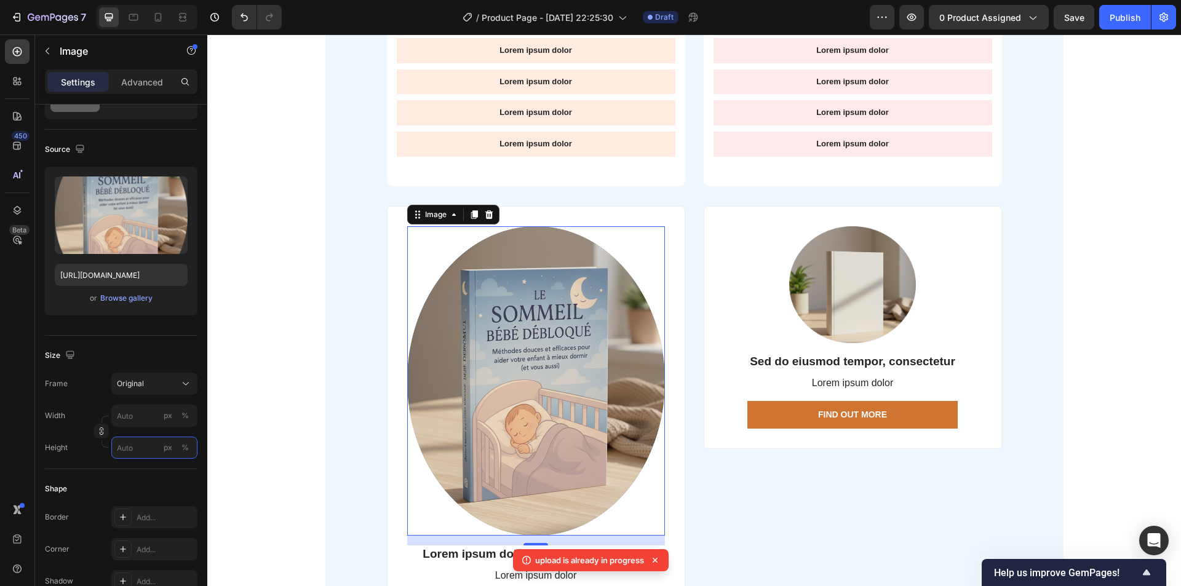
click at [157, 447] on input "px %" at bounding box center [154, 448] width 86 height 22
click at [156, 387] on div "Original" at bounding box center [147, 383] width 60 height 11
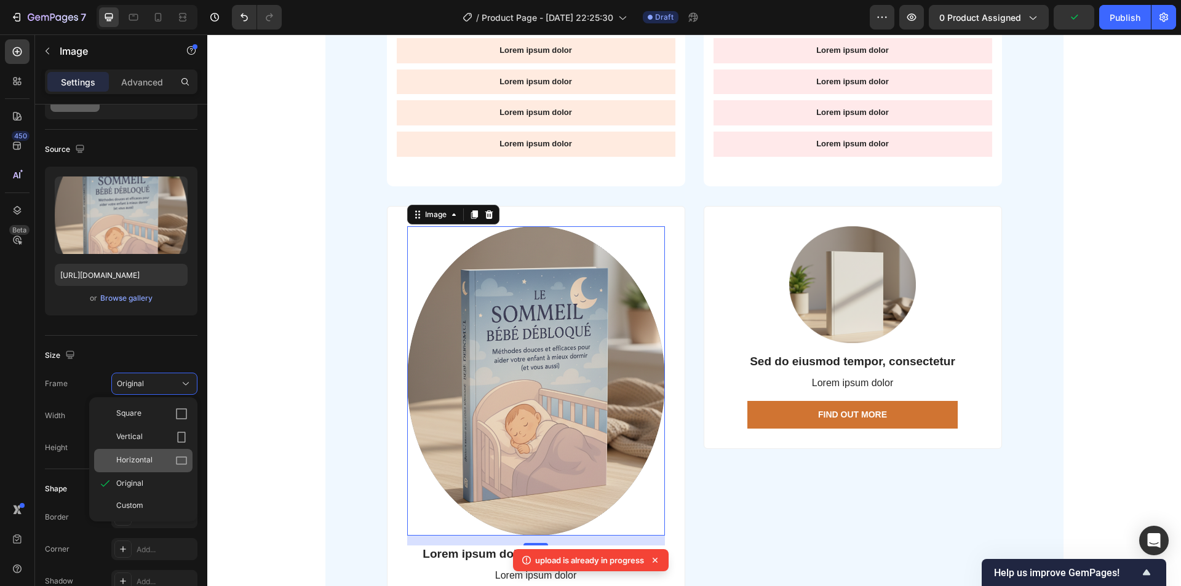
click at [145, 464] on span "Horizontal" at bounding box center [134, 460] width 36 height 12
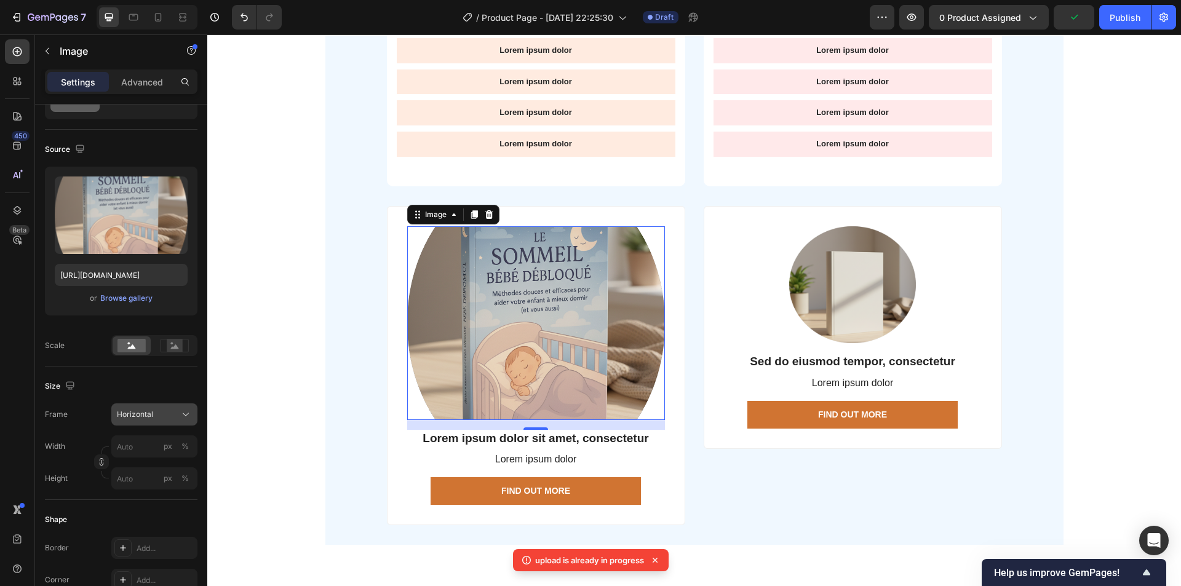
click at [148, 416] on span "Horizontal" at bounding box center [135, 414] width 36 height 11
click at [144, 511] on div "Original" at bounding box center [151, 514] width 71 height 11
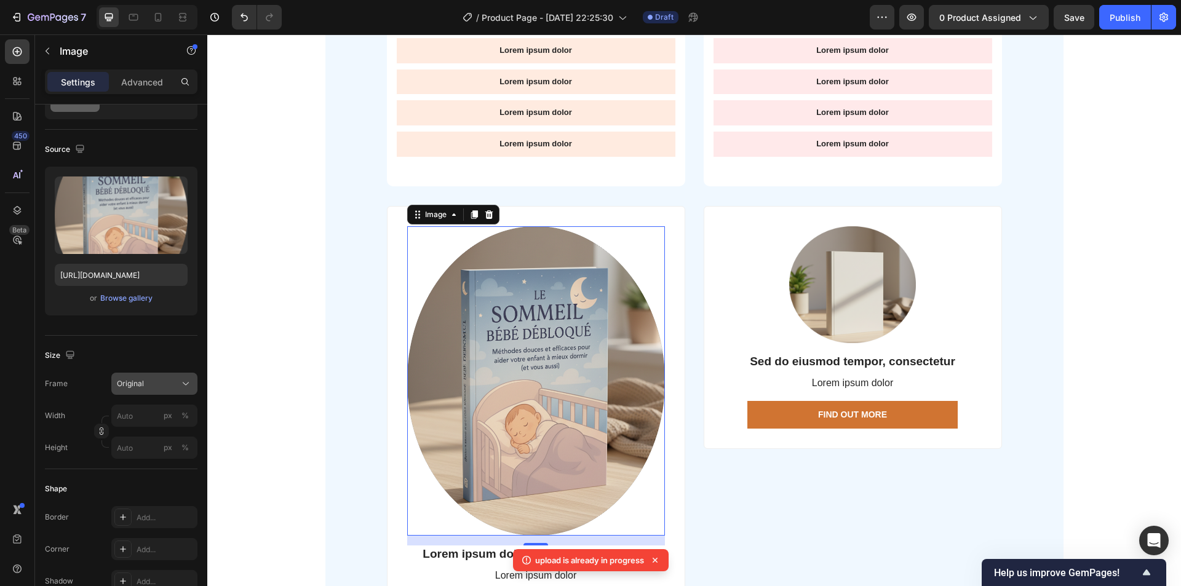
click at [146, 390] on button "Original" at bounding box center [154, 384] width 86 height 22
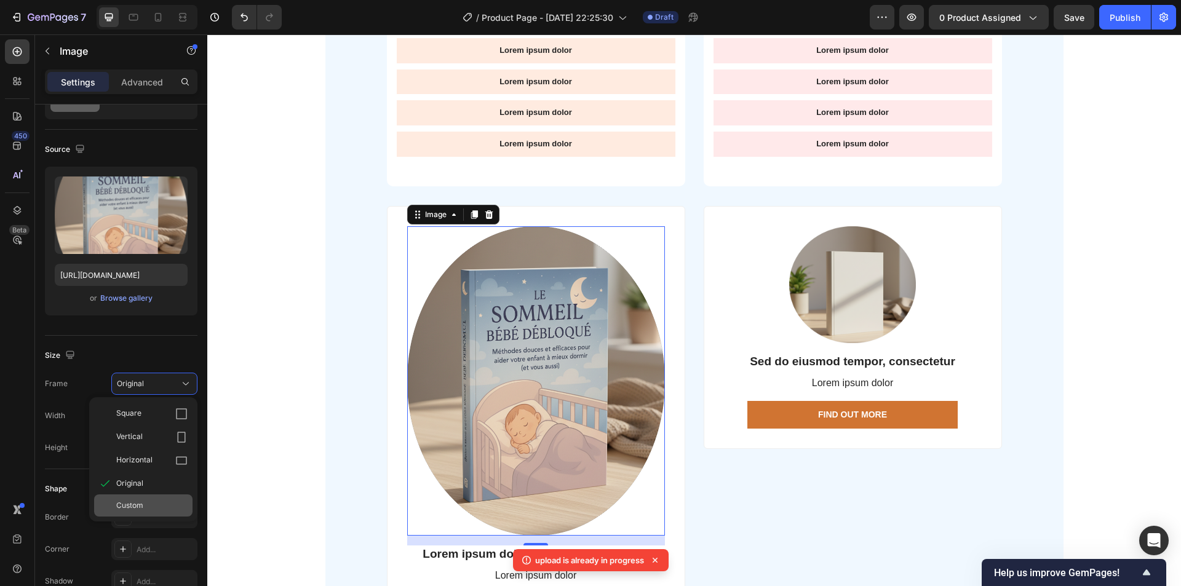
click at [130, 506] on span "Custom" at bounding box center [129, 505] width 27 height 11
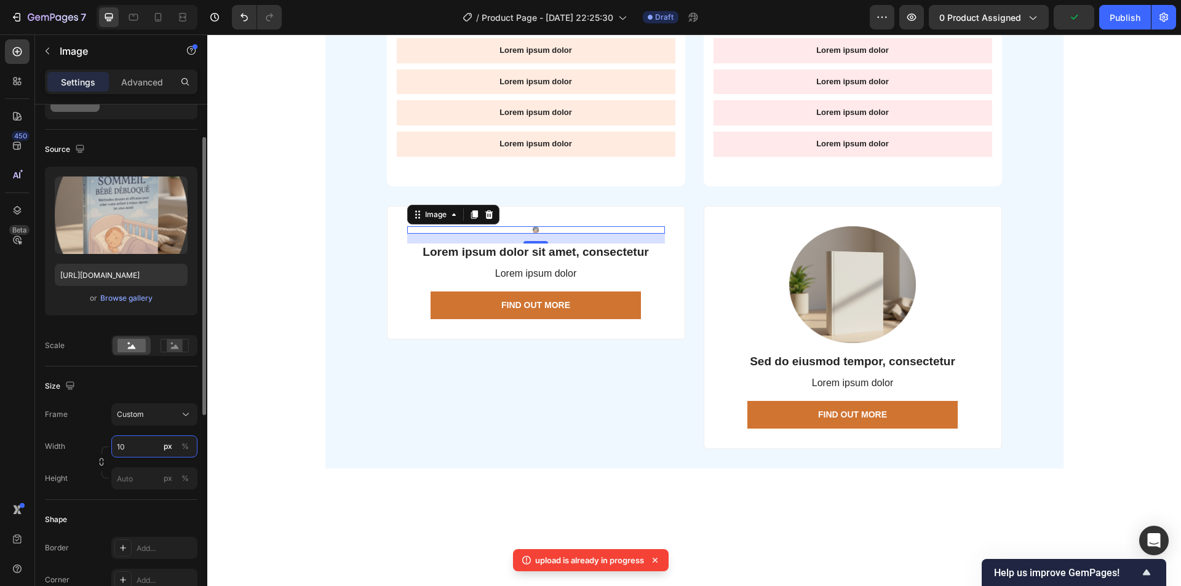
type input "1"
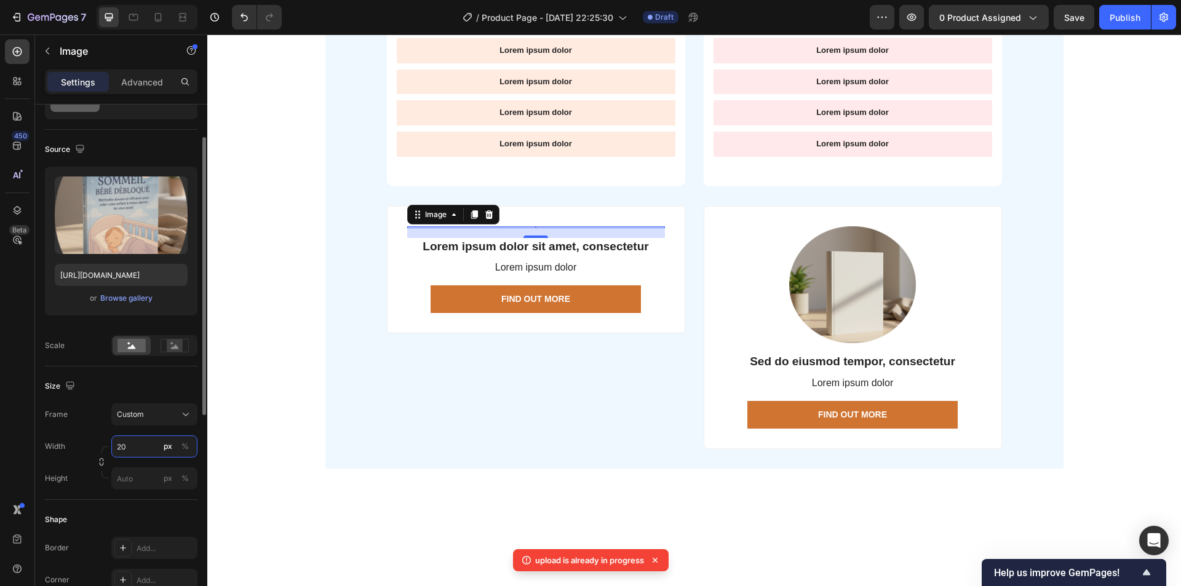
type input "200"
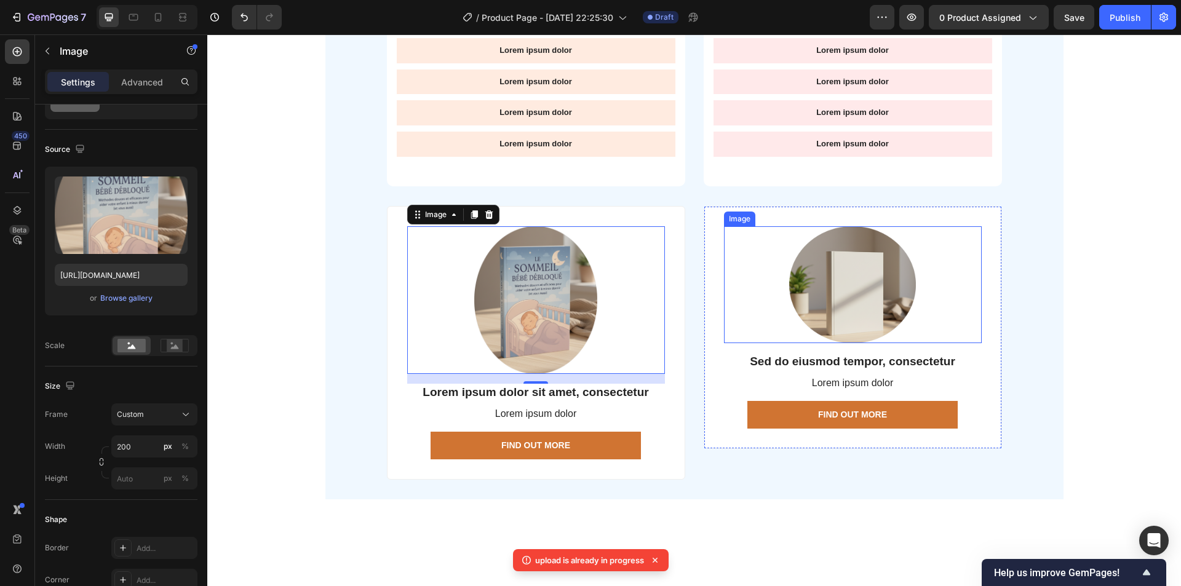
click at [866, 300] on img at bounding box center [852, 284] width 127 height 117
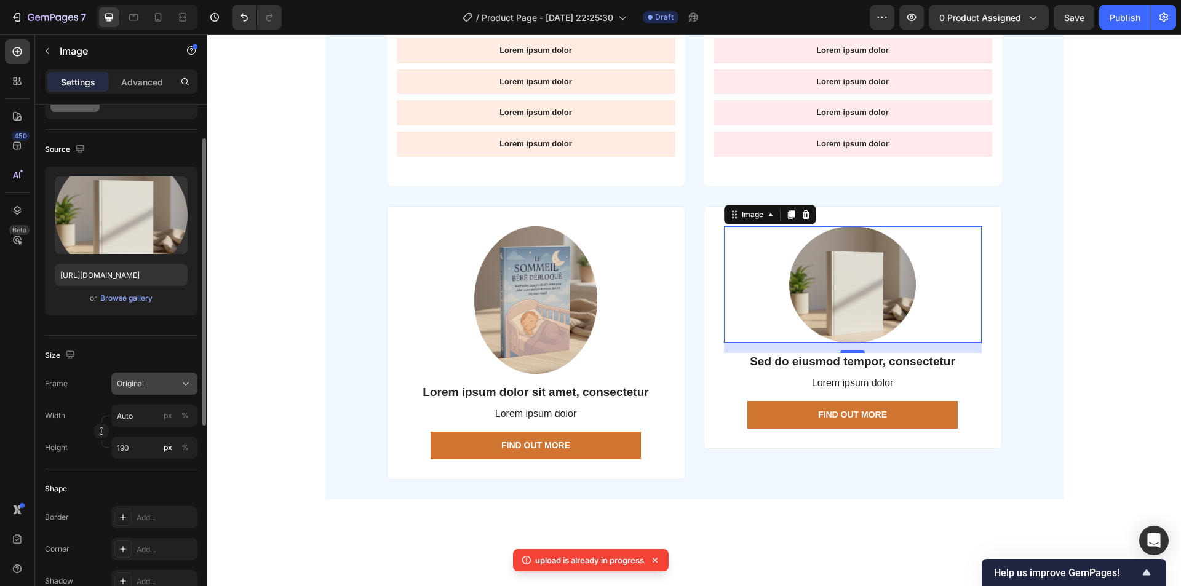
click at [156, 387] on div "Original" at bounding box center [147, 383] width 60 height 11
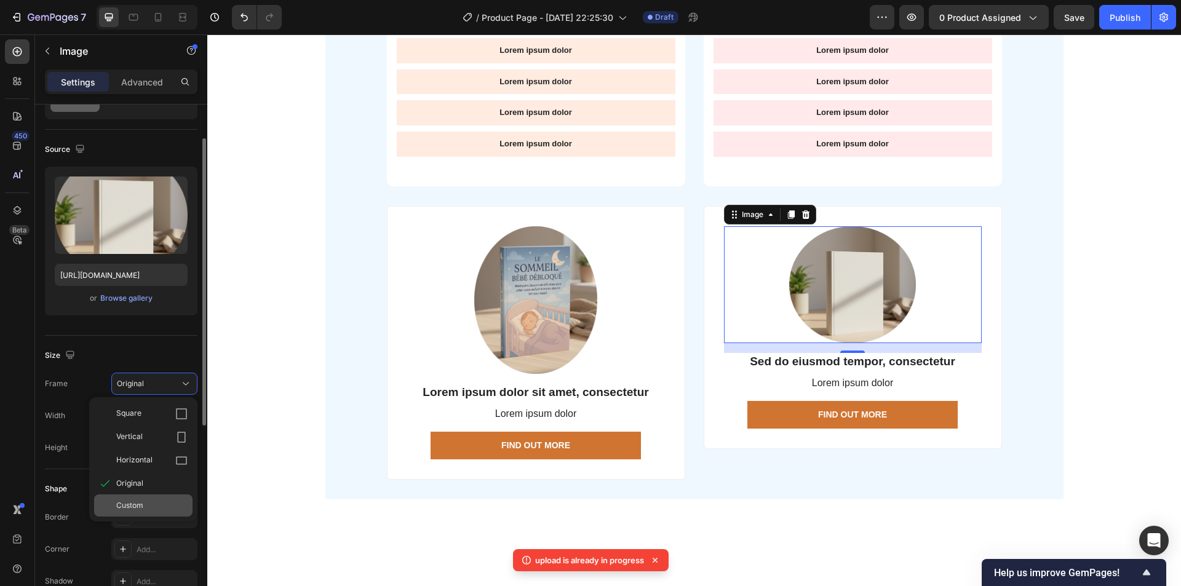
click at [137, 504] on span "Custom" at bounding box center [129, 505] width 27 height 11
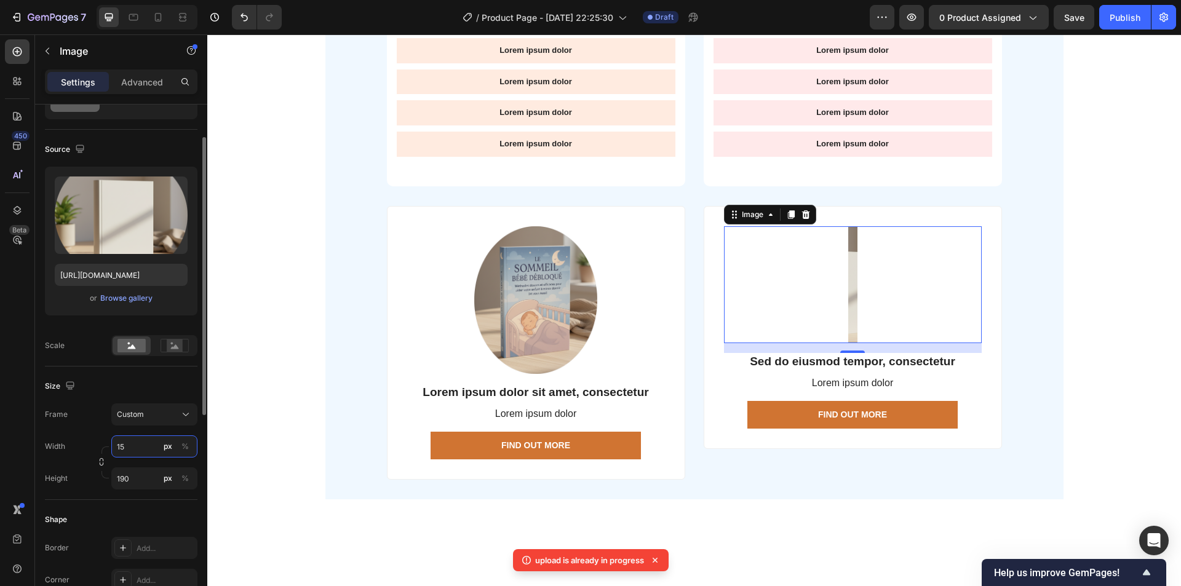
type input "1"
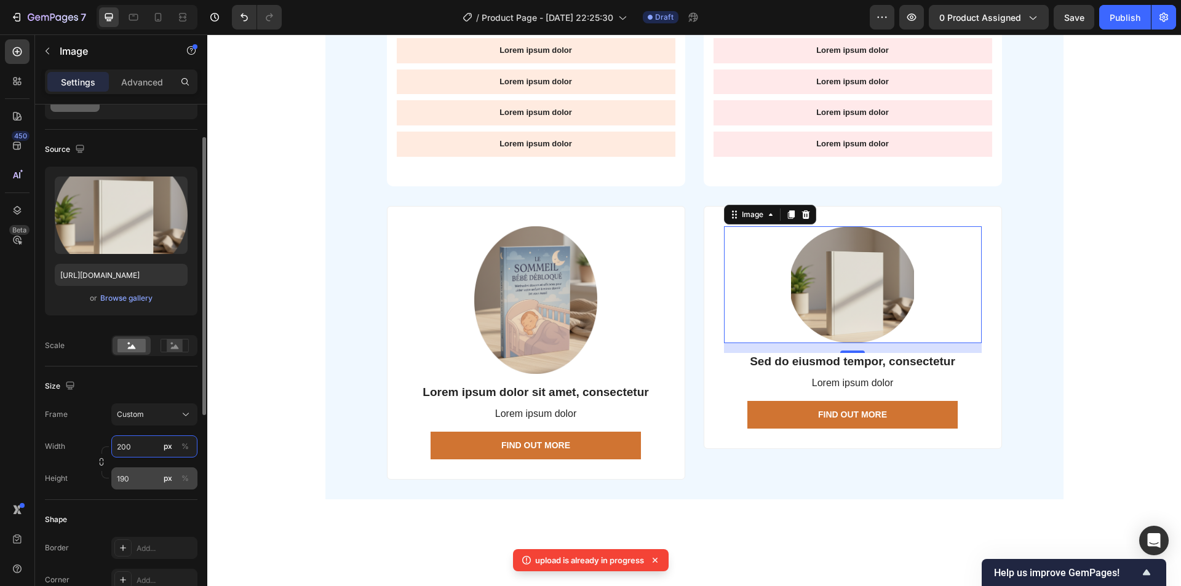
type input "200"
click at [133, 485] on input "190" at bounding box center [154, 478] width 86 height 22
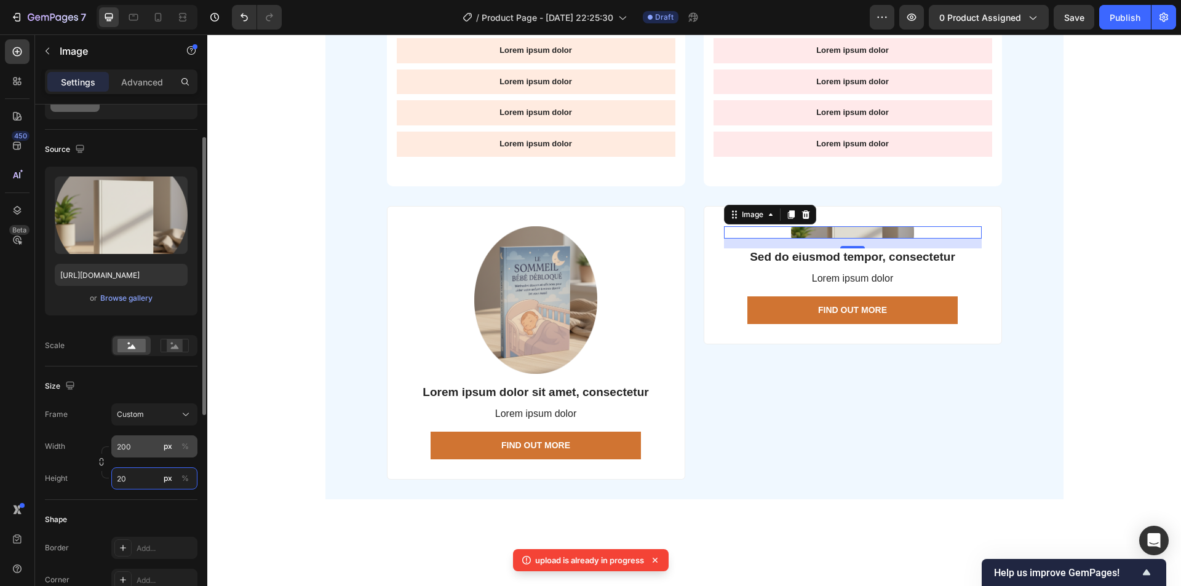
type input "2"
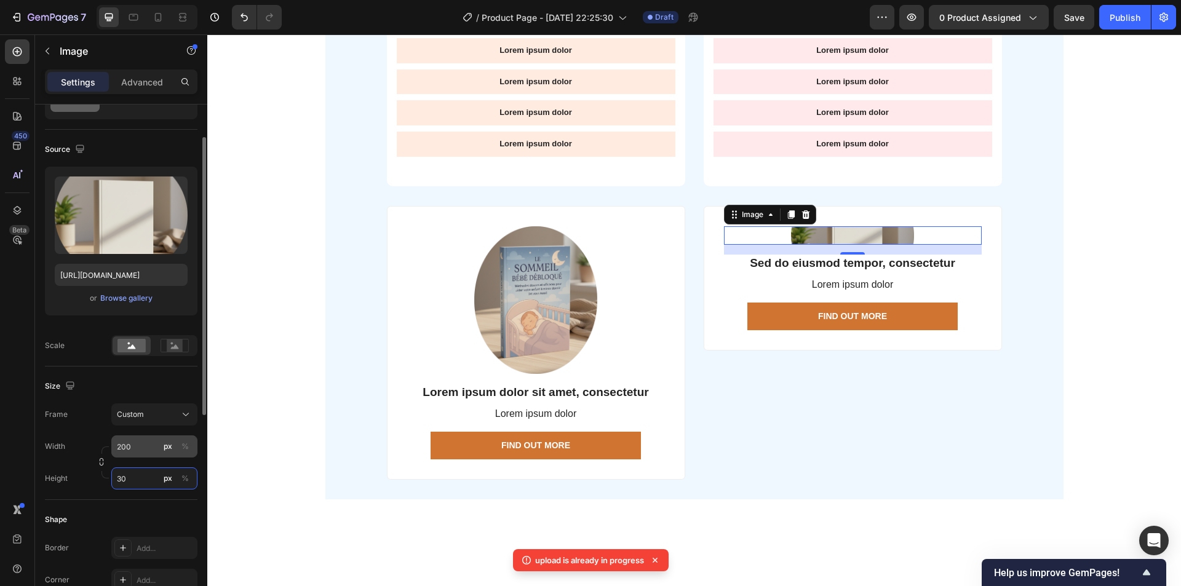
type input "3"
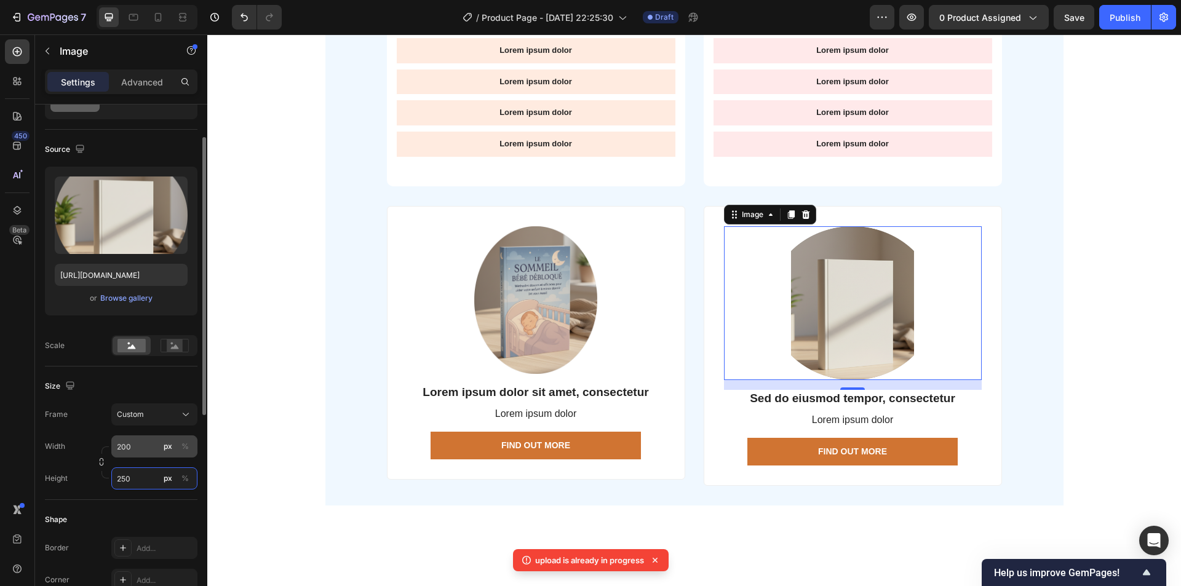
type input "250"
click at [140, 444] on input "200" at bounding box center [154, 446] width 86 height 22
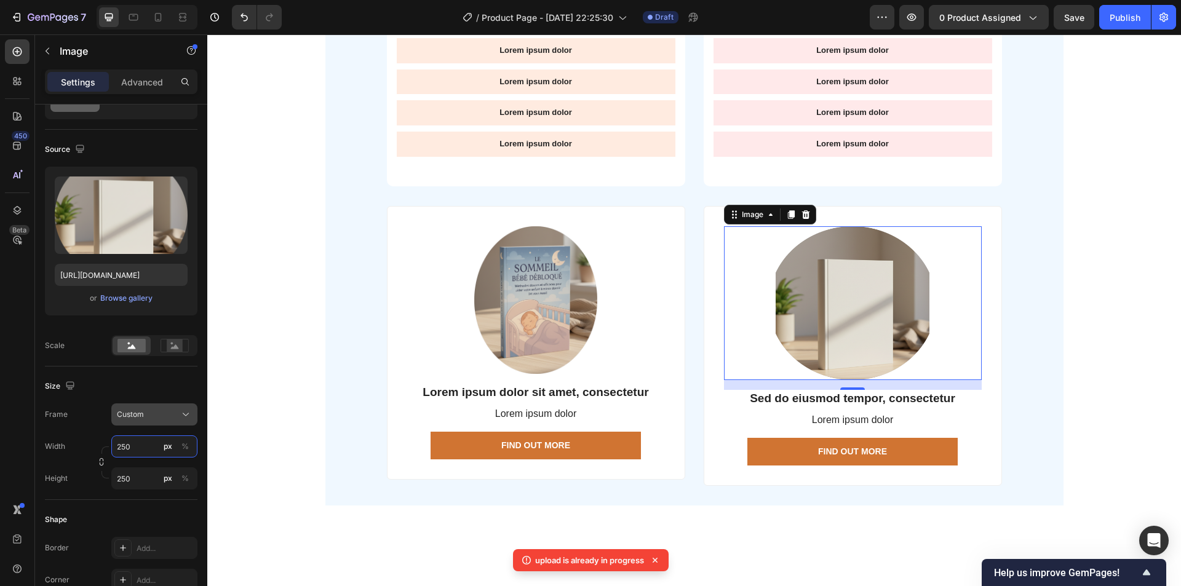
type input "250"
click at [173, 413] on div "Custom" at bounding box center [147, 414] width 60 height 11
click at [134, 510] on span "Original" at bounding box center [129, 514] width 27 height 11
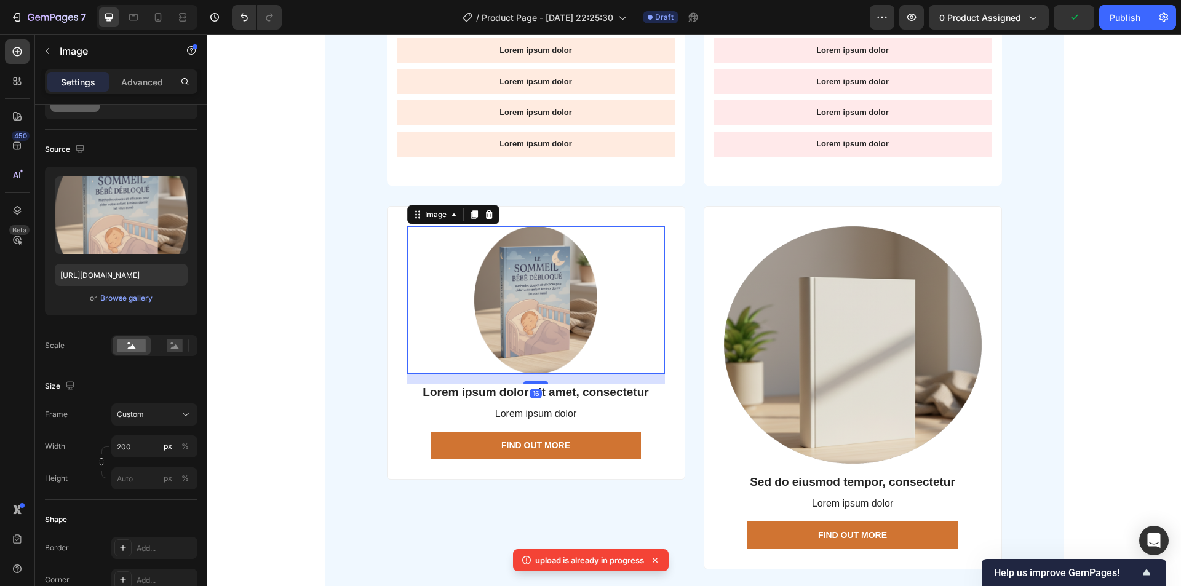
click at [514, 318] on img at bounding box center [535, 300] width 123 height 148
click at [142, 415] on span "Custom" at bounding box center [130, 414] width 27 height 11
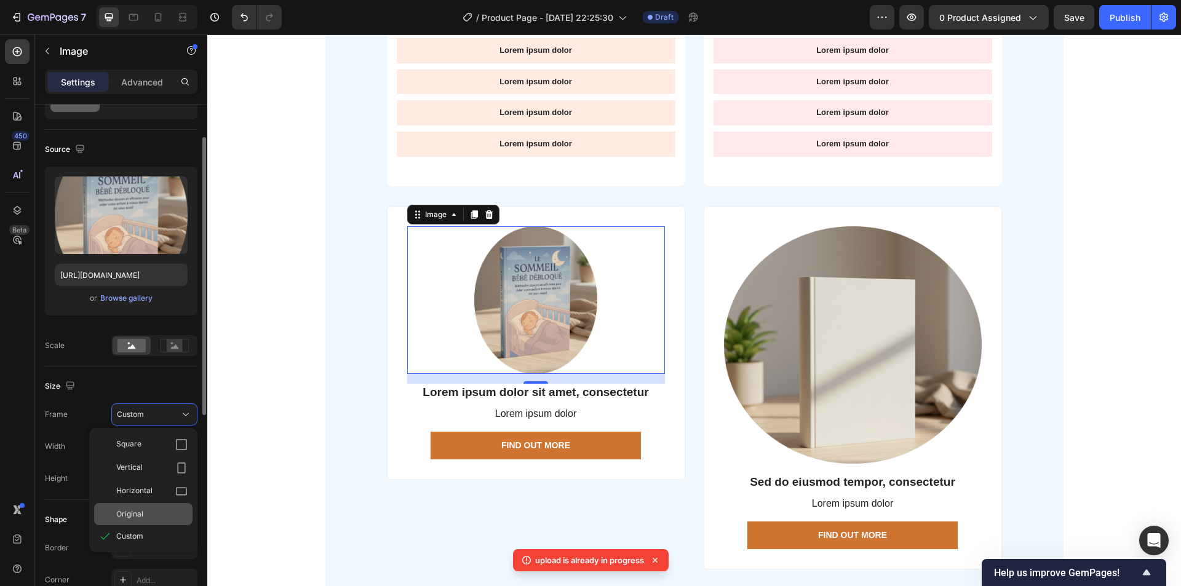
click at [138, 508] on div "Original" at bounding box center [143, 514] width 98 height 22
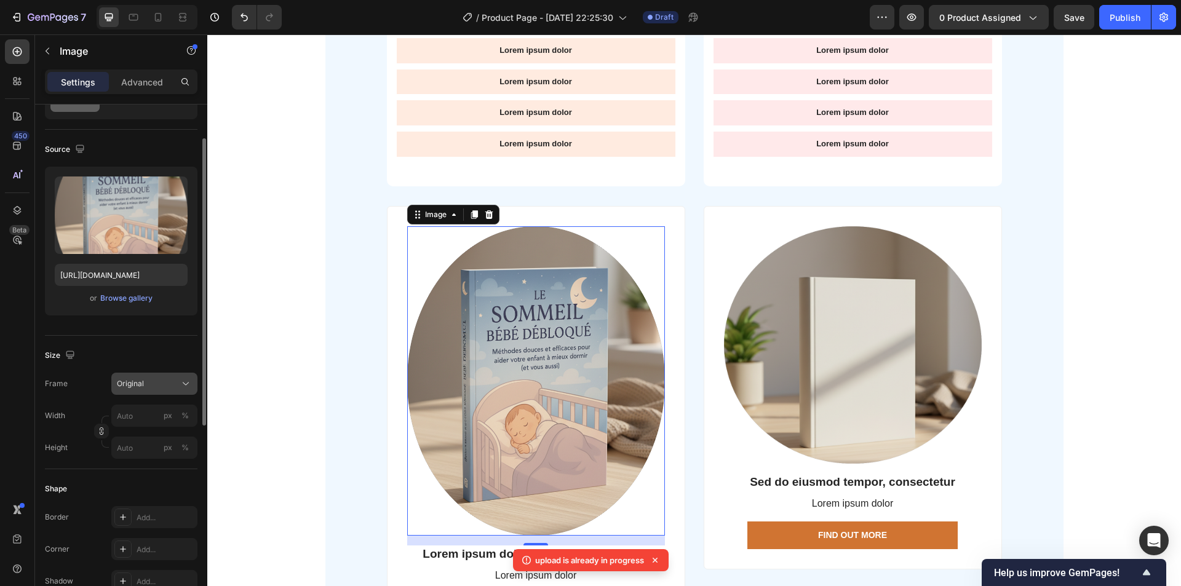
click at [139, 392] on button "Original" at bounding box center [154, 384] width 86 height 22
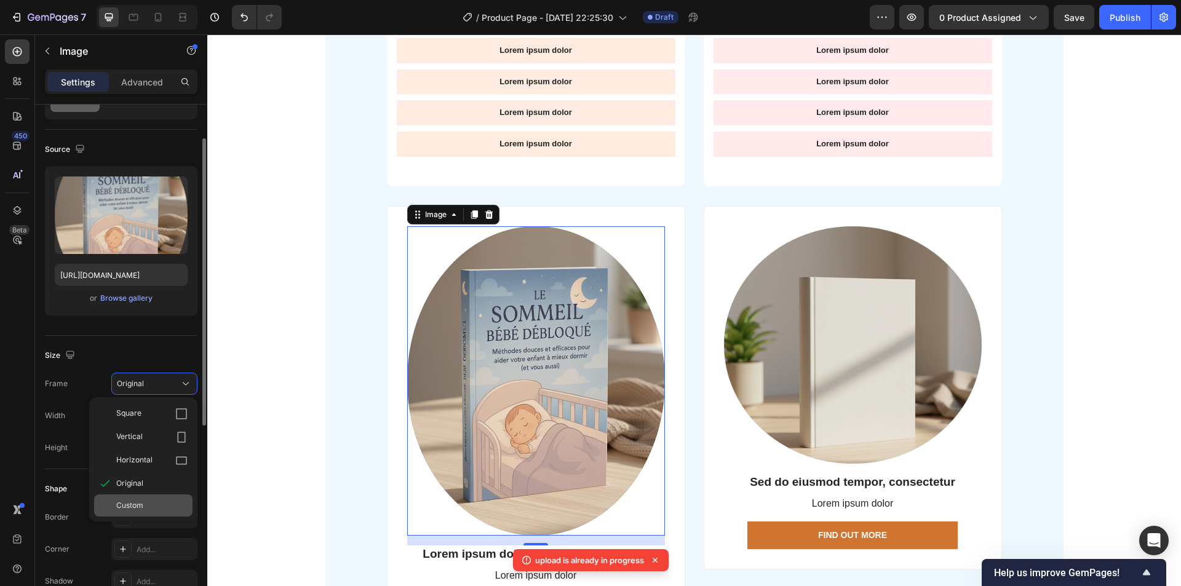
click at [136, 507] on span "Custom" at bounding box center [129, 505] width 27 height 11
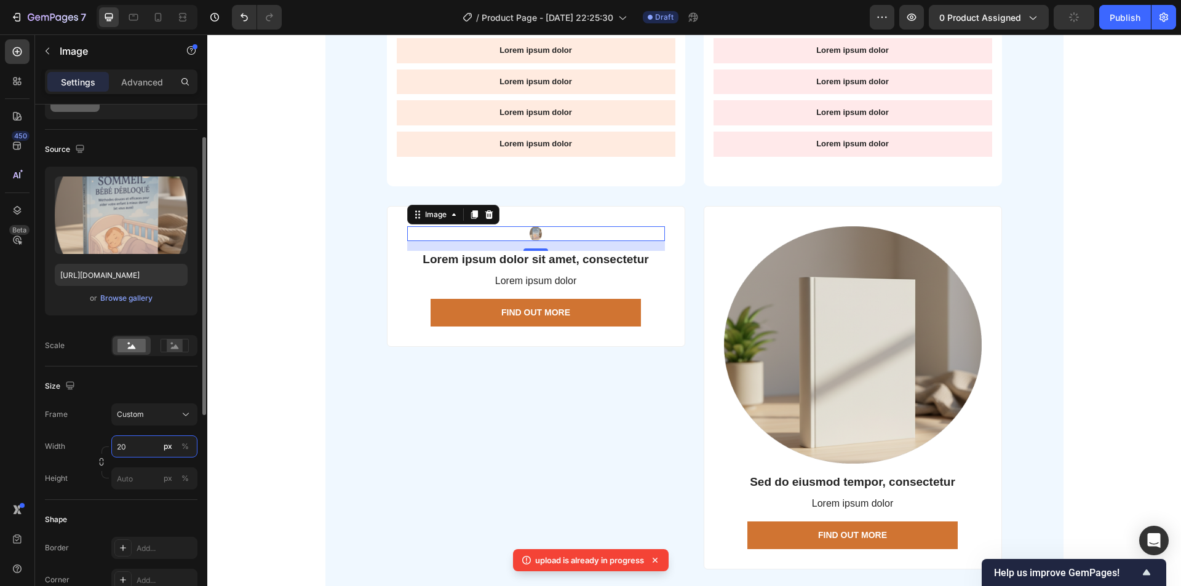
type input "2"
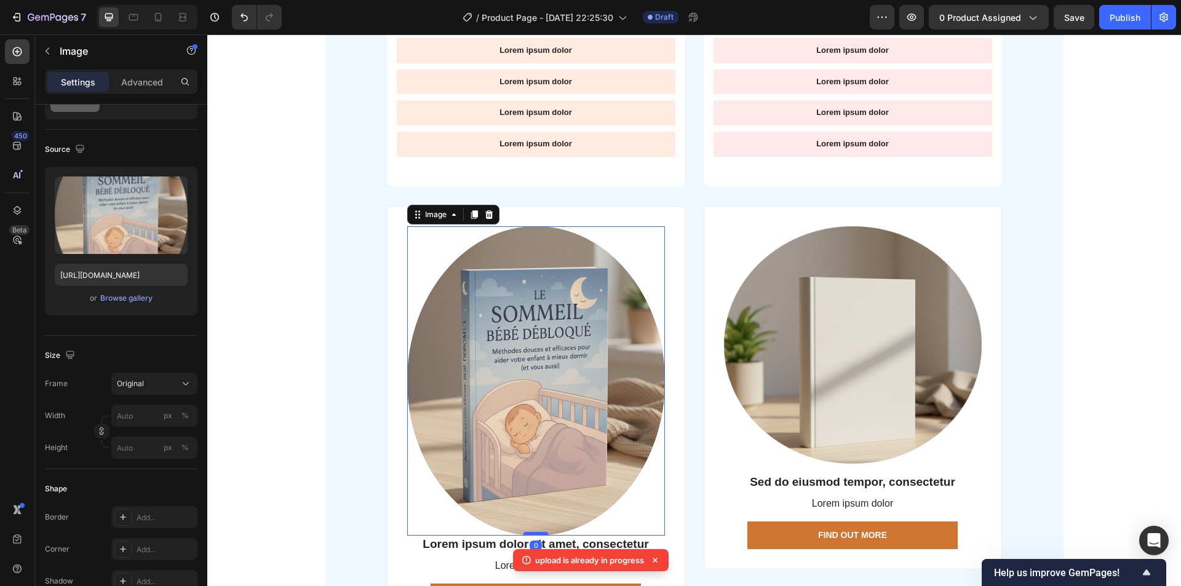
drag, startPoint x: 526, startPoint y: 543, endPoint x: 529, endPoint y: 533, distance: 10.1
click at [529, 533] on div at bounding box center [535, 534] width 25 height 4
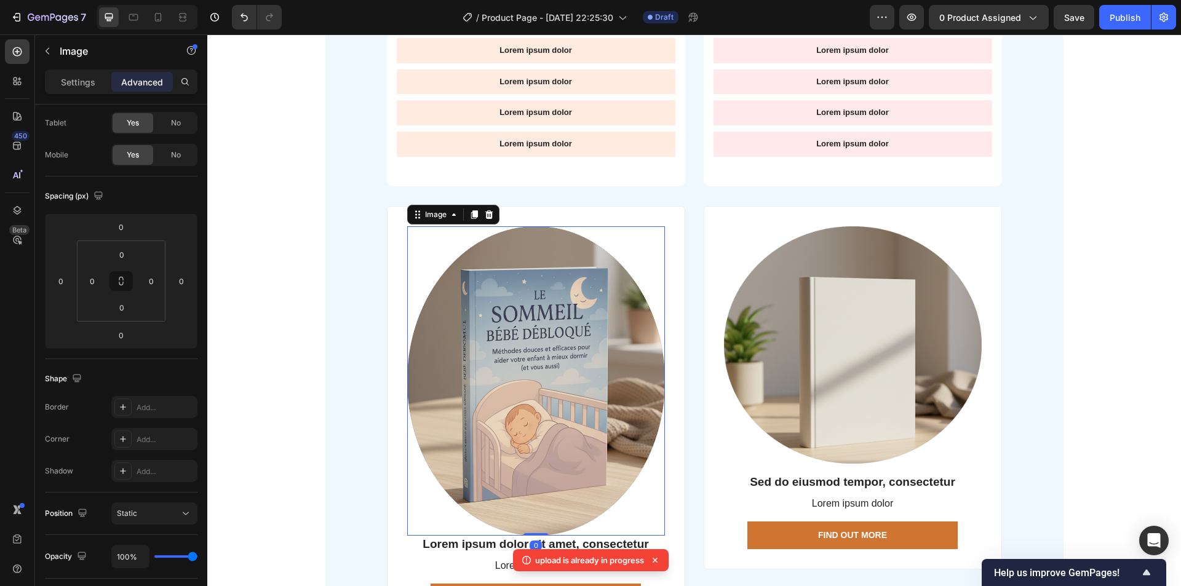
click at [529, 434] on img at bounding box center [536, 380] width 258 height 309
click at [641, 488] on img at bounding box center [536, 380] width 258 height 309
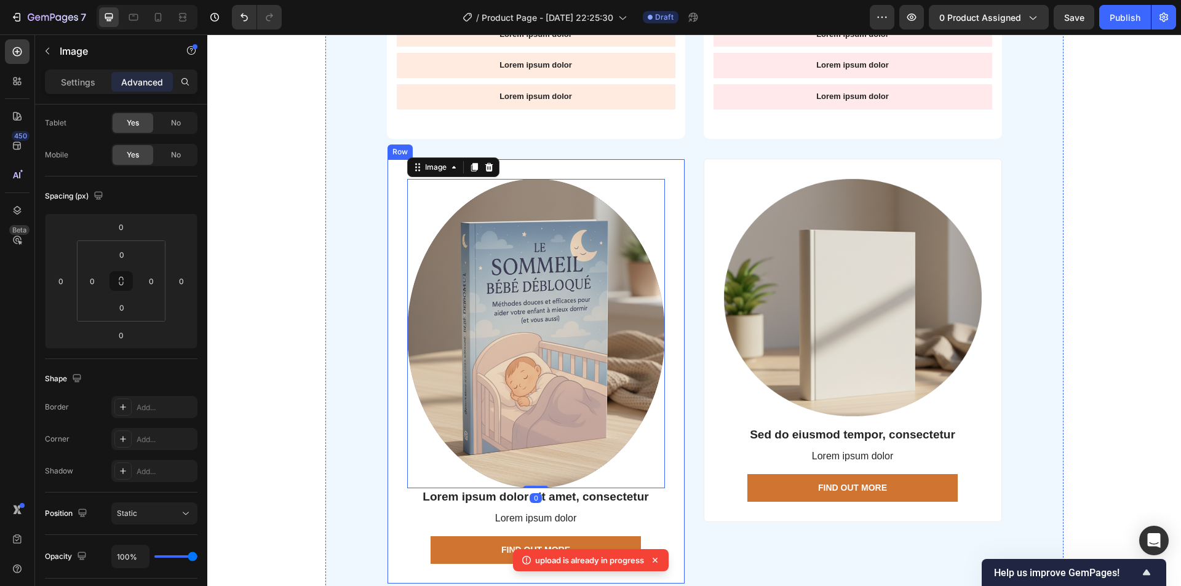
scroll to position [3556, 0]
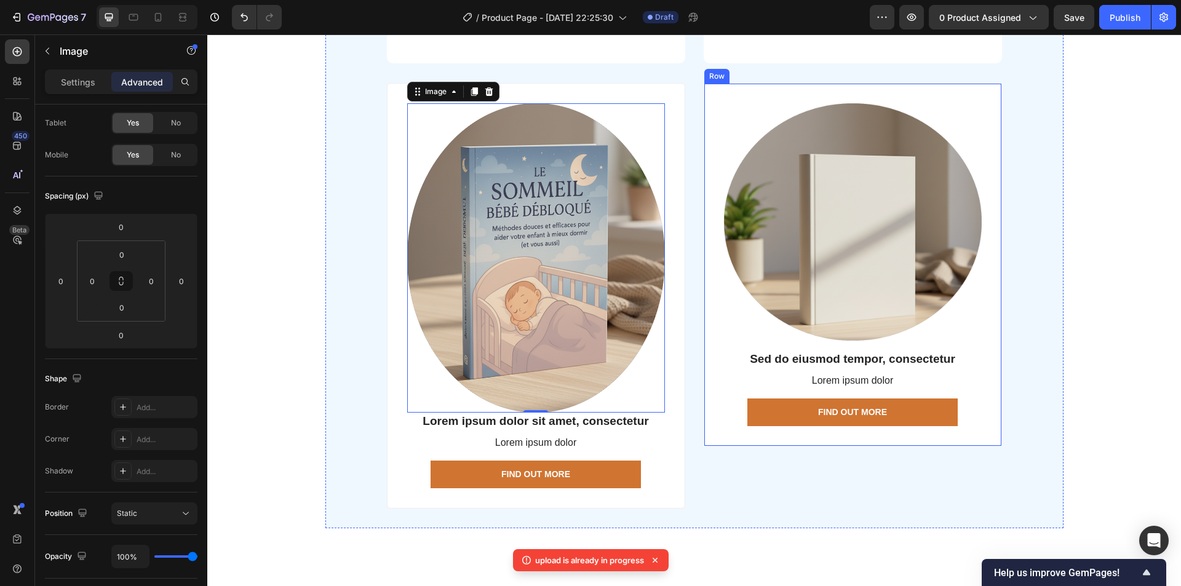
click at [1025, 234] on div "Lorem ipsum dolor sit amet Text Block Lorem ipsum dolor sit Text Block Lorem ip…" at bounding box center [694, 96] width 738 height 863
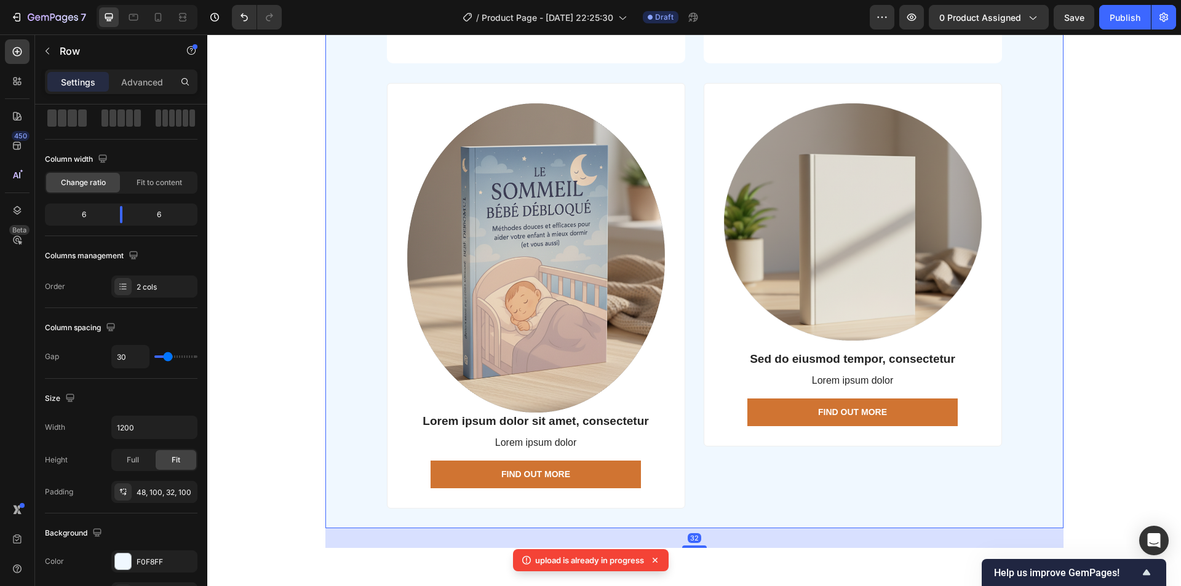
scroll to position [0, 0]
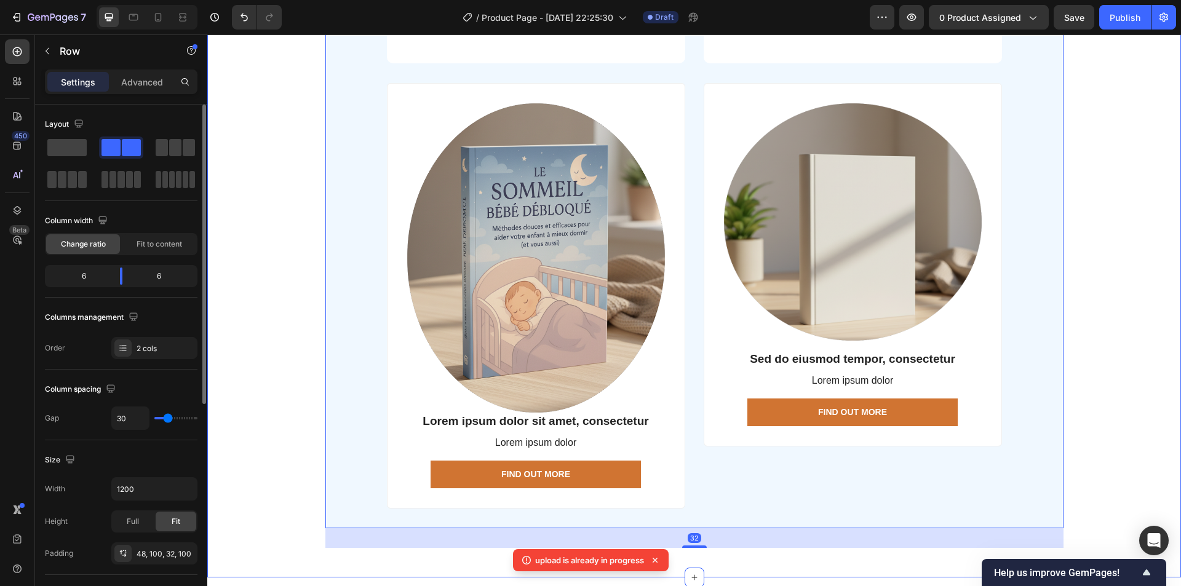
click at [1135, 224] on div "Lorem ipsum dolor sit amet consectetur Heading Lorem ipsum dolor sit amet, cons…" at bounding box center [693, 67] width 973 height 961
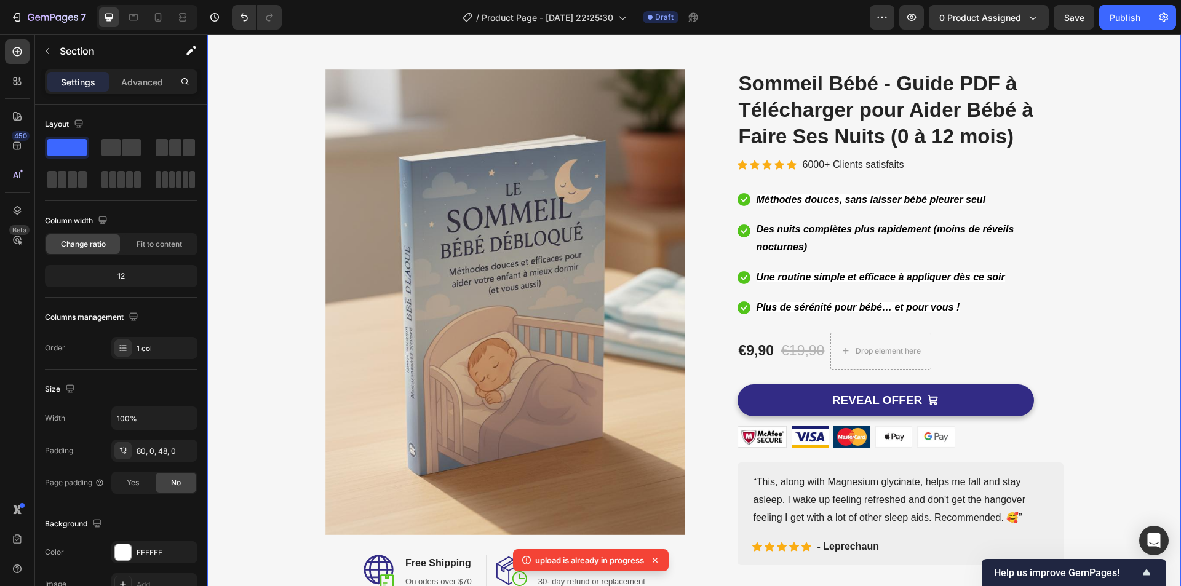
scroll to position [61, 0]
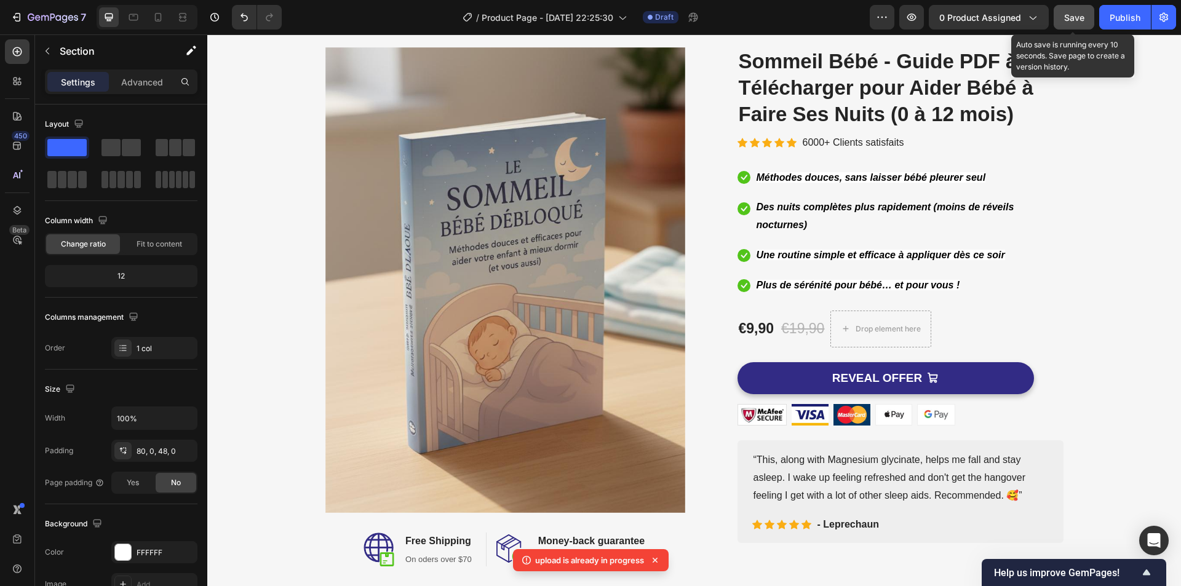
click at [1064, 19] on span "Save" at bounding box center [1074, 17] width 20 height 10
click at [1077, 26] on button "Save" at bounding box center [1073, 17] width 41 height 25
